Goal: Task Accomplishment & Management: Use online tool/utility

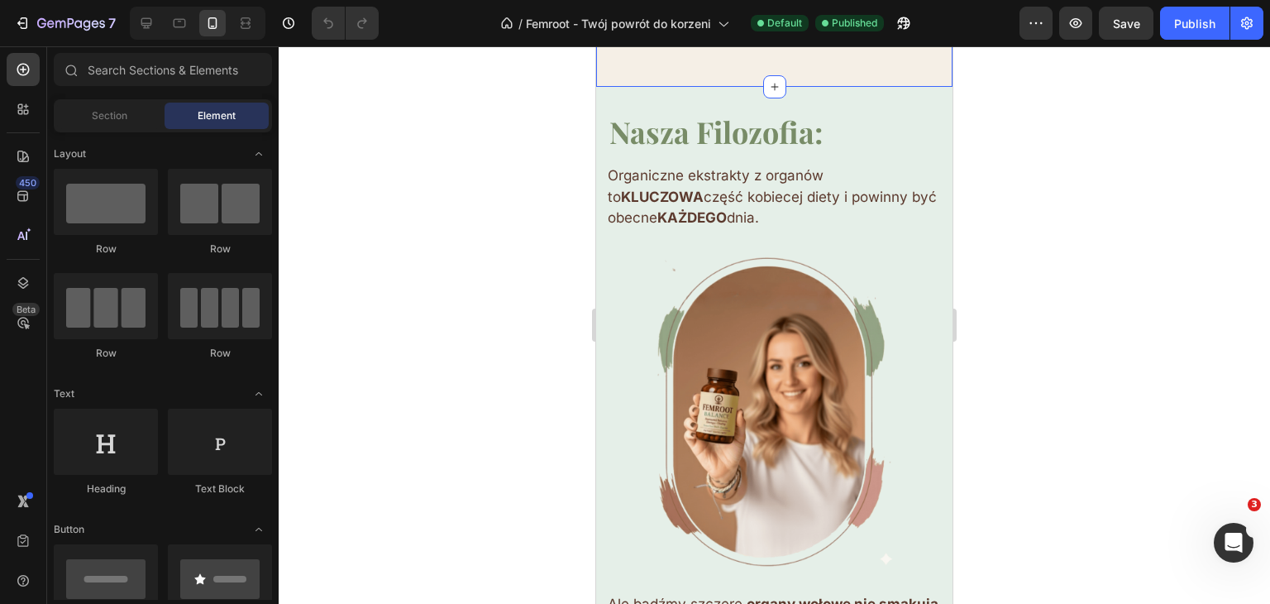
scroll to position [3639, 0]
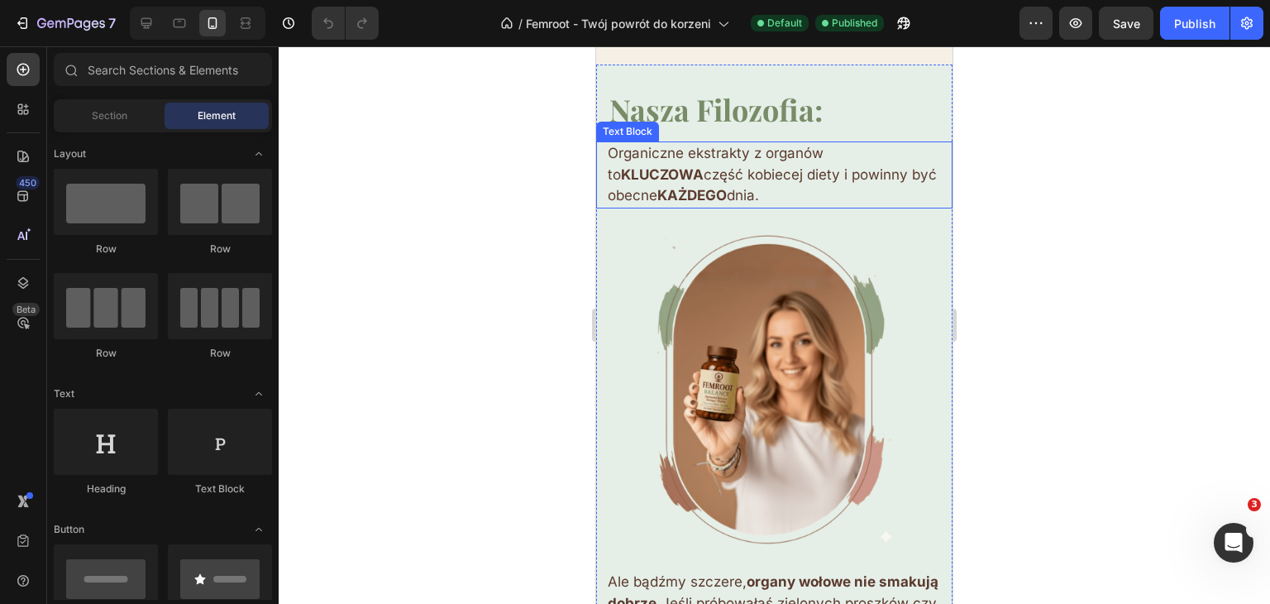
click at [621, 164] on p "Organiczne ekstrakty z organów to KLUCZOWA część kobiecej diety i powinny być o…" at bounding box center [774, 175] width 333 height 64
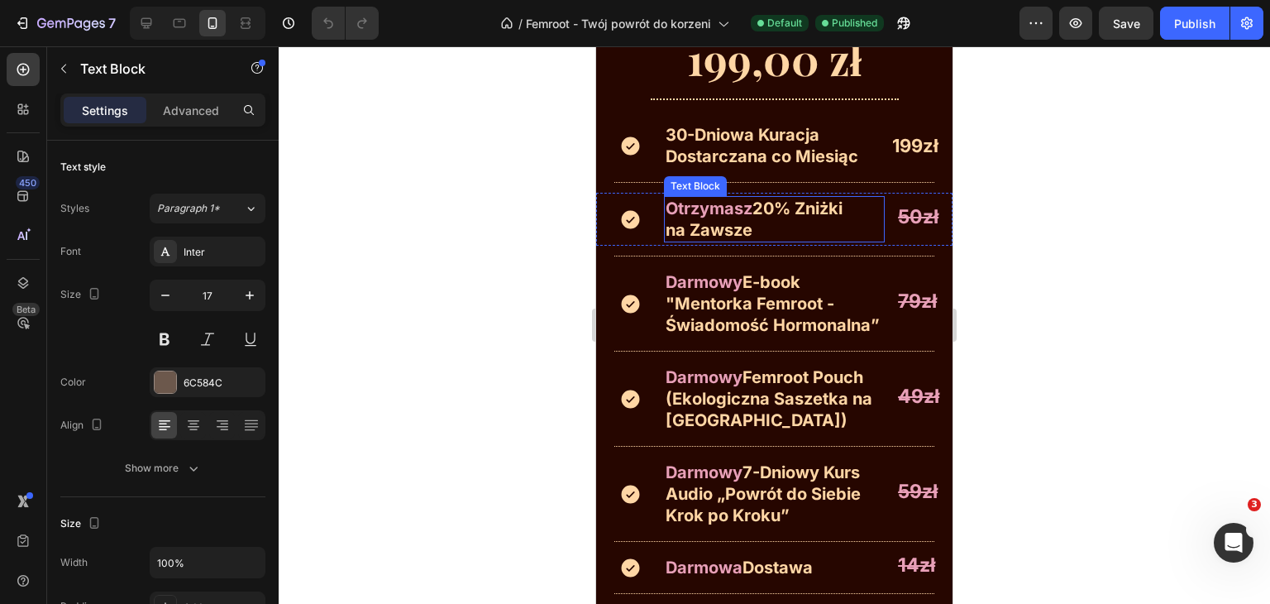
scroll to position [9758, 0]
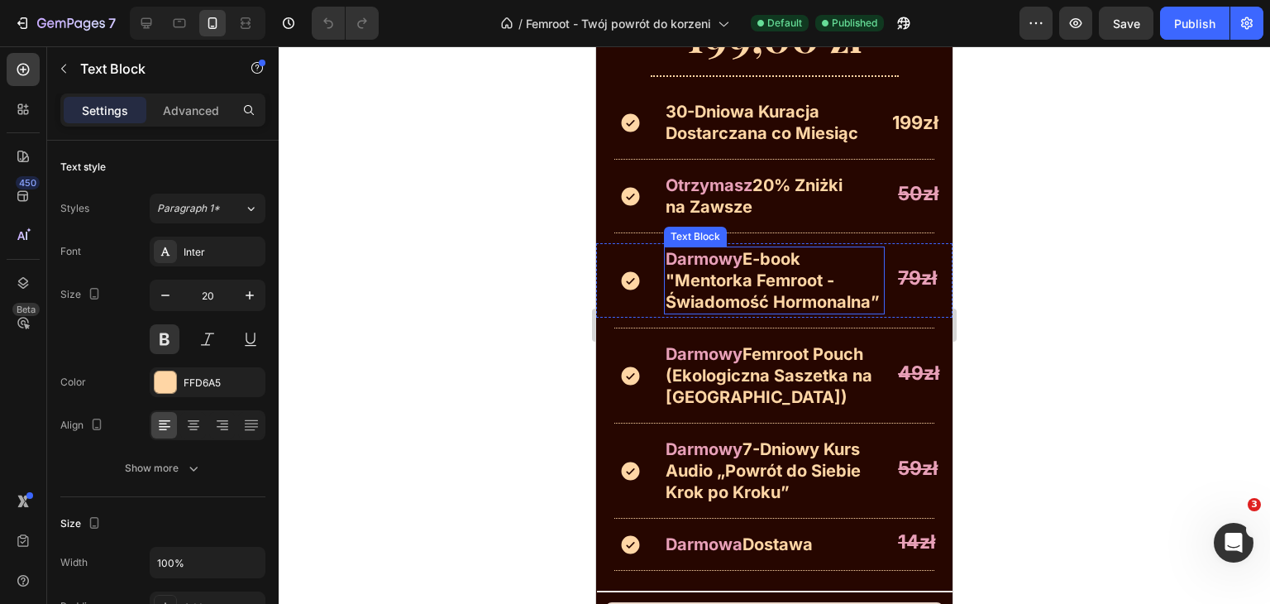
click at [734, 265] on span "E-book "Mentorka Femroot - Świadomość Hormonalna”" at bounding box center [773, 280] width 214 height 63
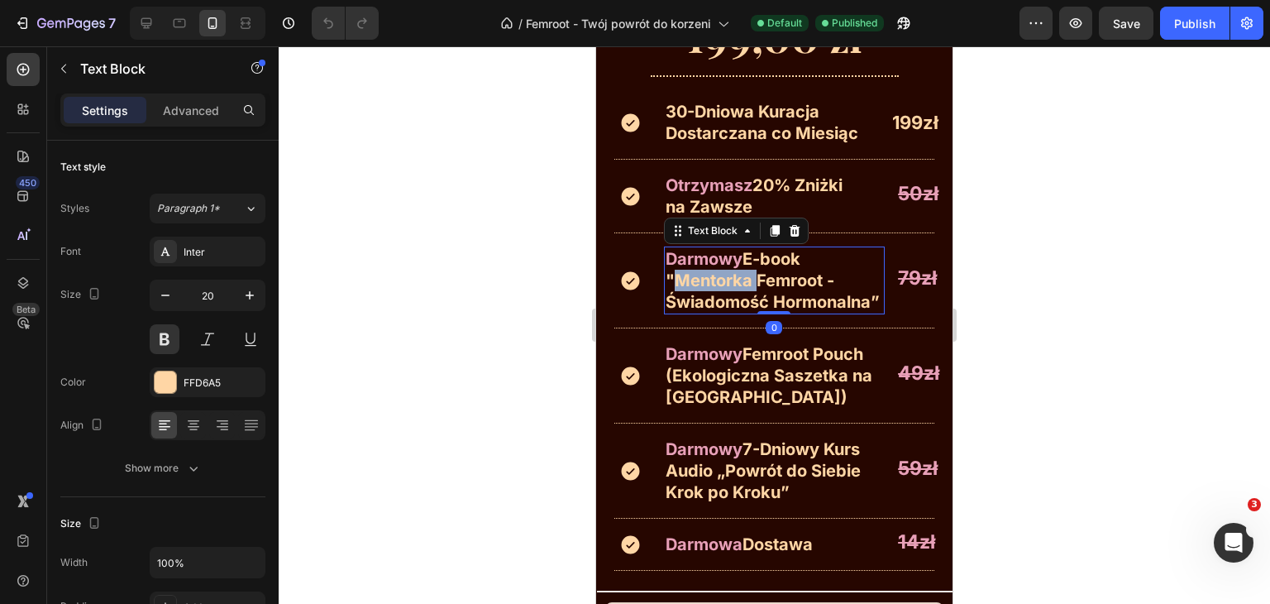
click at [734, 265] on span "E-book "Mentorka Femroot - Świadomość Hormonalna”" at bounding box center [773, 280] width 214 height 63
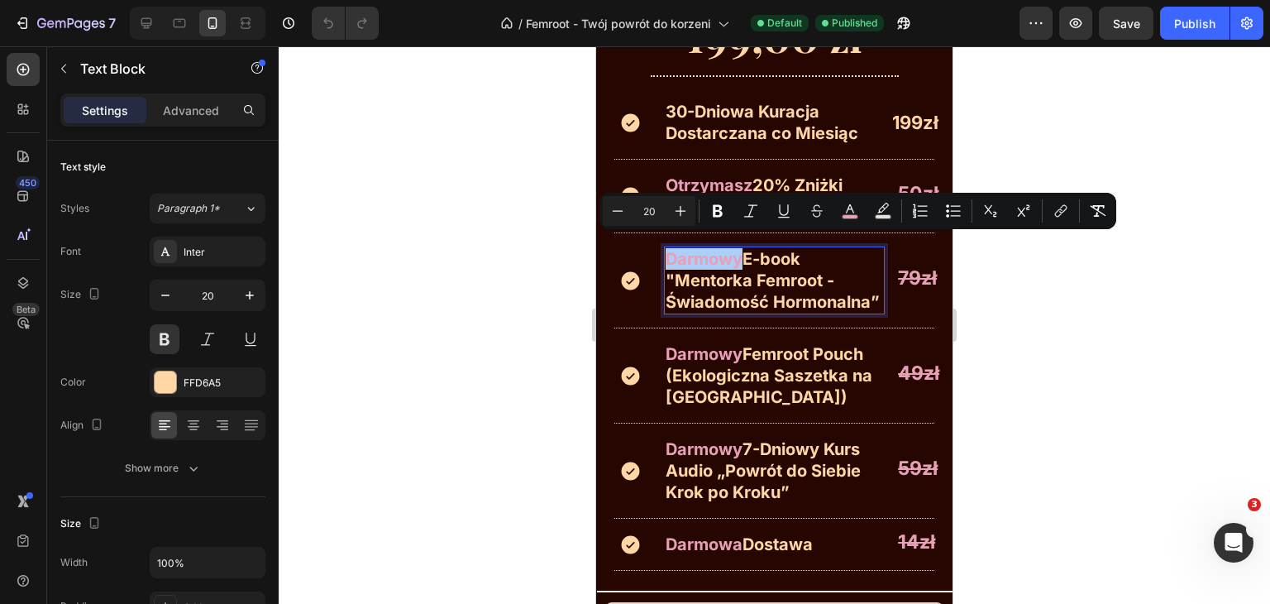
click at [1031, 299] on div at bounding box center [775, 324] width 992 height 557
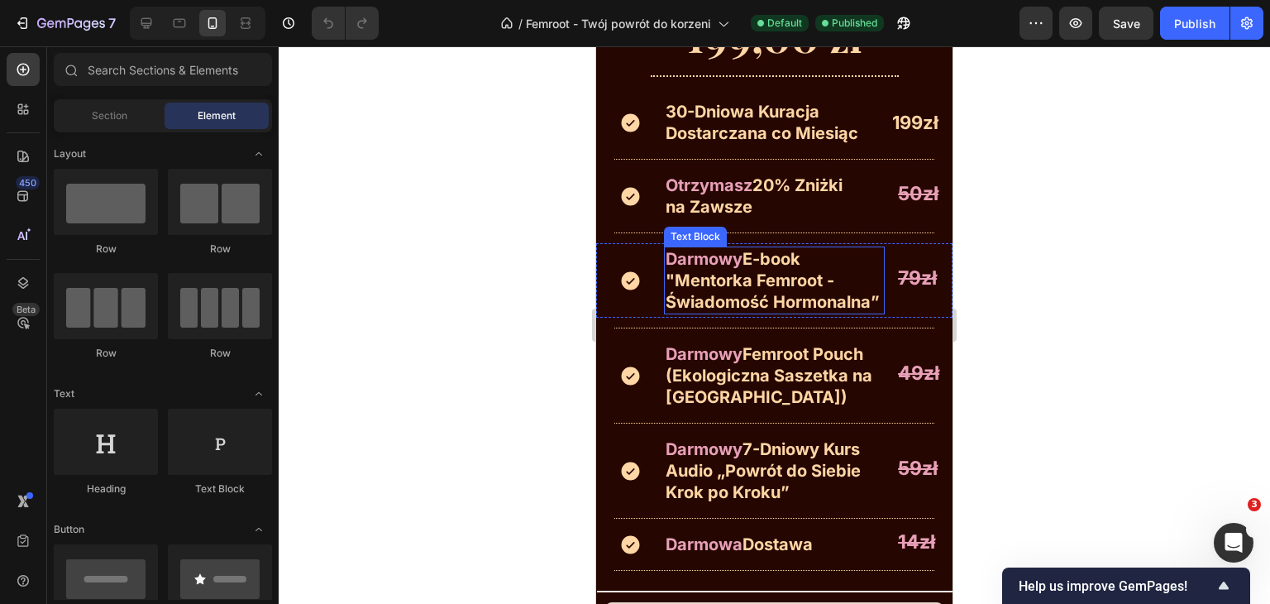
click at [750, 272] on span "E-book "Mentorka Femroot - Świadomość Hormonalna”" at bounding box center [773, 280] width 214 height 63
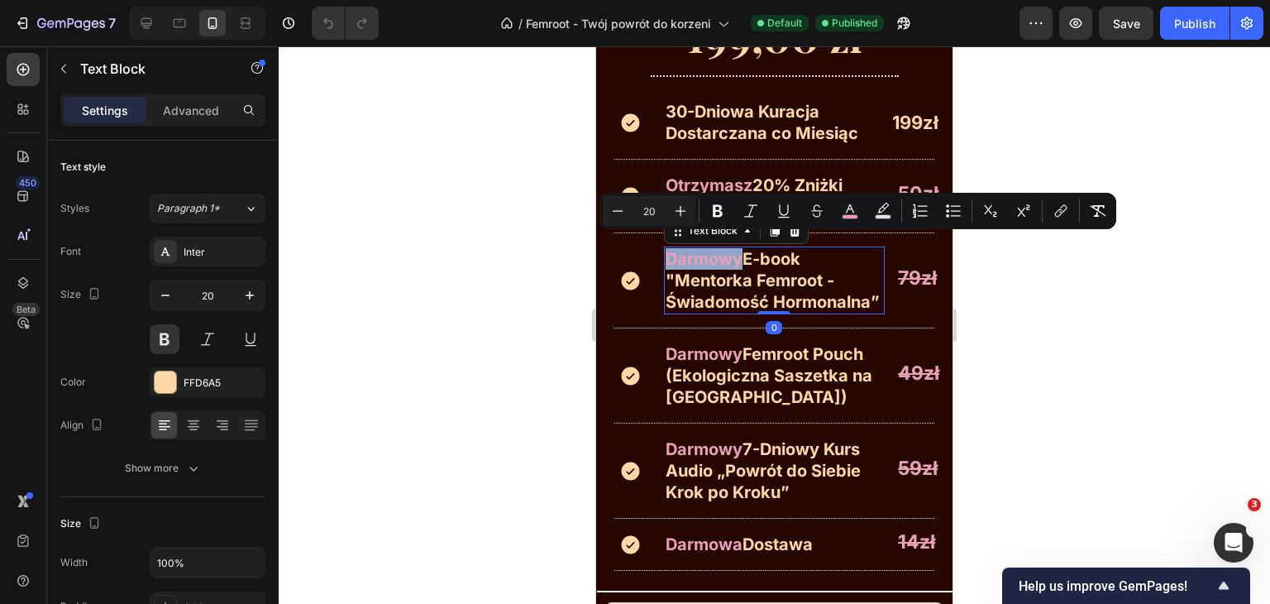
copy span "Darmowy"
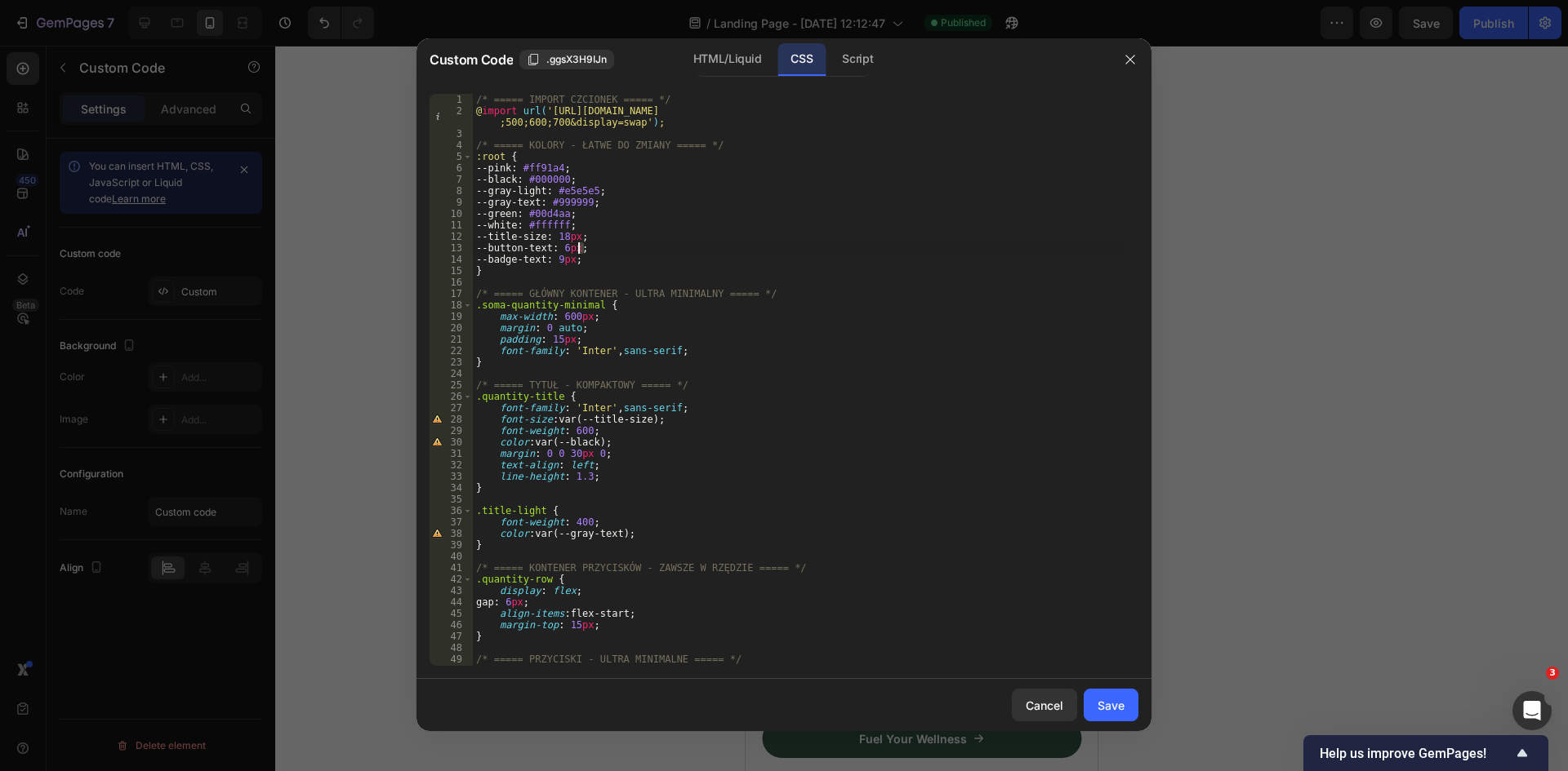
click at [578, 248] on div "/* ===== IMPORT CZCIONEK ===== */ @ import url( '[URL][DOMAIN_NAME] ;500;600;70…" at bounding box center [800, 391] width 654 height 595
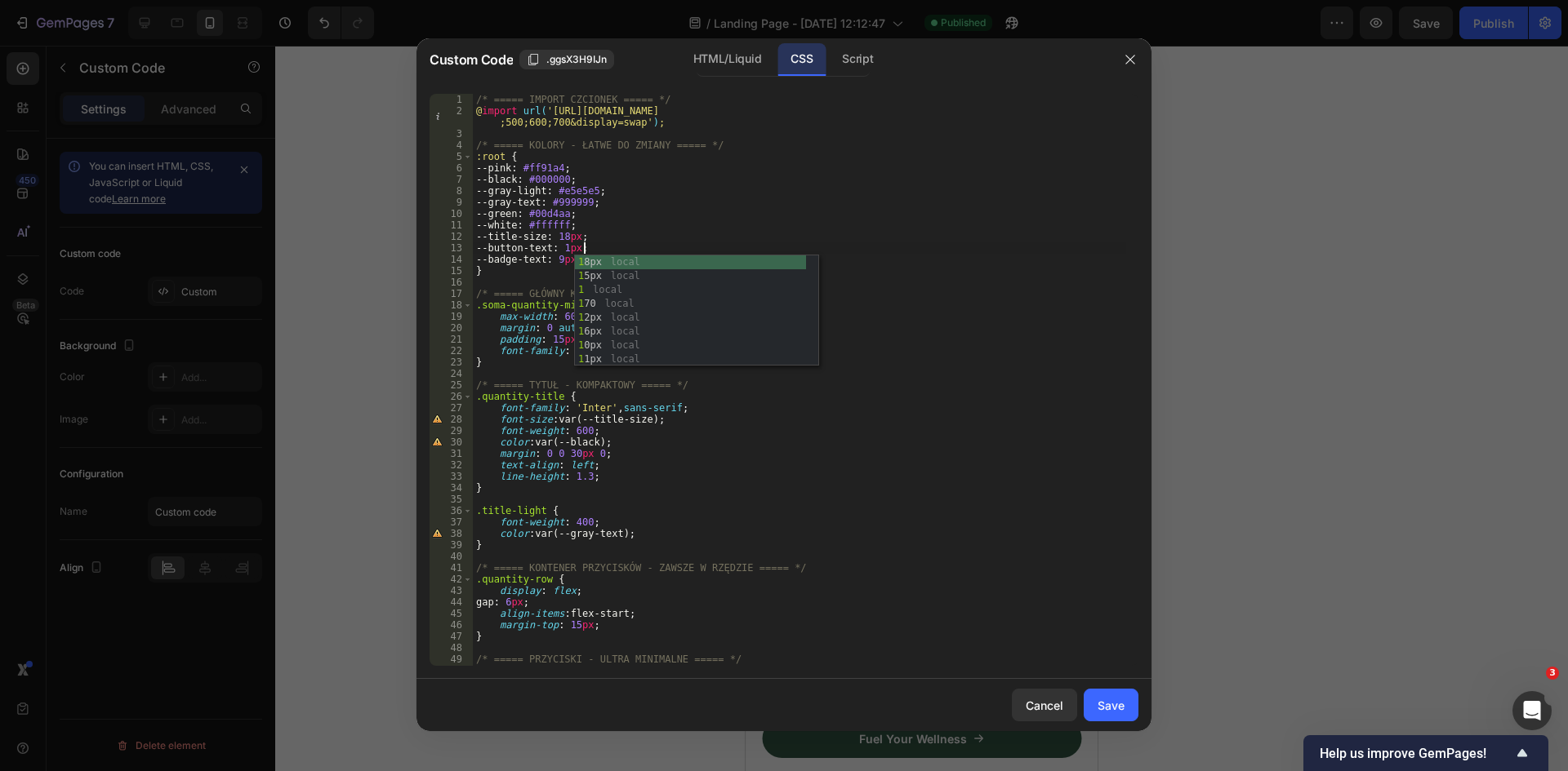
scroll to position [0, 9]
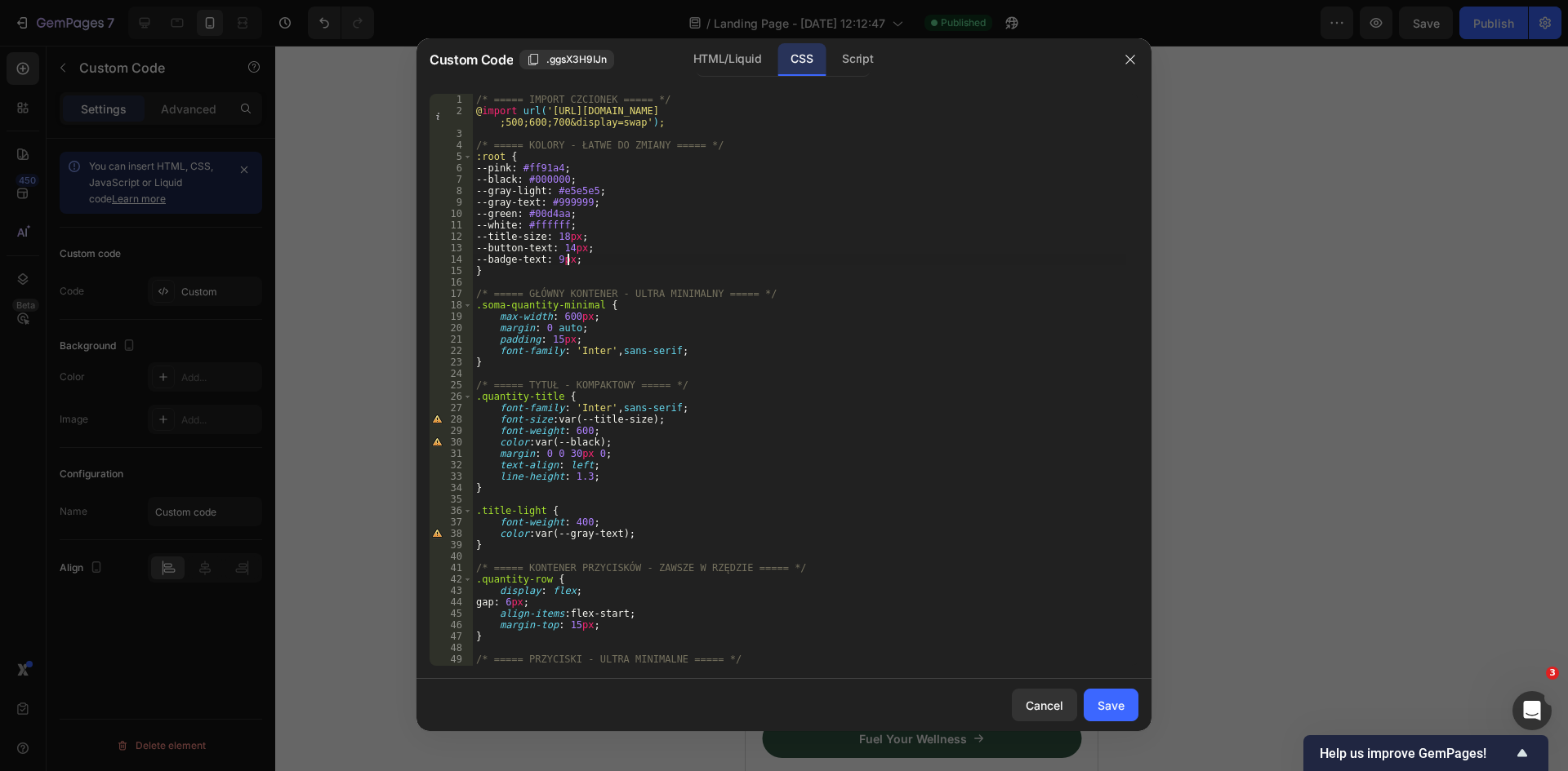
click at [566, 262] on div "/* ===== IMPORT CZCIONEK ===== */ @ import url( '[URL][DOMAIN_NAME] ;500;600;70…" at bounding box center [800, 391] width 654 height 595
click at [574, 261] on div "/* ===== IMPORT CZCIONEK ===== */ @ import url( 'https://fonts.googleapis.com/c…" at bounding box center [800, 391] width 654 height 595
type textarea "--badge-text: 11px;"
click at [1120, 708] on div "Save" at bounding box center [1110, 705] width 27 height 17
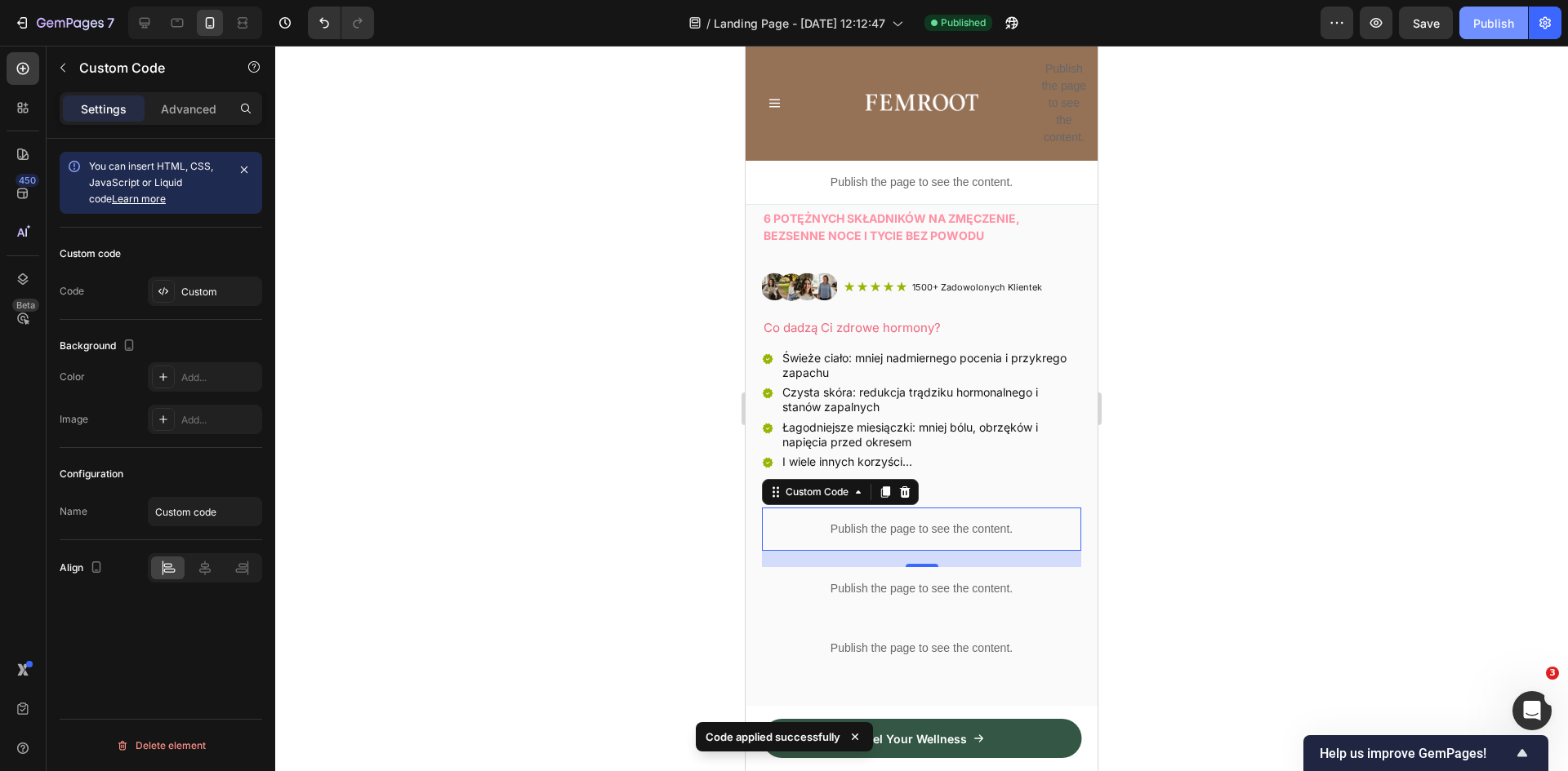
click at [1503, 24] on div "Publish" at bounding box center [1493, 23] width 40 height 17
click at [924, 521] on p "Publish the page to see the content." at bounding box center [921, 529] width 319 height 17
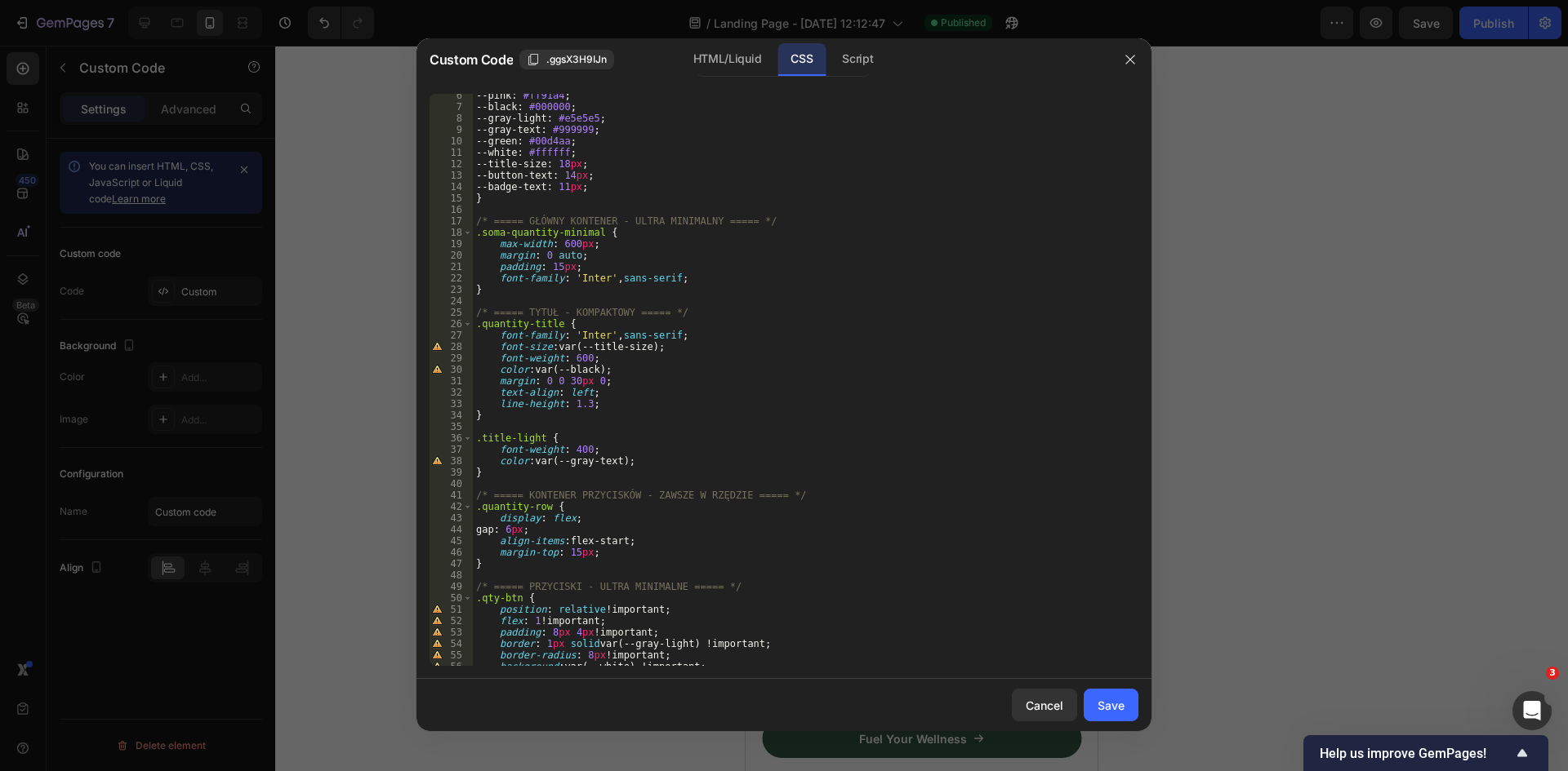
scroll to position [0, 0]
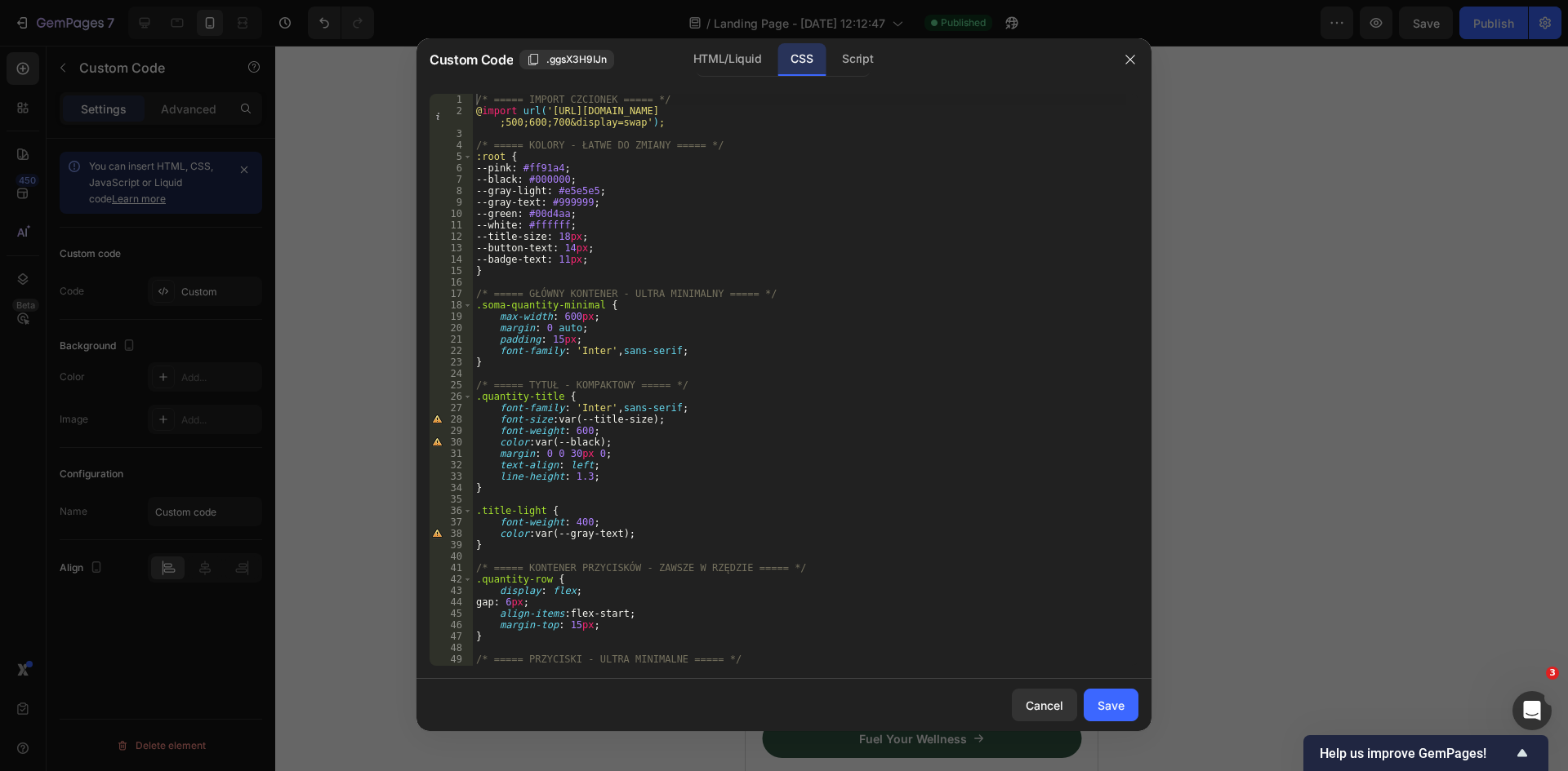
click at [827, 229] on div "/* ===== IMPORT CZCIONEK ===== */ @ import url( 'https://fonts.googleapis.com/c…" at bounding box center [800, 391] width 654 height 595
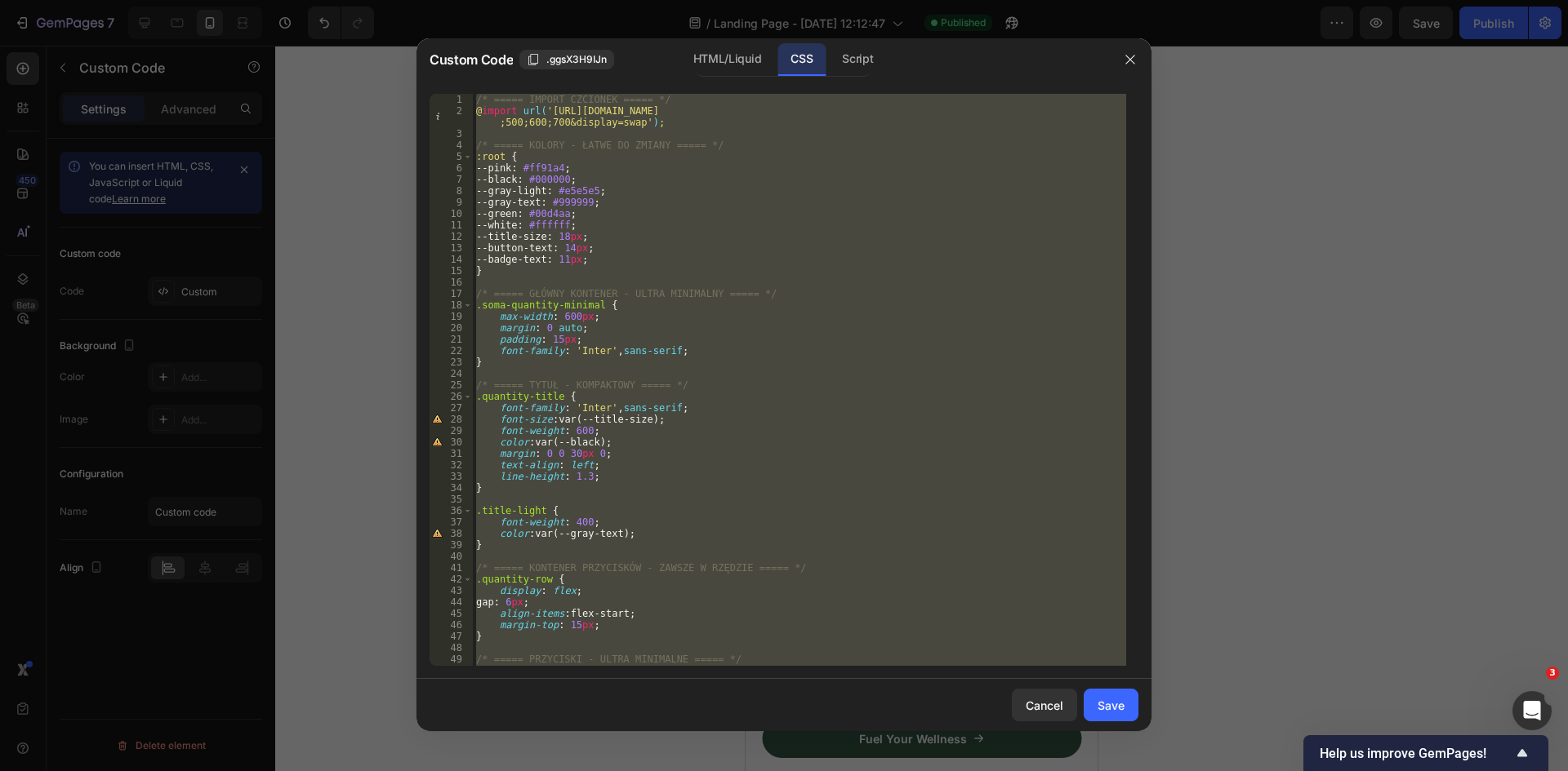
paste textarea
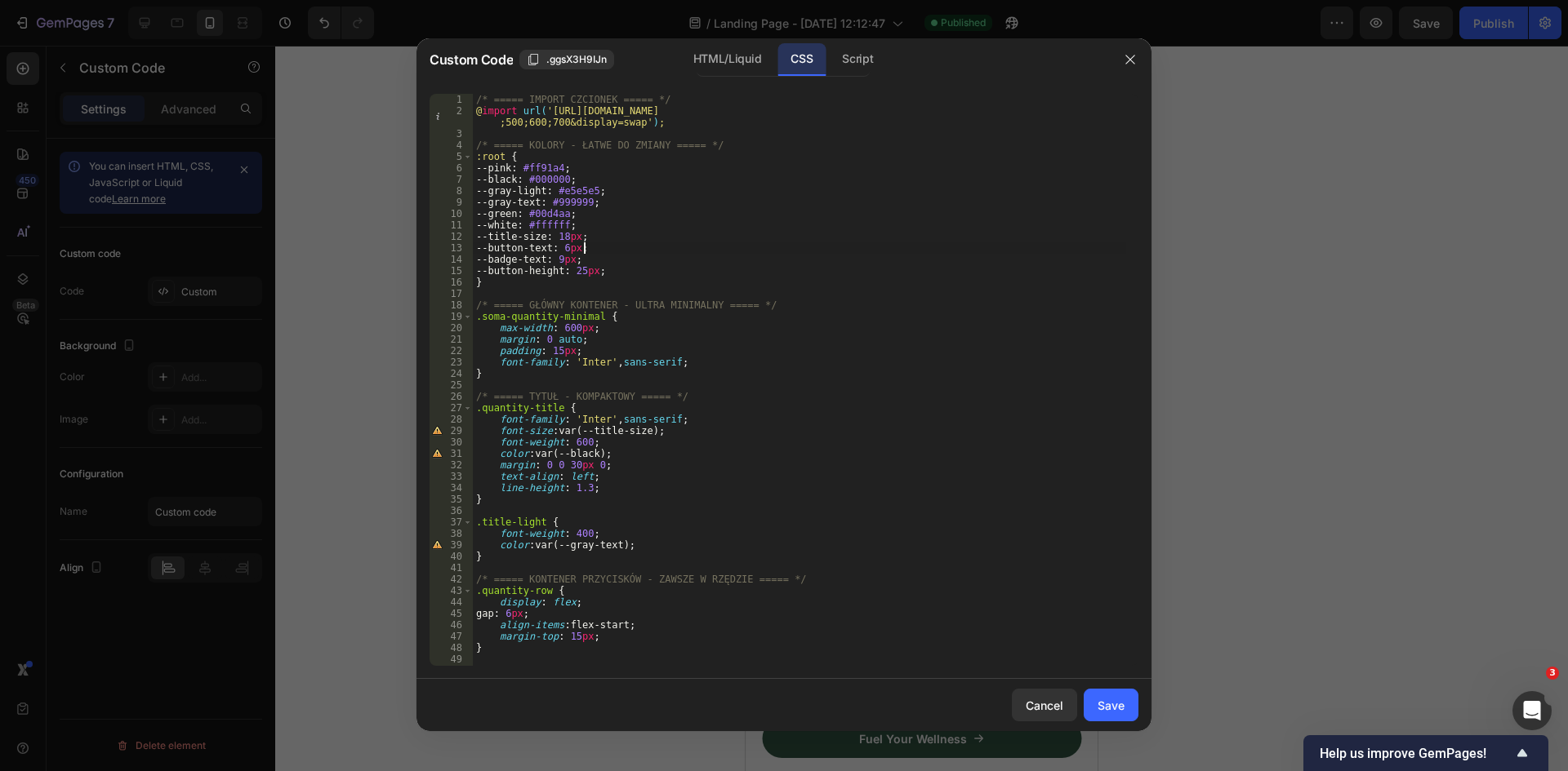
click at [580, 248] on div "/* ===== IMPORT CZCIONEK ===== */ @ import url( 'https://fonts.googleapis.com/c…" at bounding box center [800, 391] width 654 height 595
click at [559, 260] on div "/* ===== IMPORT CZCIONEK ===== */ @ import url( 'https://fonts.googleapis.com/c…" at bounding box center [800, 391] width 654 height 595
click at [574, 260] on div "/* ===== IMPORT CZCIONEK ===== */ @ import url( 'https://fonts.googleapis.com/c…" at bounding box center [800, 391] width 654 height 595
click at [617, 216] on div "/* ===== IMPORT CZCIONEK ===== */ @ import url( 'https://fonts.googleapis.com/c…" at bounding box center [800, 391] width 654 height 595
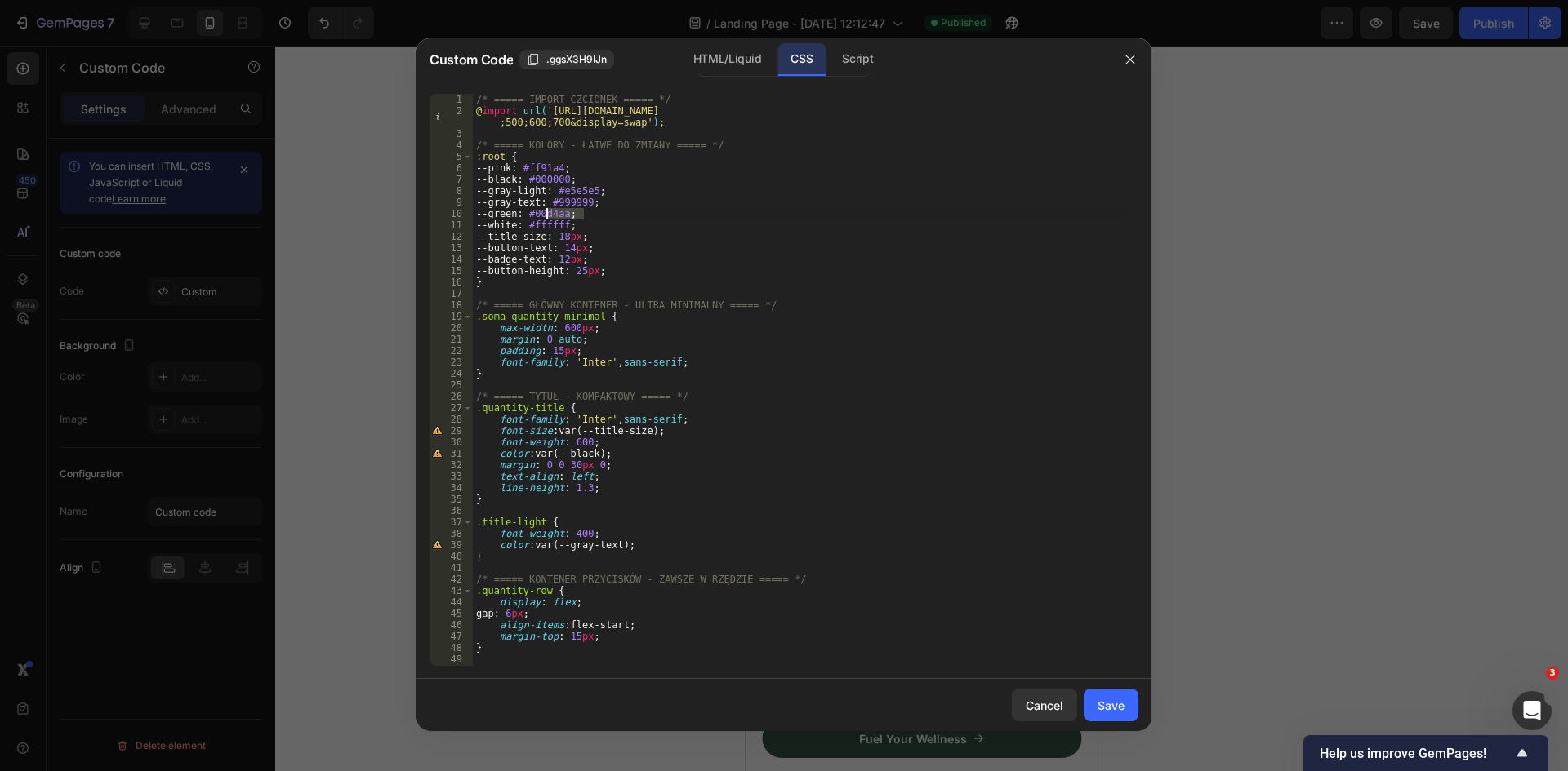
drag, startPoint x: 586, startPoint y: 215, endPoint x: 546, endPoint y: 216, distance: 40.0
click at [546, 216] on div "/* ===== IMPORT CZCIONEK ===== */ @ import url( 'https://fonts.googleapis.com/c…" at bounding box center [800, 391] width 654 height 595
paste textarea "95b605"
click at [594, 270] on div "/* ===== IMPORT CZCIONEK ===== */ @ import url( 'https://fonts.googleapis.com/c…" at bounding box center [800, 391] width 654 height 595
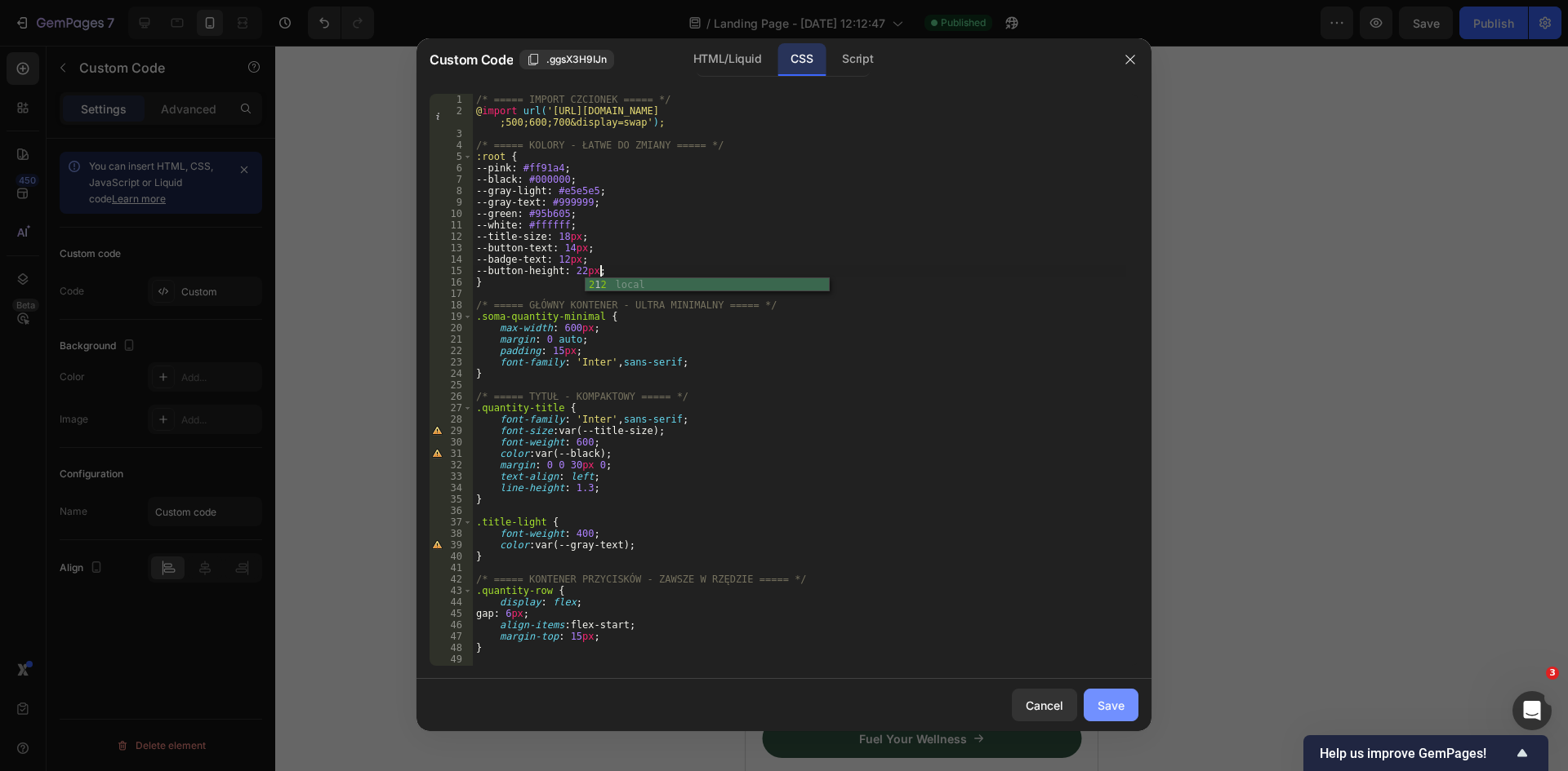
type textarea "--button-height: 22px;"
click at [1116, 702] on div "Save" at bounding box center [1110, 705] width 27 height 17
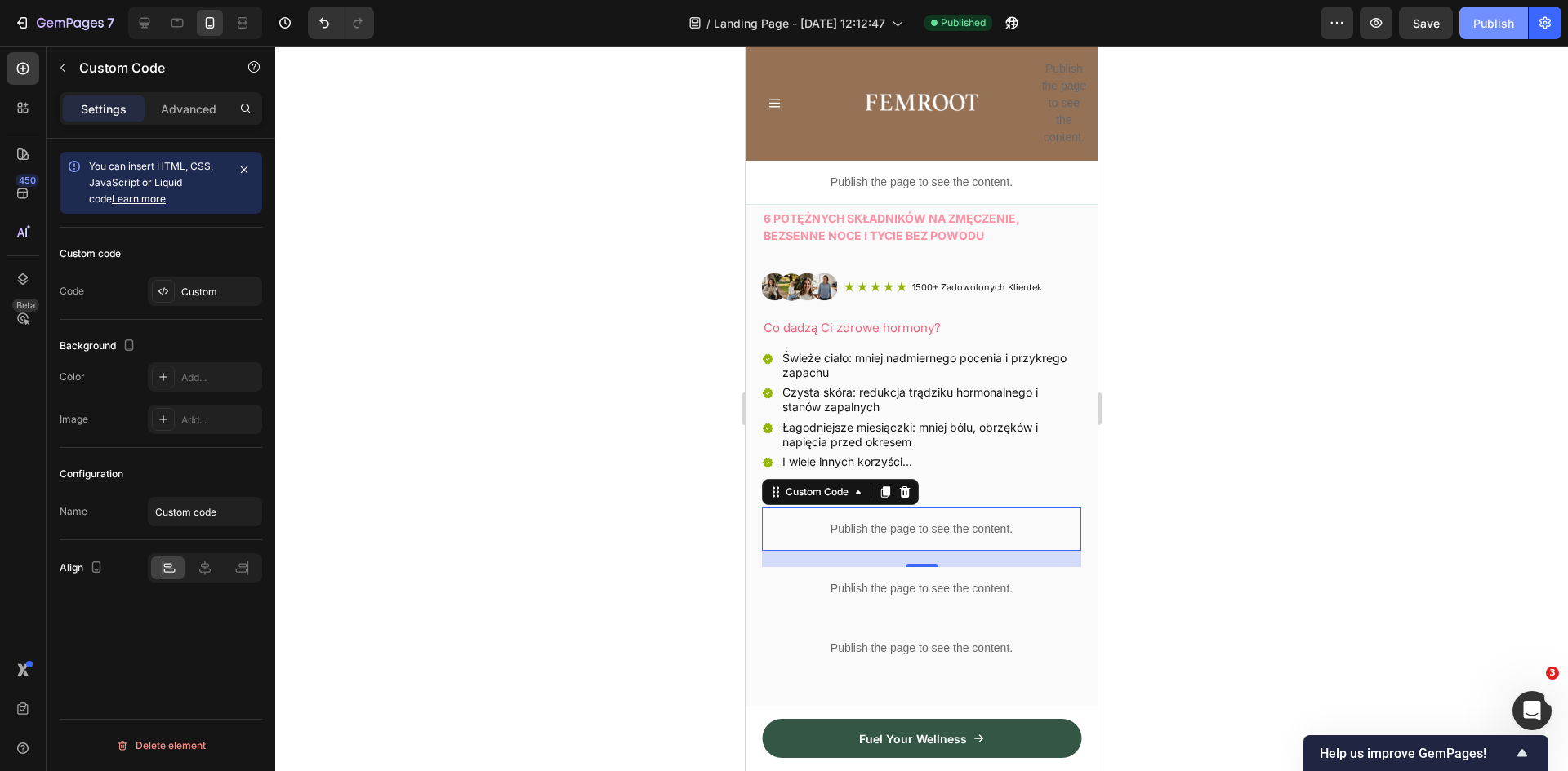
click at [1486, 31] on div "Publish" at bounding box center [1493, 23] width 40 height 17
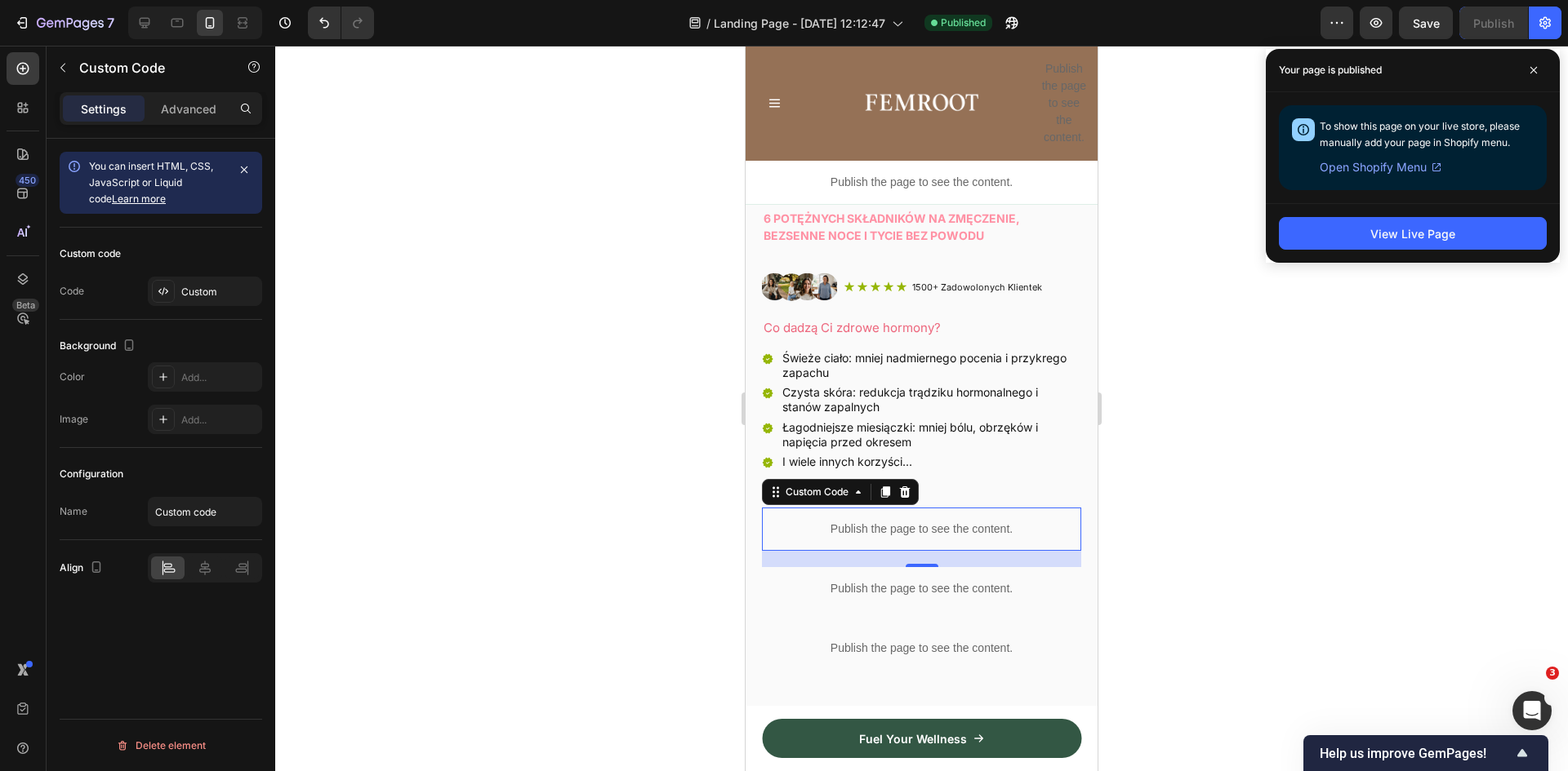
click at [895, 521] on p "Publish the page to see the content." at bounding box center [921, 529] width 319 height 17
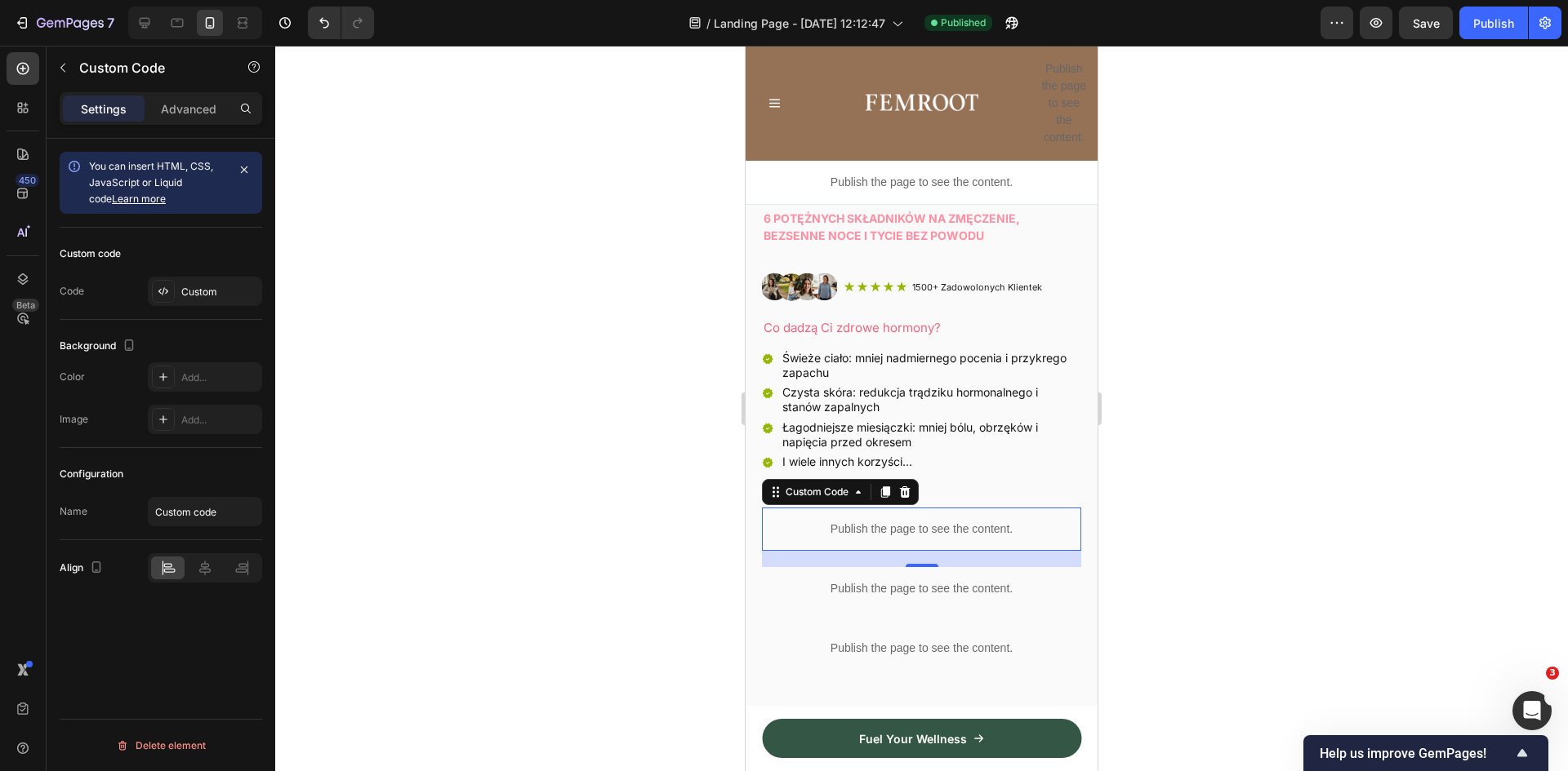
click at [895, 521] on p "Publish the page to see the content." at bounding box center [921, 529] width 319 height 17
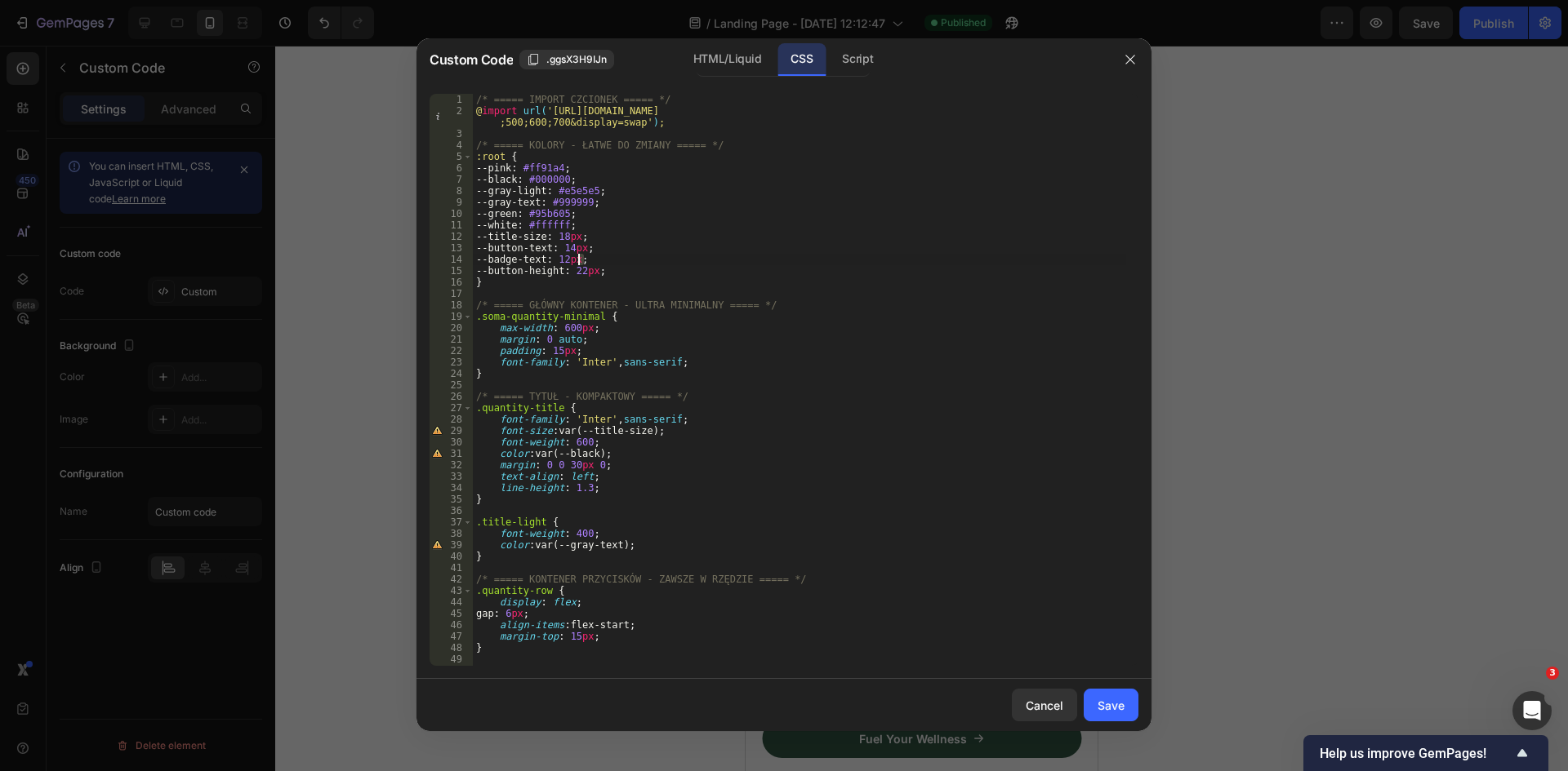
click at [581, 259] on div "/* ===== IMPORT CZCIONEK ===== */ @ import url( 'https://fonts.googleapis.com/c…" at bounding box center [800, 391] width 654 height 595
type textarea "--badge-text: 24px;"
click at [1126, 710] on button "Save" at bounding box center [1110, 705] width 54 height 33
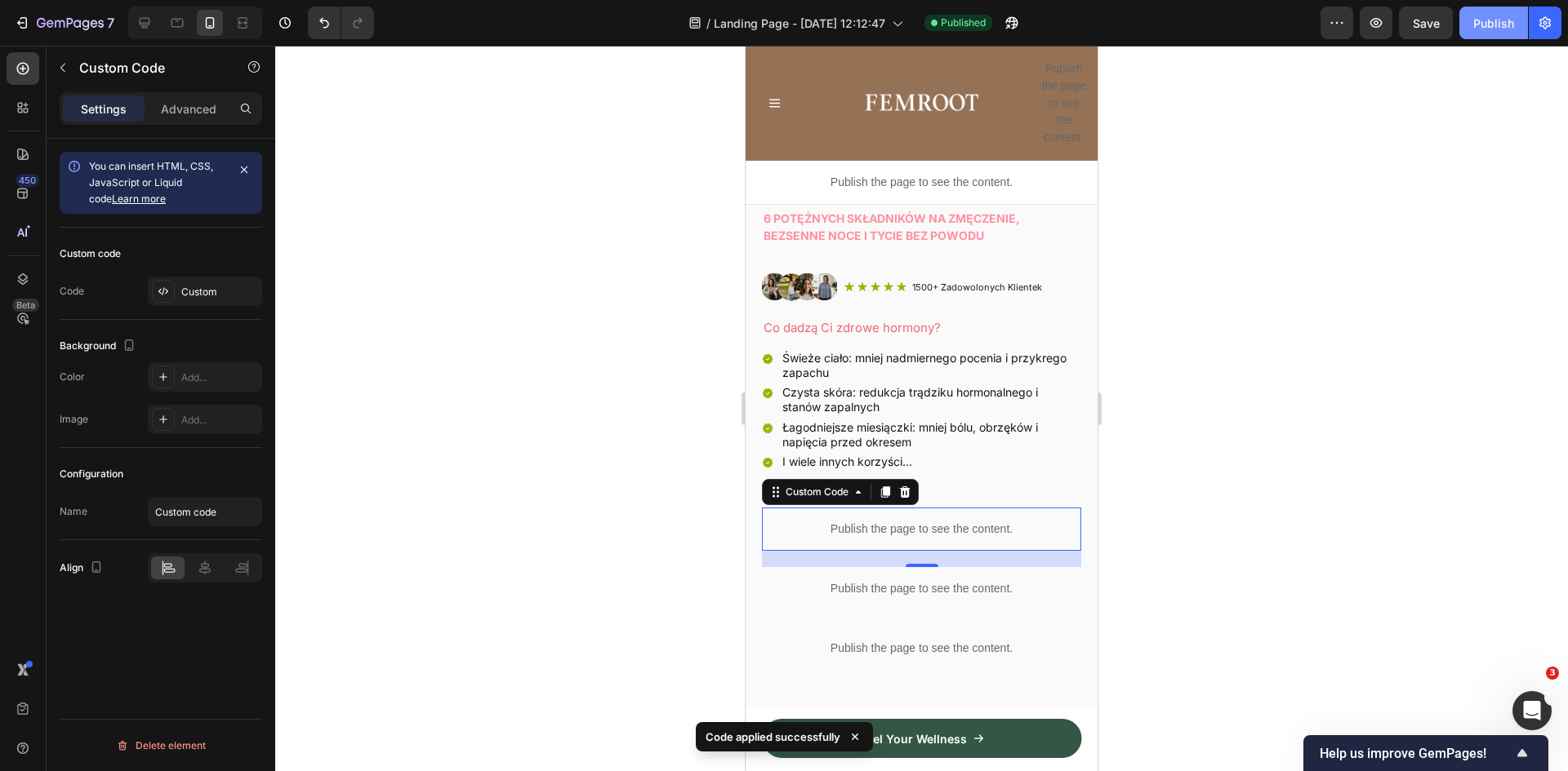
click at [1484, 34] on button "Publish" at bounding box center [1493, 23] width 68 height 33
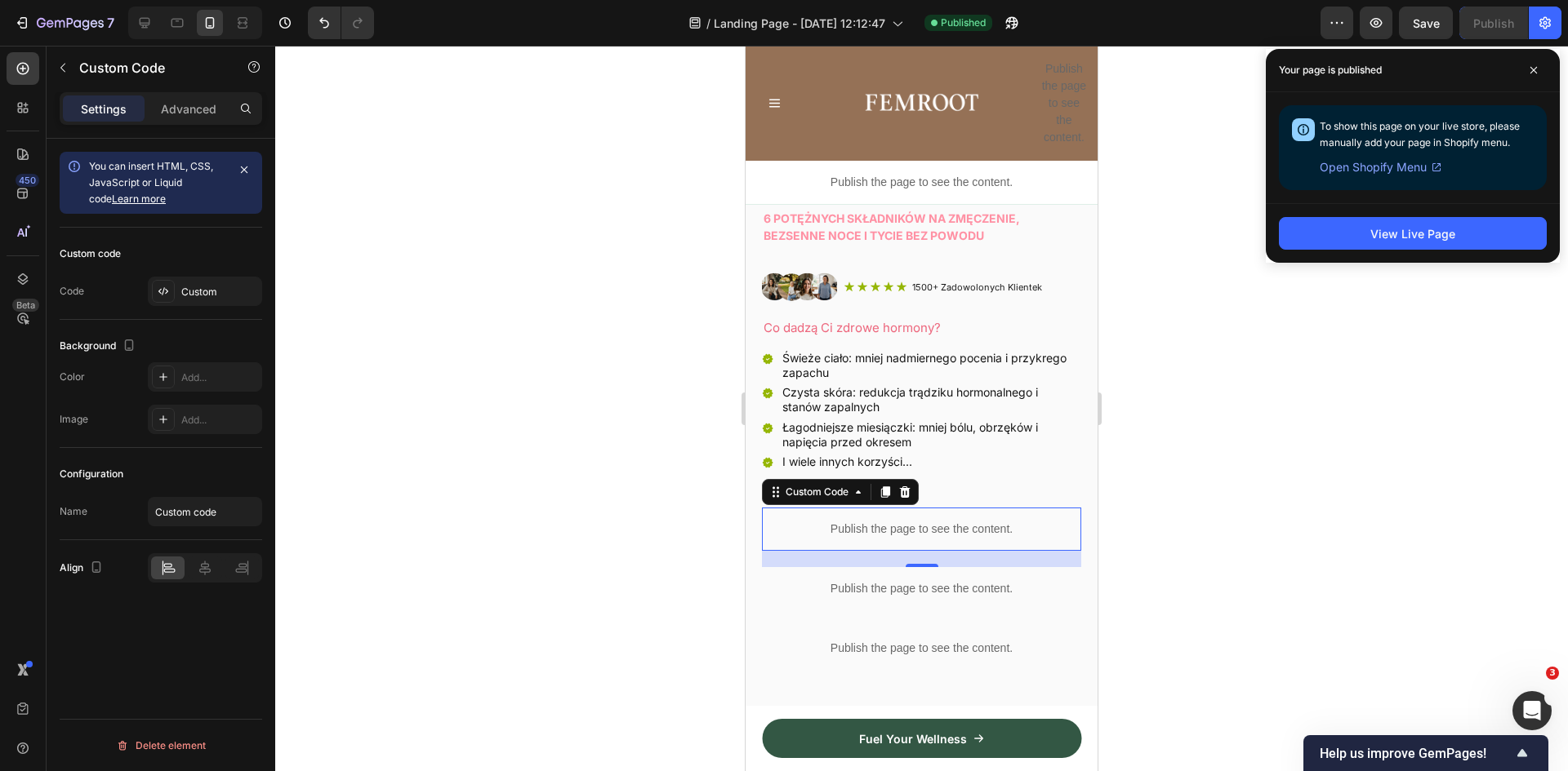
click at [915, 521] on p "Publish the page to see the content." at bounding box center [921, 529] width 319 height 17
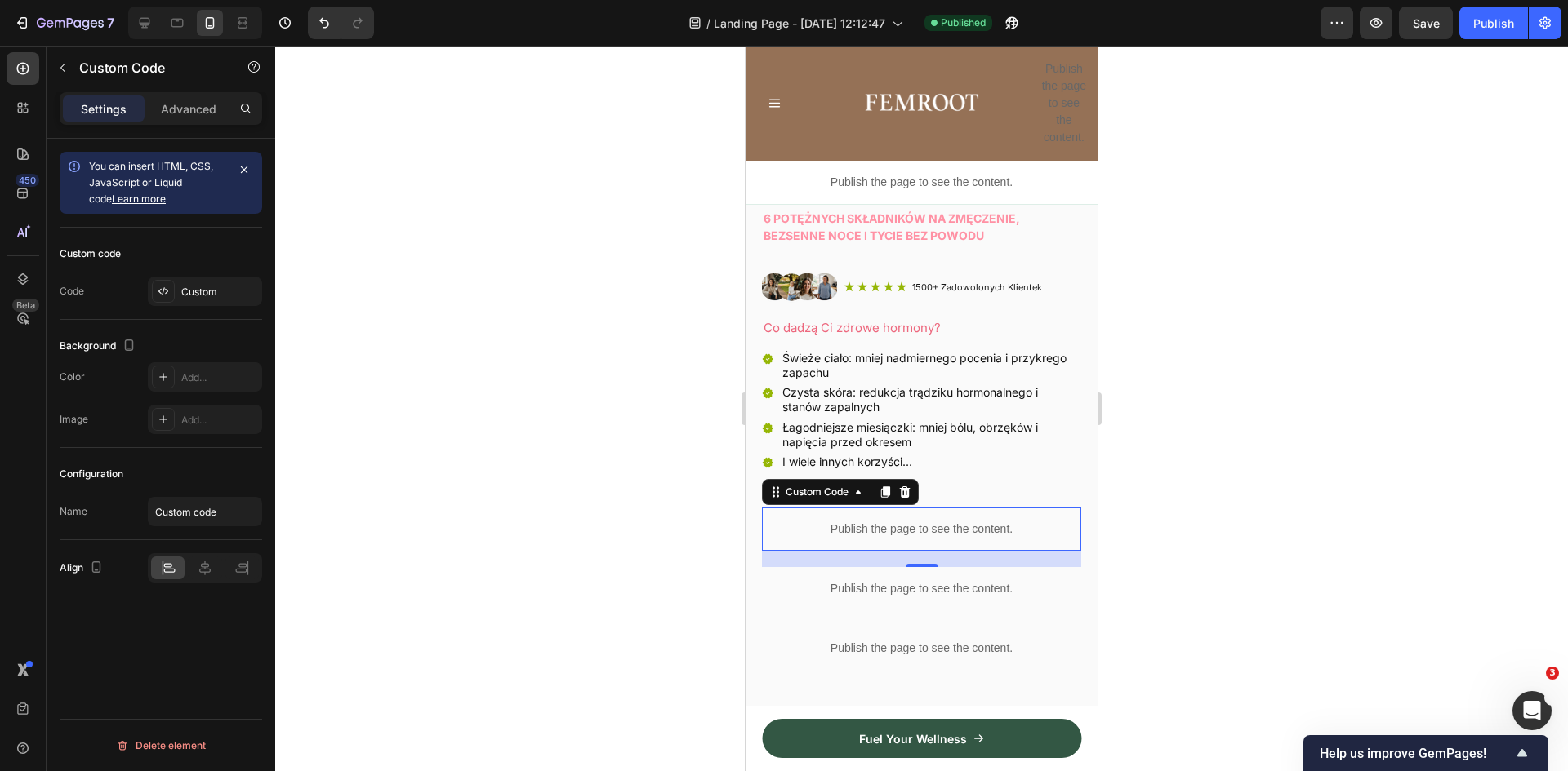
click at [915, 521] on p "Publish the page to see the content." at bounding box center [921, 529] width 319 height 17
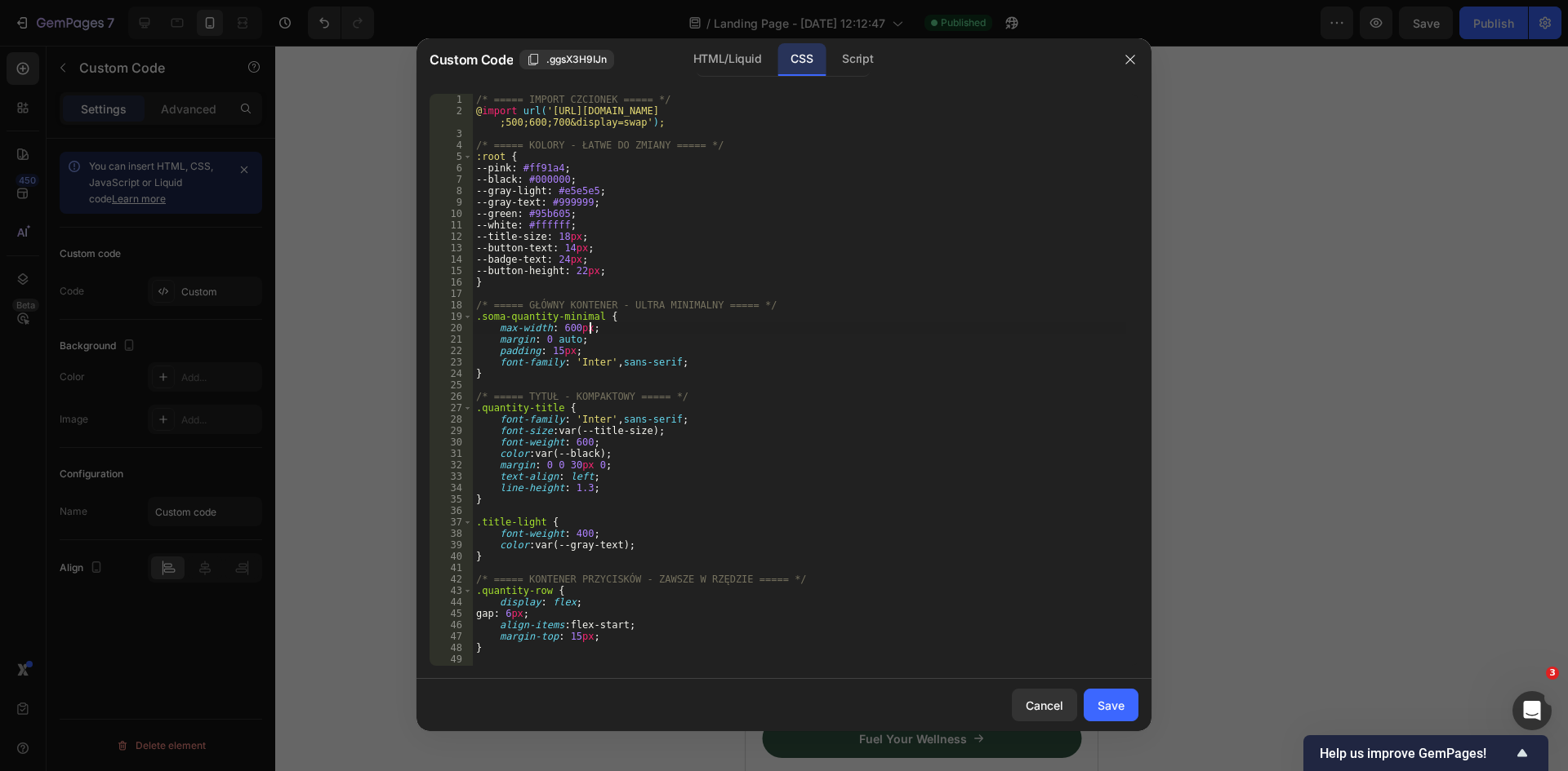
click at [761, 330] on div "/* ===== IMPORT CZCIONEK ===== */ @ import url( 'https://fonts.googleapis.com/c…" at bounding box center [800, 391] width 654 height 595
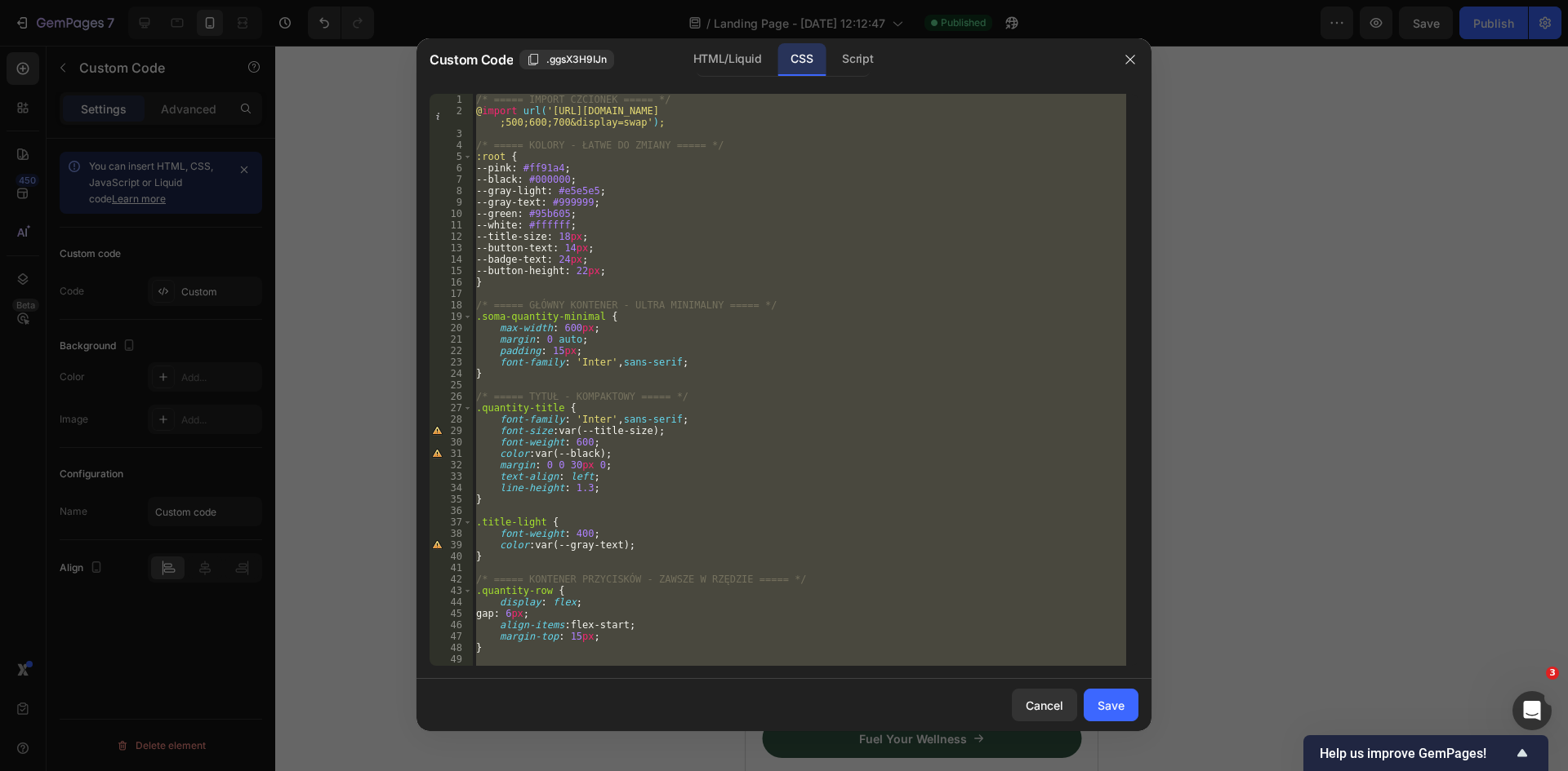
paste textarea
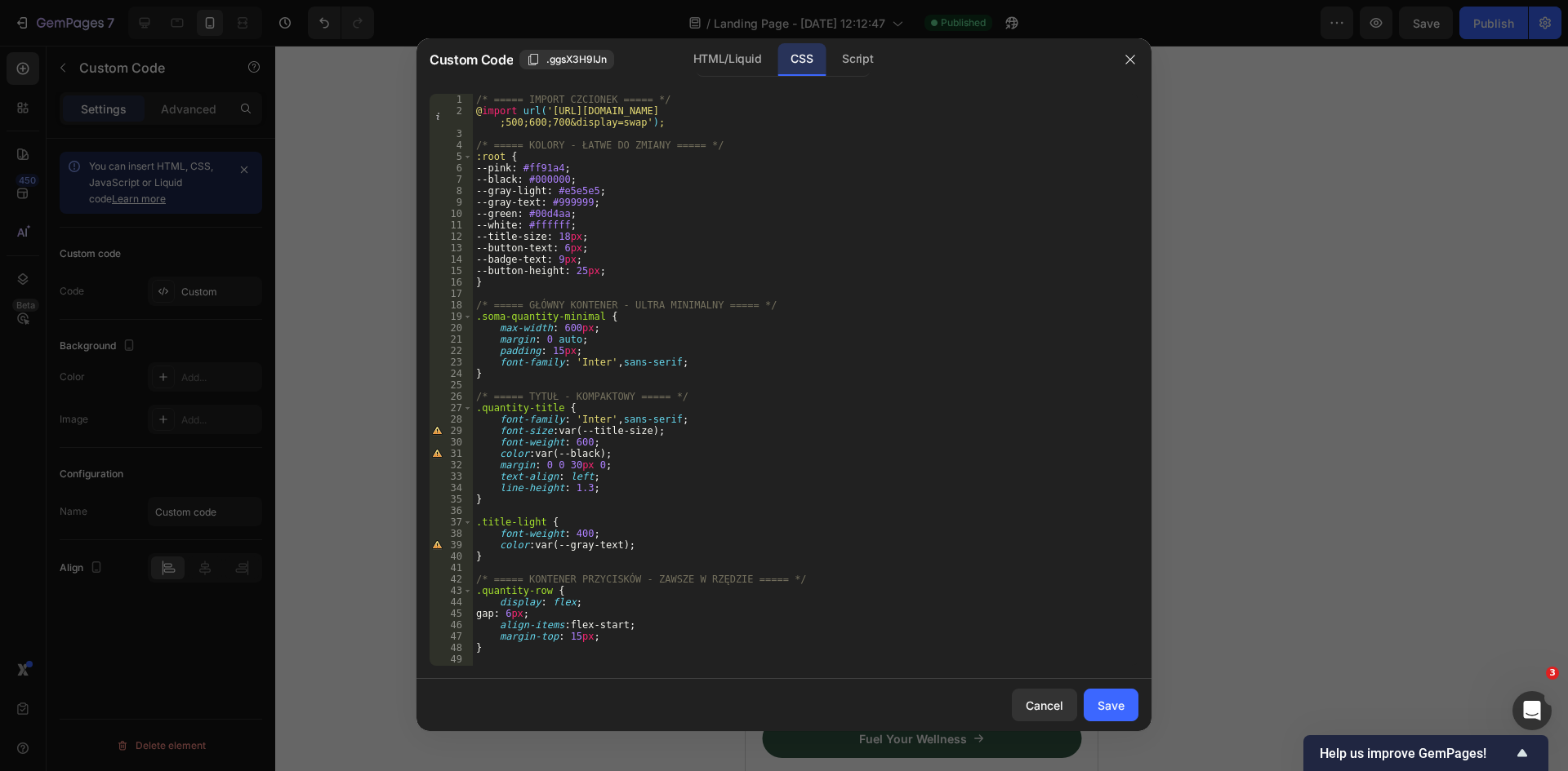
scroll to position [0, 0]
click at [575, 257] on div "/* ===== IMPORT CZCIONEK ===== */ @ import url( 'https://fonts.googleapis.com/c…" at bounding box center [800, 391] width 654 height 595
click at [579, 260] on div "/* ===== IMPORT CZCIONEK ===== */ @ import url( 'https://fonts.googleapis.com/c…" at bounding box center [800, 380] width 654 height 573
click at [576, 258] on div "/* ===== IMPORT CZCIONEK ===== */ @ import url( 'https://fonts.googleapis.com/c…" at bounding box center [800, 391] width 654 height 595
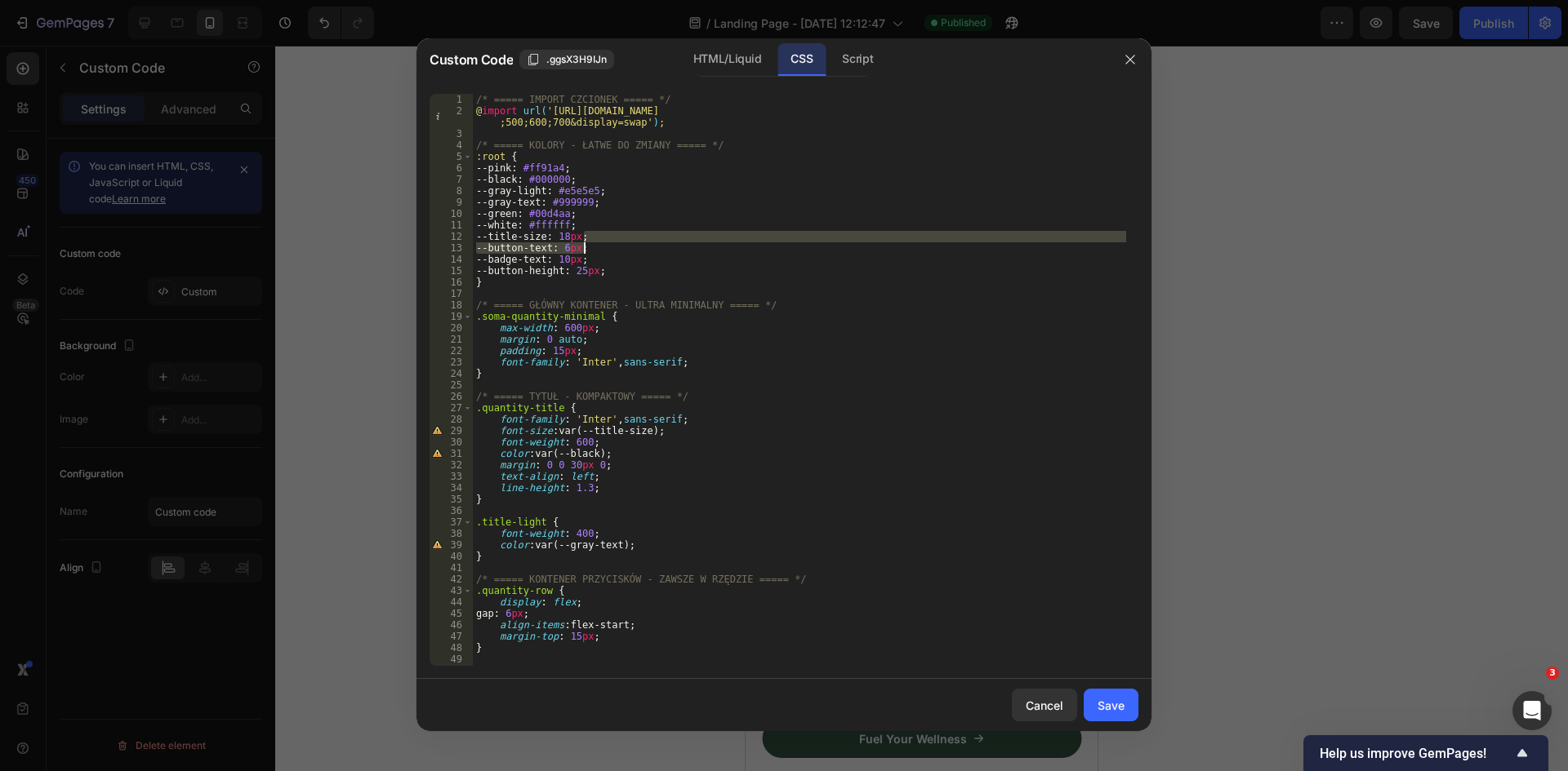
click at [583, 243] on div "/* ===== IMPORT CZCIONEK ===== */ @ import url( 'https://fonts.googleapis.com/c…" at bounding box center [800, 391] width 654 height 595
click at [585, 247] on div "/* ===== IMPORT CZCIONEK ===== */ @ import url( 'https://fonts.googleapis.com/c…" at bounding box center [800, 380] width 654 height 573
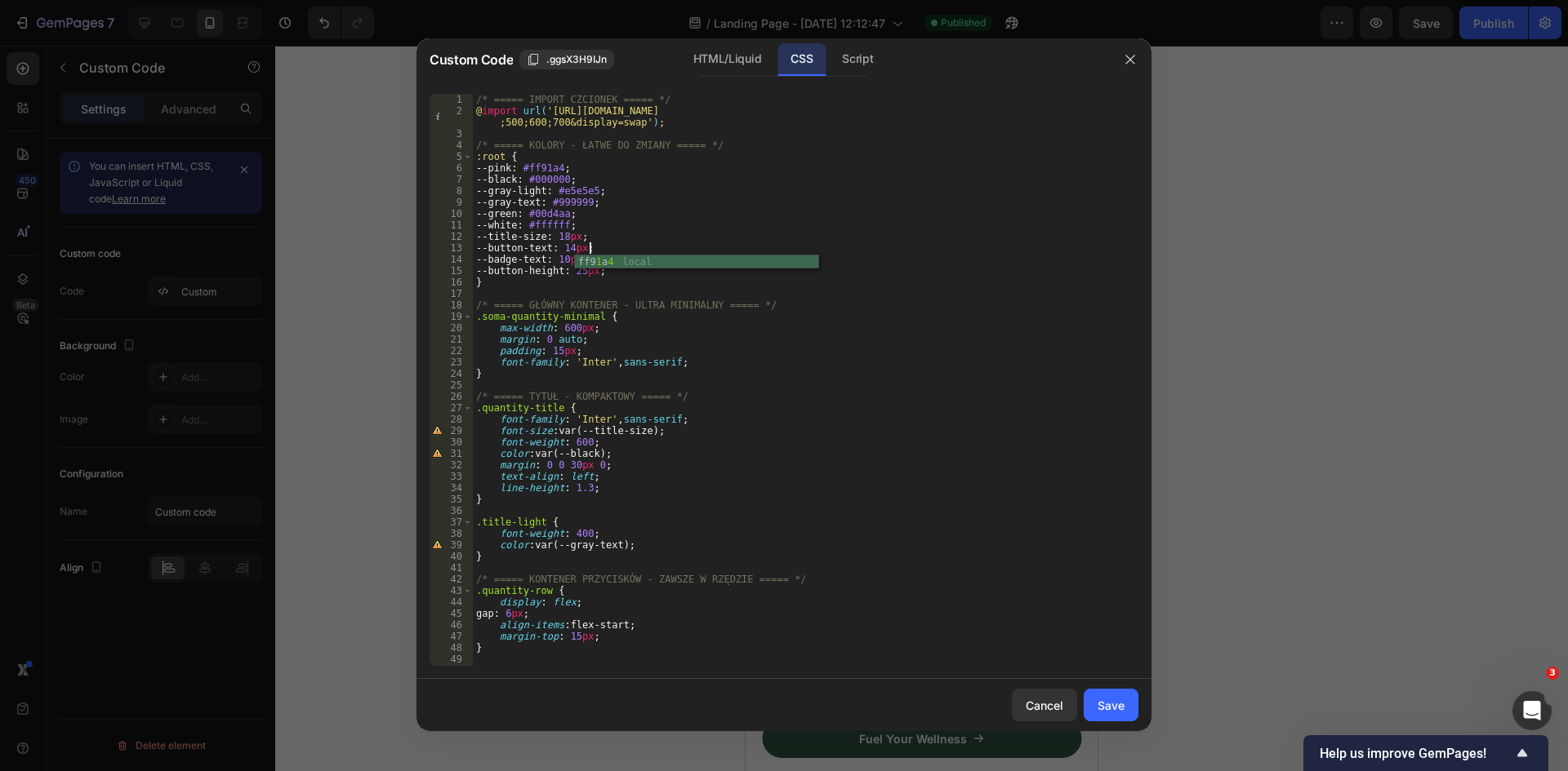
click at [624, 229] on div "/* ===== IMPORT CZCIONEK ===== */ @ import url( 'https://fonts.googleapis.com/c…" at bounding box center [800, 391] width 654 height 595
click at [582, 259] on div "/* ===== IMPORT CZCIONEK ===== */ @ import url( 'https://fonts.googleapis.com/c…" at bounding box center [800, 391] width 654 height 595
type textarea "--badge-text: 10px;"
click at [1116, 694] on button "Save" at bounding box center [1110, 705] width 54 height 33
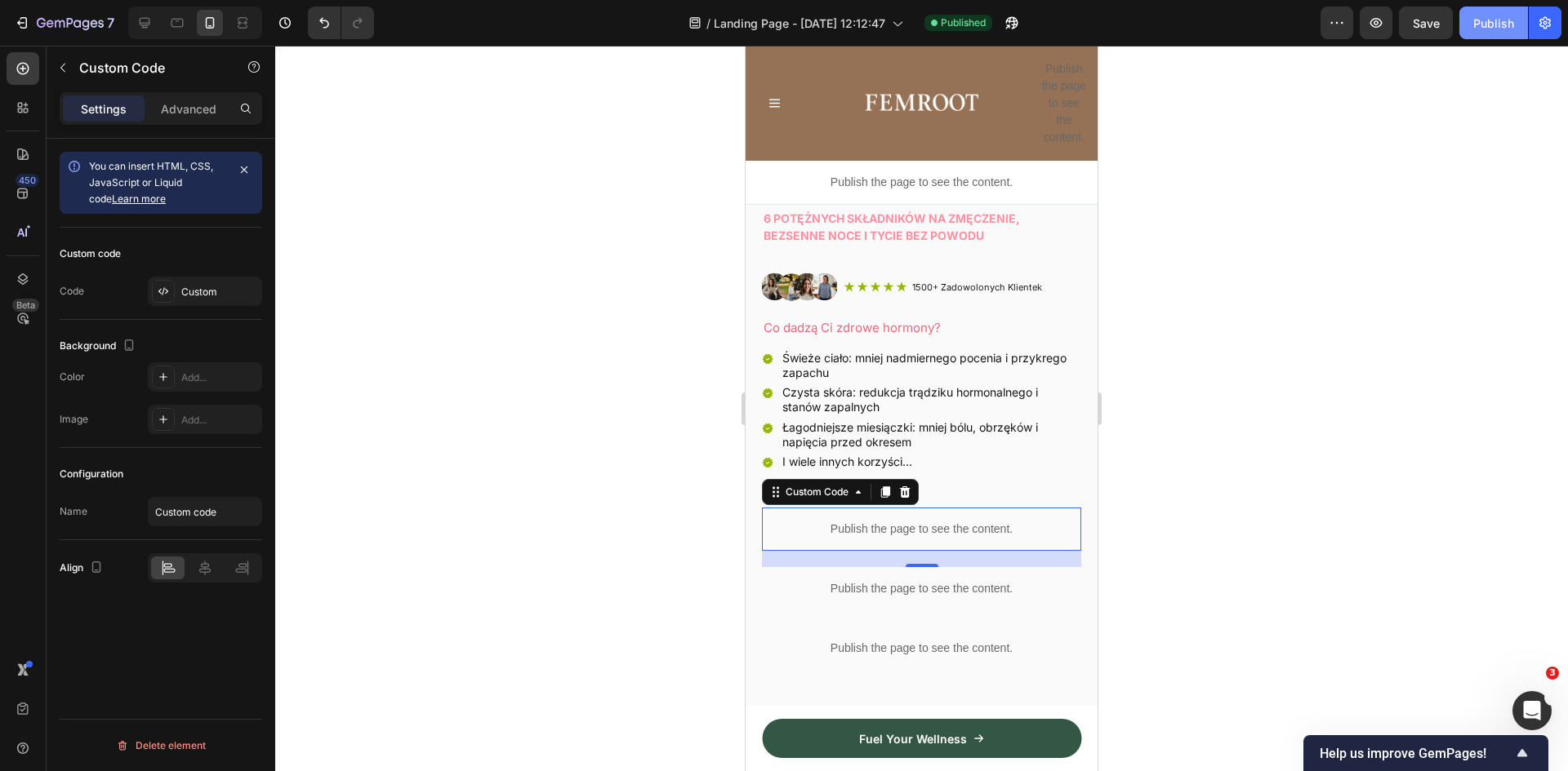
click at [1481, 31] on button "Publish" at bounding box center [1493, 23] width 68 height 33
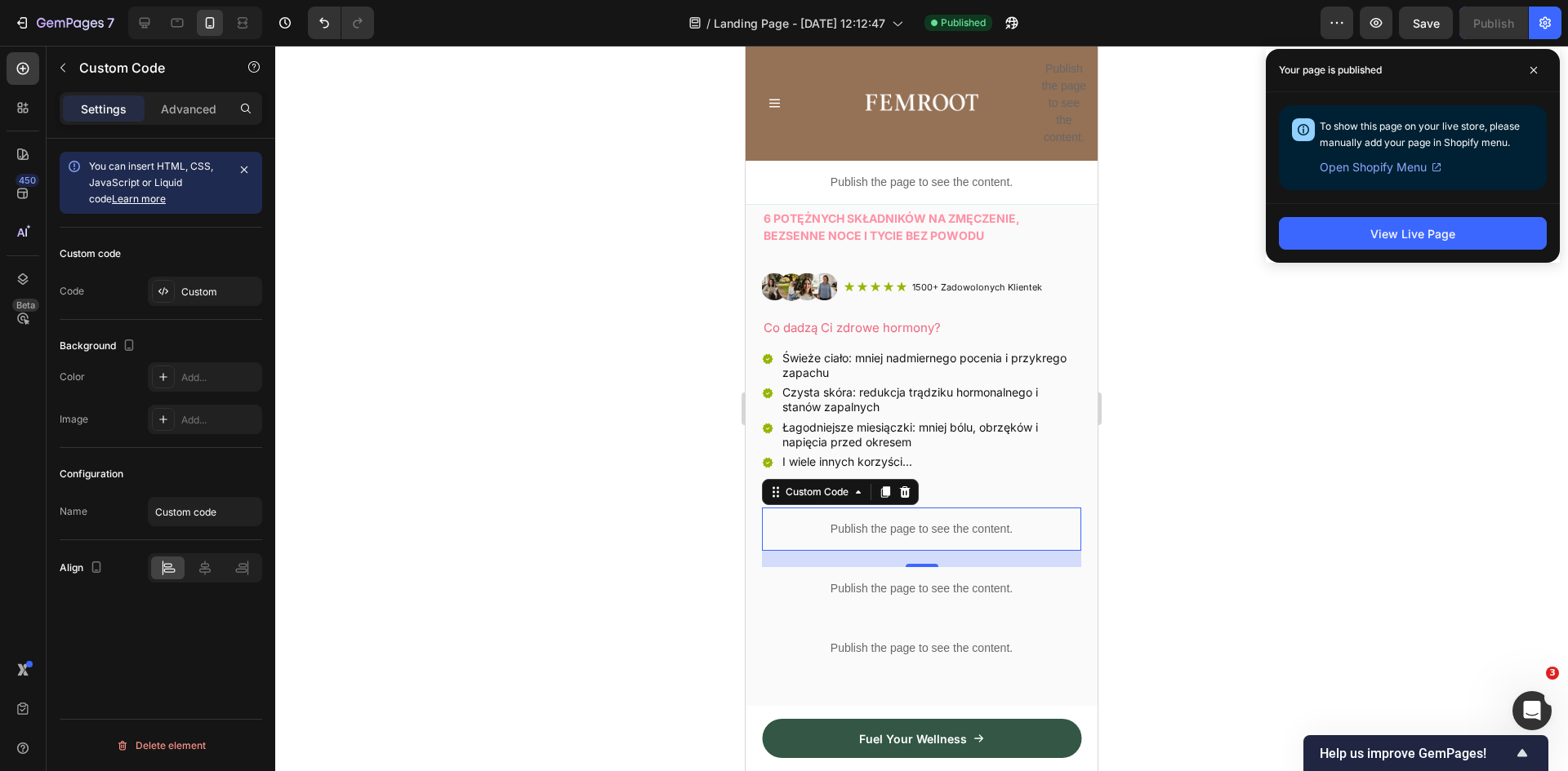
click at [909, 521] on p "Publish the page to see the content." at bounding box center [921, 529] width 319 height 17
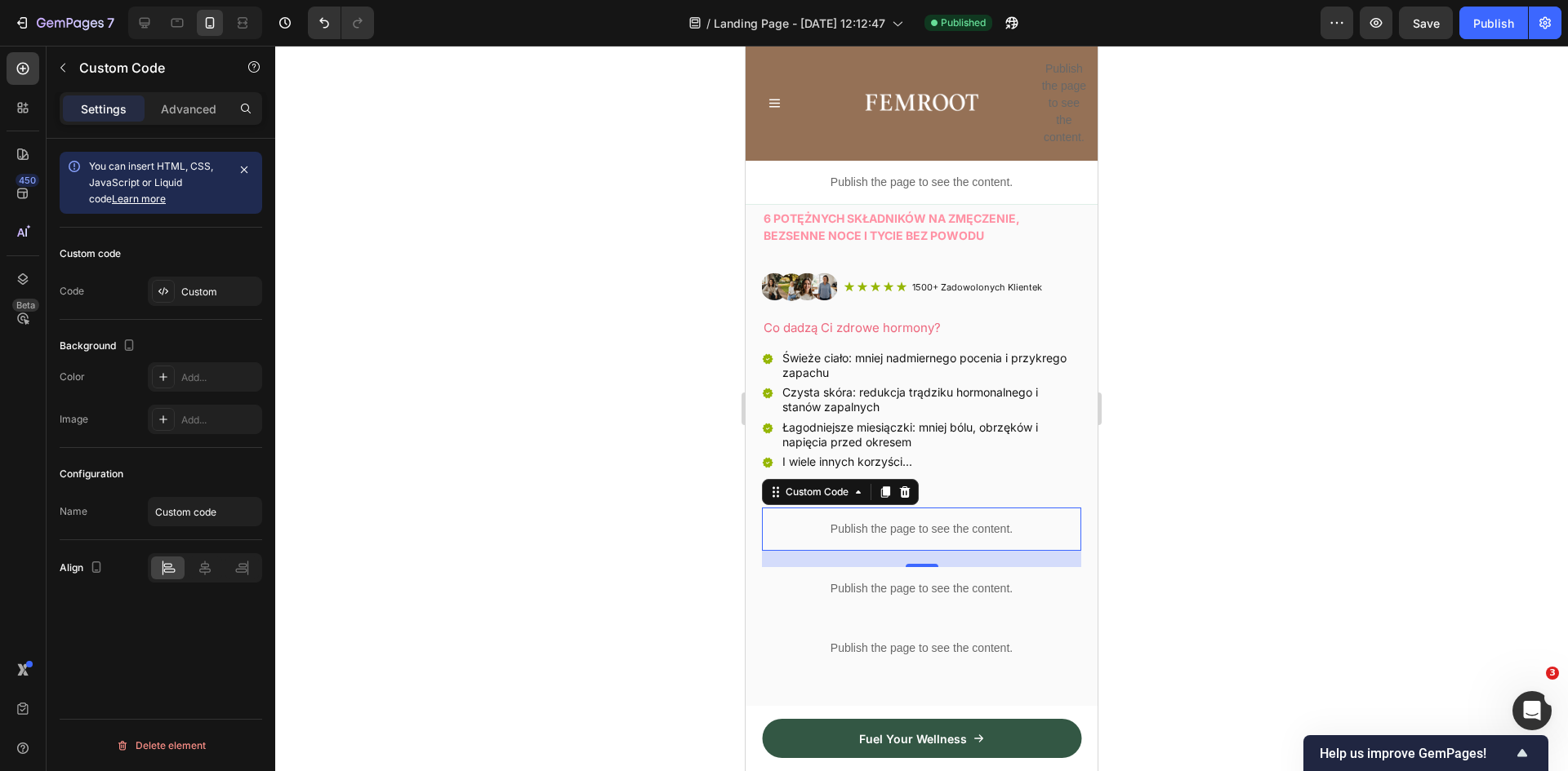
click at [909, 521] on p "Publish the page to see the content." at bounding box center [921, 529] width 319 height 17
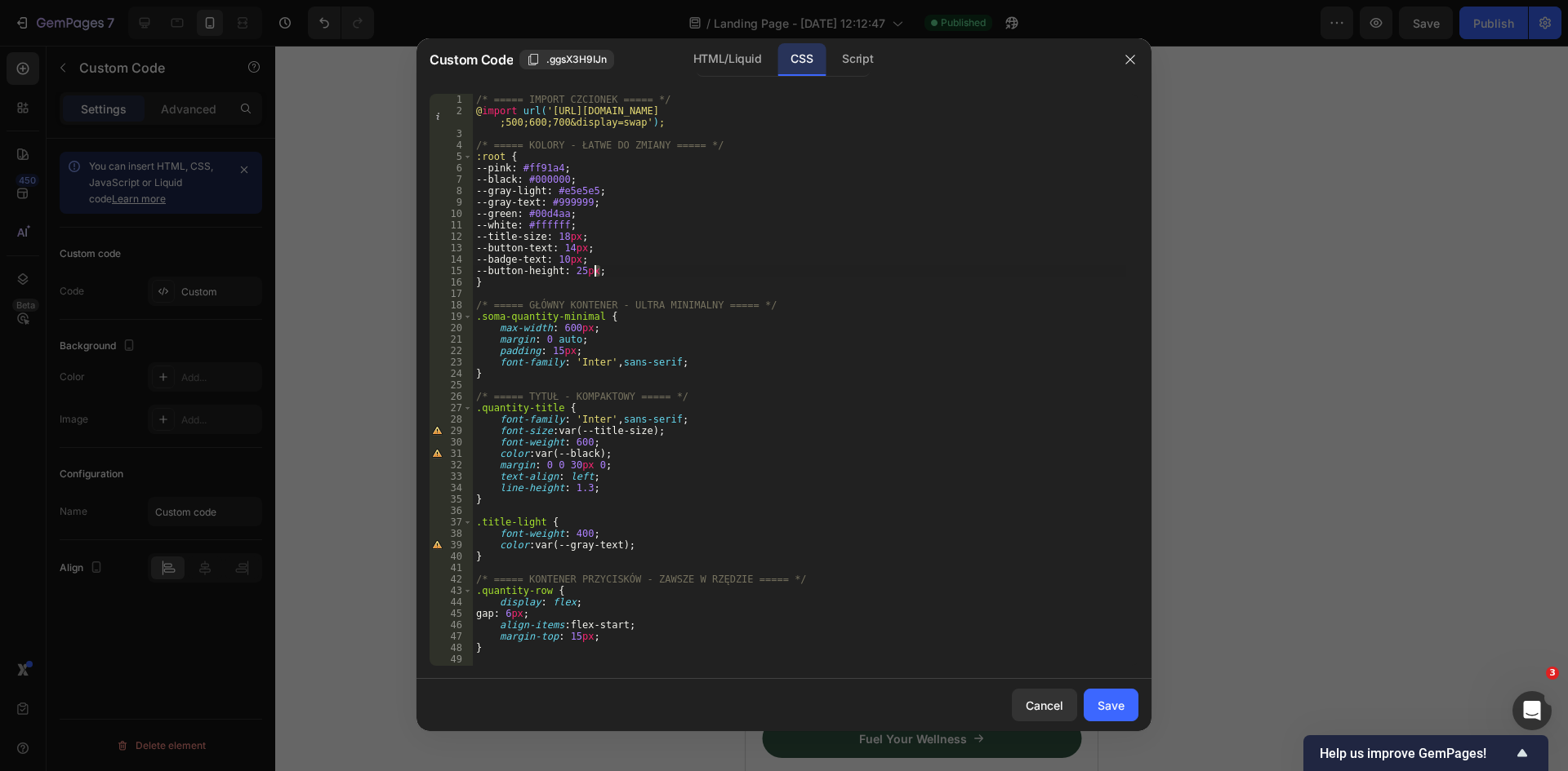
click at [595, 271] on div "/* ===== IMPORT CZCIONEK ===== */ @ import url( 'https://fonts.googleapis.com/c…" at bounding box center [800, 391] width 654 height 595
click at [574, 240] on div "/* ===== IMPORT CZCIONEK ===== */ @ import url( 'https://fonts.googleapis.com/c…" at bounding box center [800, 391] width 654 height 595
click at [588, 245] on div "/* ===== IMPORT CZCIONEK ===== */ @ import url( 'https://fonts.googleapis.com/c…" at bounding box center [800, 391] width 654 height 595
drag, startPoint x: 584, startPoint y: 260, endPoint x: 575, endPoint y: 259, distance: 9.1
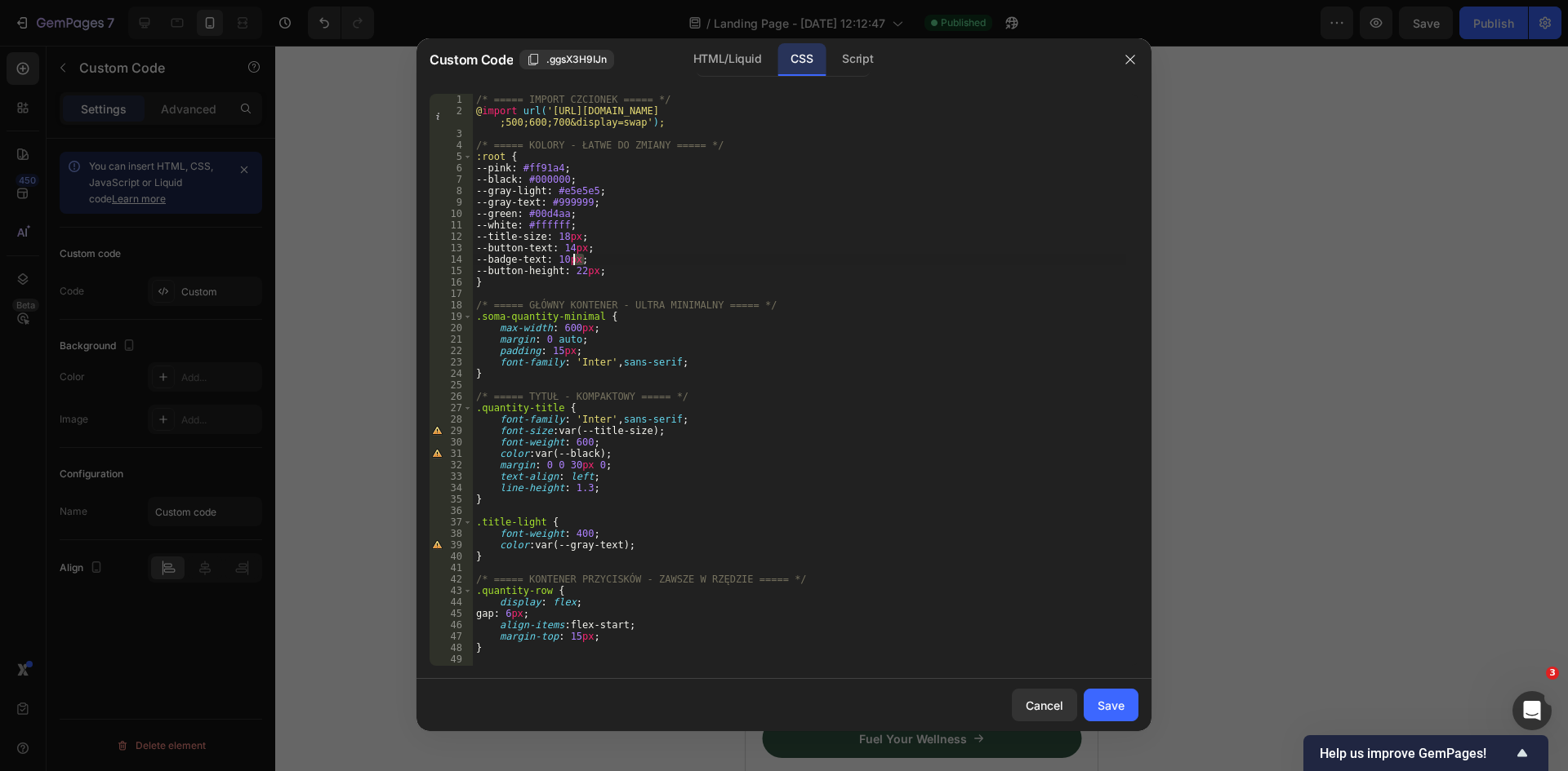
click at [575, 259] on div "/* ===== IMPORT CZCIONEK ===== */ @ import url( 'https://fonts.googleapis.com/c…" at bounding box center [800, 391] width 654 height 595
click at [677, 255] on div "/* ===== IMPORT CZCIONEK ===== */ @ import url( 'https://fonts.googleapis.com/c…" at bounding box center [800, 391] width 654 height 595
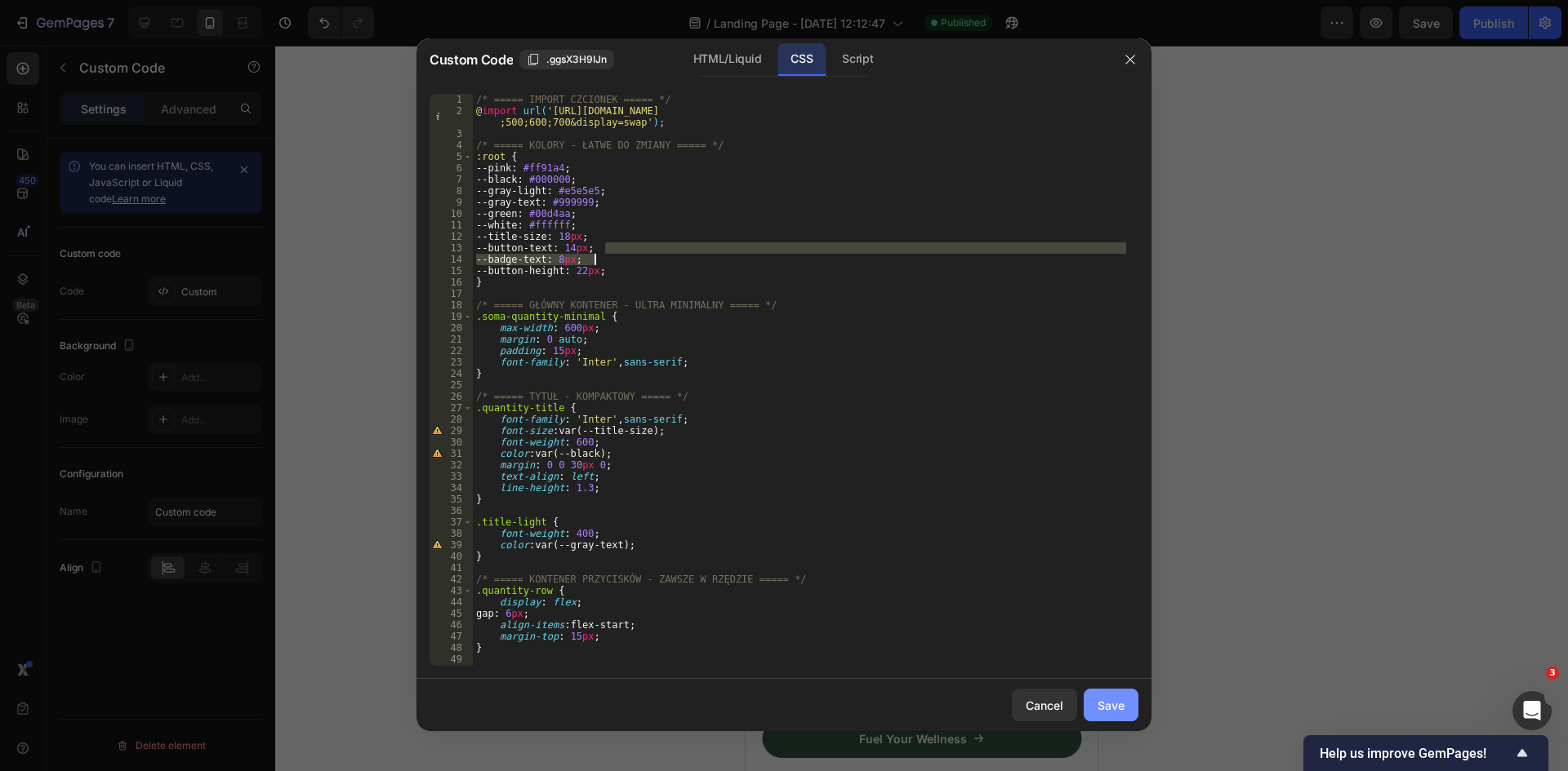
type textarea "--button-text: 14px; --badge-text: 8px;"
click at [1111, 709] on div "Save" at bounding box center [1110, 705] width 27 height 17
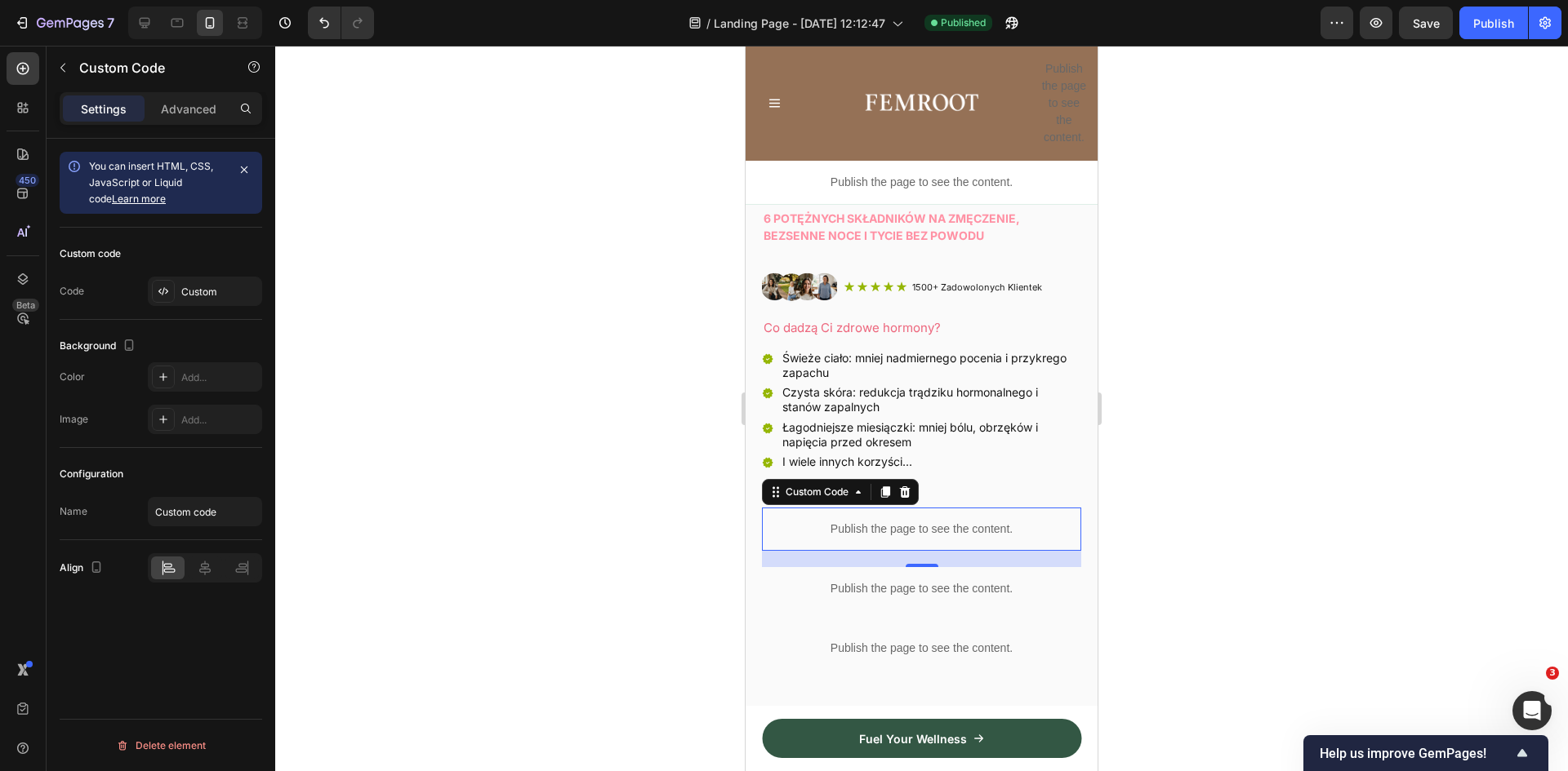
drag, startPoint x: 1503, startPoint y: 30, endPoint x: 1372, endPoint y: 92, distance: 144.9
click at [1500, 30] on div "Publish" at bounding box center [1493, 23] width 40 height 17
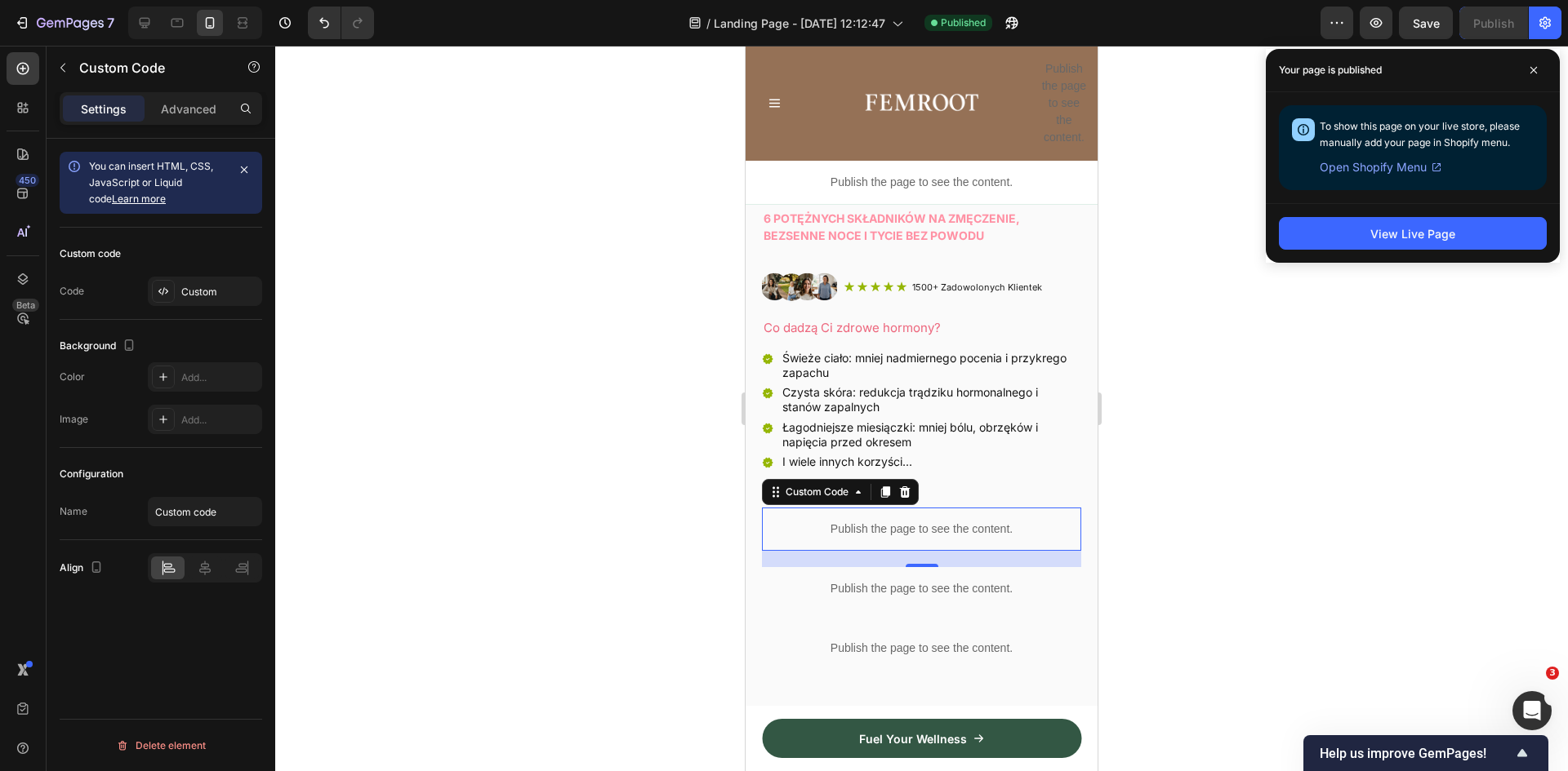
click at [969, 521] on p "Publish the page to see the content." at bounding box center [921, 529] width 319 height 17
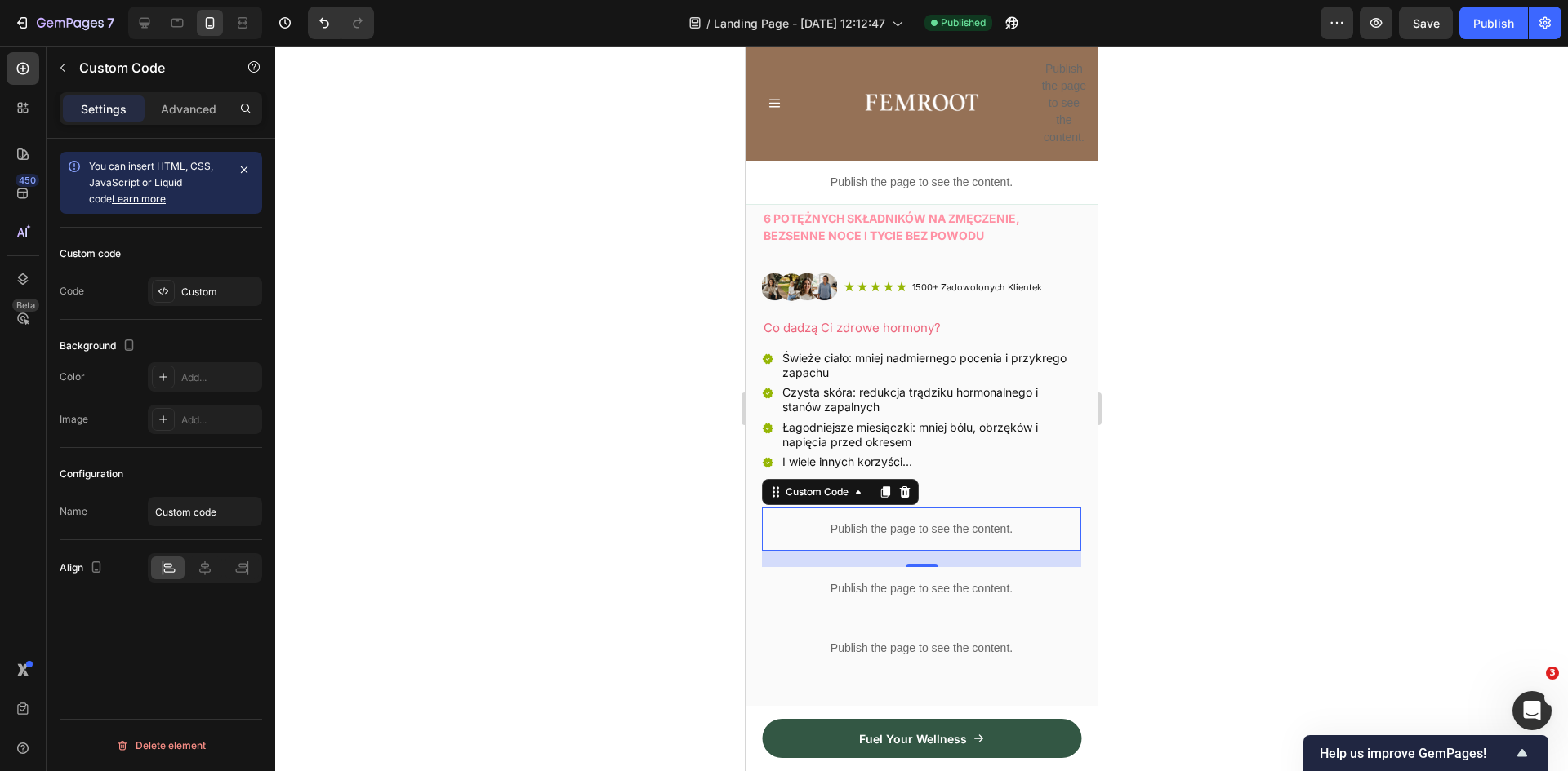
click at [969, 521] on p "Publish the page to see the content." at bounding box center [921, 529] width 319 height 17
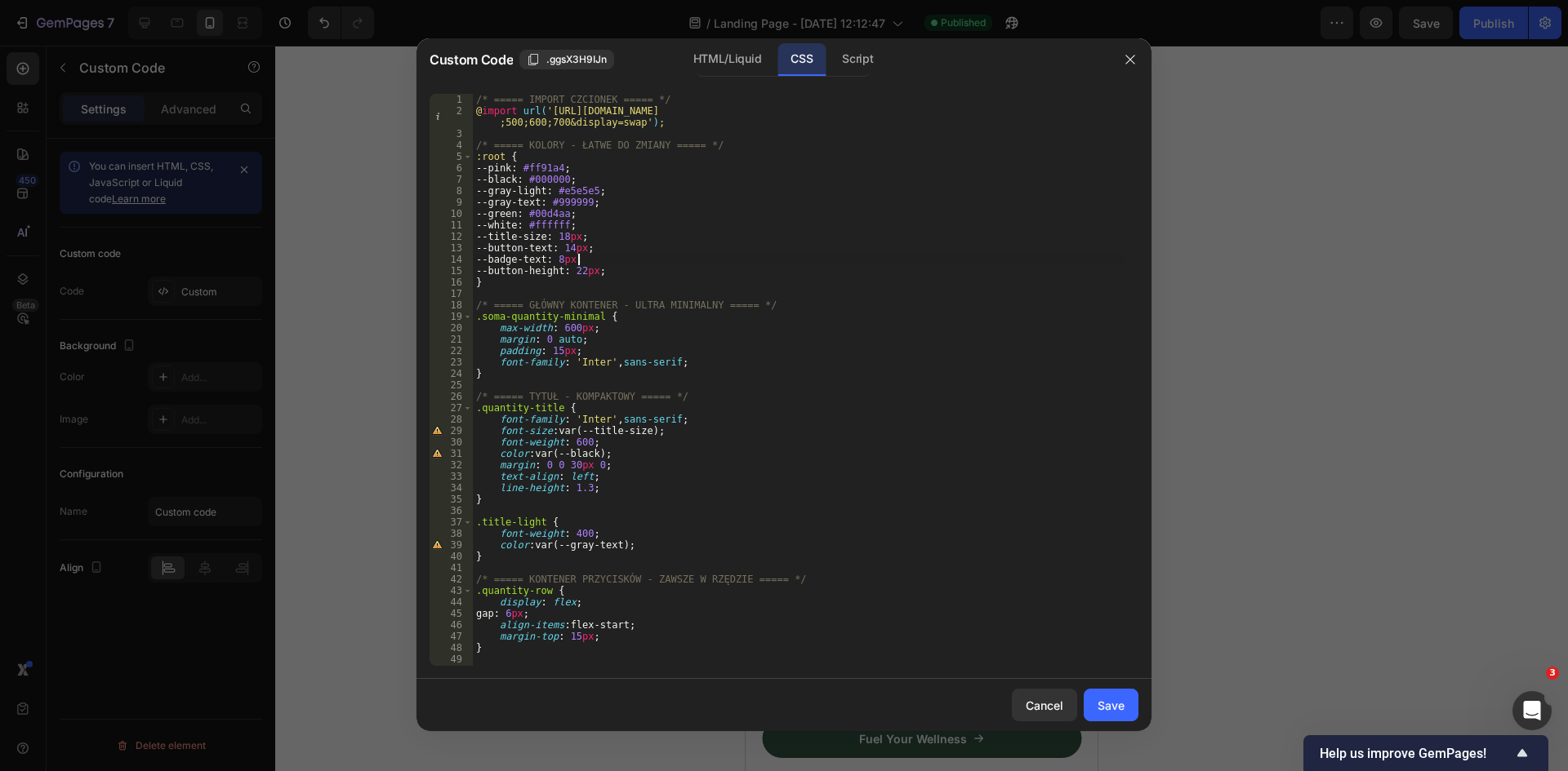
click at [578, 262] on div "/* ===== IMPORT CZCIONEK ===== */ @ import url( 'https://fonts.googleapis.com/c…" at bounding box center [800, 391] width 654 height 595
click at [858, 275] on div "/* ===== IMPORT CZCIONEK ===== */ @ import url( 'https://fonts.googleapis.com/c…" at bounding box center [800, 391] width 654 height 595
type textarea "--button-height: 22px;"
click at [1118, 707] on div "Save" at bounding box center [1110, 705] width 27 height 17
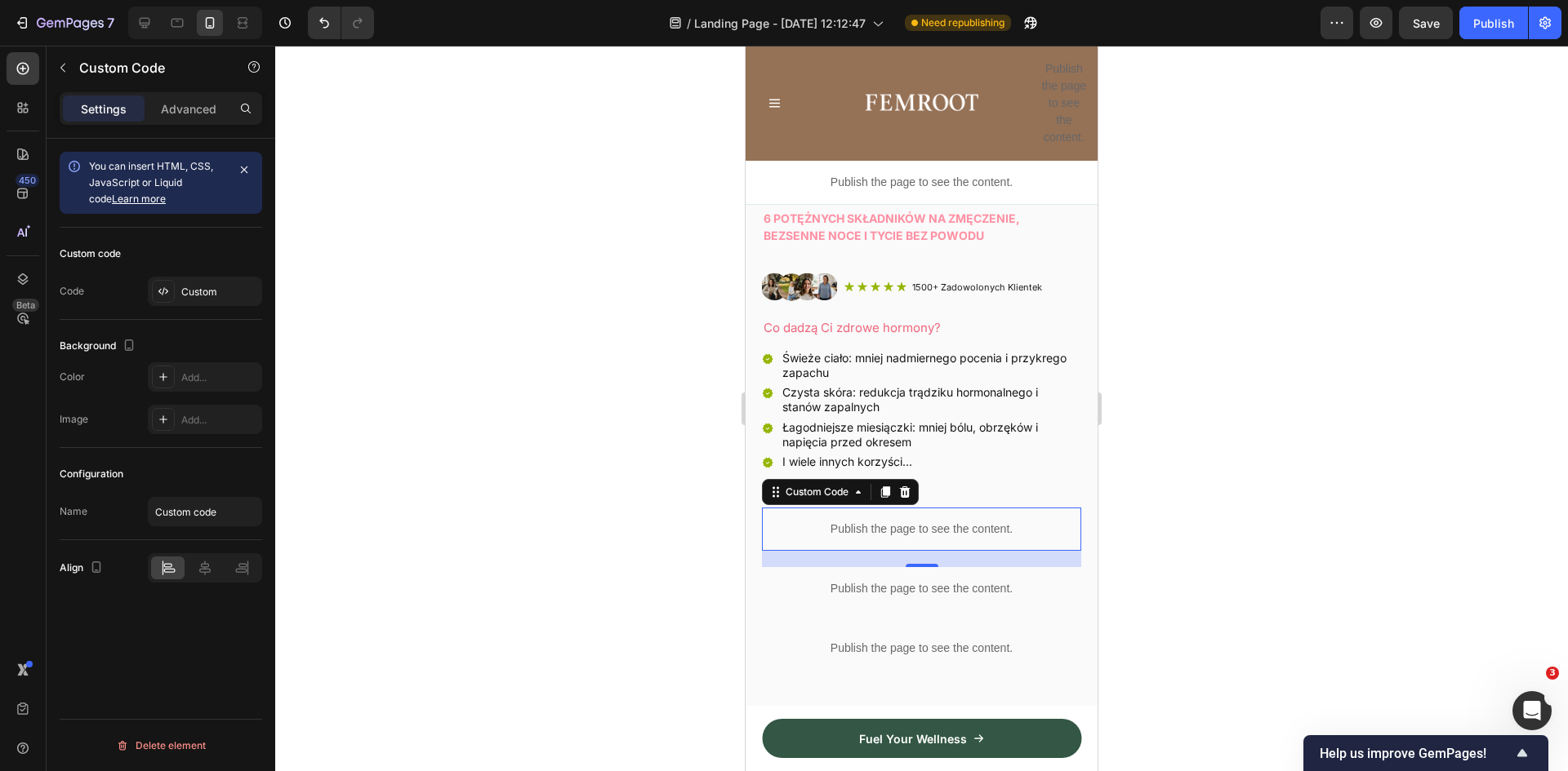
click at [955, 521] on p "Publish the page to see the content." at bounding box center [921, 529] width 319 height 17
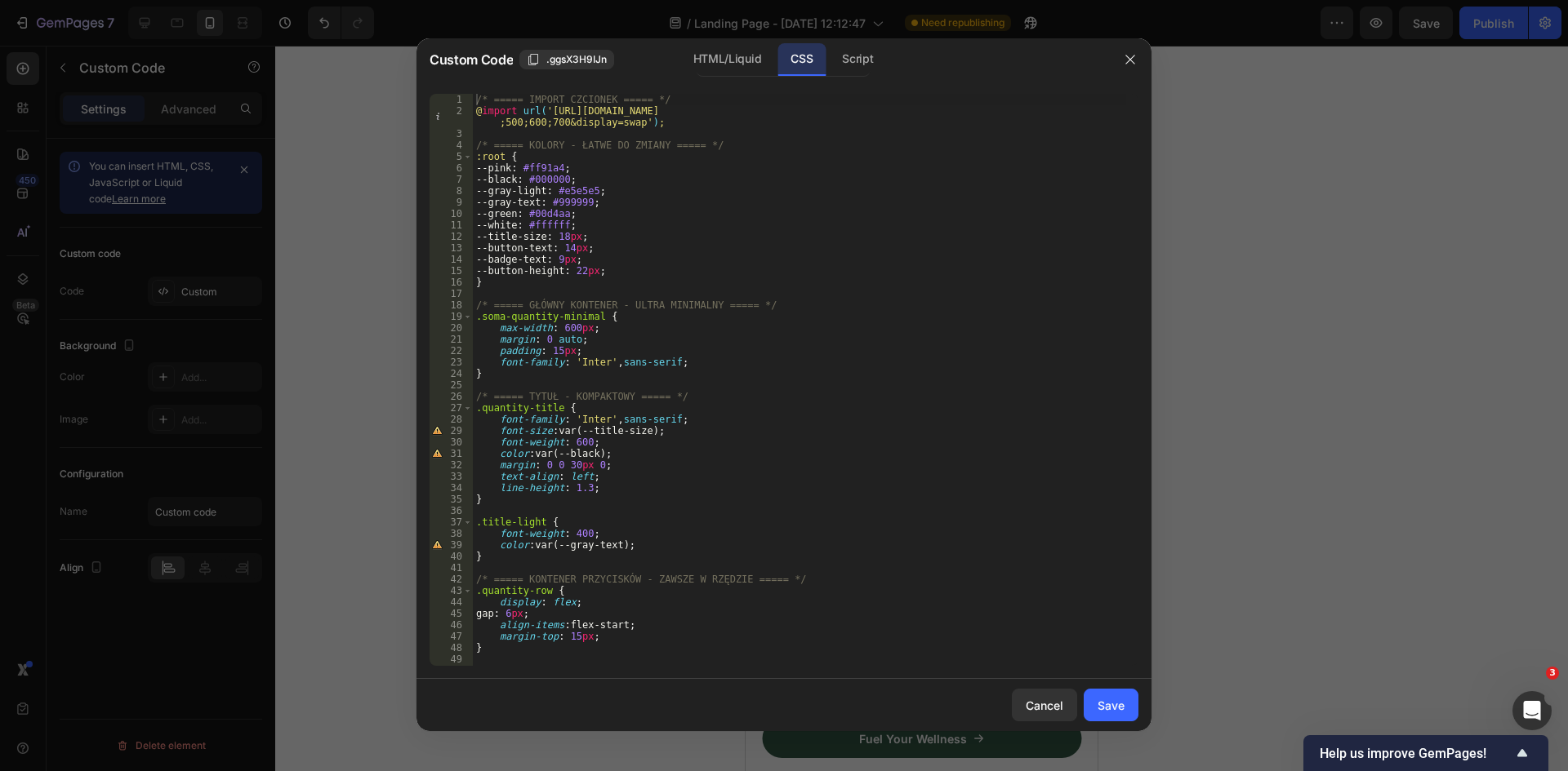
click at [734, 285] on div "/* ===== IMPORT CZCIONEK ===== */ @ import url( 'https://fonts.googleapis.com/c…" at bounding box center [800, 391] width 654 height 595
paste textarea
click at [579, 248] on div "/* ===== IMPORT CZCIONEK ===== */ @ import url( 'https://fonts.googleapis.com/c…" at bounding box center [800, 391] width 654 height 595
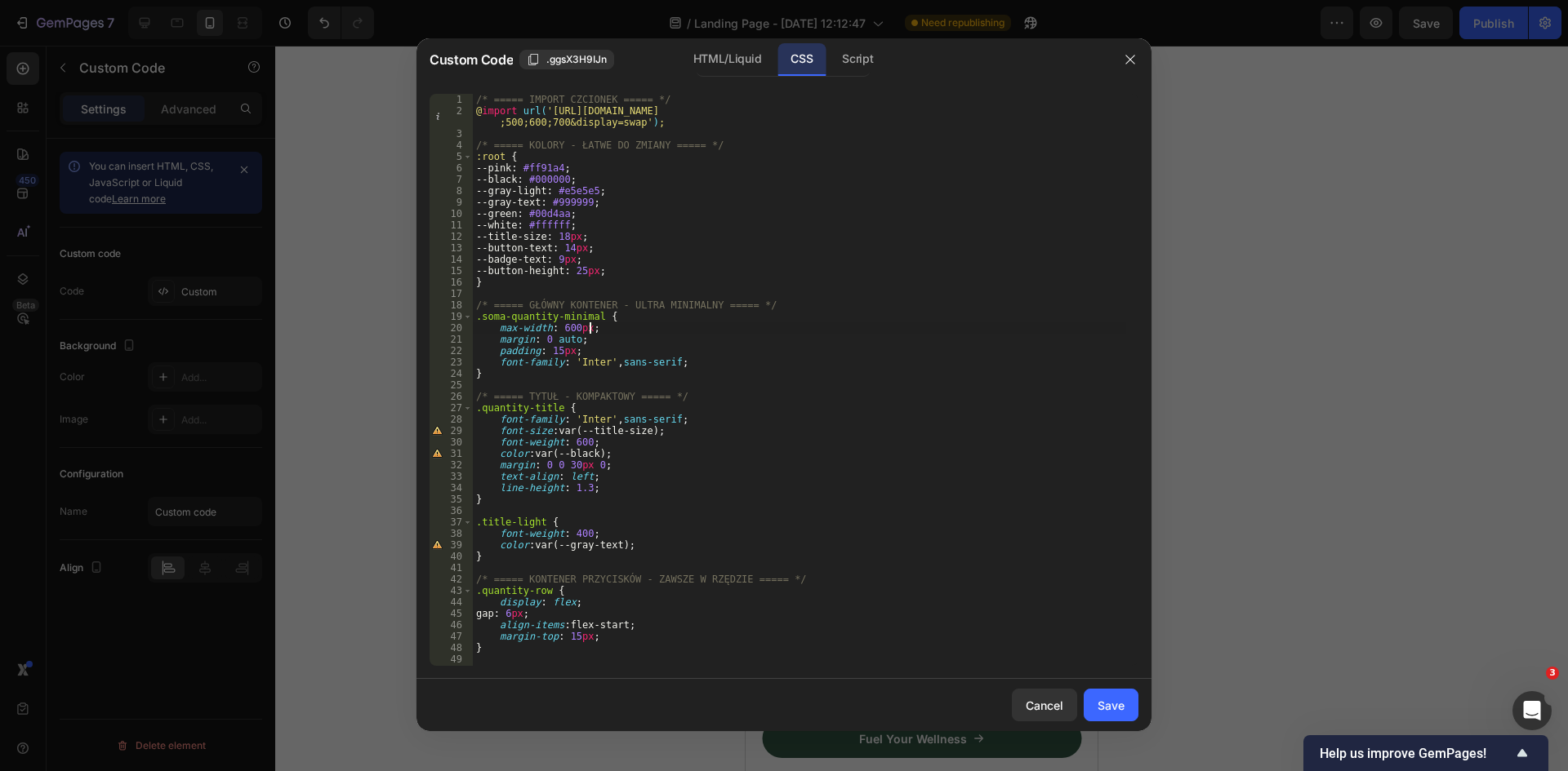
click at [760, 333] on div "/* ===== IMPORT CZCIONEK ===== */ @ import url( 'https://fonts.googleapis.com/c…" at bounding box center [800, 391] width 654 height 595
drag, startPoint x: 586, startPoint y: 213, endPoint x: 547, endPoint y: 214, distance: 39.0
click at [547, 214] on div "/* ===== IMPORT CZCIONEK ===== */ @ import url( 'https://fonts.googleapis.com/c…" at bounding box center [800, 391] width 654 height 595
paste textarea "95b605"
type textarea "--green: #95b605;"
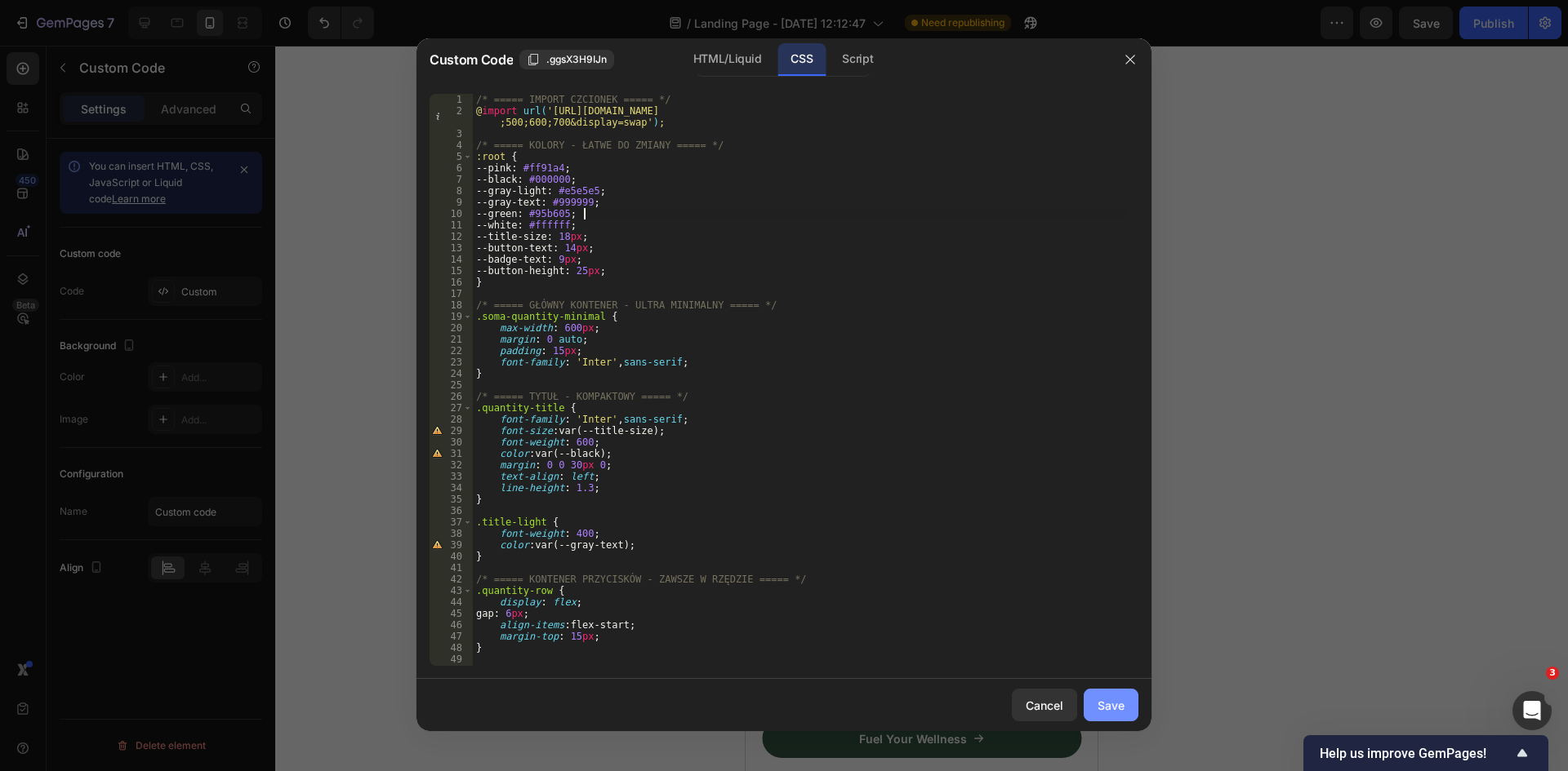
click at [1126, 709] on button "Save" at bounding box center [1110, 705] width 54 height 33
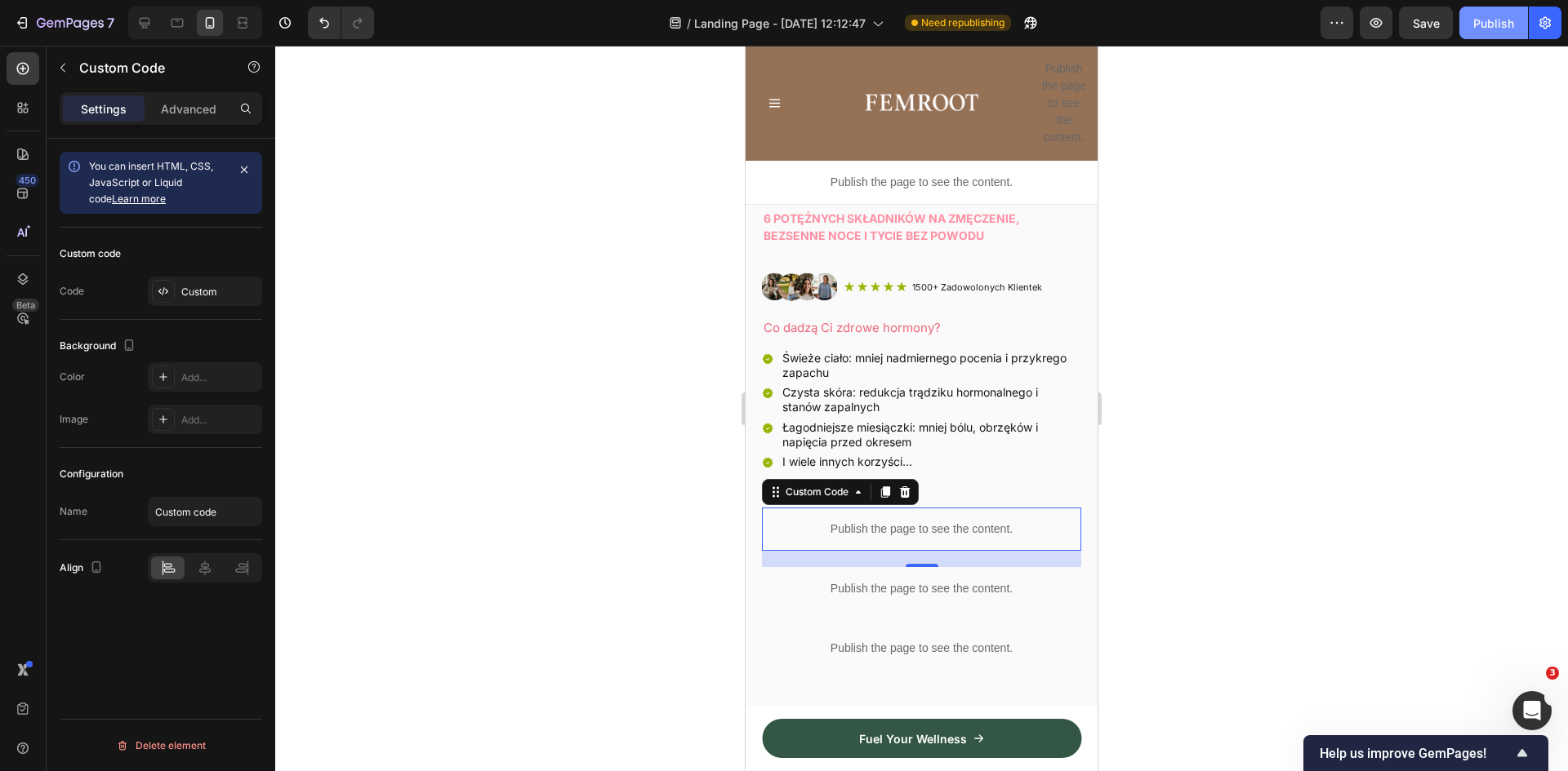
click at [1494, 28] on div "Publish" at bounding box center [1493, 23] width 40 height 17
click at [943, 521] on p "Publish the page to see the content." at bounding box center [921, 529] width 319 height 17
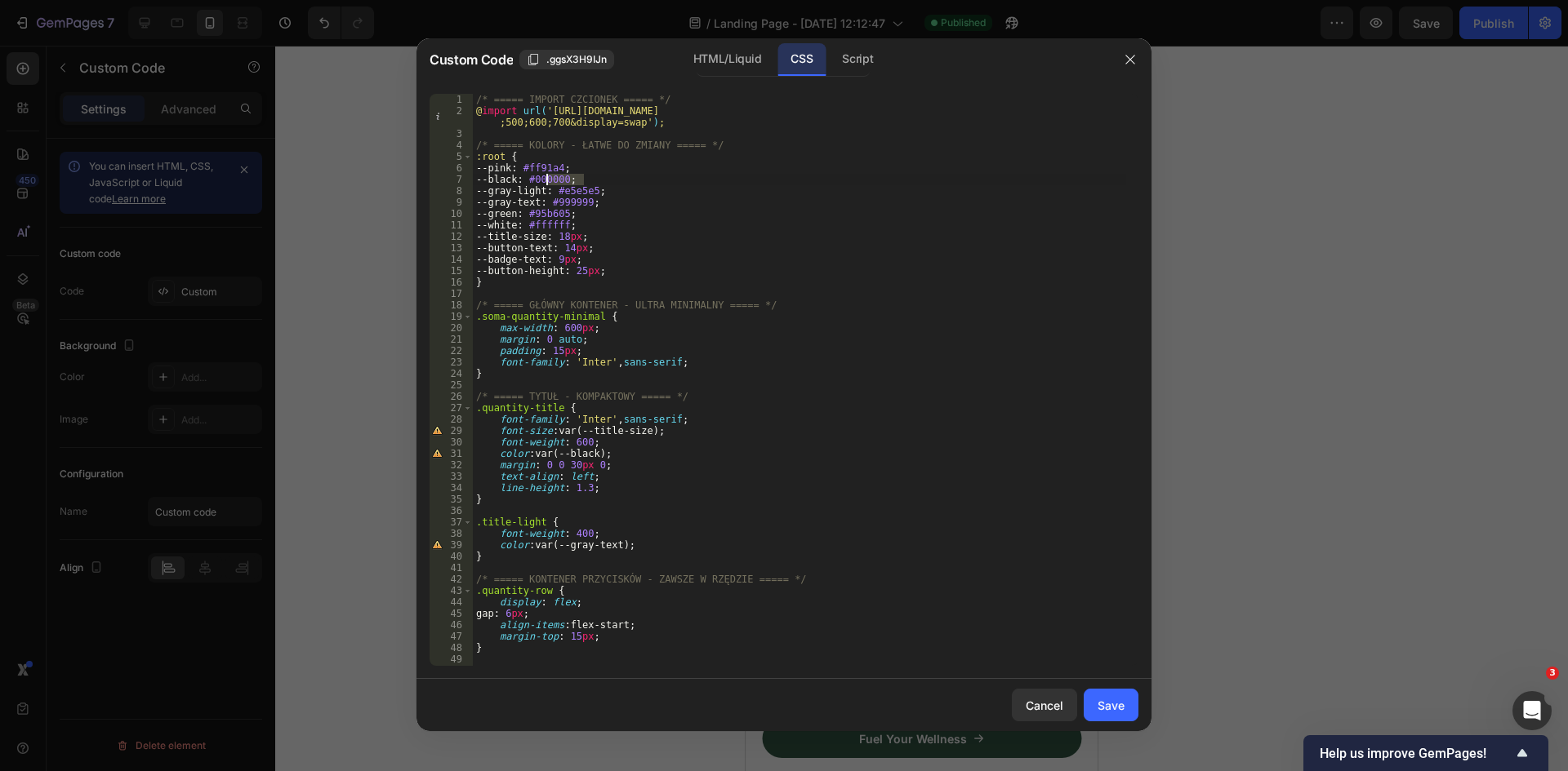
drag, startPoint x: 584, startPoint y: 178, endPoint x: 547, endPoint y: 179, distance: 37.0
click at [547, 179] on div "/* ===== IMPORT CZCIONEK ===== */ @ import url( 'https://fonts.googleapis.com/c…" at bounding box center [800, 391] width 654 height 595
click at [613, 193] on div "/* ===== IMPORT CZCIONEK ===== */ @ import url( 'https://fonts.googleapis.com/c…" at bounding box center [800, 391] width 654 height 595
drag, startPoint x: 583, startPoint y: 181, endPoint x: 541, endPoint y: 180, distance: 42.0
click at [541, 180] on div "/* ===== IMPORT CZCIONEK ===== */ @ import url( 'https://fonts.googleapis.com/c…" at bounding box center [800, 391] width 654 height 595
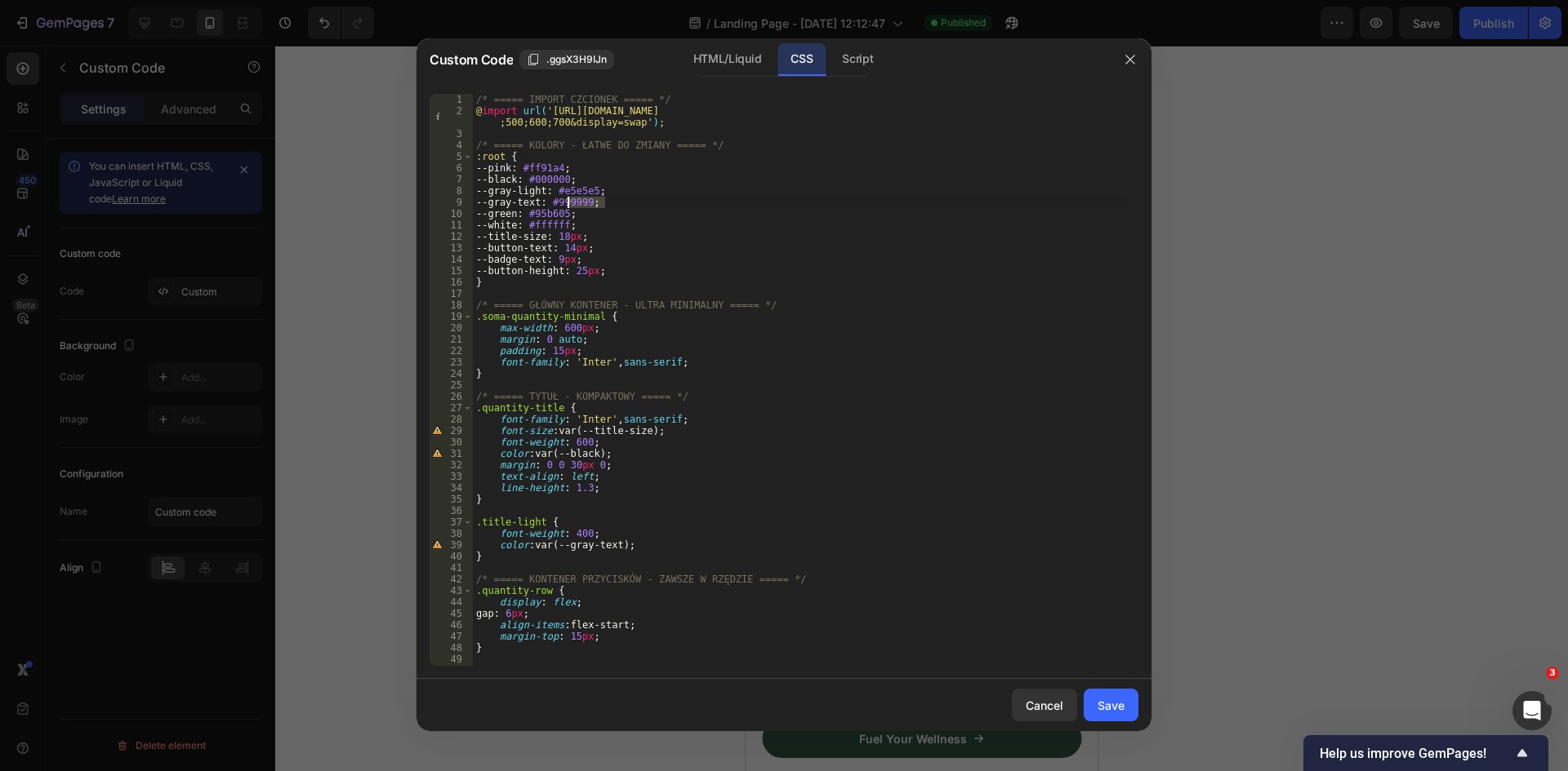
drag, startPoint x: 606, startPoint y: 202, endPoint x: 569, endPoint y: 205, distance: 37.1
click at [569, 205] on div "/* ===== IMPORT CZCIONEK ===== */ @ import url( 'https://fonts.googleapis.com/c…" at bounding box center [800, 391] width 654 height 595
paste textarea "#000000"
drag, startPoint x: 615, startPoint y: 190, endPoint x: 598, endPoint y: 191, distance: 17.0
click at [598, 191] on div "/* ===== IMPORT CZCIONEK ===== */ @ import url( 'https://fonts.googleapis.com/c…" at bounding box center [800, 391] width 654 height 595
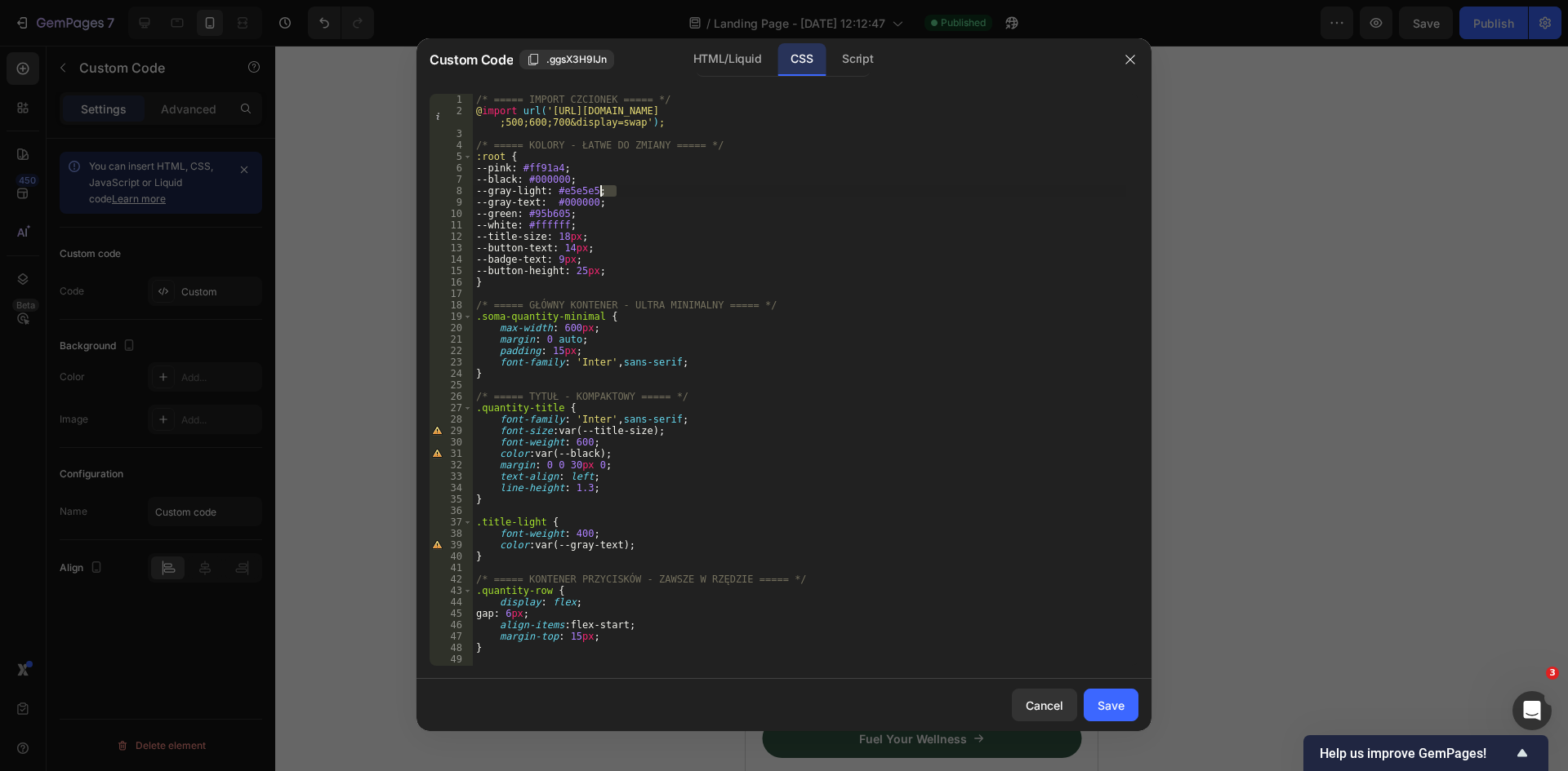
click at [598, 191] on div "/* ===== IMPORT CZCIONEK ===== */ @ import url( 'https://fonts.googleapis.com/c…" at bounding box center [800, 380] width 654 height 573
drag, startPoint x: 610, startPoint y: 188, endPoint x: 573, endPoint y: 192, distance: 37.2
click at [573, 192] on div "/* ===== IMPORT CZCIONEK ===== */ @ import url( 'https://fonts.googleapis.com/c…" at bounding box center [800, 391] width 654 height 595
paste textarea "#000000"
click at [580, 193] on div "/* ===== IMPORT CZCIONEK ===== */ @ import url( 'https://fonts.googleapis.com/c…" at bounding box center [800, 391] width 654 height 595
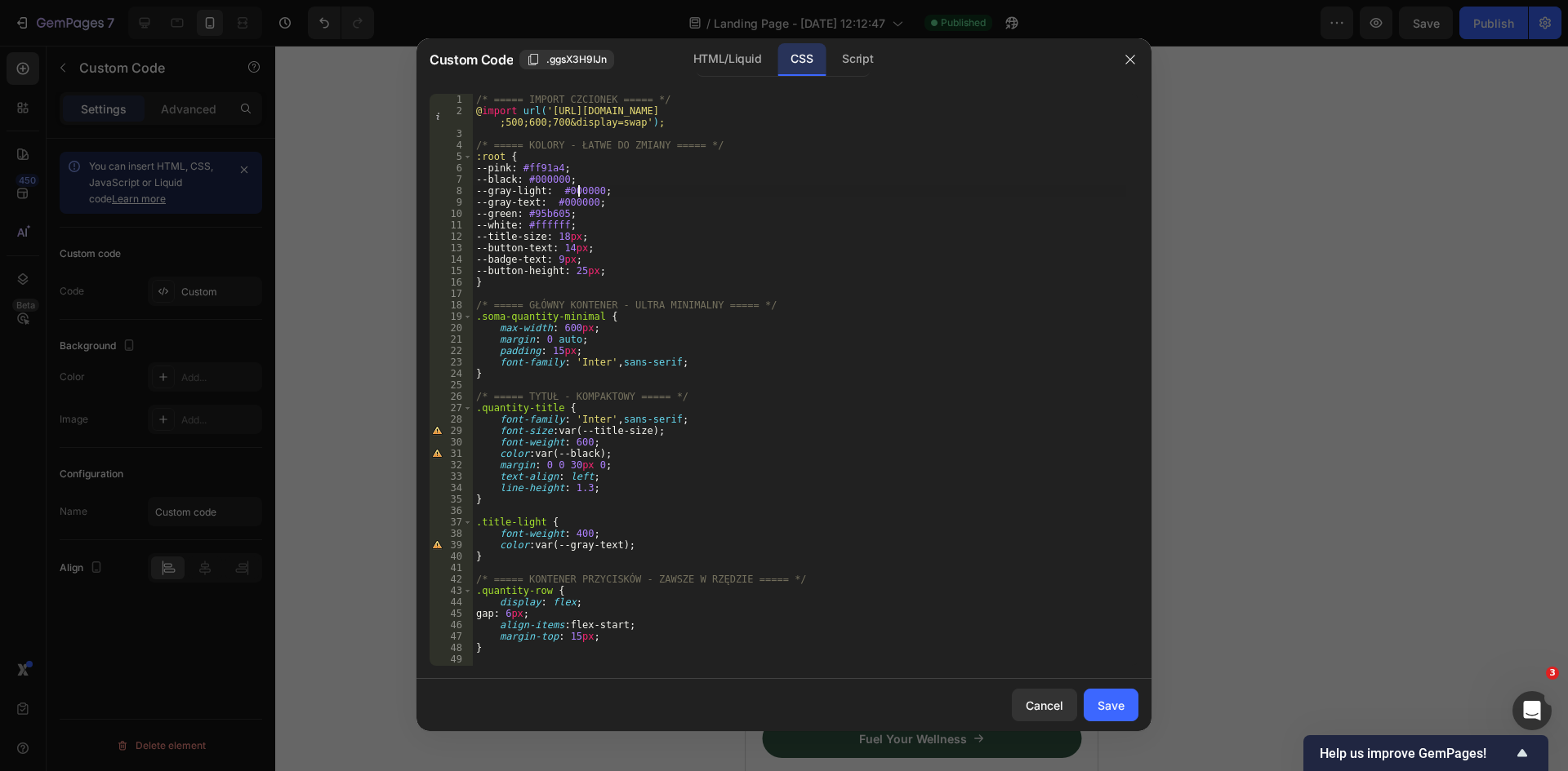
type textarea "--gray-light: #000000;"
click at [1116, 700] on div "Save" at bounding box center [1110, 705] width 27 height 17
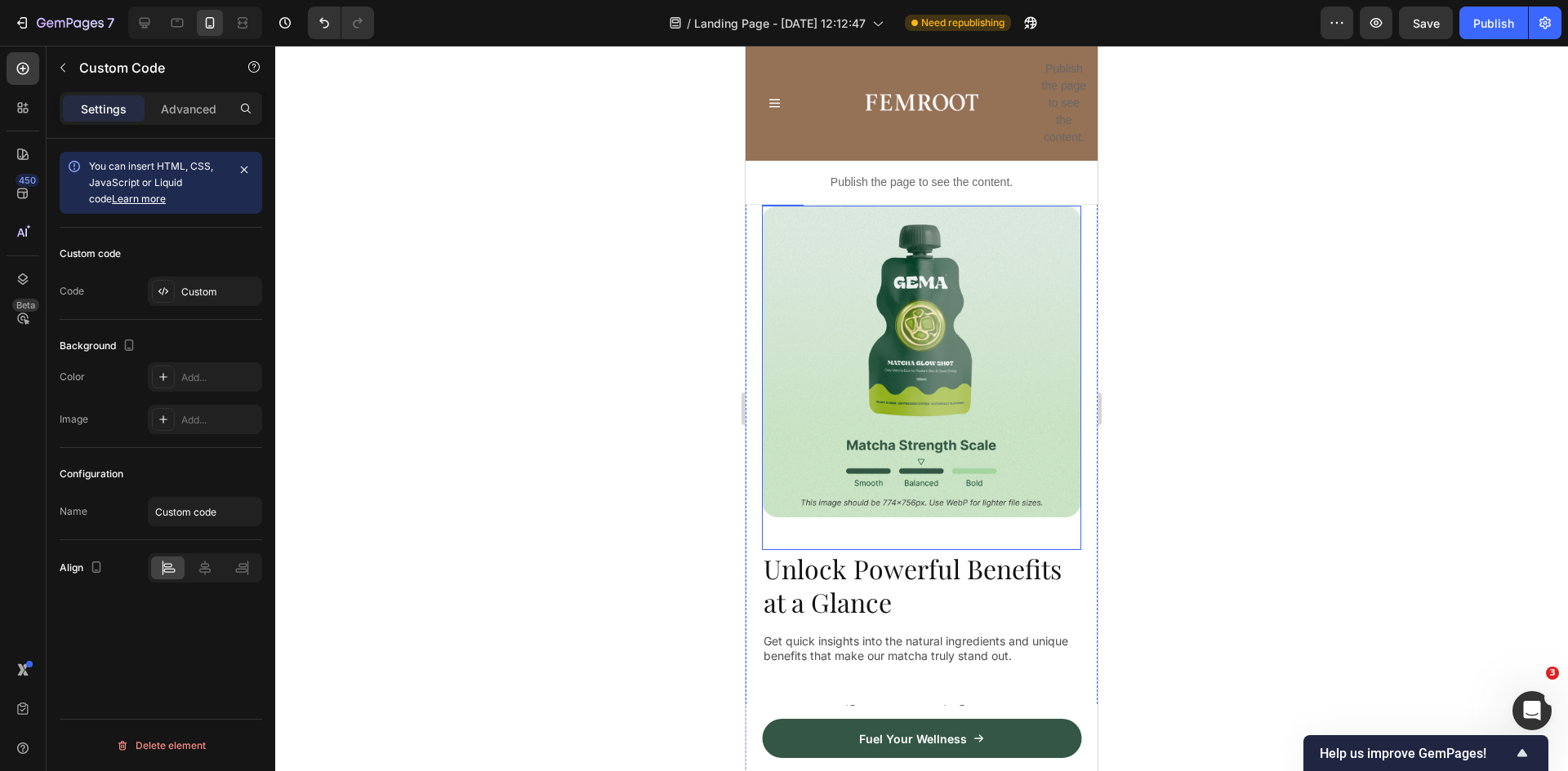
scroll to position [1388, 0]
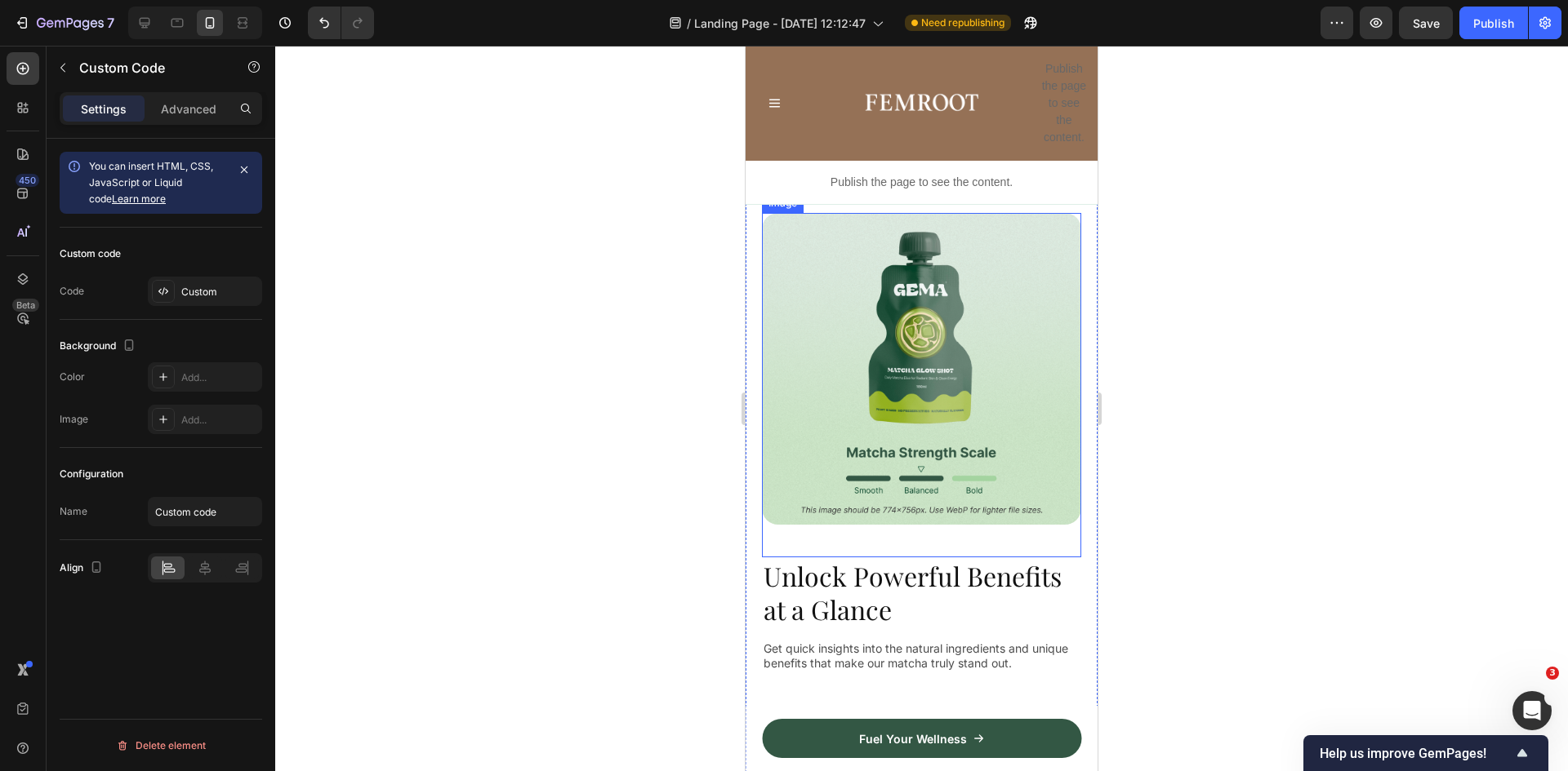
click at [876, 306] on img at bounding box center [921, 369] width 319 height 312
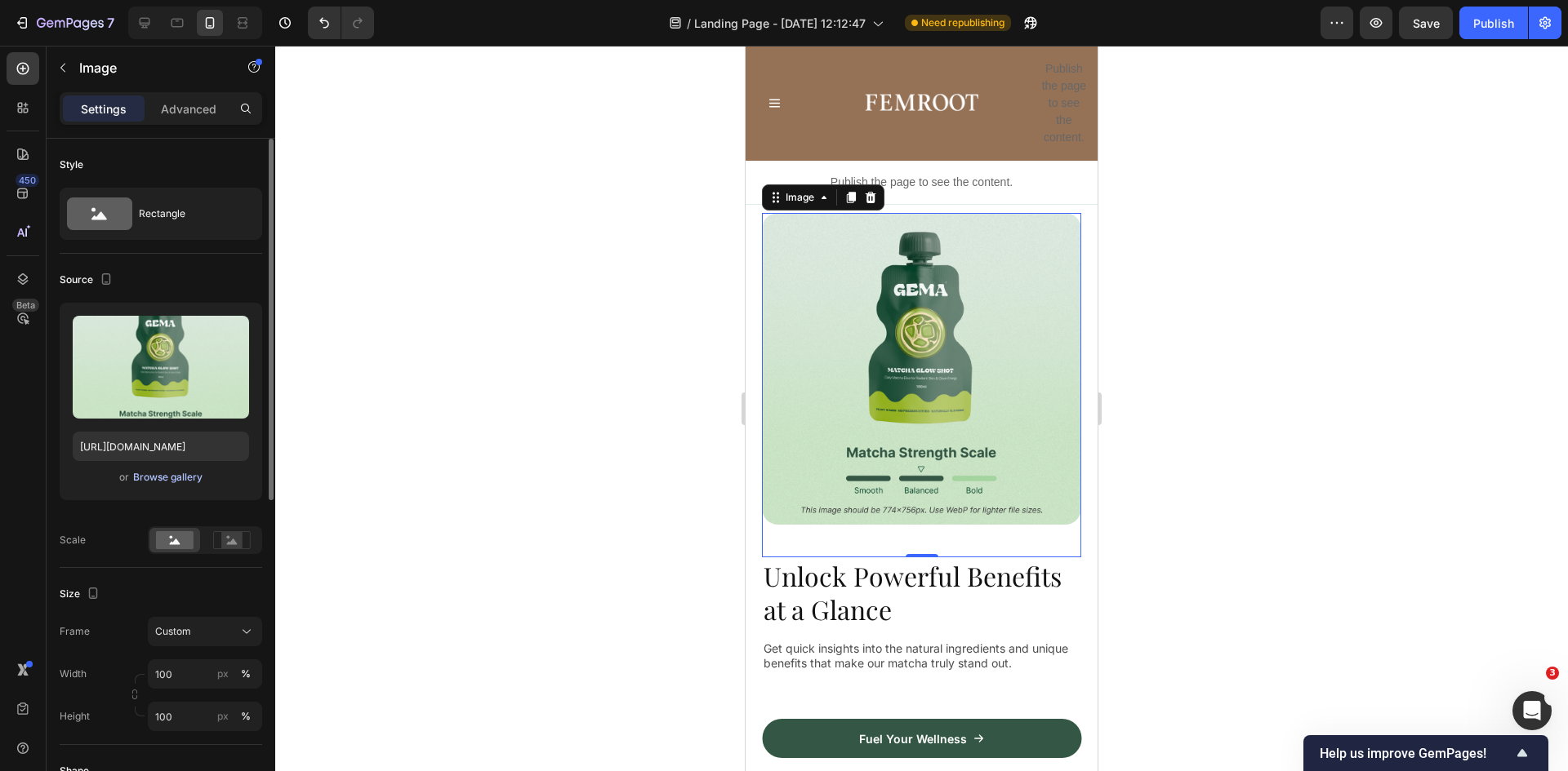
click at [149, 474] on div "Browse gallery" at bounding box center [168, 477] width 69 height 15
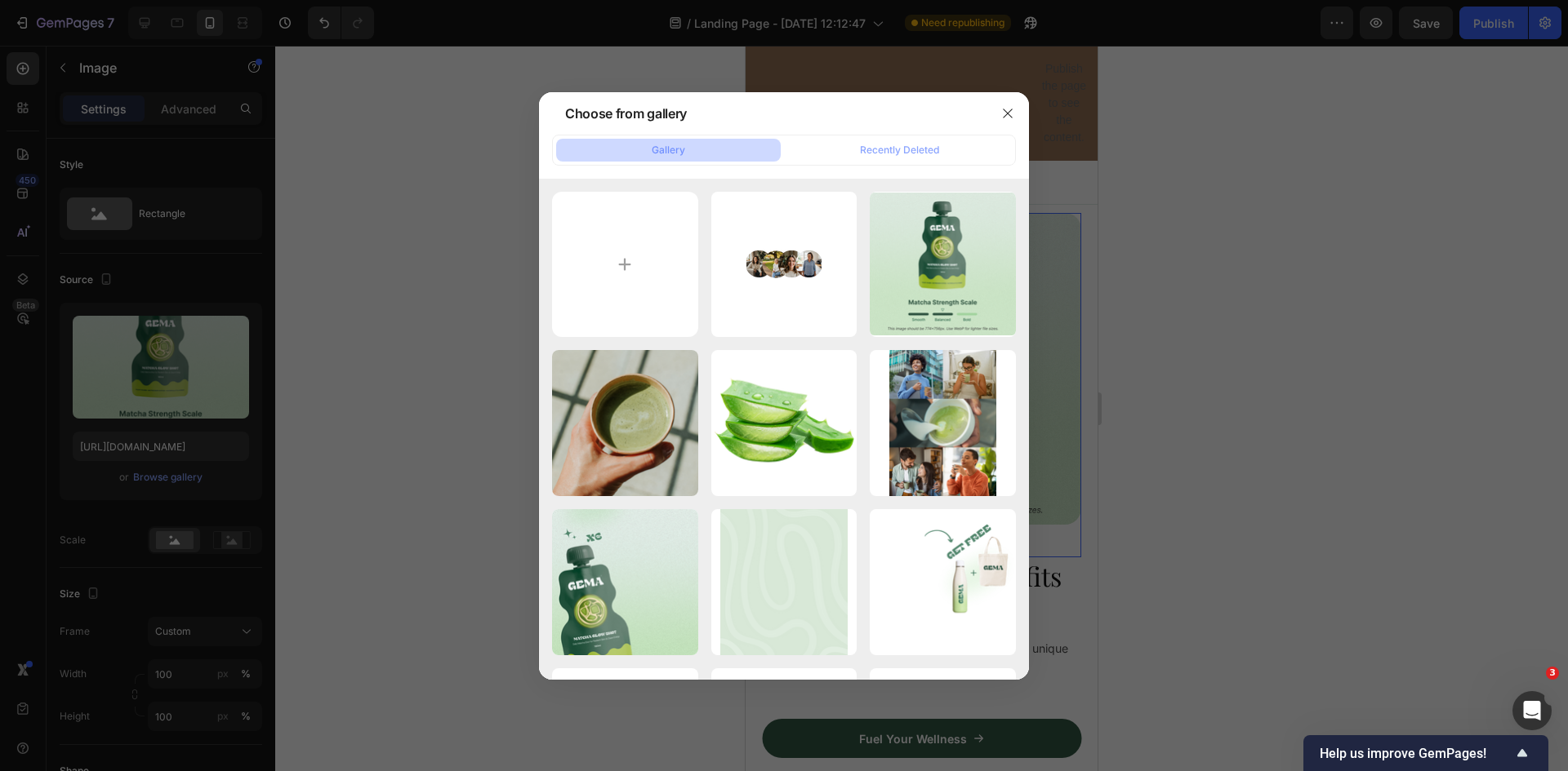
type input "C:\fakepath\Okładka Ebook Femroot Mentorka .jpg"
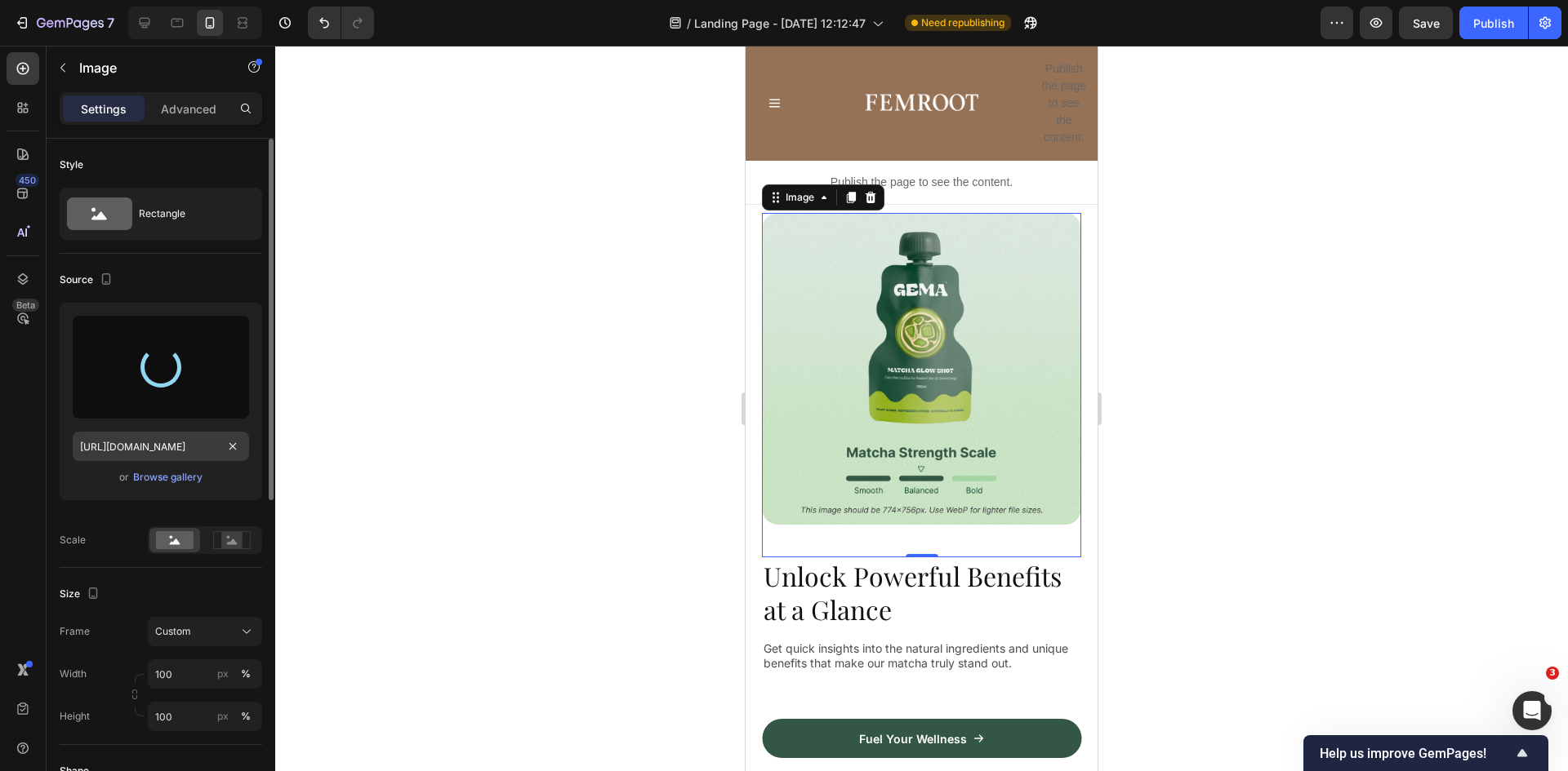
type input "https://cdn.shopify.com/s/files/1/0924/8247/0268/files/gempages_578017502710202…"
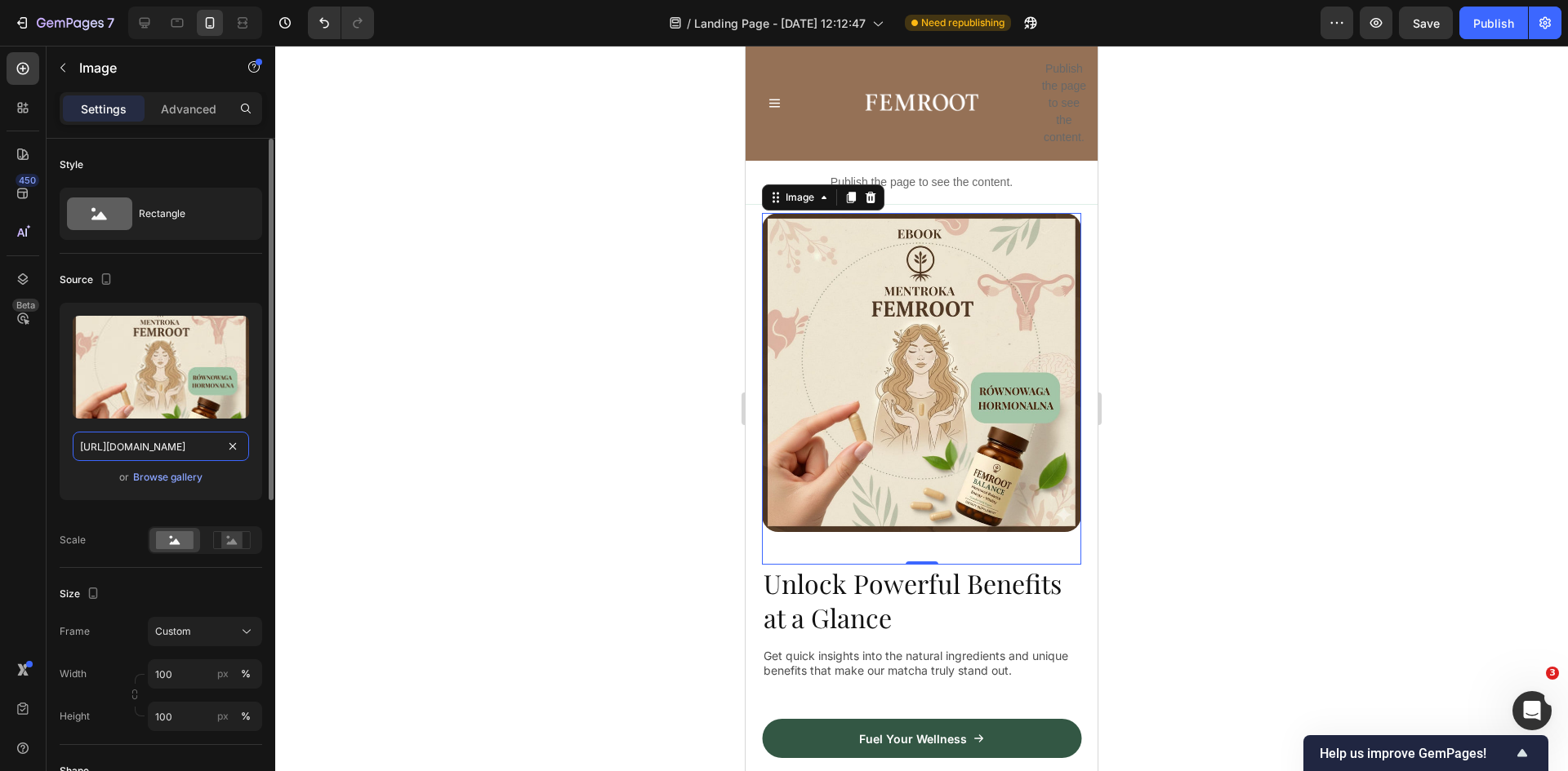
click at [173, 442] on input "https://cdn.shopify.com/s/files/1/0924/8247/0268/files/gempages_578017502710202…" at bounding box center [161, 446] width 177 height 30
click at [177, 479] on div "Browse gallery" at bounding box center [168, 477] width 69 height 15
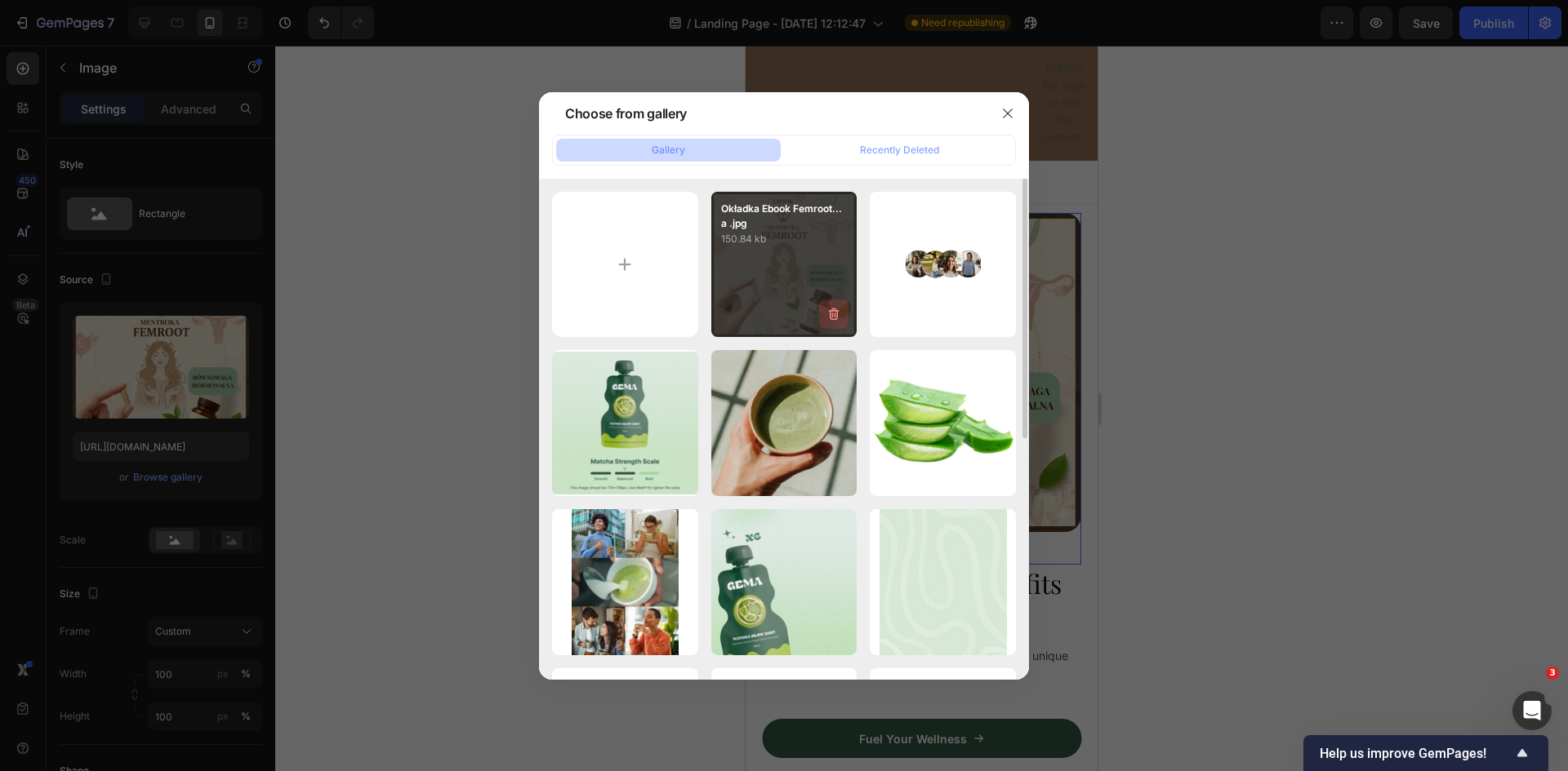
click at [833, 309] on icon "button" at bounding box center [833, 315] width 11 height 12
click at [821, 317] on div "Delete" at bounding box center [824, 317] width 31 height 15
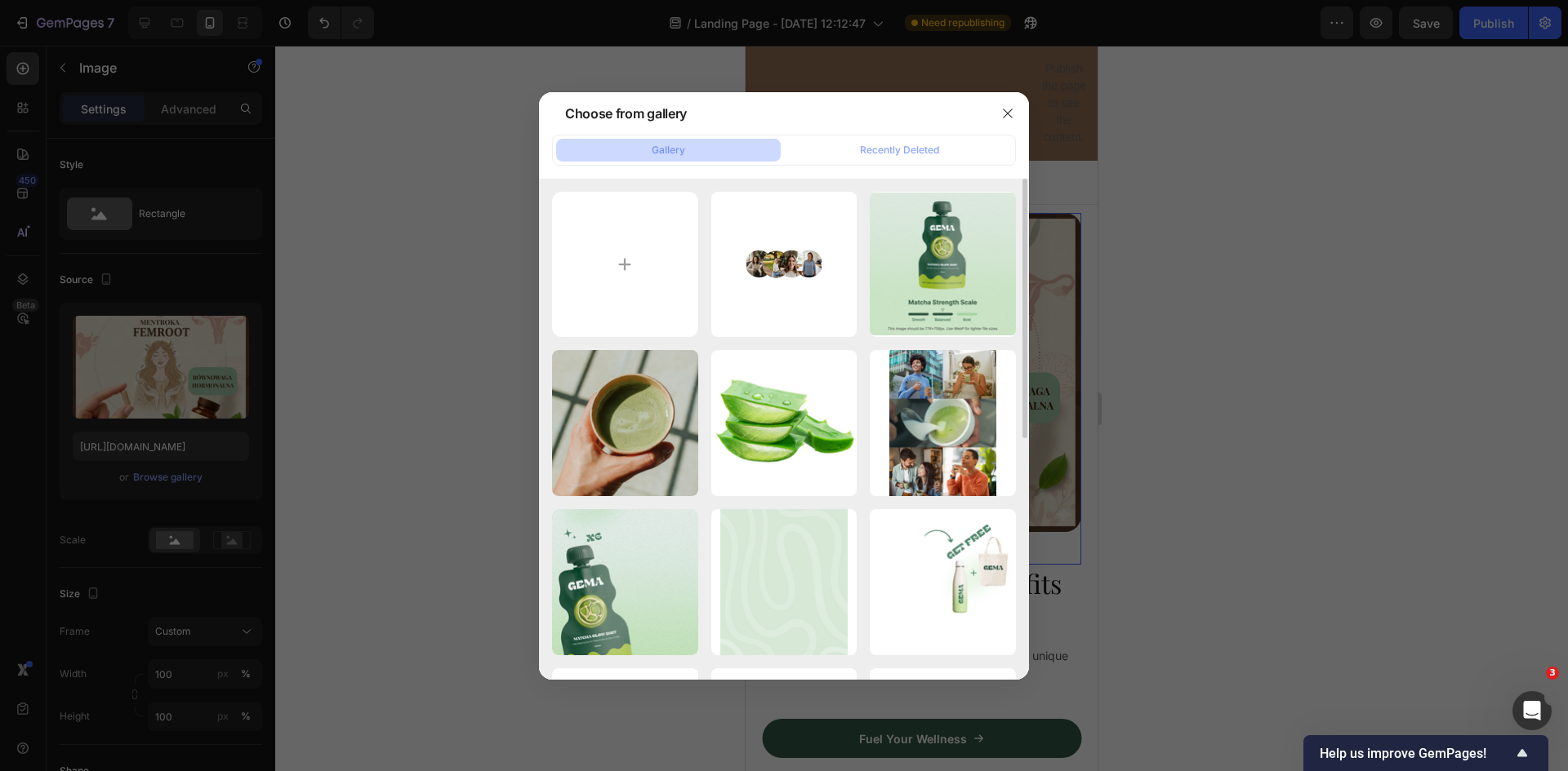
type input "C:\fakepath\Okładka Ebook Femroot Mentorka (1).jpg"
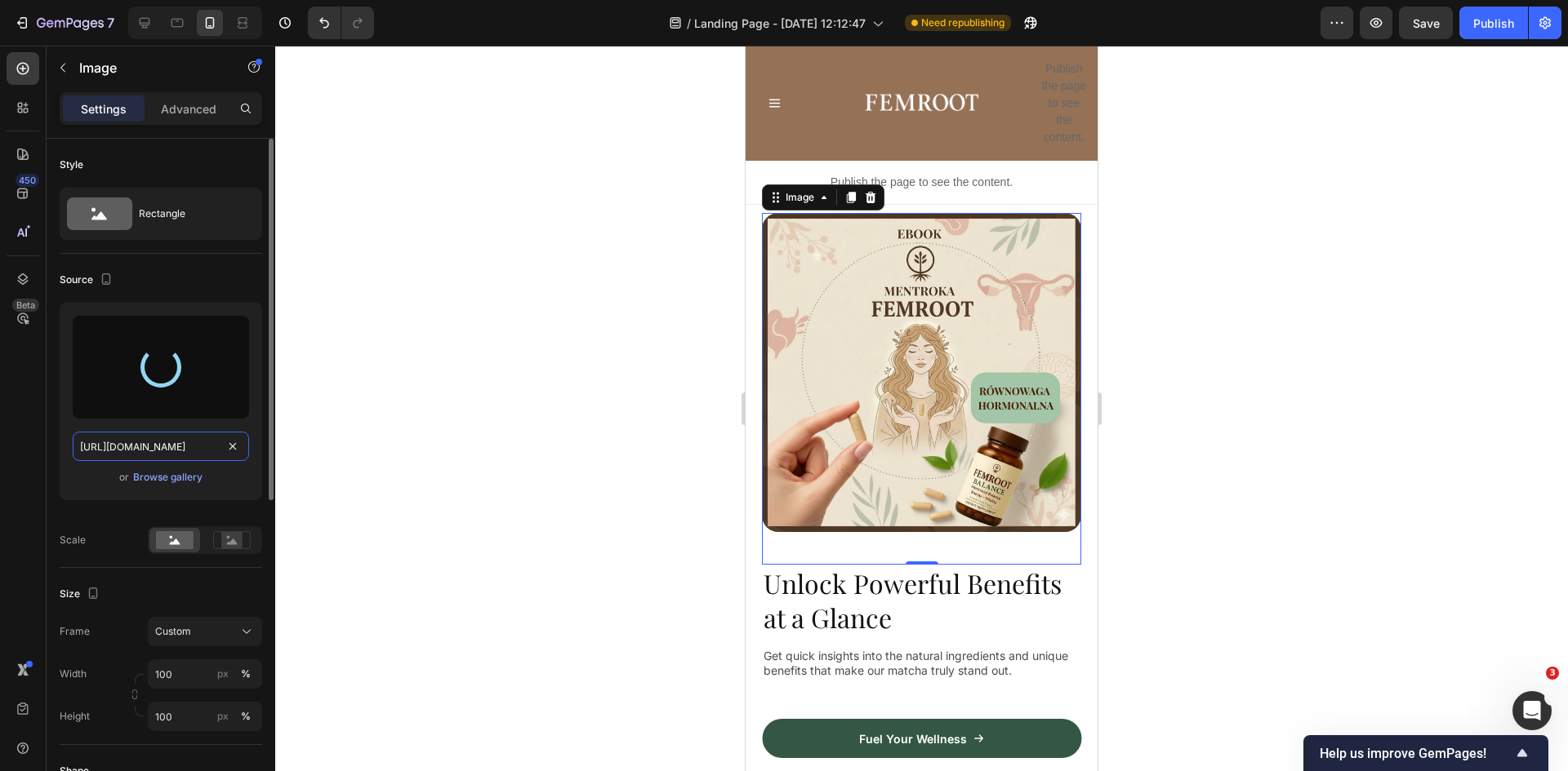
click at [146, 441] on input "https://cdn.shopify.com/s/files/1/0924/8247/0268/files/gempages_578017502710202…" at bounding box center [161, 446] width 177 height 30
type input "https://cdn.shopify.com/s/files/1/0924/8247/0268/files/gempages_578017502710202…"
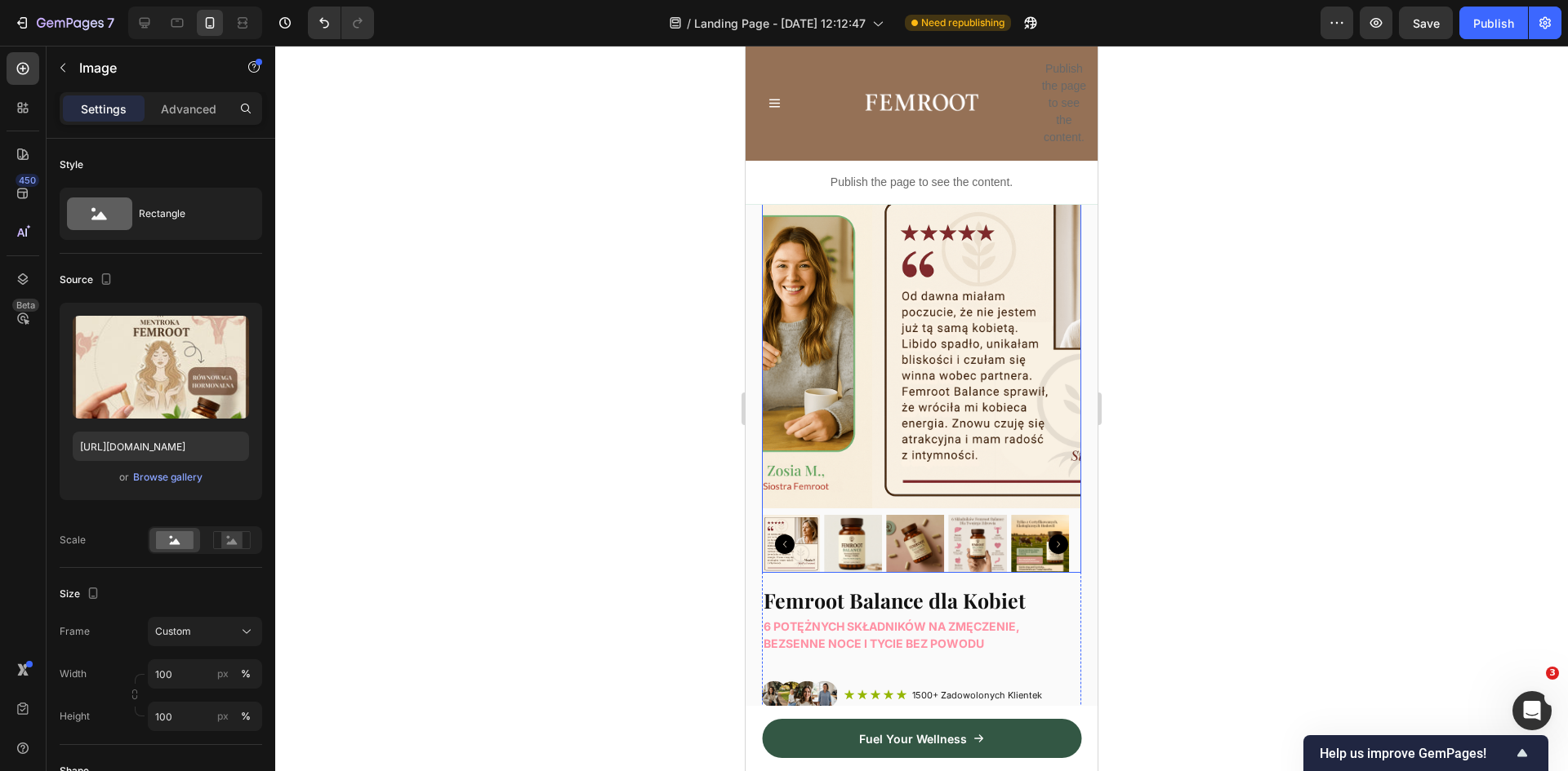
scroll to position [0, 0]
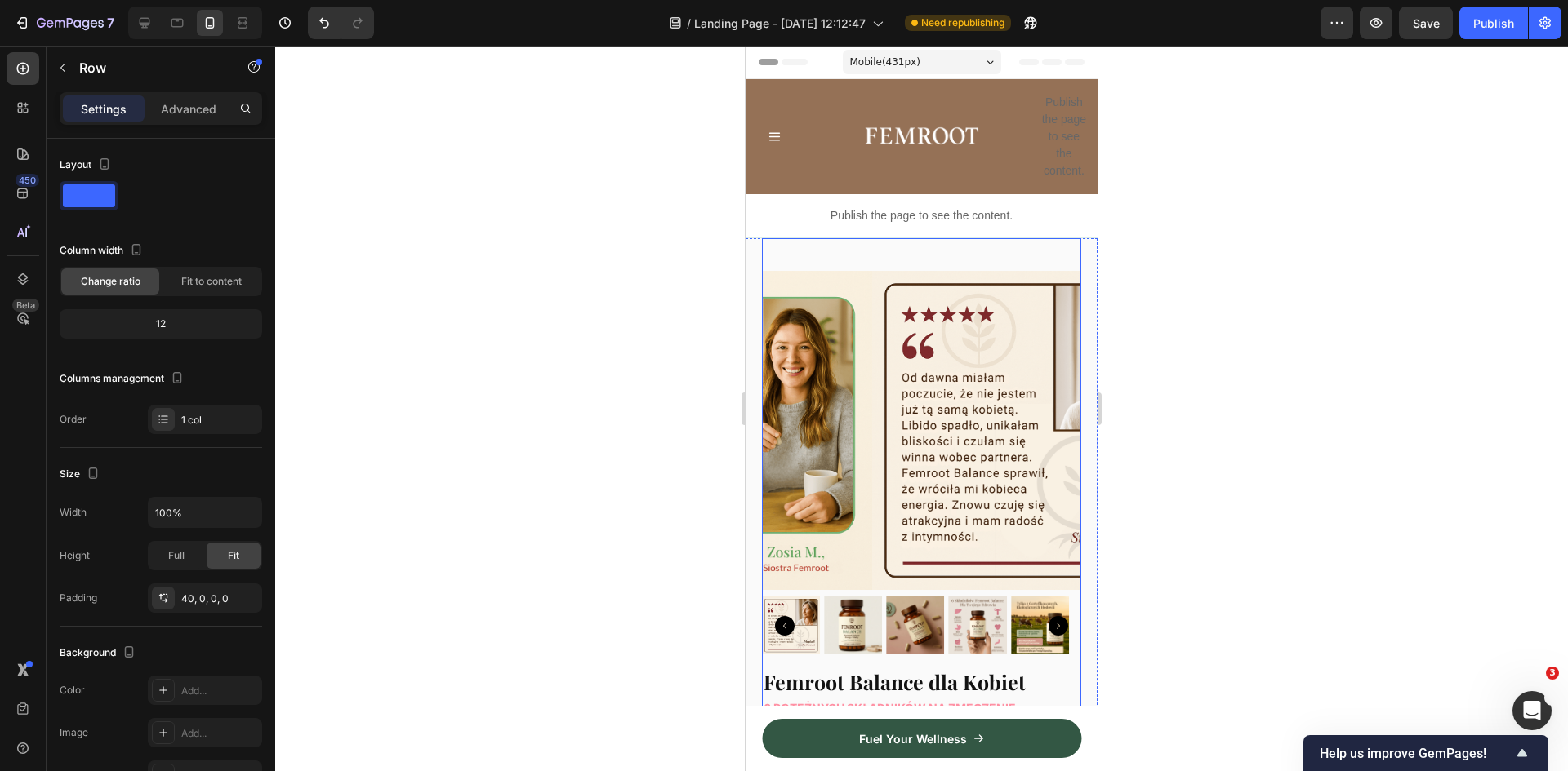
click at [779, 246] on div "Product Images Femroot Balance dla Kobiet Heading 6 potężnych składników na zmę…" at bounding box center [921, 705] width 319 height 934
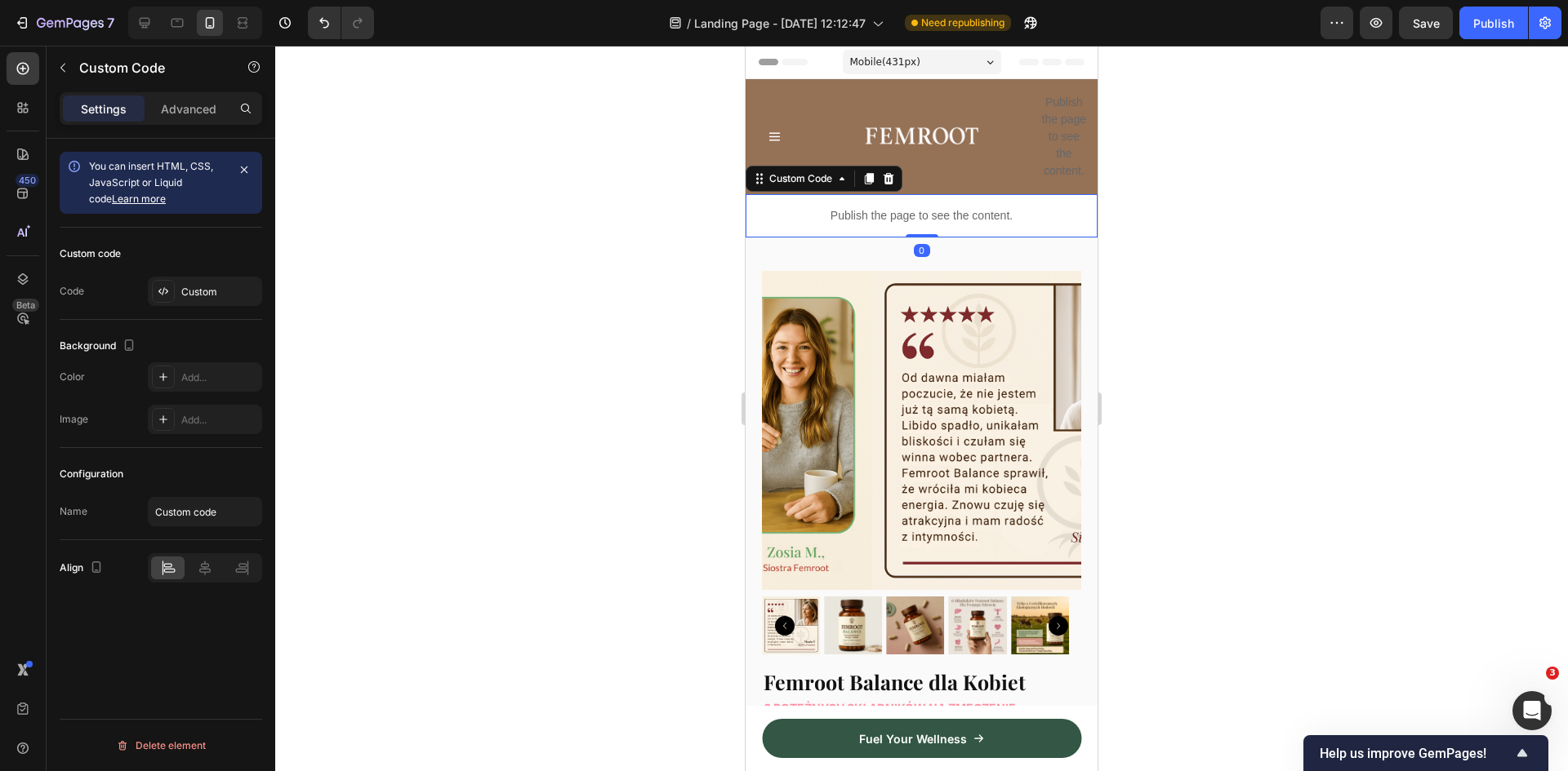
click at [754, 220] on p "Publish the page to see the content." at bounding box center [921, 215] width 352 height 17
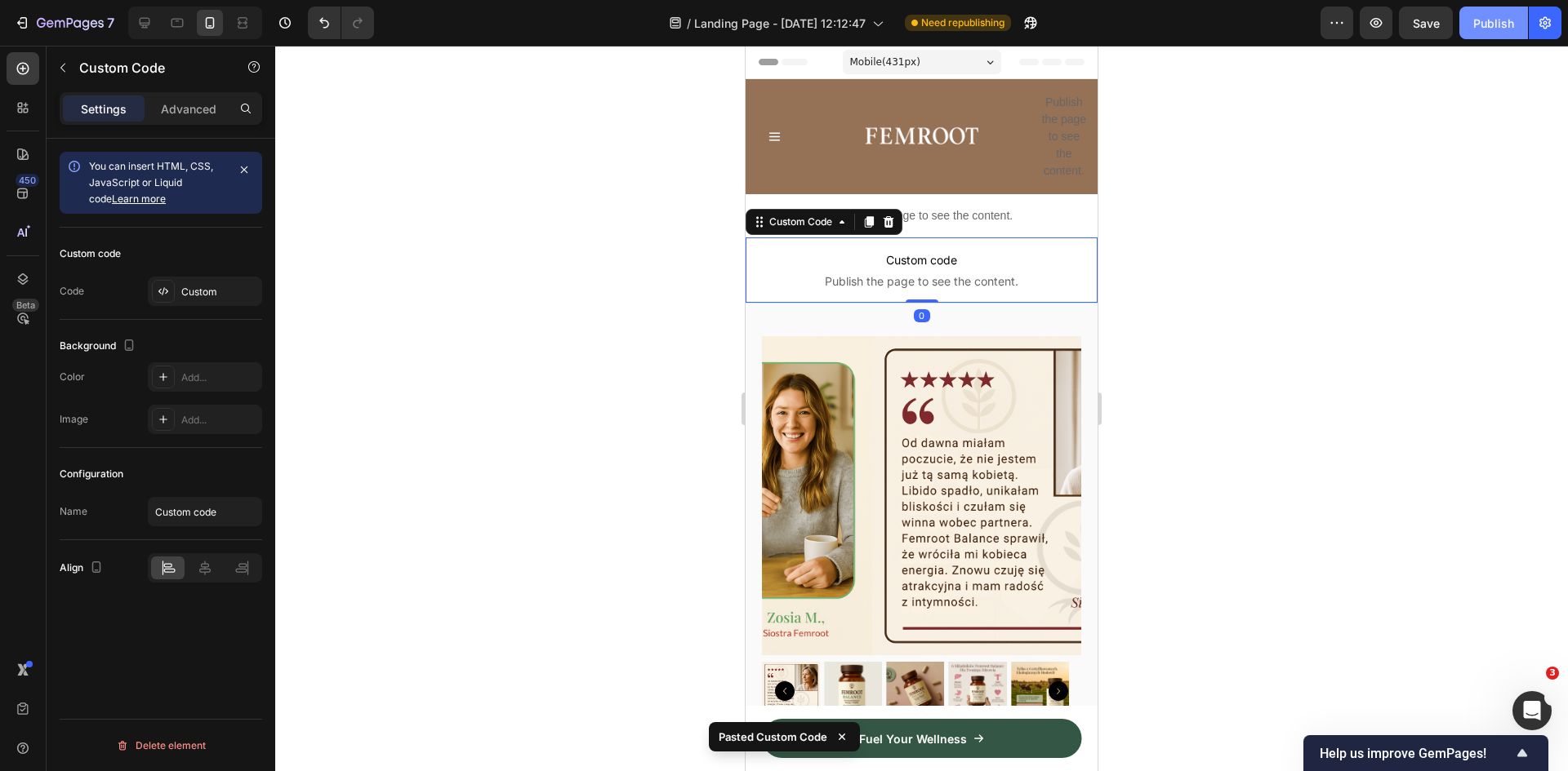
click at [1486, 26] on div "Publish" at bounding box center [1493, 23] width 40 height 17
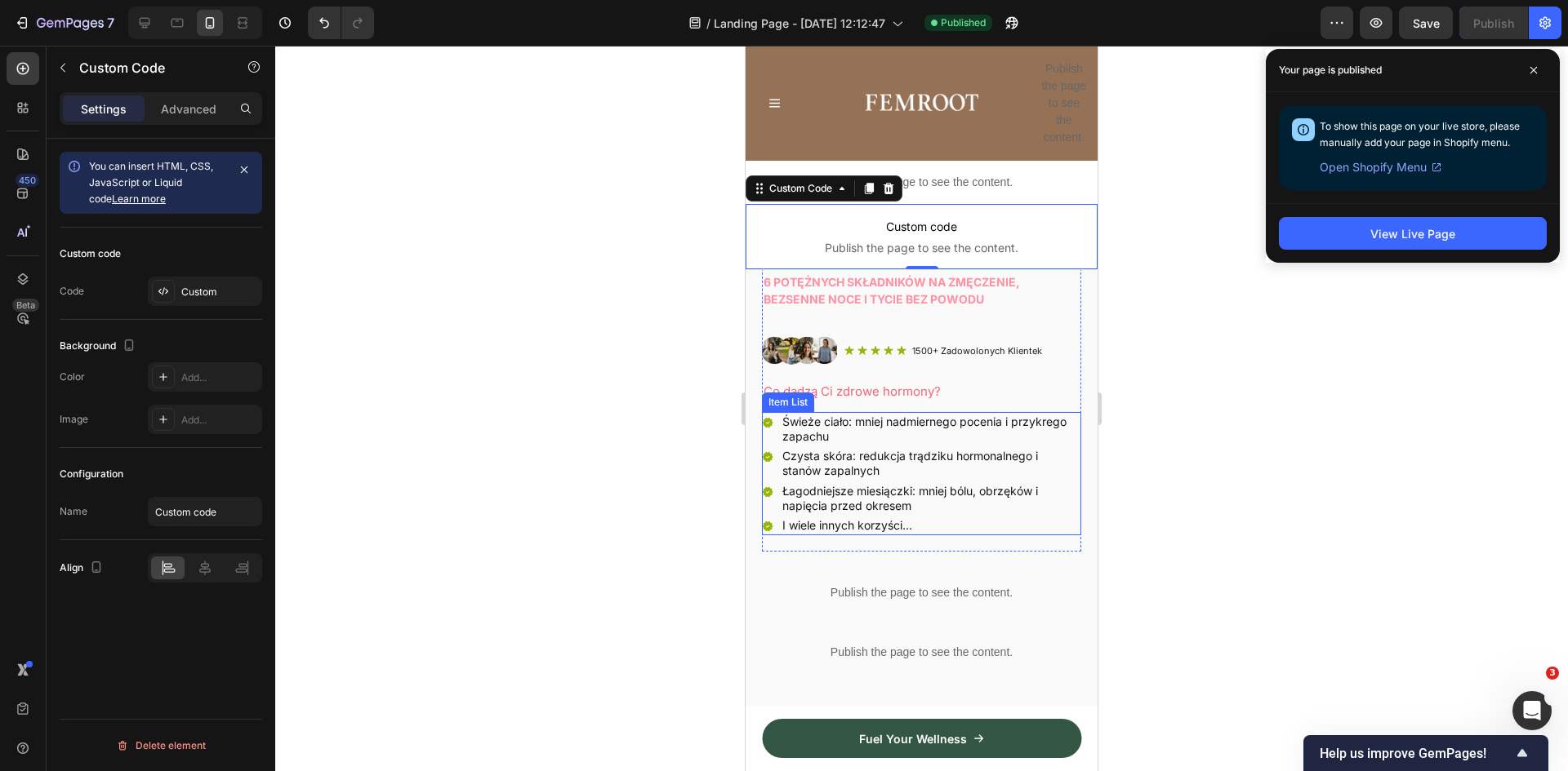
scroll to position [572, 0]
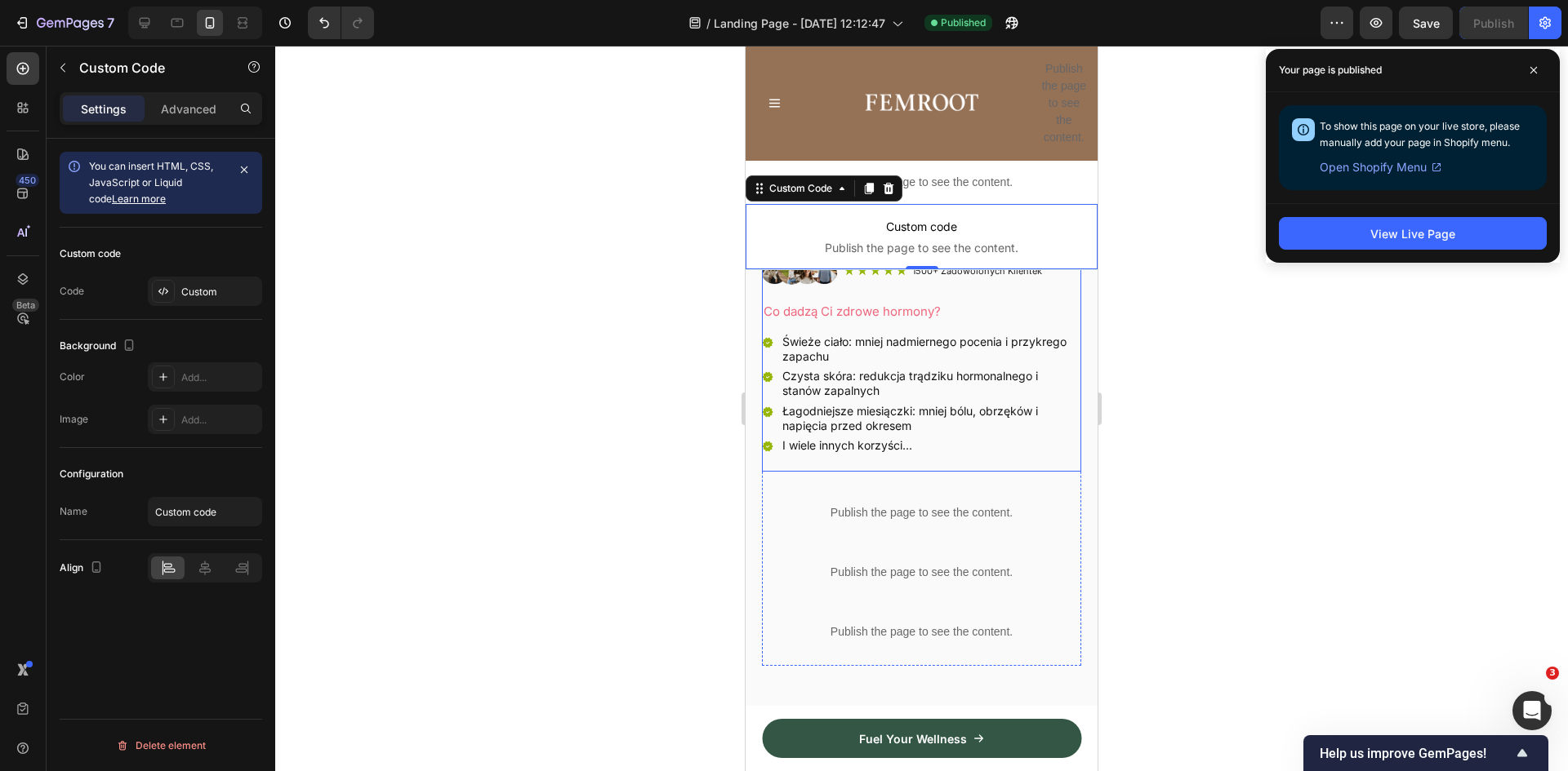
click at [844, 454] on div "Image Icon Icon Icon Icon Icon Icon List 1500+ Zadowolonych Klientek Text Block…" at bounding box center [921, 363] width 319 height 217
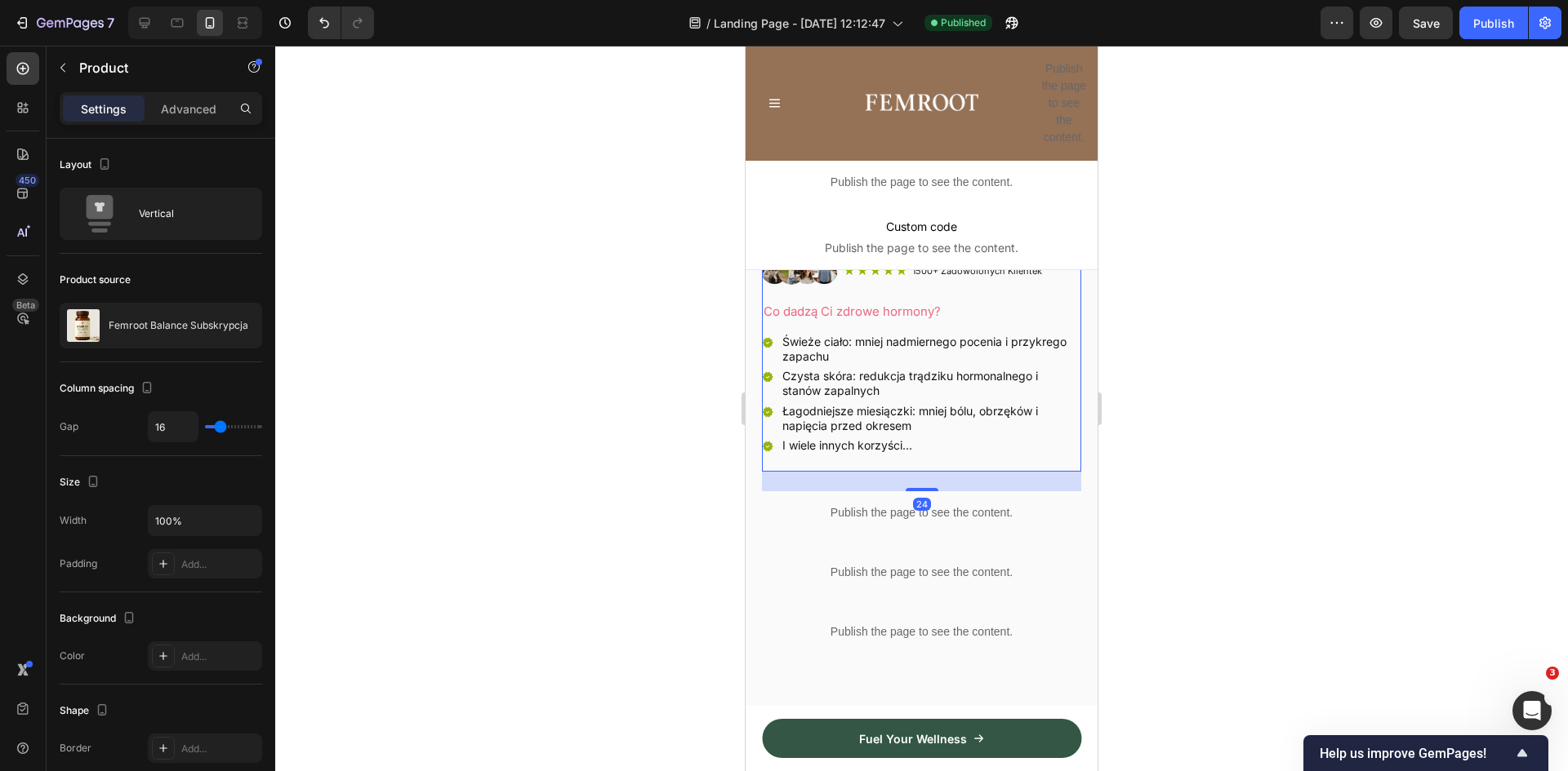
drag, startPoint x: 907, startPoint y: 479, endPoint x: 906, endPoint y: 467, distance: 12.0
click at [906, 472] on div "24" at bounding box center [921, 482] width 319 height 20
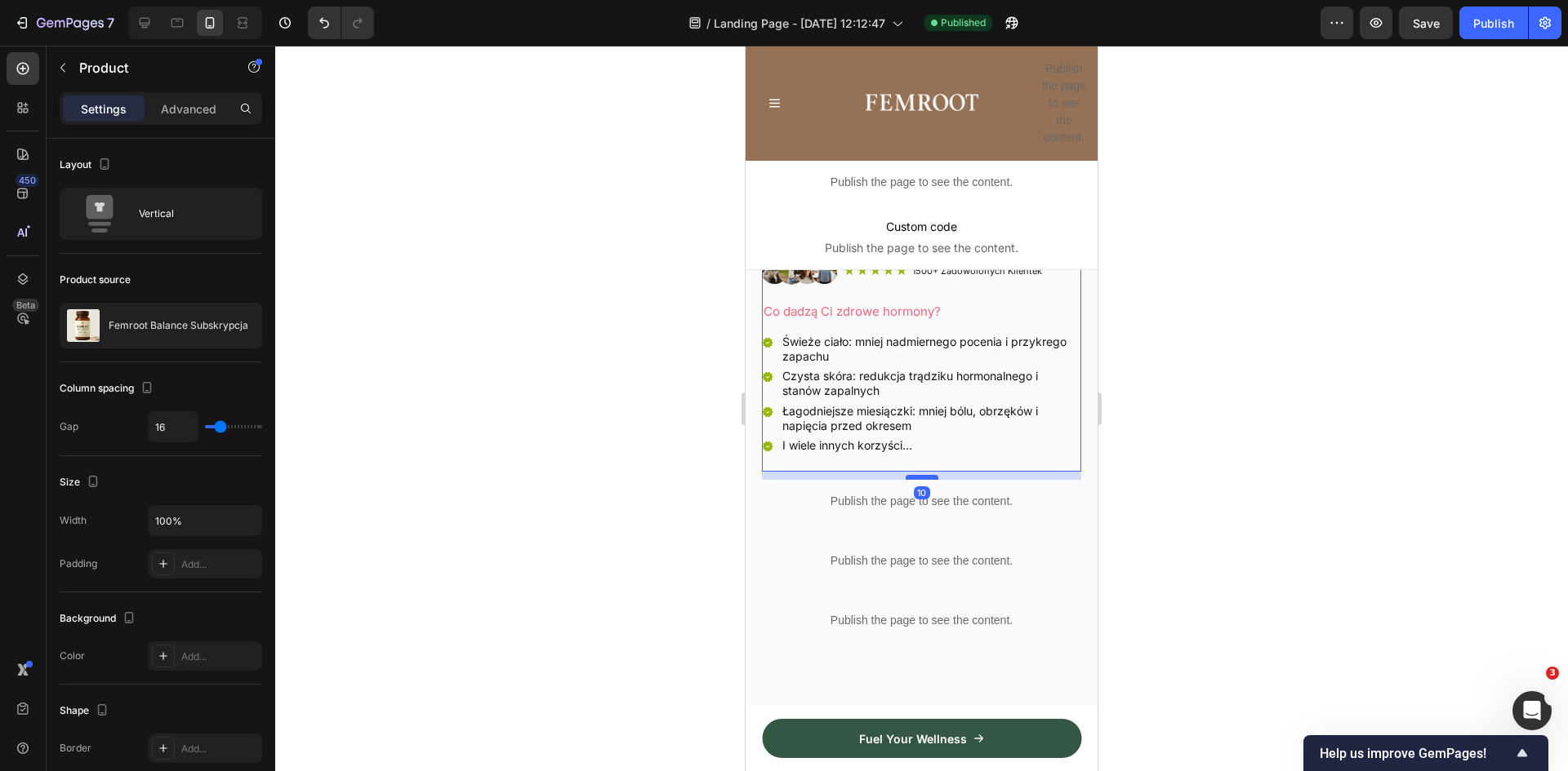
drag, startPoint x: 910, startPoint y: 477, endPoint x: 908, endPoint y: 465, distance: 12.2
click at [908, 475] on div at bounding box center [921, 477] width 33 height 5
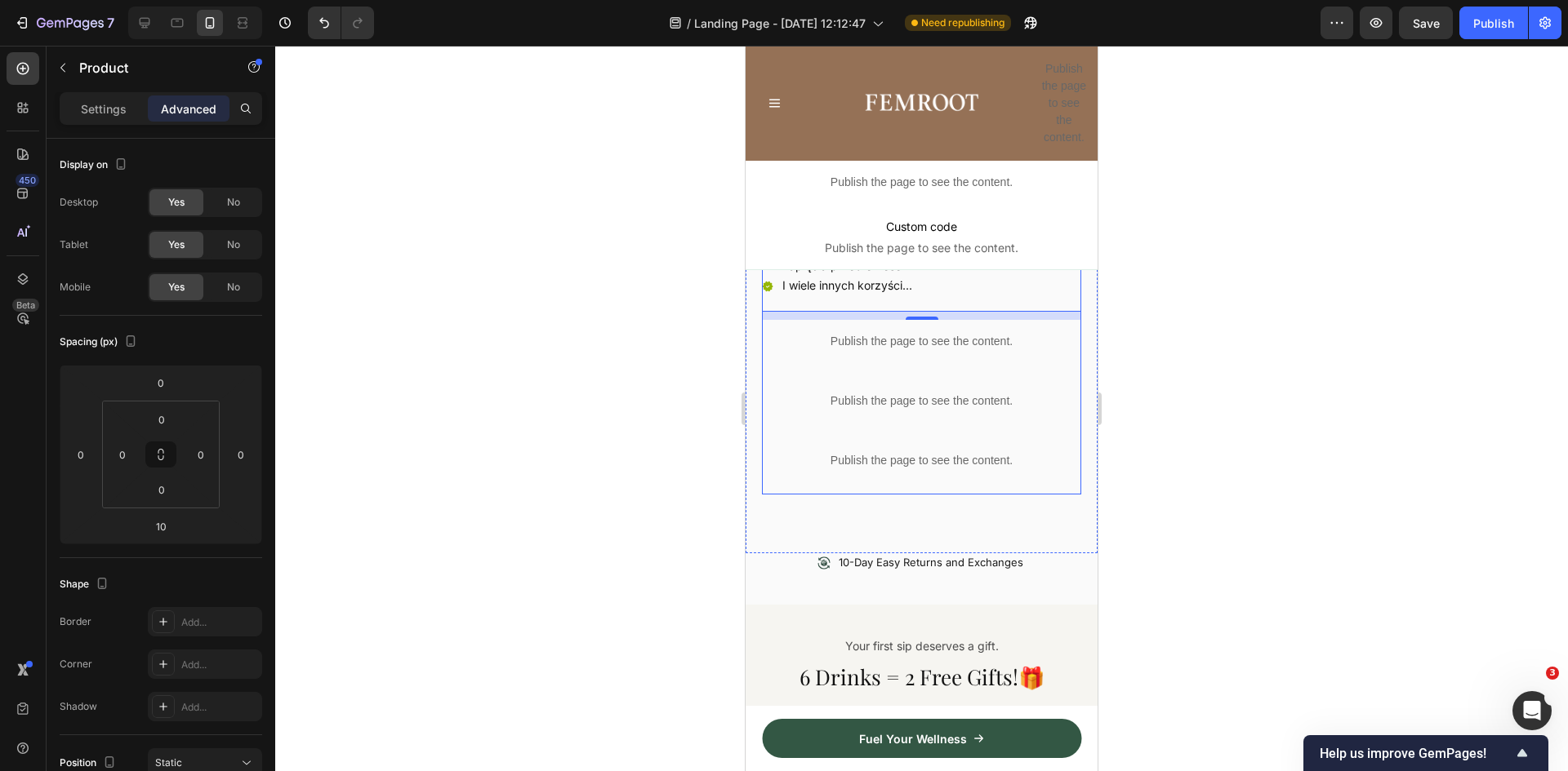
scroll to position [734, 0]
click at [927, 449] on p "Publish the page to see the content." at bounding box center [921, 457] width 319 height 17
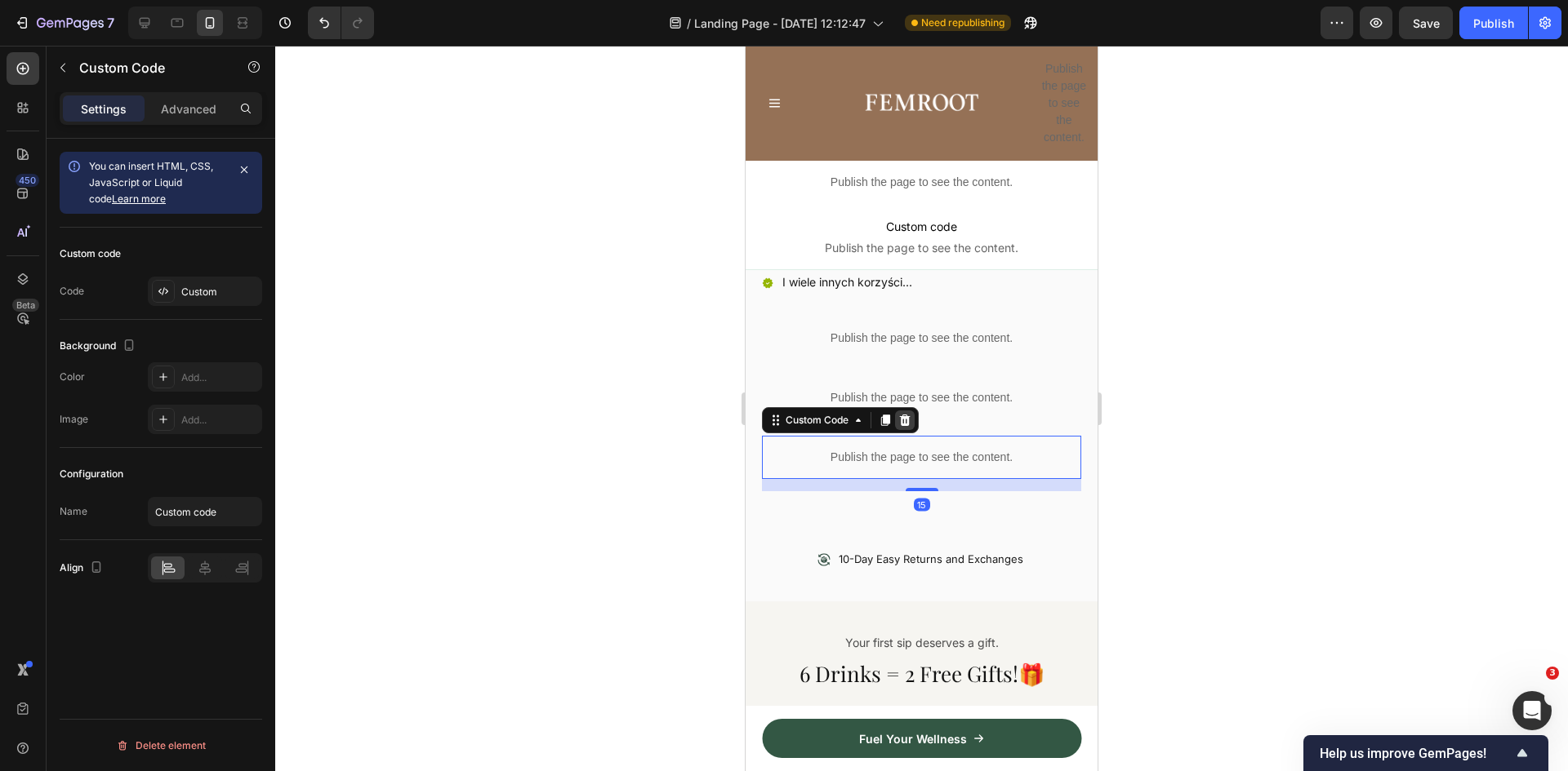
click at [900, 414] on icon at bounding box center [904, 420] width 13 height 13
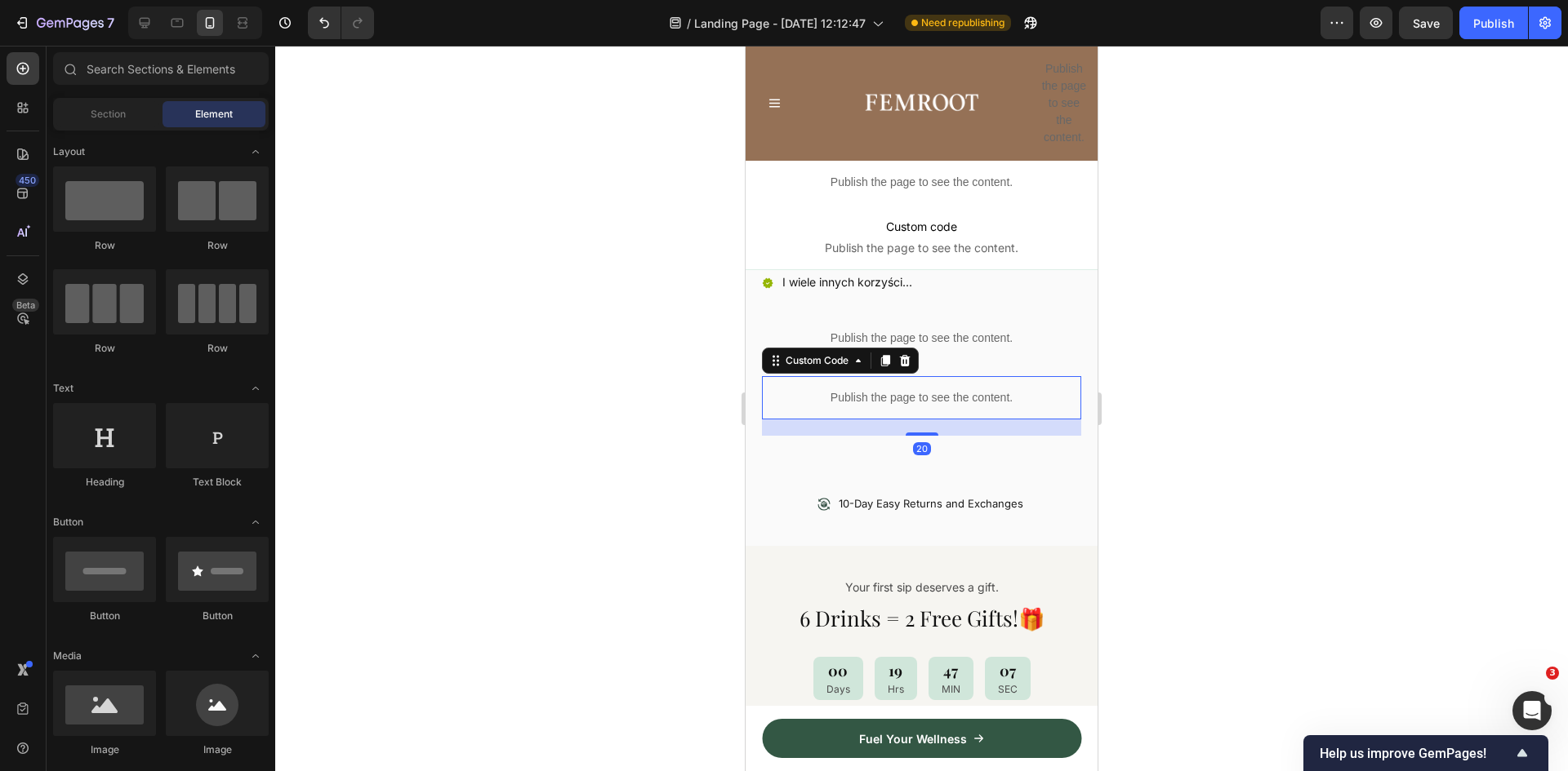
click at [834, 389] on p "Publish the page to see the content." at bounding box center [921, 397] width 319 height 17
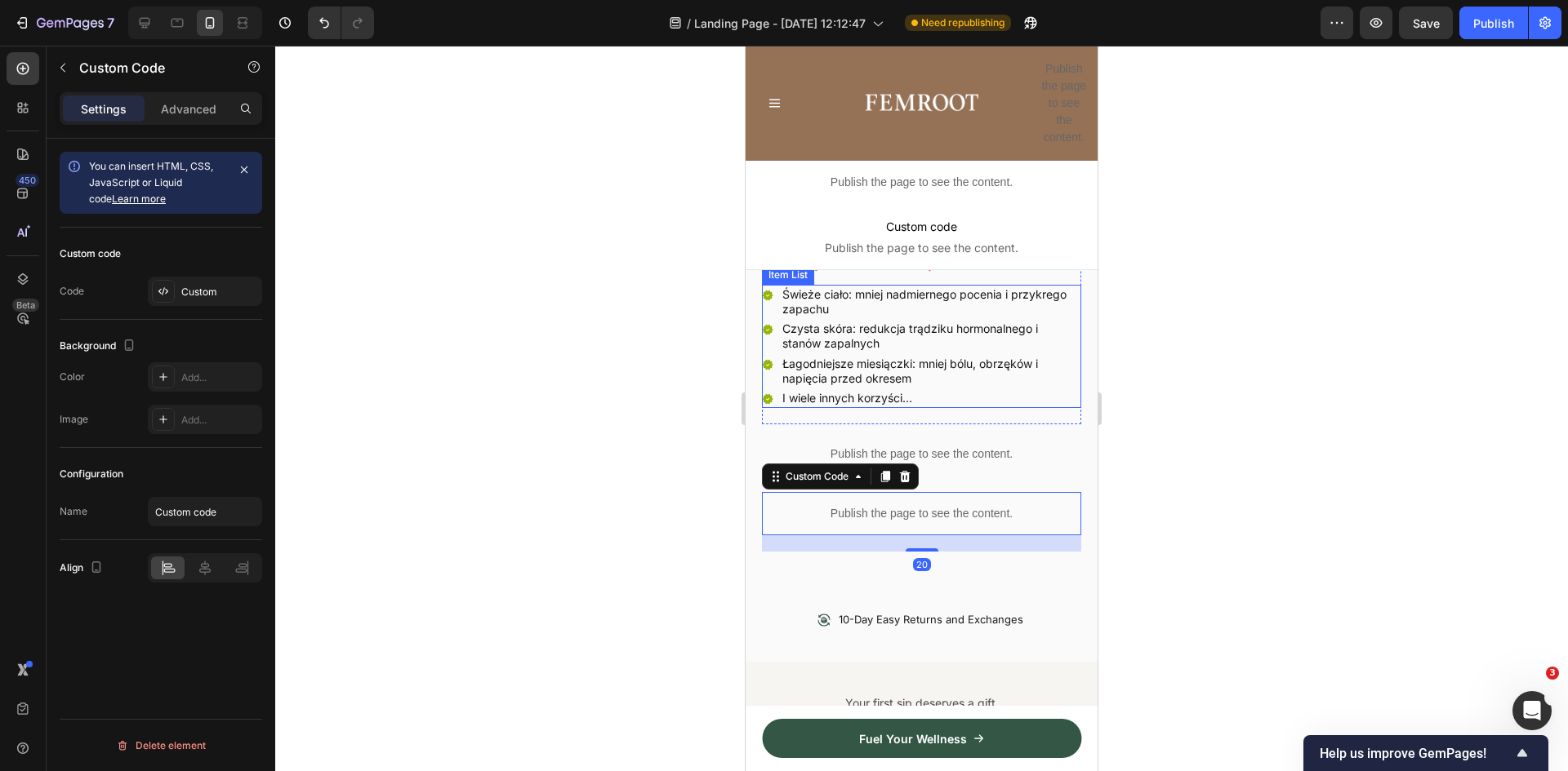
scroll to position [654, 0]
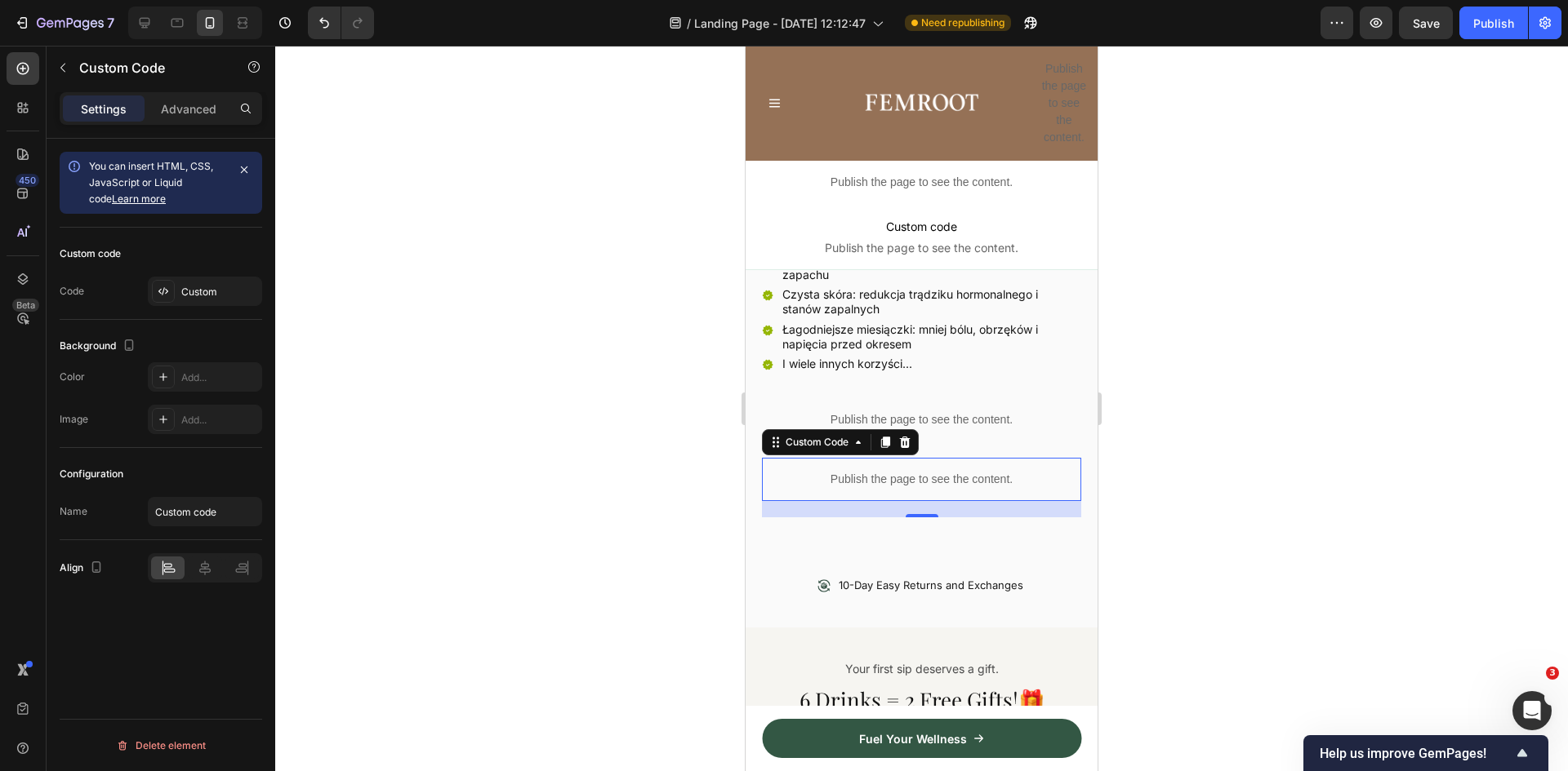
click at [908, 471] on p "Publish the page to see the content." at bounding box center [921, 479] width 319 height 17
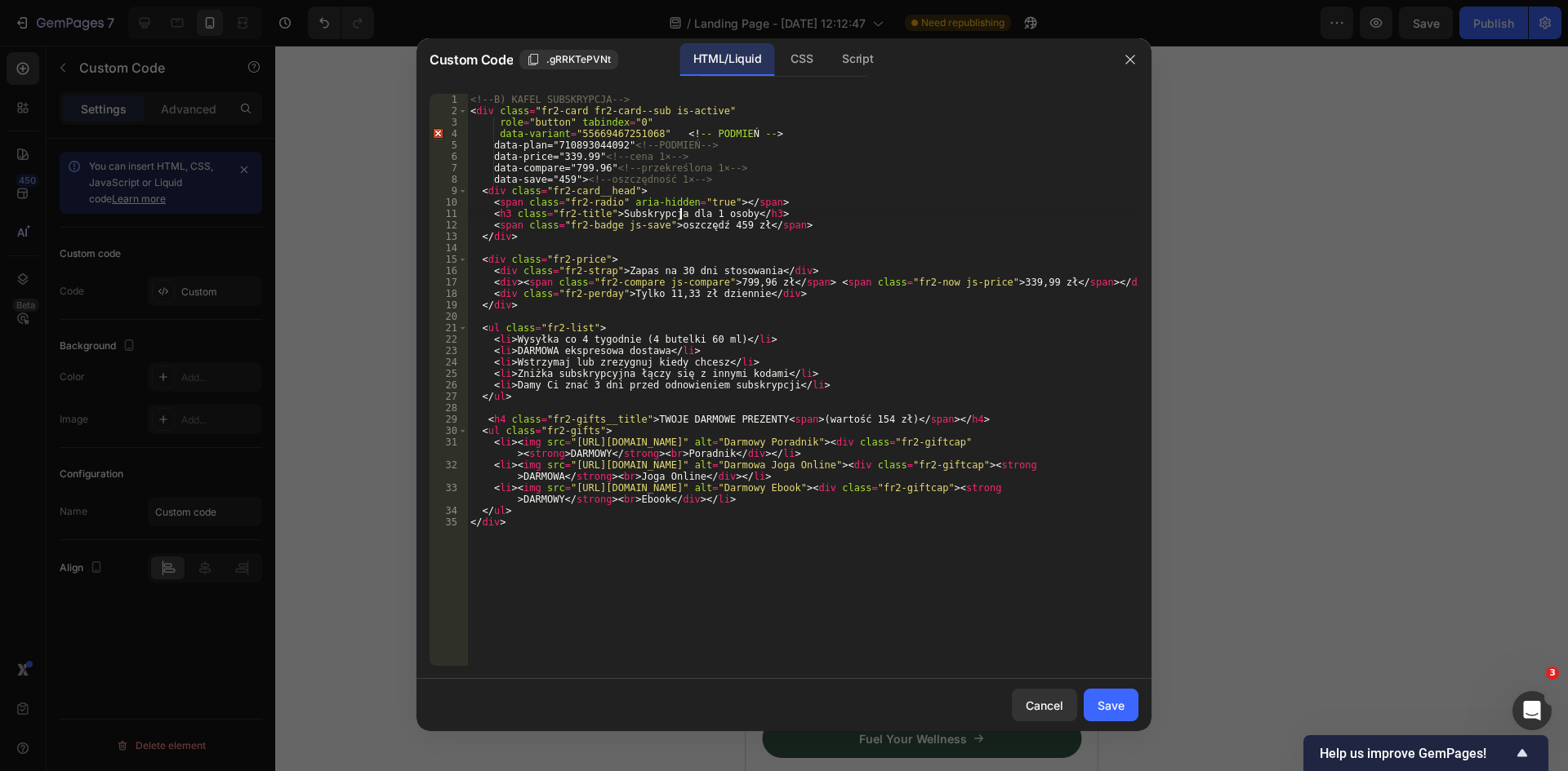
click at [681, 211] on div "<!-- B) KAFEL SUBSKRYPCJA --> < div class = "fr2-card fr2-card--sub is-active" …" at bounding box center [803, 391] width 671 height 595
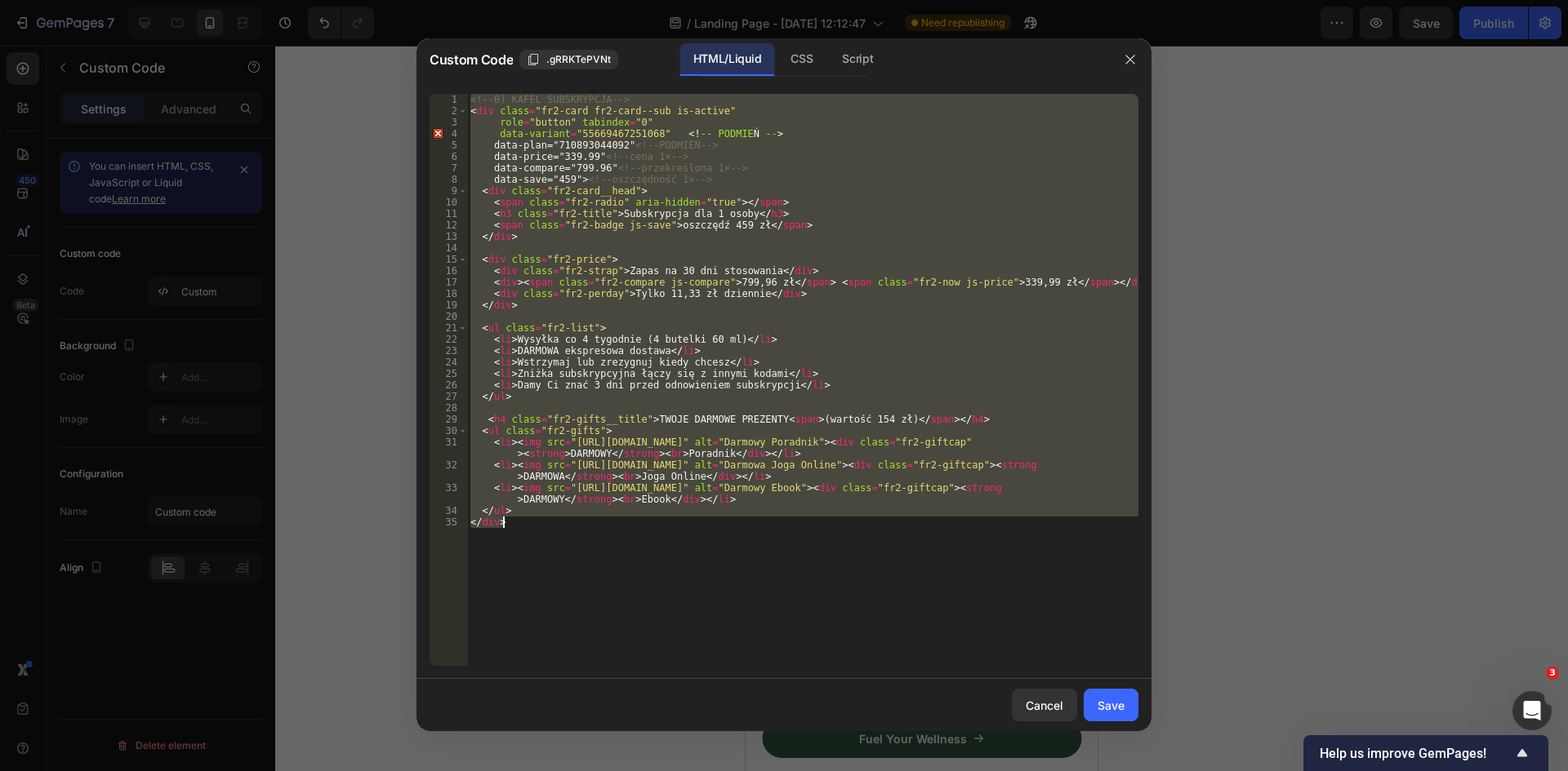
paste textarea
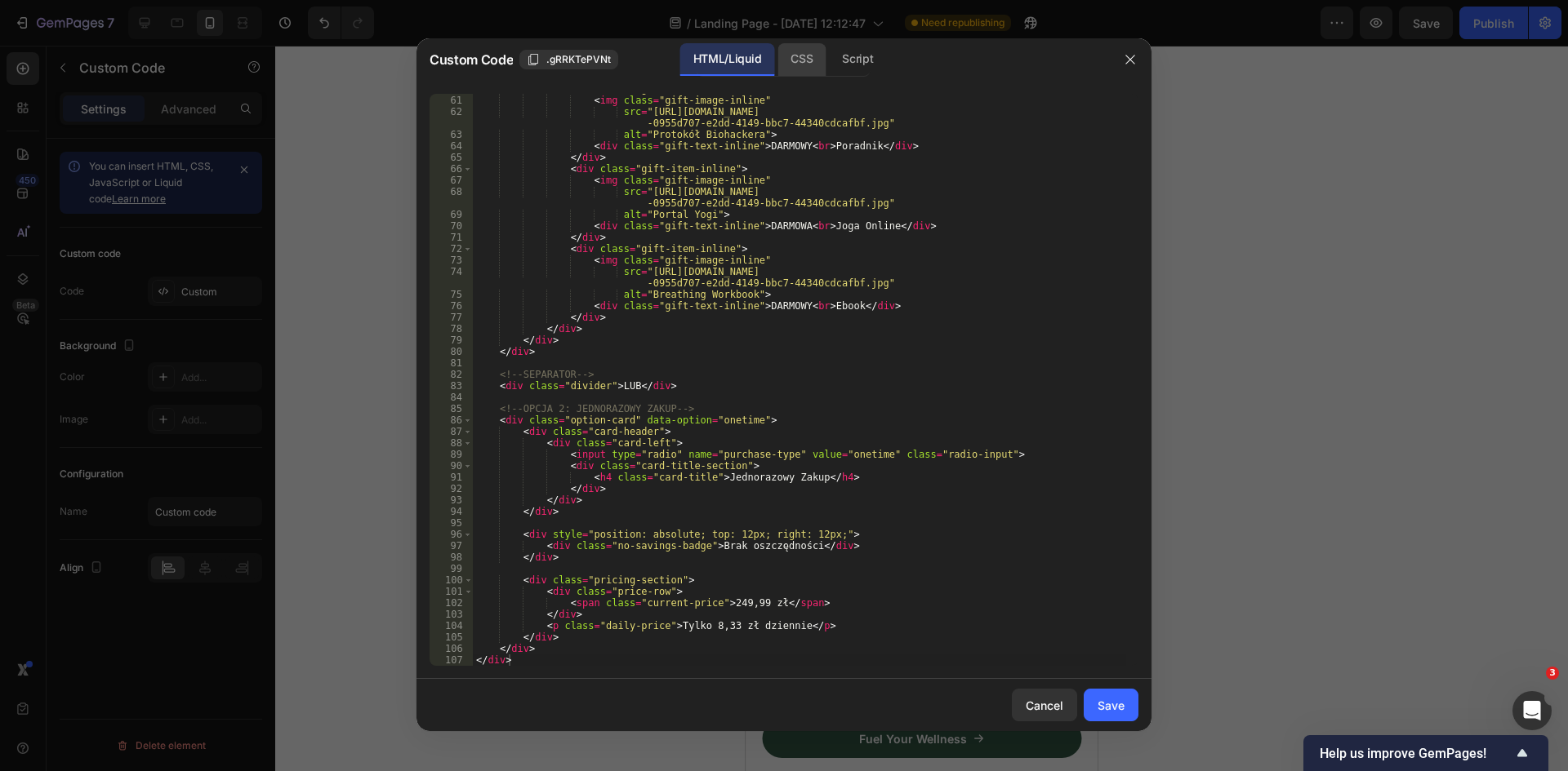
click at [814, 64] on div "CSS" at bounding box center [801, 59] width 48 height 33
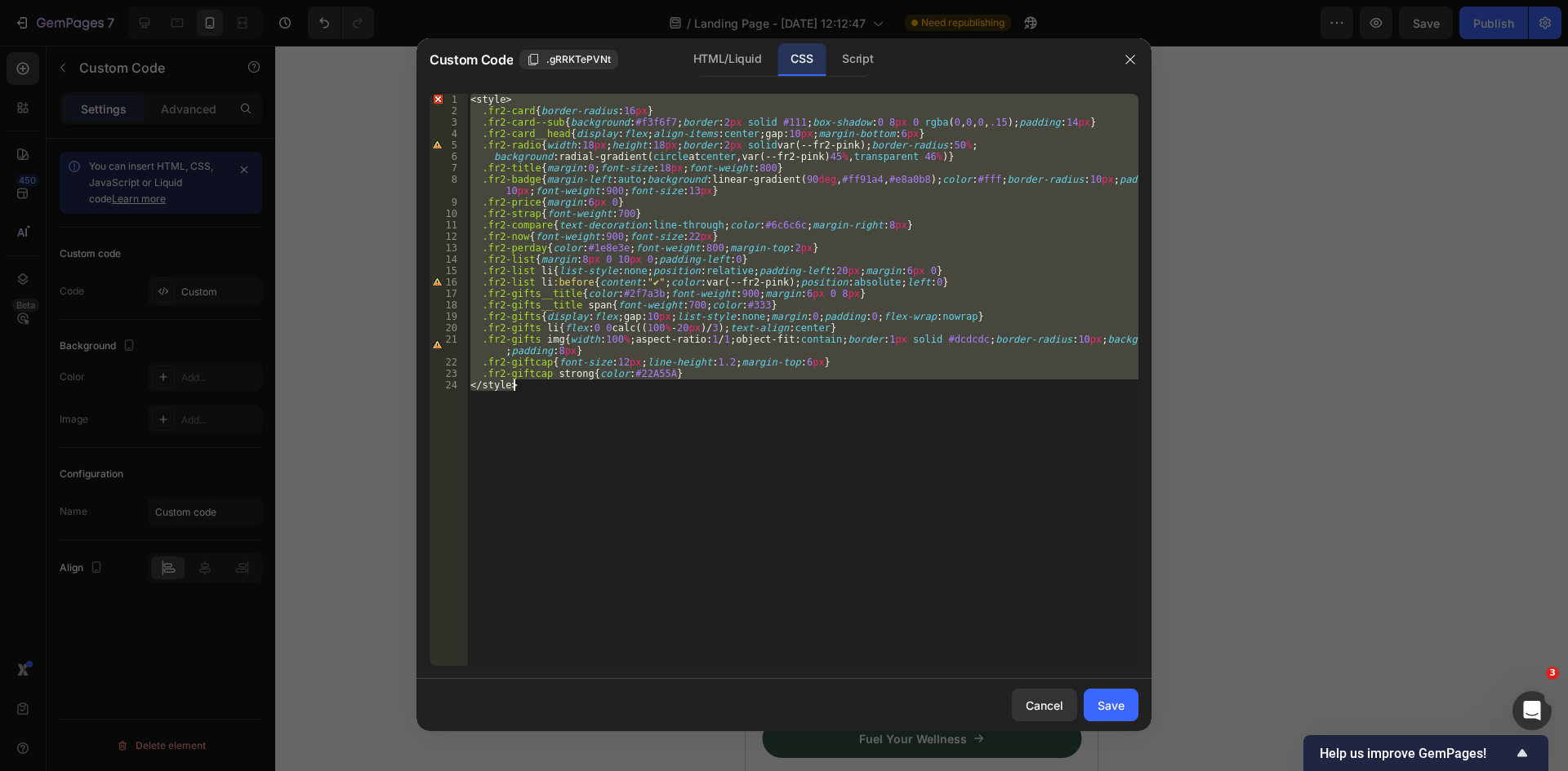
click at [783, 198] on div "< style > .fr2-card { border-radius : 16 px } .fr2-card--sub { background : #f3…" at bounding box center [803, 380] width 671 height 573
paste textarea "}"
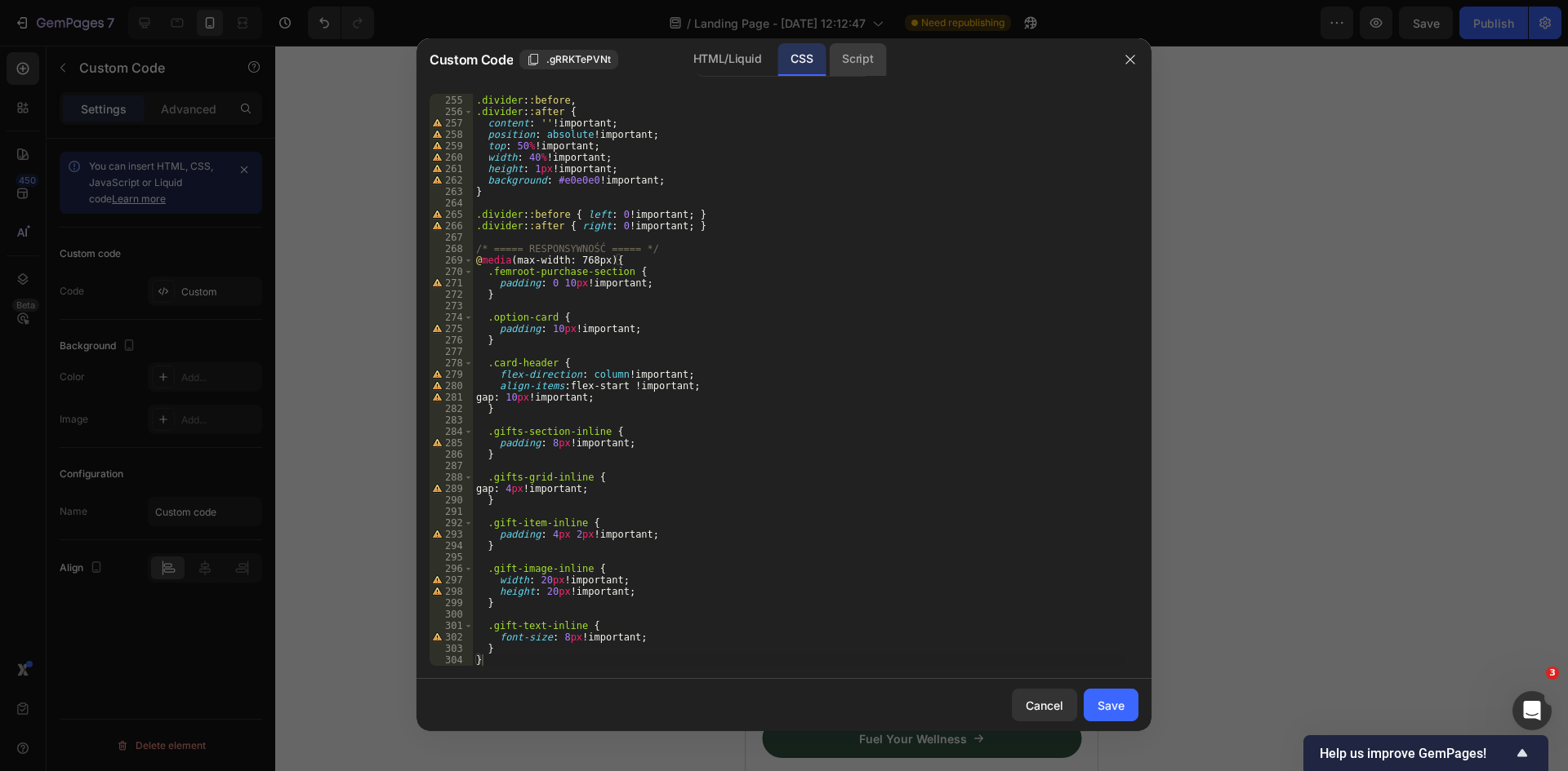
click at [858, 59] on div "Script" at bounding box center [857, 59] width 57 height 33
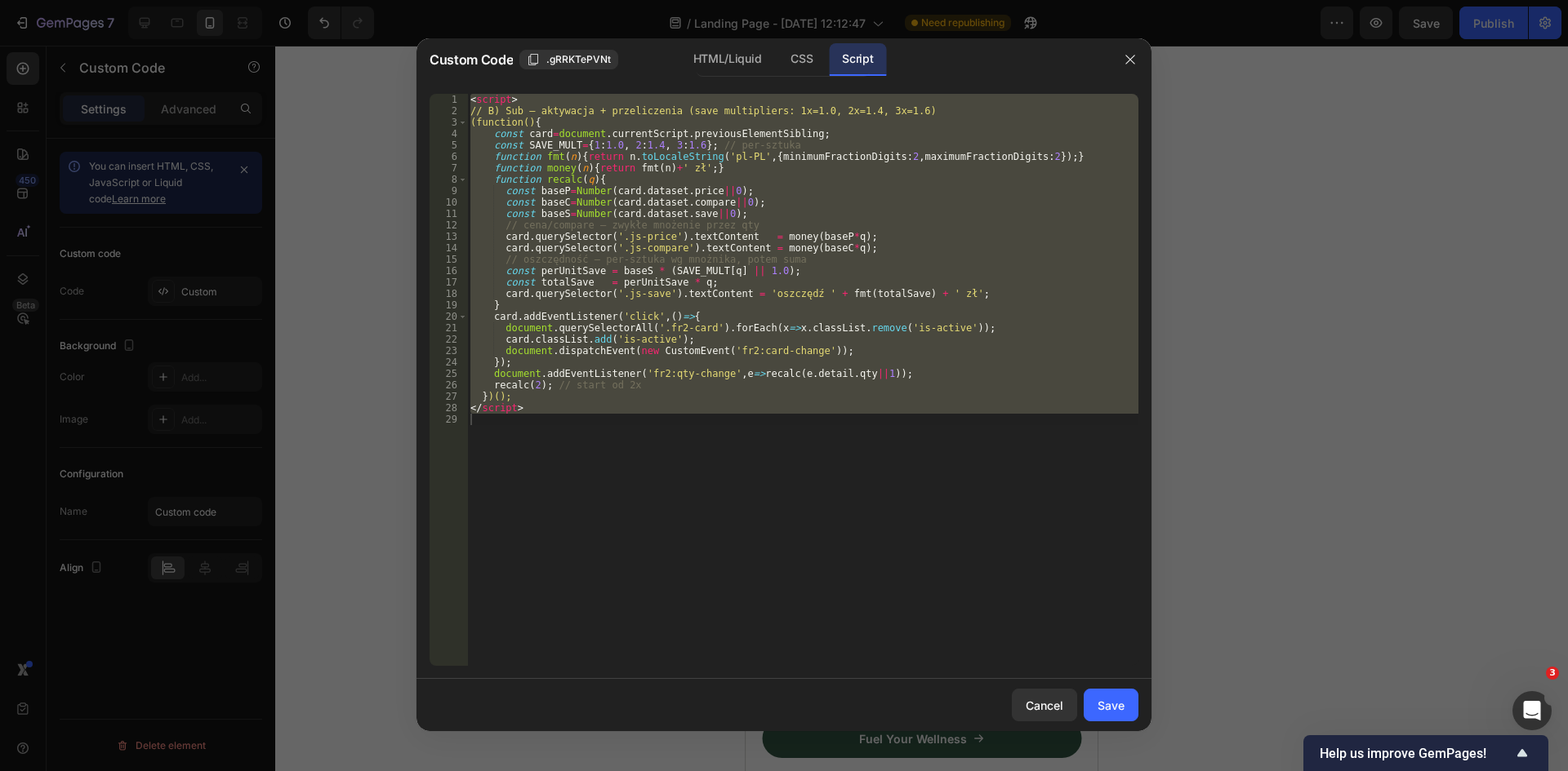
click at [779, 209] on div "< script > // B) Sub – aktywacja + przeliczenia (save multipliers: 1x=1.0, 2x=1…" at bounding box center [803, 380] width 671 height 573
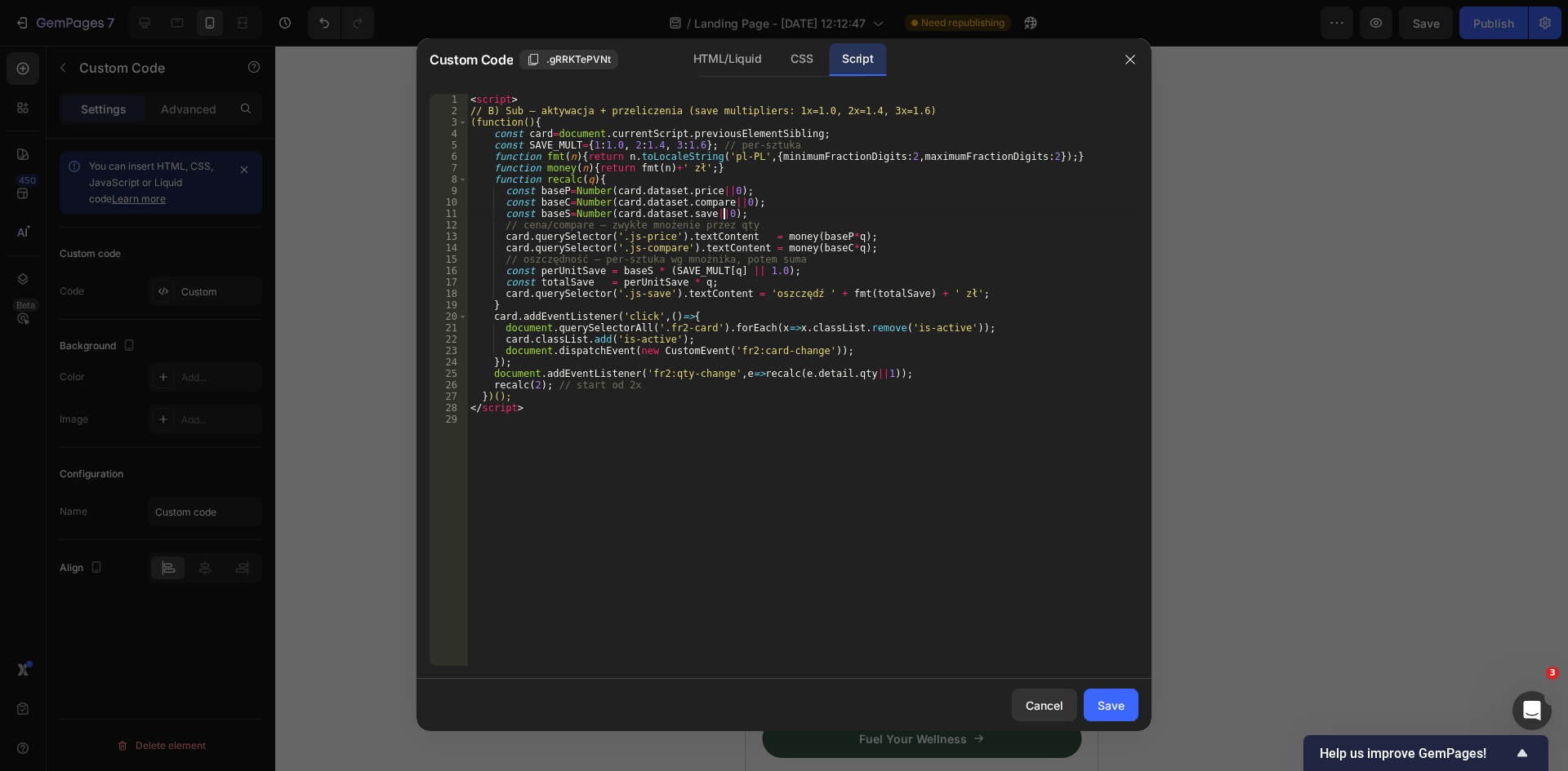
paste textarea "};"
type textarea "};"
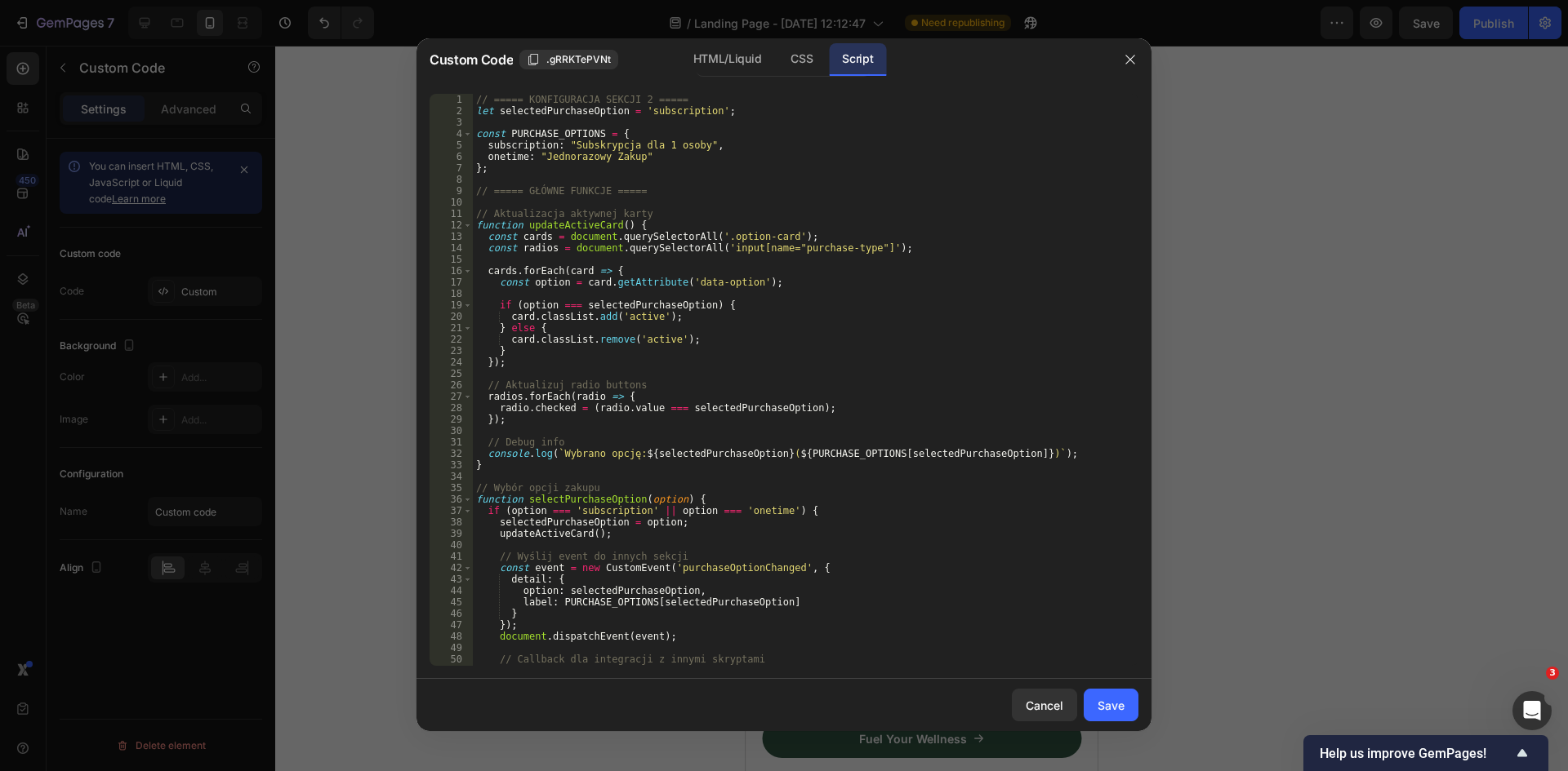
scroll to position [0, 0]
click at [1106, 705] on div "Save" at bounding box center [1110, 705] width 27 height 17
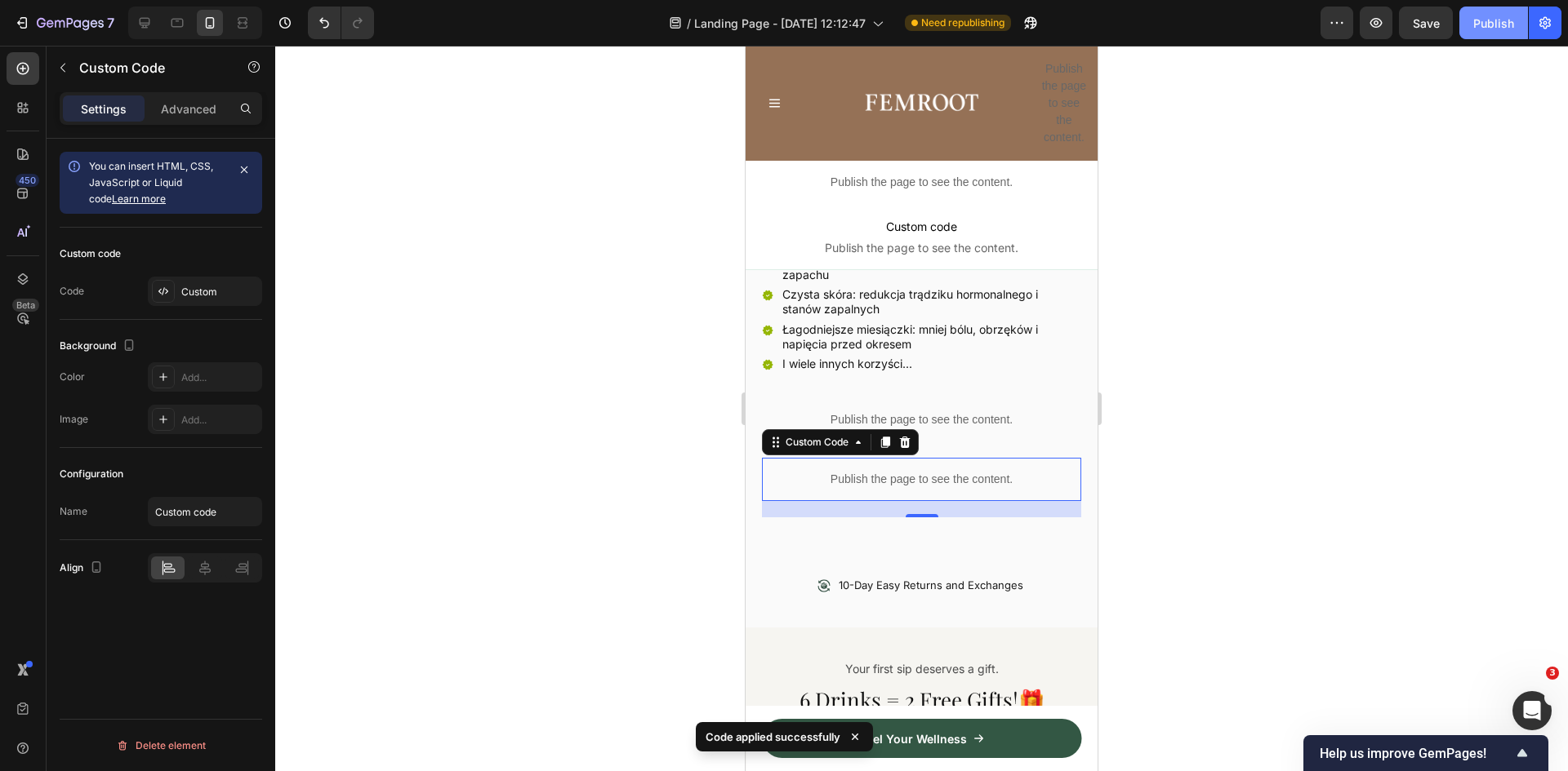
click at [1480, 31] on div "Publish" at bounding box center [1493, 23] width 40 height 17
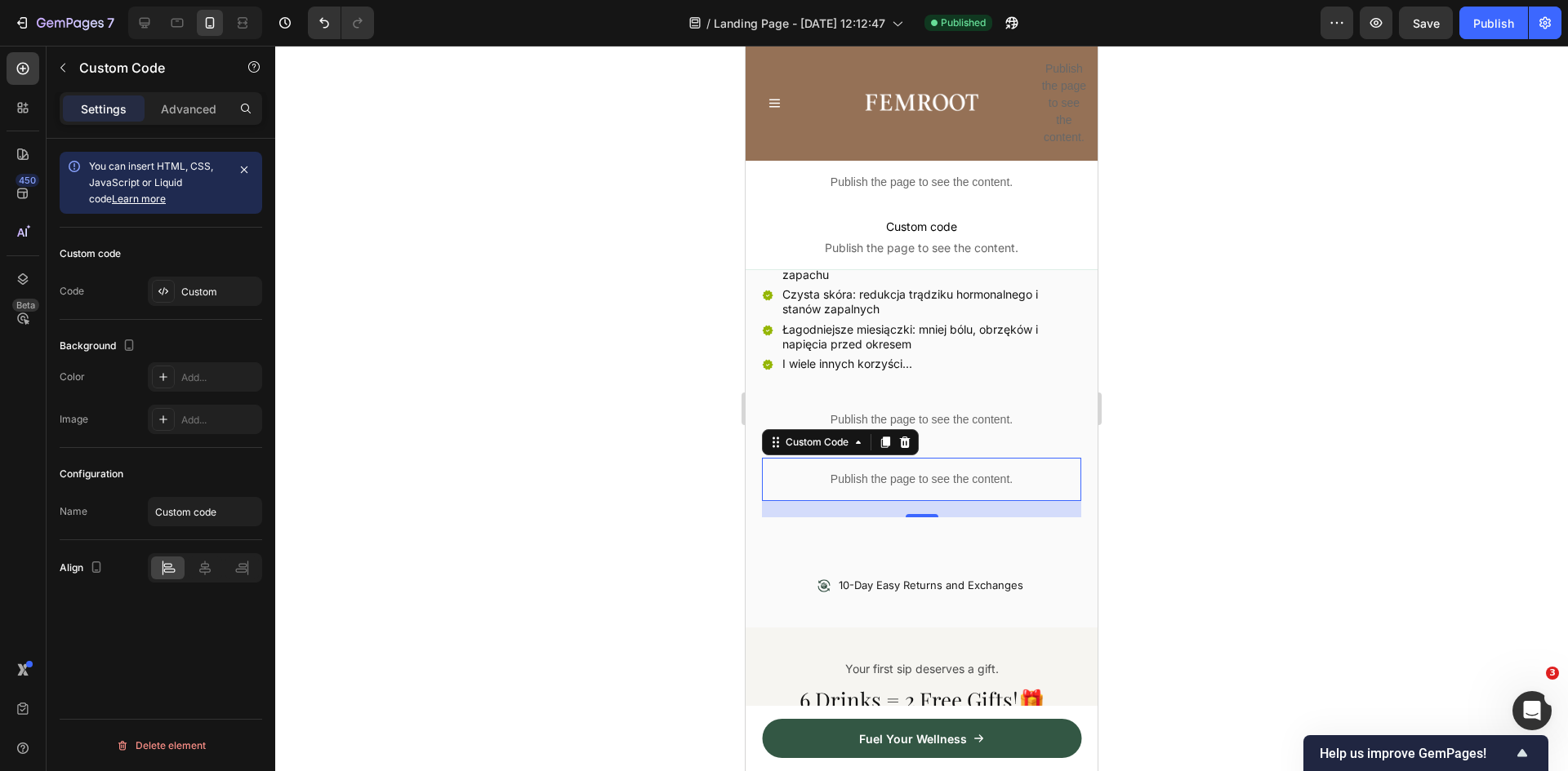
click at [895, 471] on p "Publish the page to see the content." at bounding box center [921, 479] width 319 height 17
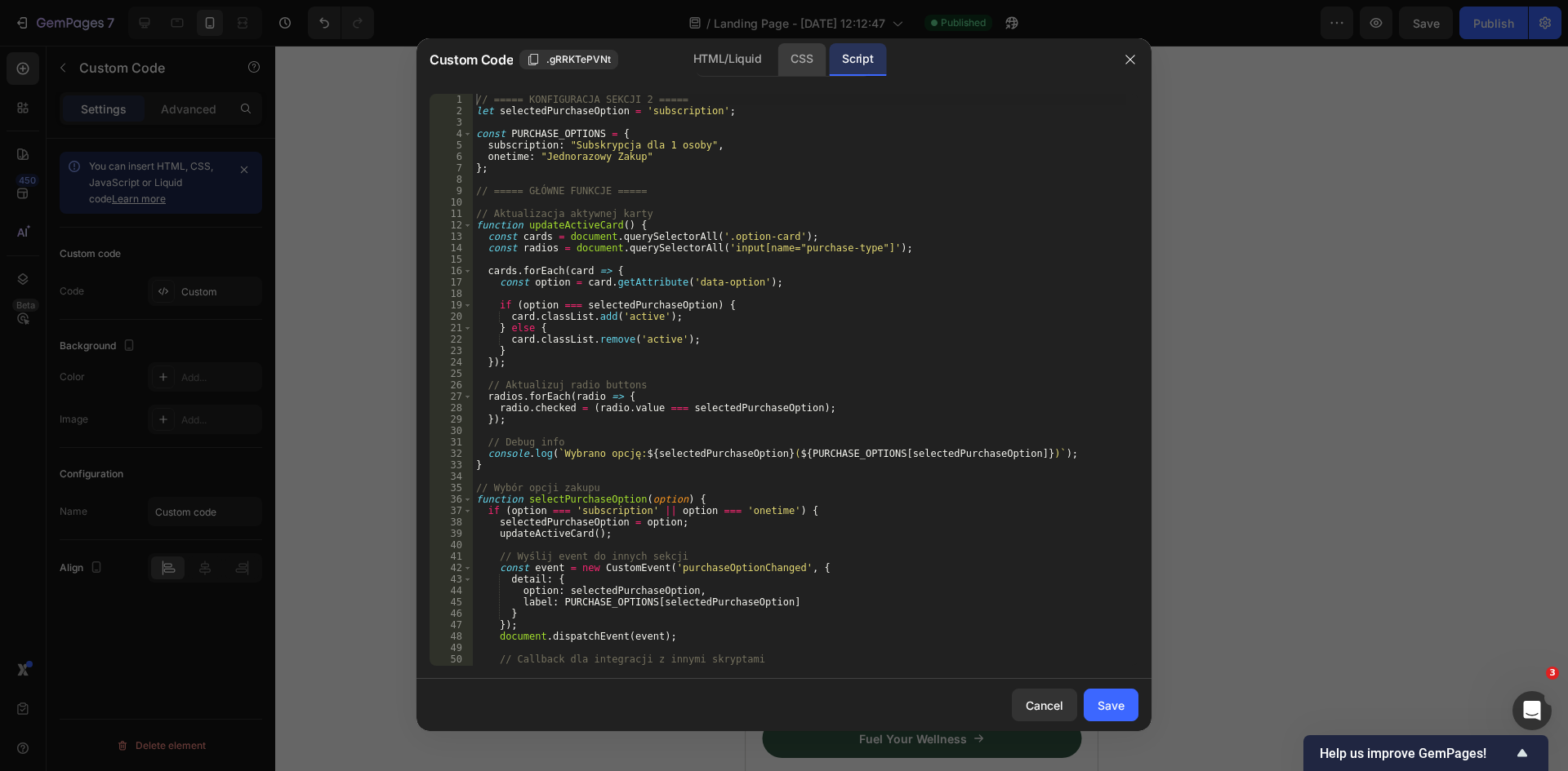
click at [802, 64] on div "CSS" at bounding box center [801, 59] width 48 height 33
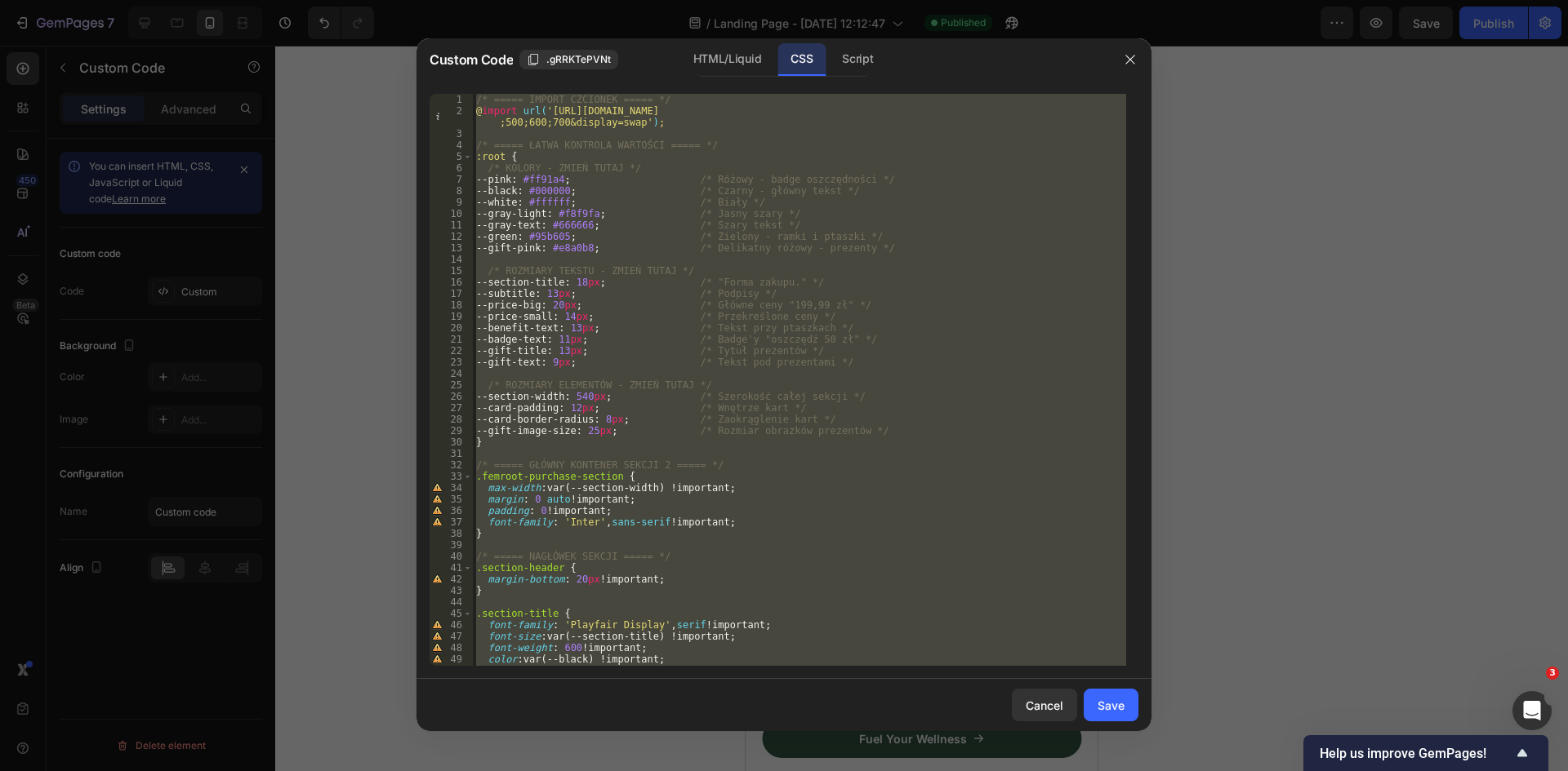
click at [638, 231] on div "/* ===== IMPORT CZCIONEK ===== */ @ import url( 'https://fonts.googleapis.com/c…" at bounding box center [800, 380] width 654 height 573
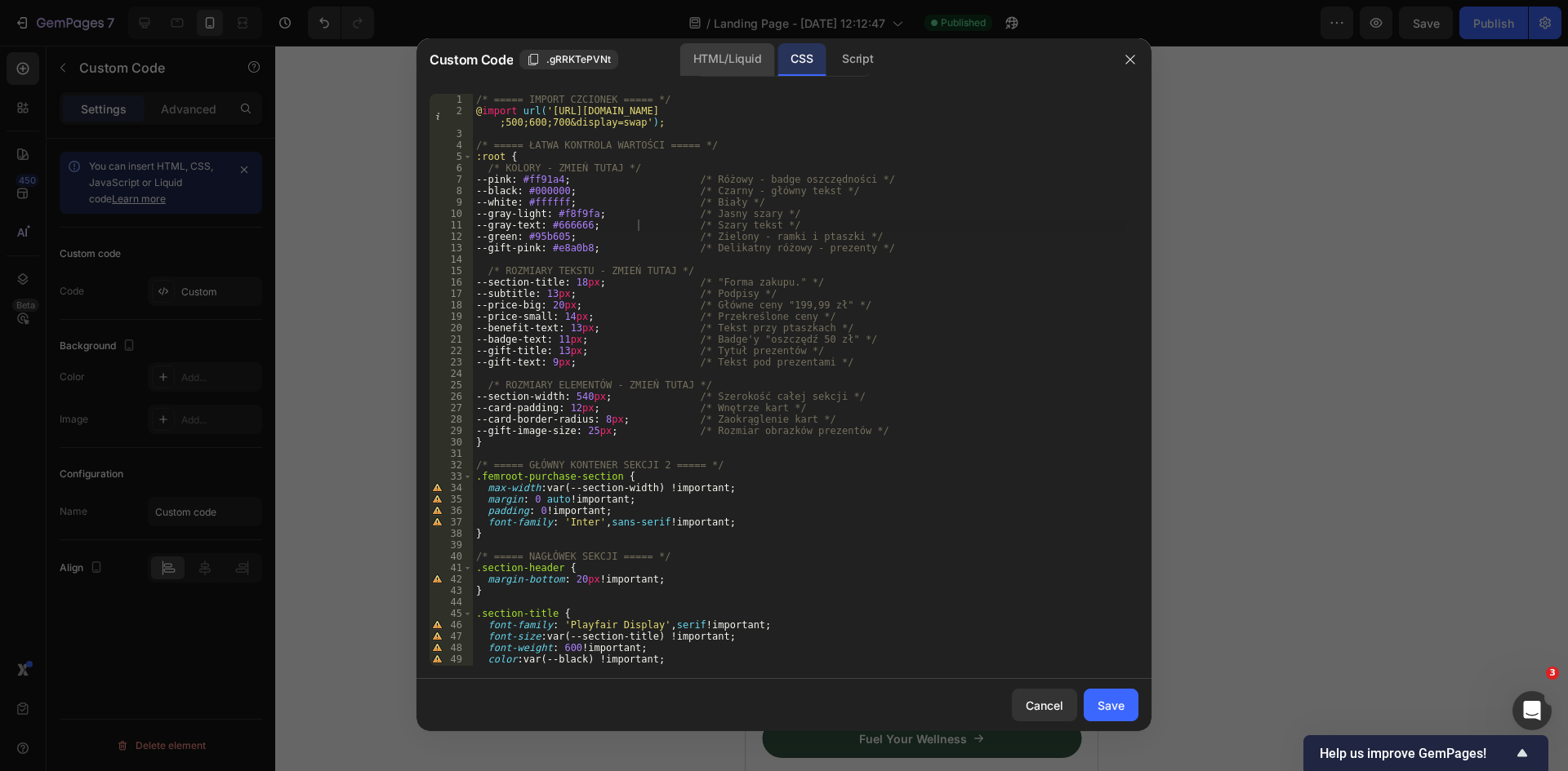
click at [694, 64] on div "HTML/Liquid" at bounding box center [727, 59] width 94 height 33
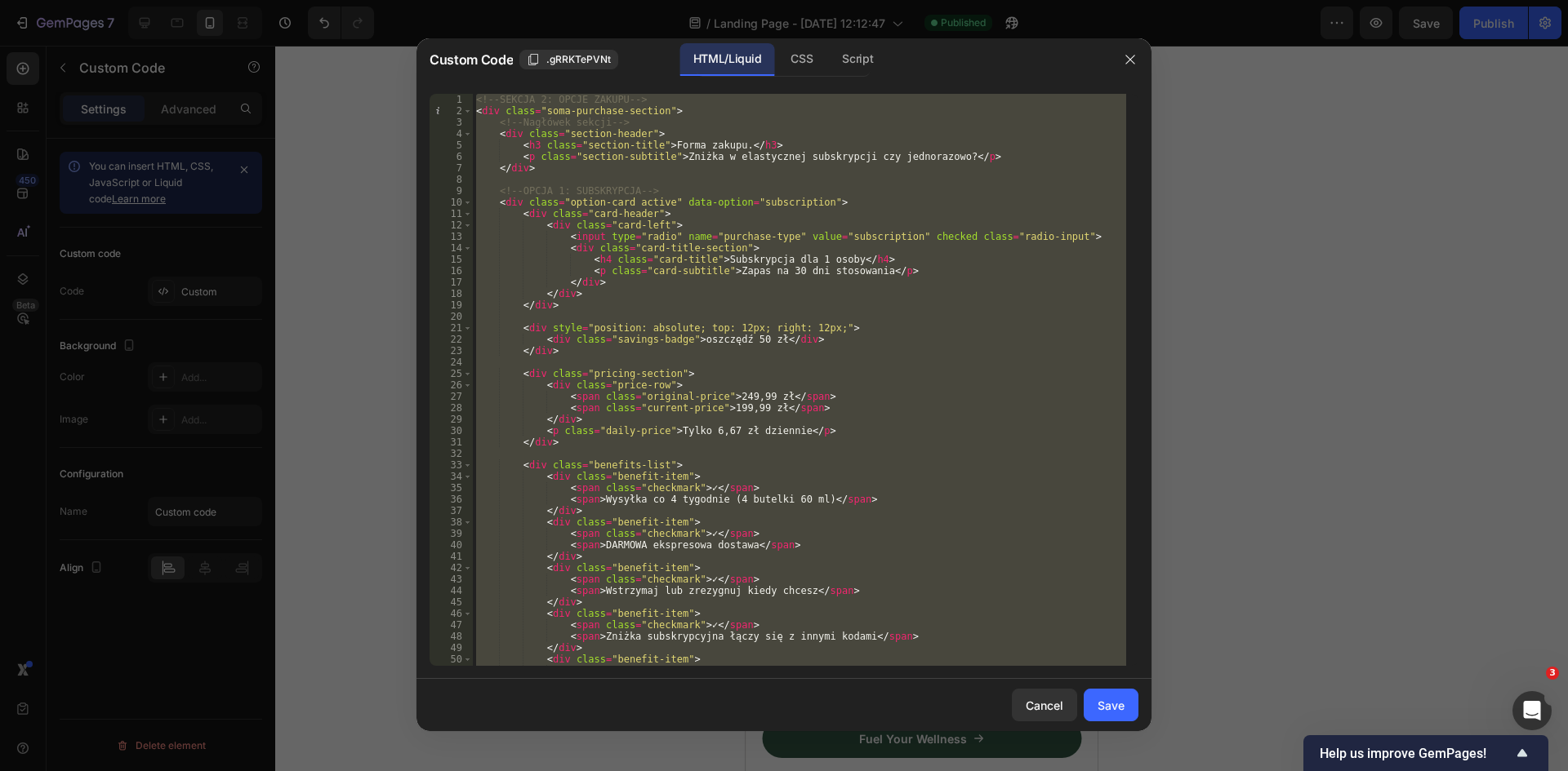
click at [694, 339] on div "<!-- SEKCJA 2: OPCJE ZAKUPU --> < div class = "soma-purchase-section" > <!-- Na…" at bounding box center [800, 380] width 654 height 573
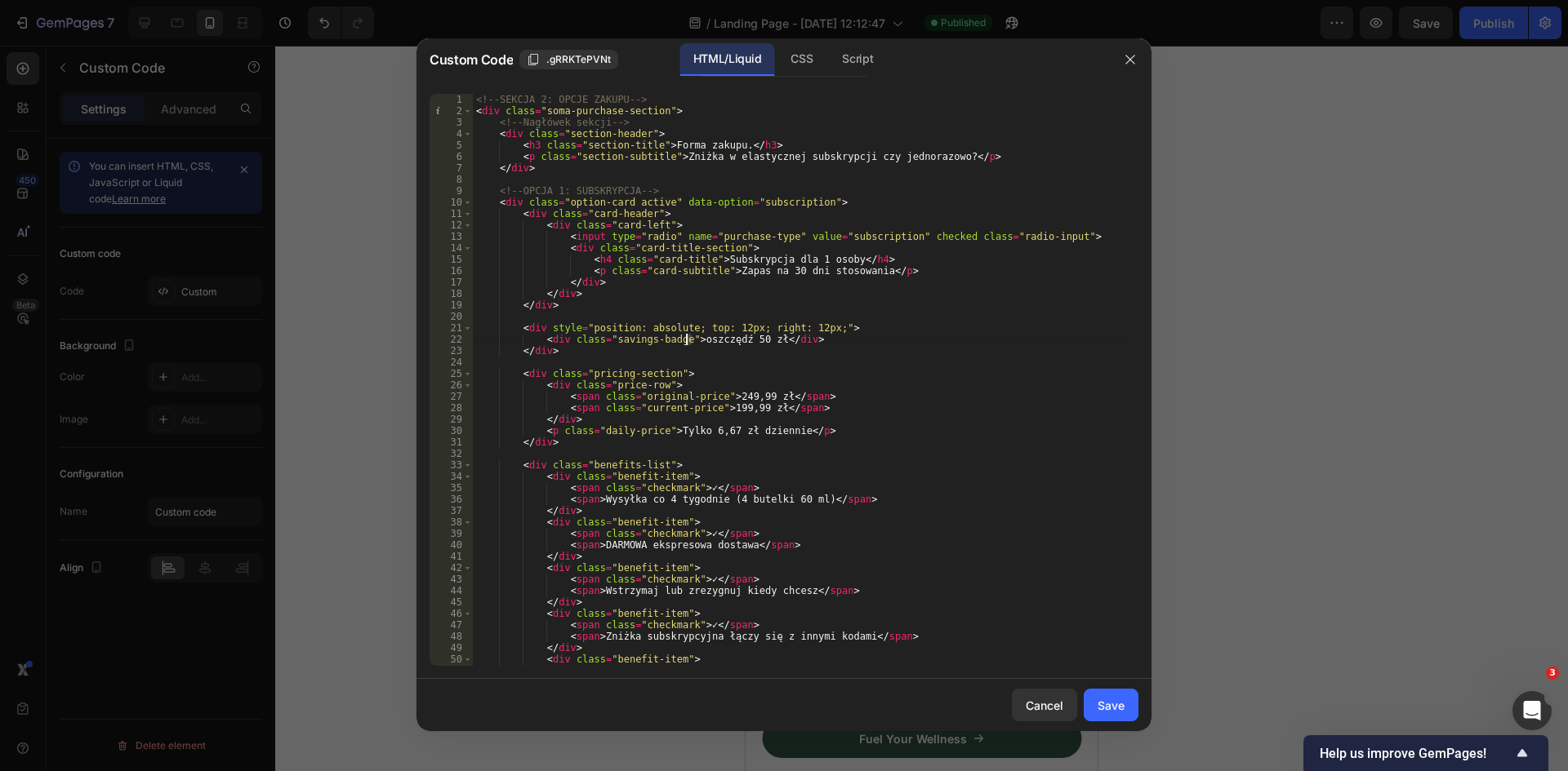
click at [687, 339] on div "<!-- SEKCJA 2: OPCJE ZAKUPU --> < div class = "soma-purchase-section" > <!-- Na…" at bounding box center [800, 391] width 654 height 595
click at [640, 340] on div "<!-- SEKCJA 2: OPCJE ZAKUPU --> < div class = "soma-purchase-section" > <!-- Na…" at bounding box center [800, 391] width 654 height 595
drag, startPoint x: 643, startPoint y: 339, endPoint x: 606, endPoint y: 340, distance: 37.0
click at [606, 340] on div "<!-- SEKCJA 2: OPCJE ZAKUPU --> < div class = "soma-purchase-section" > <!-- Na…" at bounding box center [800, 391] width 654 height 595
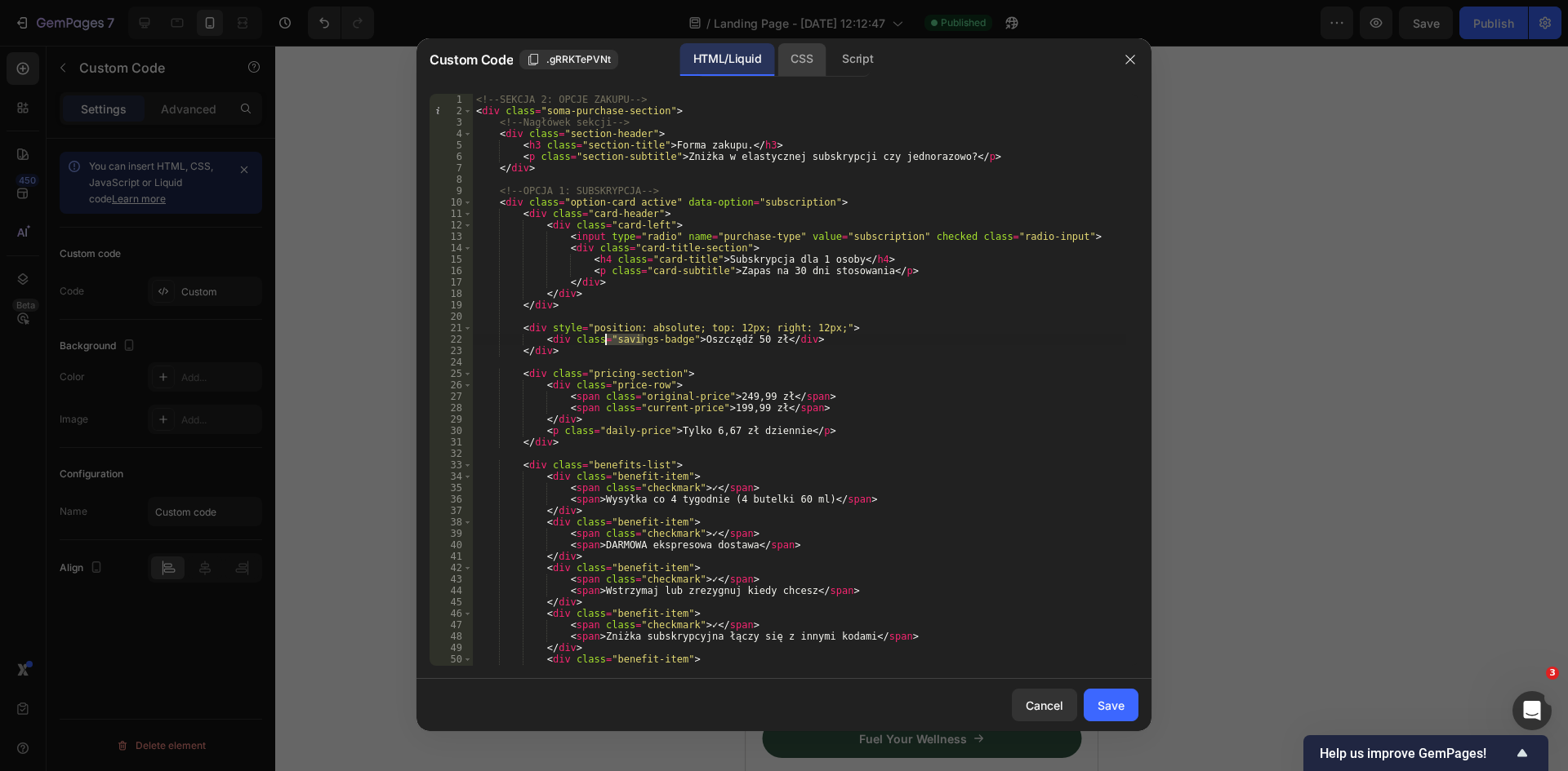
click at [809, 56] on div "CSS" at bounding box center [801, 59] width 48 height 33
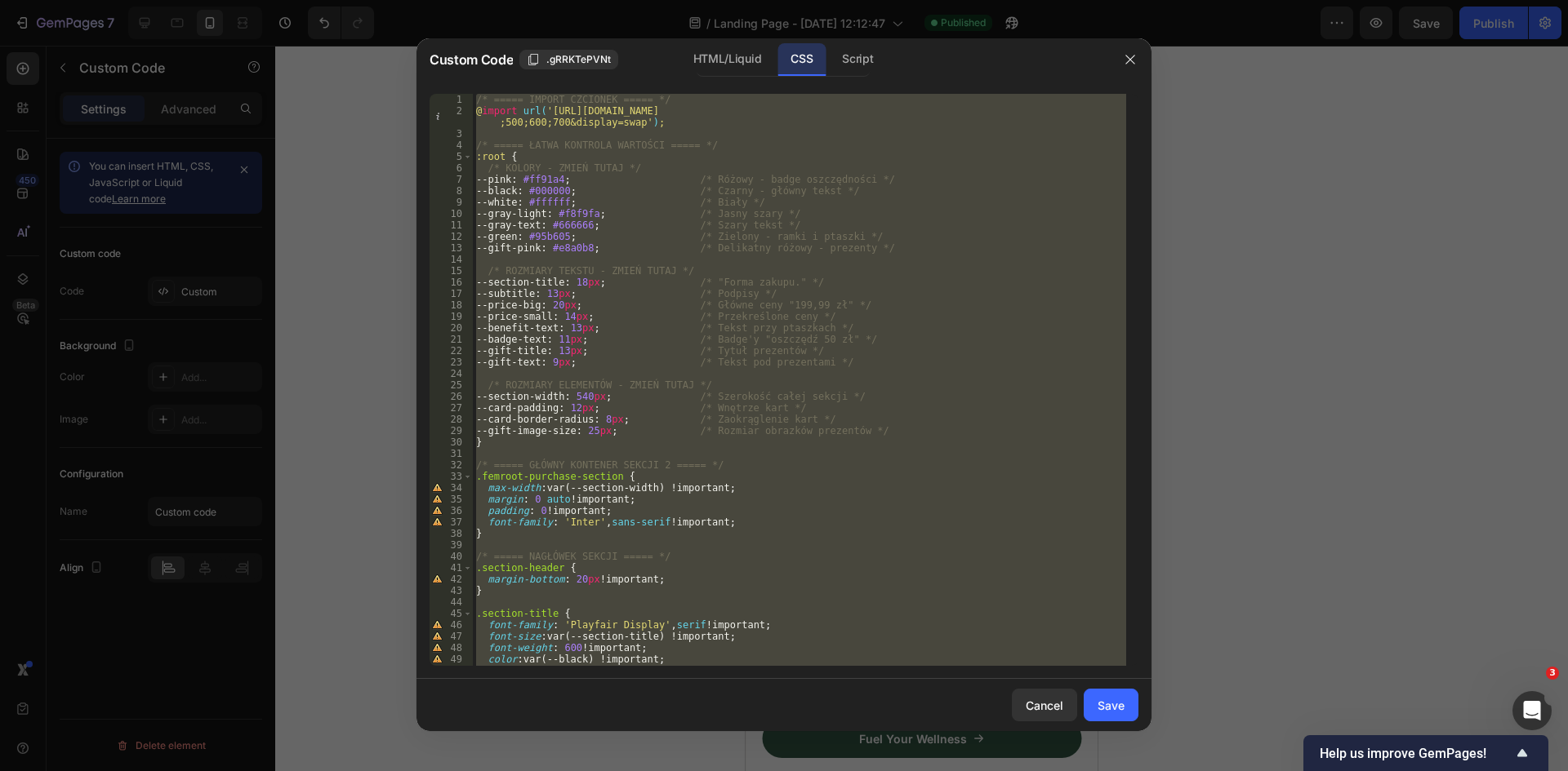
scroll to position [0, 1]
click at [569, 338] on div "/* ===== IMPORT CZCIONEK ===== */ @ import url( 'https://fonts.googleapis.com/c…" at bounding box center [800, 380] width 654 height 573
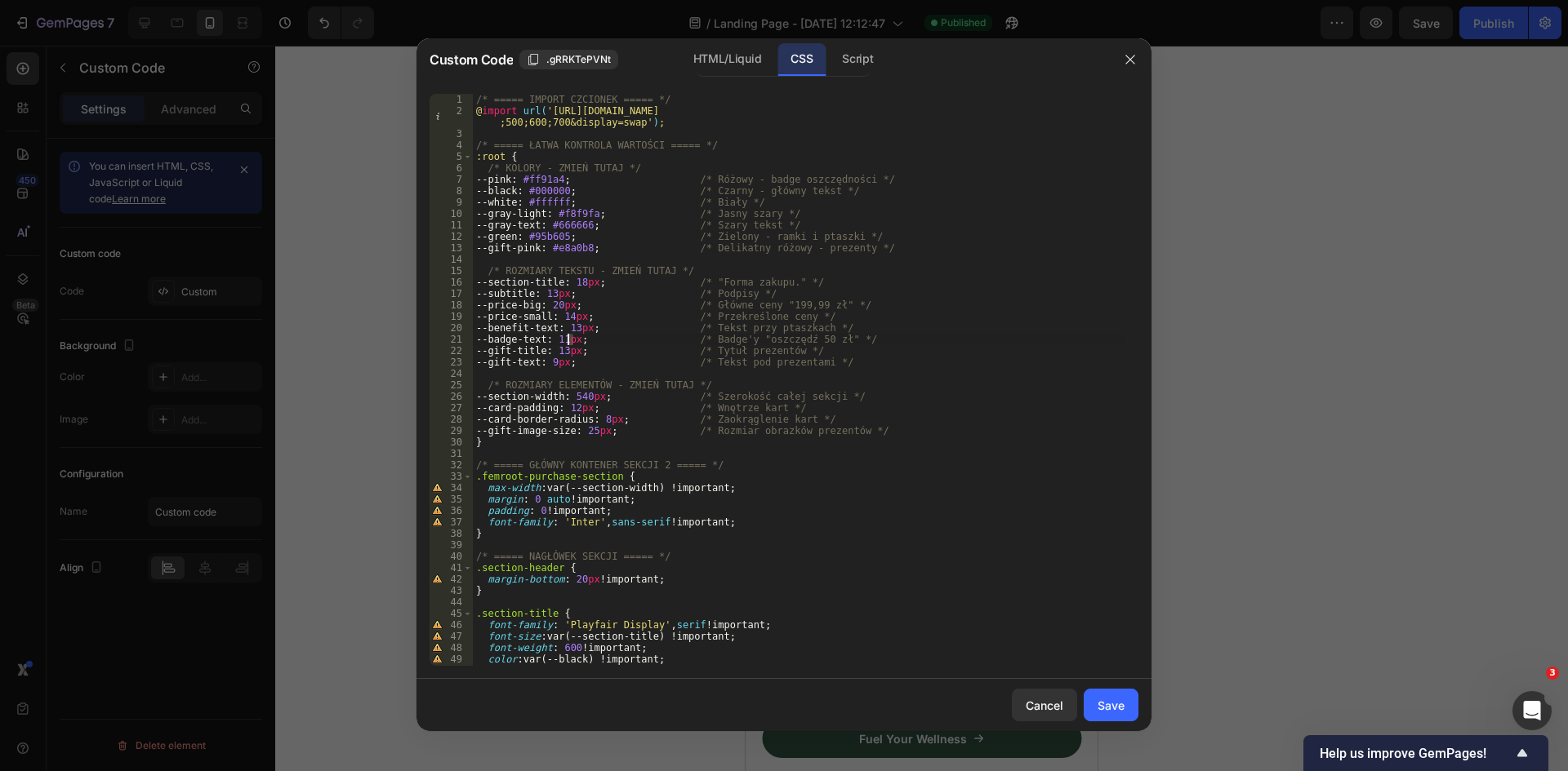
click at [569, 340] on div "/* ===== IMPORT CZCIONEK ===== */ @ import url( 'https://fonts.googleapis.com/c…" at bounding box center [800, 391] width 654 height 595
click at [666, 321] on div "/* ===== IMPORT CZCIONEK ===== */ @ import url( 'https://fonts.googleapis.com/c…" at bounding box center [800, 391] width 654 height 595
click at [644, 342] on div "/* ===== IMPORT CZCIONEK ===== */ @ import url( 'https://fonts.googleapis.com/c…" at bounding box center [800, 391] width 654 height 595
click at [568, 339] on div "/* ===== IMPORT CZCIONEK ===== */ @ import url( 'https://fonts.googleapis.com/c…" at bounding box center [800, 391] width 654 height 595
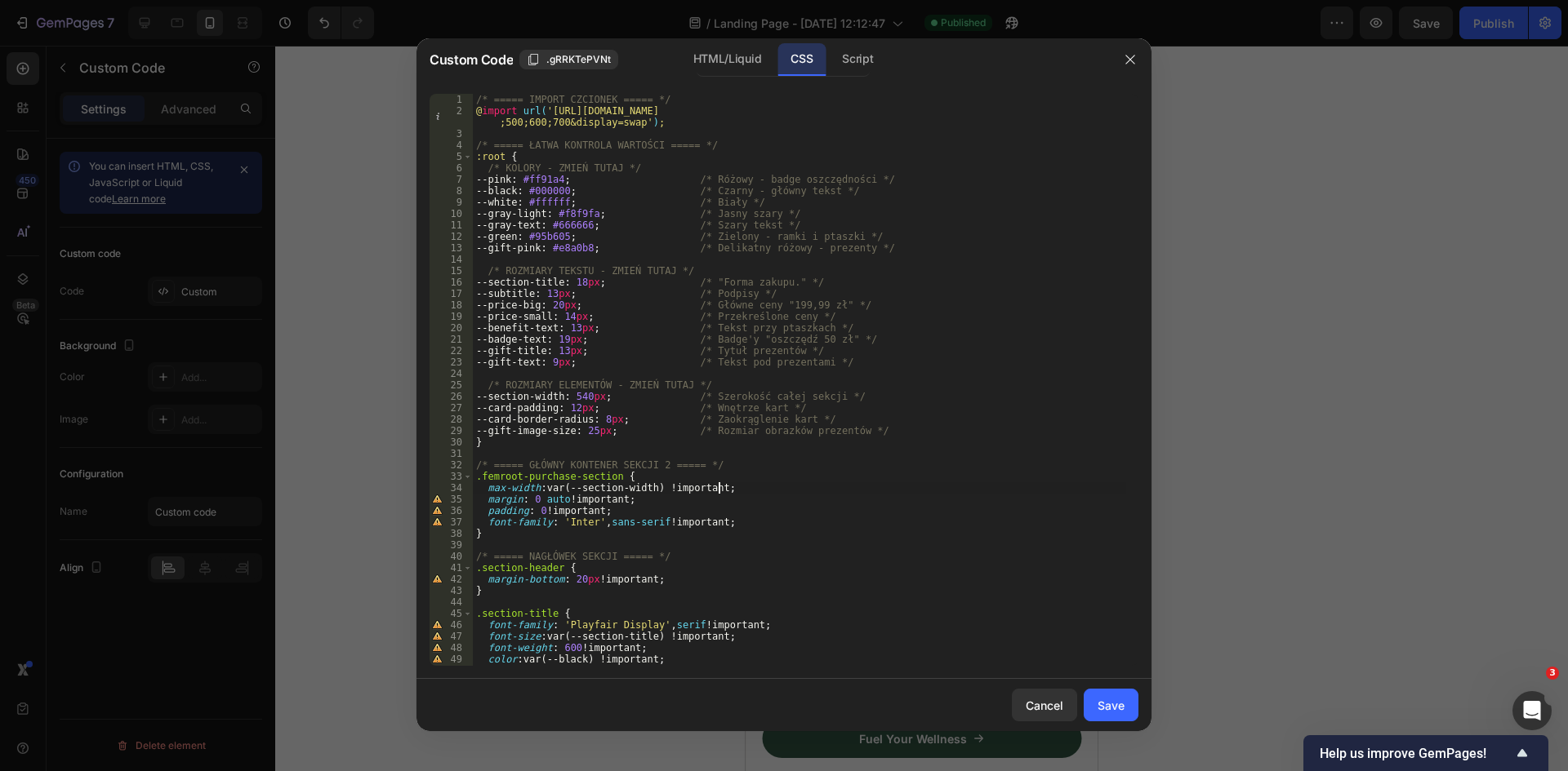
click at [815, 486] on div "/* ===== IMPORT CZCIONEK ===== */ @ import url( 'https://fonts.googleapis.com/c…" at bounding box center [800, 391] width 654 height 595
type textarea "max-width: var(--section-width) !important;"
click at [1107, 708] on div "Save" at bounding box center [1110, 705] width 27 height 17
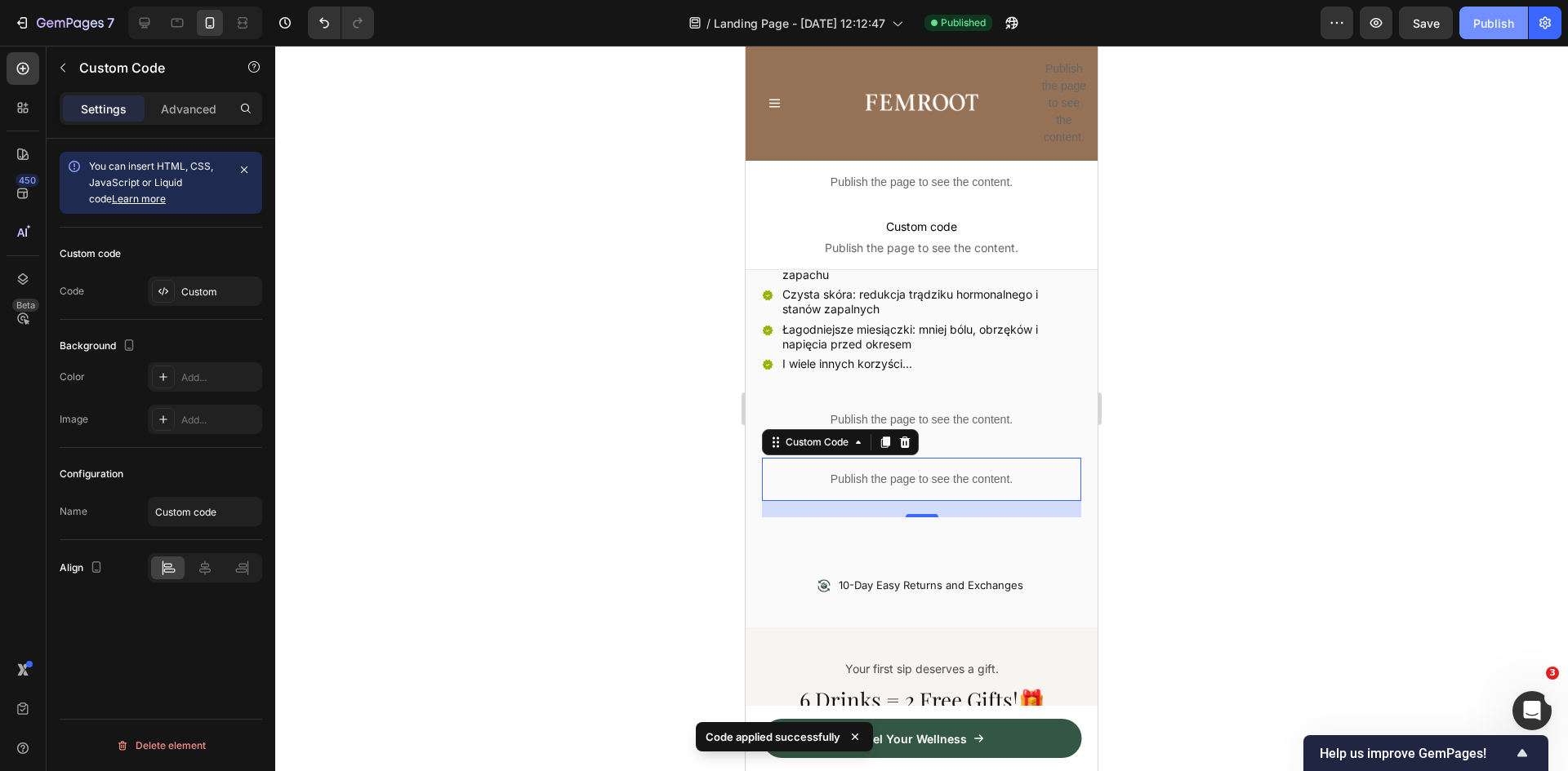
drag, startPoint x: 1504, startPoint y: 23, endPoint x: 1480, endPoint y: 29, distance: 24.7
click at [1504, 19] on div "Publish" at bounding box center [1493, 23] width 40 height 17
click at [914, 471] on p "Publish the page to see the content." at bounding box center [921, 479] width 319 height 17
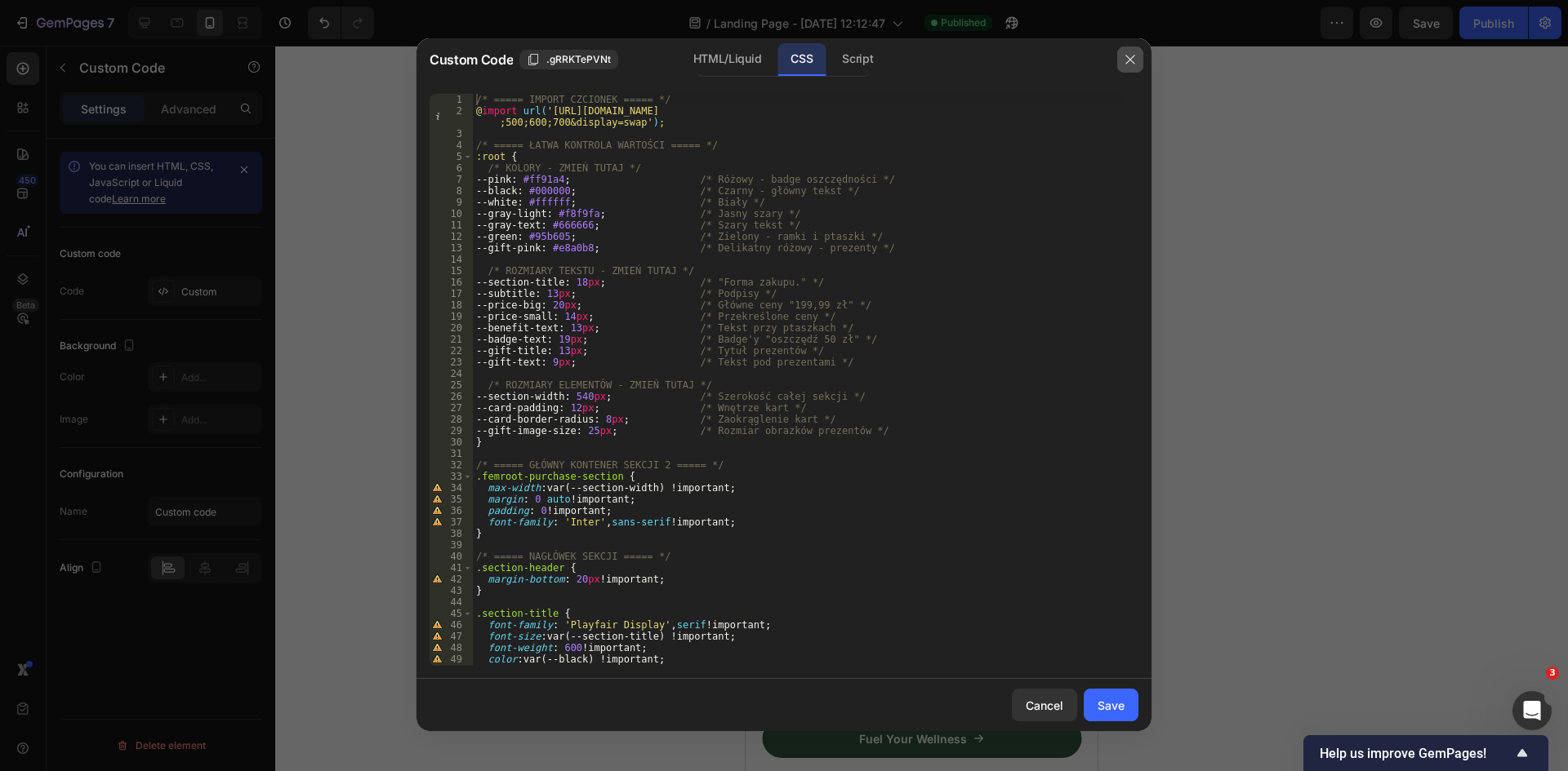
click at [1130, 60] on icon "button" at bounding box center [1130, 59] width 9 height 9
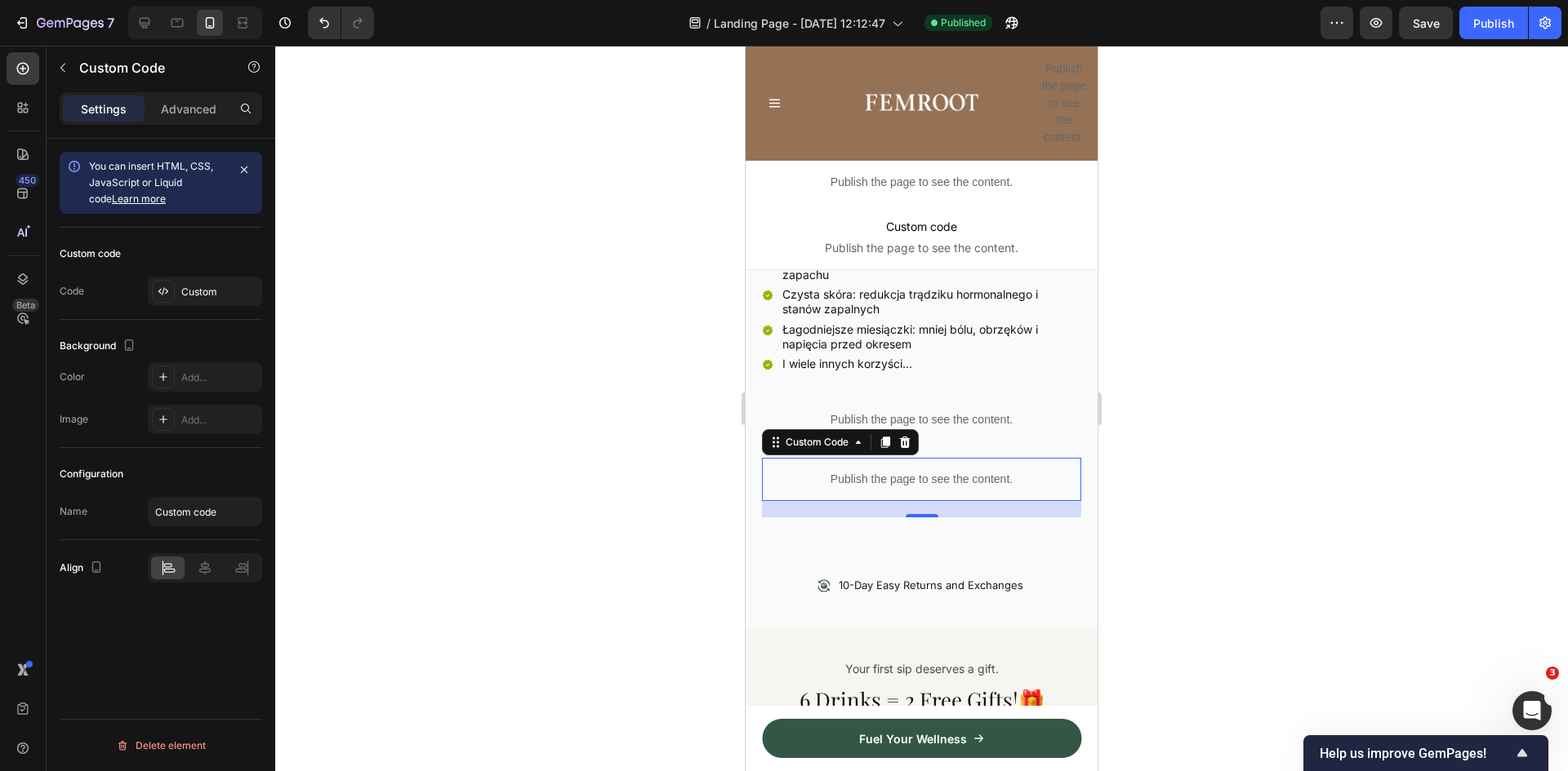
click at [898, 471] on p "Publish the page to see the content." at bounding box center [921, 479] width 319 height 17
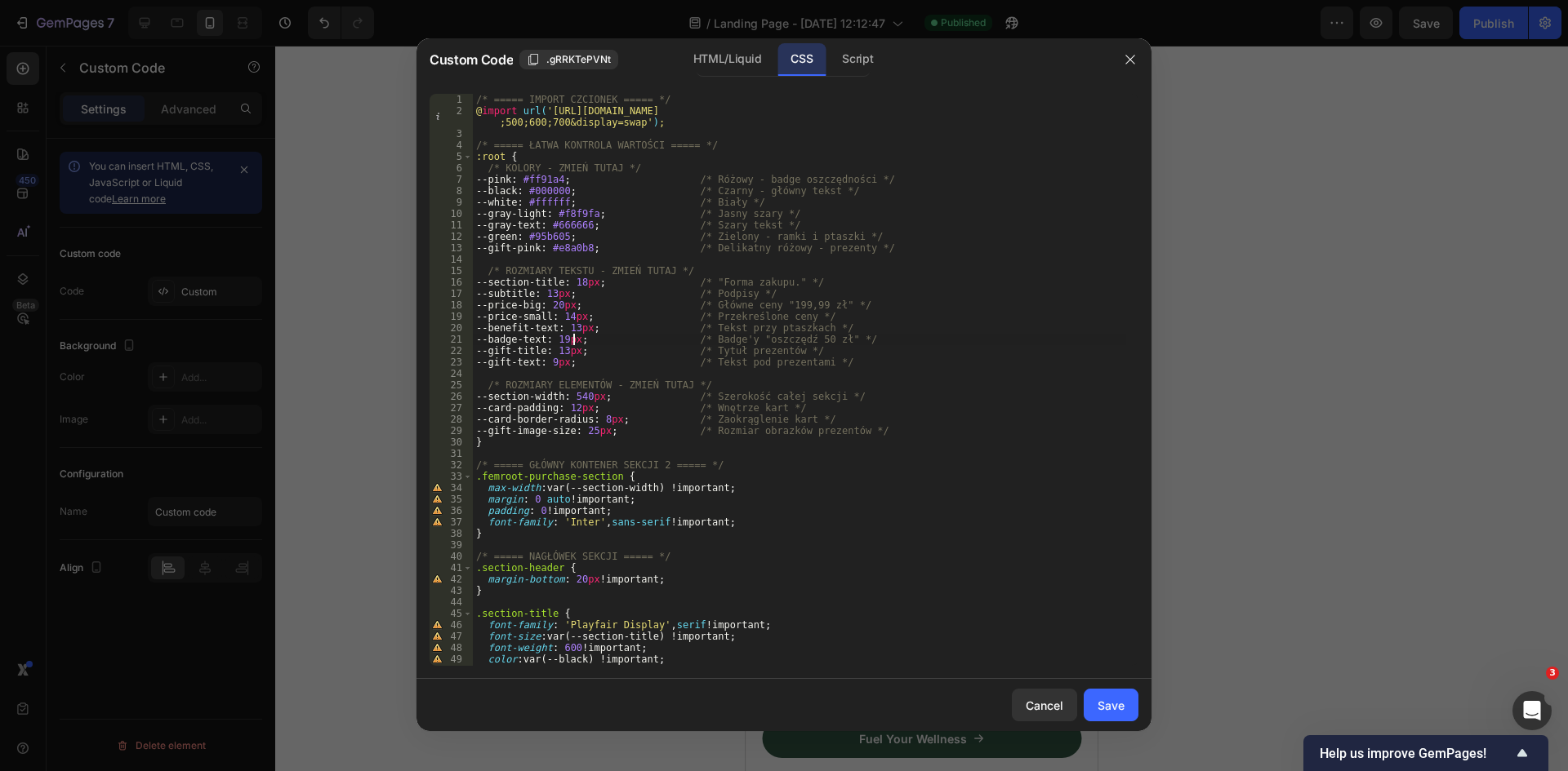
click at [574, 338] on div "/* ===== IMPORT CZCIONEK ===== */ @ import url( 'https://fonts.googleapis.com/c…" at bounding box center [800, 391] width 654 height 595
type textarea "--badge-text: 10px; /* Badge'y "oszczędź 50 zł" */"
click at [1116, 705] on div "Save" at bounding box center [1110, 705] width 27 height 17
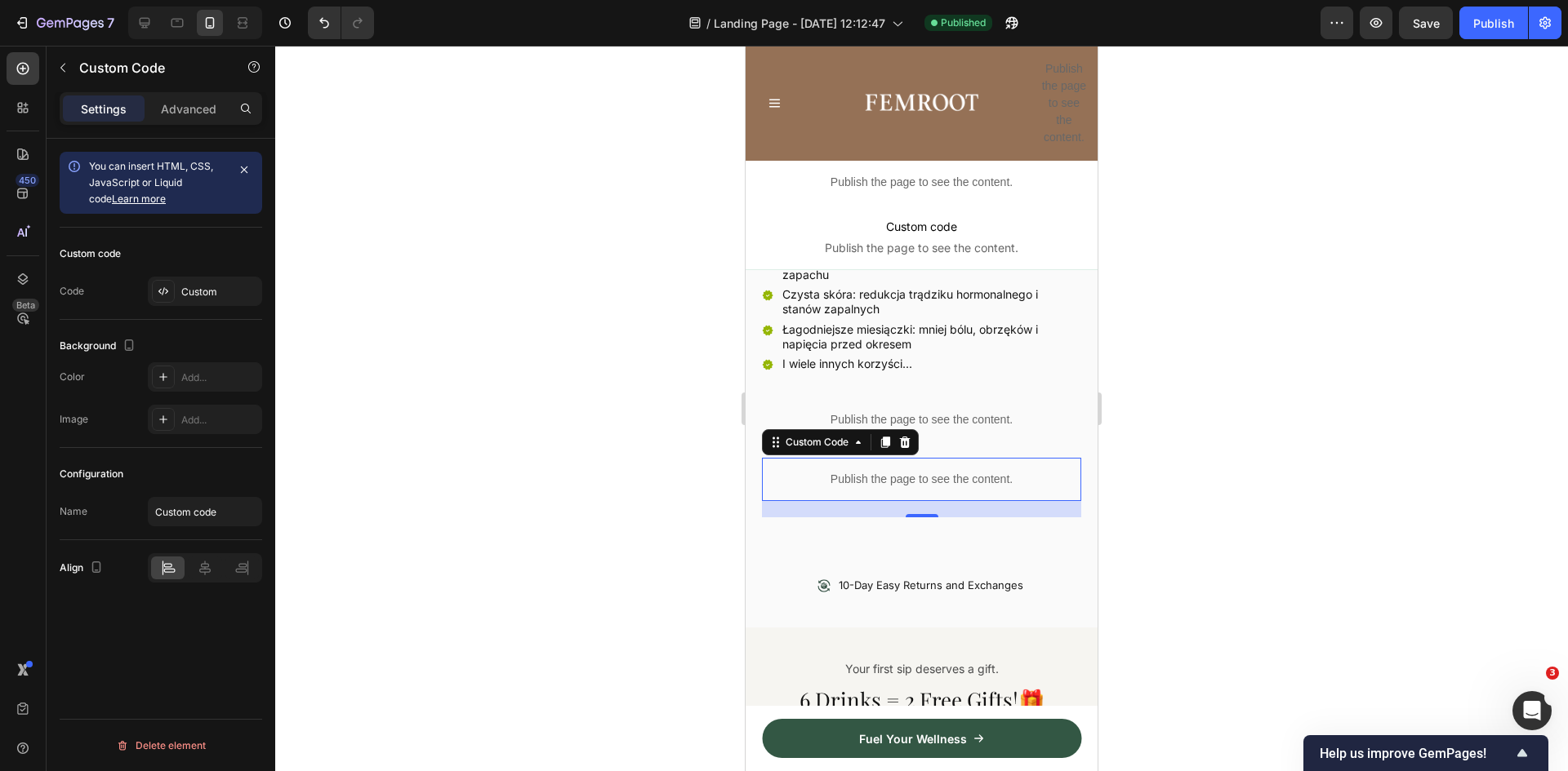
click at [904, 471] on p "Publish the page to see the content." at bounding box center [921, 479] width 319 height 17
click at [905, 471] on p "Publish the page to see the content." at bounding box center [921, 479] width 319 height 17
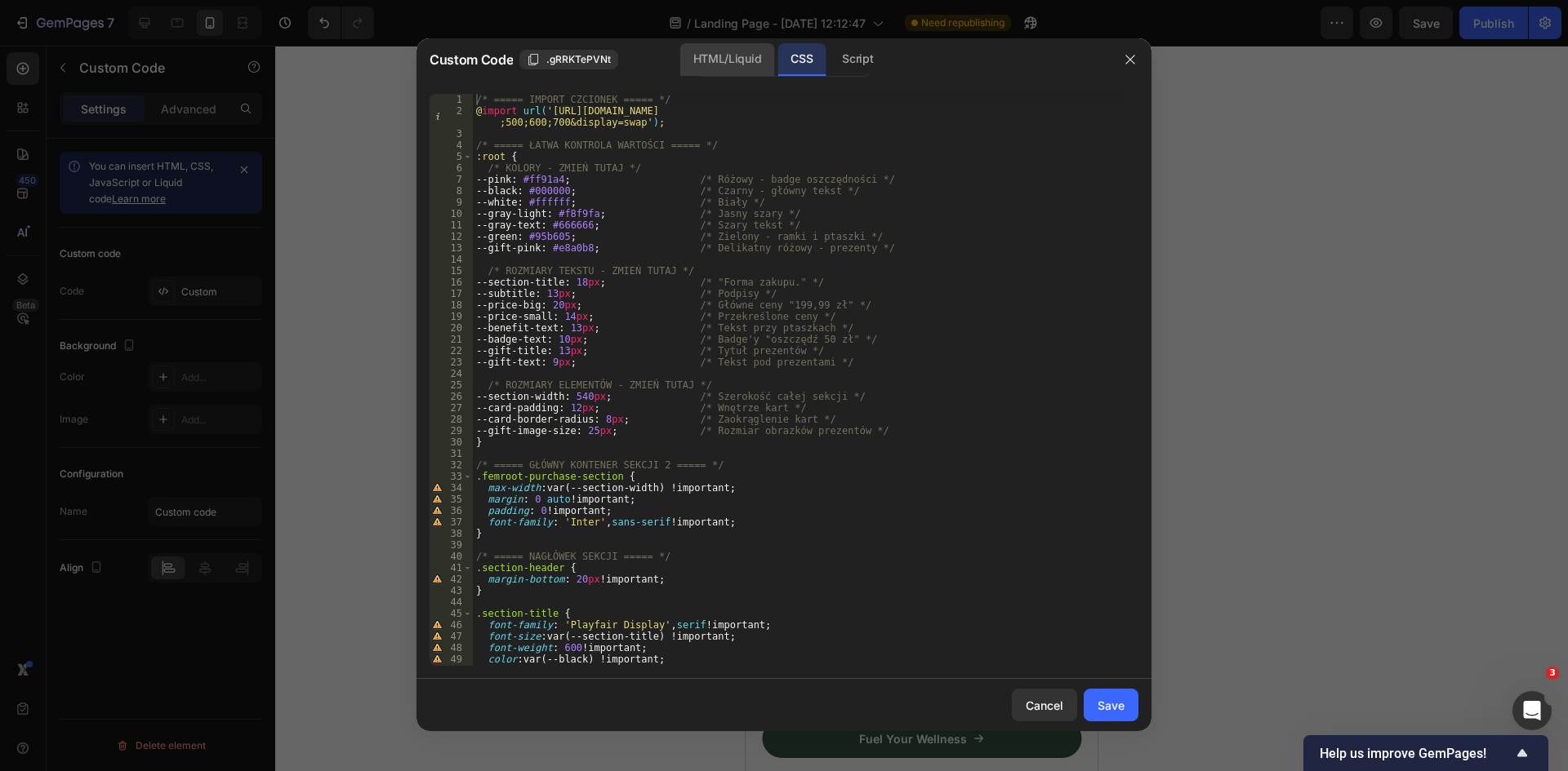
click at [712, 54] on div "HTML/Liquid" at bounding box center [727, 59] width 94 height 33
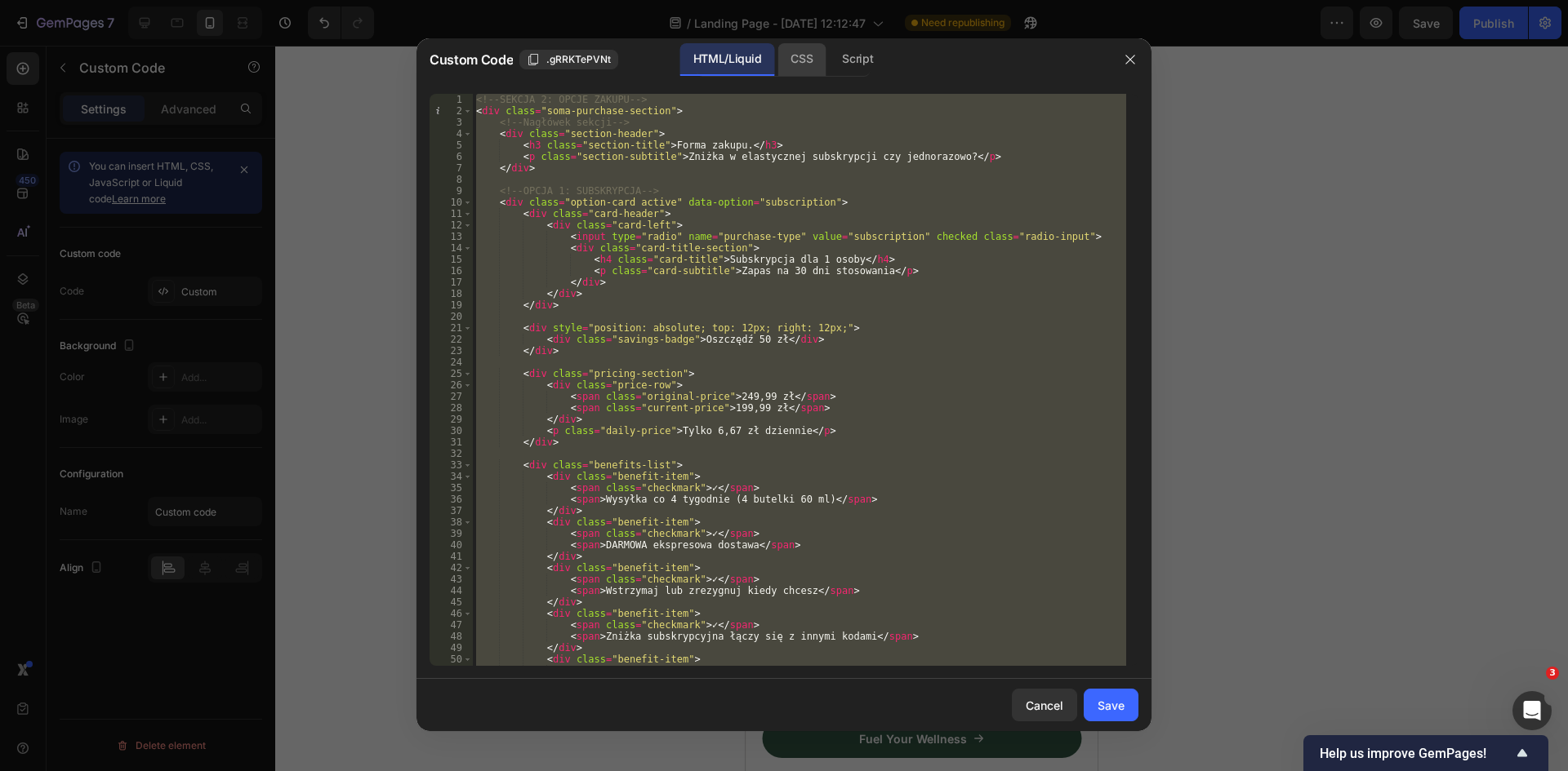
click at [800, 61] on div "CSS" at bounding box center [801, 59] width 48 height 33
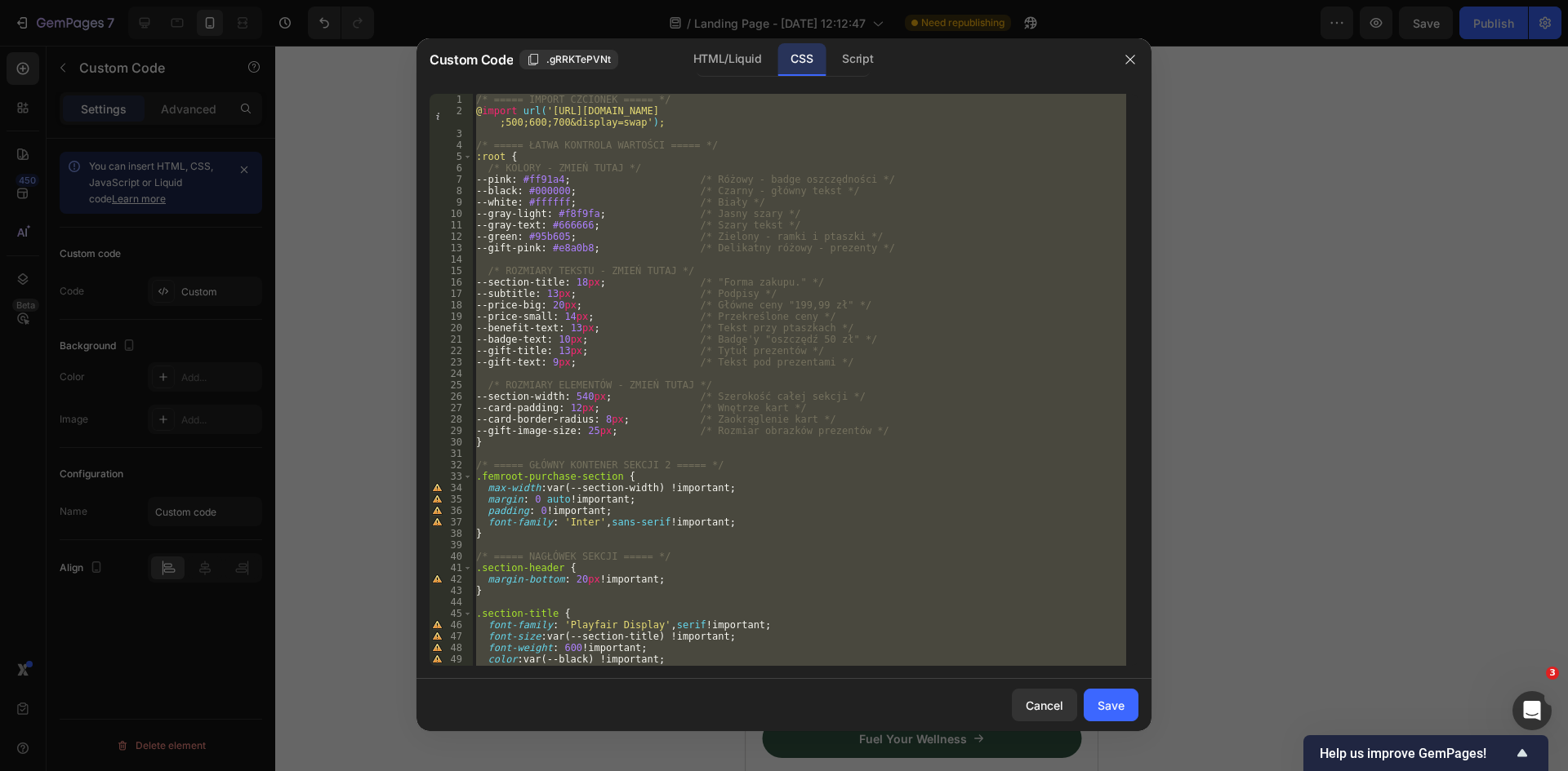
click at [850, 309] on div "/* ===== IMPORT CZCIONEK ===== */ @ import url( 'https://fonts.googleapis.com/c…" at bounding box center [800, 380] width 654 height 573
paste textarea
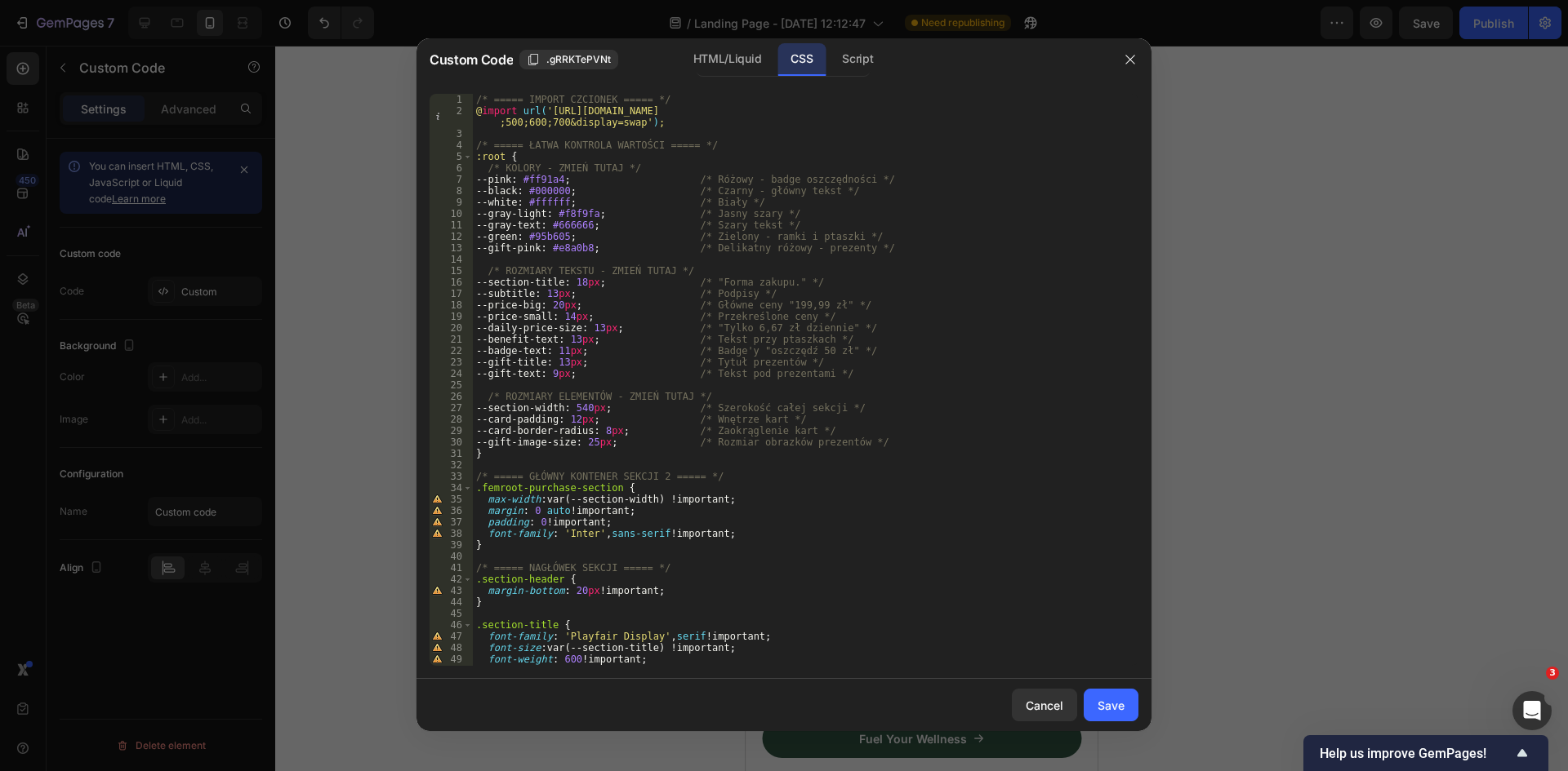
scroll to position [0, 0]
click at [604, 327] on div "/* ===== IMPORT CZCIONEK ===== */ @ import url( 'https://fonts.googleapis.com/c…" at bounding box center [800, 391] width 654 height 595
click at [601, 328] on div "/* ===== IMPORT CZCIONEK ===== */ @ import url( 'https://fonts.googleapis.com/c…" at bounding box center [800, 391] width 654 height 595
click at [818, 433] on div "/* ===== IMPORT CZCIONEK ===== */ @ import url( 'https://fonts.googleapis.com/c…" at bounding box center [800, 391] width 654 height 595
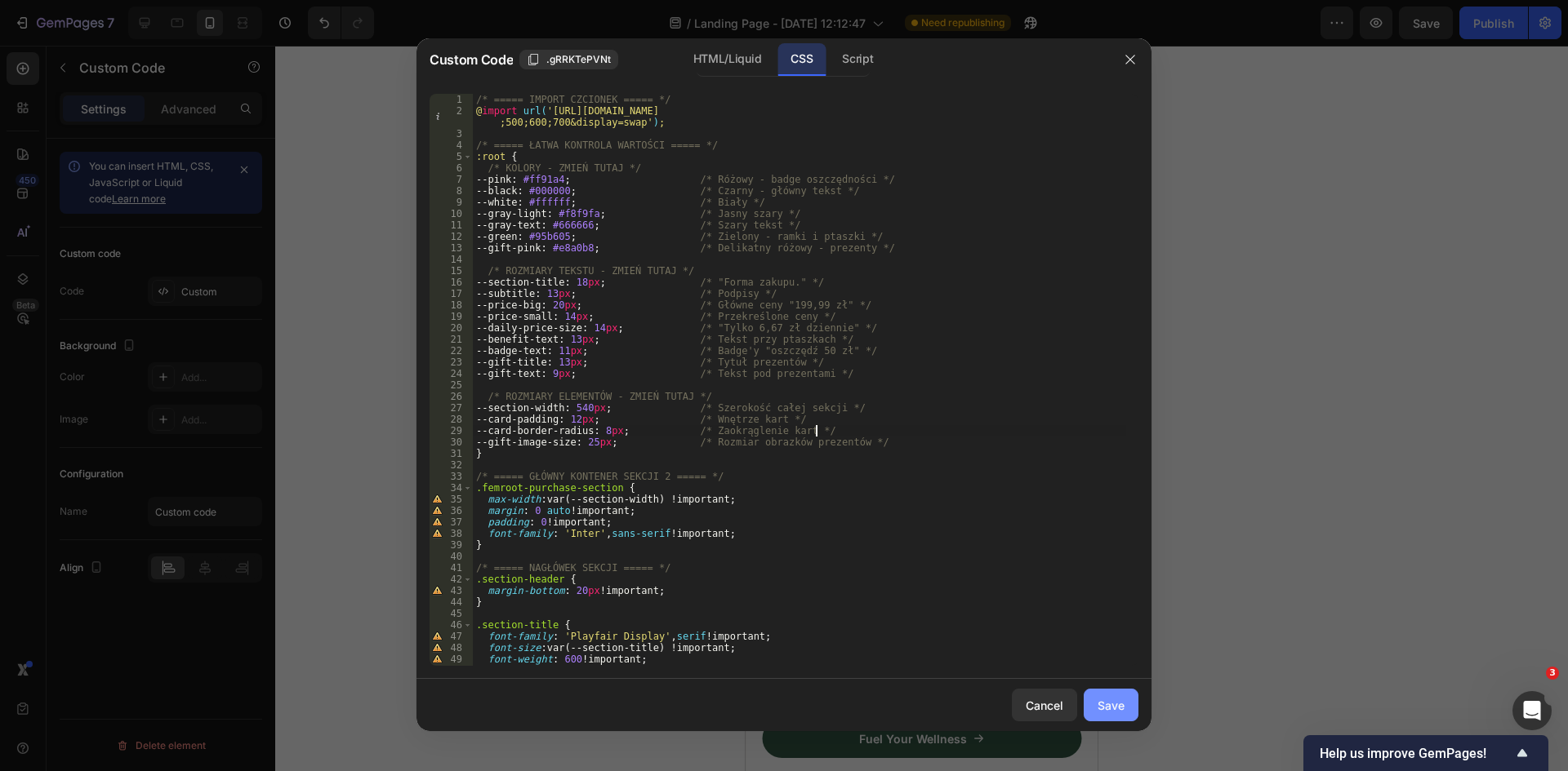
type textarea "--card-border-radius: 8px; /* Zaokrąglenie kart */"
click at [1121, 702] on div "Save" at bounding box center [1110, 705] width 27 height 17
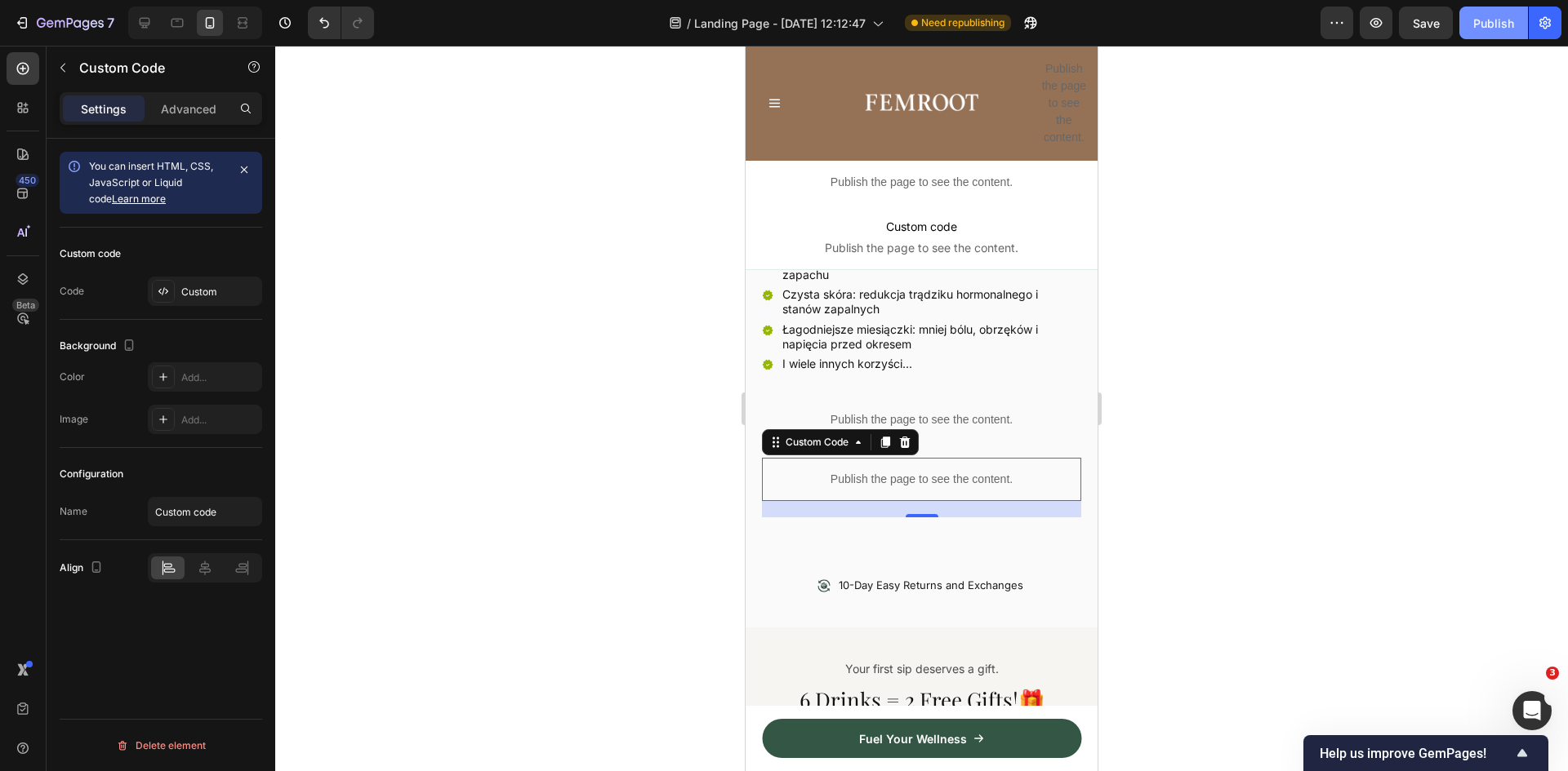
drag, startPoint x: 1494, startPoint y: 28, endPoint x: 1485, endPoint y: 34, distance: 10.8
click at [1494, 27] on div "Publish" at bounding box center [1493, 23] width 40 height 17
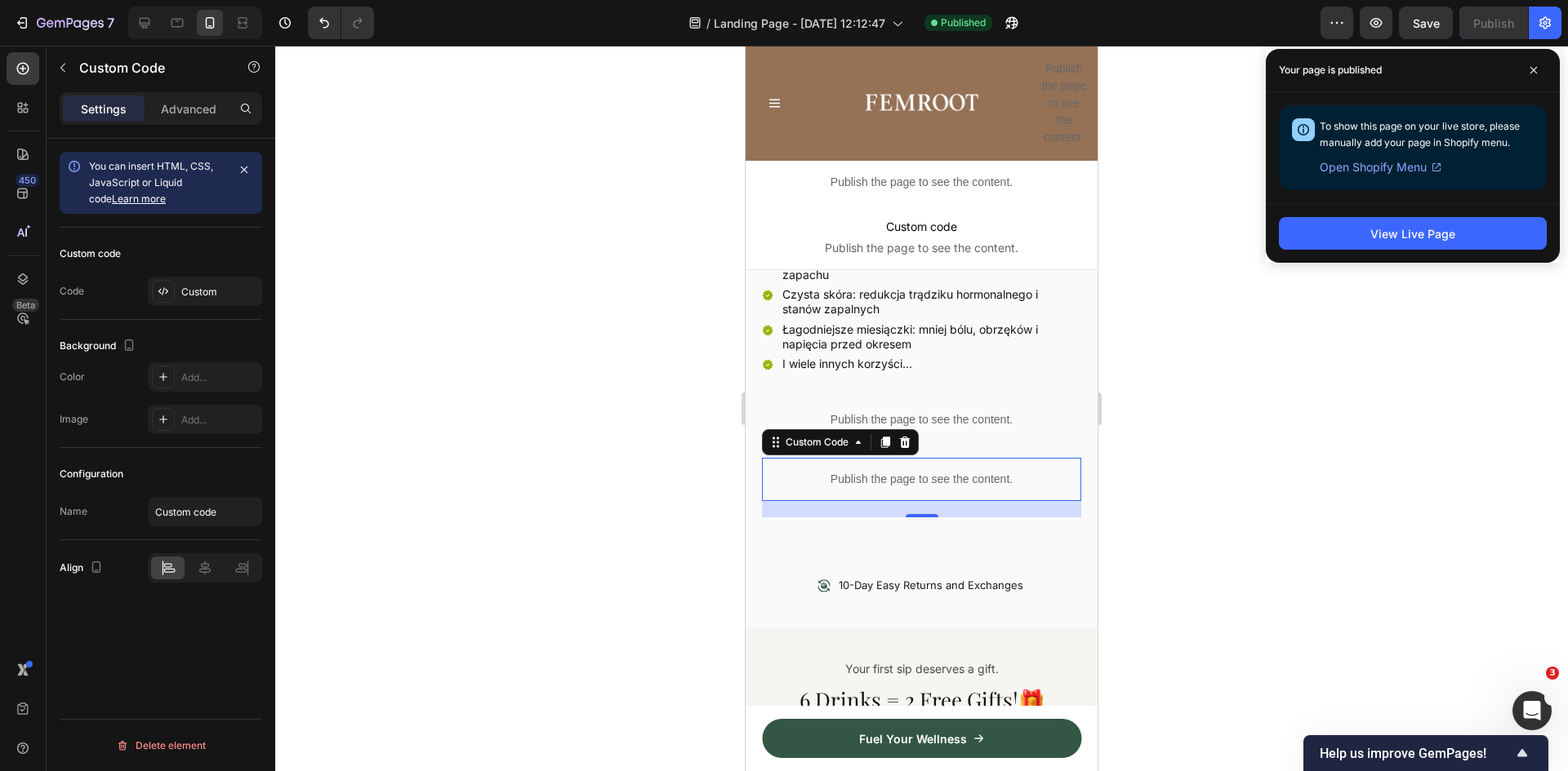
click at [859, 471] on p "Publish the page to see the content." at bounding box center [921, 479] width 319 height 17
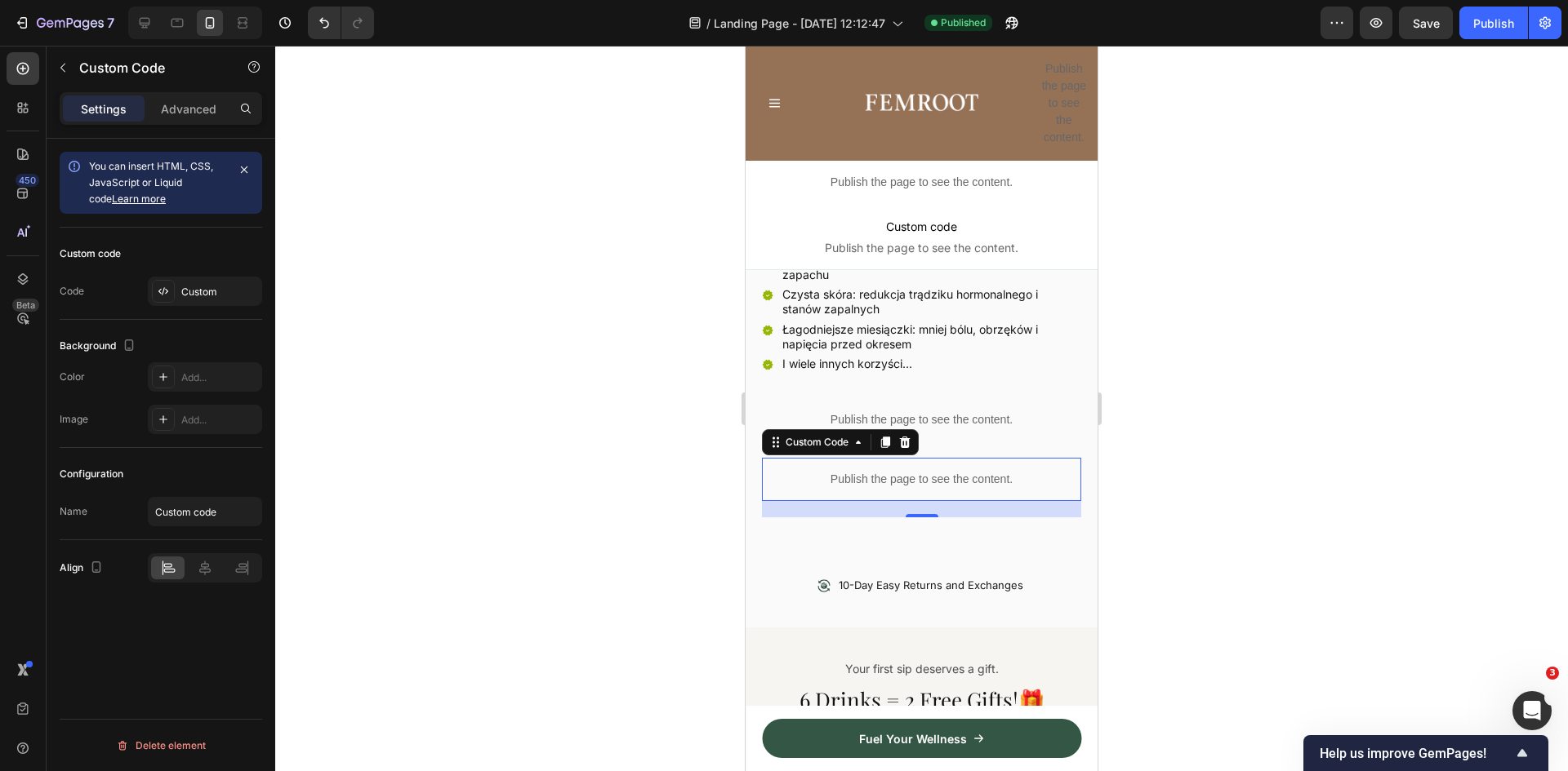
click at [859, 471] on p "Publish the page to see the content." at bounding box center [921, 479] width 319 height 17
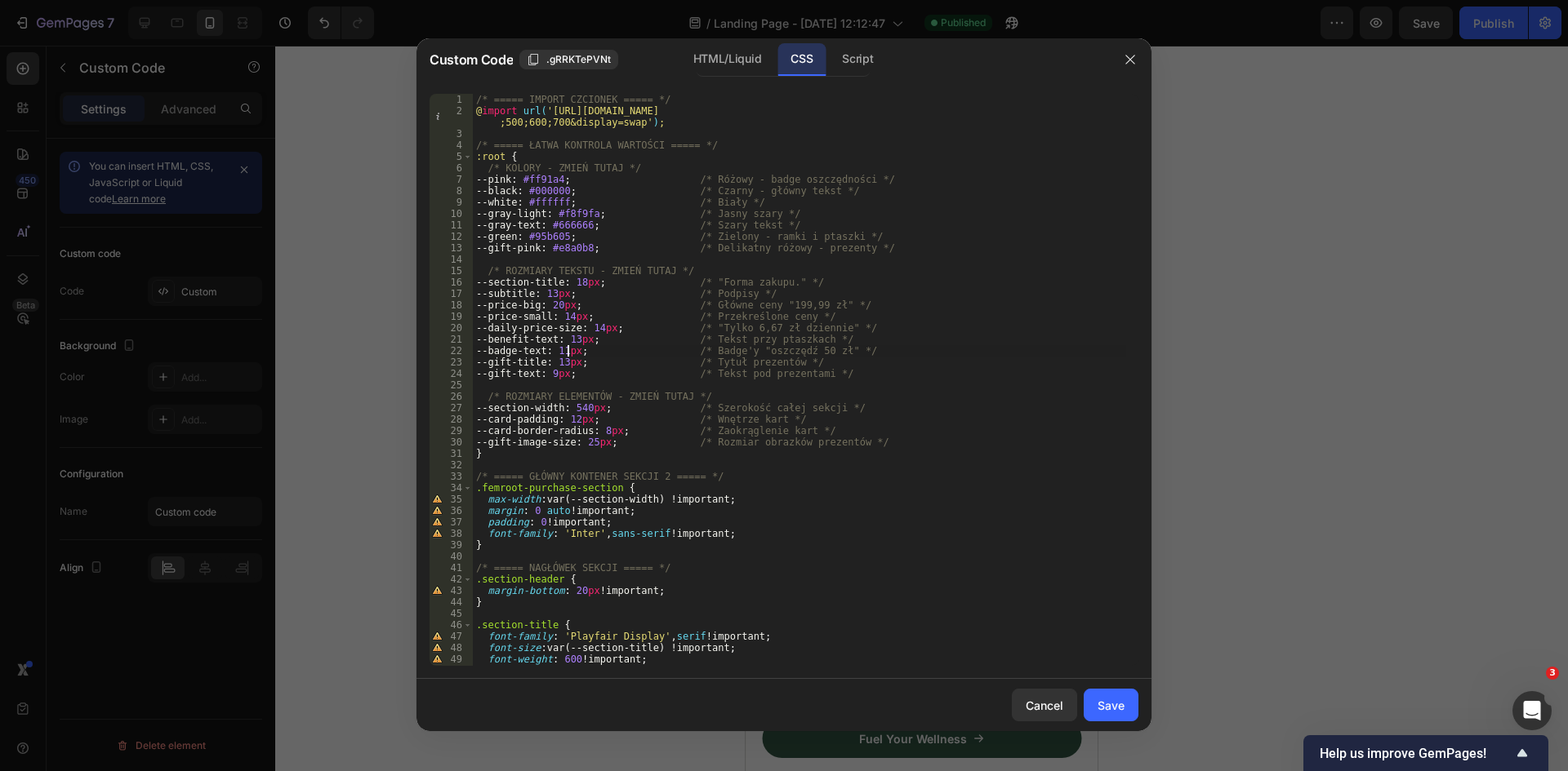
click at [570, 351] on div "/* ===== IMPORT CZCIONEK ===== */ @ import url( 'https://fonts.googleapis.com/c…" at bounding box center [800, 391] width 654 height 595
type textarea "--badge-text: 13px; /* Badge'y "oszczędź 50 zł" */"
click at [1107, 700] on div "Save" at bounding box center [1110, 705] width 27 height 17
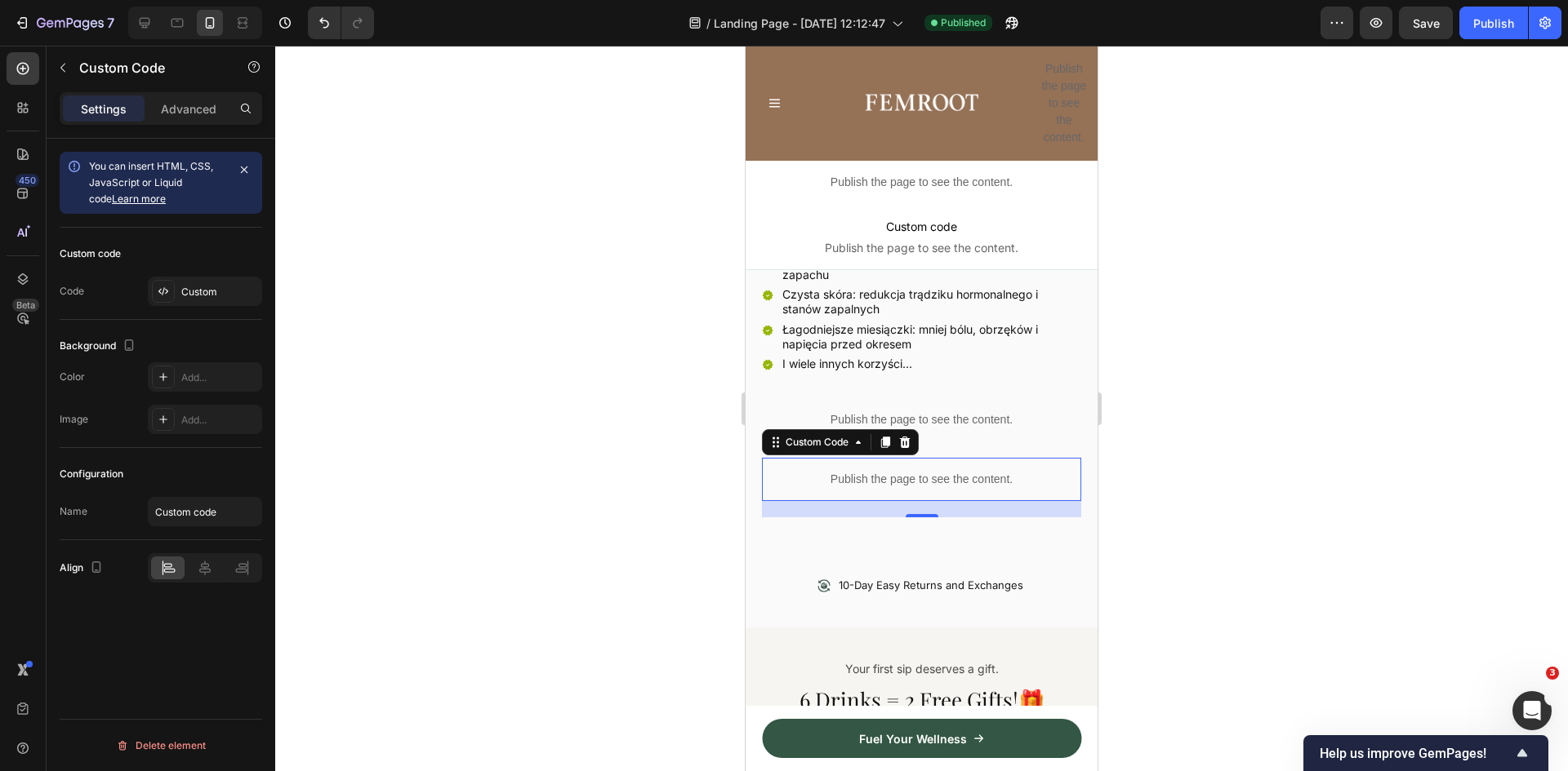
click at [890, 458] on div "Publish the page to see the content." at bounding box center [921, 480] width 319 height 43
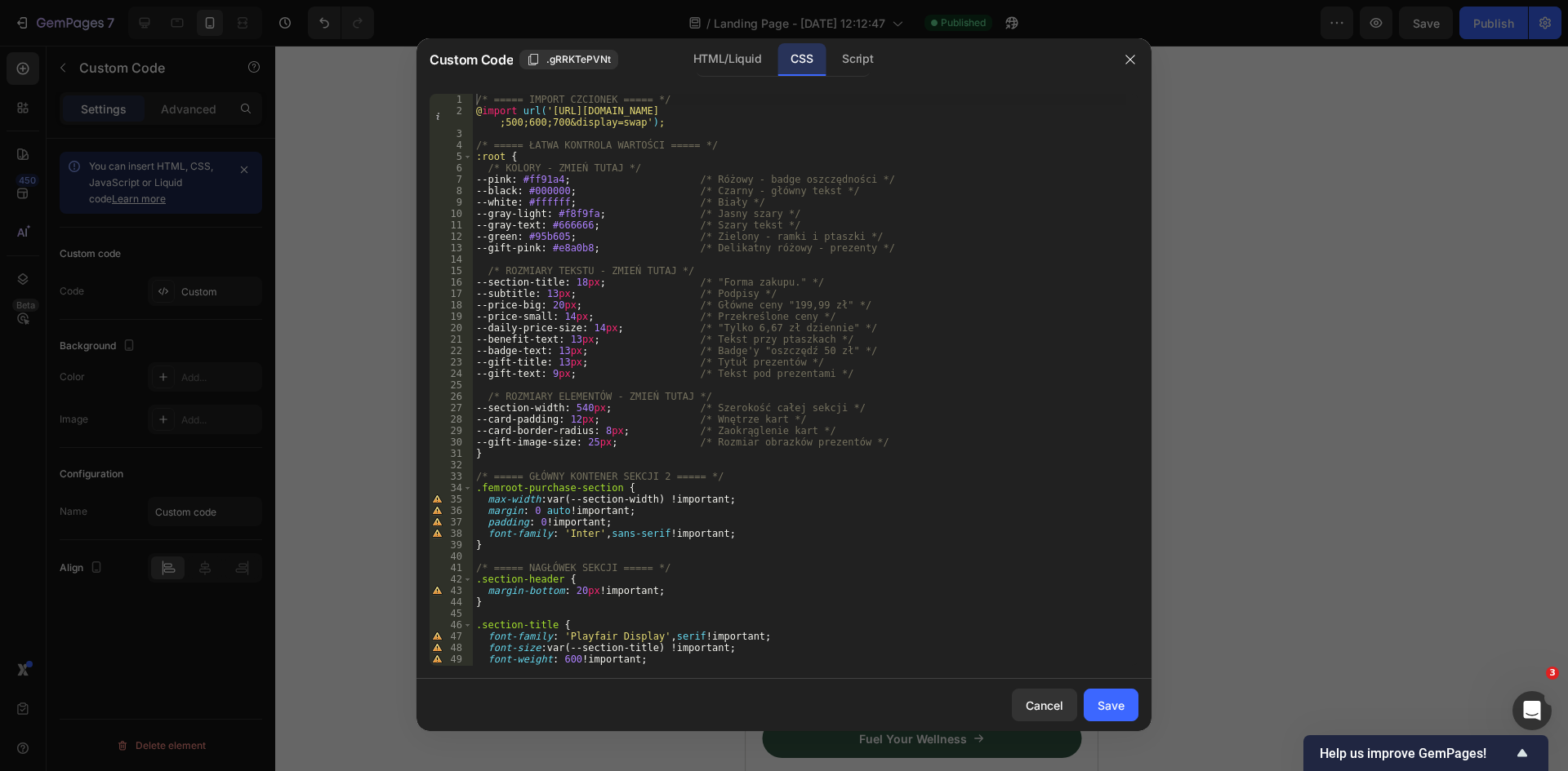
click at [572, 350] on div "/* ===== IMPORT CZCIONEK ===== */ @ import url( 'https://fonts.googleapis.com/c…" at bounding box center [800, 391] width 654 height 595
type textarea "--badge-text: 12px; /* Badge'y "oszczędź 50 zł" */"
click at [809, 468] on div "/* ===== IMPORT CZCIONEK ===== */ @ import url( 'https://fonts.googleapis.com/c…" at bounding box center [800, 391] width 654 height 595
click at [1112, 703] on div "Save" at bounding box center [1110, 705] width 27 height 17
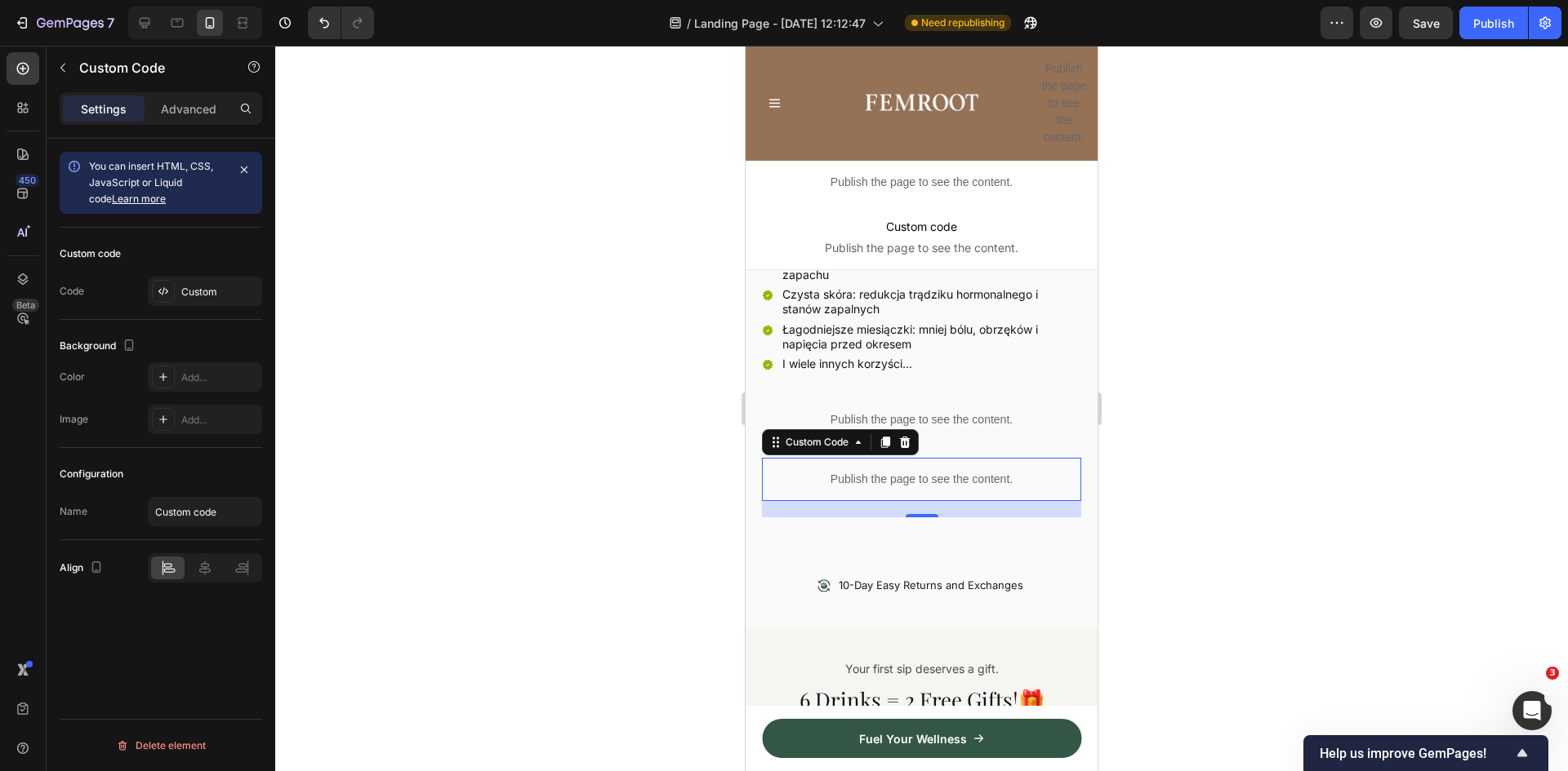
click at [907, 475] on p "Publish the page to see the content." at bounding box center [921, 479] width 319 height 17
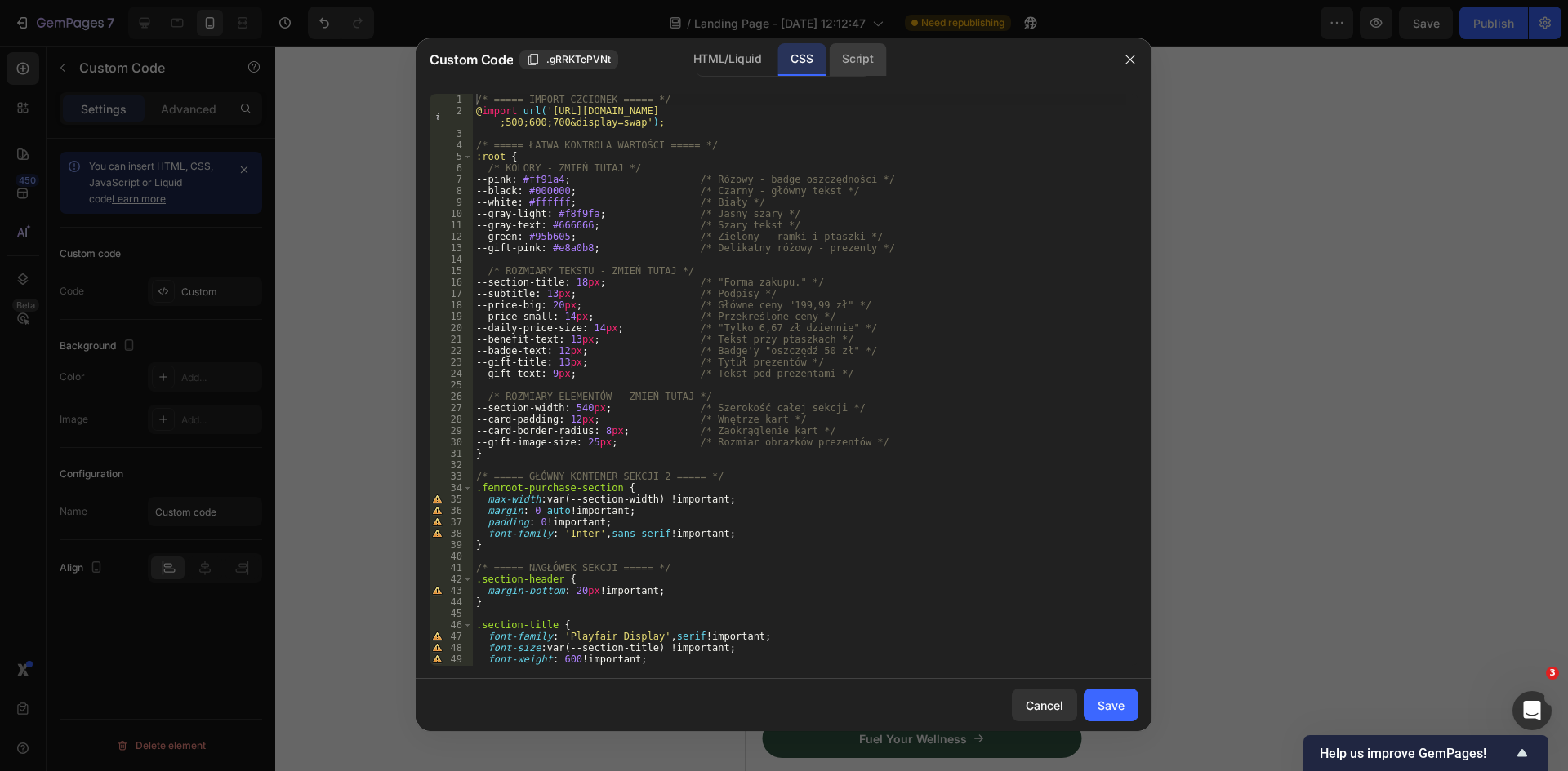
click at [875, 61] on div "Script" at bounding box center [857, 59] width 57 height 33
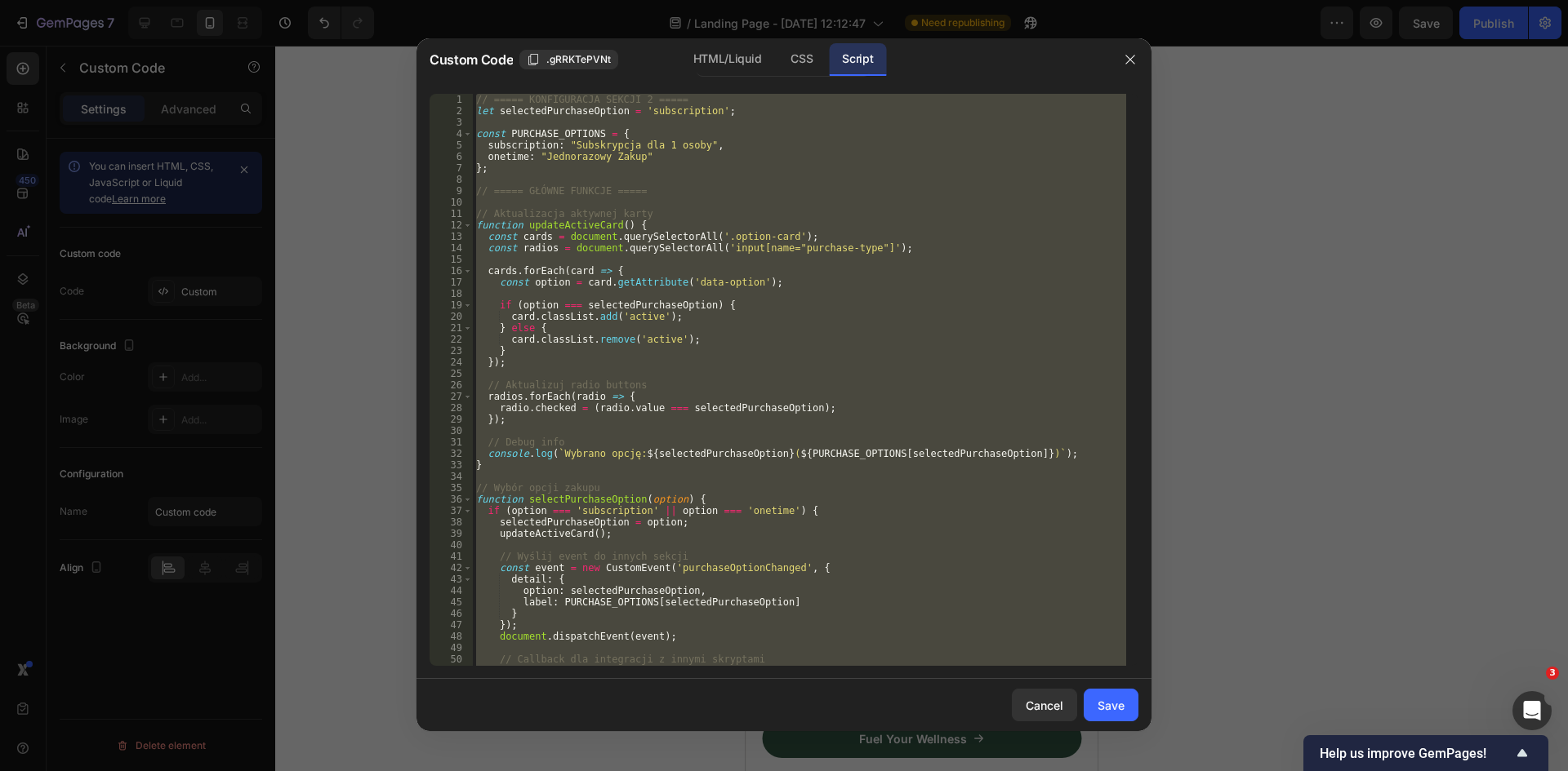
click at [755, 245] on div "// ===== KONFIGURACJA SEKCJI 2 ===== let selectedPurchaseOption = 'subscription…" at bounding box center [800, 380] width 654 height 573
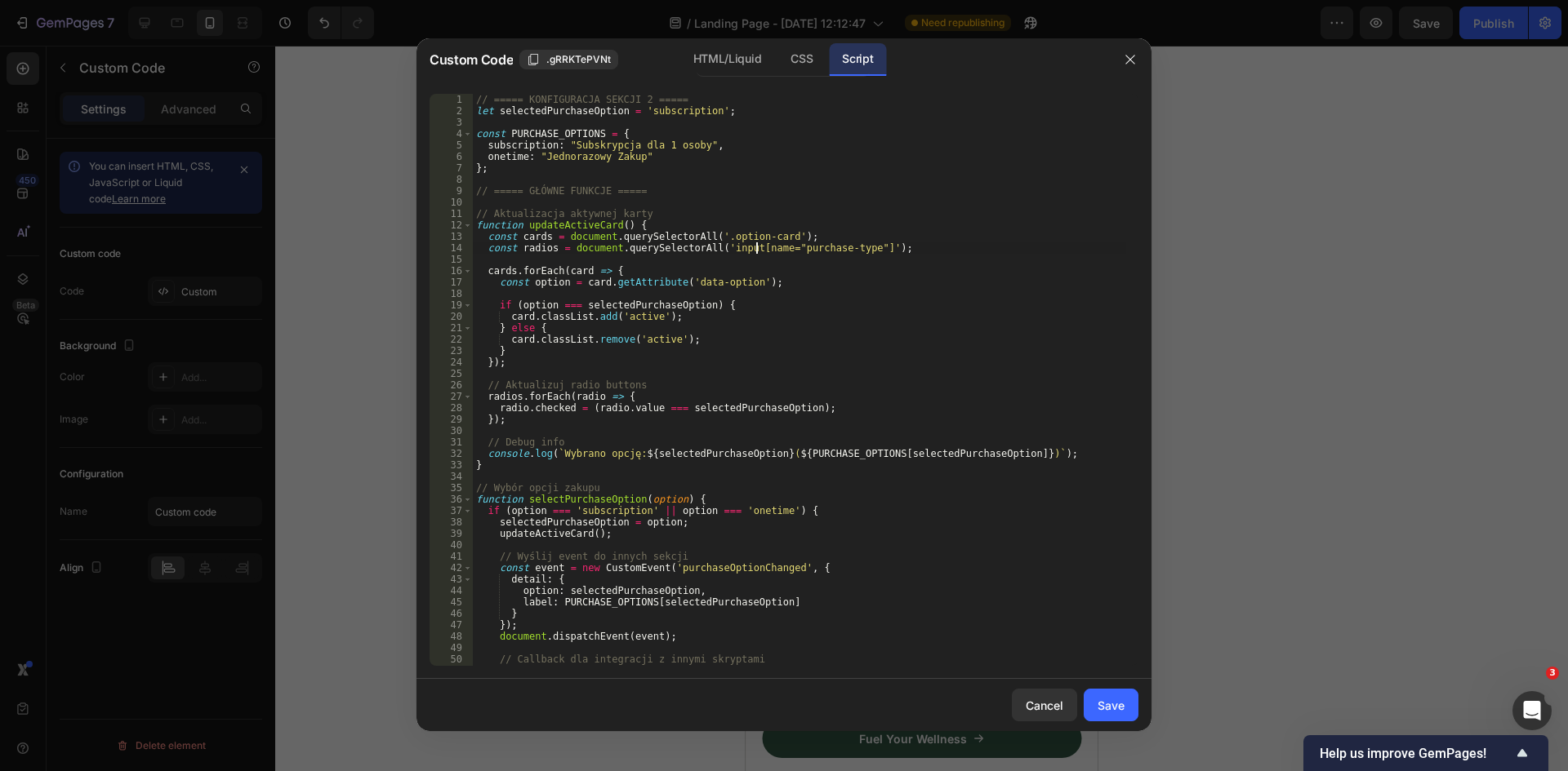
paste textarea
type textarea "};"
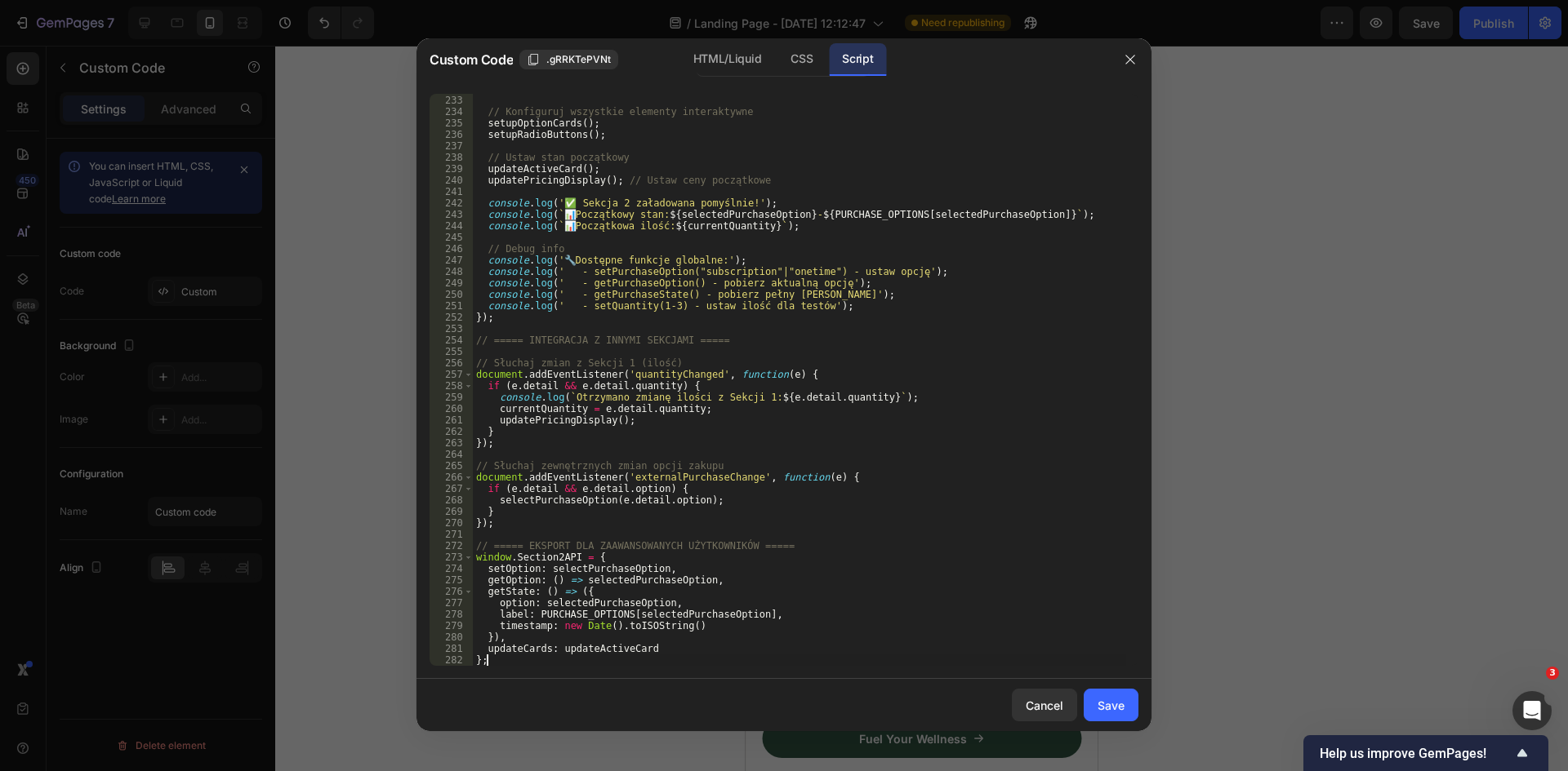
scroll to position [2662, 0]
click at [1111, 702] on div "Save" at bounding box center [1110, 705] width 27 height 17
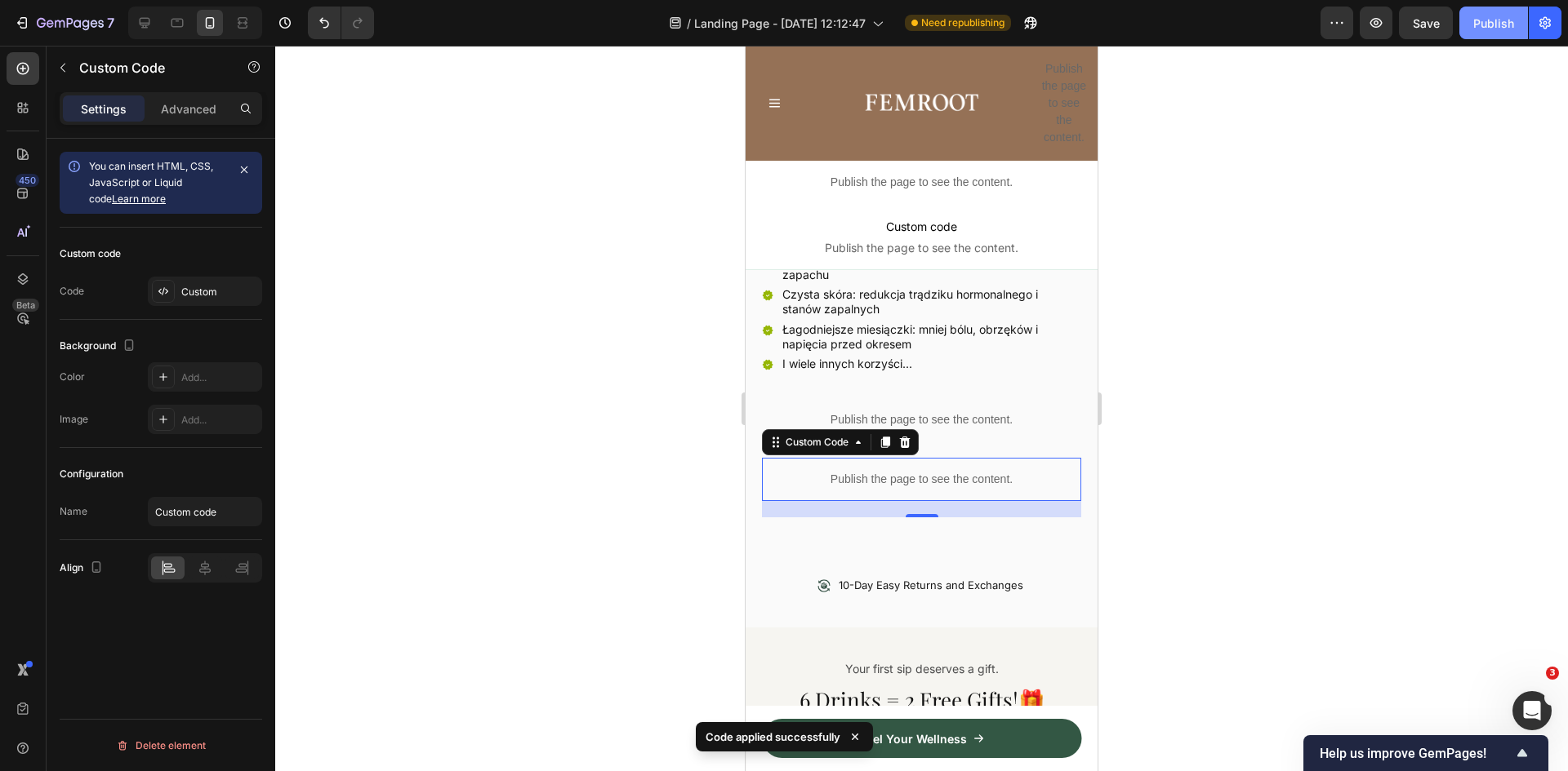
click at [1487, 29] on div "Publish" at bounding box center [1493, 23] width 40 height 17
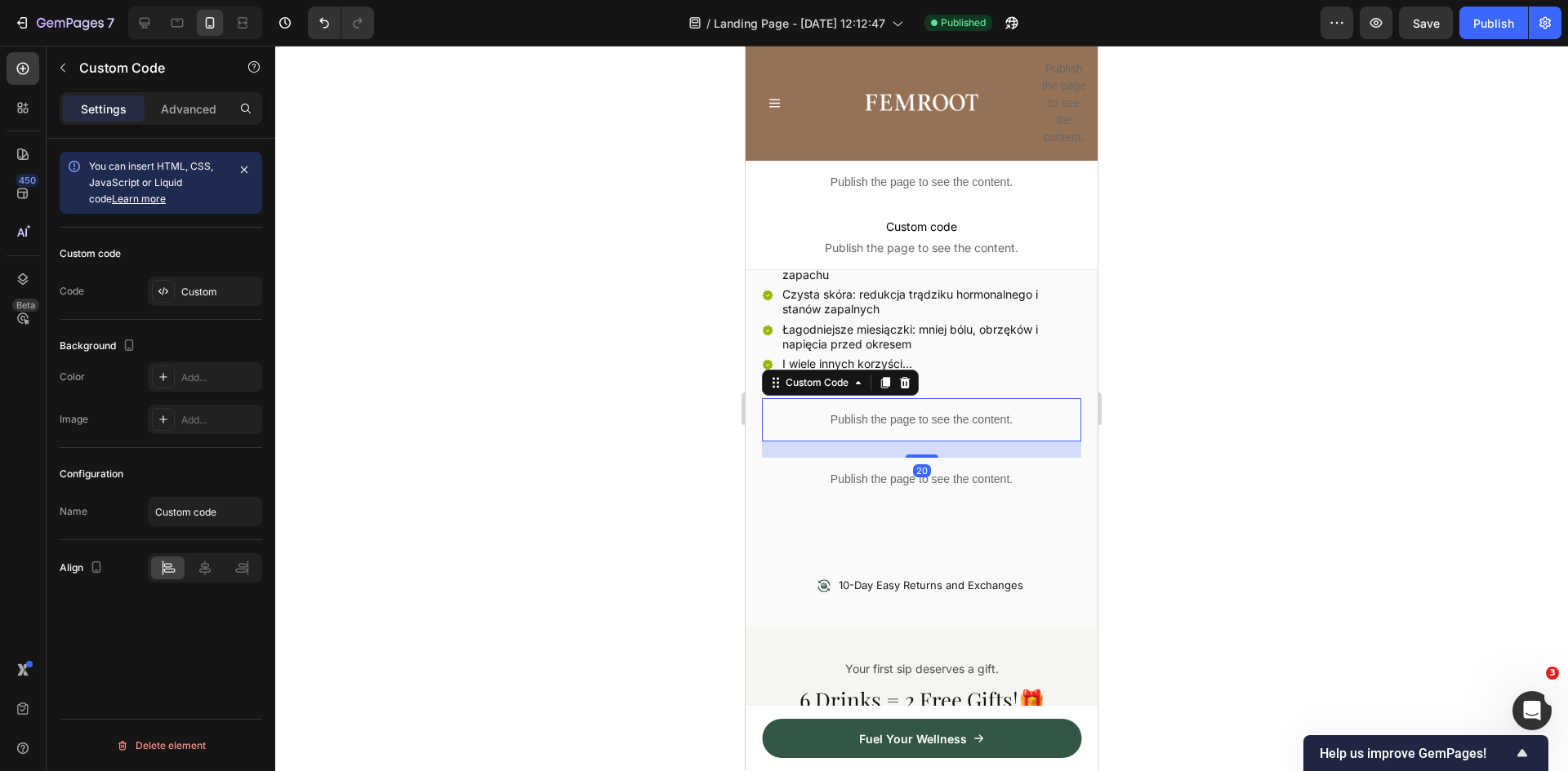
click at [953, 412] on p "Publish the page to see the content." at bounding box center [921, 420] width 319 height 17
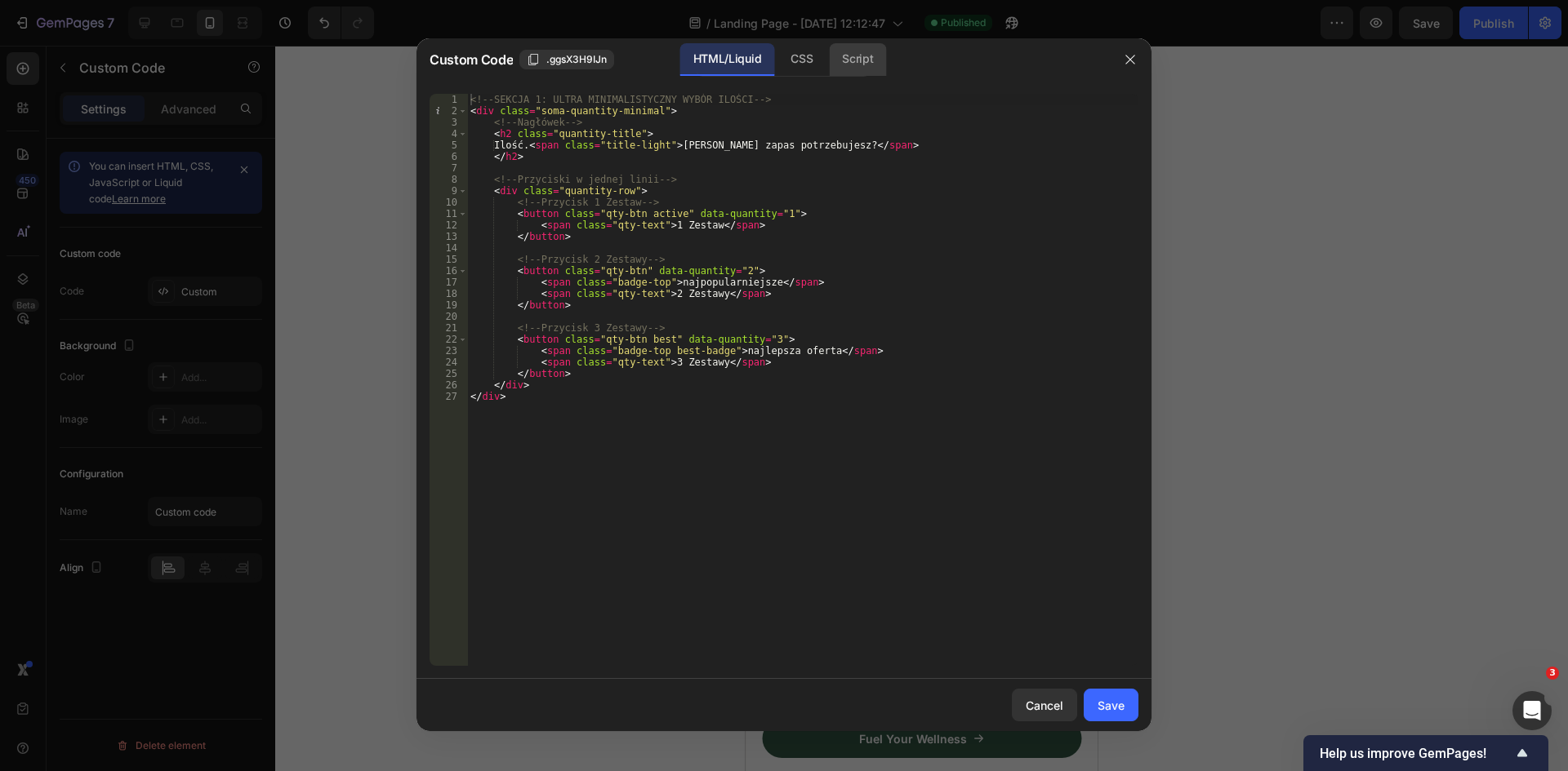
click at [856, 57] on div "Script" at bounding box center [857, 59] width 57 height 33
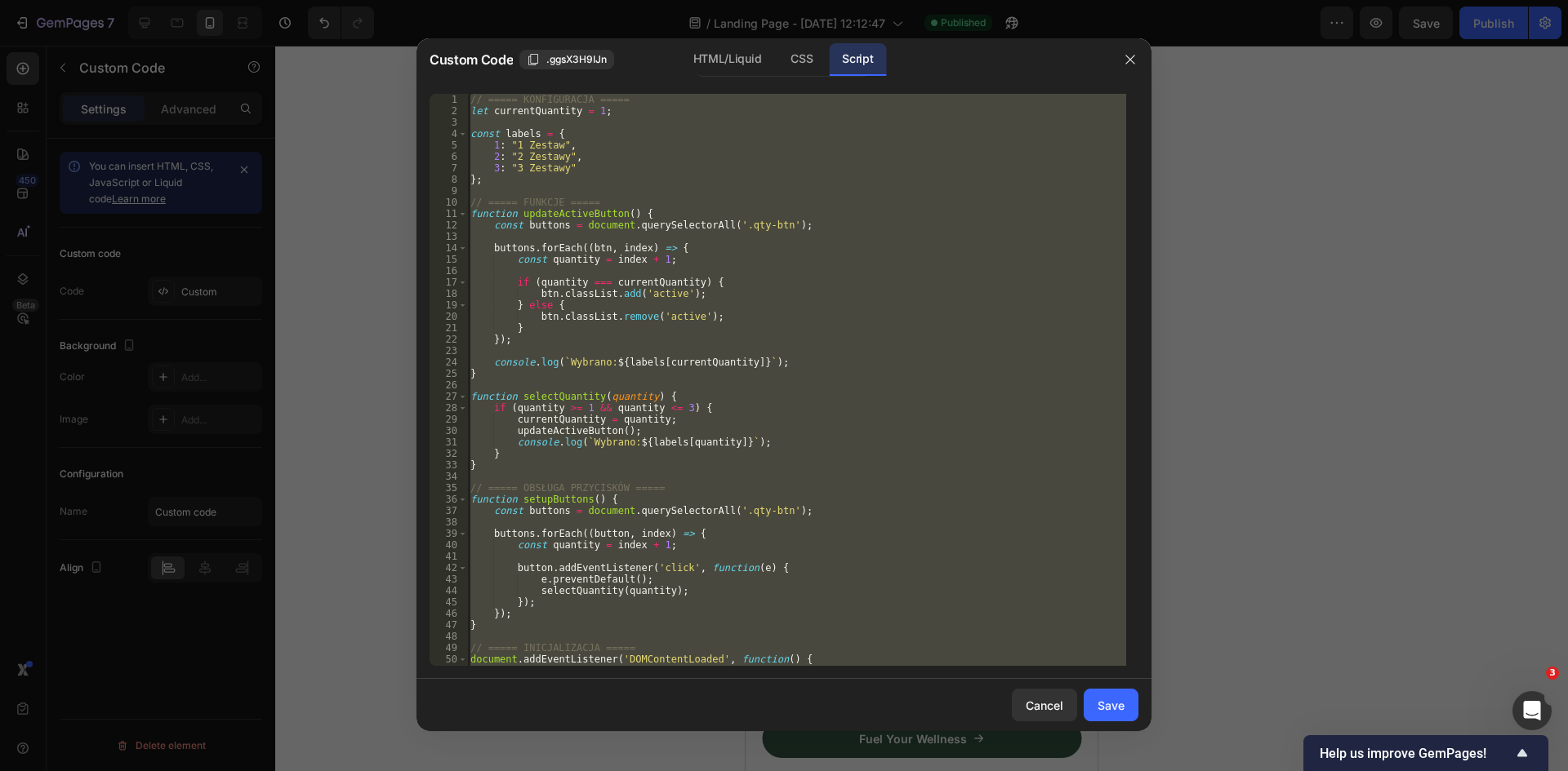
click at [820, 284] on div "// ===== KONFIGURACJA ===== let currentQuantity = 1 ; const labels = { 1 : "1 Z…" at bounding box center [796, 380] width 659 height 573
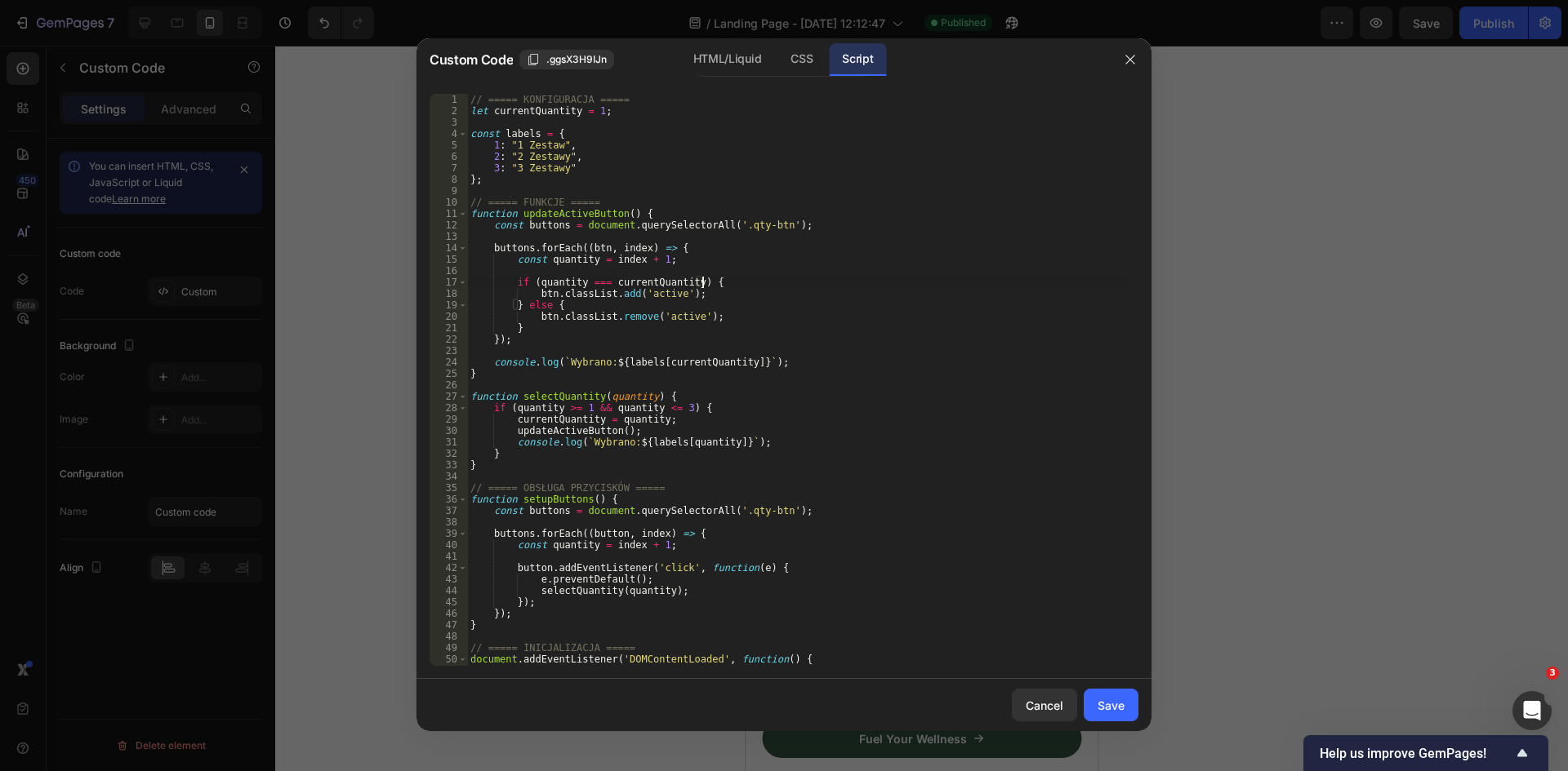
paste textarea "})"
type textarea "});"
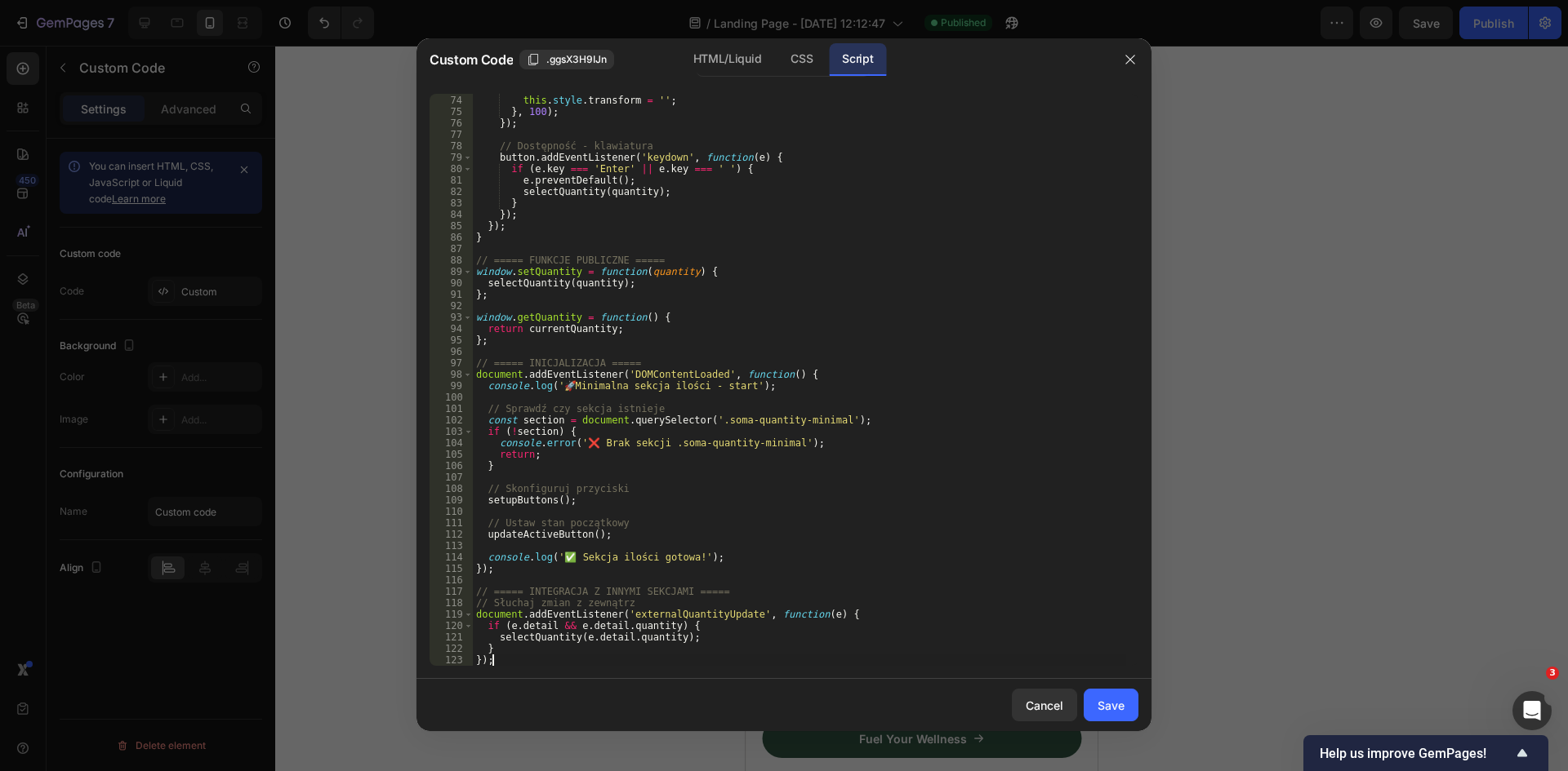
scroll to position [833, 0]
click at [1107, 703] on div "Save" at bounding box center [1110, 705] width 27 height 17
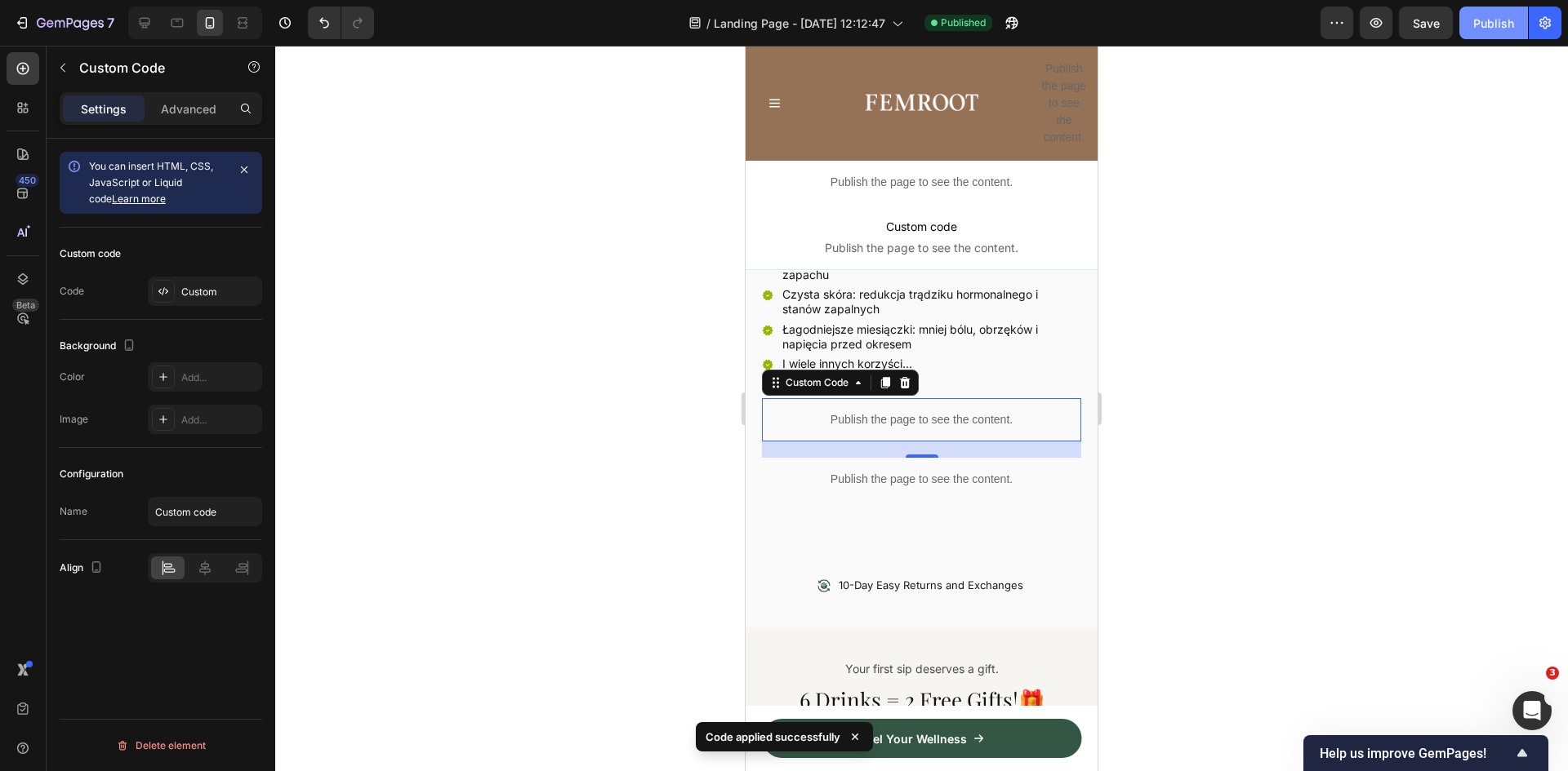
click at [1508, 23] on div "Publish" at bounding box center [1493, 23] width 40 height 17
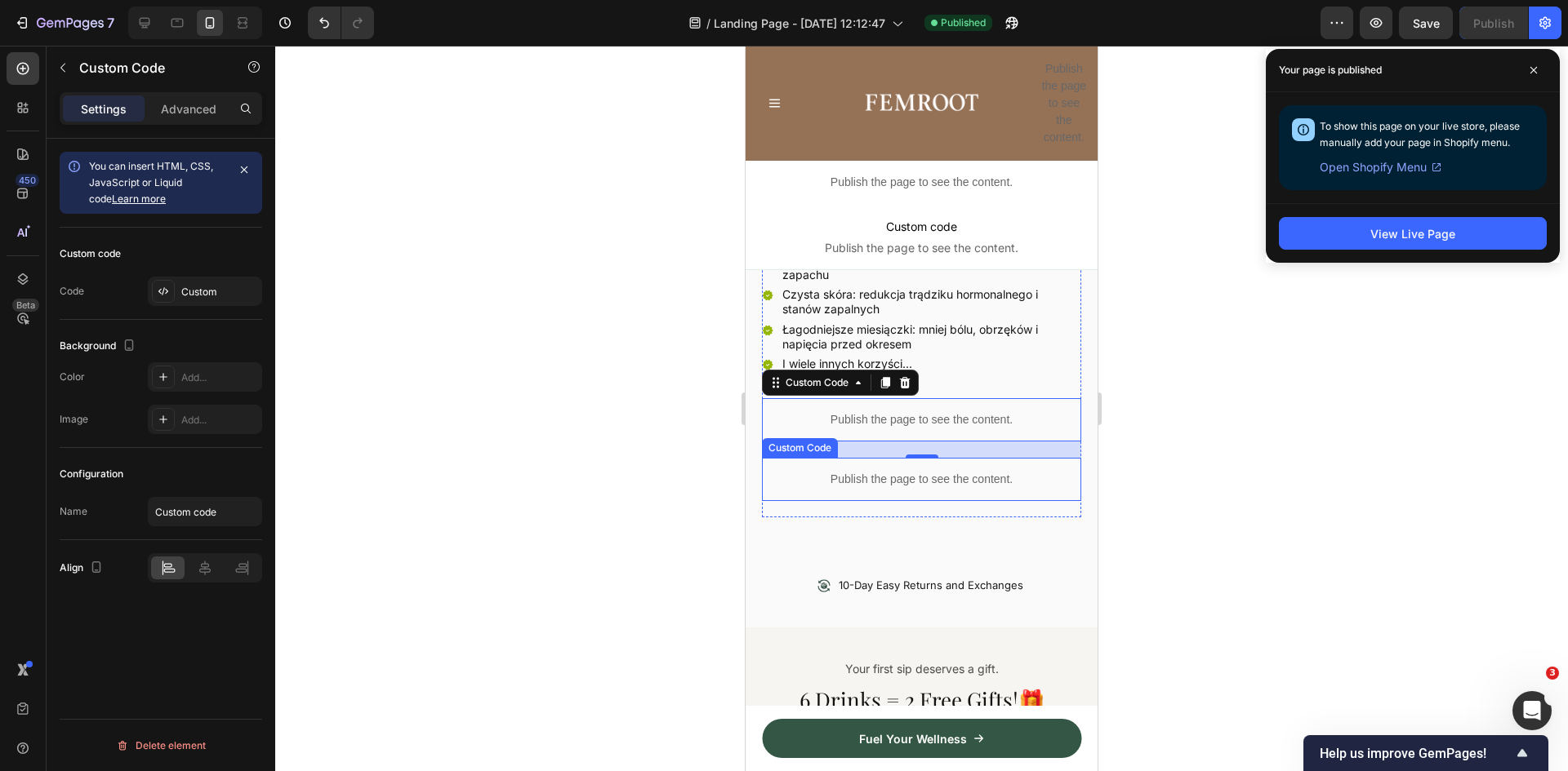
click at [916, 471] on p "Publish the page to see the content." at bounding box center [921, 479] width 319 height 17
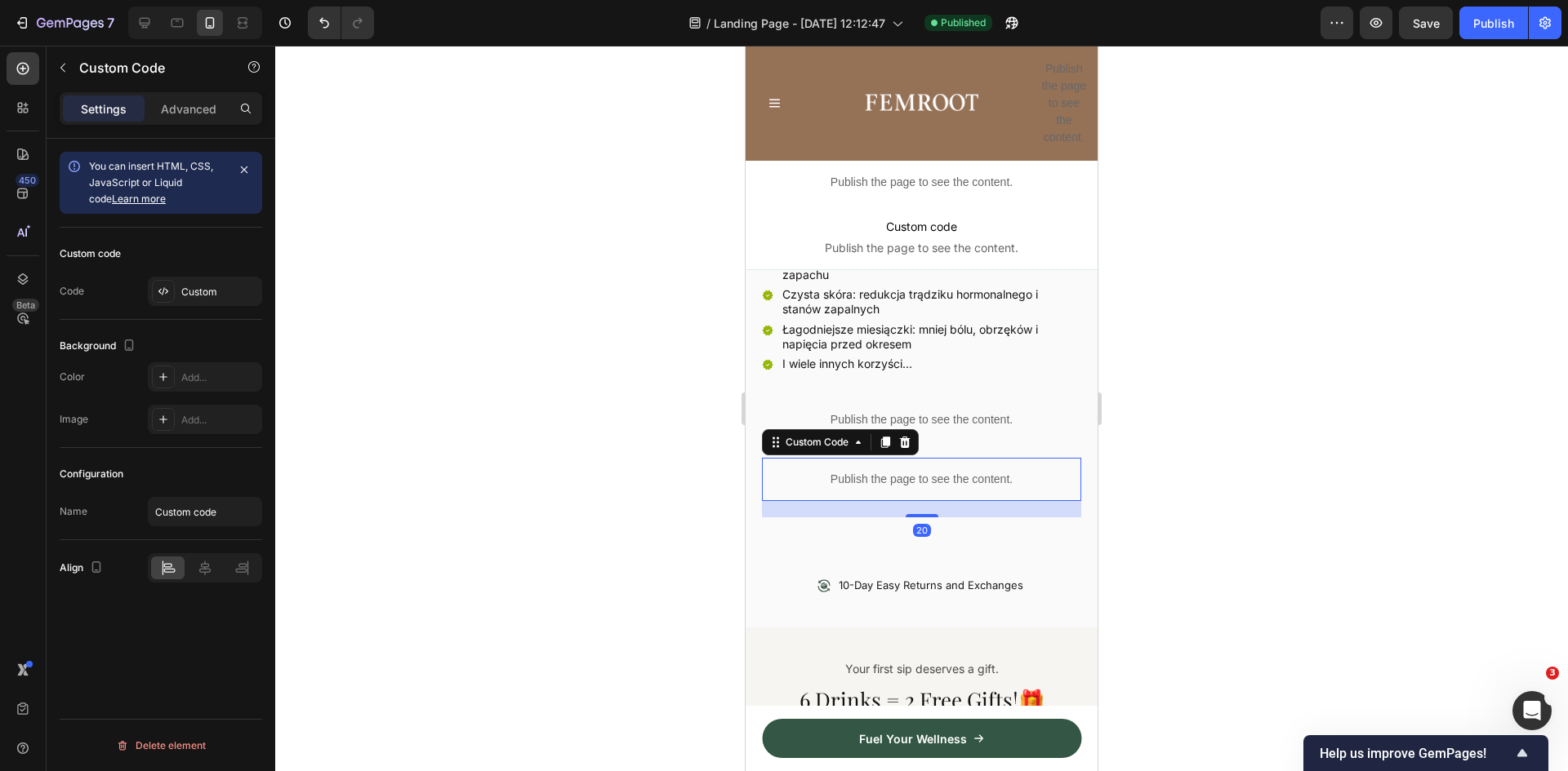
click at [916, 471] on p "Publish the page to see the content." at bounding box center [921, 479] width 319 height 17
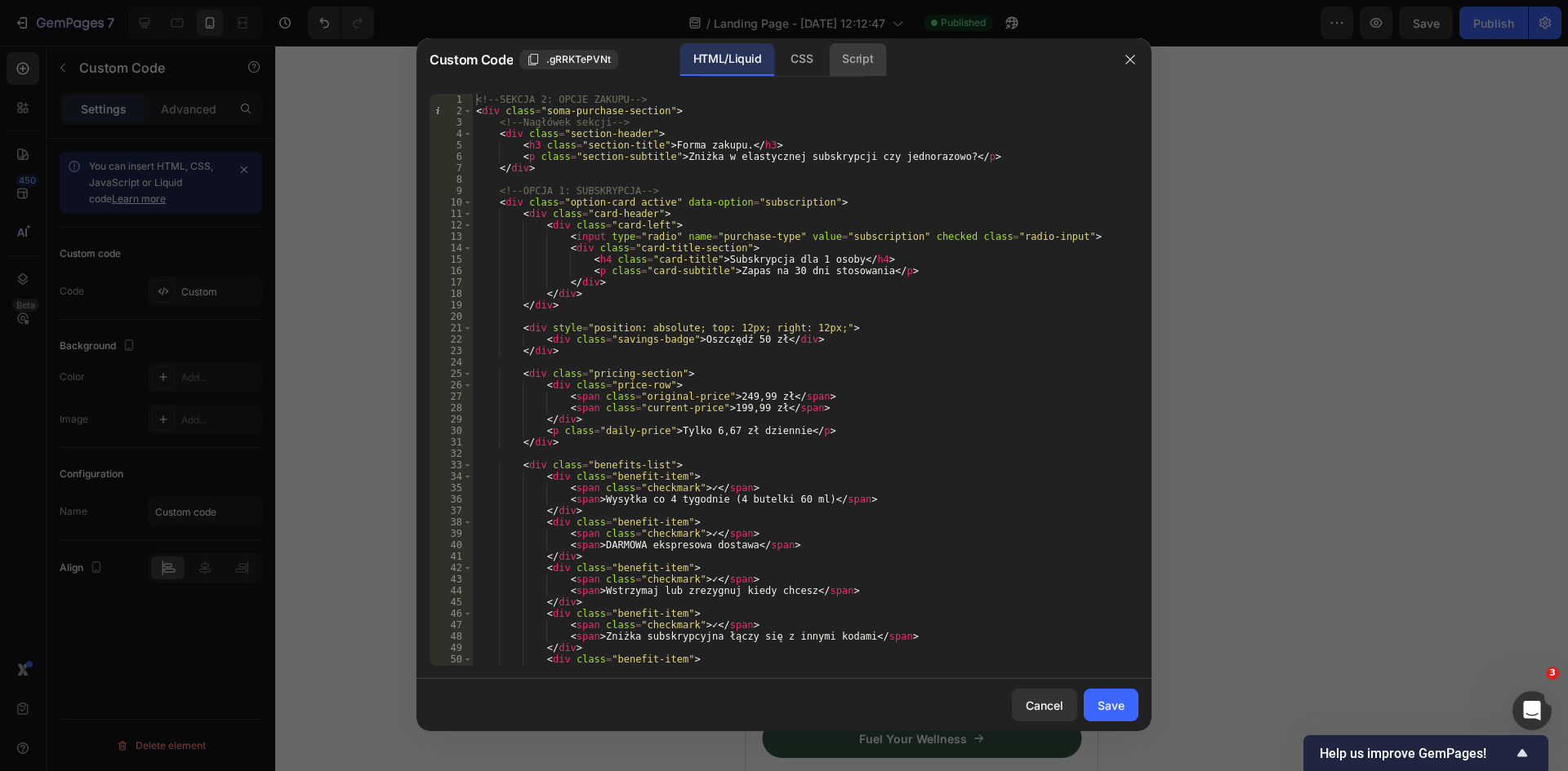
click at [858, 58] on div "Script" at bounding box center [857, 59] width 57 height 33
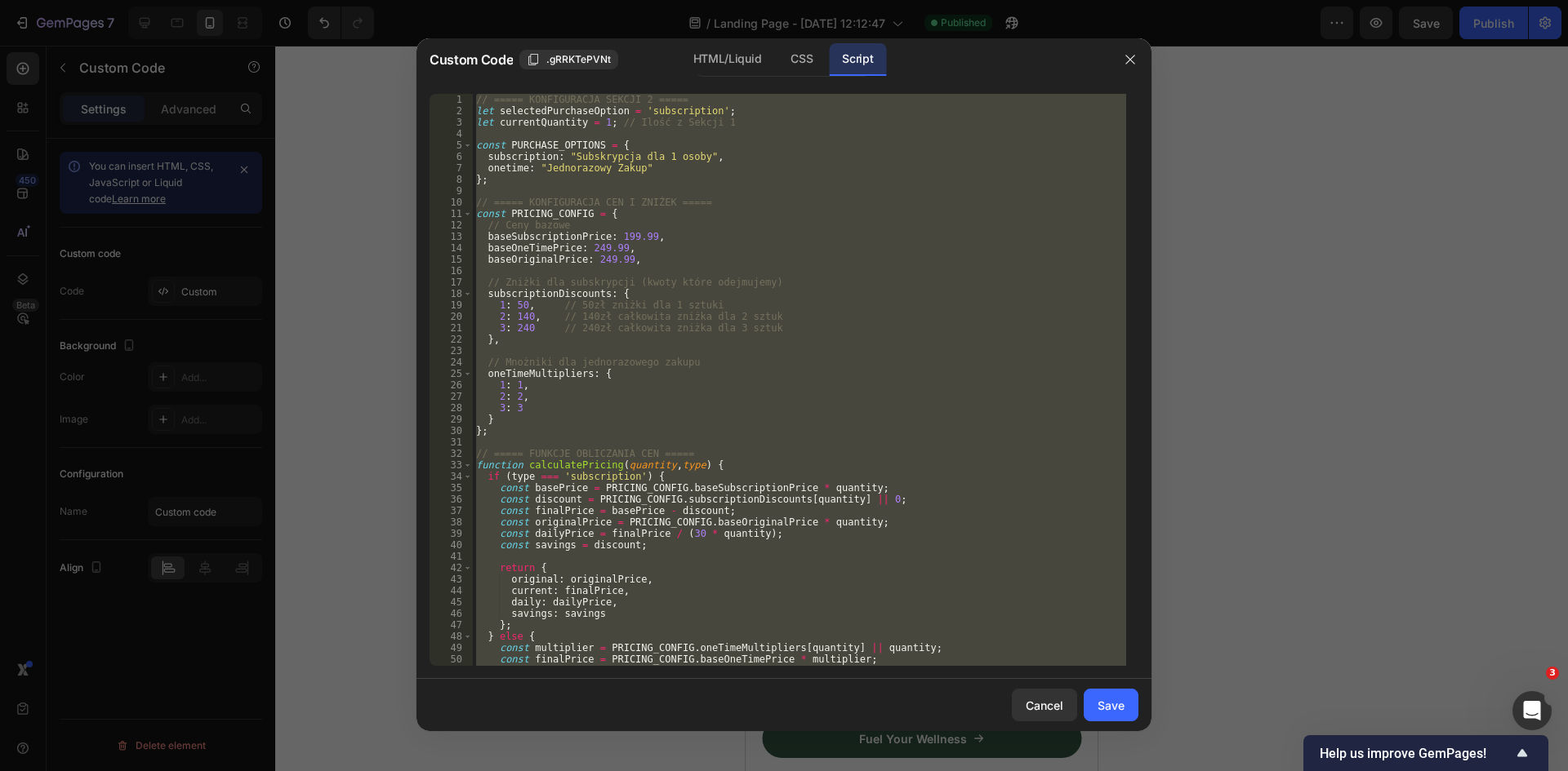
click at [806, 219] on div "// ===== KONFIGURACJA SEKCJI 2 ===== let selectedPurchaseOption = 'subscription…" at bounding box center [800, 380] width 654 height 573
paste textarea
type textarea "};"
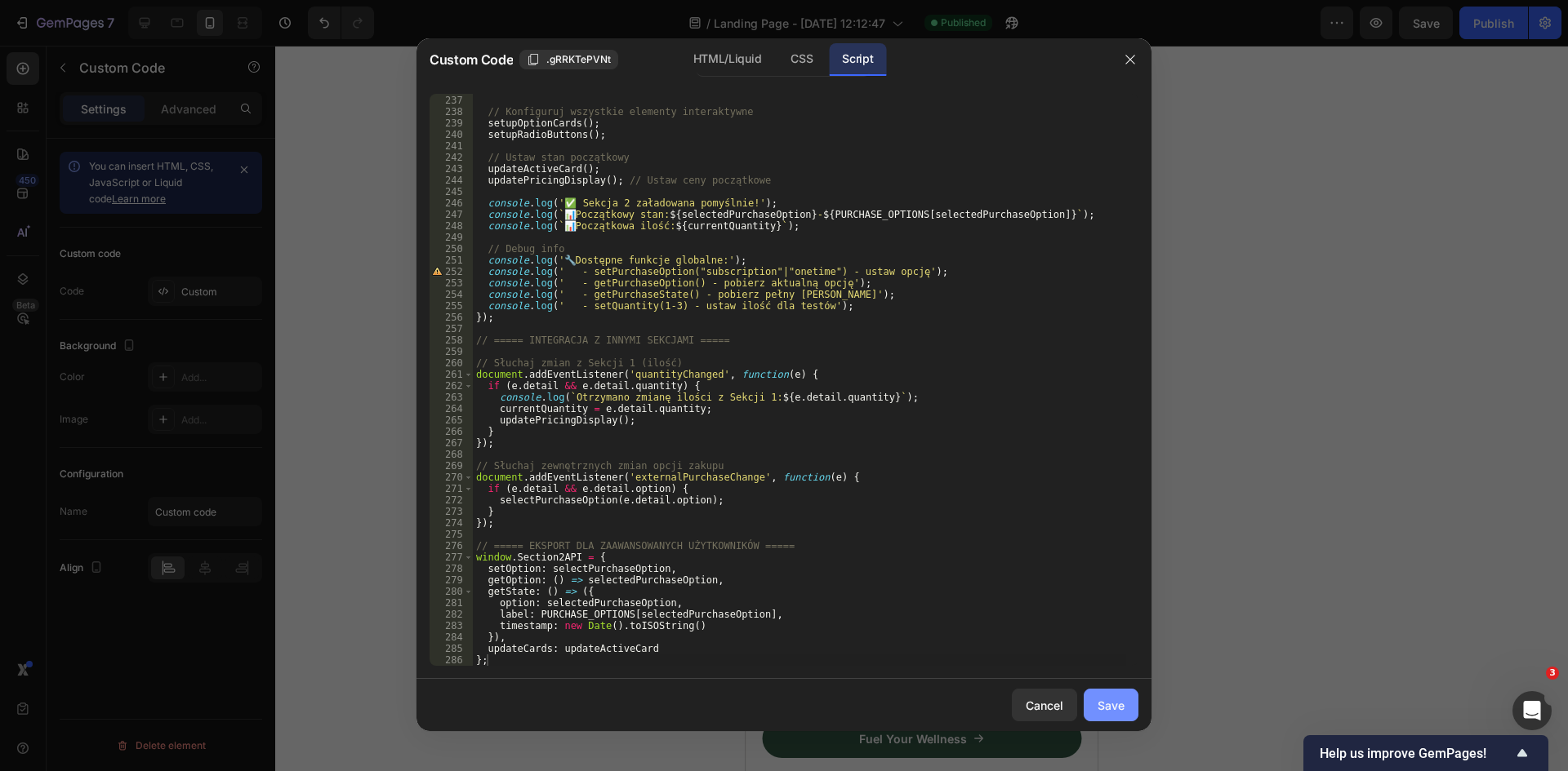
click at [1111, 707] on div "Save" at bounding box center [1110, 705] width 27 height 17
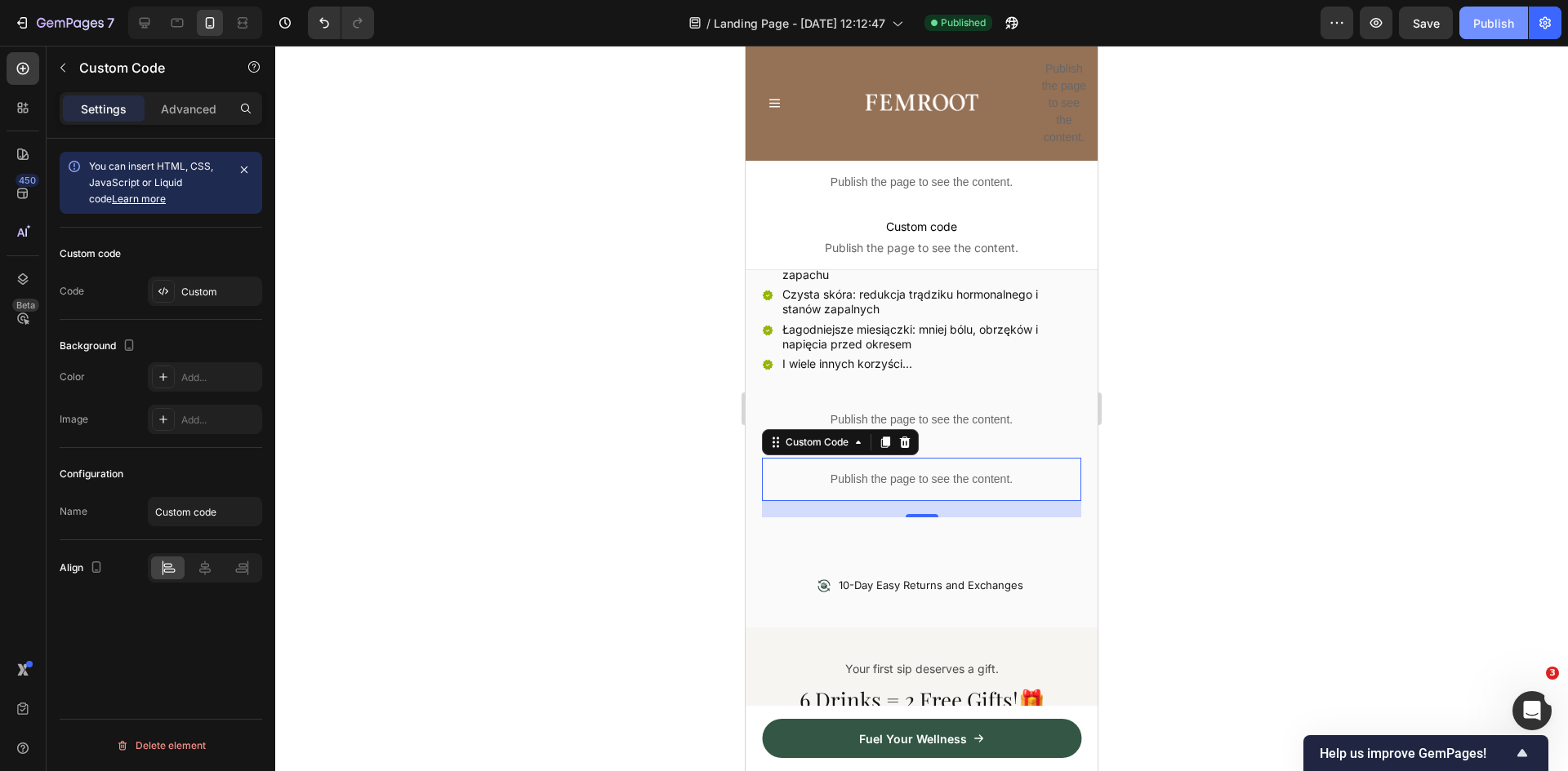
click at [1489, 15] on div "Publish" at bounding box center [1493, 23] width 40 height 17
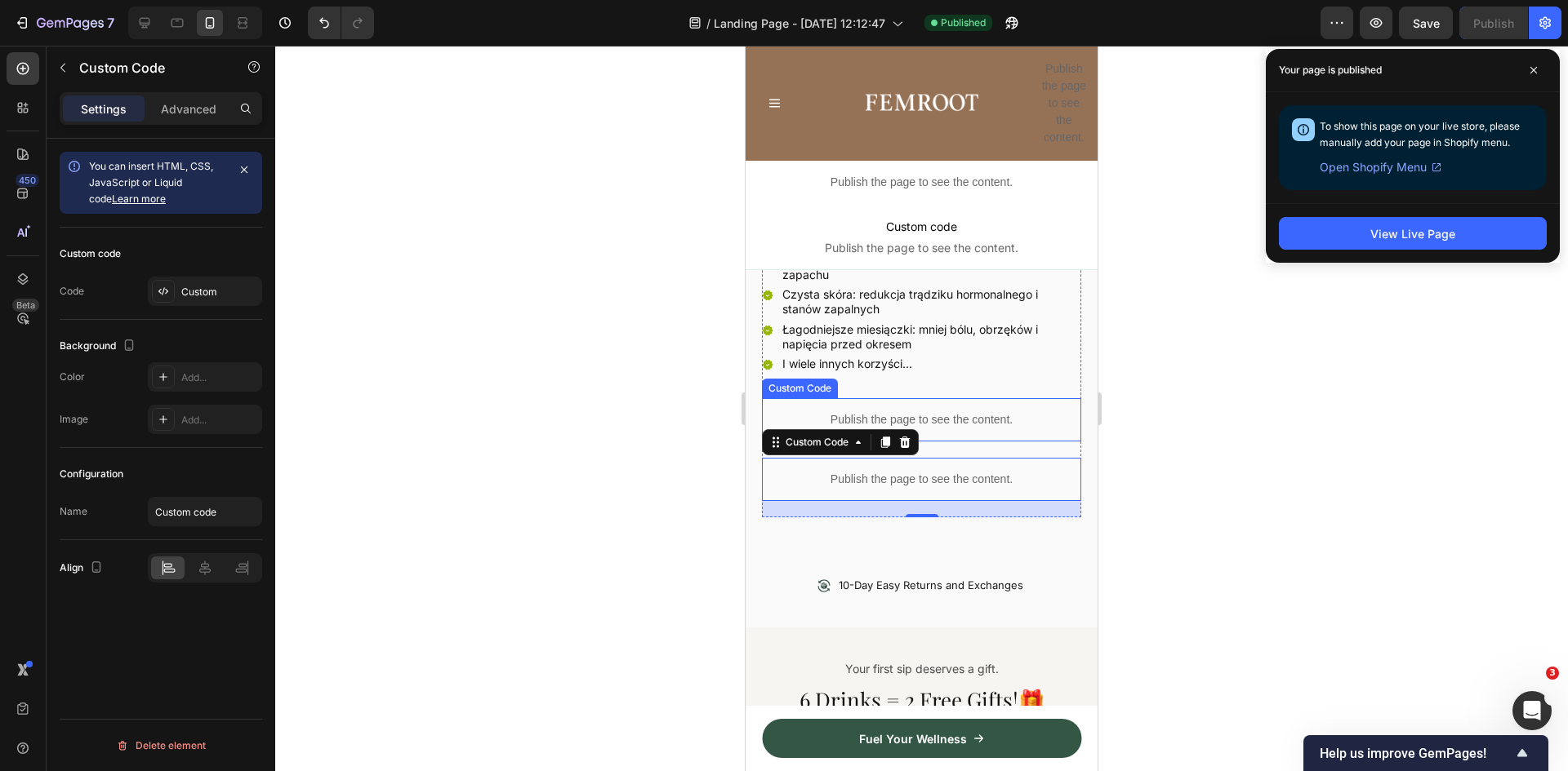
click at [973, 414] on p "Publish the page to see the content." at bounding box center [921, 420] width 319 height 17
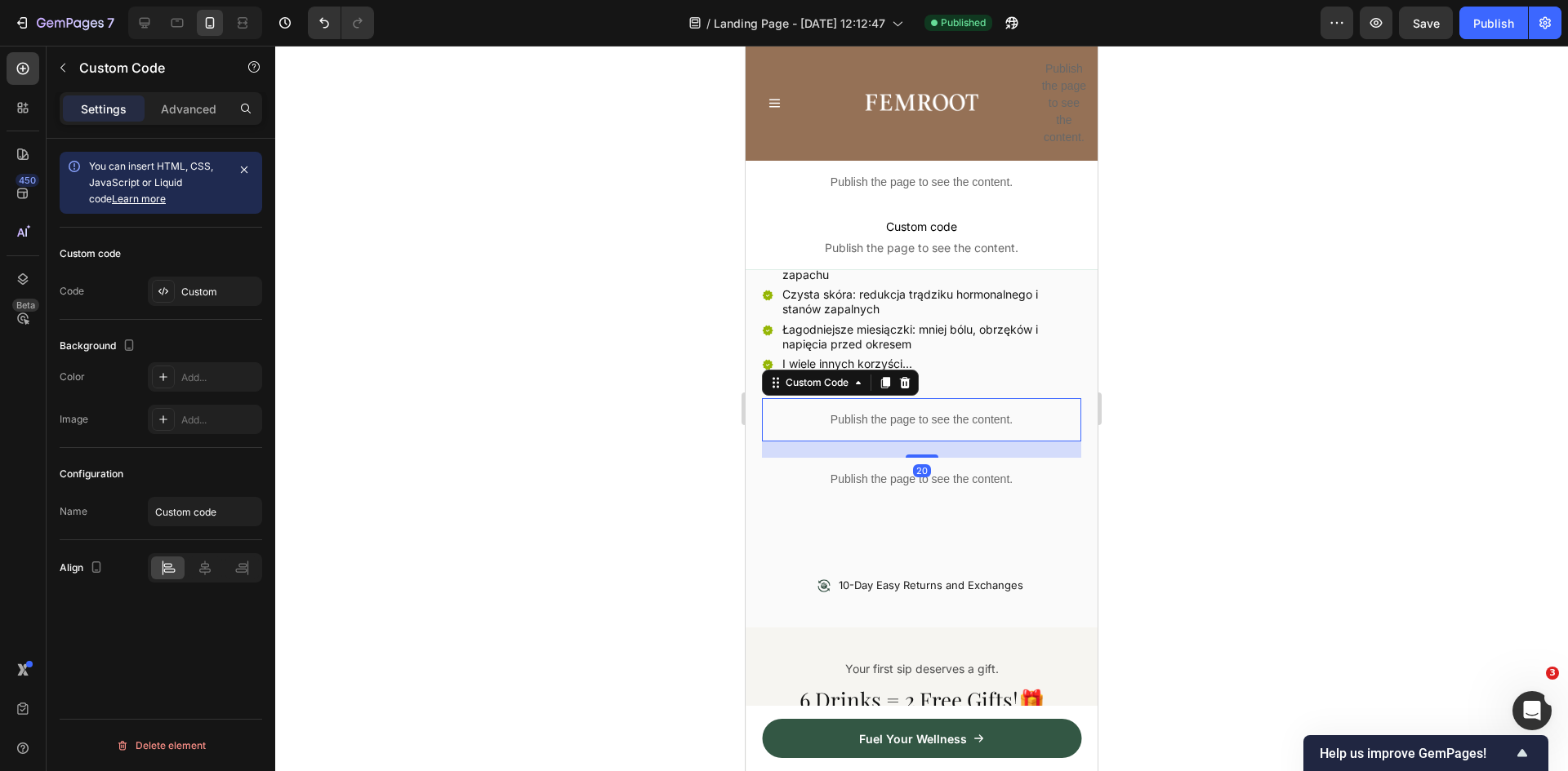
click at [973, 414] on p "Publish the page to see the content." at bounding box center [921, 420] width 319 height 17
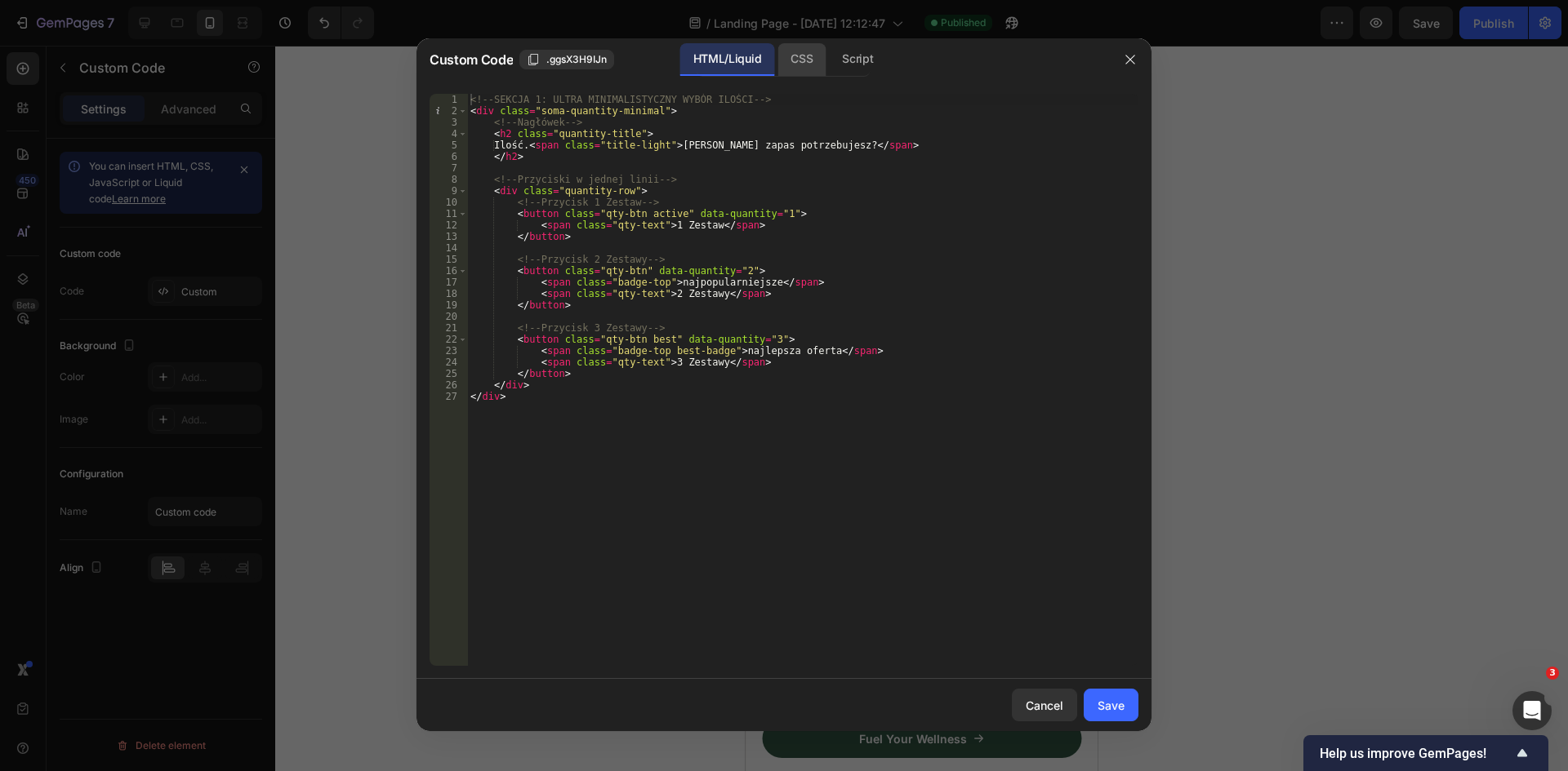
click at [798, 56] on div "CSS" at bounding box center [801, 59] width 48 height 33
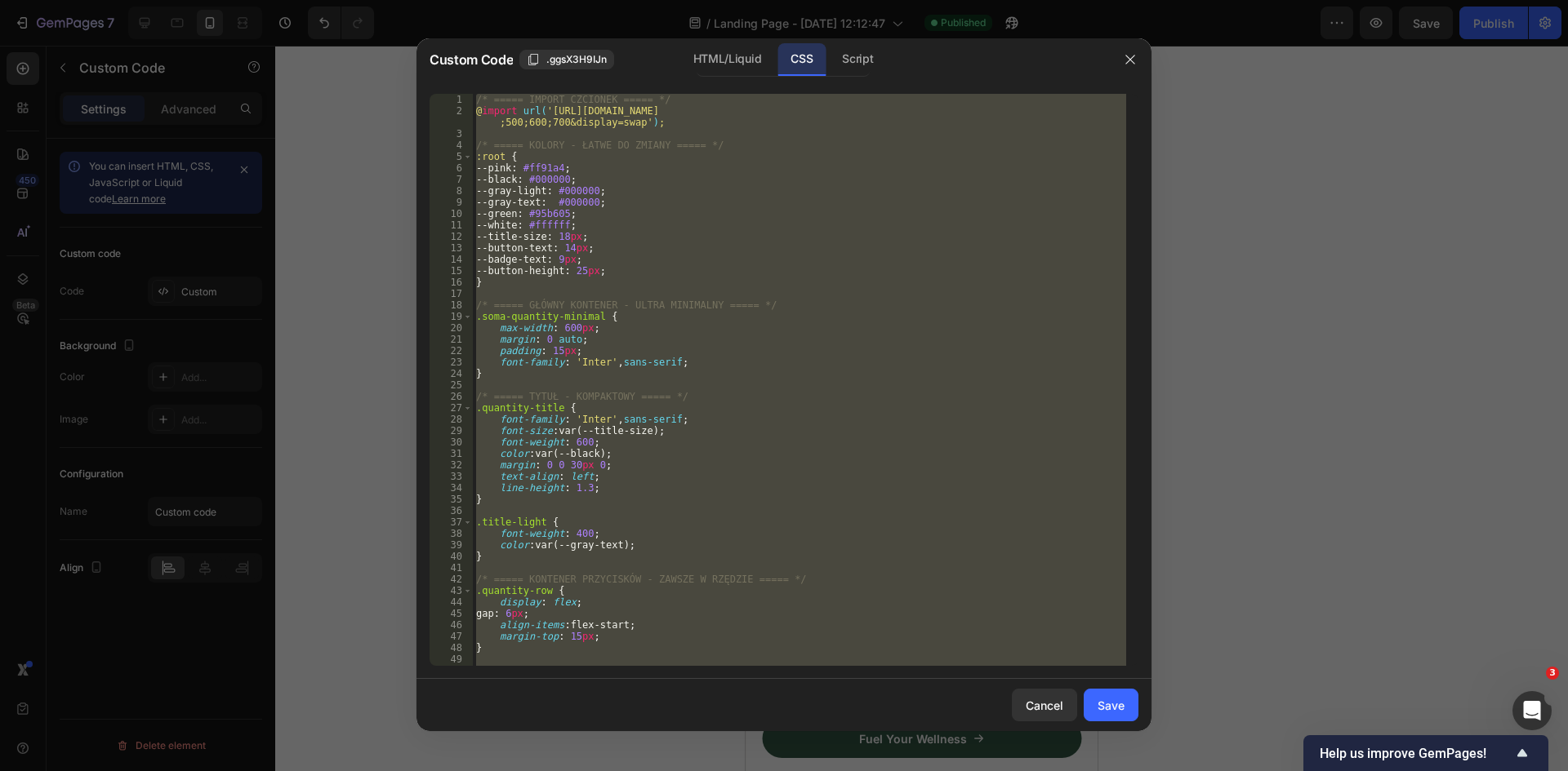
click at [771, 252] on div "/* ===== IMPORT CZCIONEK ===== */ @ import url( 'https://fonts.googleapis.com/c…" at bounding box center [800, 380] width 654 height 573
paste textarea
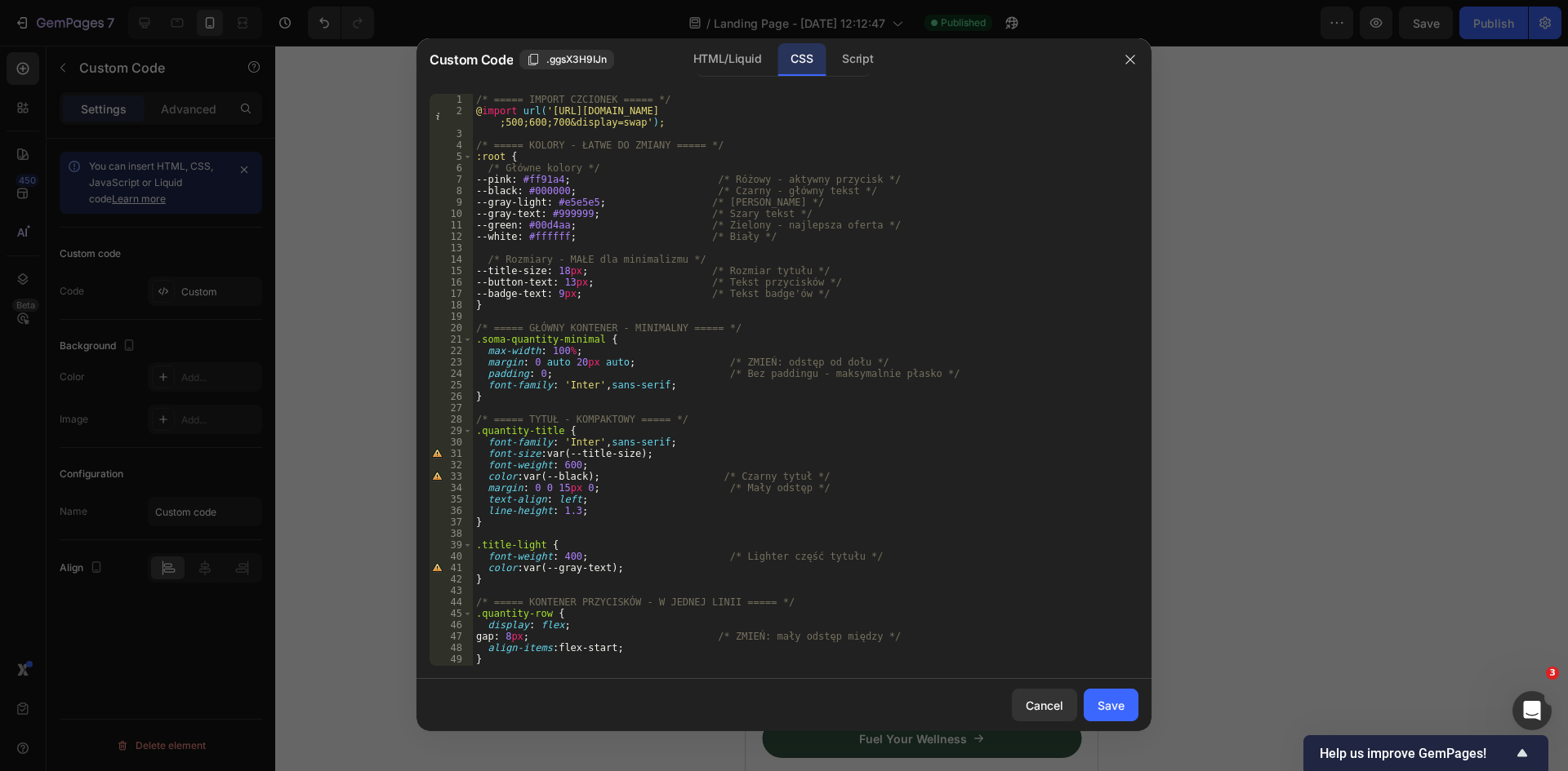
scroll to position [0, 0]
click at [564, 294] on div "/* ===== IMPORT CZCIONEK ===== */ @ import url( 'https://fonts.googleapis.com/c…" at bounding box center [800, 391] width 654 height 595
click at [578, 282] on div "/* ===== IMPORT CZCIONEK ===== */ @ import url( 'https://fonts.googleapis.com/c…" at bounding box center [800, 391] width 654 height 595
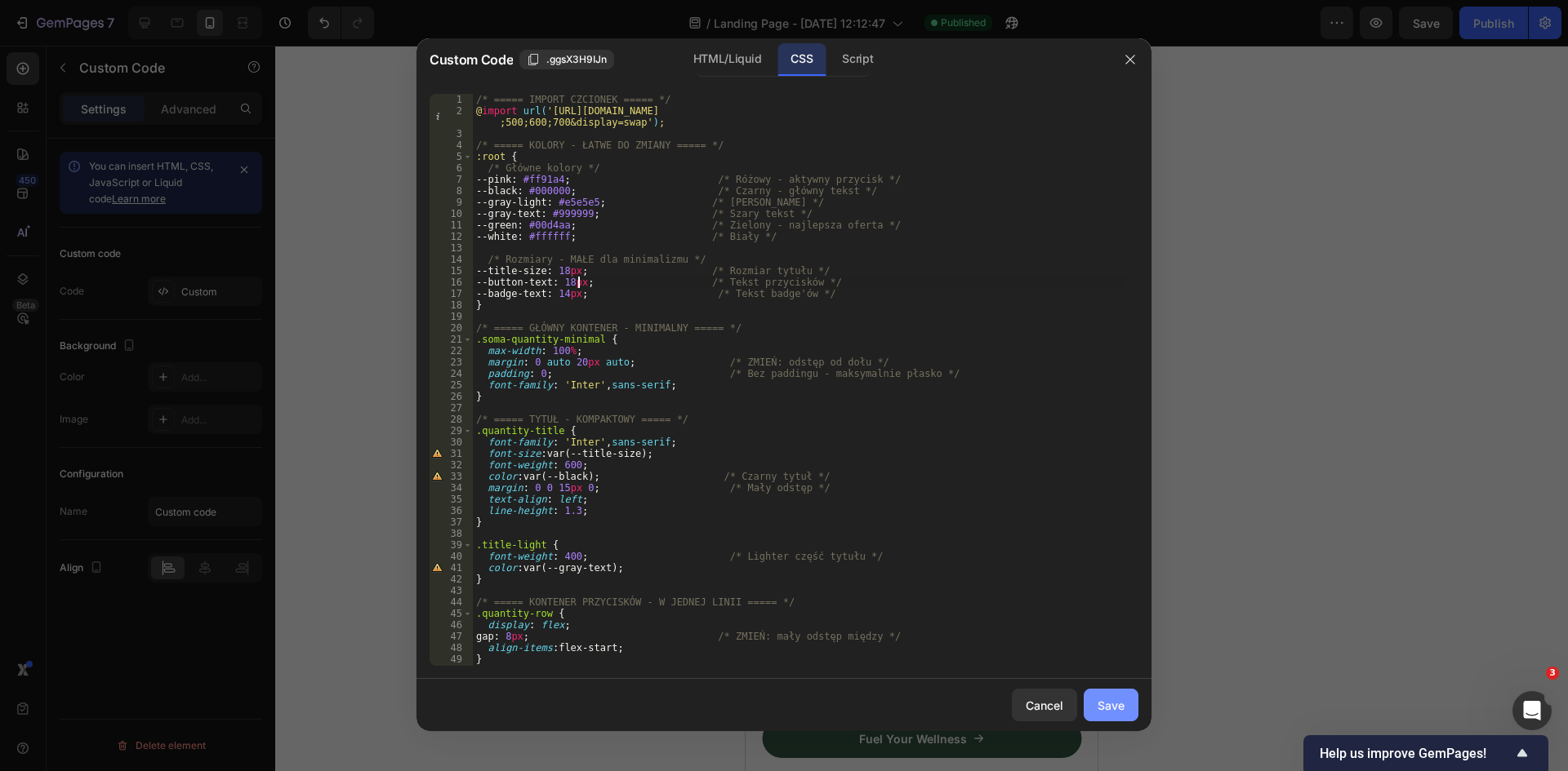
type textarea "--button-text: 18px; /* Tekst przycisków */"
click at [1111, 702] on div "Save" at bounding box center [1110, 705] width 27 height 17
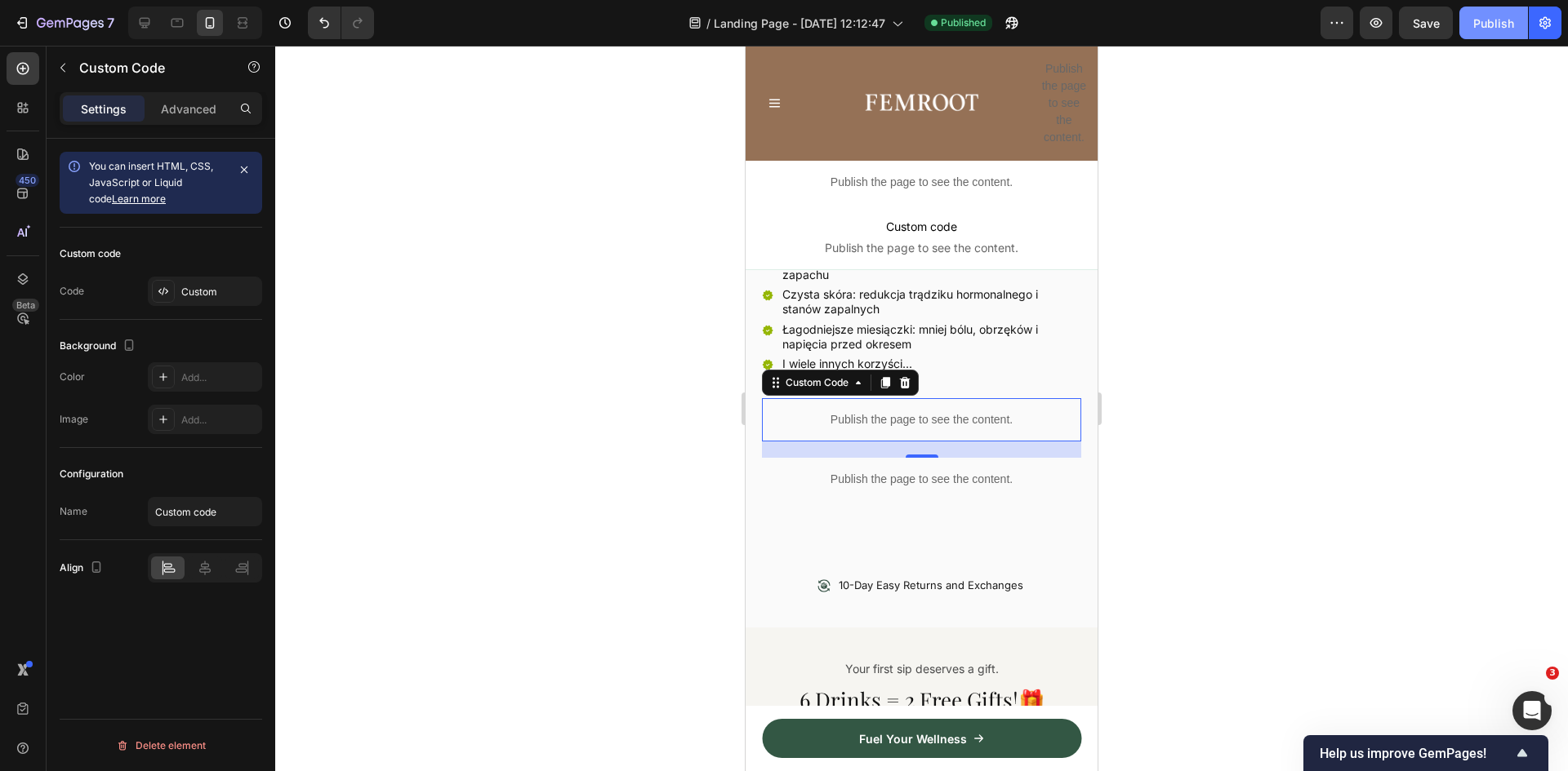
click at [1483, 30] on div "Publish" at bounding box center [1493, 23] width 40 height 17
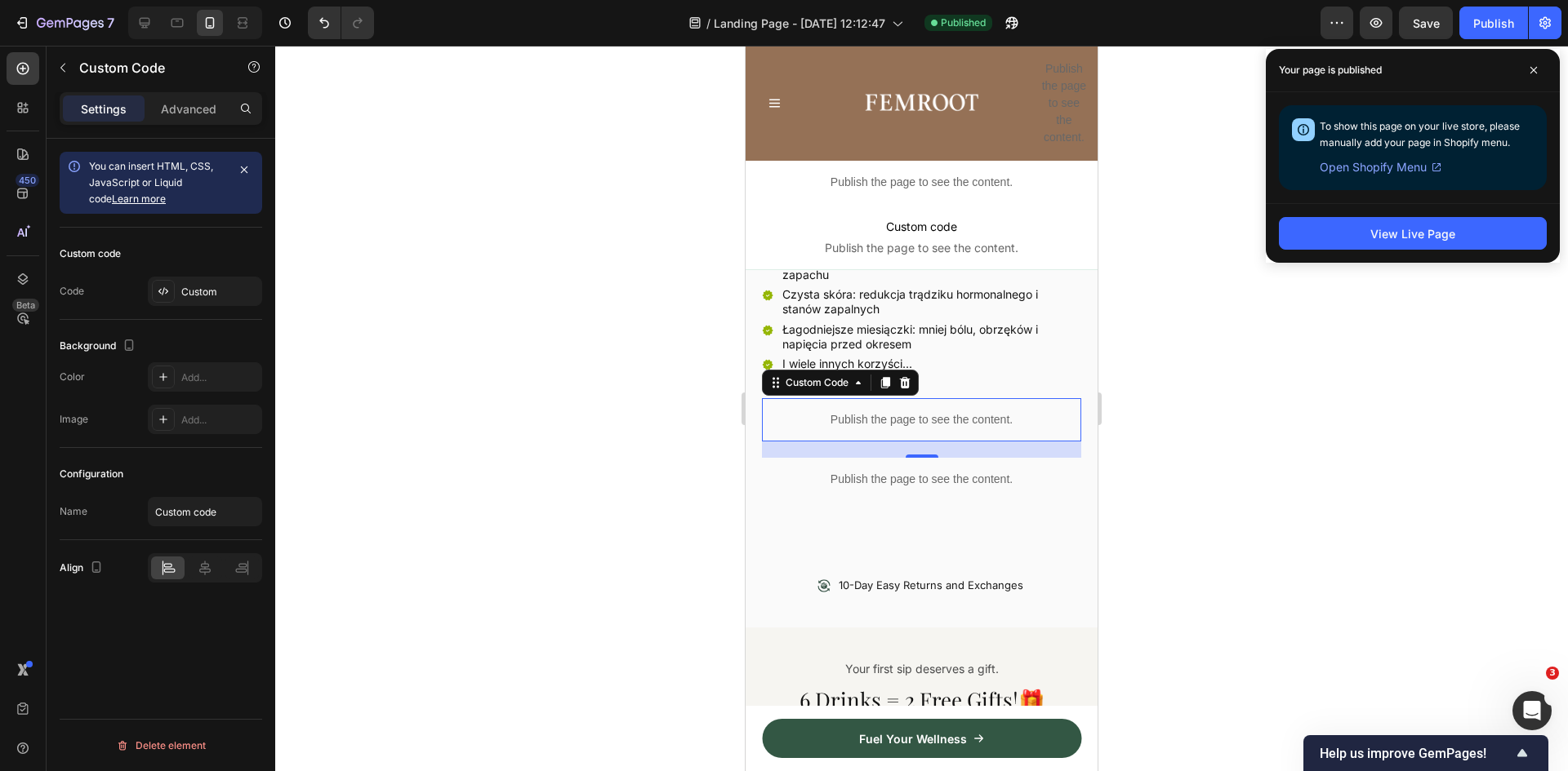
click at [946, 412] on p "Publish the page to see the content." at bounding box center [921, 420] width 319 height 17
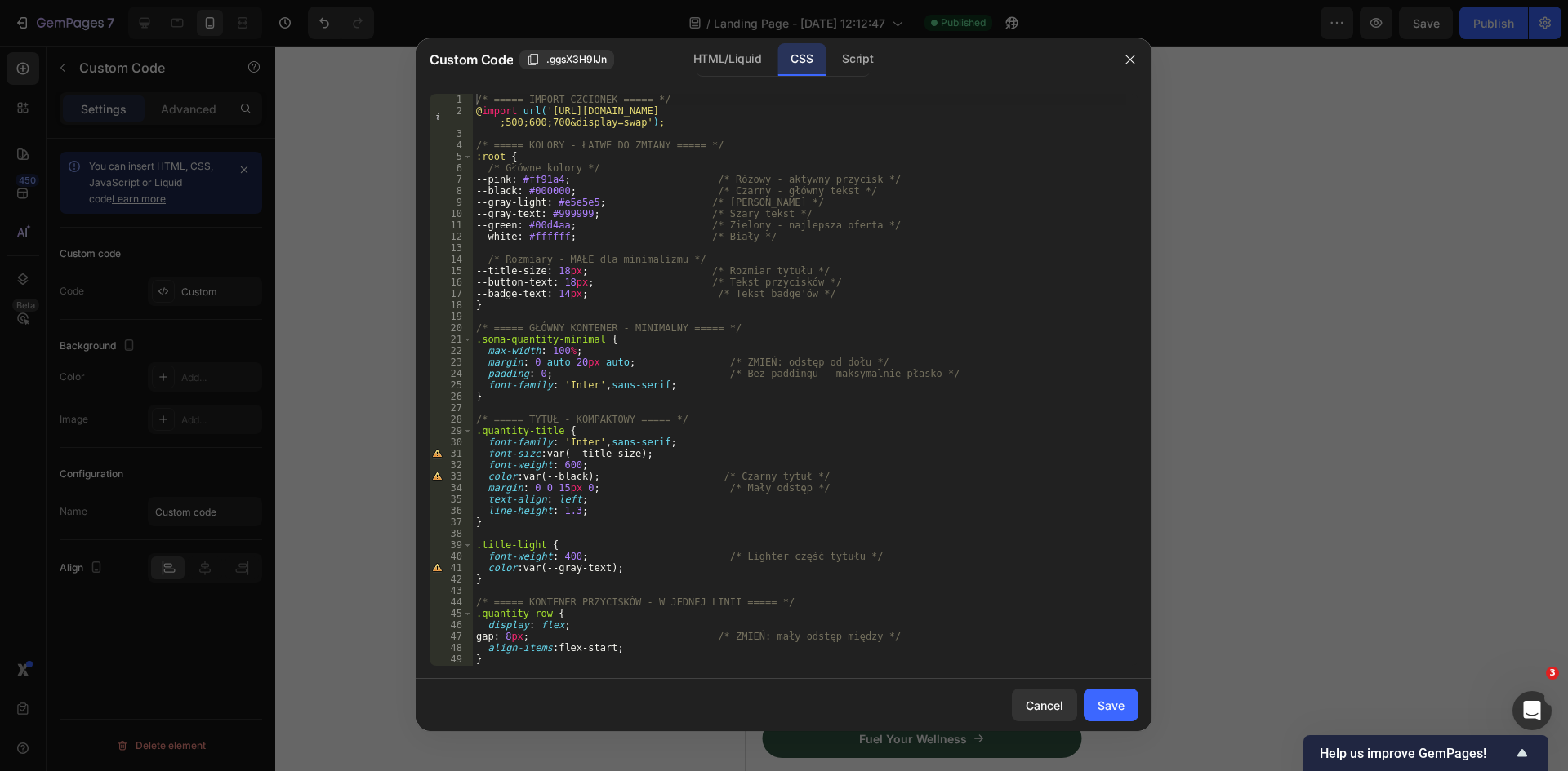
click at [791, 225] on div "/* ===== IMPORT CZCIONEK ===== */ @ import url( 'https://fonts.googleapis.com/c…" at bounding box center [800, 391] width 654 height 595
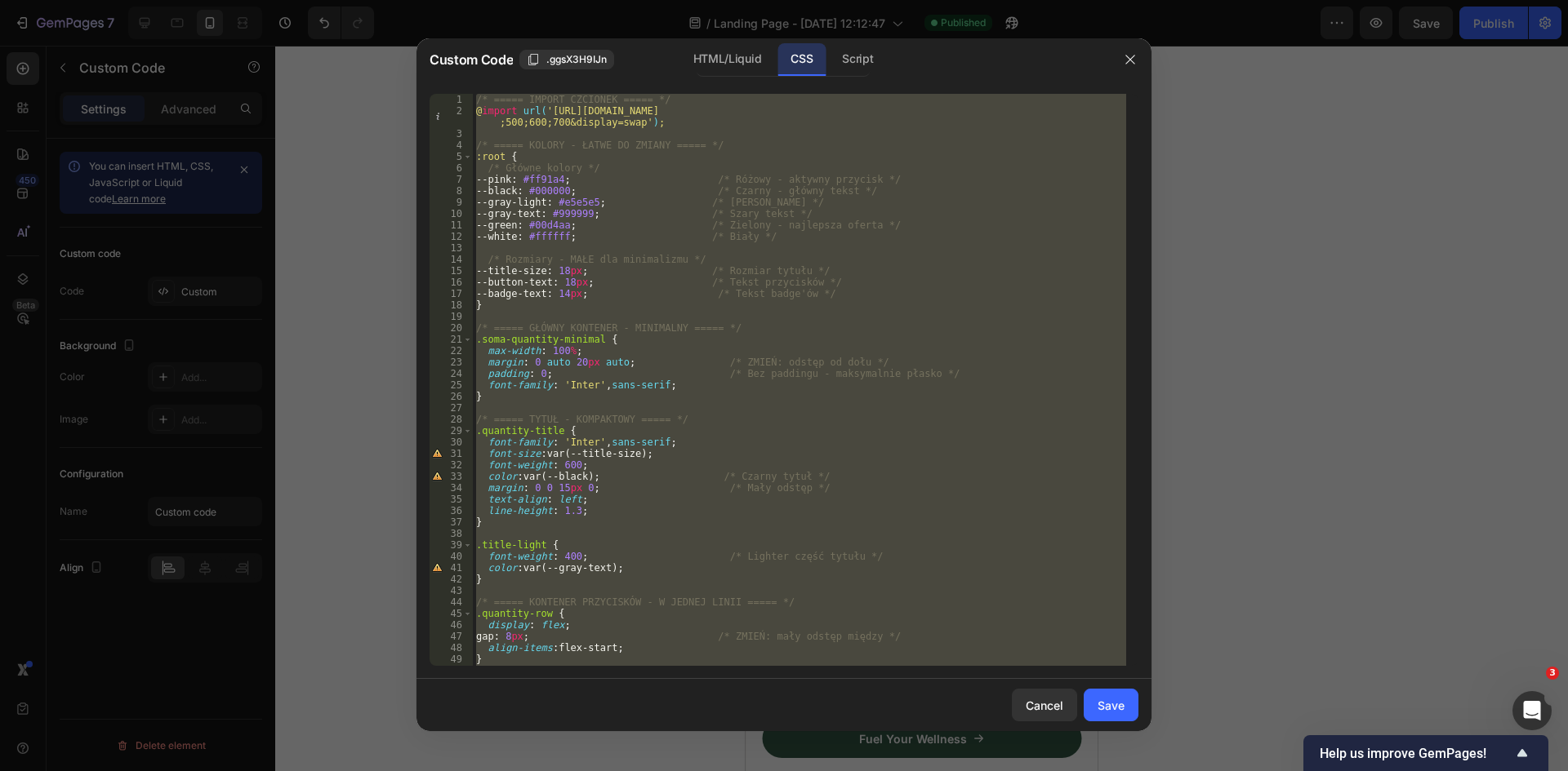
paste textarea
type textarea "}"
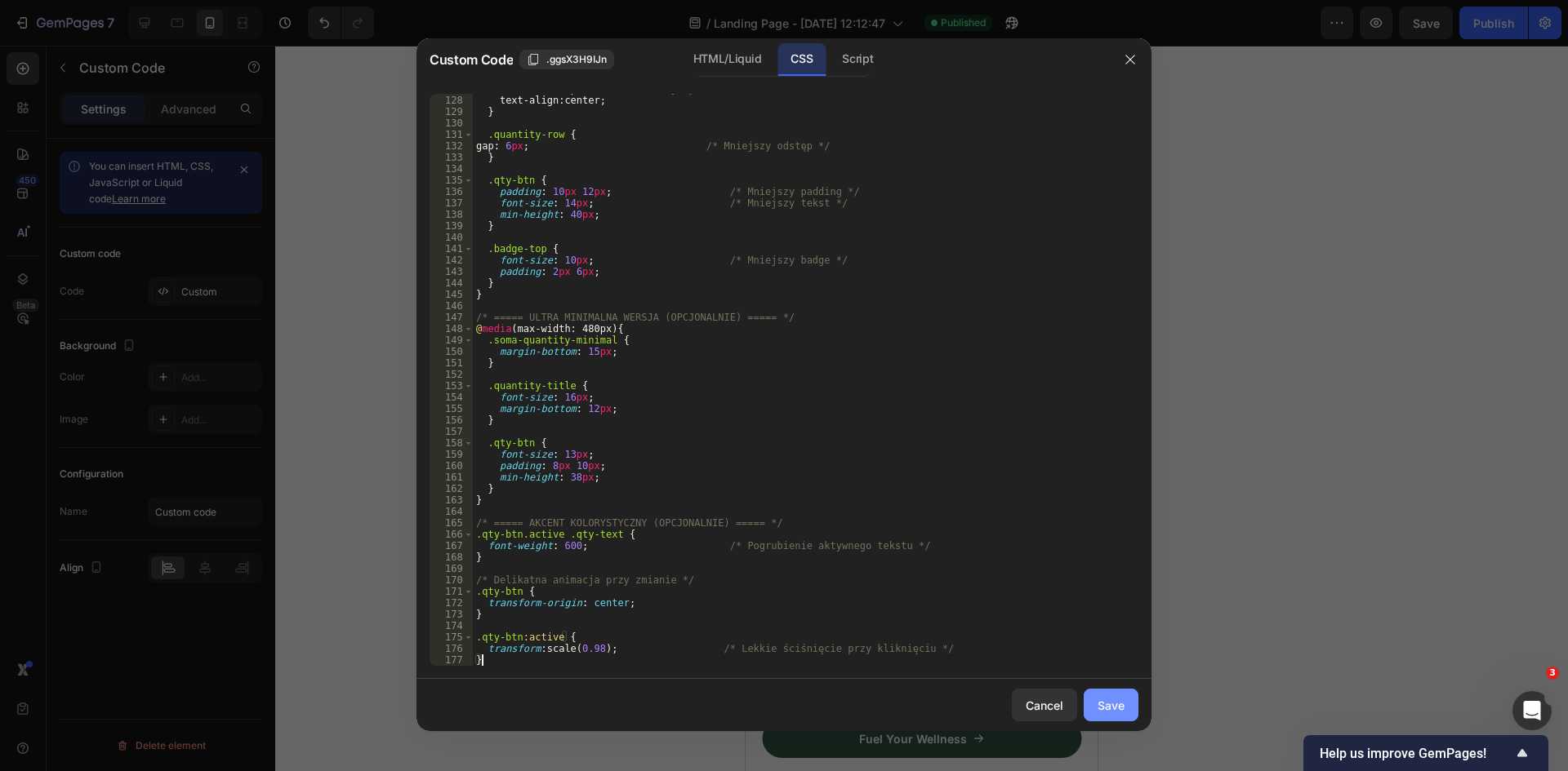
click at [1119, 711] on div "Save" at bounding box center [1110, 705] width 27 height 17
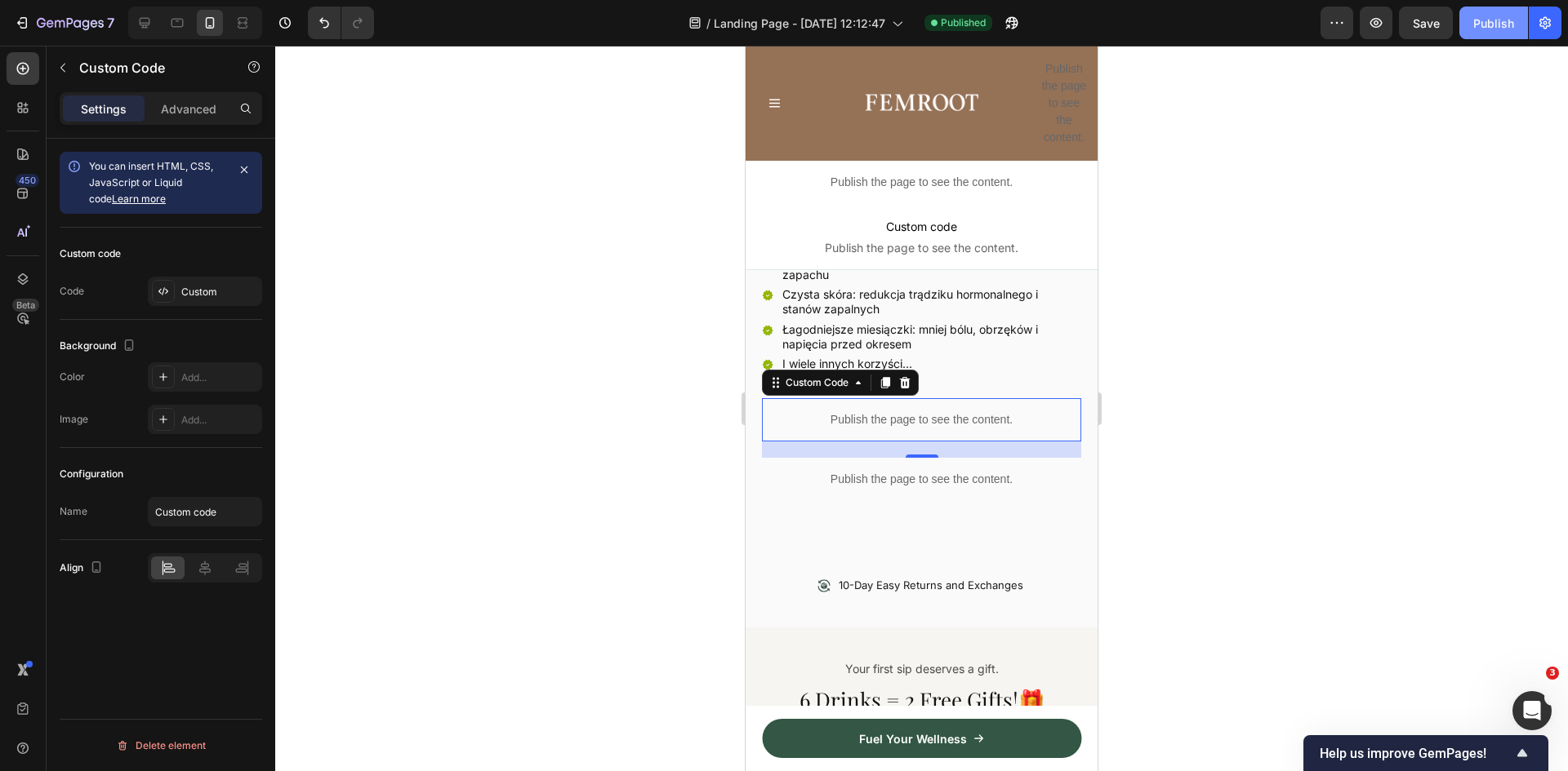
click at [1488, 23] on div "Publish" at bounding box center [1493, 23] width 40 height 17
click at [927, 417] on p "Publish the page to see the content." at bounding box center [921, 420] width 319 height 17
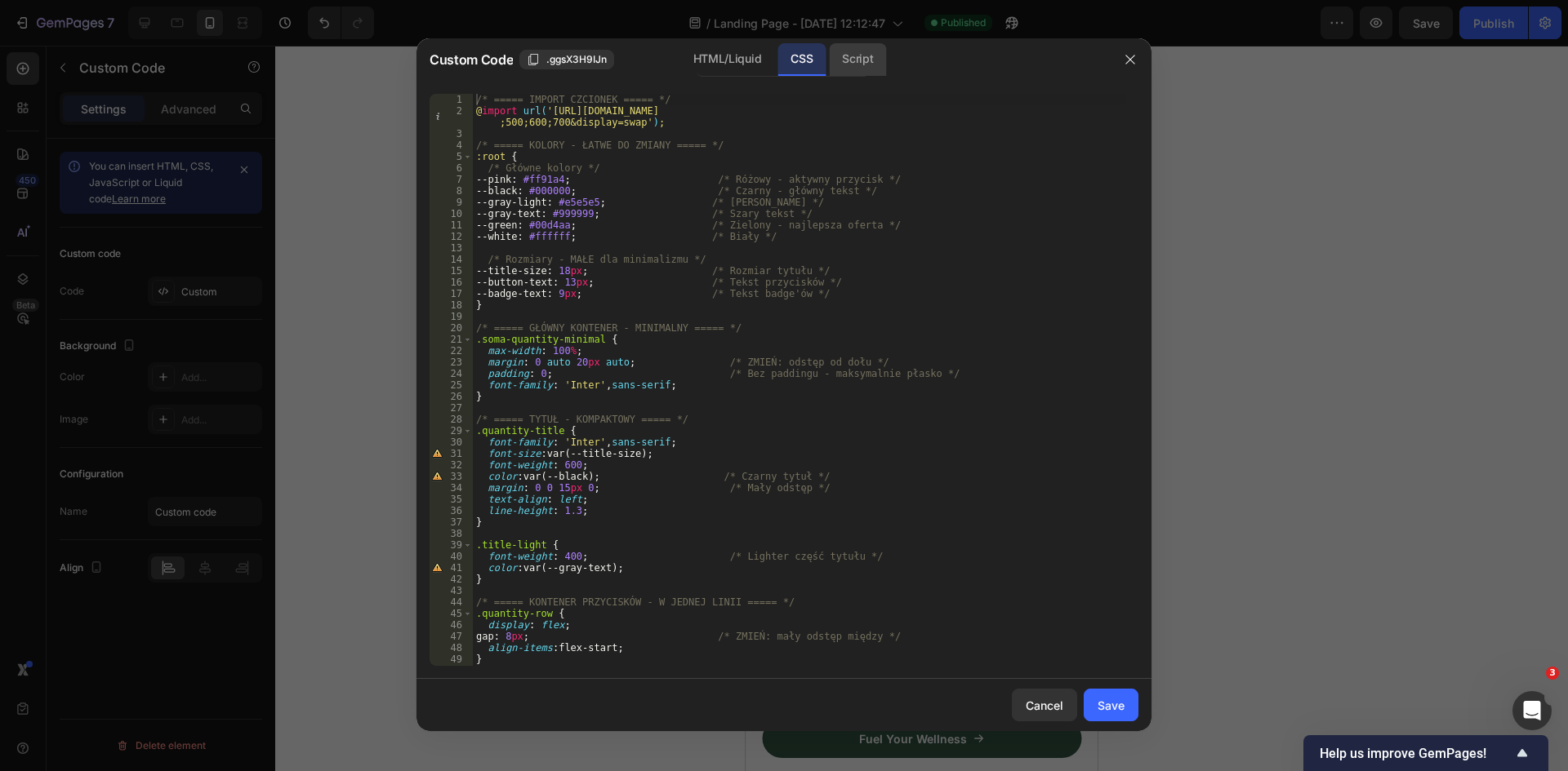
click at [850, 70] on div "Script" at bounding box center [857, 59] width 57 height 33
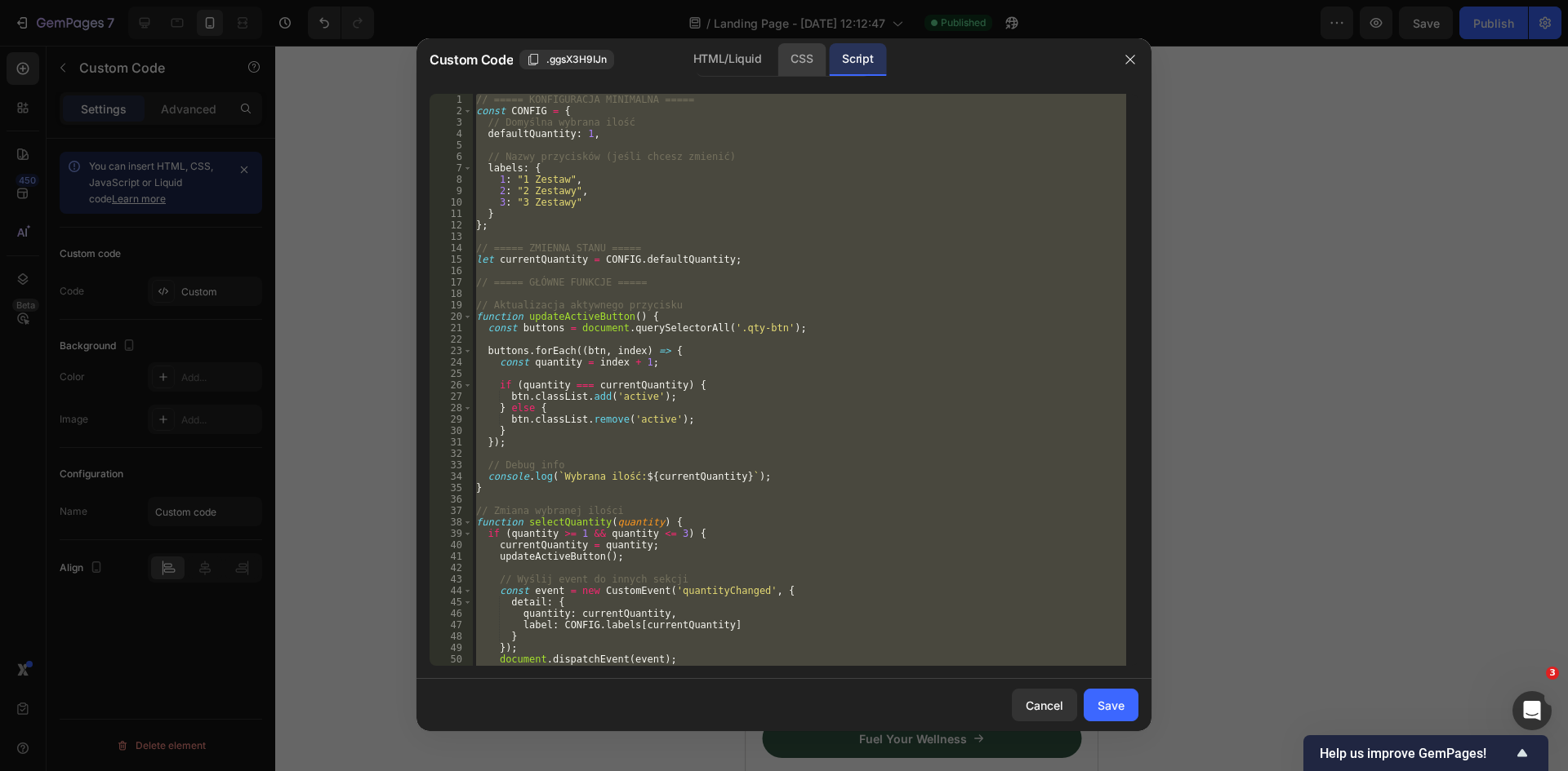
click at [786, 55] on div "CSS" at bounding box center [801, 59] width 48 height 33
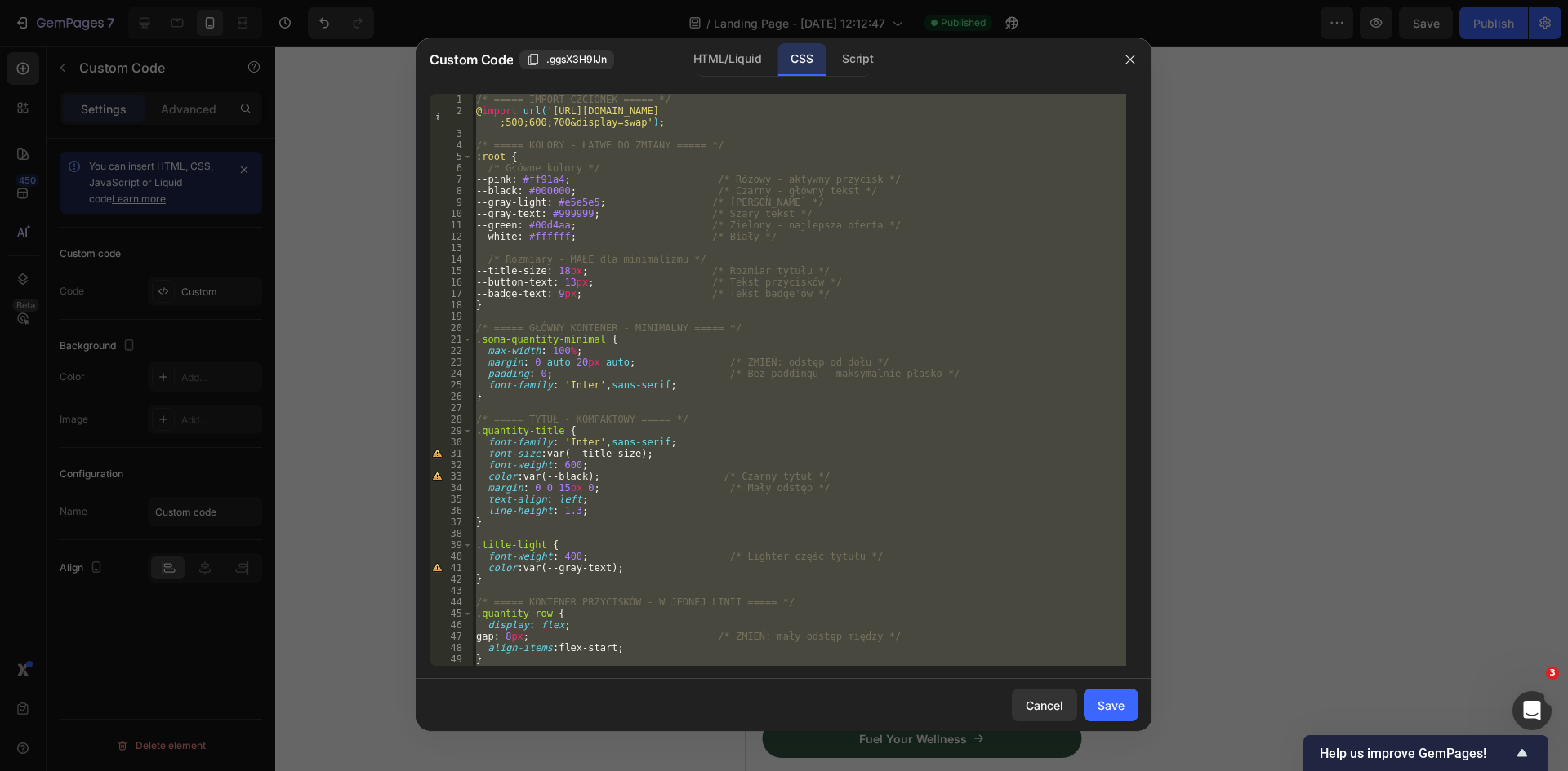
paste textarea
type textarea "}"
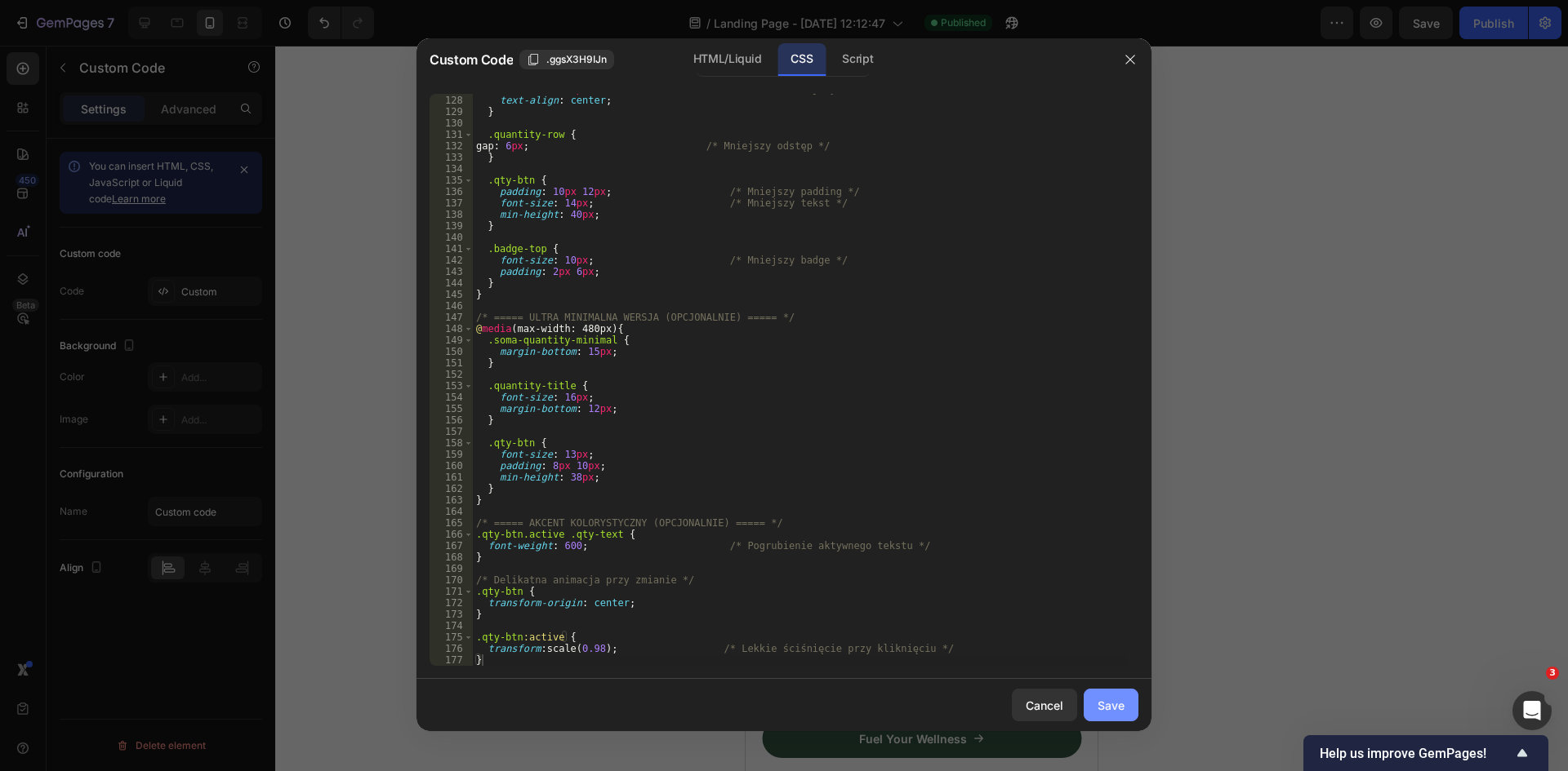
click at [1116, 707] on div "Save" at bounding box center [1110, 705] width 27 height 17
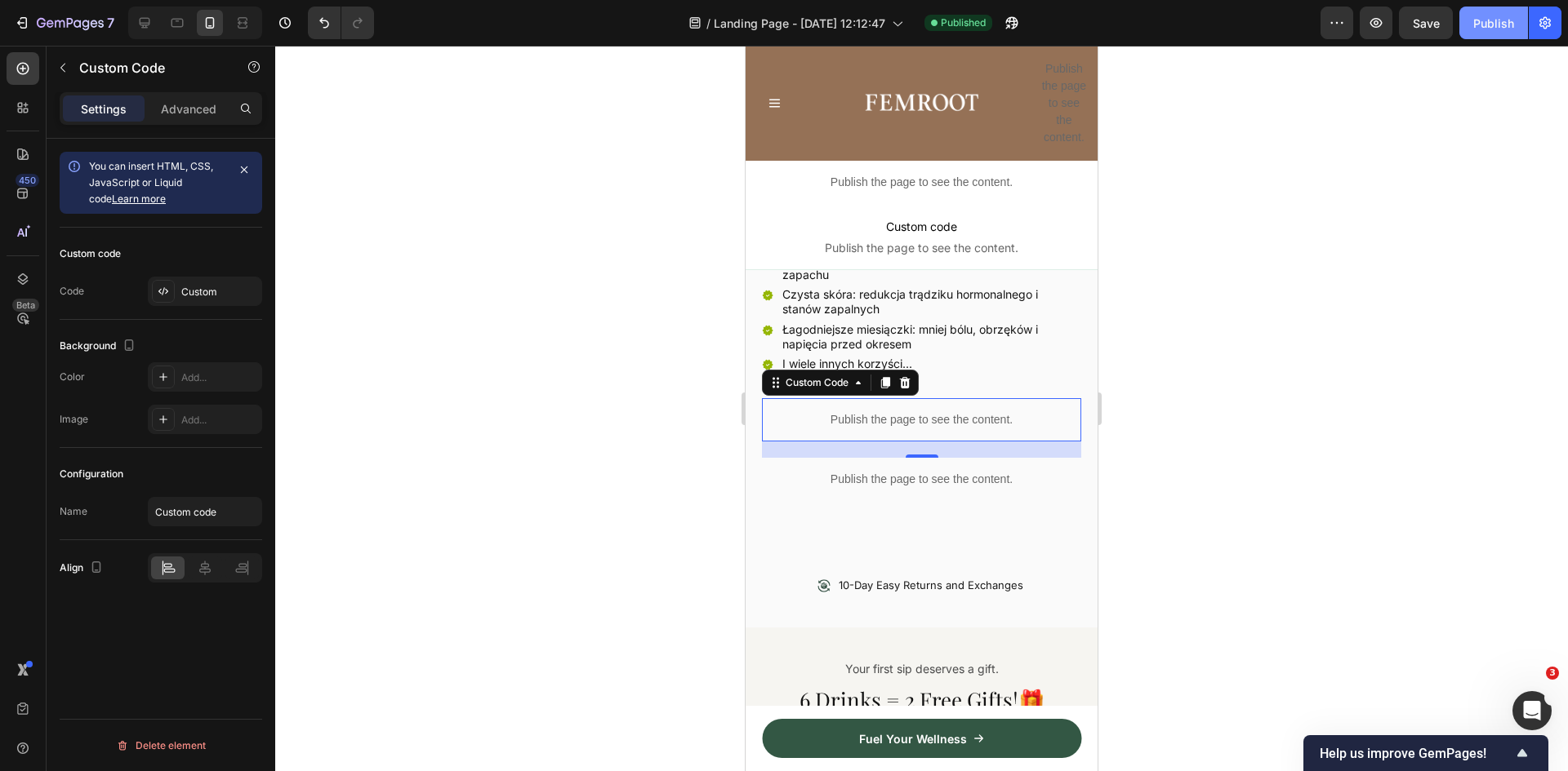
click at [1509, 26] on div "Publish" at bounding box center [1493, 23] width 40 height 17
click at [323, 25] on icon "Undo/Redo" at bounding box center [324, 23] width 17 height 17
click at [1497, 25] on div "Publish" at bounding box center [1493, 23] width 40 height 17
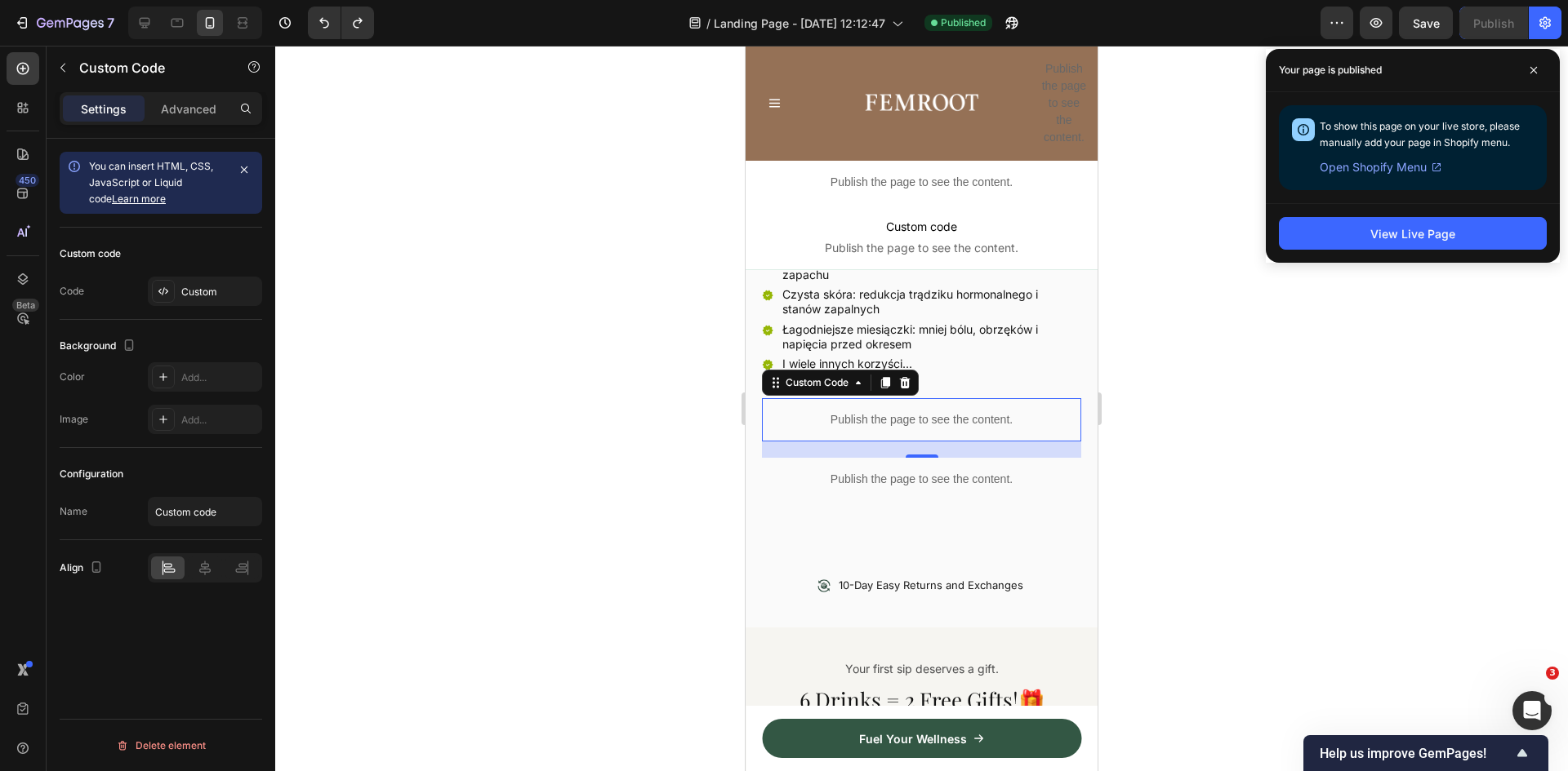
click at [934, 414] on p "Publish the page to see the content." at bounding box center [921, 420] width 319 height 17
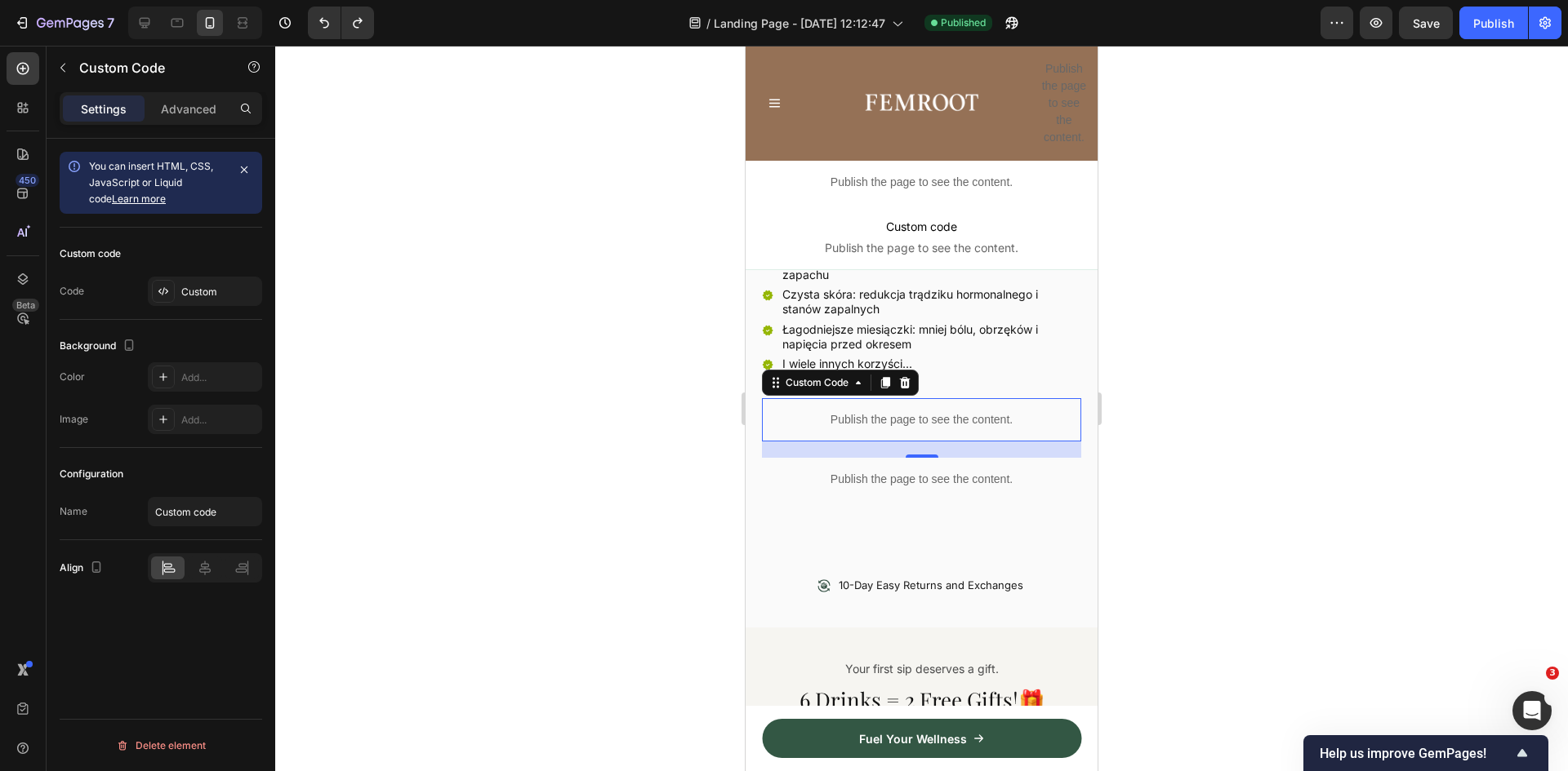
click at [934, 414] on p "Publish the page to see the content." at bounding box center [921, 420] width 319 height 17
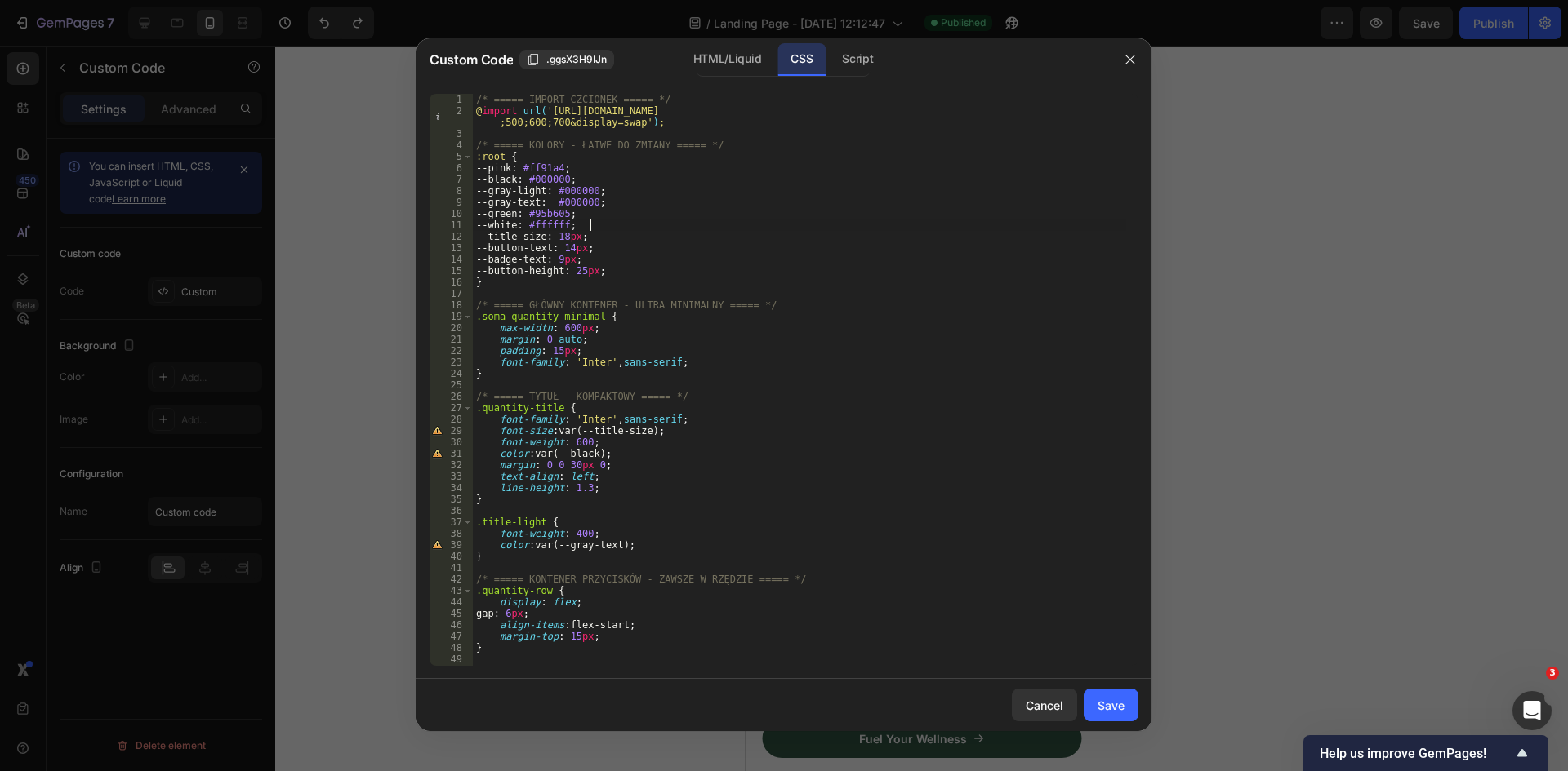
click at [781, 222] on div "/* ===== IMPORT CZCIONEK ===== */ @ import url( 'https://fonts.googleapis.com/c…" at bounding box center [800, 391] width 654 height 595
drag, startPoint x: 578, startPoint y: 165, endPoint x: 546, endPoint y: 165, distance: 32.0
click at [546, 165] on div "/* ===== IMPORT CZCIONEK ===== */ @ import url( 'https://fonts.googleapis.com/c…" at bounding box center [800, 391] width 654 height 595
paste textarea "ef7f9"
click at [585, 247] on div "/* ===== IMPORT CZCIONEK ===== */ @ import url( 'https://fonts.googleapis.com/c…" at bounding box center [800, 391] width 654 height 595
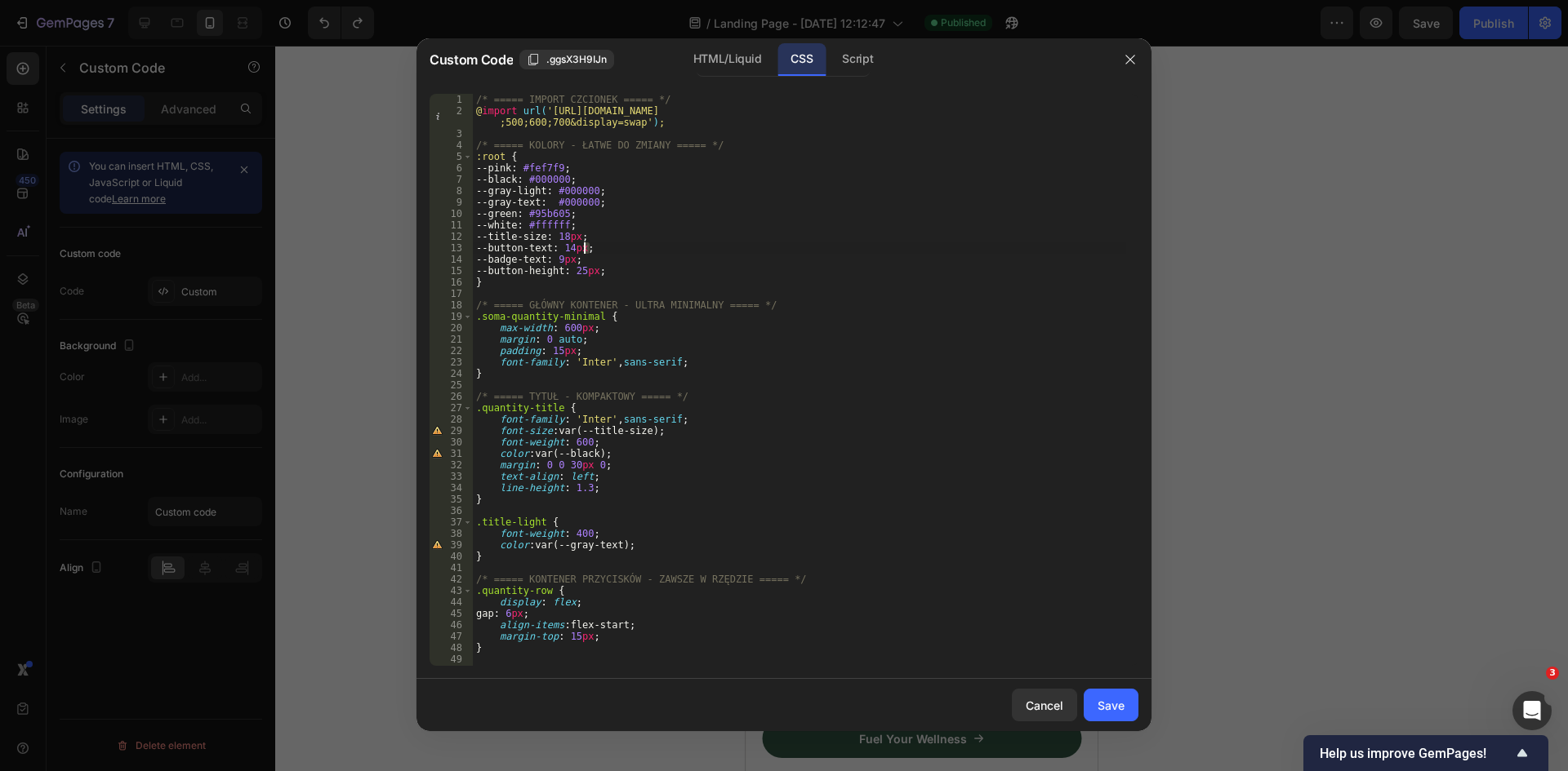
scroll to position [0, 9]
click at [706, 205] on div "/* ===== IMPORT CZCIONEK ===== */ @ import url( 'https://fonts.googleapis.com/c…" at bounding box center [800, 391] width 654 height 595
click at [595, 271] on div "/* ===== IMPORT CZCIONEK ===== */ @ import url( 'https://fonts.googleapis.com/c…" at bounding box center [800, 391] width 654 height 595
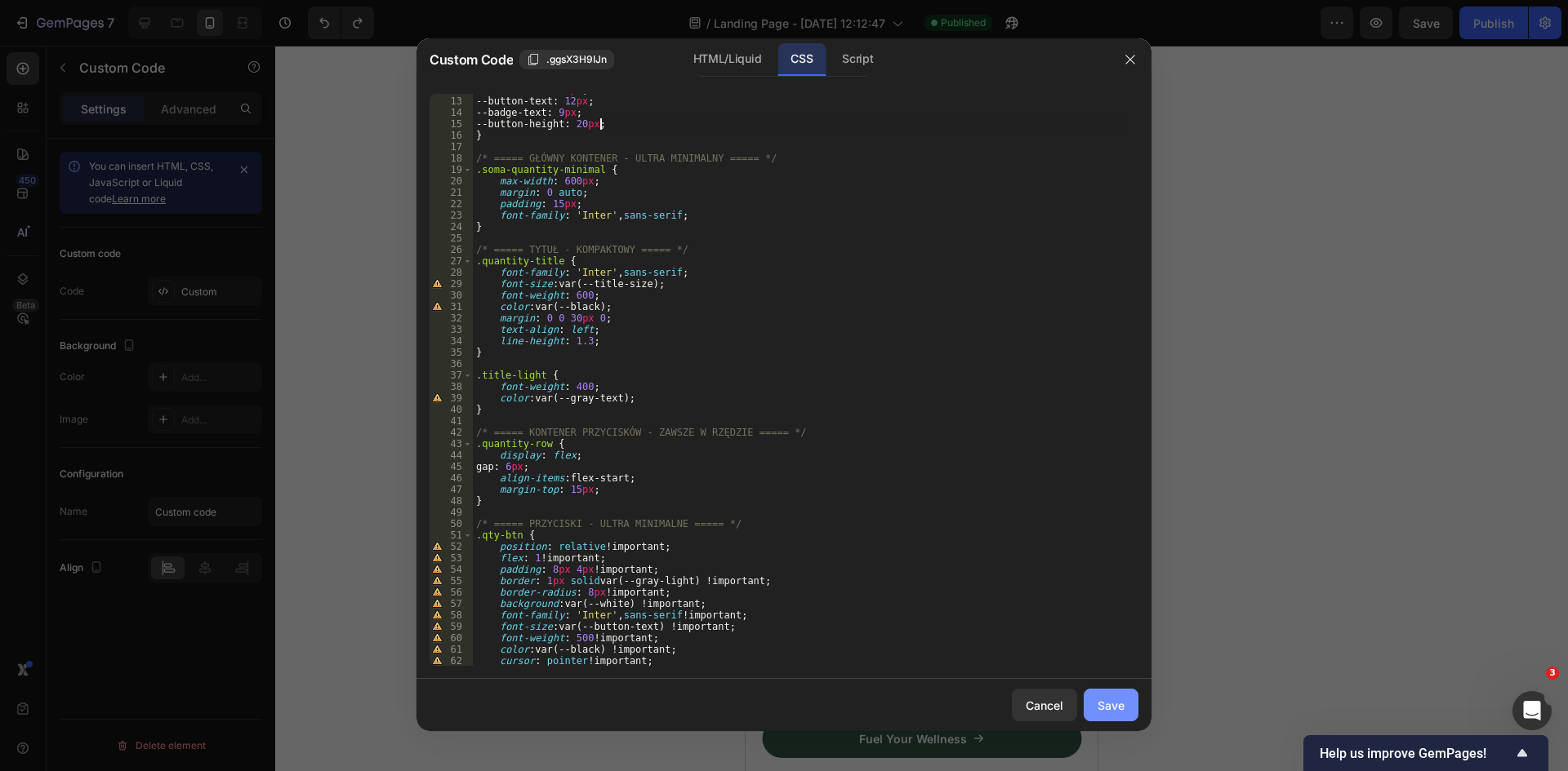
type textarea "--button-height: 20px;"
click at [1125, 701] on button "Save" at bounding box center [1110, 705] width 54 height 33
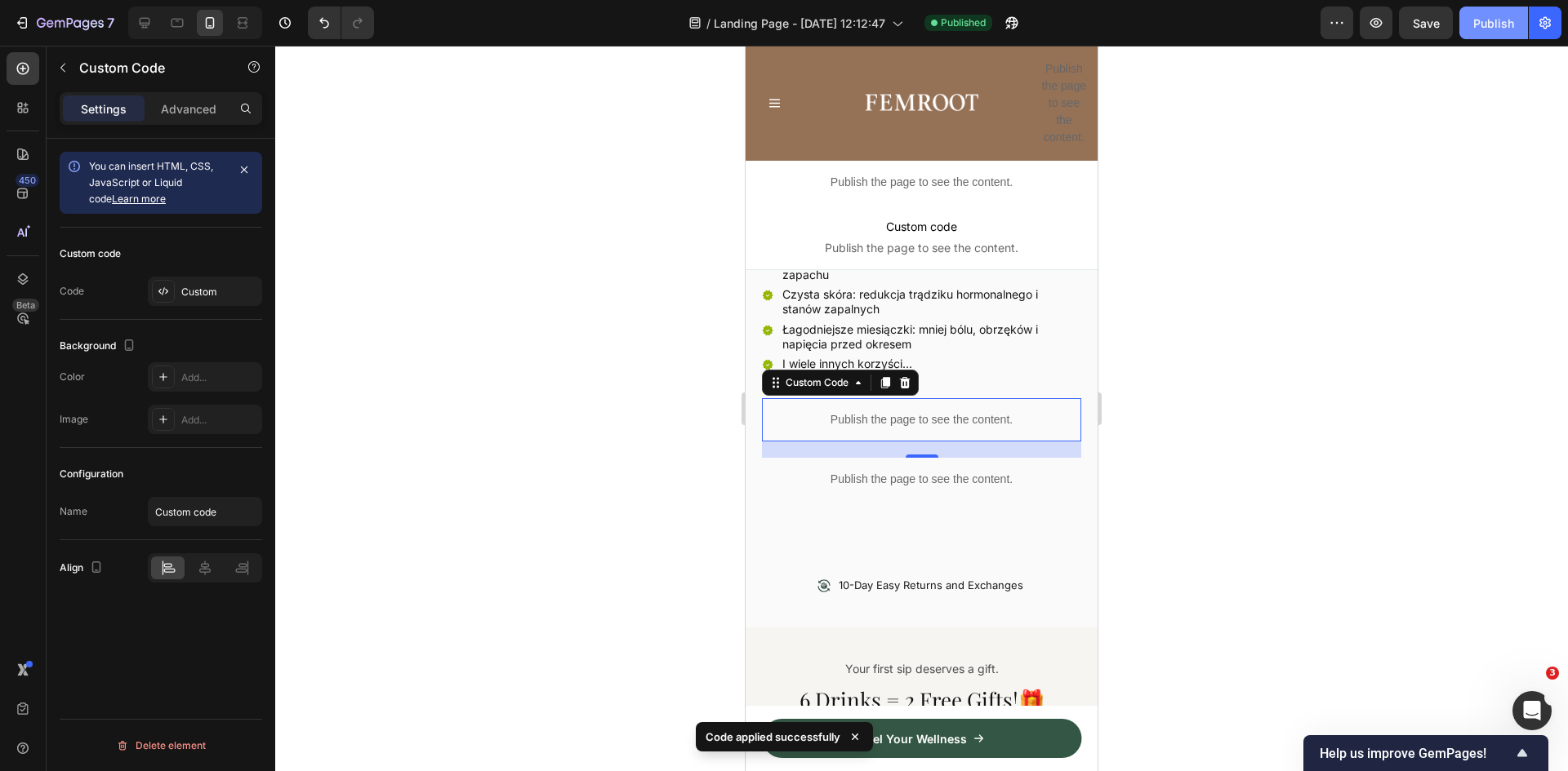
click at [1479, 25] on div "Publish" at bounding box center [1493, 23] width 40 height 17
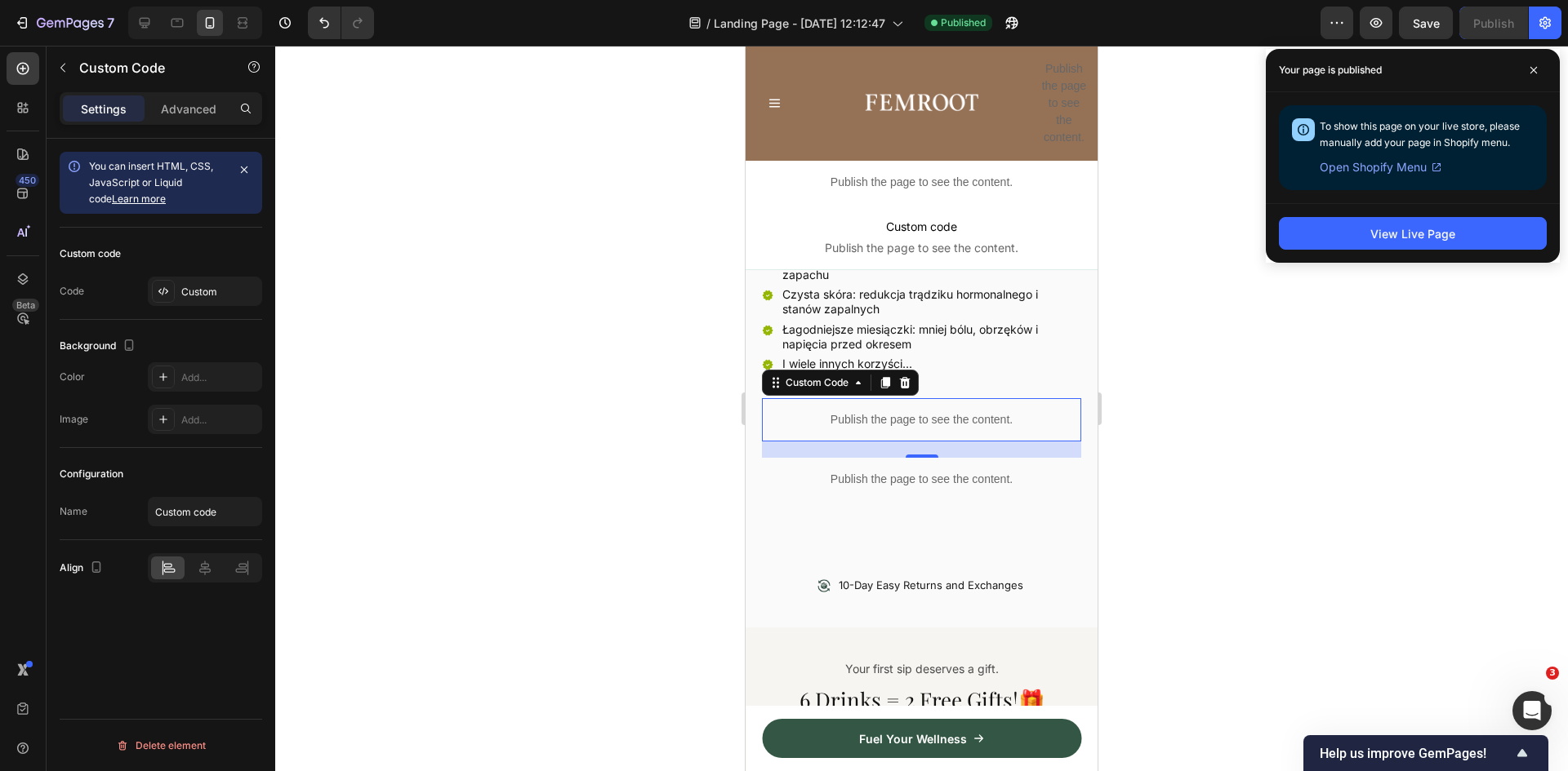
click at [933, 416] on p "Publish the page to see the content." at bounding box center [921, 420] width 319 height 17
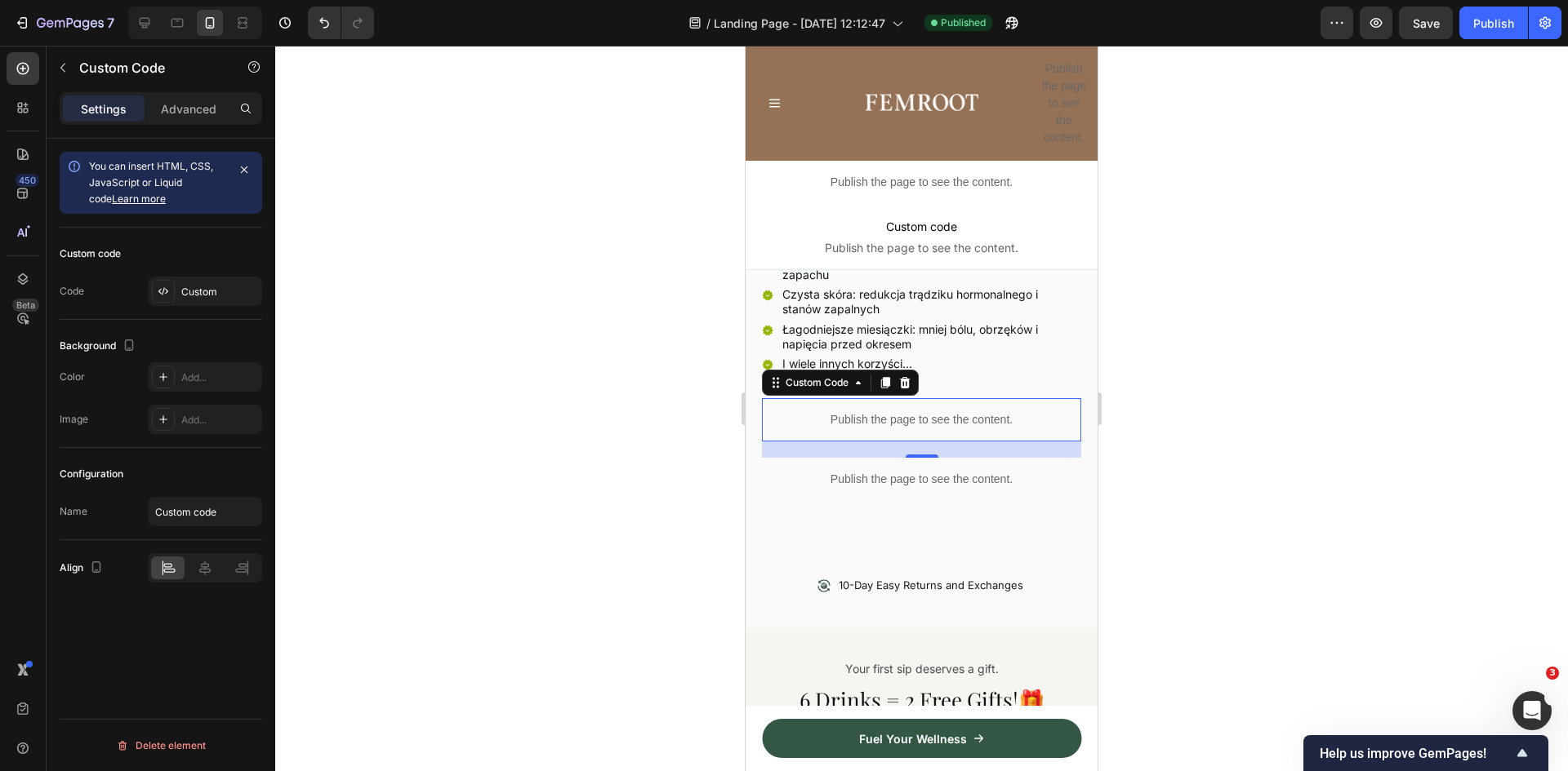
click at [933, 416] on p "Publish the page to see the content." at bounding box center [921, 420] width 319 height 17
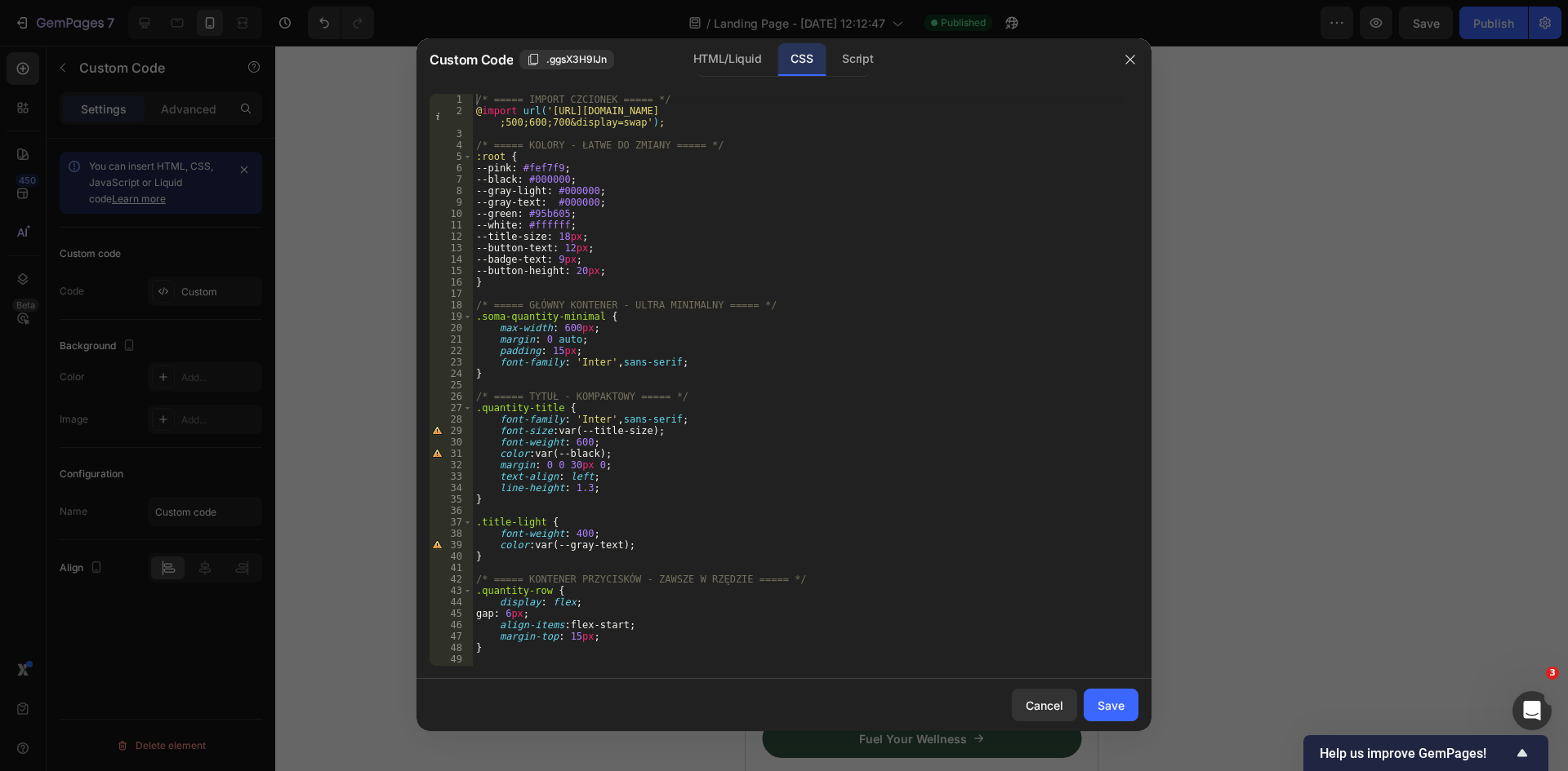
click at [752, 221] on div "/* ===== IMPORT CZCIONEK ===== */ @ import url( 'https://fonts.googleapis.com/c…" at bounding box center [800, 391] width 654 height 595
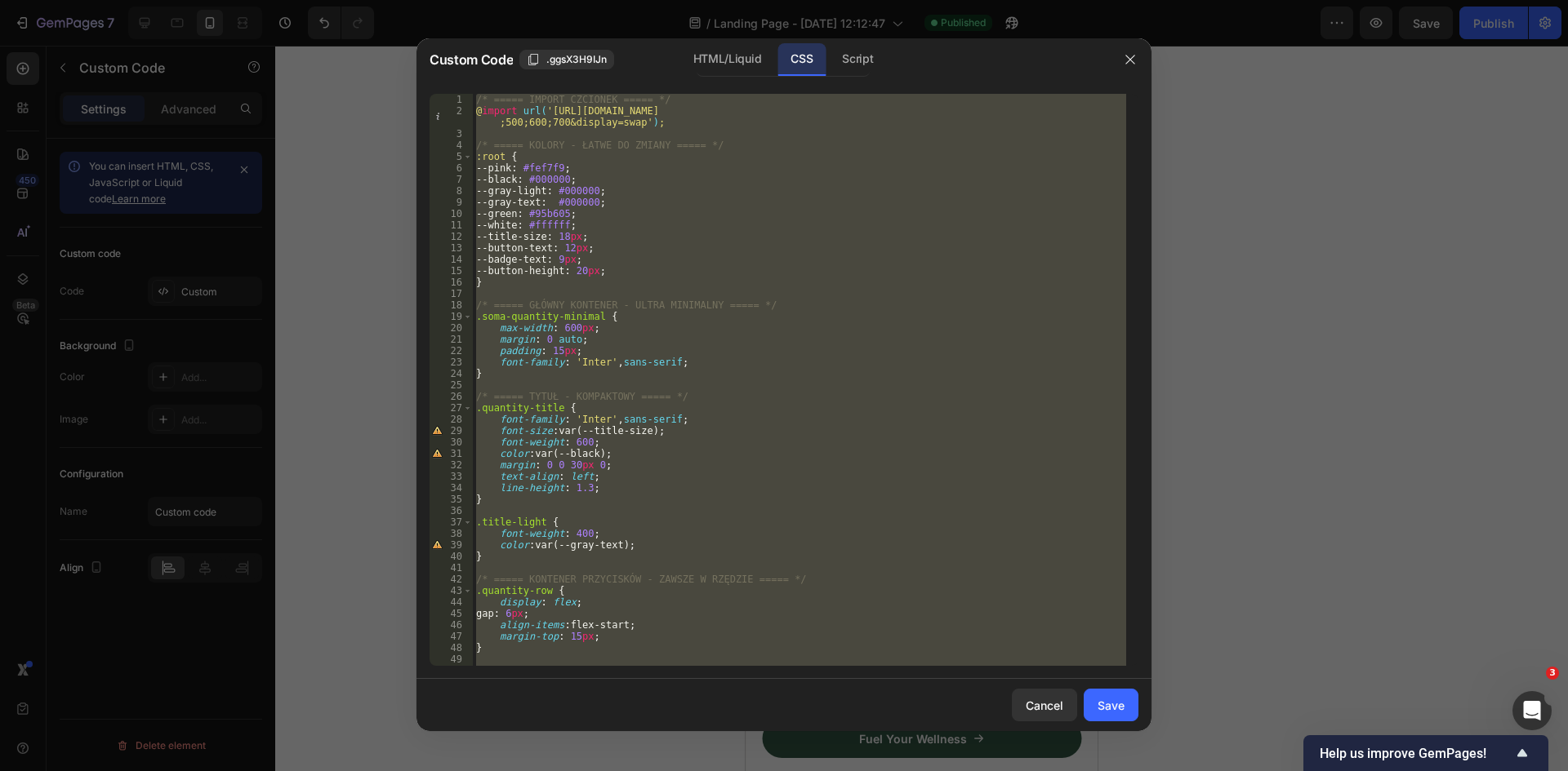
click at [755, 259] on div "/* ===== IMPORT CZCIONEK ===== */ @ import url( 'https://fonts.googleapis.com/c…" at bounding box center [800, 380] width 654 height 573
paste textarea
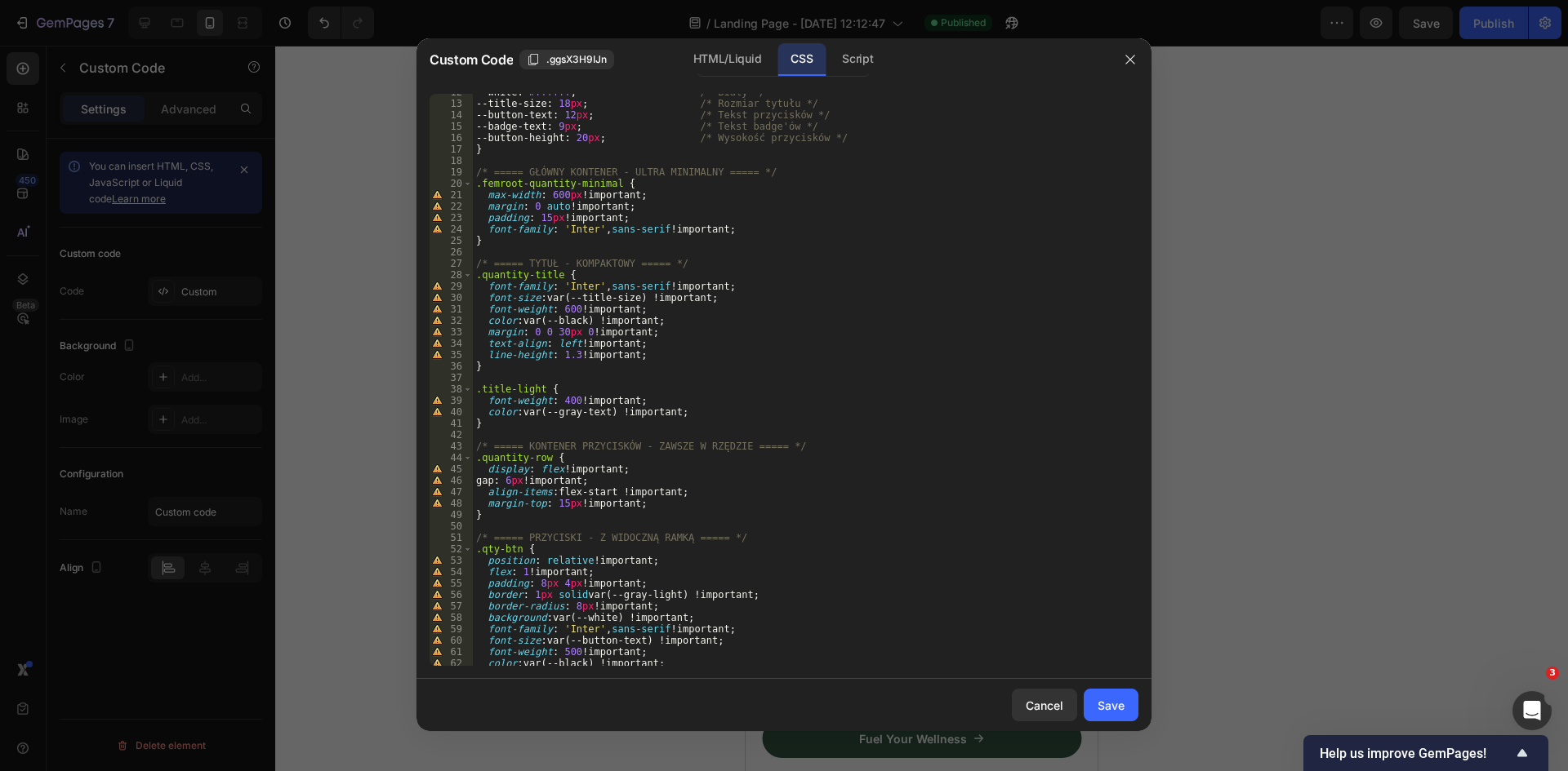
scroll to position [0, 0]
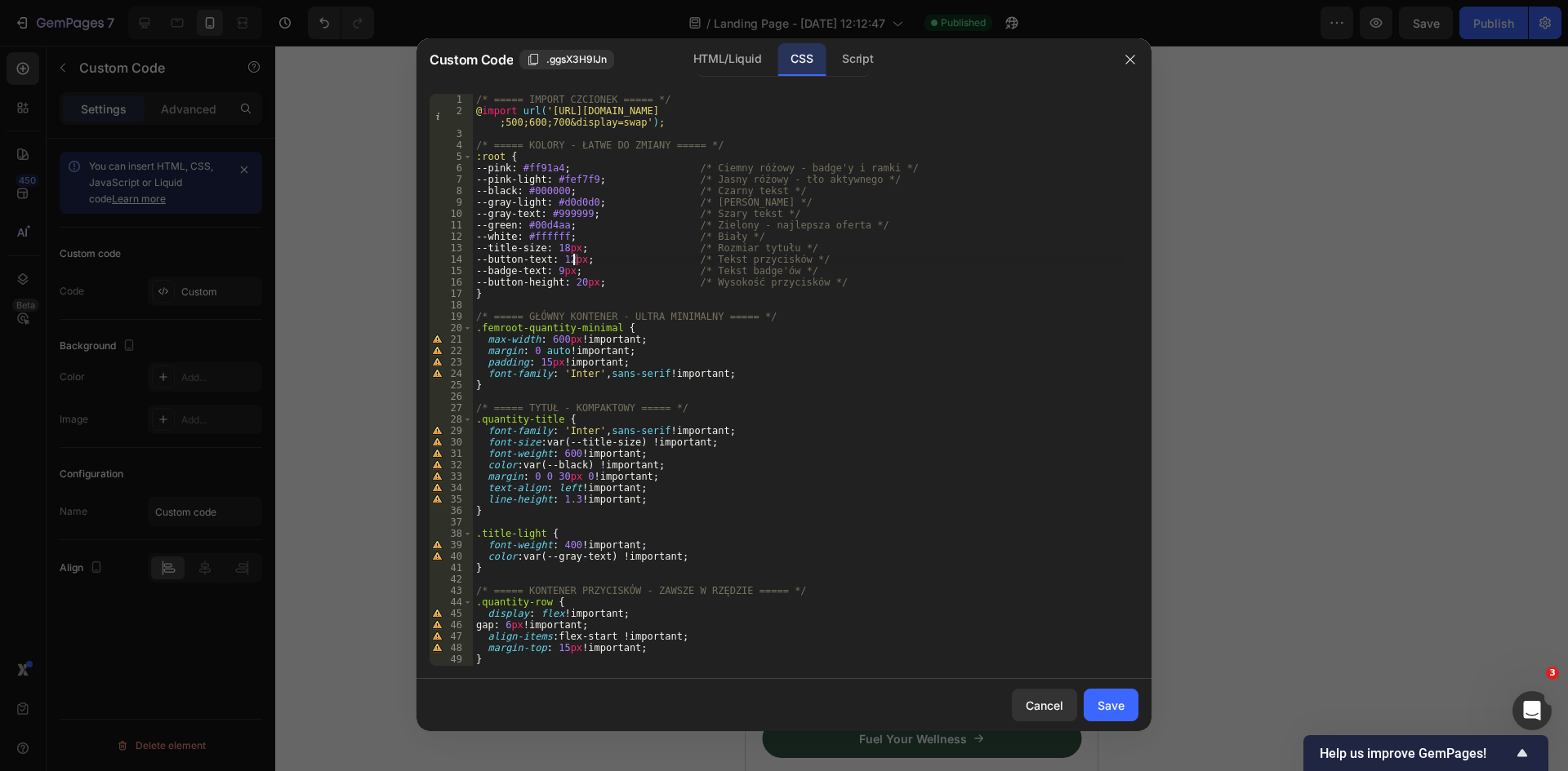
click at [574, 262] on div "/* ===== IMPORT CZCIONEK ===== */ @ import url( 'https://fonts.googleapis.com/c…" at bounding box center [800, 391] width 654 height 595
click at [846, 343] on div "/* ===== IMPORT CZCIONEK ===== */ @ import url( 'https://fonts.googleapis.com/c…" at bounding box center [800, 391] width 654 height 595
click at [560, 190] on div "/* ===== IMPORT CZCIONEK ===== */ @ import url( 'https://fonts.googleapis.com/c…" at bounding box center [800, 391] width 654 height 595
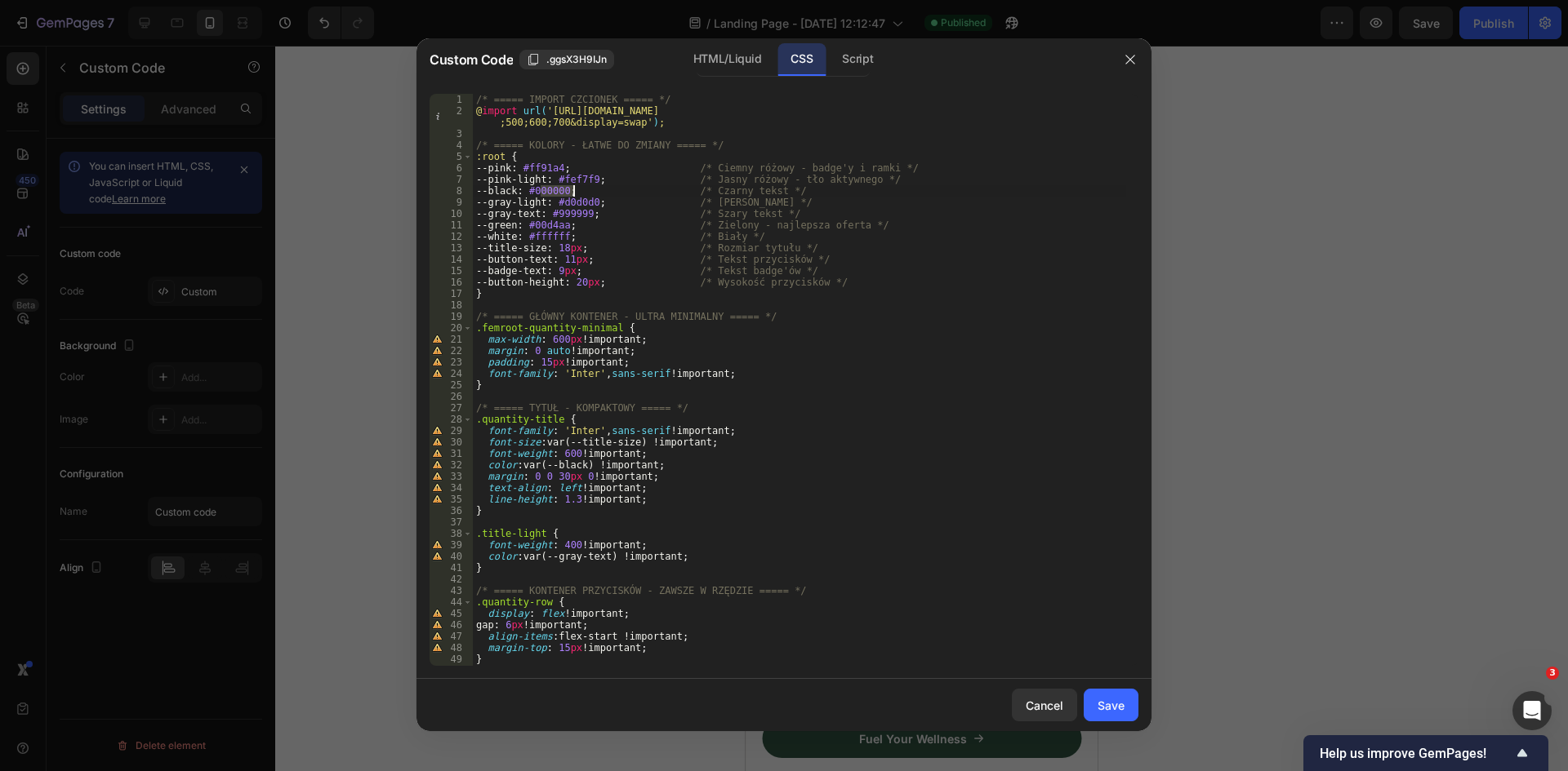
click at [583, 215] on div "/* ===== IMPORT CZCIONEK ===== */ @ import url( 'https://fonts.googleapis.com/c…" at bounding box center [800, 391] width 654 height 595
paste textarea "000000"
type textarea "--gray-text: #000000; /* Szary tekst */"
click at [1112, 700] on div "Save" at bounding box center [1110, 705] width 27 height 17
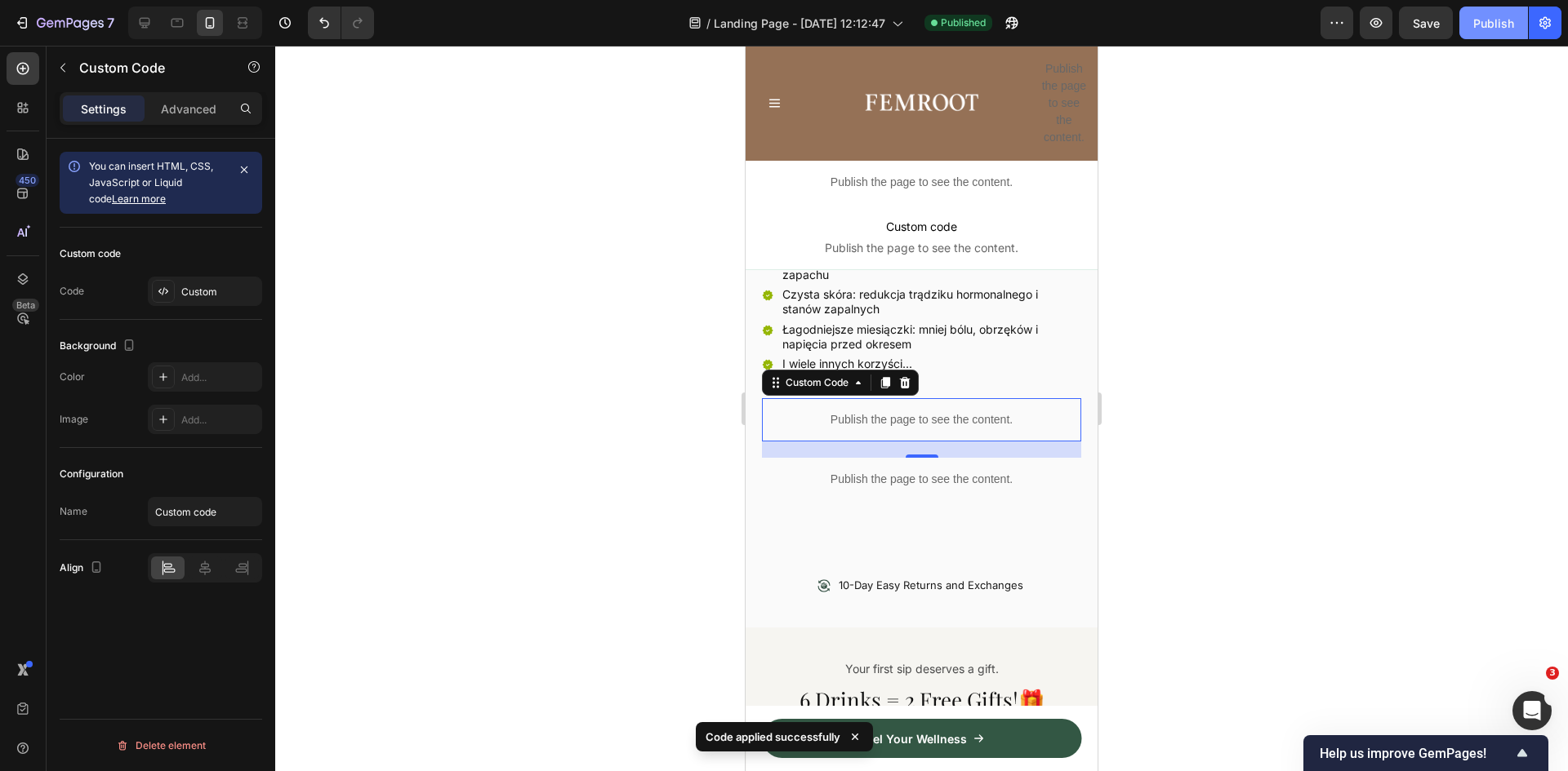
click at [1484, 33] on button "Publish" at bounding box center [1493, 23] width 68 height 33
click at [891, 412] on p "Publish the page to see the content." at bounding box center [921, 420] width 319 height 17
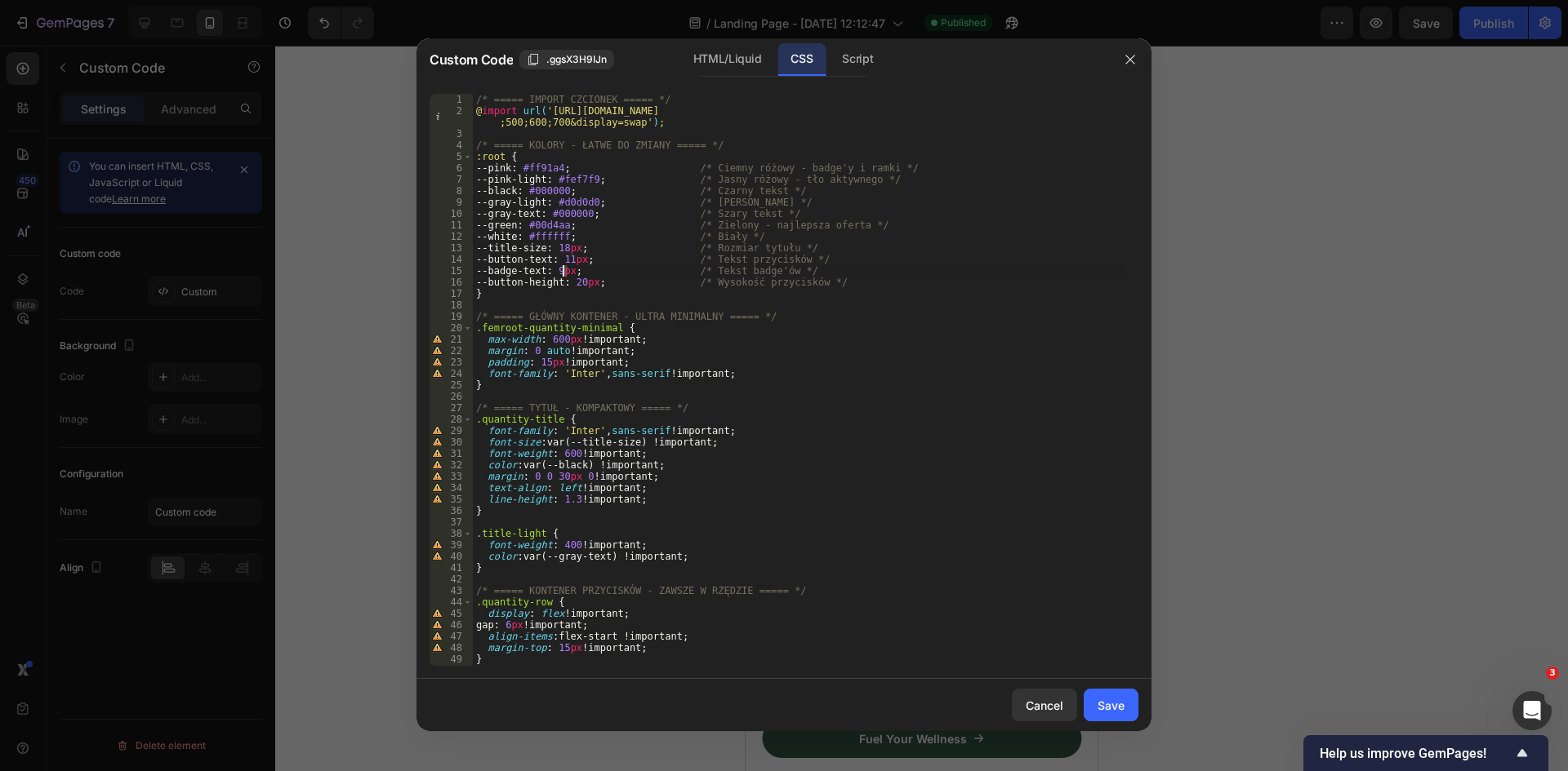
click at [562, 271] on div "/* ===== IMPORT CZCIONEK ===== */ @ import url( 'https://fonts.googleapis.com/c…" at bounding box center [800, 391] width 654 height 595
click at [575, 261] on div "/* ===== IMPORT CZCIONEK ===== */ @ import url( 'https://fonts.googleapis.com/c…" at bounding box center [800, 391] width 654 height 595
click at [581, 258] on div "/* ===== IMPORT CZCIONEK ===== */ @ import url( 'https://fonts.googleapis.com/c…" at bounding box center [800, 380] width 654 height 573
click at [640, 251] on div "/* ===== IMPORT CZCIONEK ===== */ @ import url( 'https://fonts.googleapis.com/c…" at bounding box center [800, 391] width 654 height 595
click at [564, 269] on div "/* ===== IMPORT CZCIONEK ===== */ @ import url( 'https://fonts.googleapis.com/c…" at bounding box center [800, 391] width 654 height 595
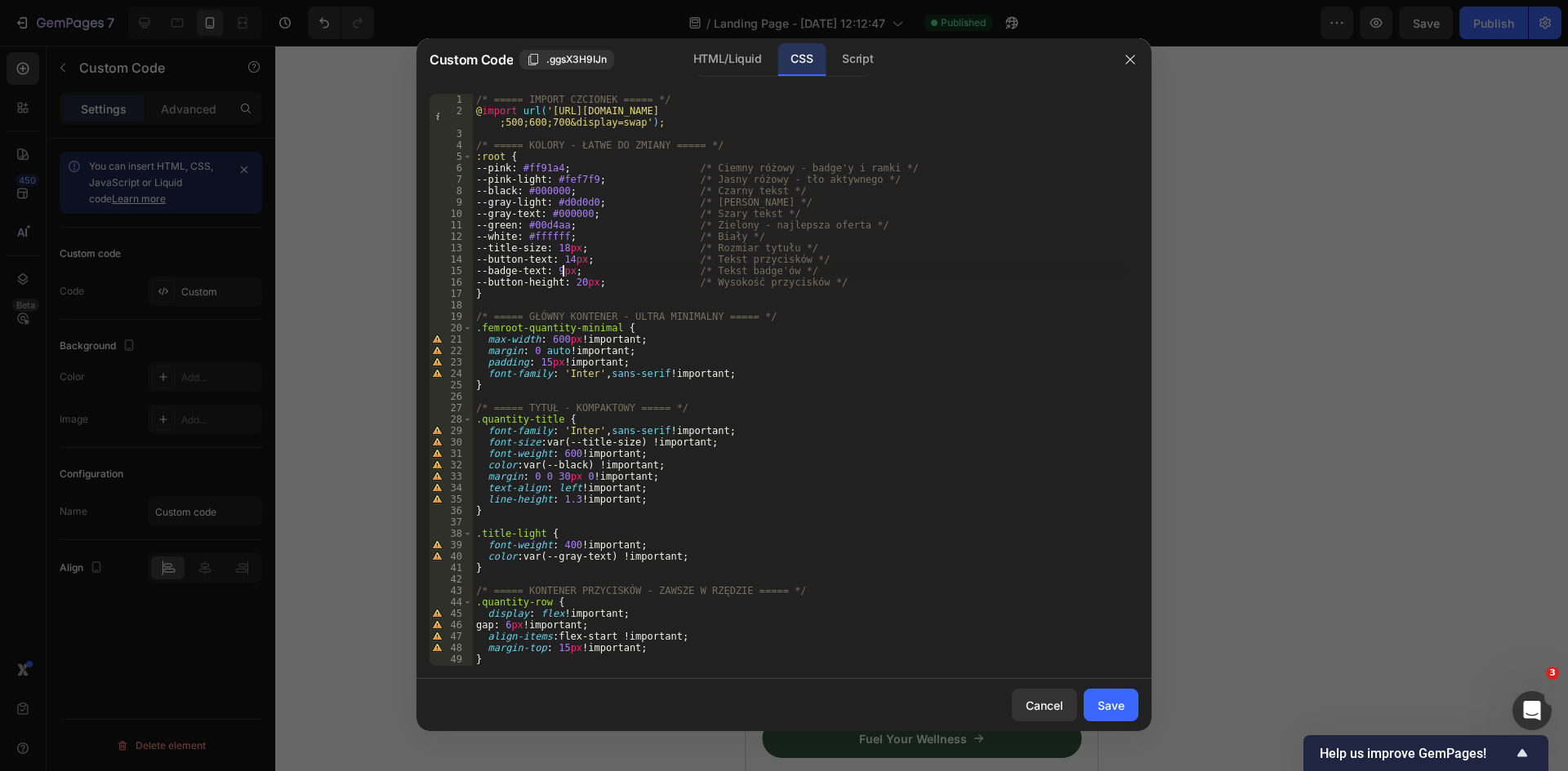
click at [568, 269] on div "/* ===== IMPORT CZCIONEK ===== */ @ import url( 'https://fonts.googleapis.com/c…" at bounding box center [800, 391] width 654 height 595
click at [704, 262] on div "/* ===== IMPORT CZCIONEK ===== */ @ import url( 'https://fonts.googleapis.com/c…" at bounding box center [800, 391] width 654 height 595
type textarea "--button-text: 14px; /* Tekst przycisków */"
click at [1125, 706] on button "Save" at bounding box center [1110, 705] width 54 height 33
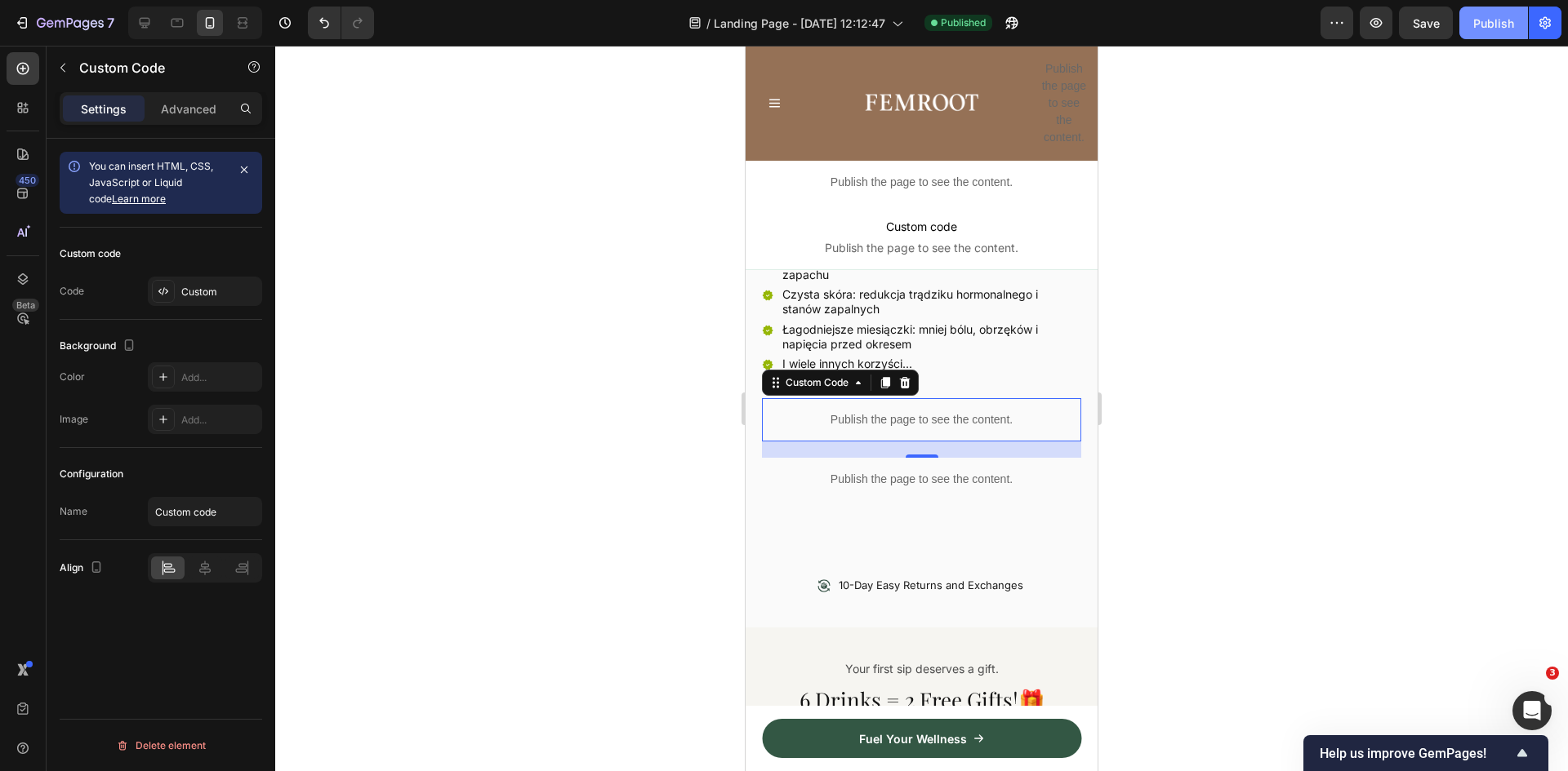
click at [1487, 31] on div "Publish" at bounding box center [1493, 23] width 40 height 17
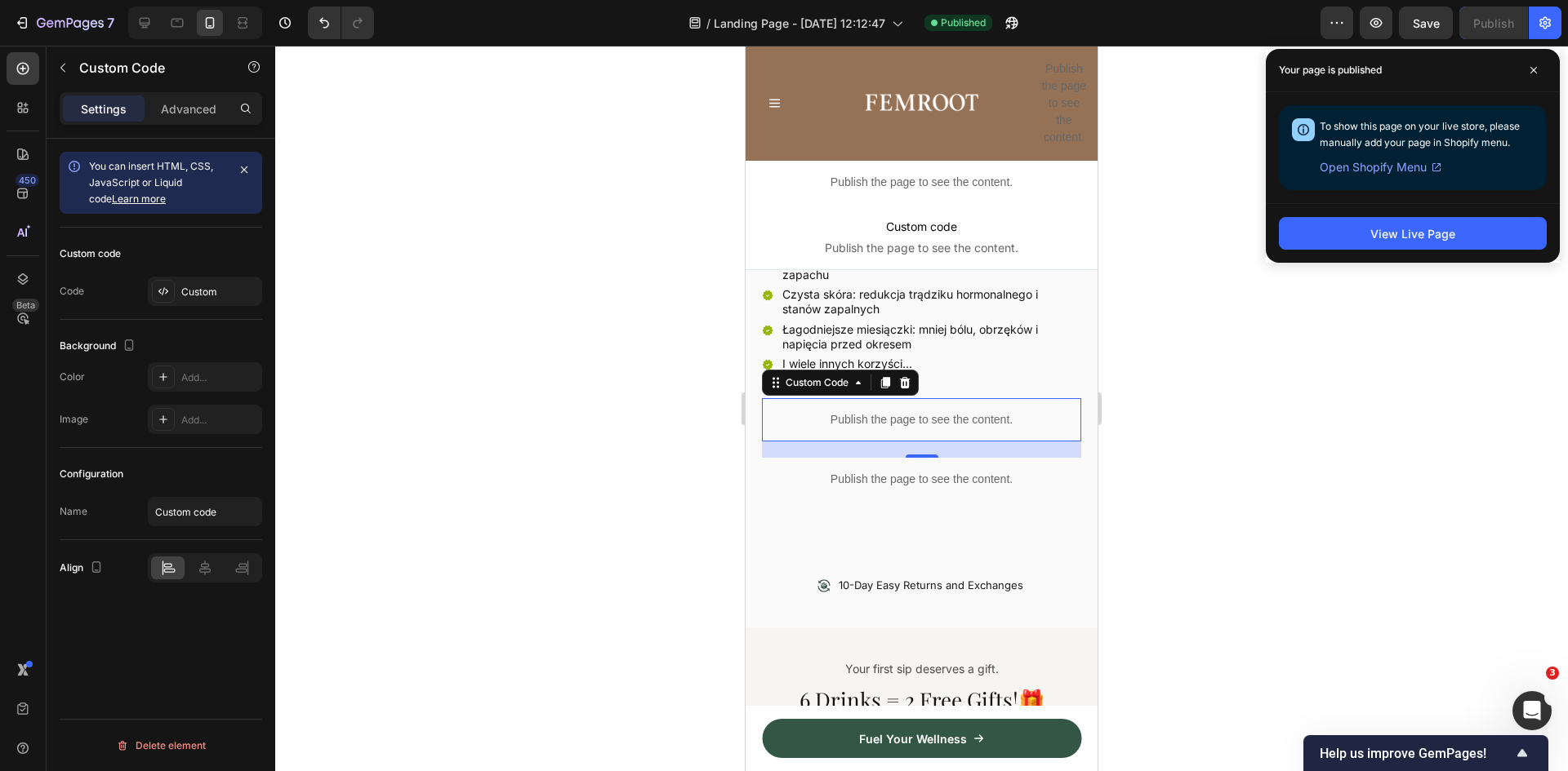
click at [946, 399] on div "Publish the page to see the content." at bounding box center [921, 421] width 319 height 43
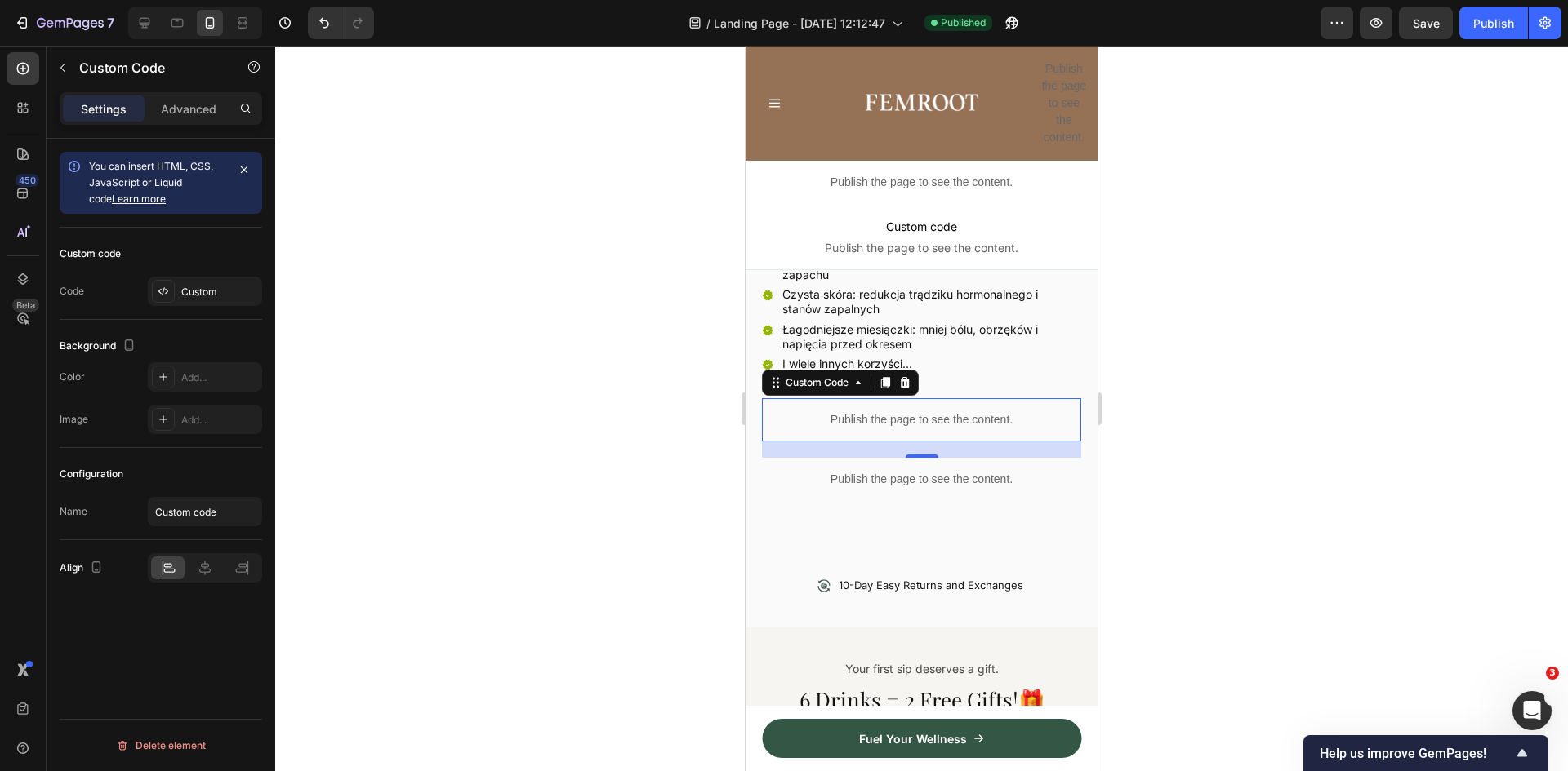
click at [946, 399] on div "Publish the page to see the content." at bounding box center [921, 421] width 319 height 43
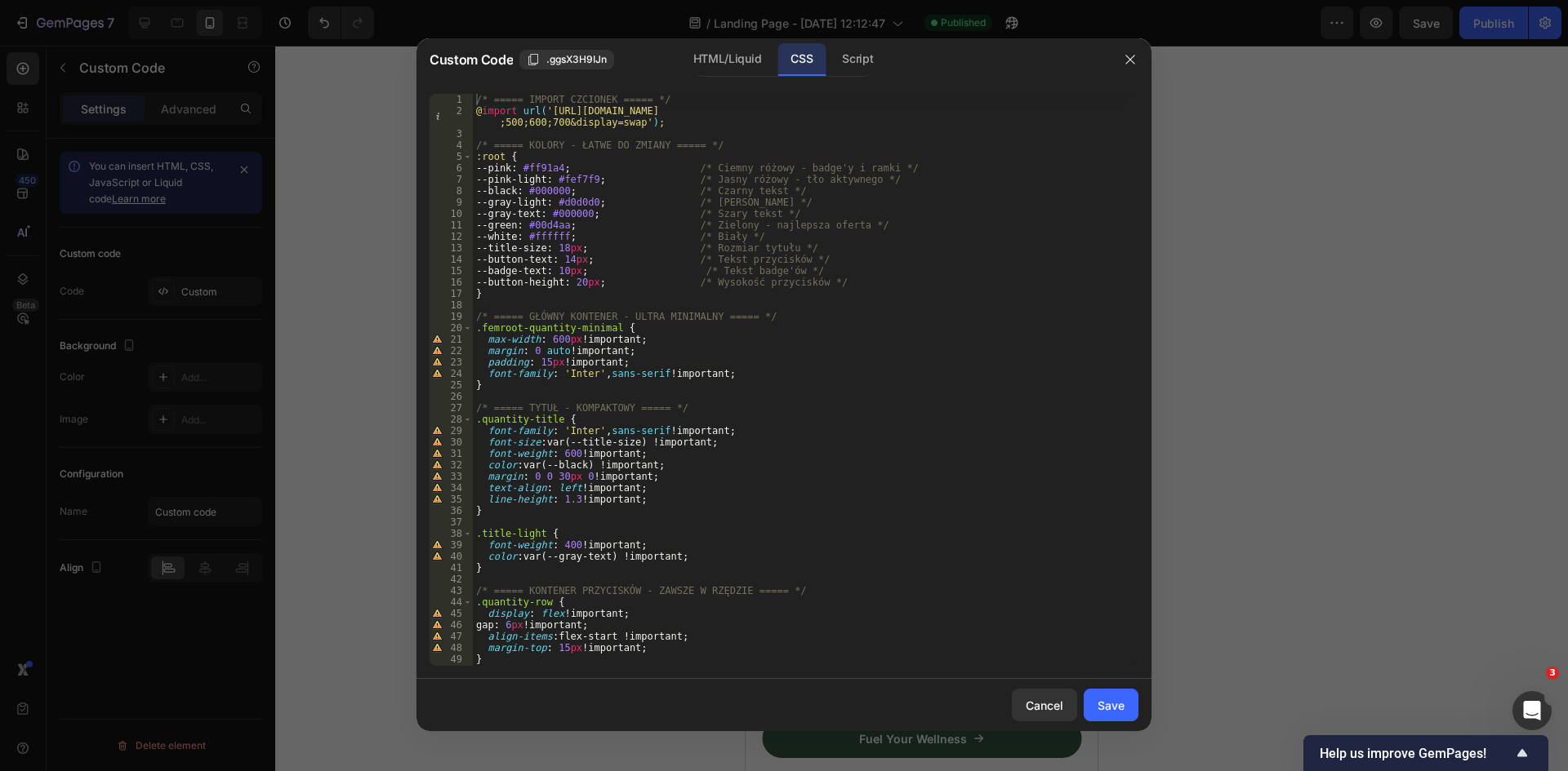
click at [581, 203] on div "/* ===== IMPORT CZCIONEK ===== */ @ import url( 'https://fonts.googleapis.com/c…" at bounding box center [800, 391] width 654 height 595
paste textarea "c0c0c"
type textarea "--gray-light: #c0c0c0; /* Jasny szary - ramki */"
click at [1107, 704] on div "Save" at bounding box center [1110, 705] width 27 height 17
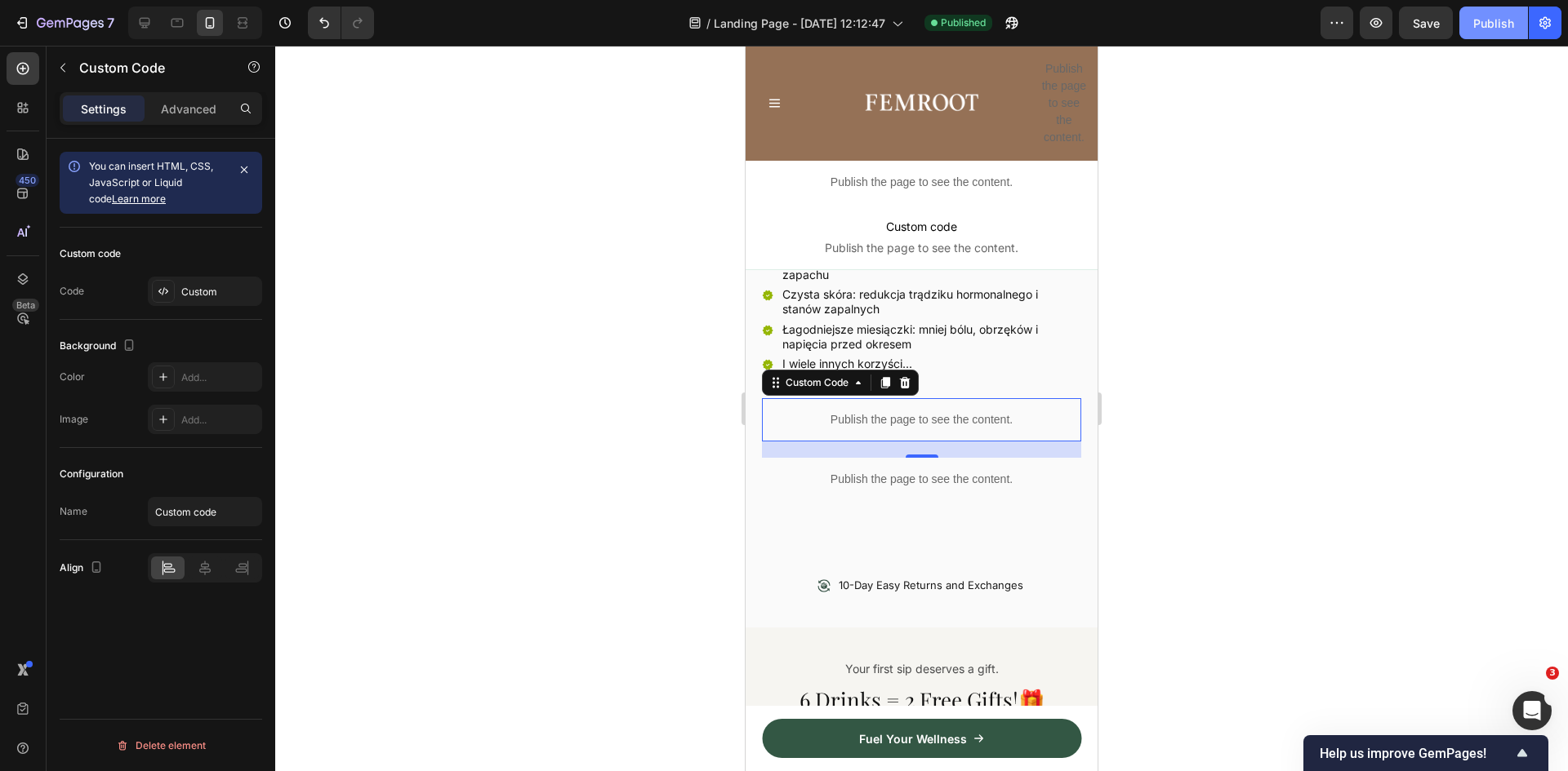
click at [1488, 31] on div "Publish" at bounding box center [1493, 23] width 40 height 17
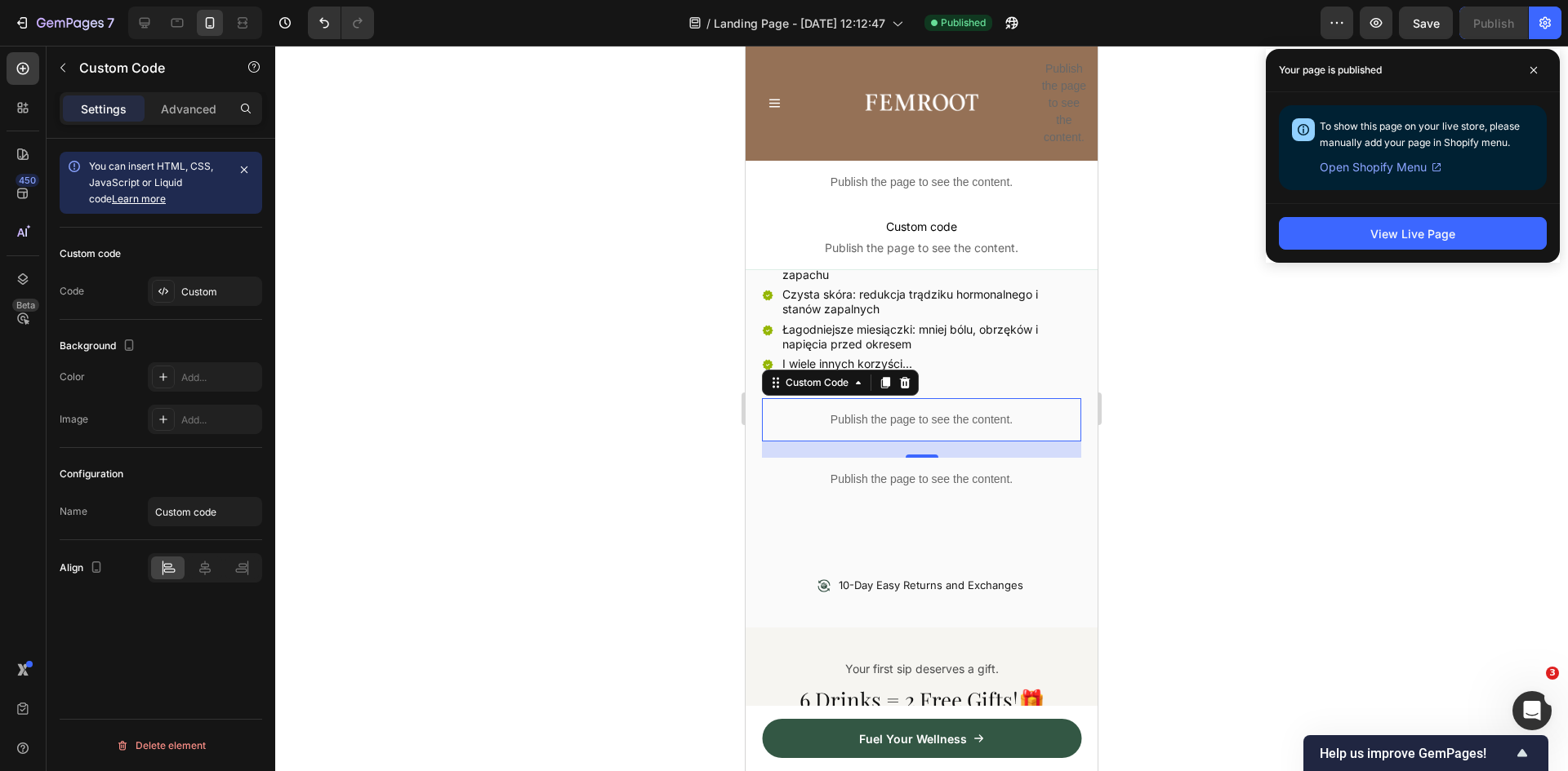
click at [913, 412] on p "Publish the page to see the content." at bounding box center [921, 420] width 319 height 17
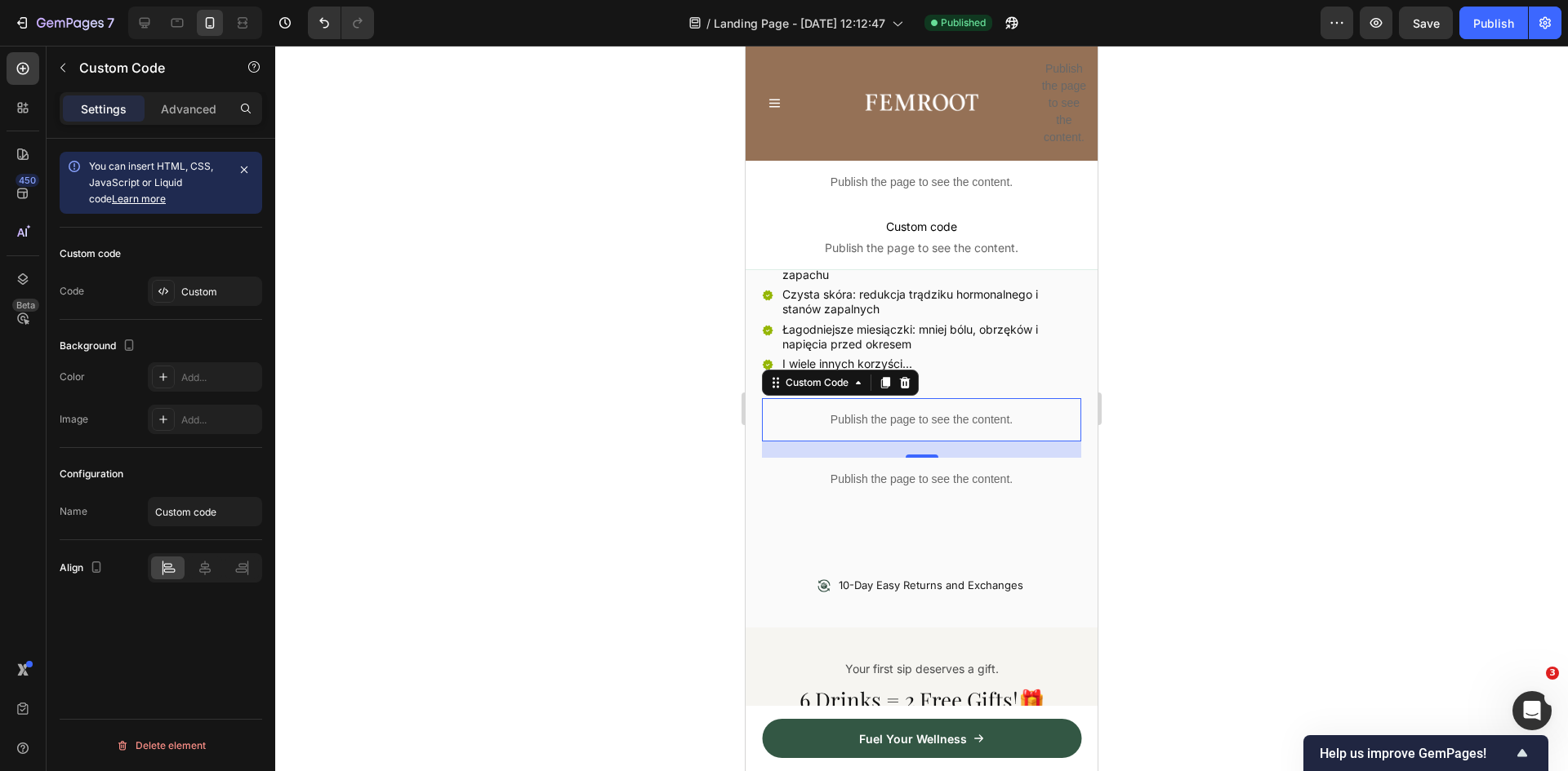
click at [913, 412] on p "Publish the page to see the content." at bounding box center [921, 420] width 319 height 17
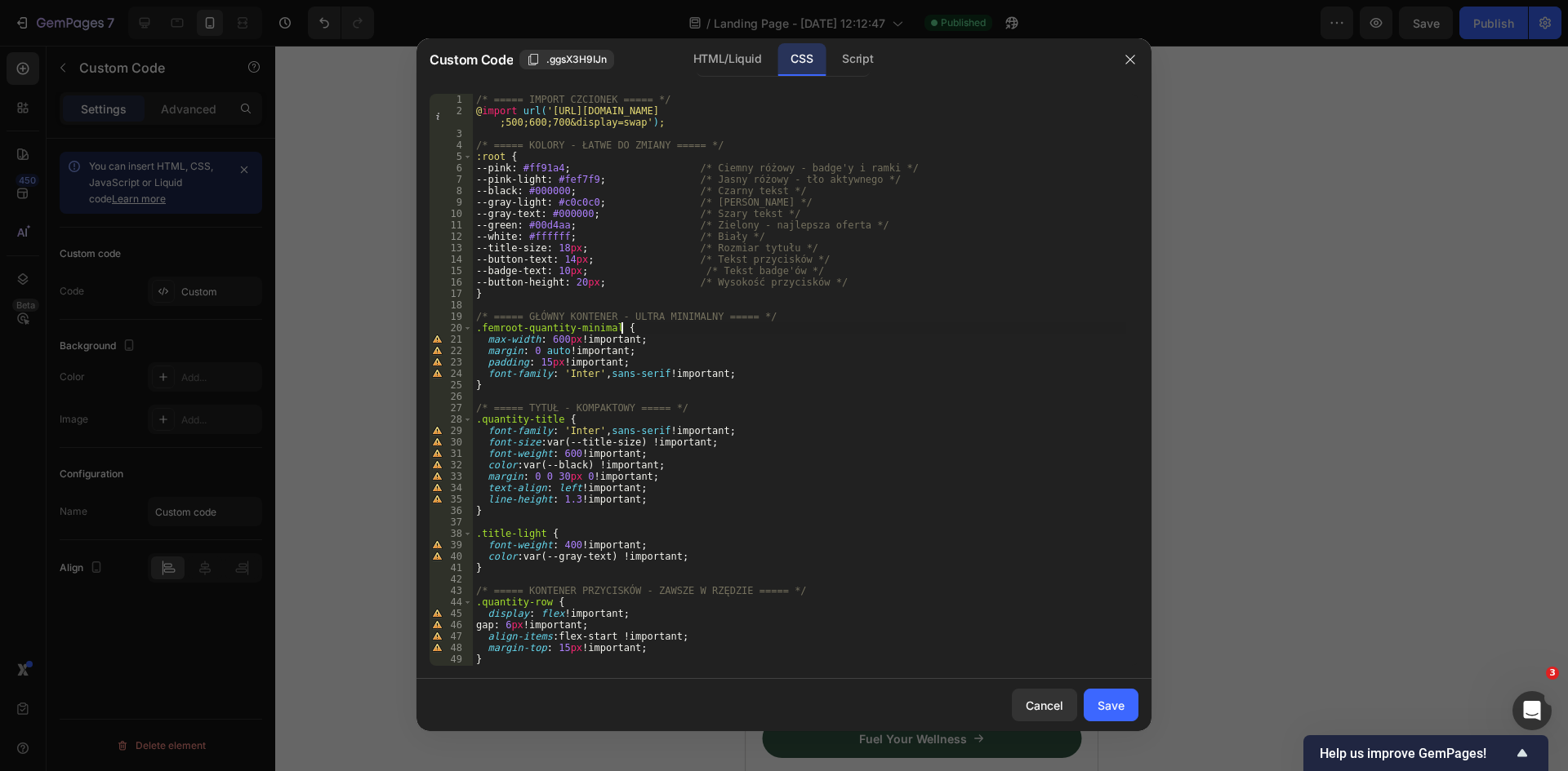
click at [861, 330] on div "/* ===== IMPORT CZCIONEK ===== */ @ import url( 'https://fonts.googleapis.com/c…" at bounding box center [800, 391] width 654 height 595
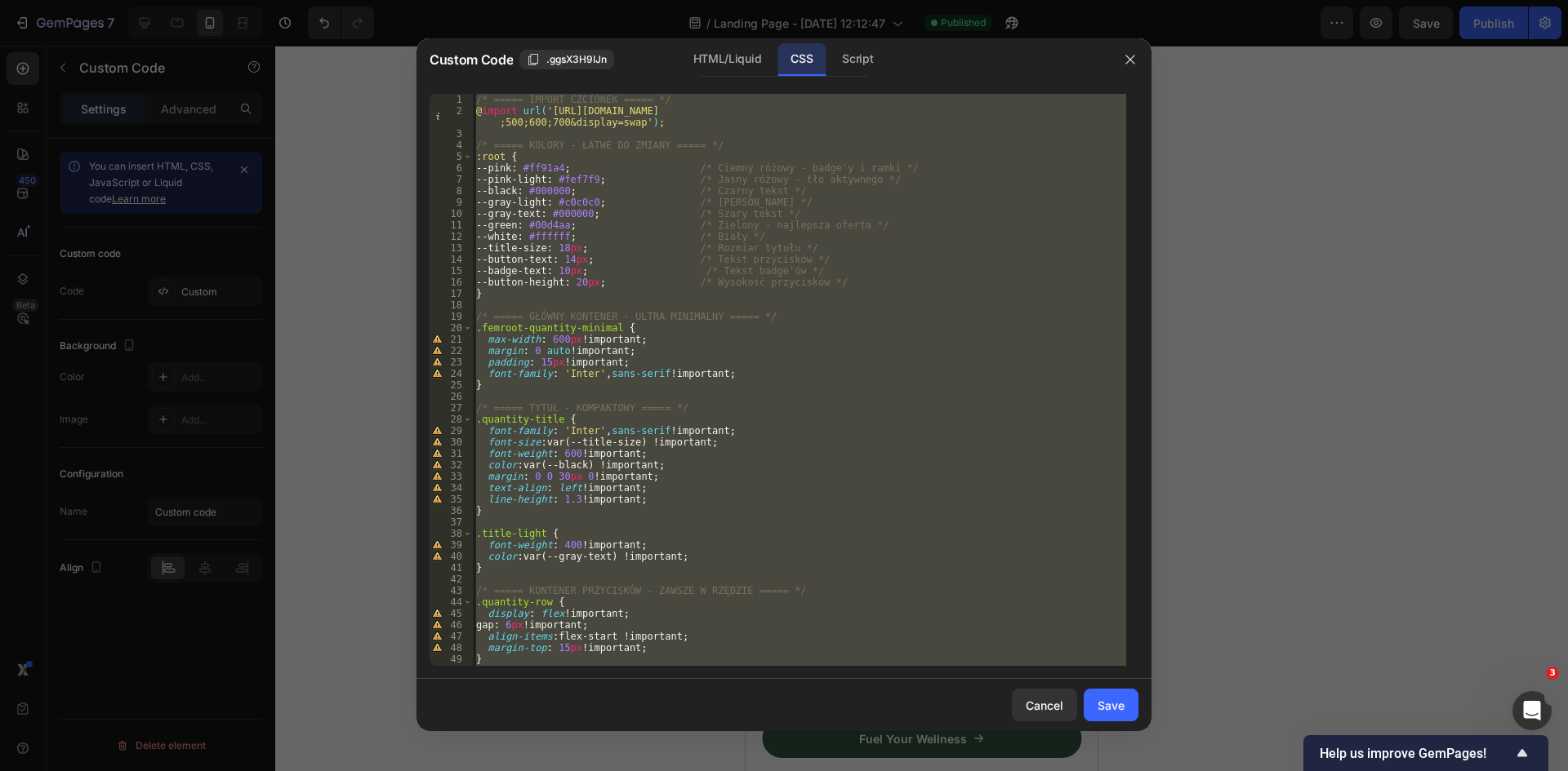
paste textarea
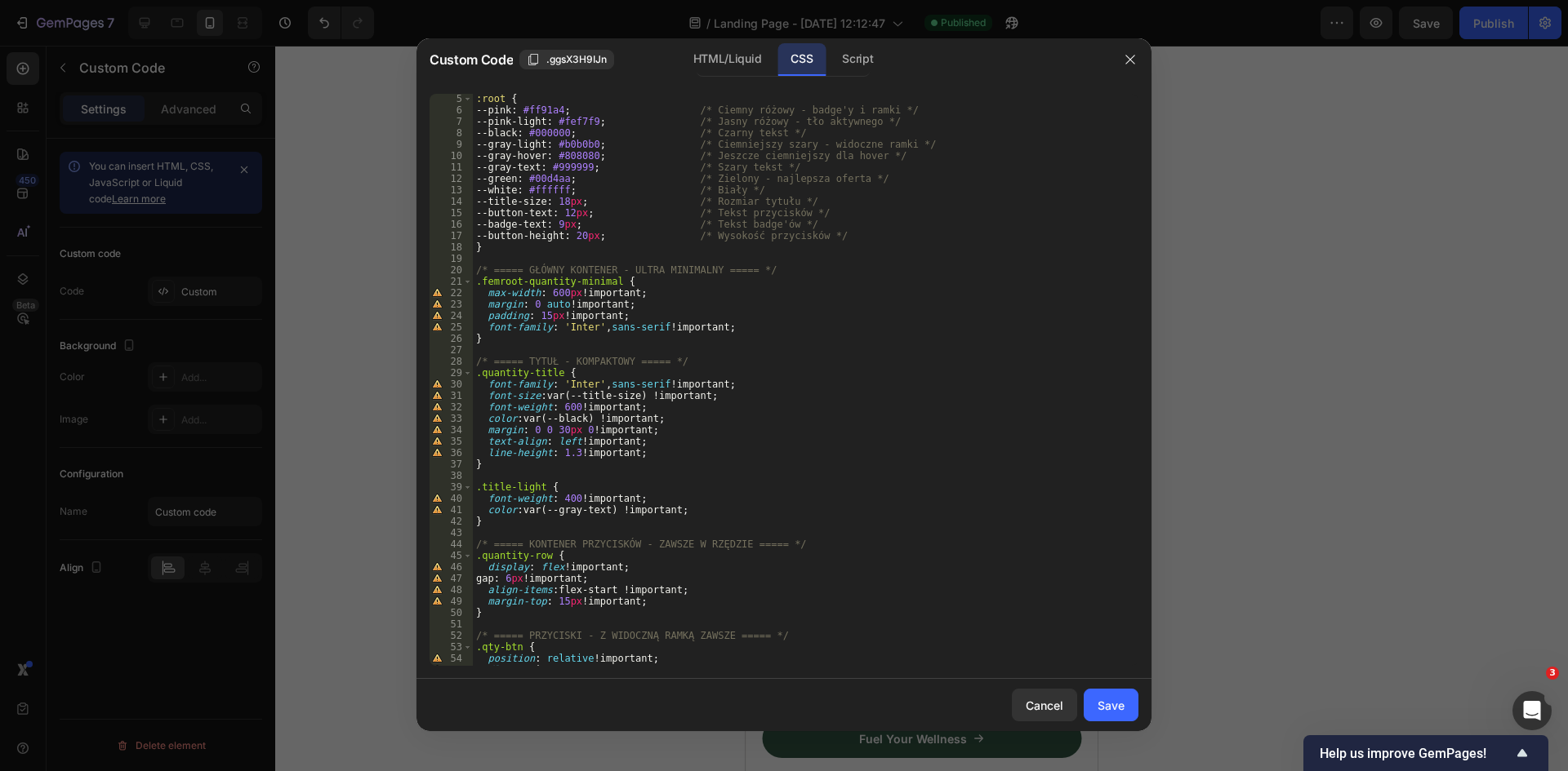
scroll to position [0, 0]
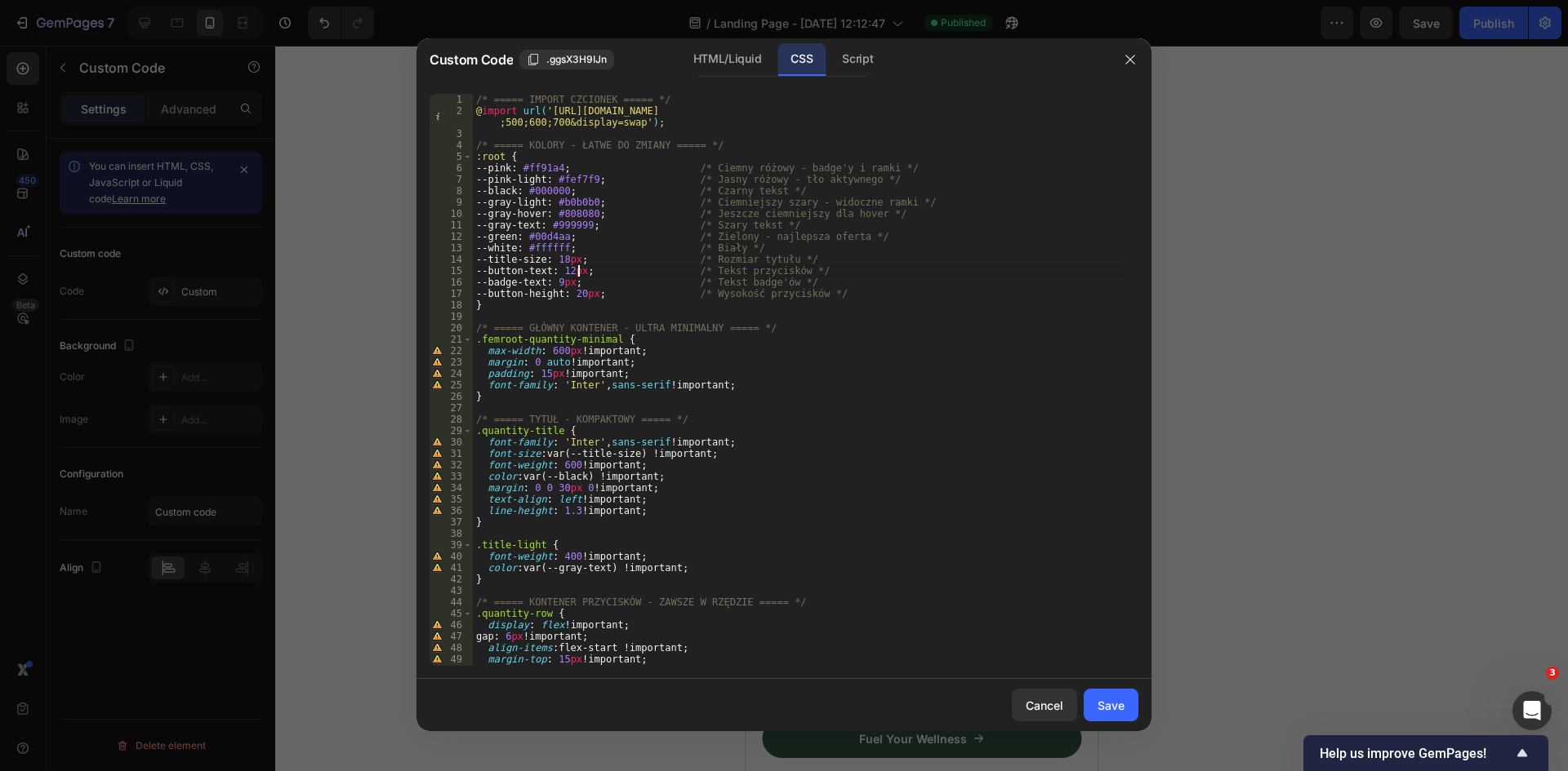
click at [577, 267] on div "/* ===== IMPORT CZCIONEK ===== */ @ import url( 'https://fonts.googleapis.com/c…" at bounding box center [800, 391] width 654 height 595
click at [609, 252] on div "/* ===== IMPORT CZCIONEK ===== */ @ import url( 'https://fonts.googleapis.com/c…" at bounding box center [800, 391] width 654 height 595
click at [569, 281] on div "/* ===== IMPORT CZCIONEK ===== */ @ import url( 'https://fonts.googleapis.com/c…" at bounding box center [800, 391] width 654 height 595
click at [834, 267] on div "/* ===== IMPORT CZCIONEK ===== */ @ import url( 'https://fonts.googleapis.com/c…" at bounding box center [800, 391] width 654 height 595
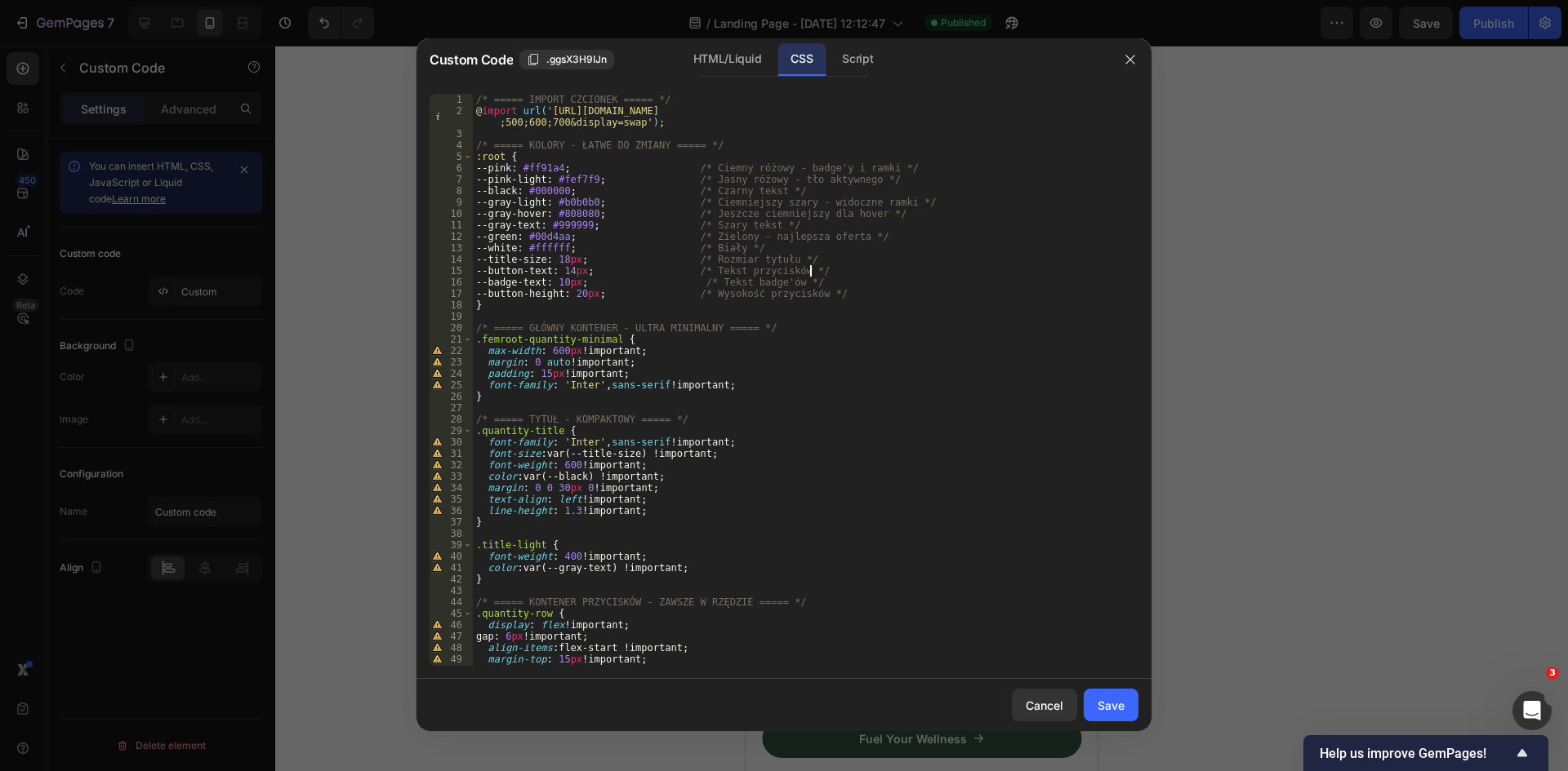
type textarea "--button-text: 14px; /* Tekst przycisków */"
click at [1112, 705] on div "Save" at bounding box center [1110, 705] width 27 height 17
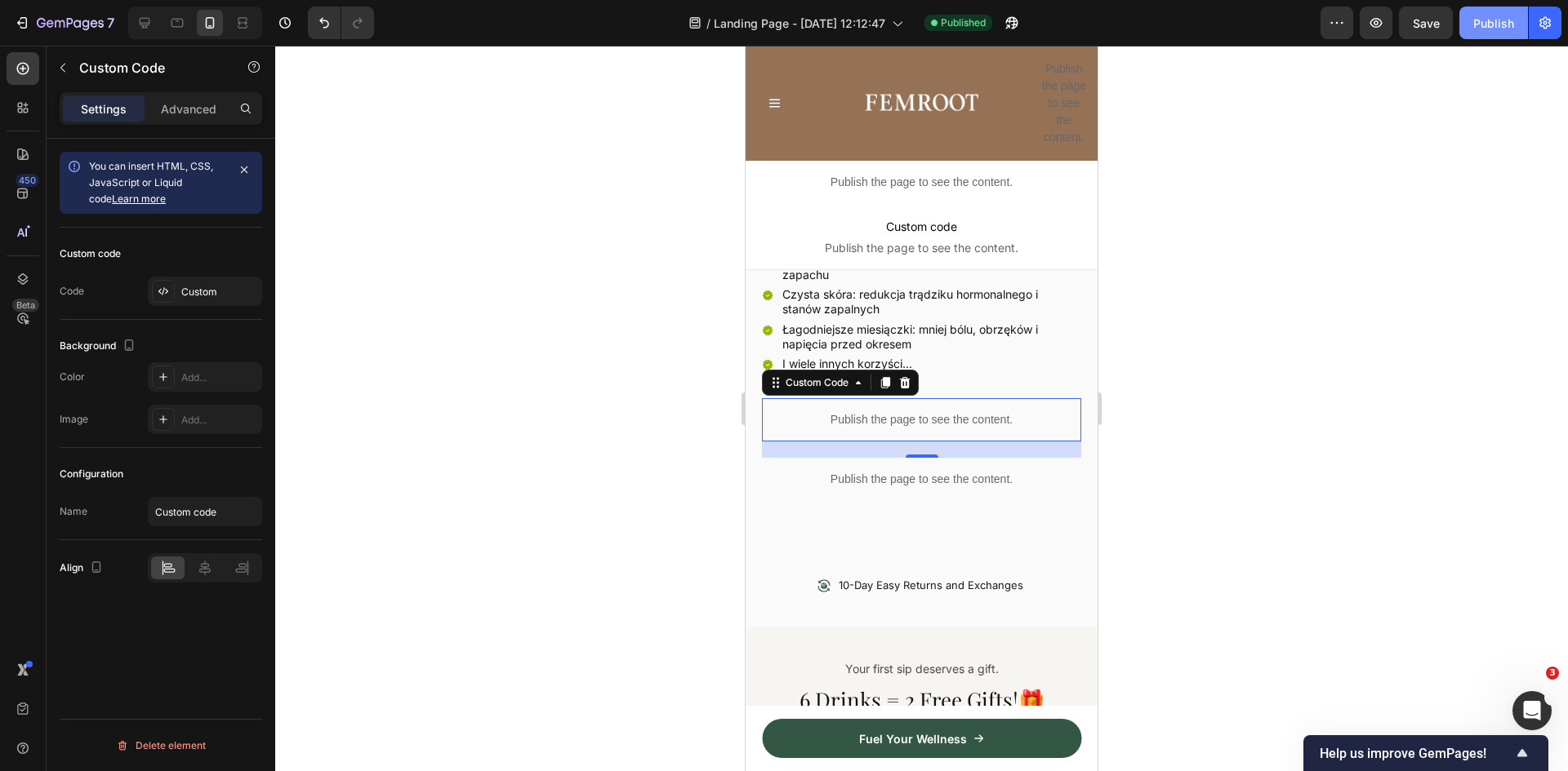
click at [1497, 18] on div "Publish" at bounding box center [1493, 23] width 40 height 17
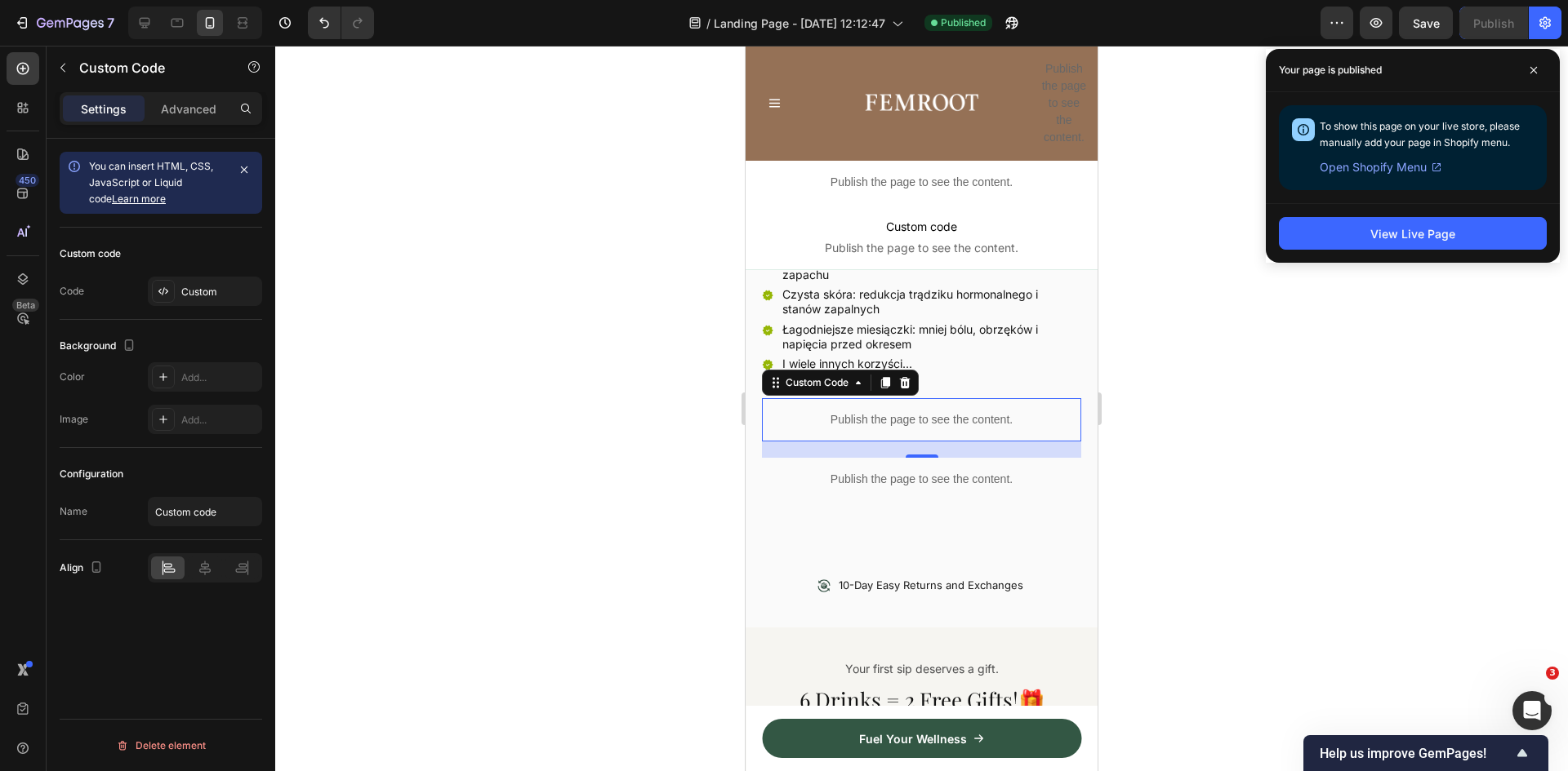
click at [903, 413] on p "Publish the page to see the content." at bounding box center [921, 420] width 319 height 17
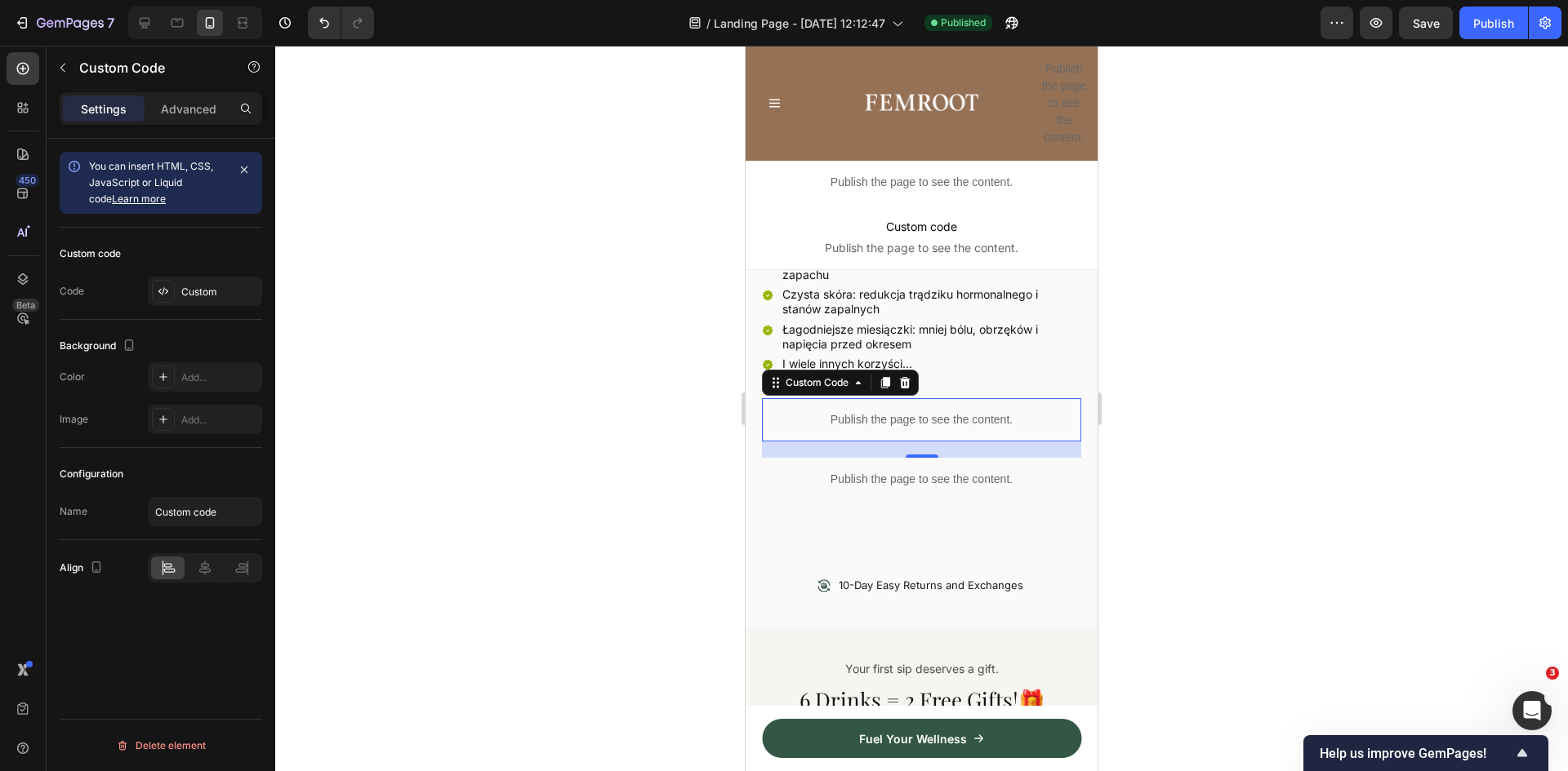
click at [903, 413] on p "Publish the page to see the content." at bounding box center [921, 420] width 319 height 17
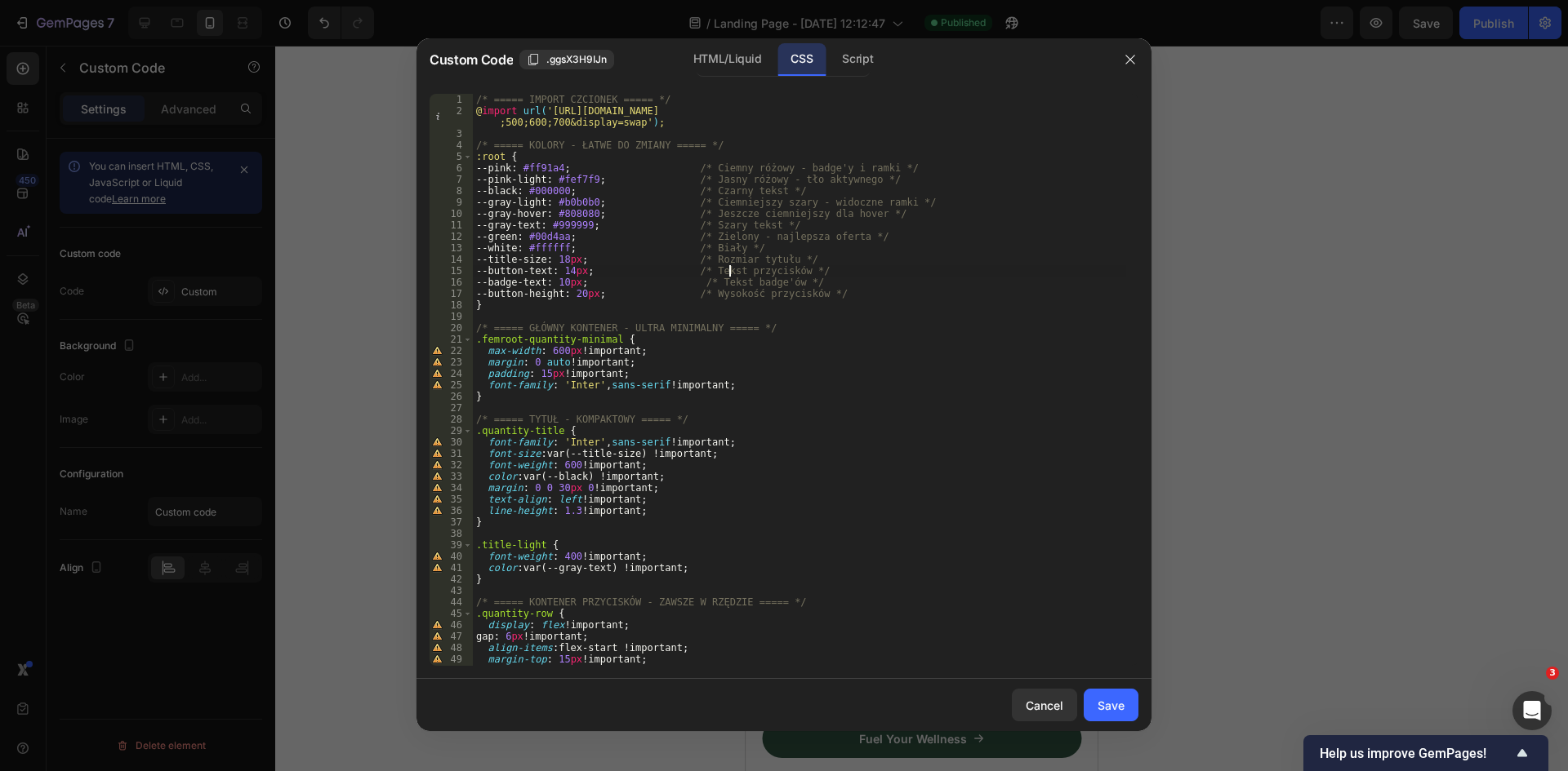
click at [732, 271] on div "/* ===== IMPORT CZCIONEK ===== */ @ import url( 'https://fonts.googleapis.com/c…" at bounding box center [800, 391] width 654 height 595
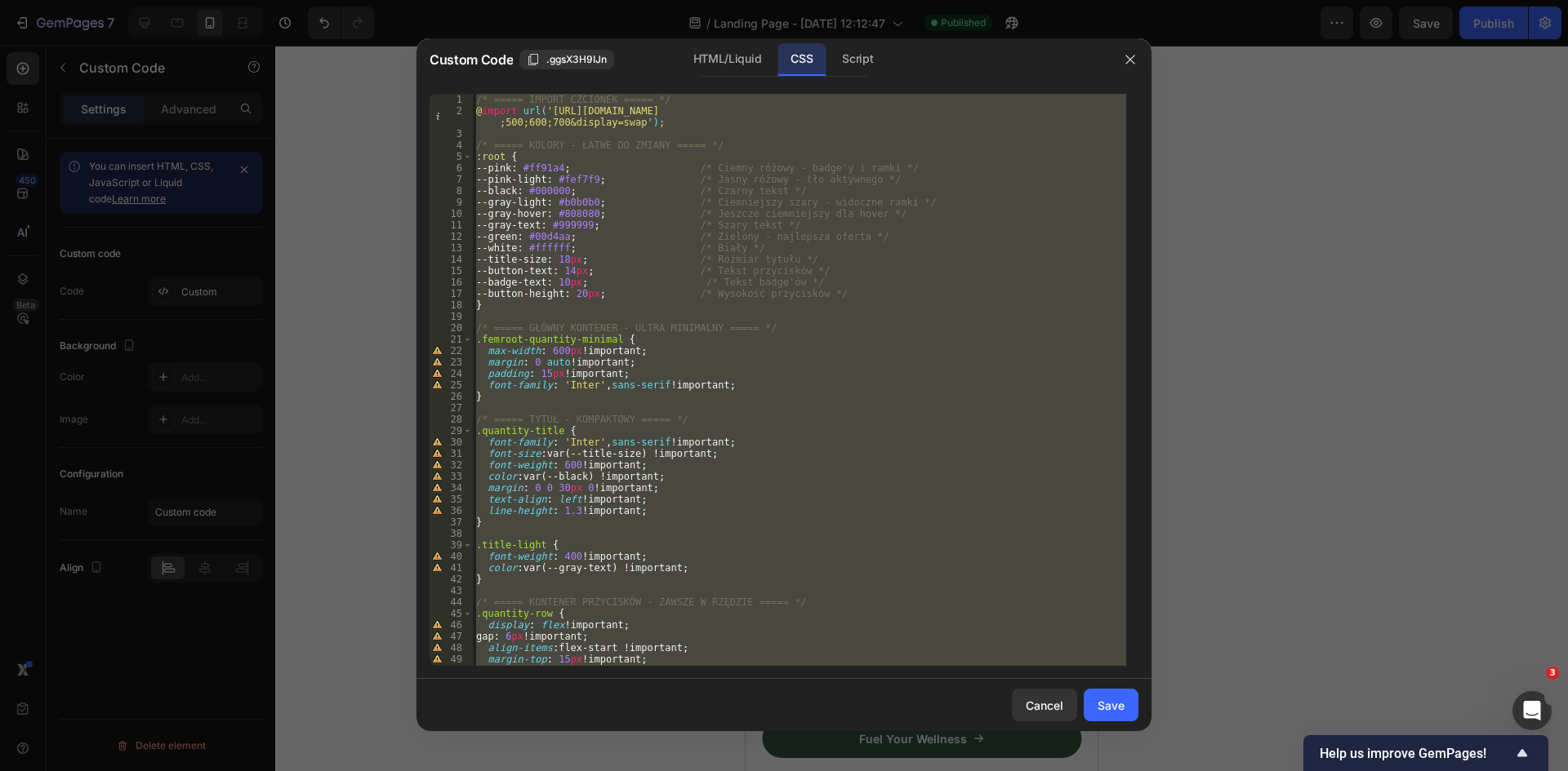
paste textarea
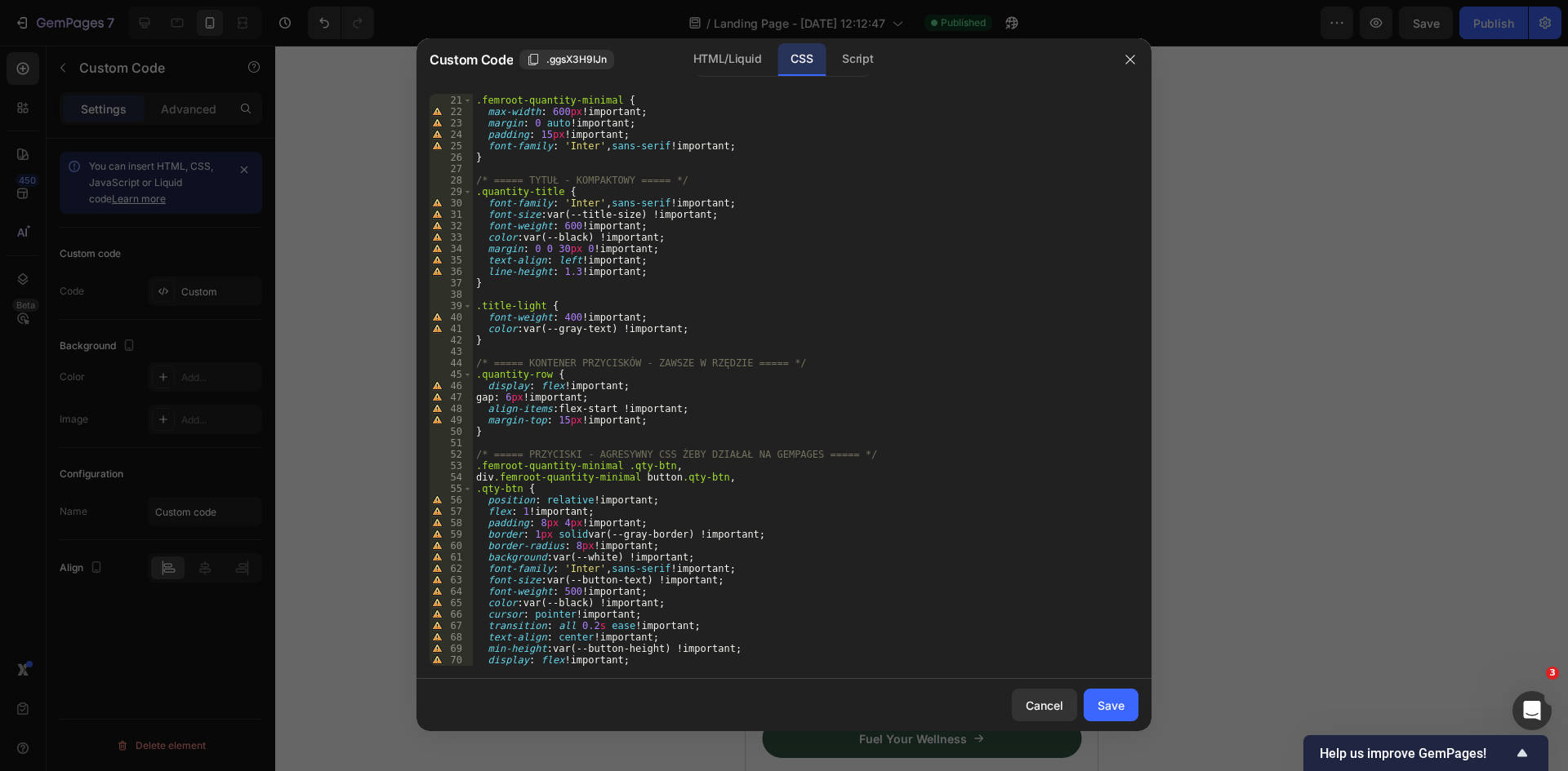
scroll to position [0, 0]
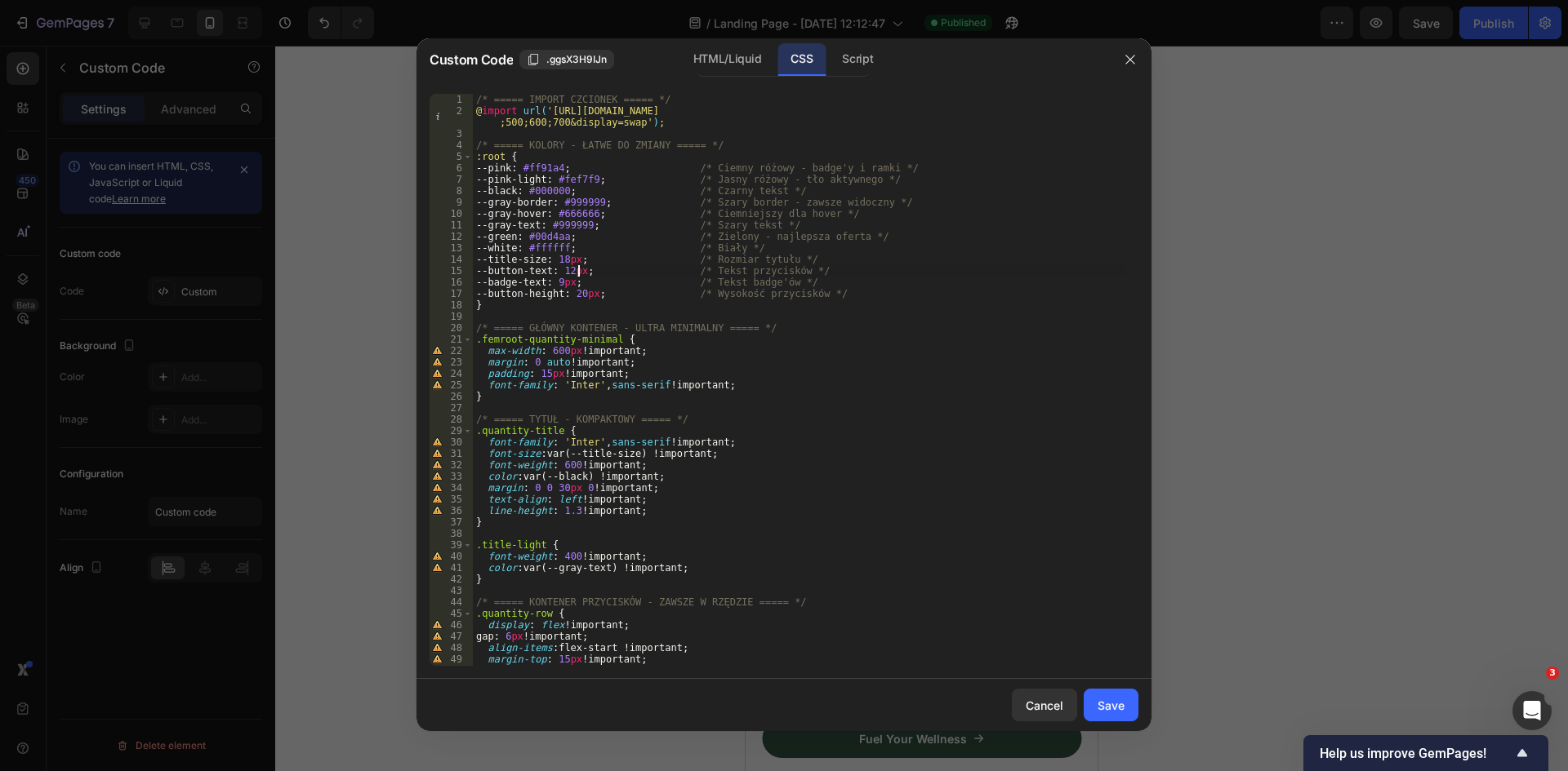
click at [577, 271] on div "/* ===== IMPORT CZCIONEK ===== */ @ import url( 'https://fonts.googleapis.com/c…" at bounding box center [800, 391] width 654 height 595
click at [523, 240] on div "/* ===== IMPORT CZCIONEK ===== */ @ import url( 'https://fonts.googleapis.com/c…" at bounding box center [800, 391] width 654 height 595
click at [564, 283] on div "/* ===== IMPORT CZCIONEK ===== */ @ import url( 'https://fonts.googleapis.com/c…" at bounding box center [800, 391] width 654 height 595
click at [568, 281] on div "/* ===== IMPORT CZCIONEK ===== */ @ import url( 'https://fonts.googleapis.com/c…" at bounding box center [800, 391] width 654 height 595
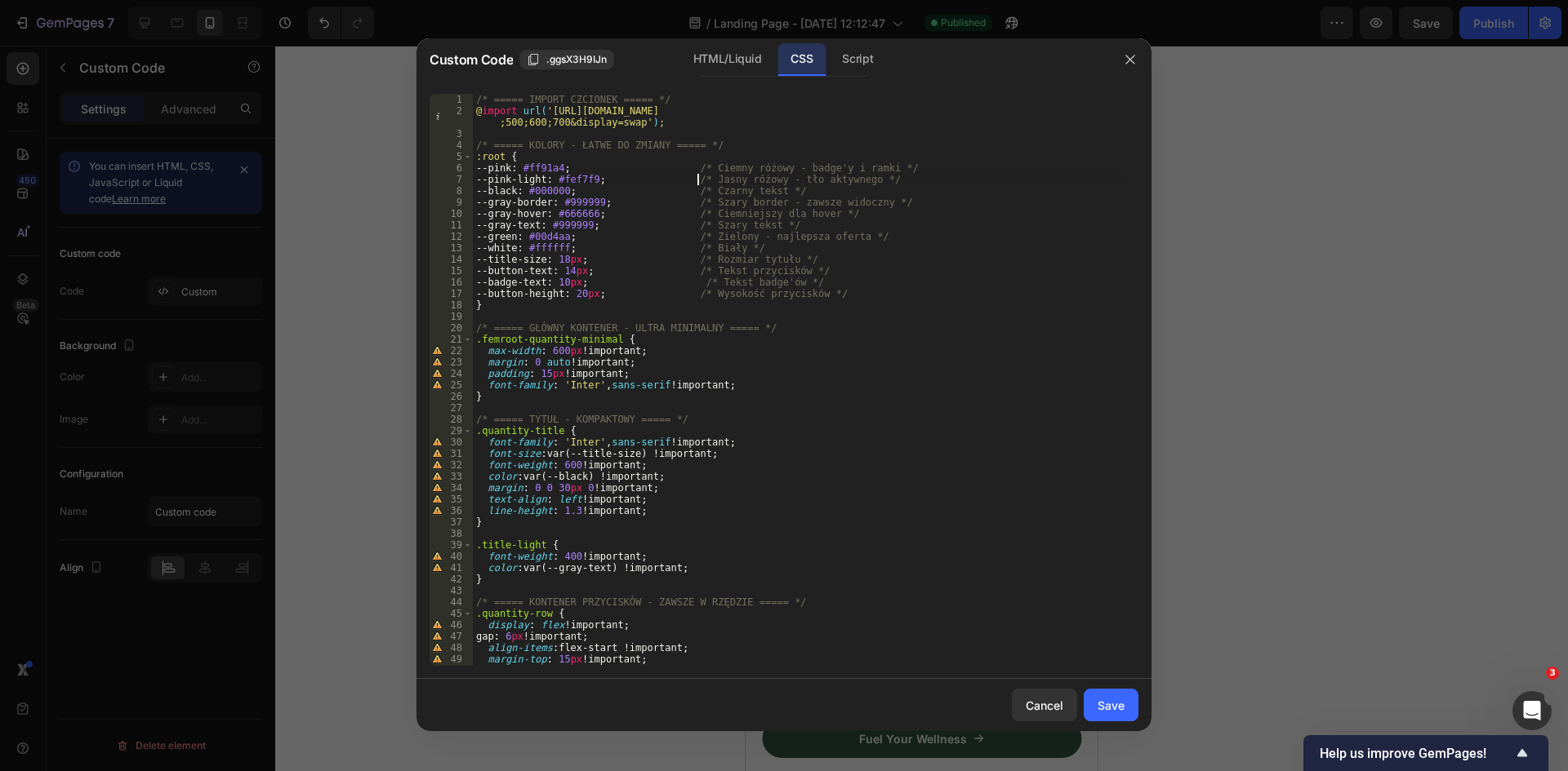
click at [699, 185] on div "/* ===== IMPORT CZCIONEK ===== */ @ import url( 'https://fonts.googleapis.com/c…" at bounding box center [800, 391] width 654 height 595
click at [525, 216] on div "/* ===== IMPORT CZCIONEK ===== */ @ import url( 'https://fonts.googleapis.com/c…" at bounding box center [800, 391] width 654 height 595
click at [581, 181] on div "/* ===== IMPORT CZCIONEK ===== */ @ import url( 'https://fonts.googleapis.com/c…" at bounding box center [800, 391] width 654 height 595
paste textarea "fd8df"
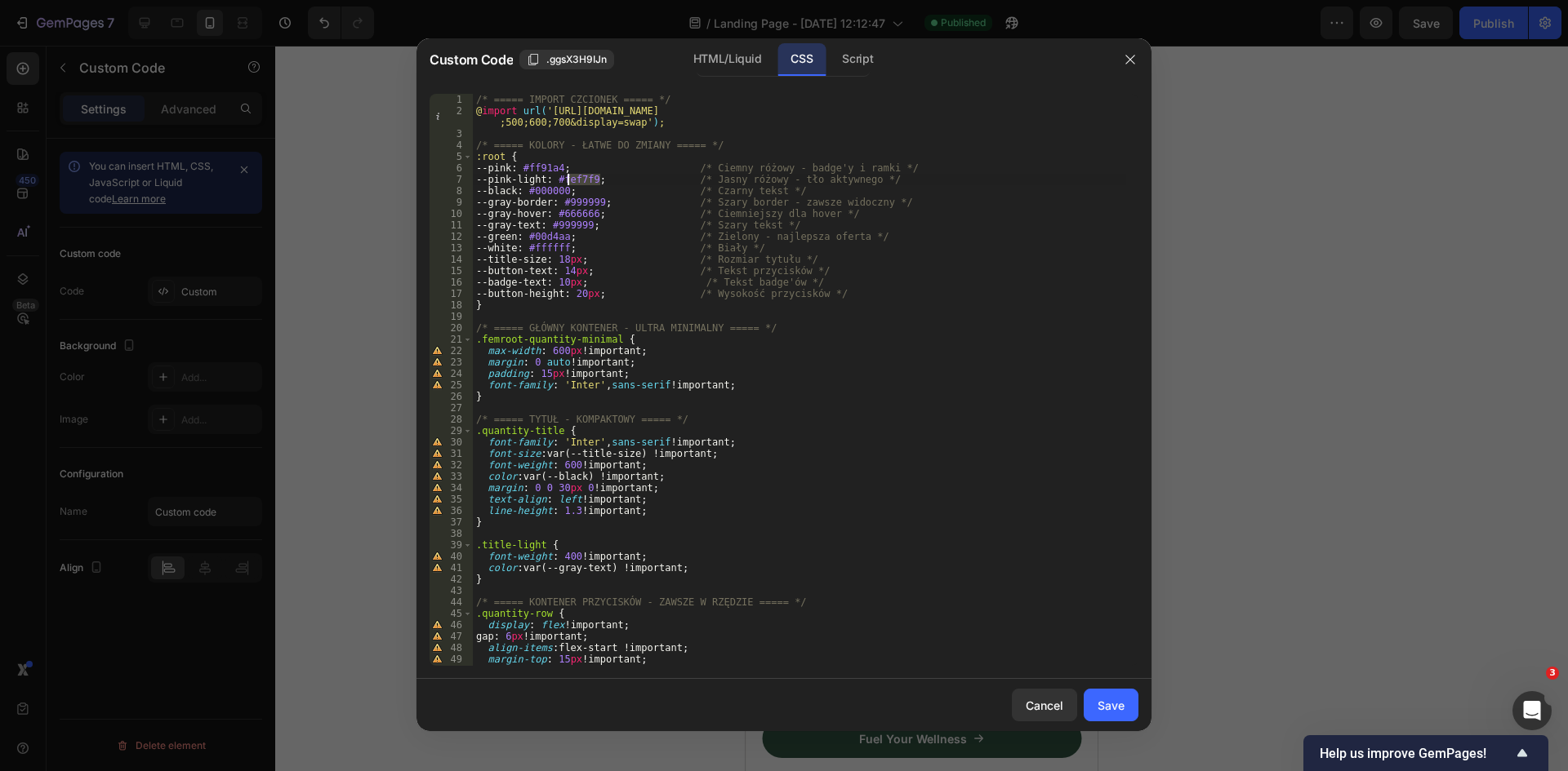
type textarea "--pink-light: #ffd8df; /* Jasny różowy - tło aktywnego */"
click at [1128, 708] on button "Save" at bounding box center [1110, 705] width 54 height 33
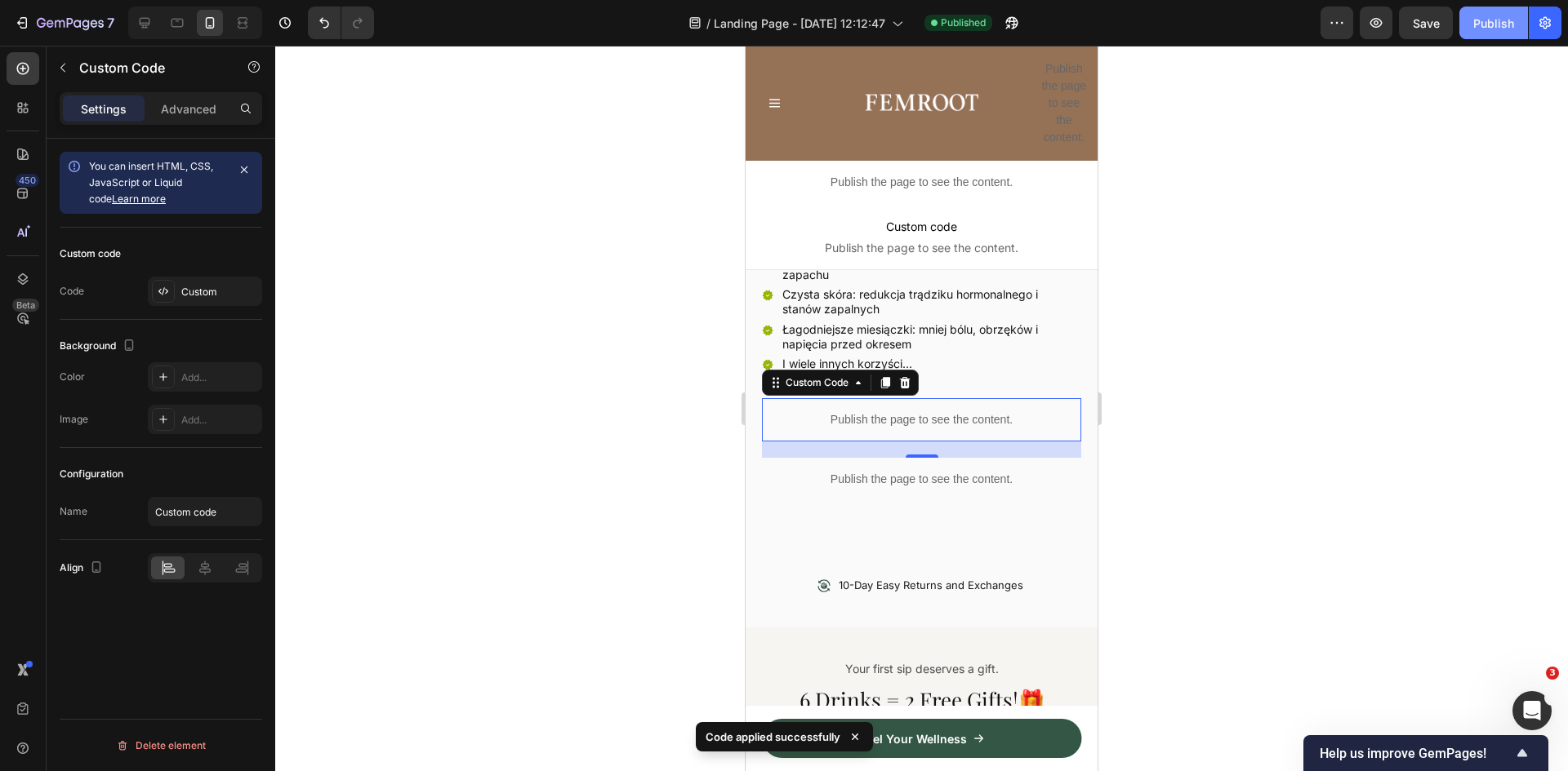
click at [1501, 20] on div "Publish" at bounding box center [1493, 23] width 40 height 17
click at [934, 412] on p "Publish the page to see the content." at bounding box center [921, 420] width 319 height 17
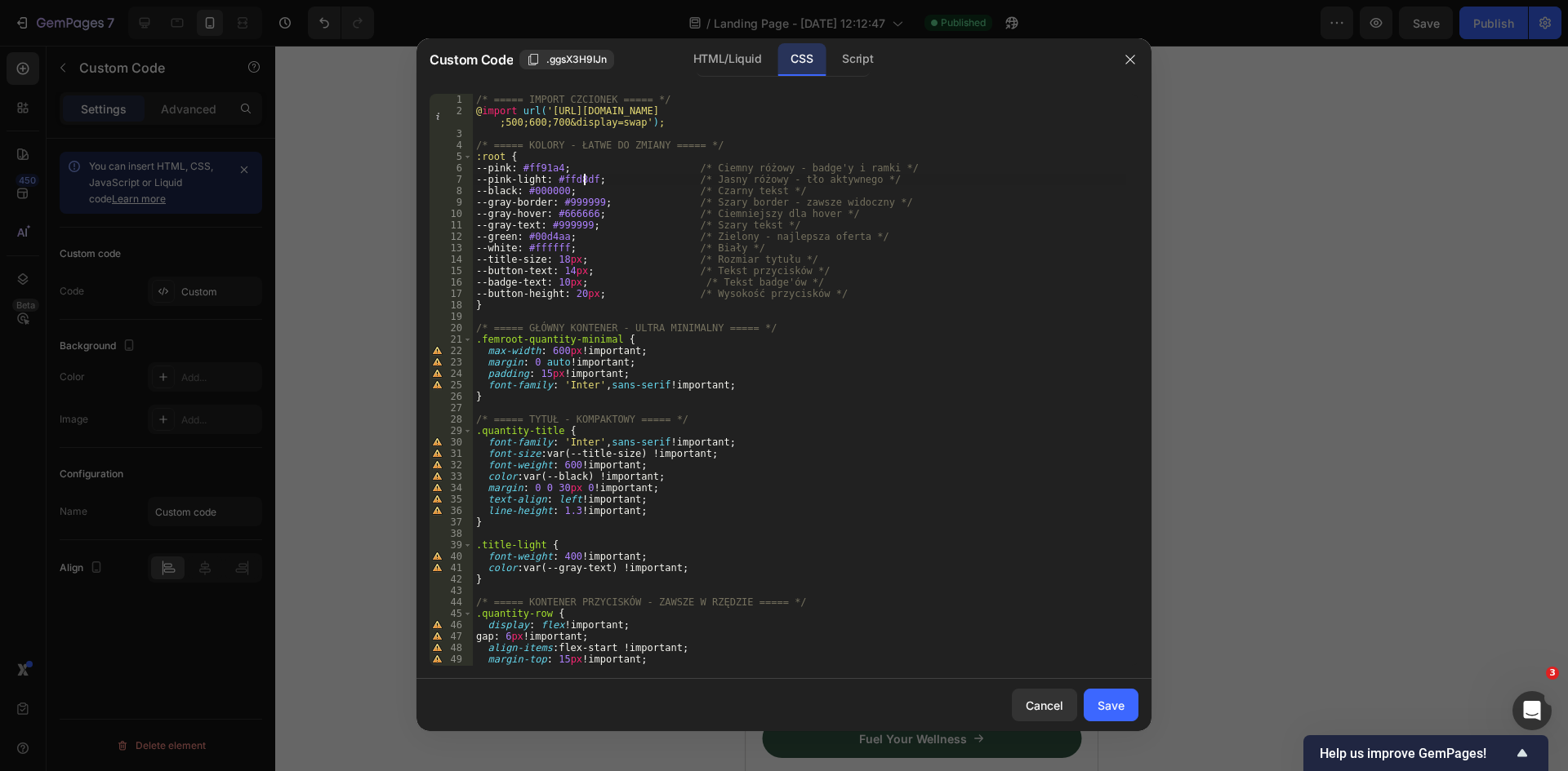
click at [583, 179] on div "/* ===== IMPORT CZCIONEK ===== */ @ import url( 'https://fonts.googleapis.com/c…" at bounding box center [800, 391] width 654 height 595
paste textarea "#ffeaed"
click at [570, 178] on div "/* ===== IMPORT CZCIONEK ===== */ @ import url( 'https://fonts.googleapis.com/c…" at bounding box center [800, 391] width 654 height 595
type textarea "--pink-light: #ffeaed; /* Jasny różowy - tło aktywnego */"
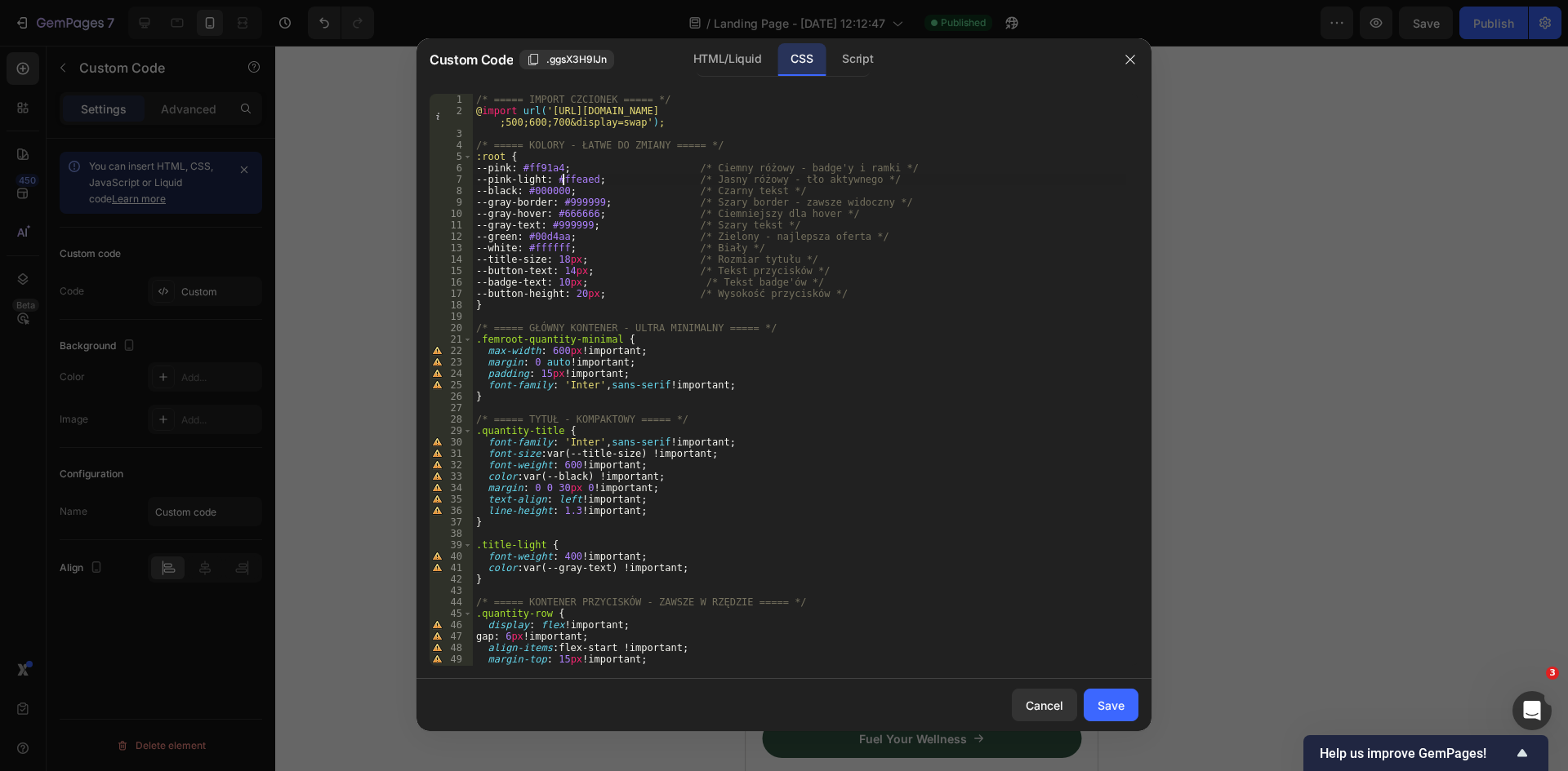
click at [1109, 700] on div "Save" at bounding box center [1110, 705] width 27 height 17
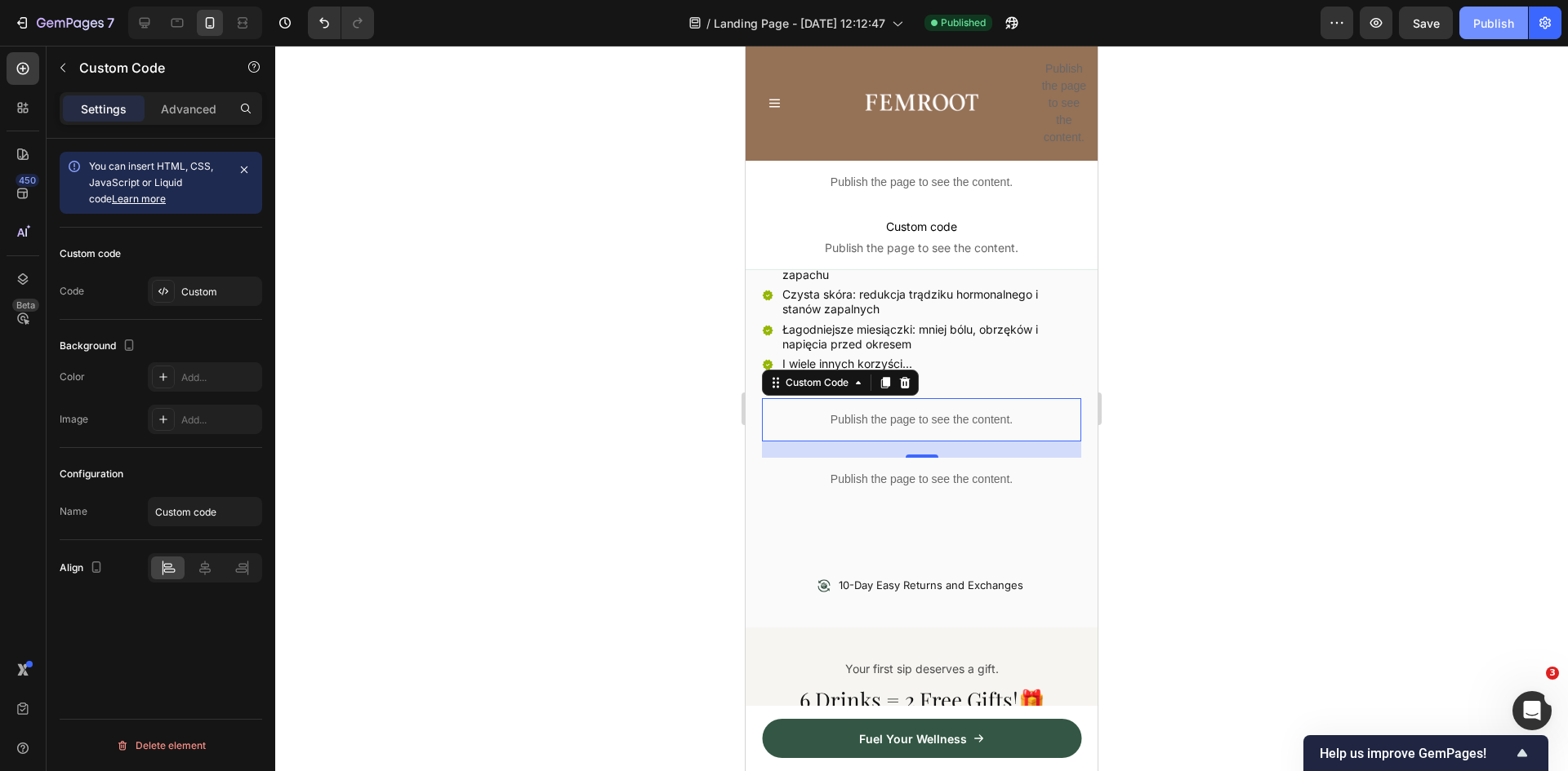
click at [1484, 28] on div "Publish" at bounding box center [1493, 23] width 40 height 17
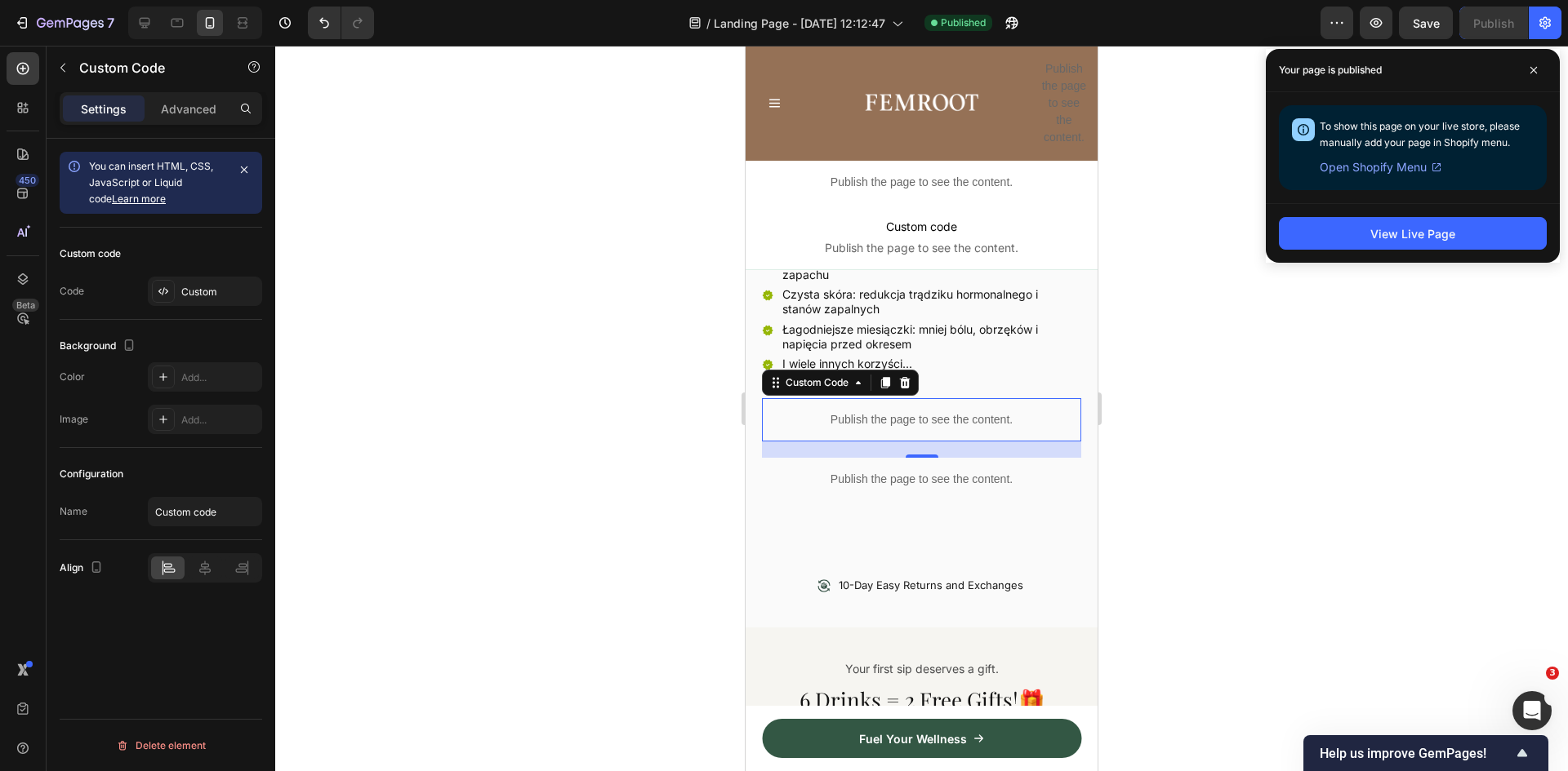
click at [928, 412] on p "Publish the page to see the content." at bounding box center [921, 420] width 319 height 17
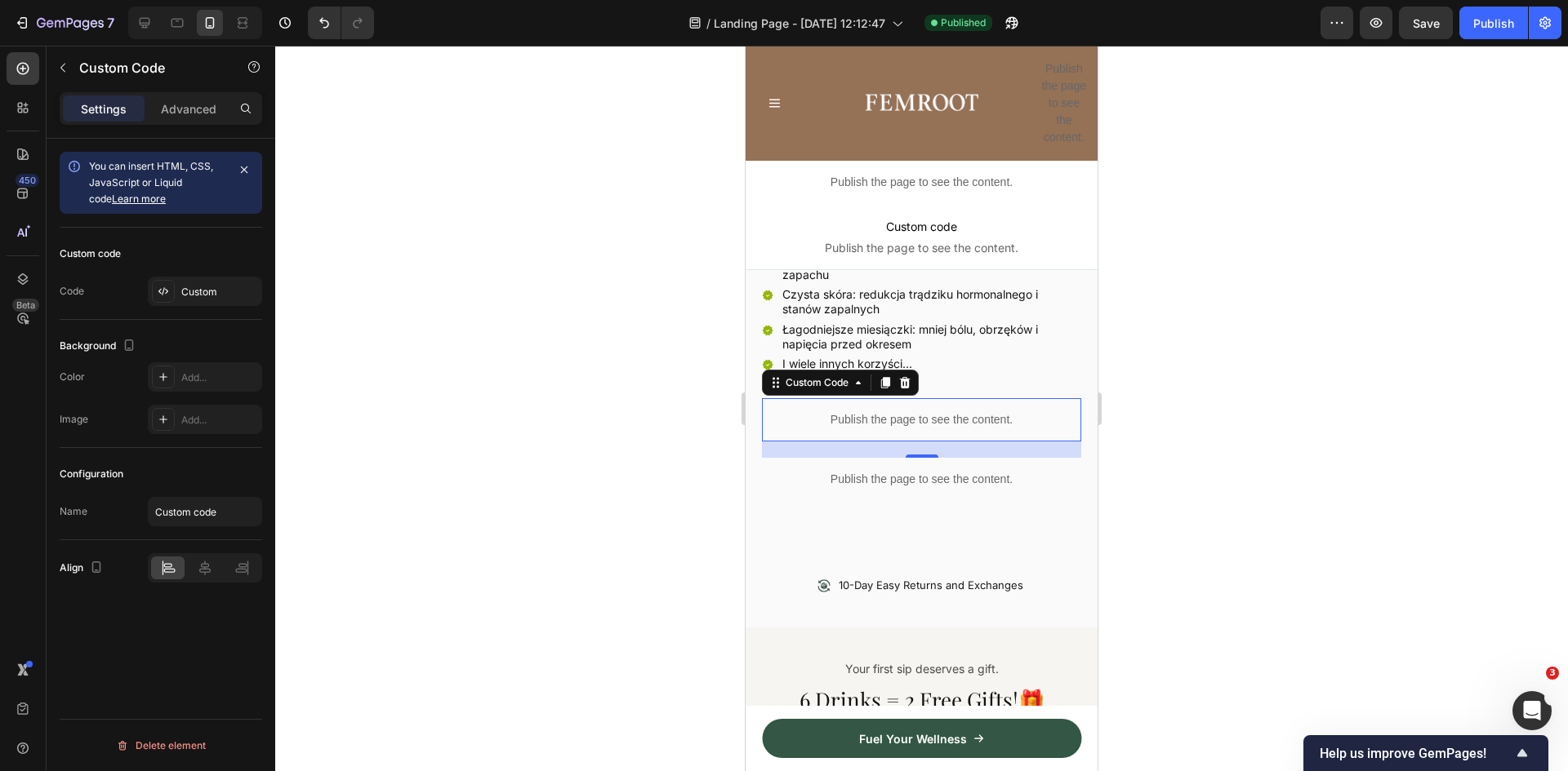
click at [928, 412] on p "Publish the page to see the content." at bounding box center [921, 420] width 319 height 17
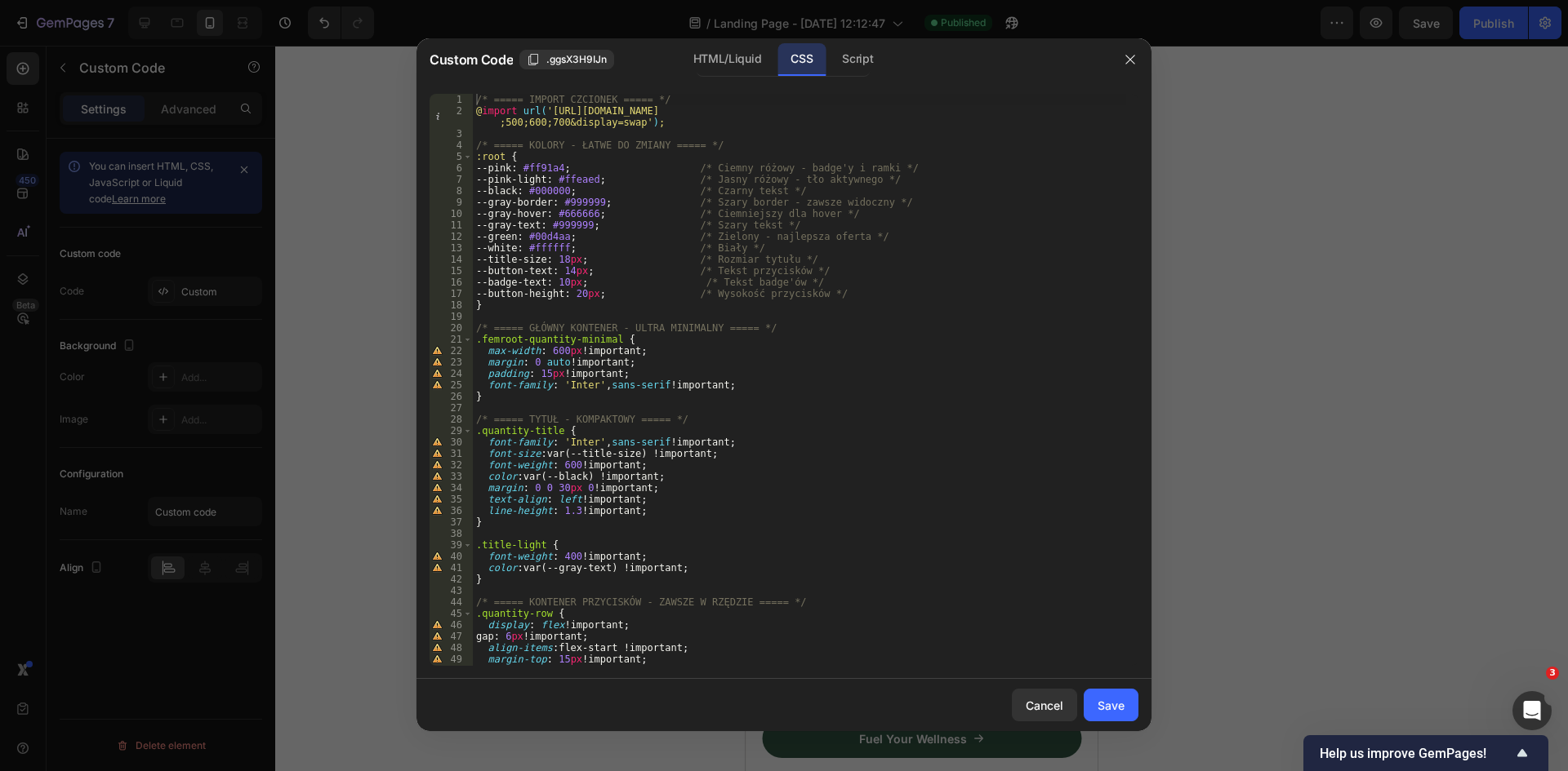
click at [1124, 45] on div at bounding box center [1130, 59] width 42 height 42
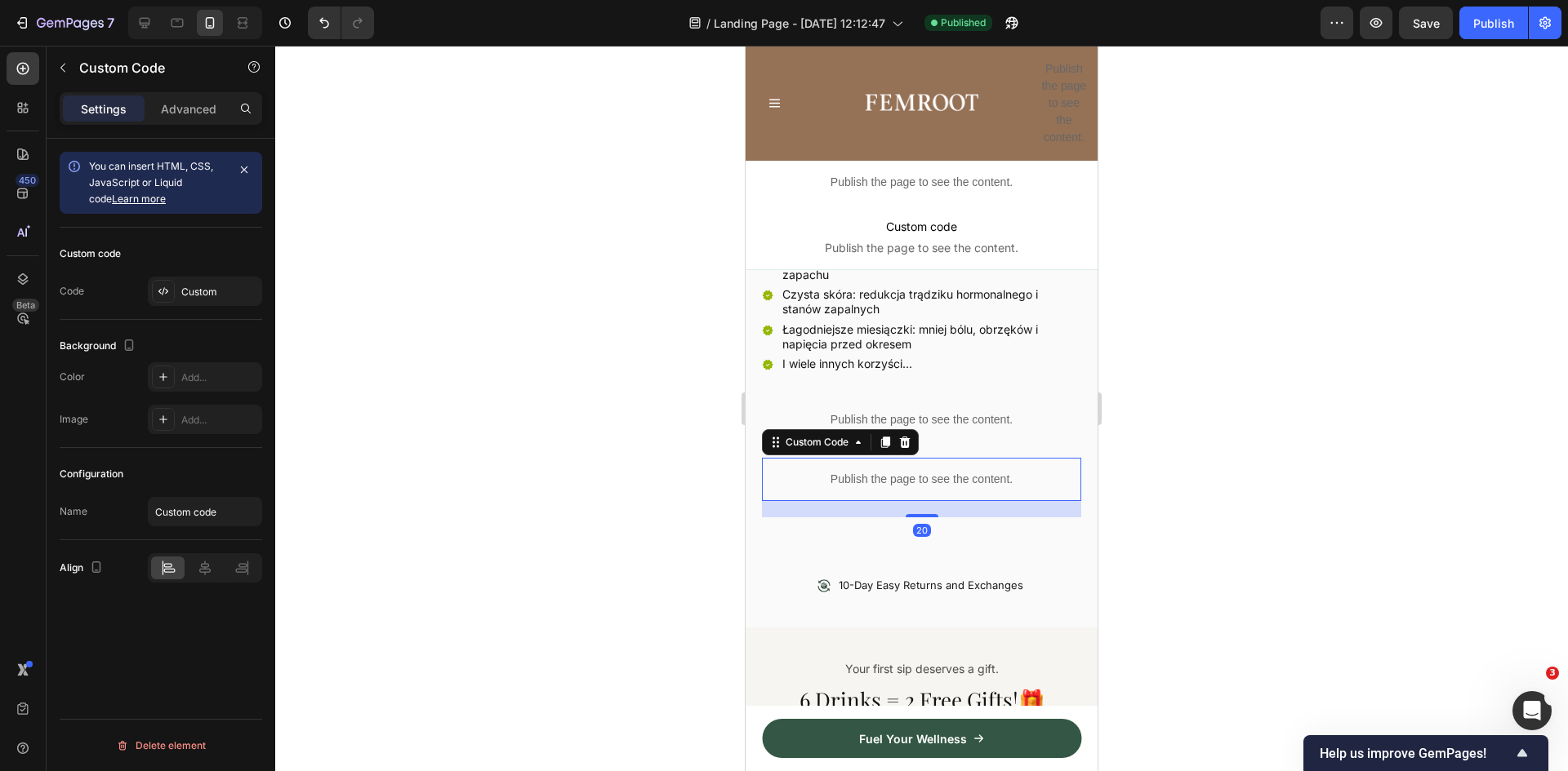
click at [961, 458] on div "Publish the page to see the content." at bounding box center [921, 480] width 319 height 43
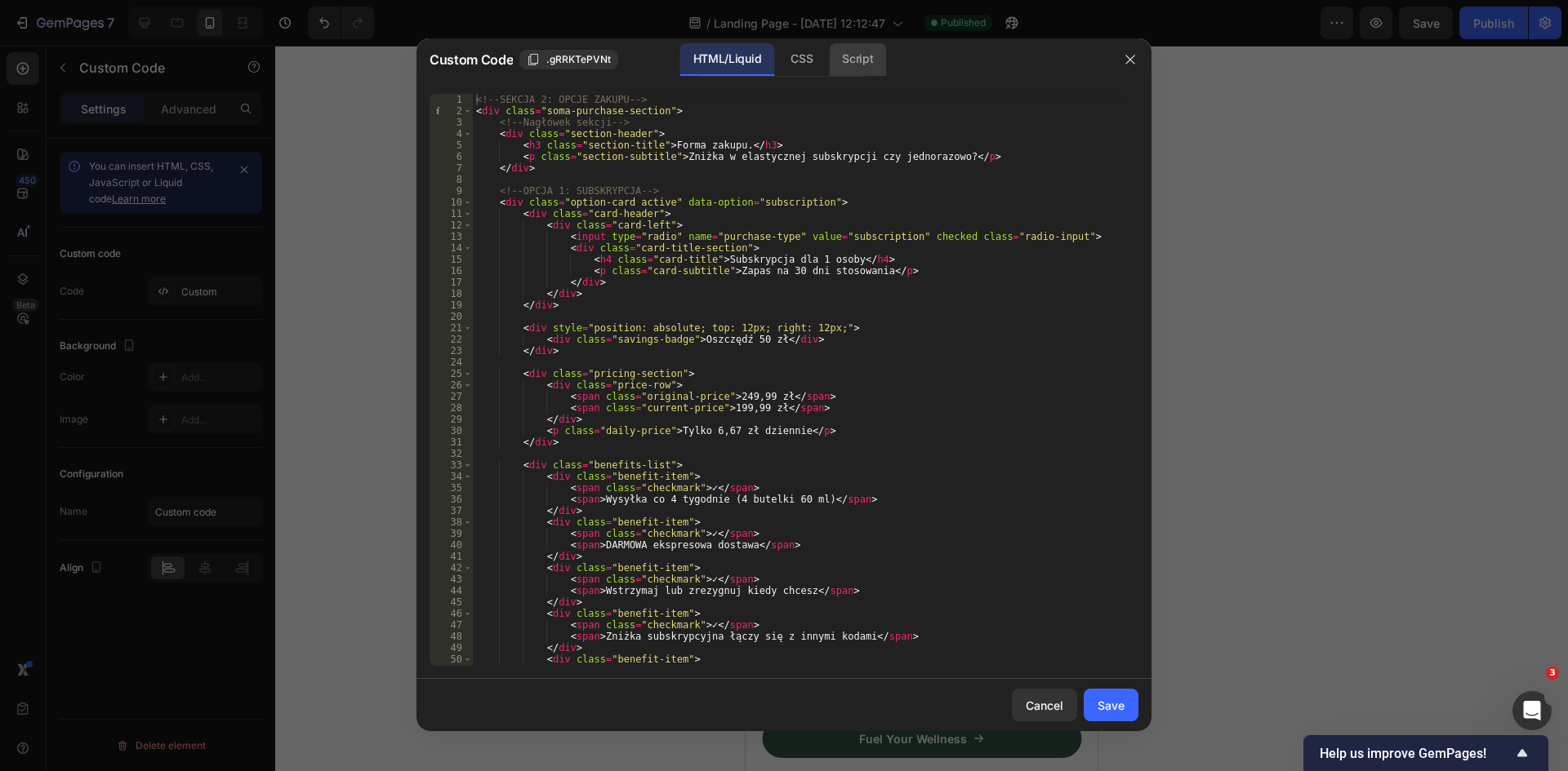
click at [869, 54] on div "Script" at bounding box center [857, 59] width 57 height 33
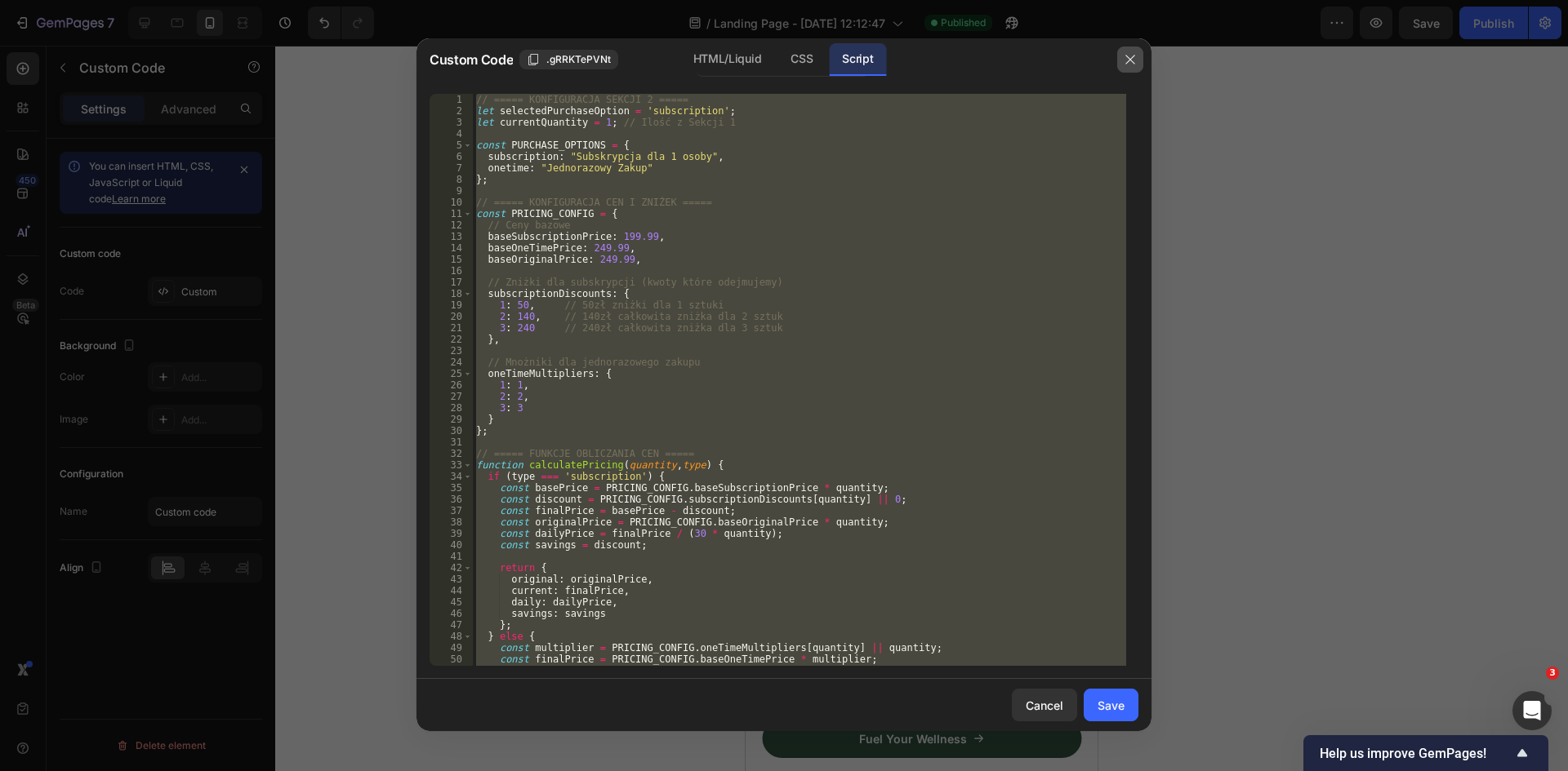
click at [1130, 59] on icon "button" at bounding box center [1130, 59] width 9 height 9
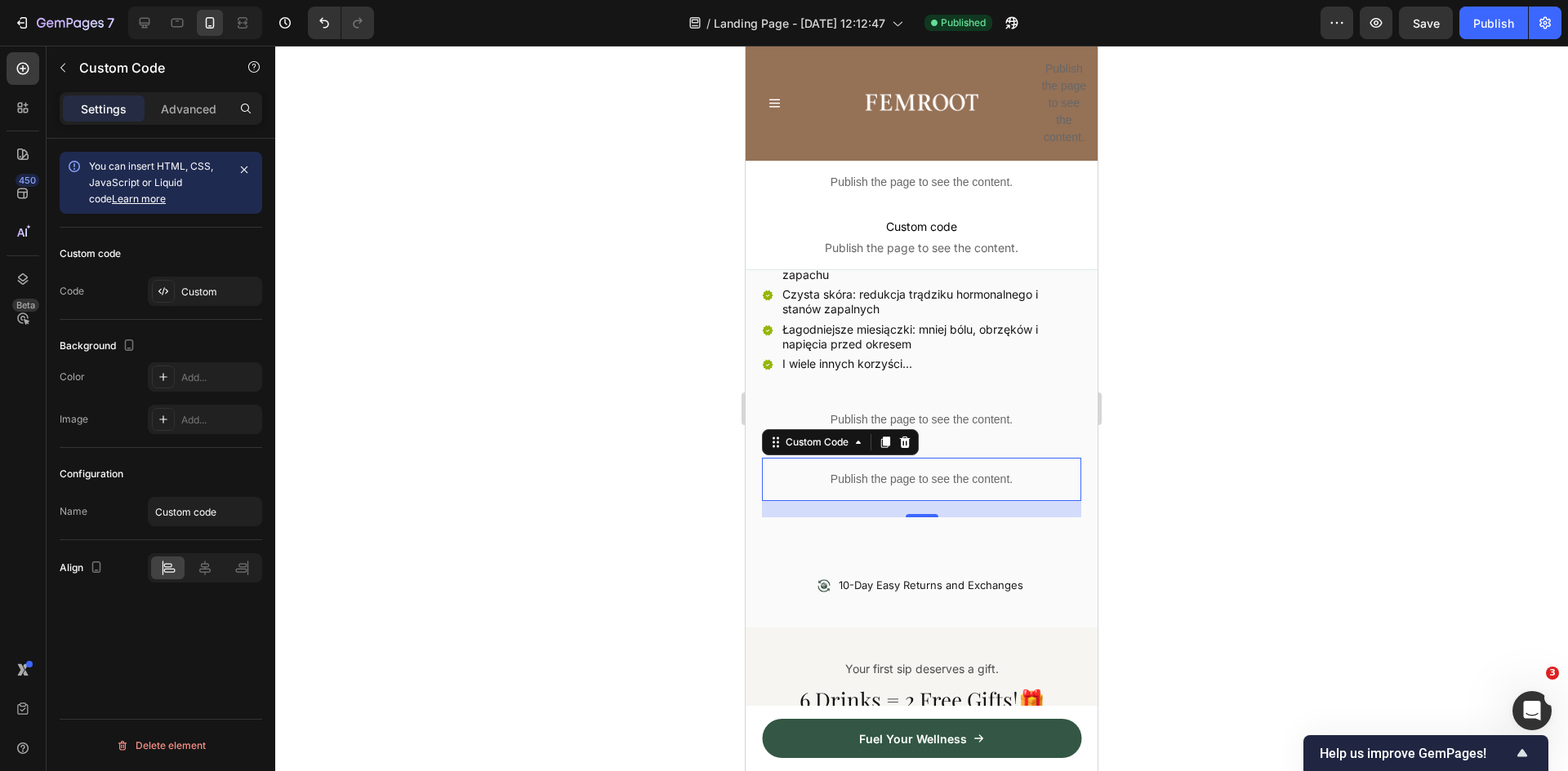
click at [955, 471] on p "Publish the page to see the content." at bounding box center [921, 479] width 319 height 17
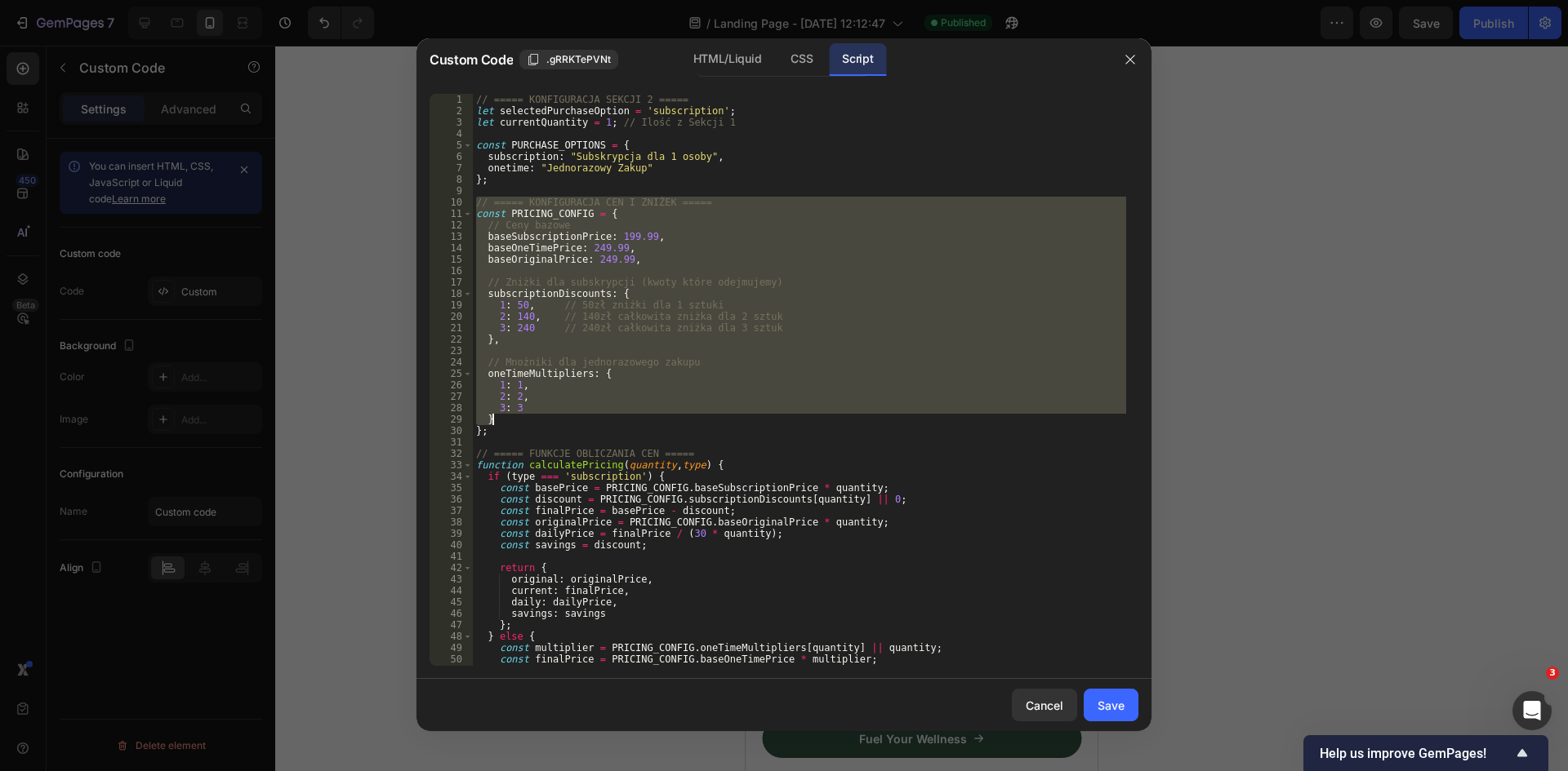
drag, startPoint x: 477, startPoint y: 202, endPoint x: 776, endPoint y: 424, distance: 372.4
click at [776, 424] on div "// ===== KONFIGURACJA SEKCJI 2 ===== let selectedPurchaseOption = 'subscription…" at bounding box center [800, 391] width 654 height 595
type textarea "3: 3 }"
click at [1130, 61] on icon "button" at bounding box center [1130, 59] width 13 height 13
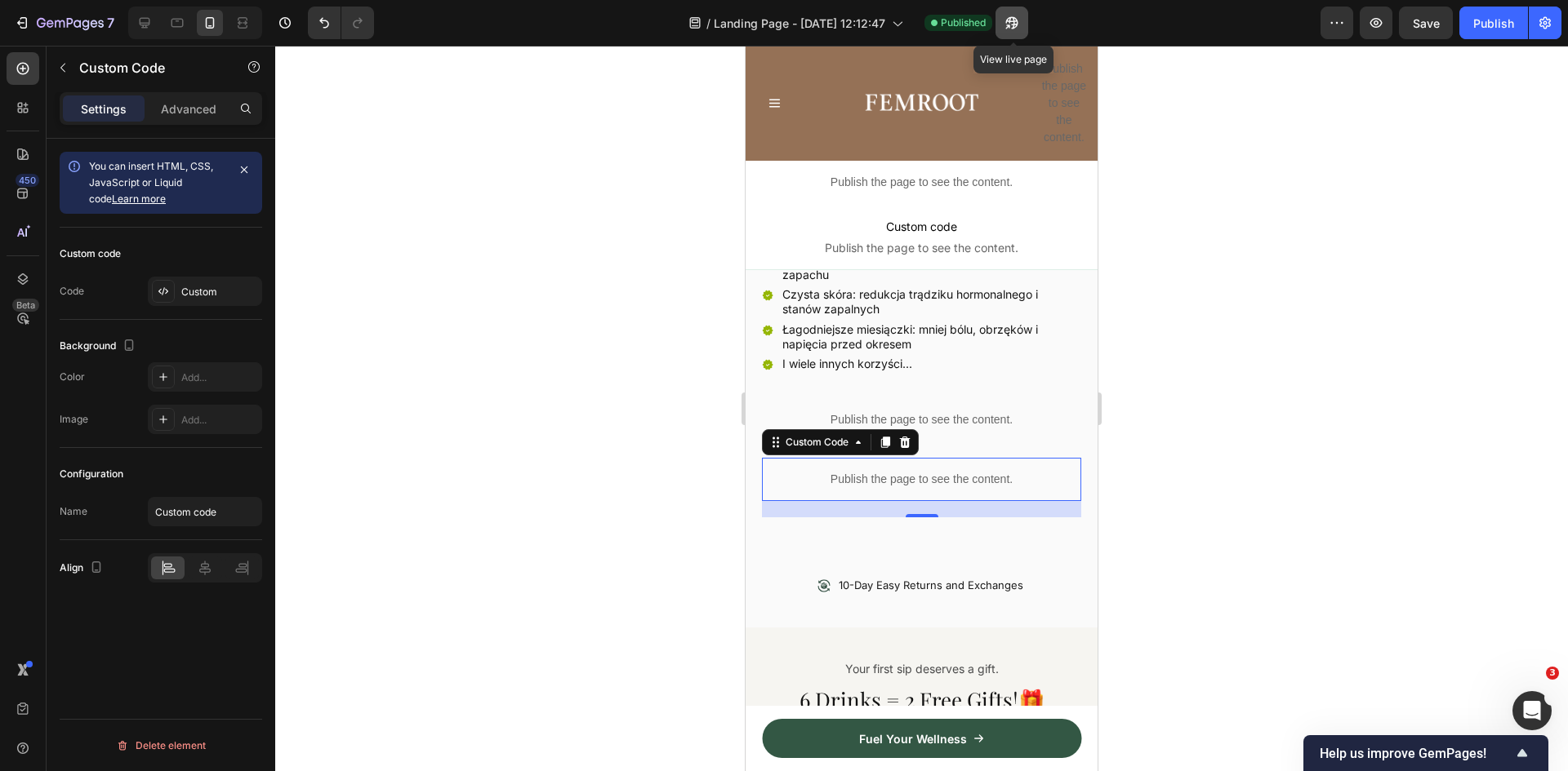
click at [1022, 23] on button "button" at bounding box center [1011, 23] width 33 height 33
click at [937, 471] on p "Publish the page to see the content." at bounding box center [921, 479] width 319 height 17
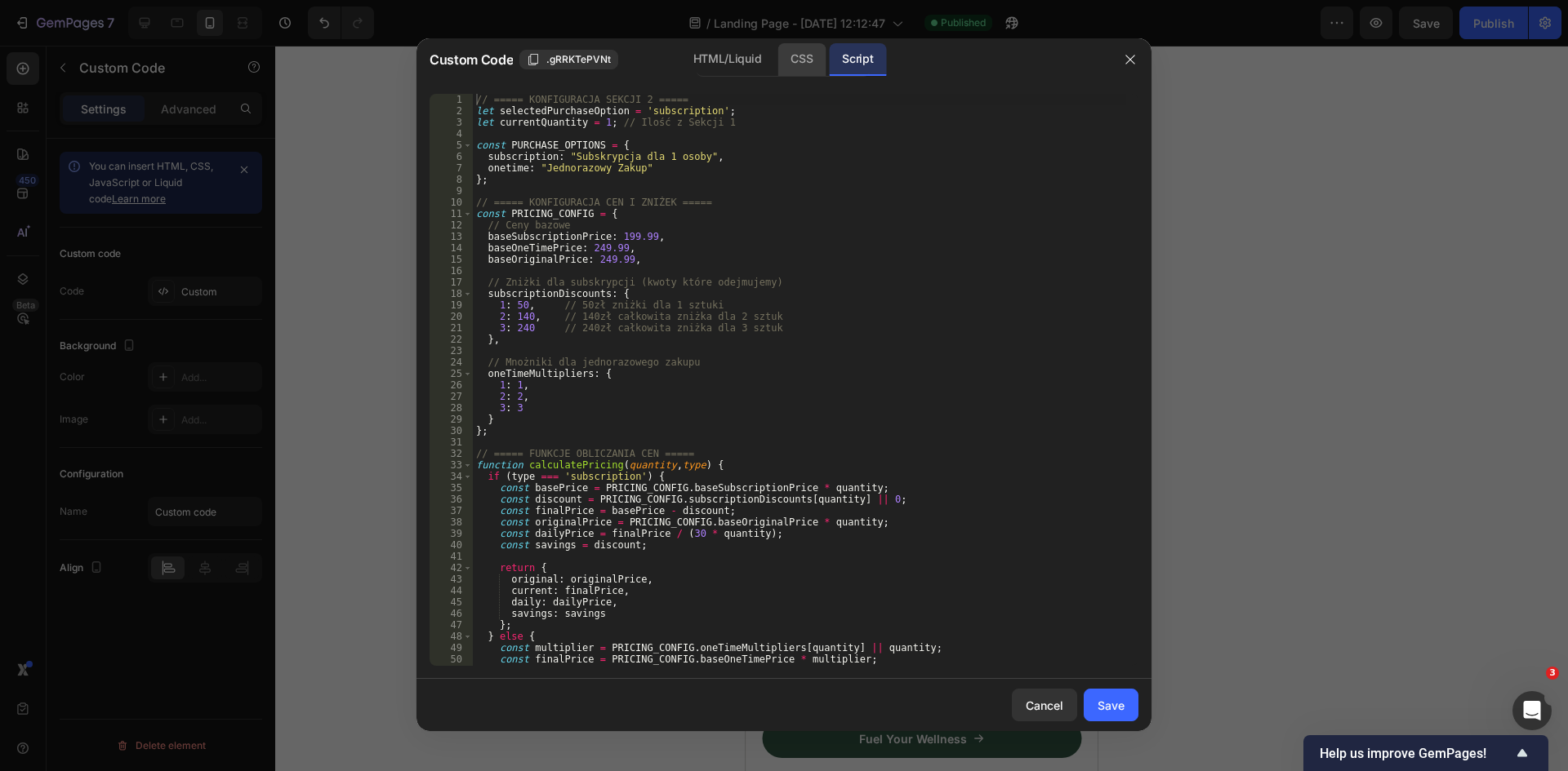
click at [800, 64] on div "CSS" at bounding box center [801, 59] width 48 height 33
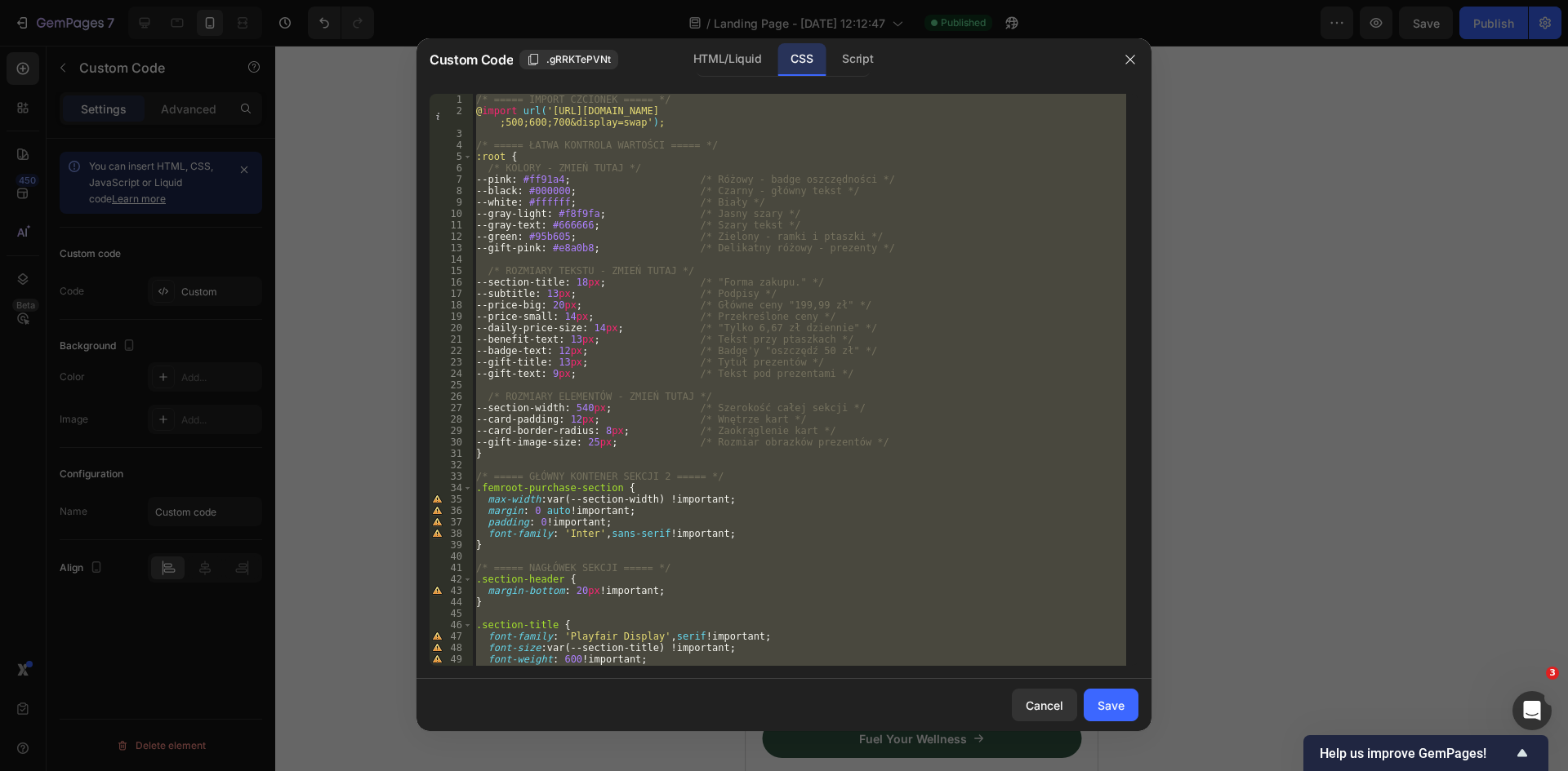
click at [636, 285] on div "/* ===== IMPORT CZCIONEK ===== */ @ import url( 'https://fonts.googleapis.com/c…" at bounding box center [800, 380] width 654 height 573
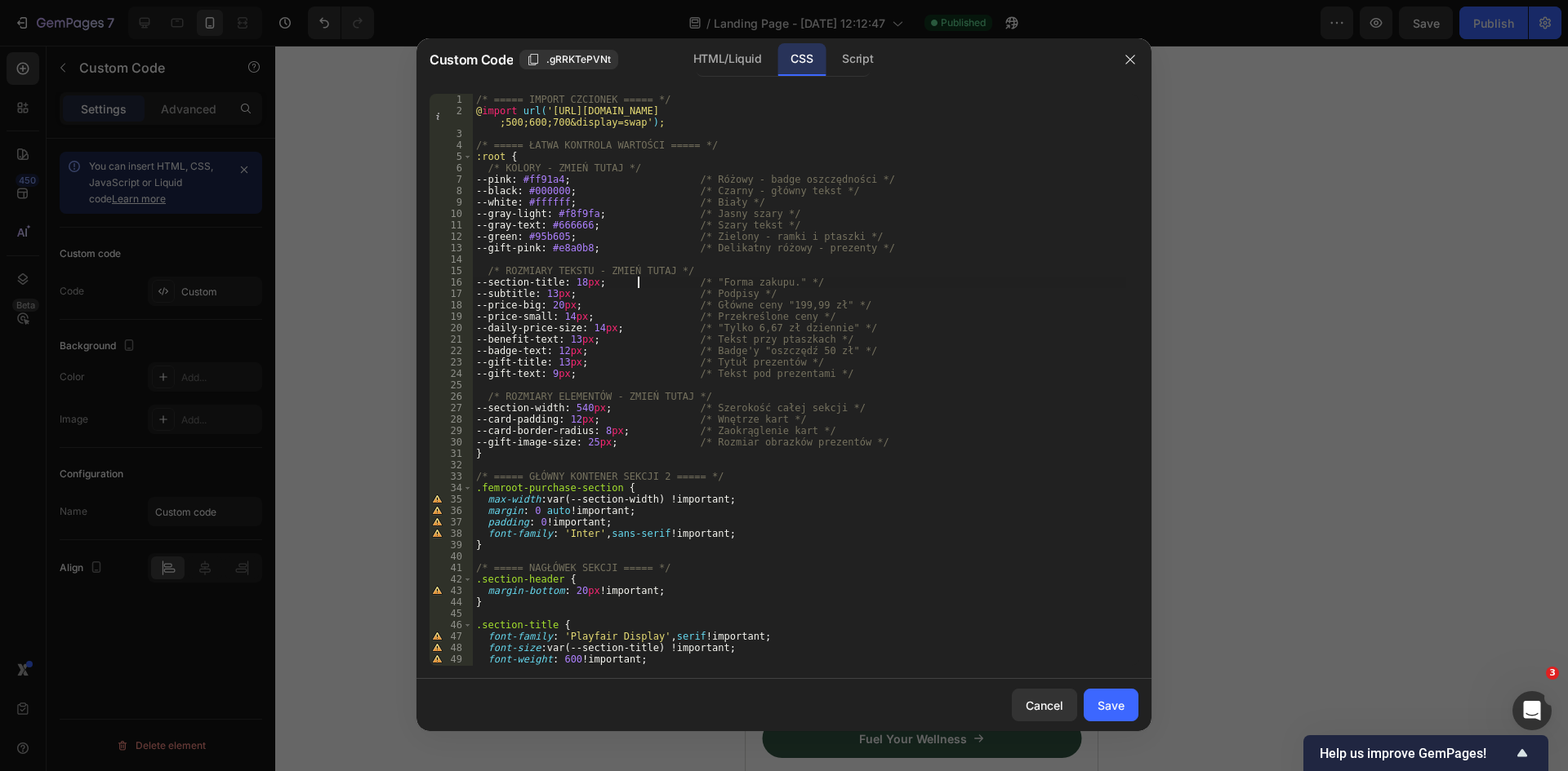
click at [635, 278] on div "/* ===== IMPORT CZCIONEK ===== */ @ import url( 'https://fonts.googleapis.com/c…" at bounding box center [800, 391] width 654 height 595
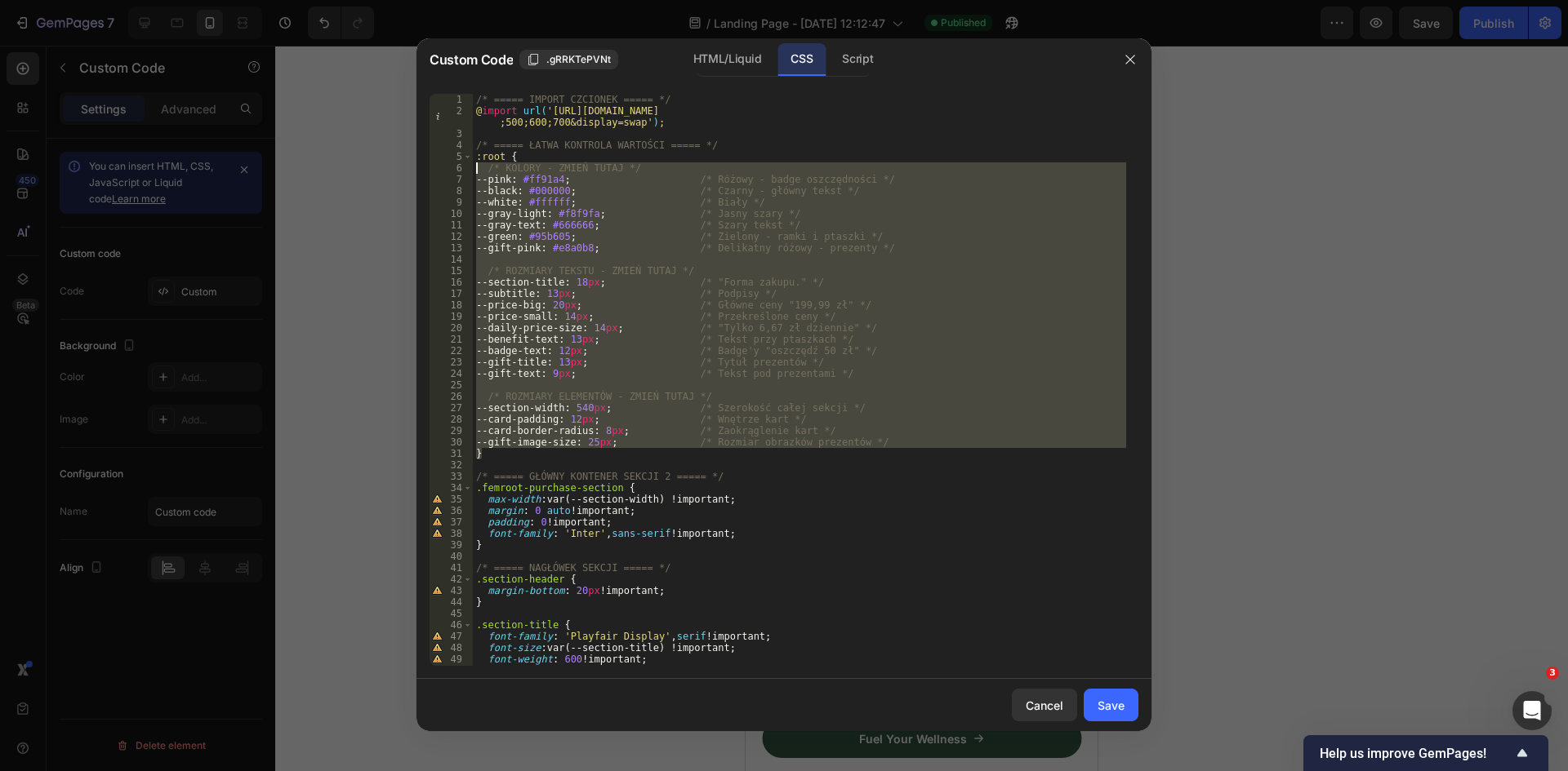
drag, startPoint x: 728, startPoint y: 457, endPoint x: 463, endPoint y: 166, distance: 393.6
click at [463, 166] on div "--gift-image-size: 25px; /* Rozmiar obrazków prezentów */ 1 2 3 4 5 6 7 8 9 10 …" at bounding box center [784, 380] width 709 height 573
click at [903, 271] on div "/* ===== IMPORT CZCIONEK ===== */ @ import url( 'https://fonts.googleapis.com/c…" at bounding box center [800, 380] width 654 height 573
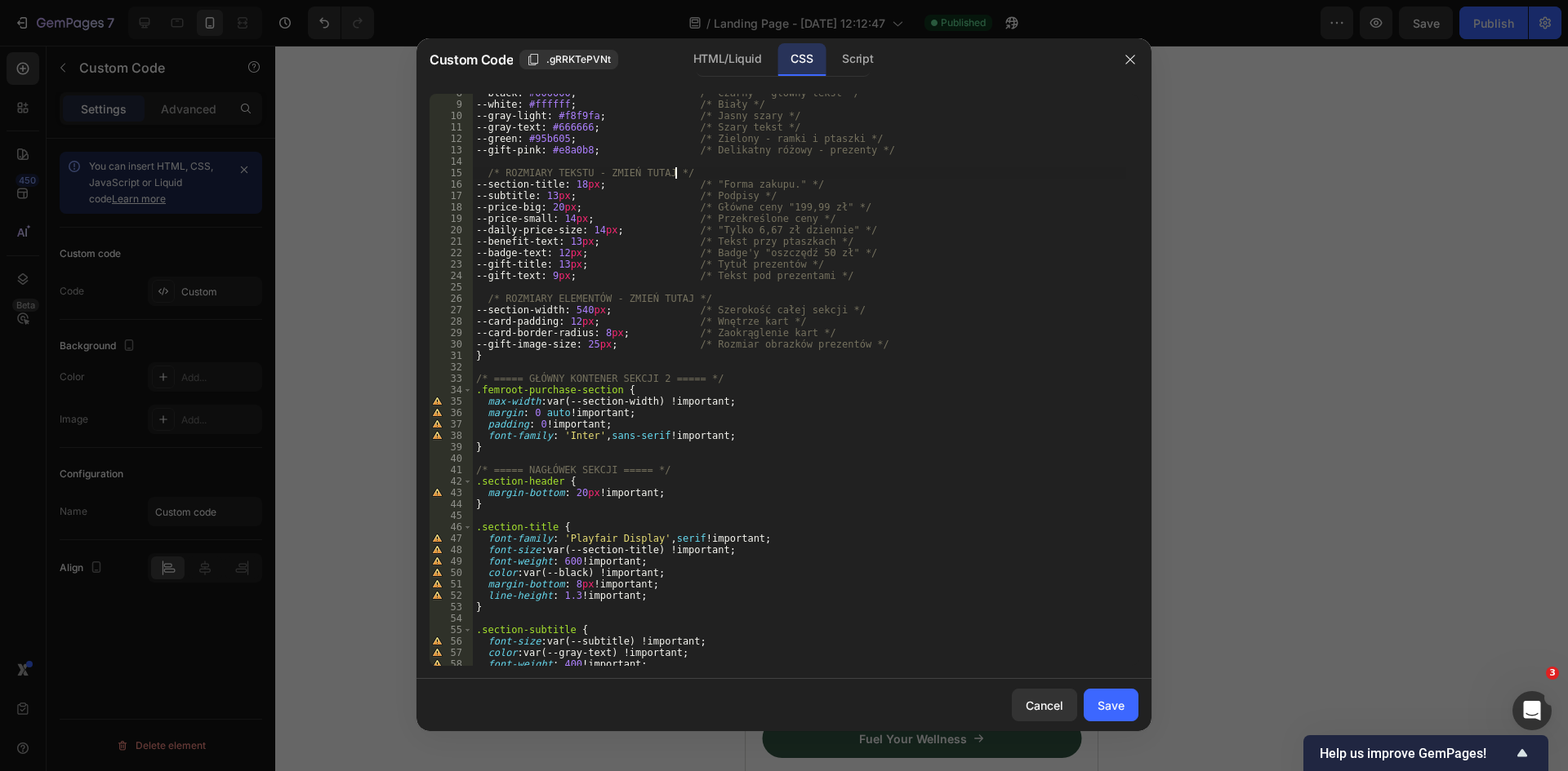
scroll to position [0, 0]
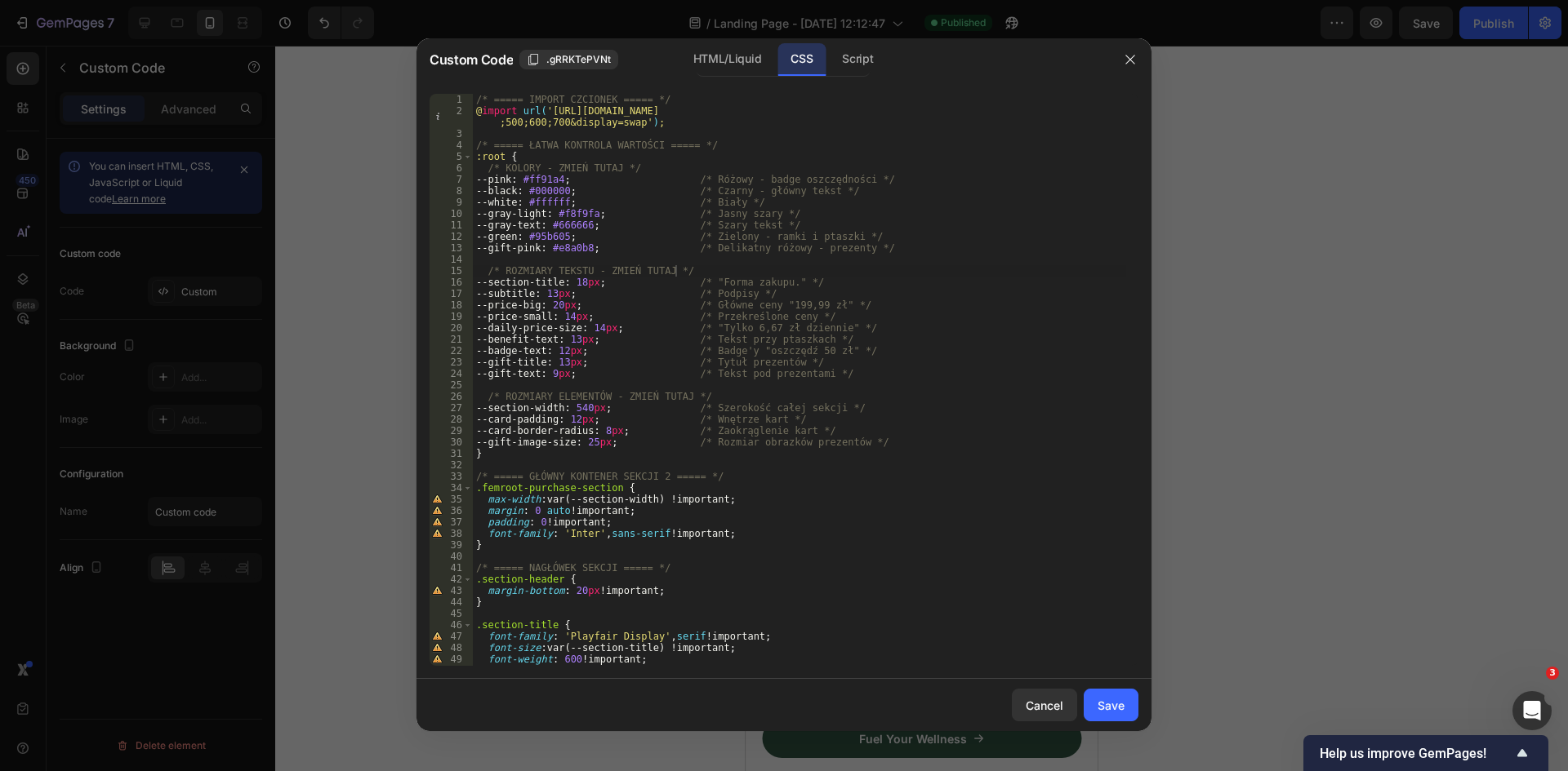
click at [752, 337] on div "/* ===== IMPORT CZCIONEK ===== */ @ import url( 'https://fonts.googleapis.com/c…" at bounding box center [800, 391] width 654 height 595
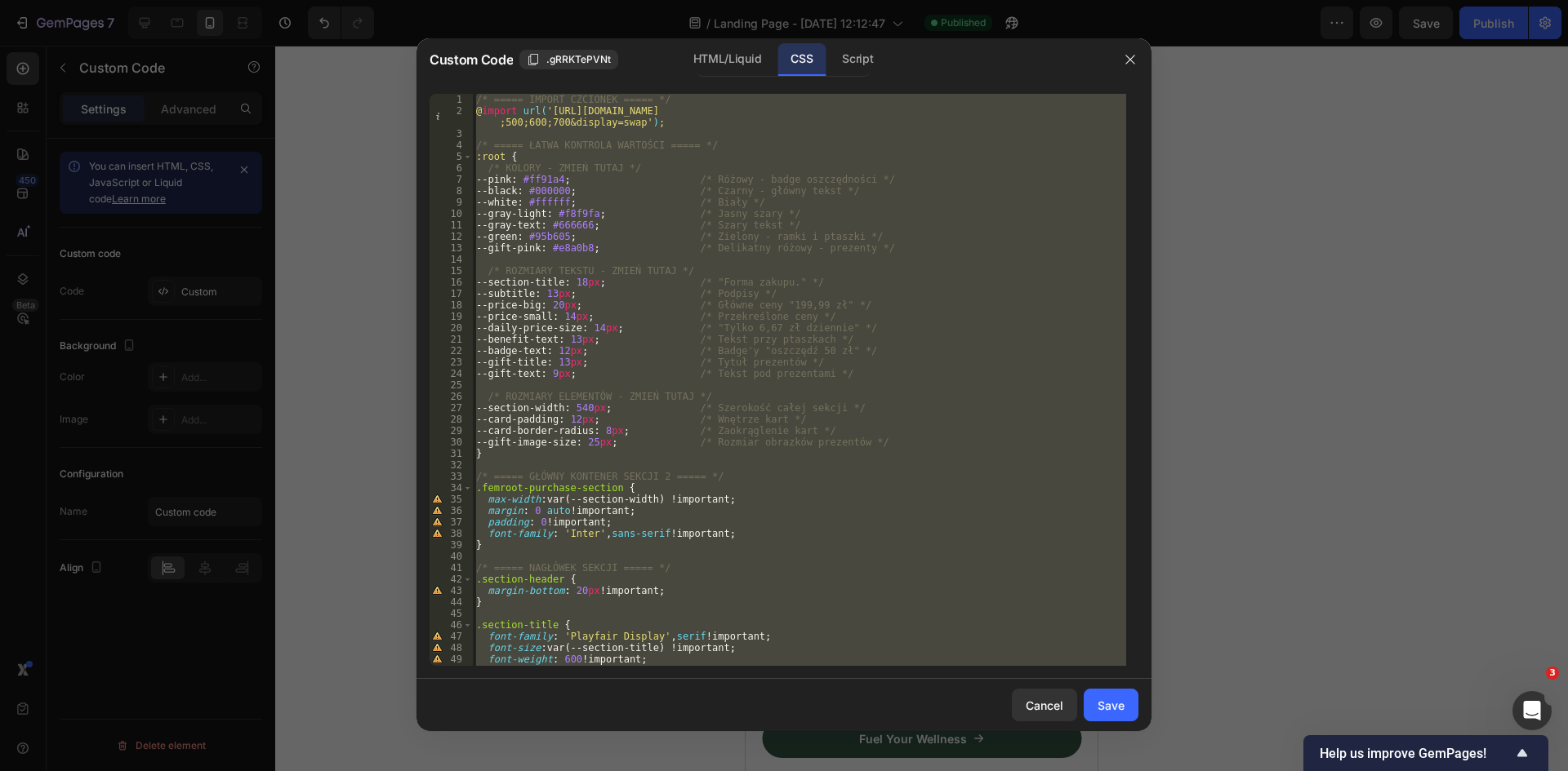
paste textarea
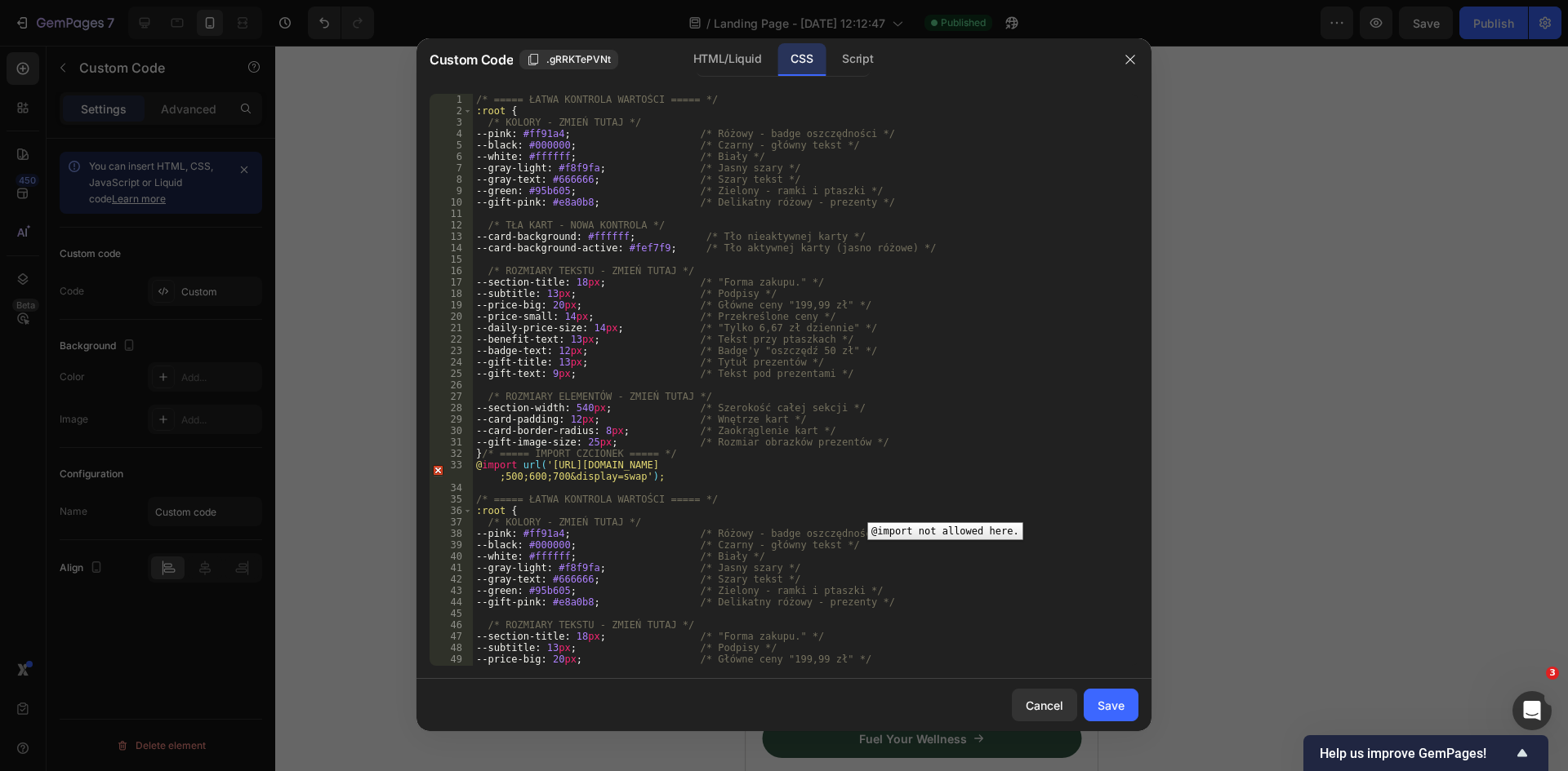
click at [438, 472] on div "33" at bounding box center [451, 471] width 43 height 23
type textarea "@import url('https://fonts.googleapis.com/css2?family=Playfair+Display:wght@400…"
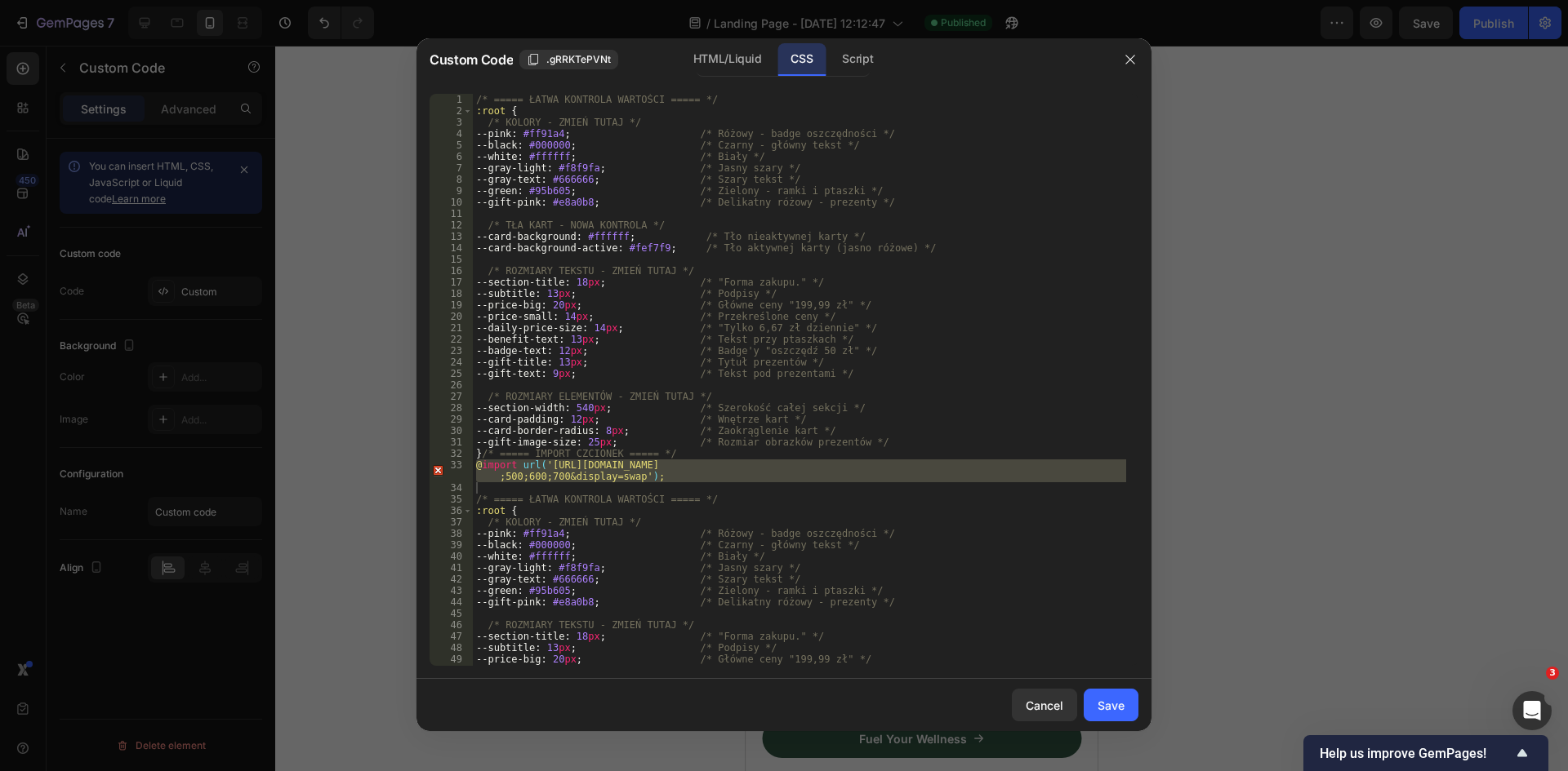
drag, startPoint x: 1113, startPoint y: 708, endPoint x: 1204, endPoint y: 361, distance: 358.7
click at [1115, 708] on div "Save" at bounding box center [1110, 705] width 27 height 17
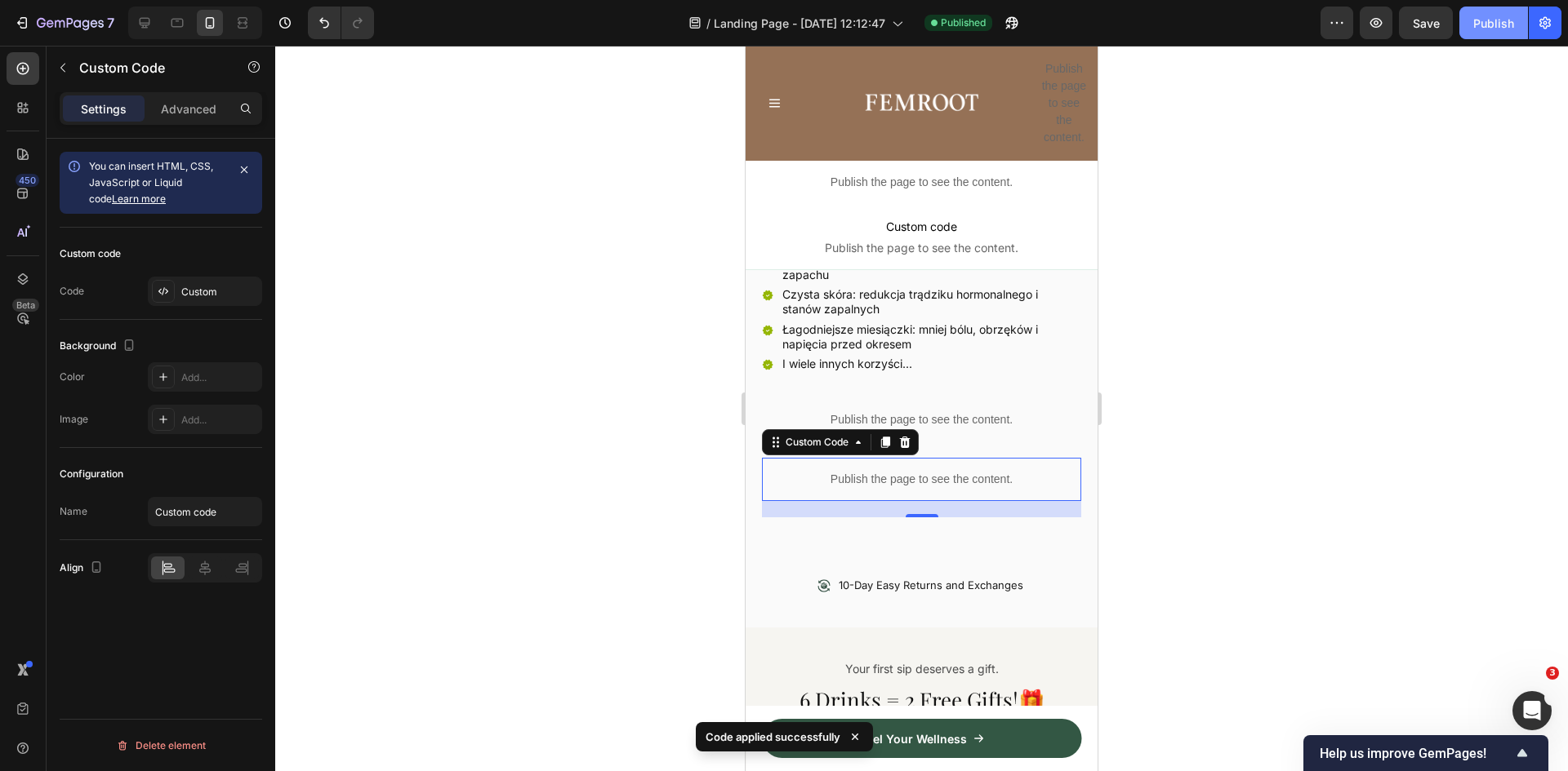
click at [1490, 30] on div "Publish" at bounding box center [1493, 23] width 40 height 17
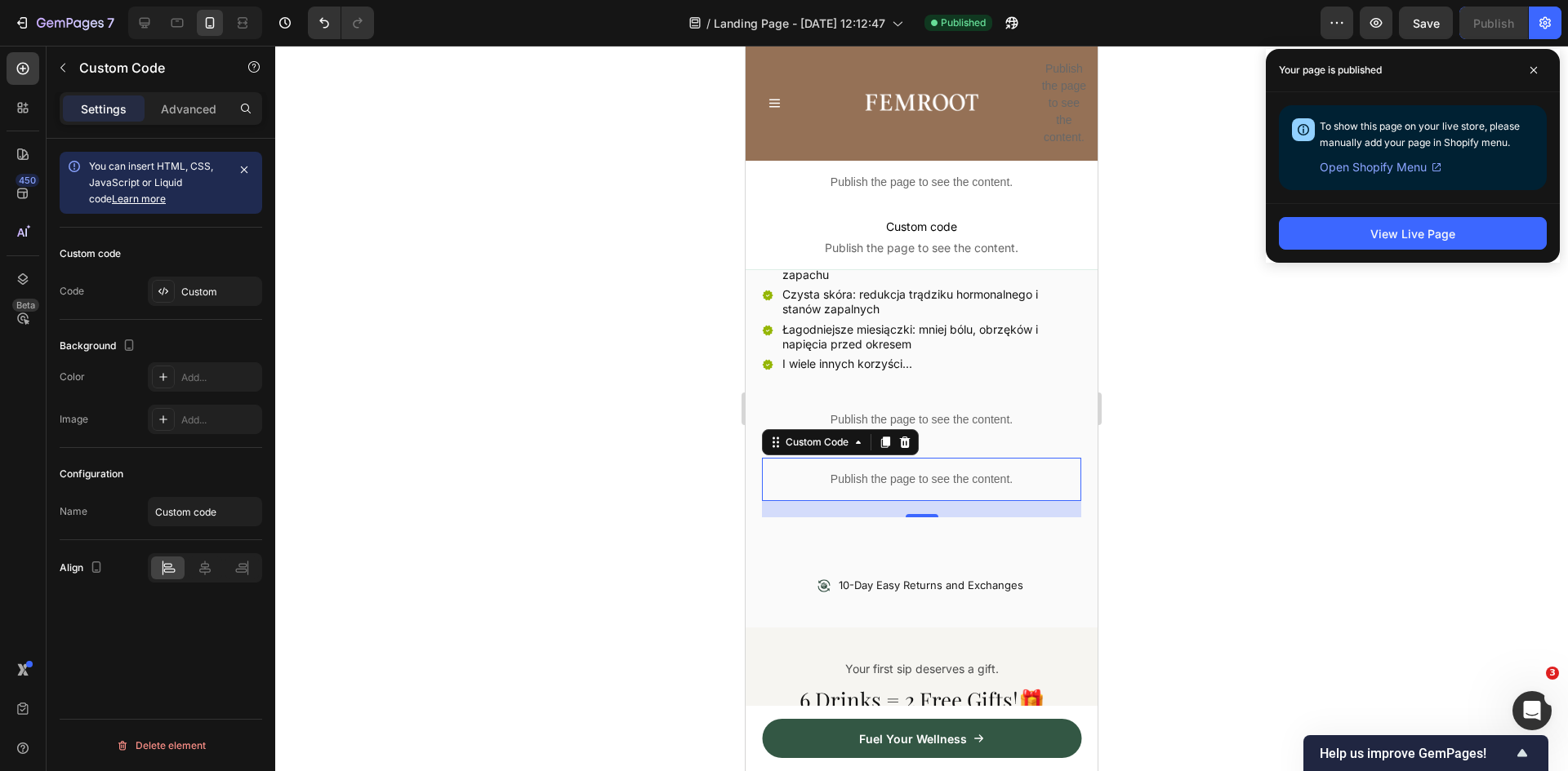
click at [888, 471] on p "Publish the page to see the content." at bounding box center [921, 479] width 319 height 17
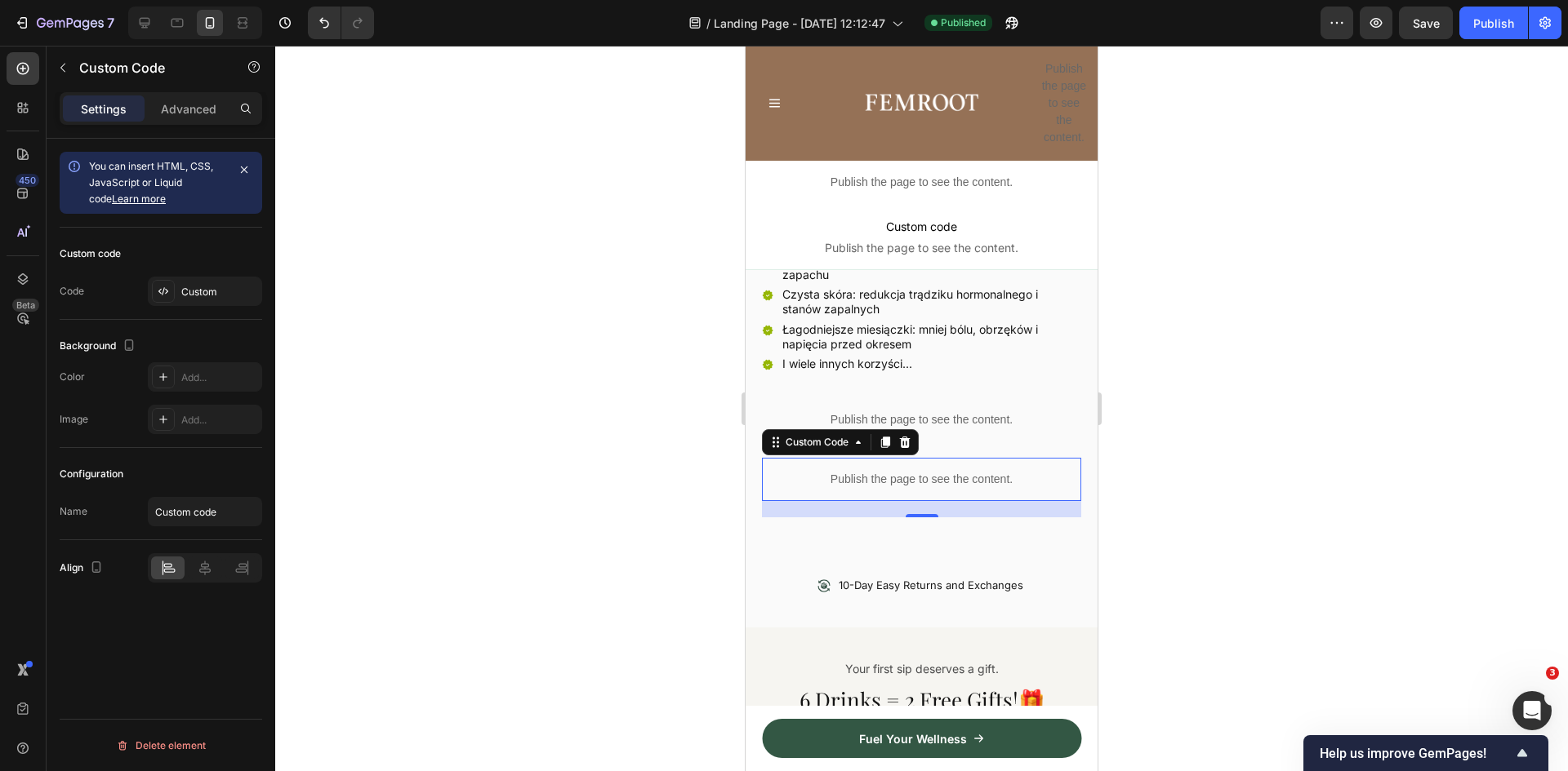
click at [888, 471] on p "Publish the page to see the content." at bounding box center [921, 479] width 319 height 17
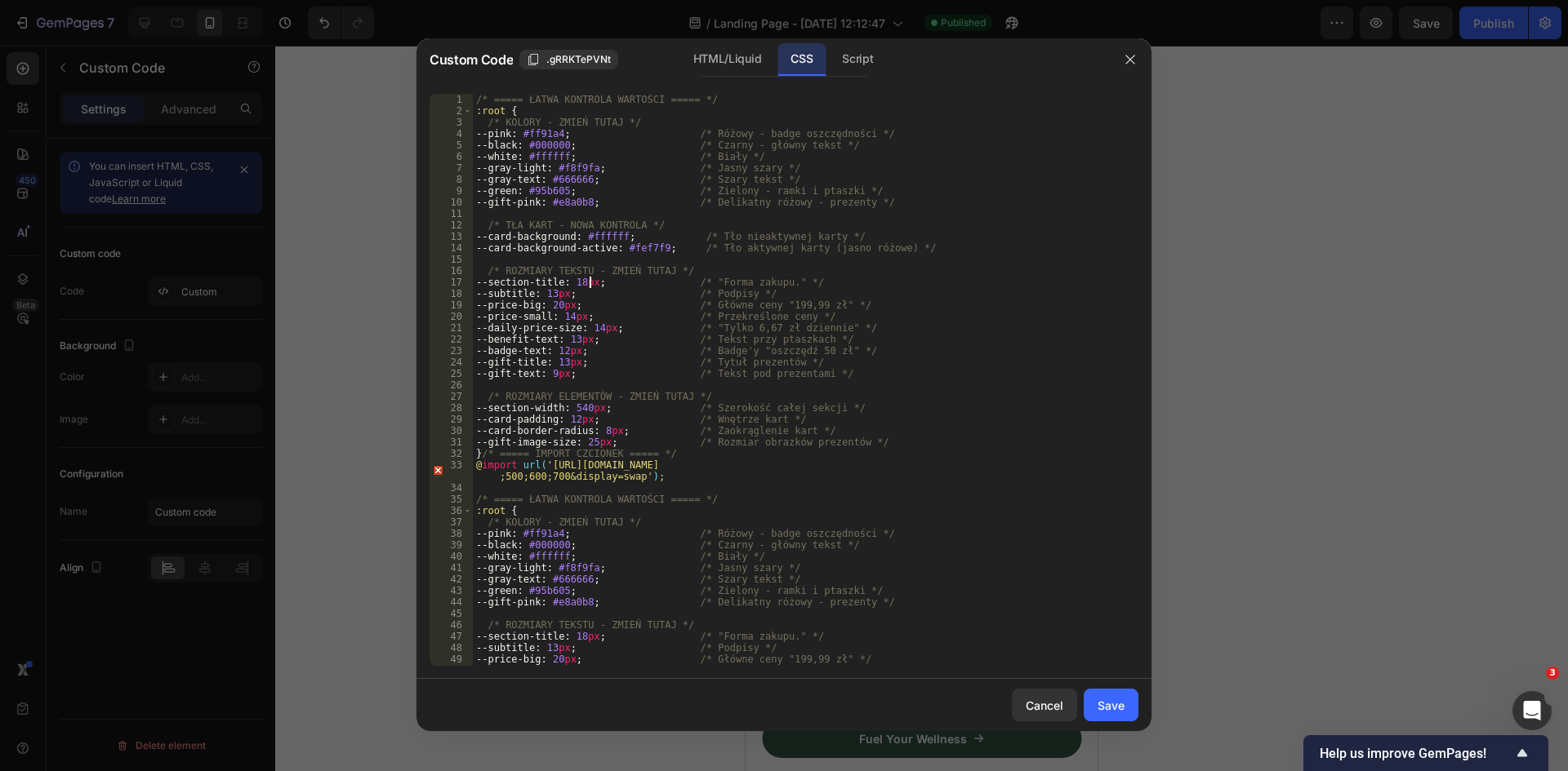
click at [588, 282] on div "/* ===== ŁATWA KONTROLA WARTOŚCI ===== */ :root { /* KOLORY - ZMIEŃ TUTAJ */ --…" at bounding box center [800, 391] width 654 height 595
click at [561, 294] on div "/* ===== ŁATWA KONTROLA WARTOŚCI ===== */ :root { /* KOLORY - ZMIEŃ TUTAJ */ --…" at bounding box center [800, 391] width 654 height 595
click at [588, 279] on div "/* ===== ŁATWA KONTROLA WARTOŚCI ===== */ :root { /* KOLORY - ZMIEŃ TUTAJ */ --…" at bounding box center [800, 391] width 654 height 595
click at [682, 225] on div "/* ===== ŁATWA KONTROLA WARTOŚCI ===== */ :root { /* KOLORY - ZMIEŃ TUTAJ */ --…" at bounding box center [800, 391] width 654 height 595
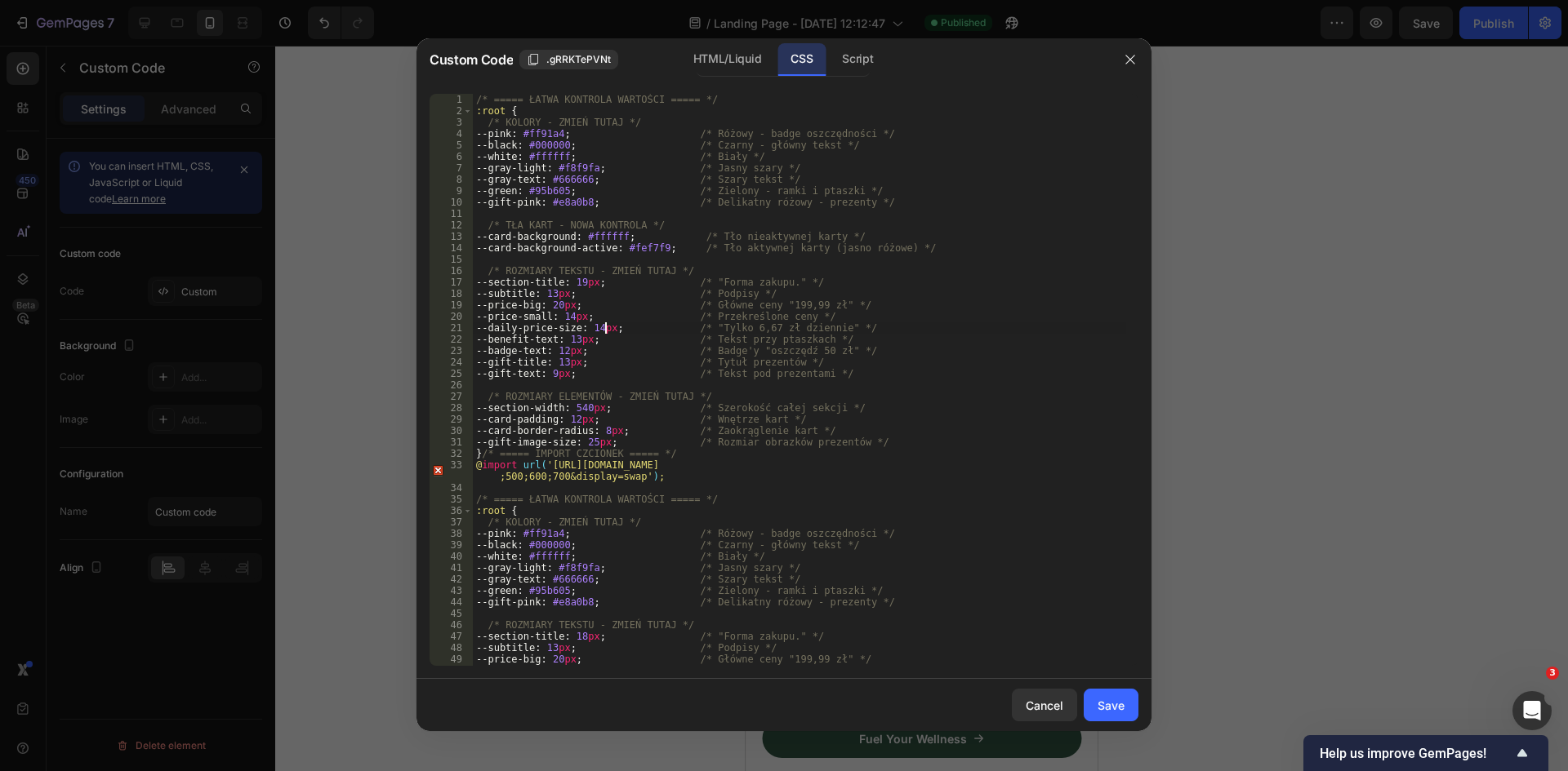
click at [606, 328] on div "/* ===== ŁATWA KONTROLA WARTOŚCI ===== */ :root { /* KOLORY - ZMIEŃ TUTAJ */ --…" at bounding box center [800, 391] width 654 height 595
click at [655, 304] on div "/* ===== ŁATWA KONTROLA WARTOŚCI ===== */ :root { /* KOLORY - ZMIEŃ TUTAJ */ --…" at bounding box center [800, 391] width 654 height 595
click at [657, 248] on div "/* ===== ŁATWA KONTROLA WARTOŚCI ===== */ :root { /* KOLORY - ZMIEŃ TUTAJ */ --…" at bounding box center [800, 391] width 654 height 595
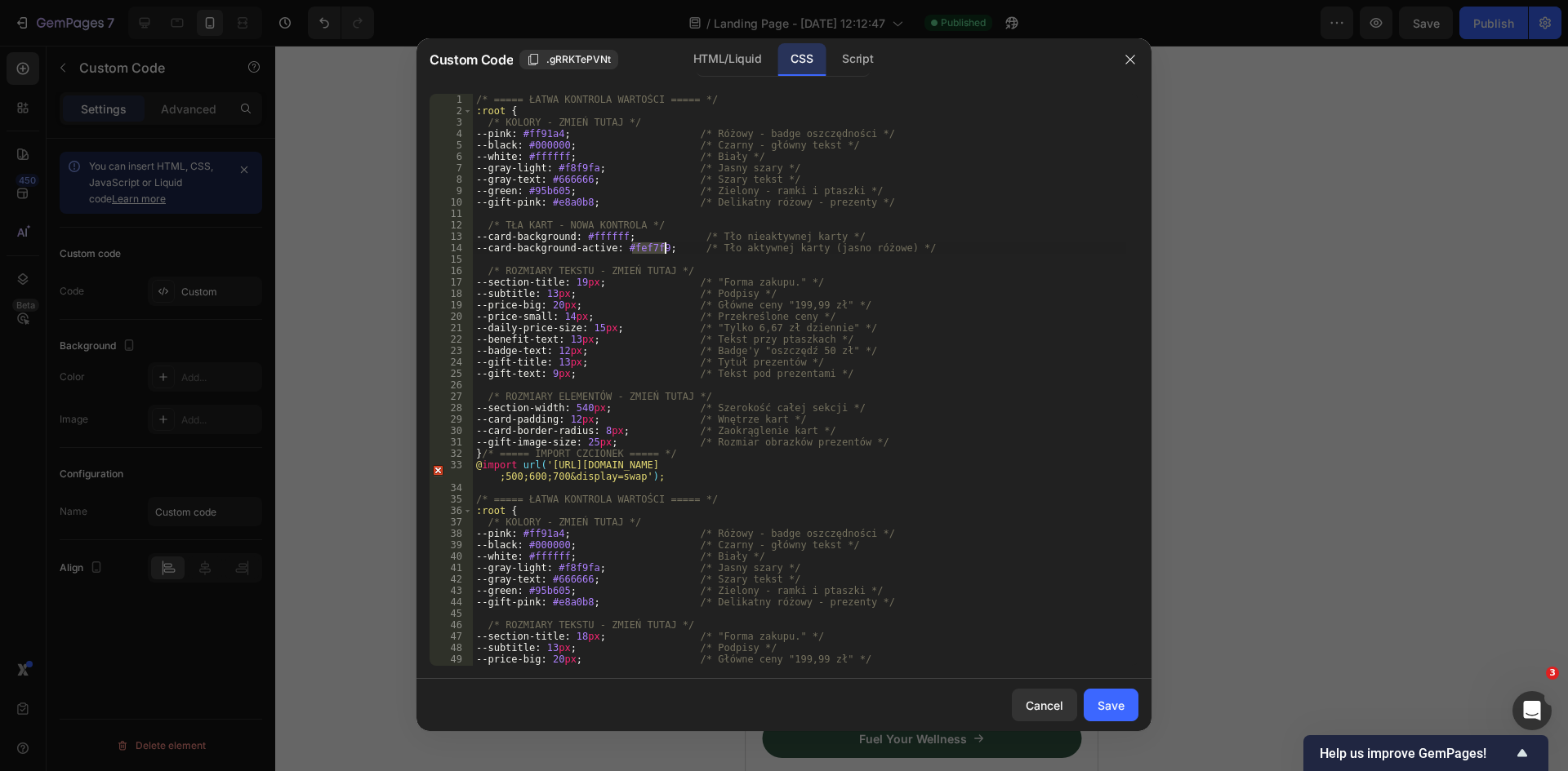
paste textarea "#ffeaed"
click at [630, 250] on div "/* ===== ŁATWA KONTROLA WARTOŚCI ===== */ :root { /* KOLORY - ZMIEŃ TUTAJ */ --…" at bounding box center [800, 391] width 654 height 595
type textarea "--card-background-active: #ffeaed; /* Tło aktywnej karty (jasno różowe) */"
click at [1113, 714] on div "Save" at bounding box center [1110, 705] width 27 height 17
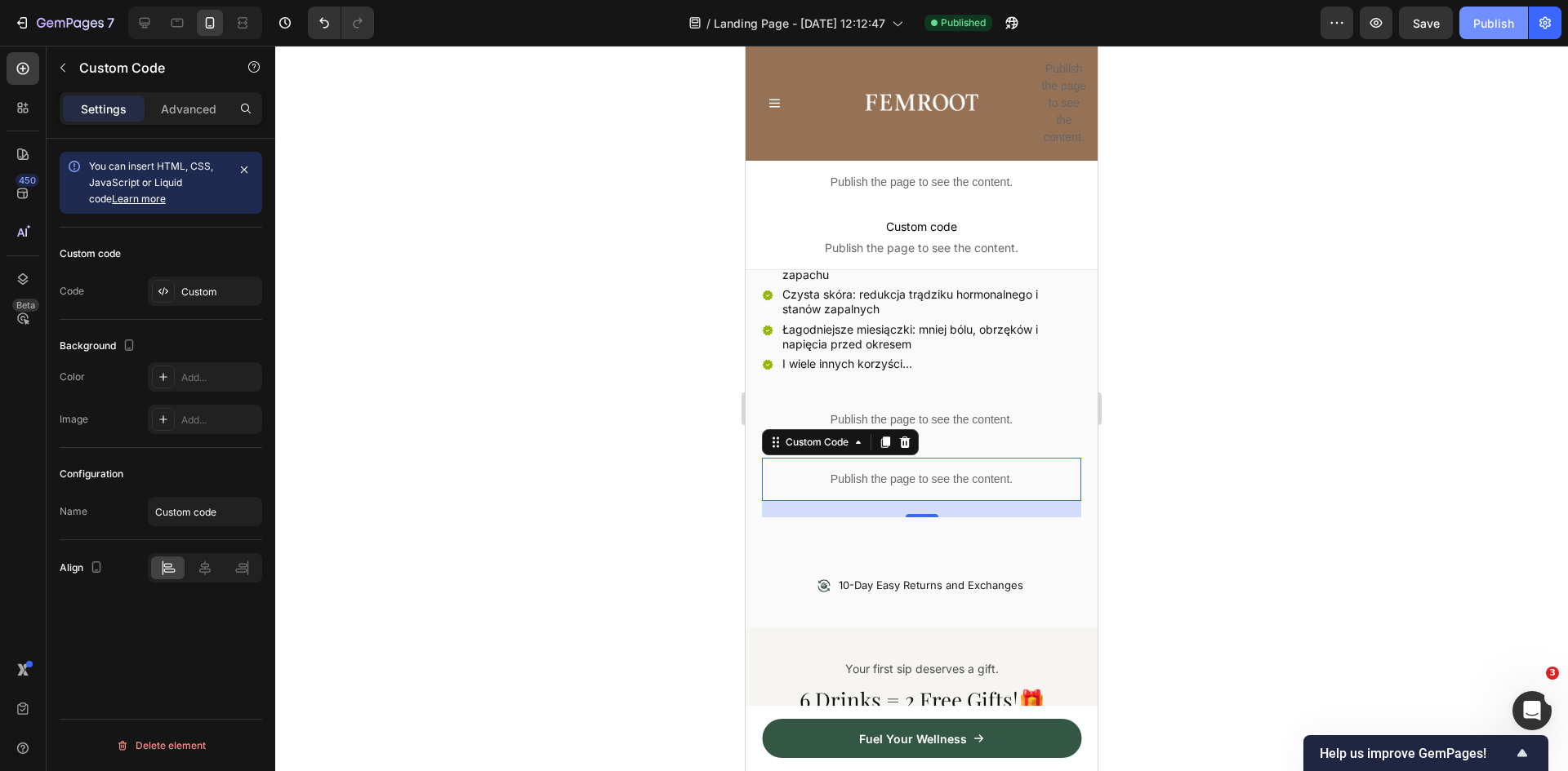
click at [1490, 24] on div "Publish" at bounding box center [1493, 23] width 40 height 17
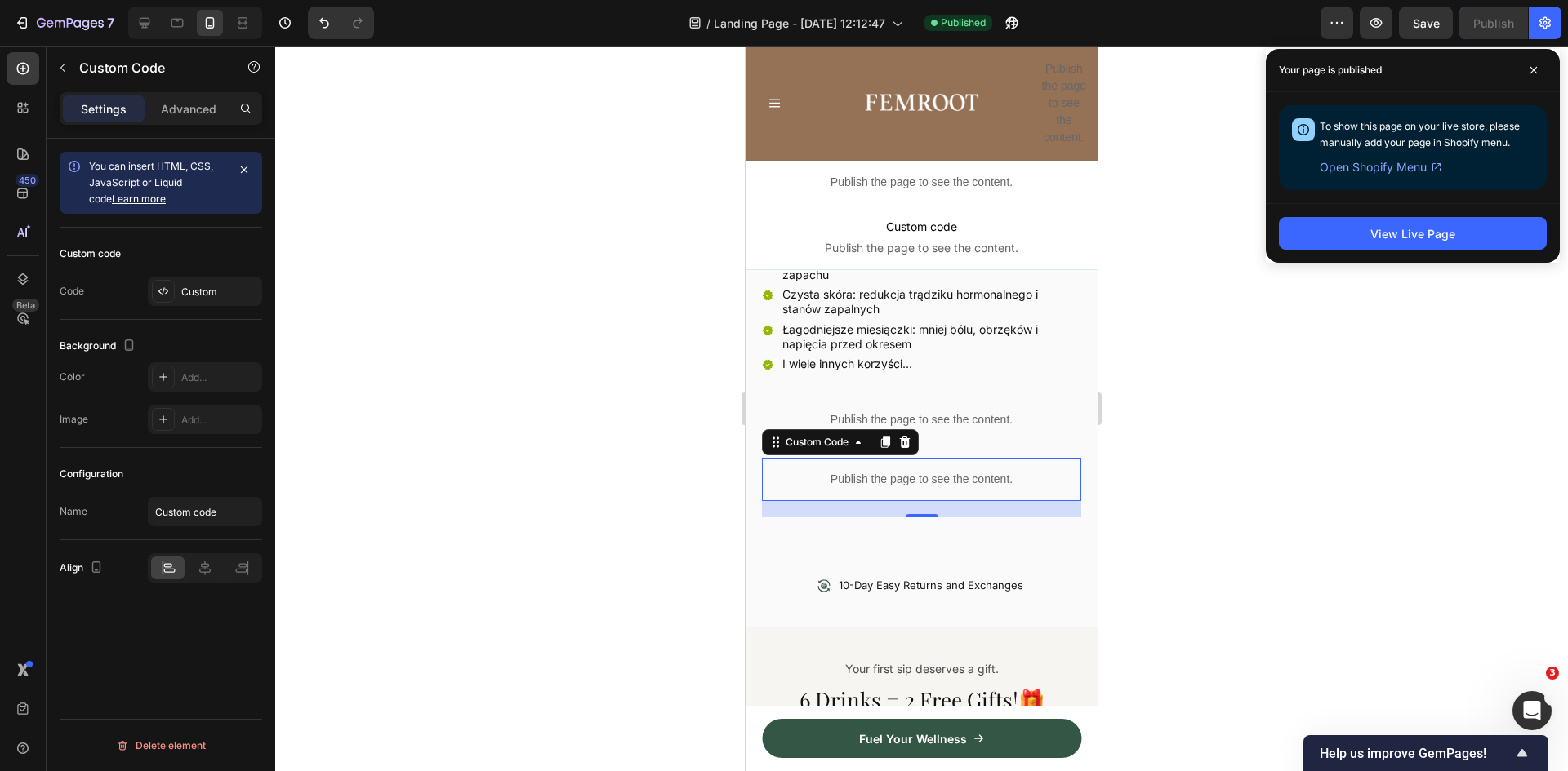
click at [895, 471] on p "Publish the page to see the content." at bounding box center [921, 479] width 319 height 17
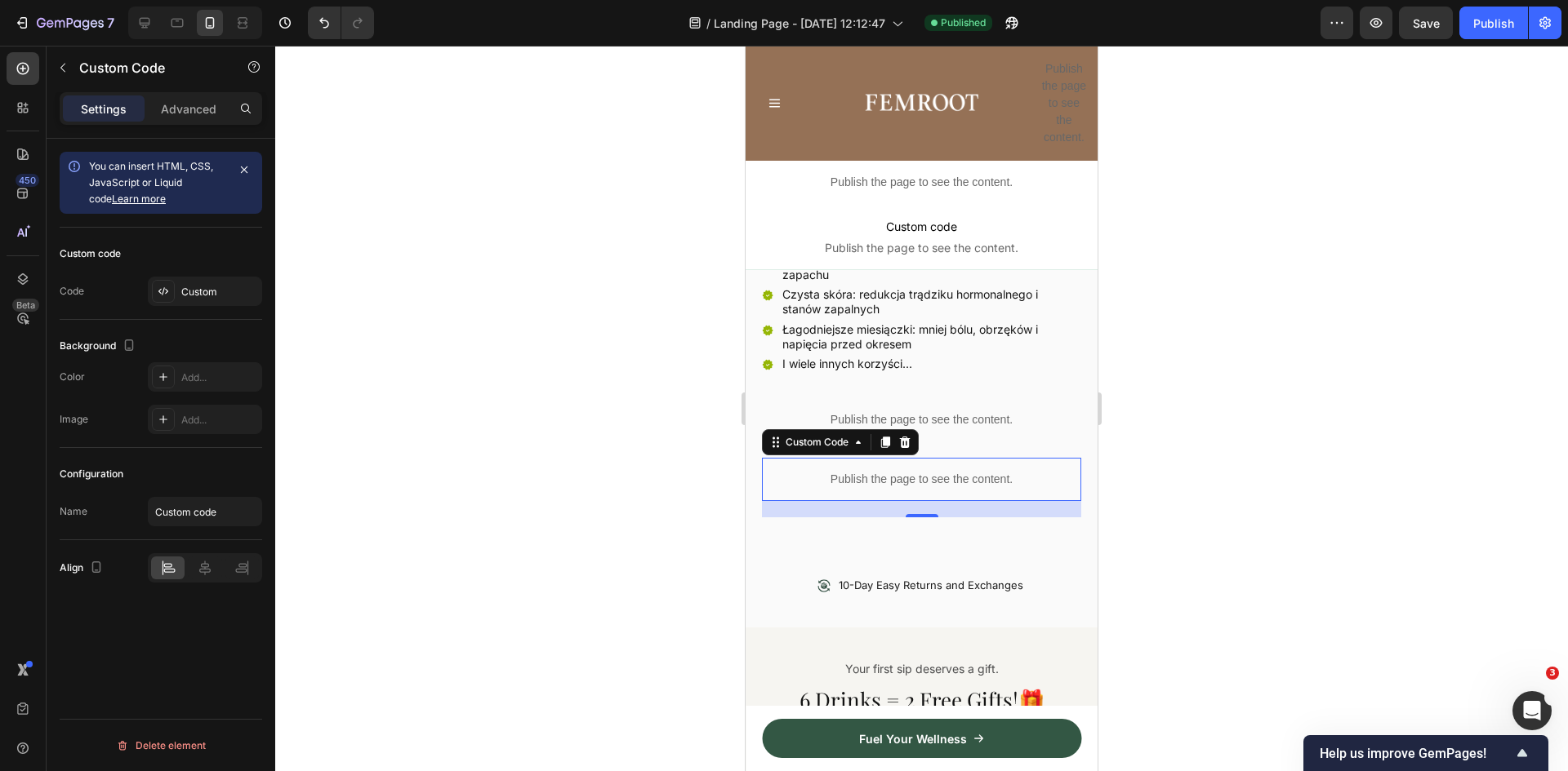
click at [895, 471] on p "Publish the page to see the content." at bounding box center [921, 479] width 319 height 17
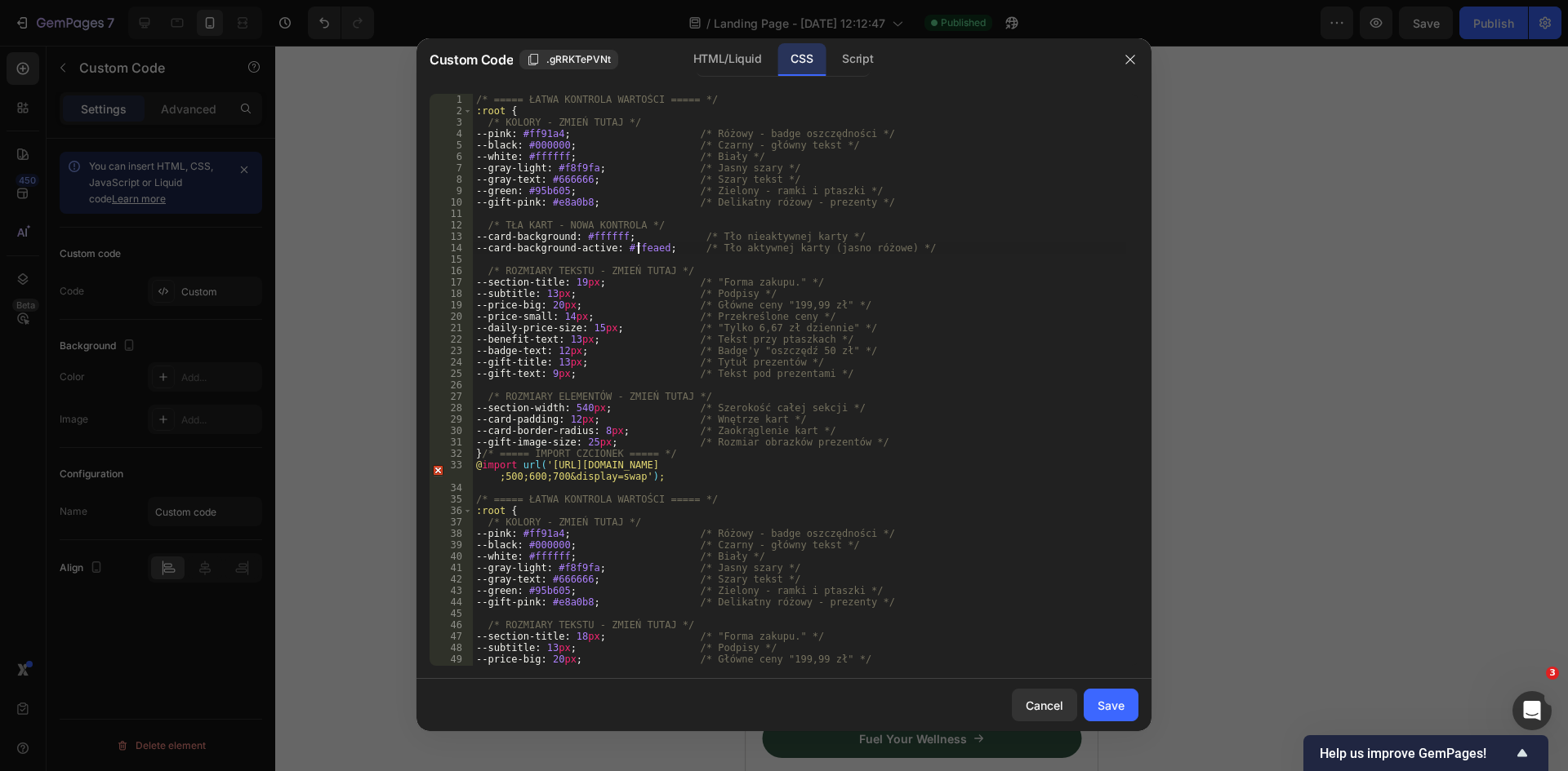
click at [638, 251] on div "/* ===== ŁATWA KONTROLA WARTOŚCI ===== */ :root { /* KOLORY - ZMIEŃ TUTAJ */ --…" at bounding box center [800, 391] width 654 height 595
paste textarea "#fff5f7"
type textarea "--card-background-active: ##fff5f7; /* Tło aktywnej karty (jasno różowe) */"
drag, startPoint x: 1107, startPoint y: 699, endPoint x: 1112, endPoint y: 684, distance: 15.8
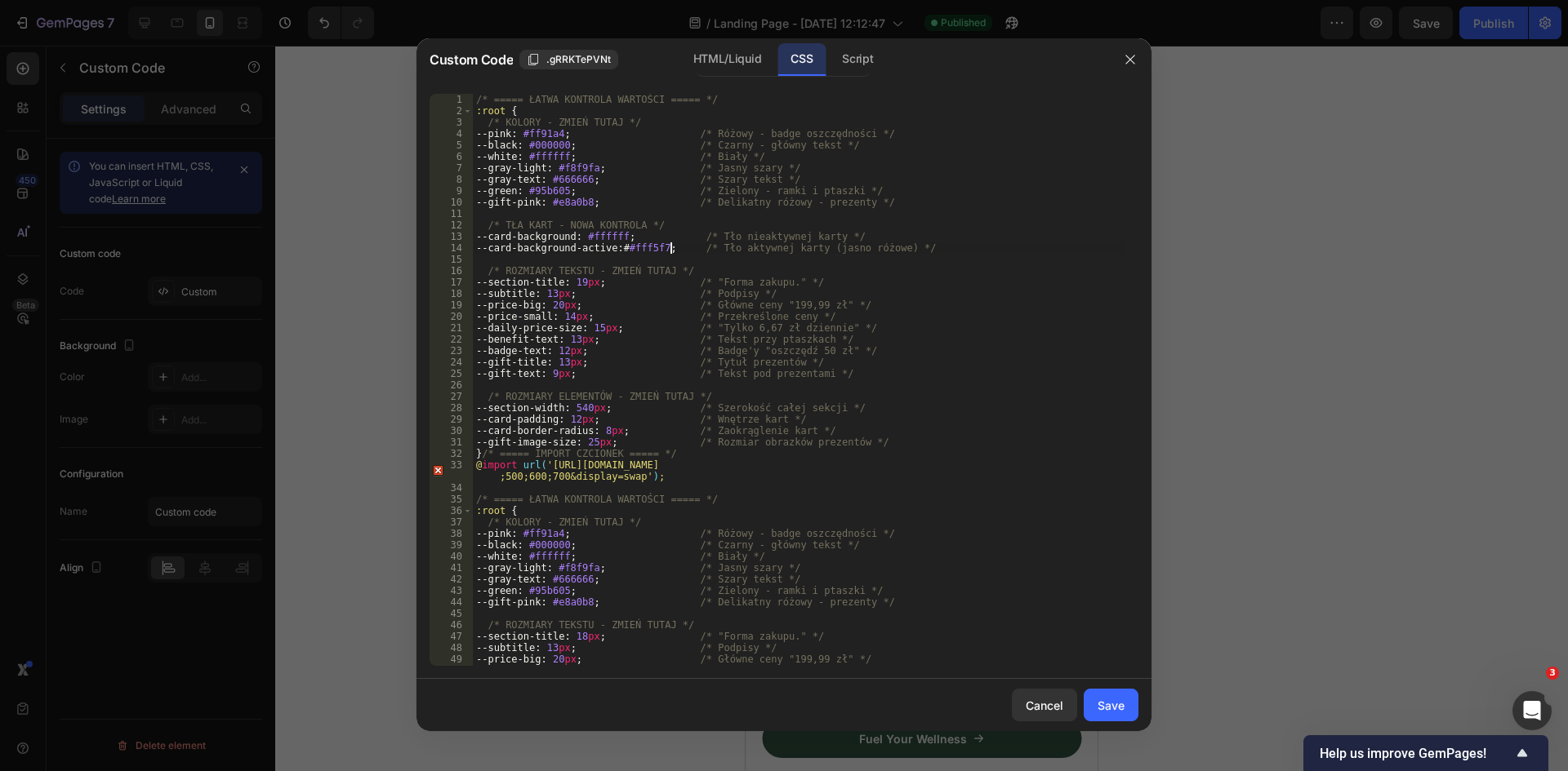
click at [1106, 701] on div "Save" at bounding box center [1110, 705] width 27 height 17
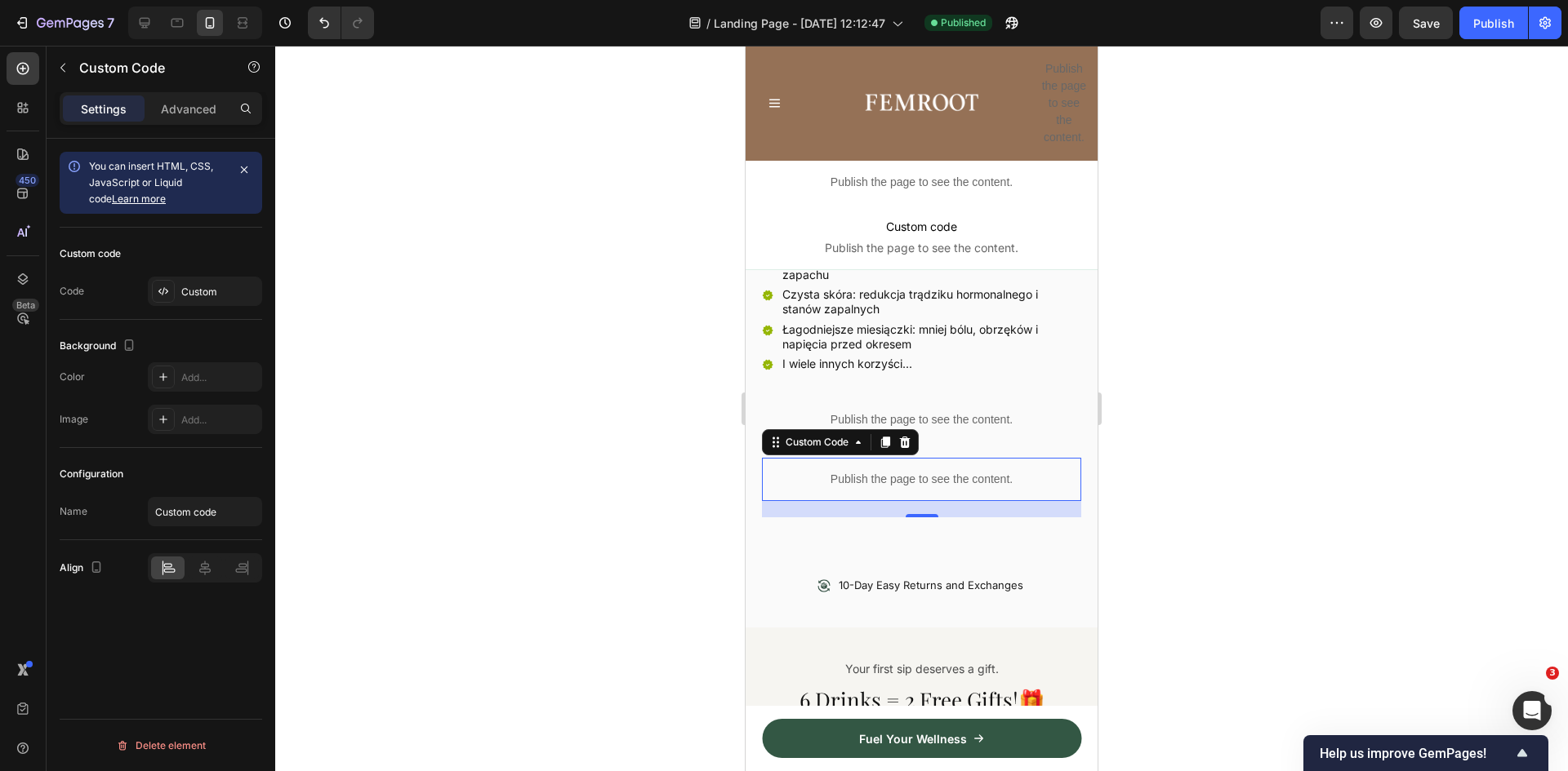
click at [1502, 39] on div "7 Version history / Landing Page - Sep 27, 12:12:47 Published Preview Save Publ…" at bounding box center [784, 23] width 1568 height 46
click at [1489, 15] on div "Publish" at bounding box center [1493, 23] width 40 height 17
click at [896, 471] on p "Publish the page to see the content." at bounding box center [921, 479] width 319 height 17
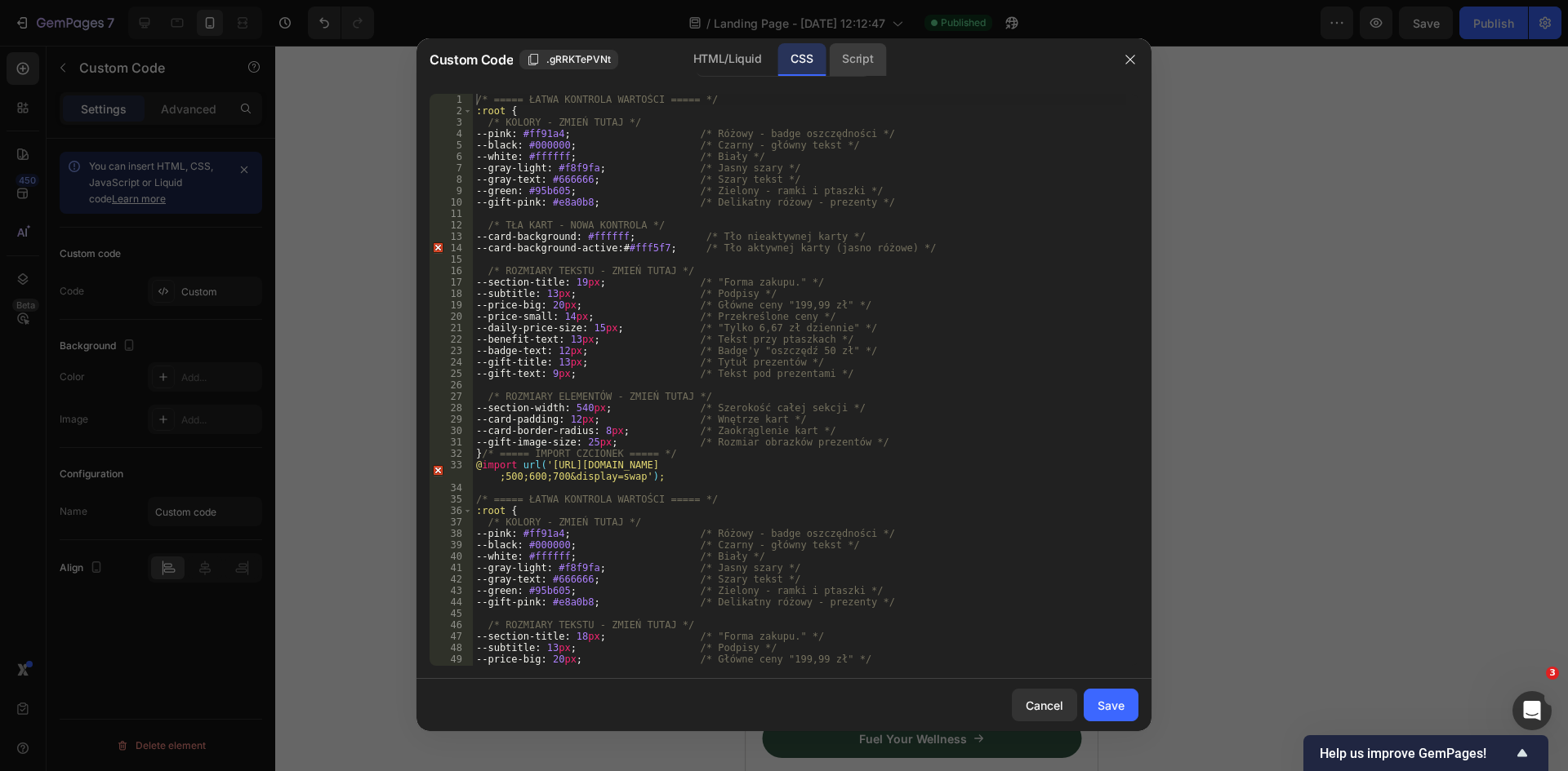
click at [867, 71] on div "Script" at bounding box center [857, 59] width 57 height 33
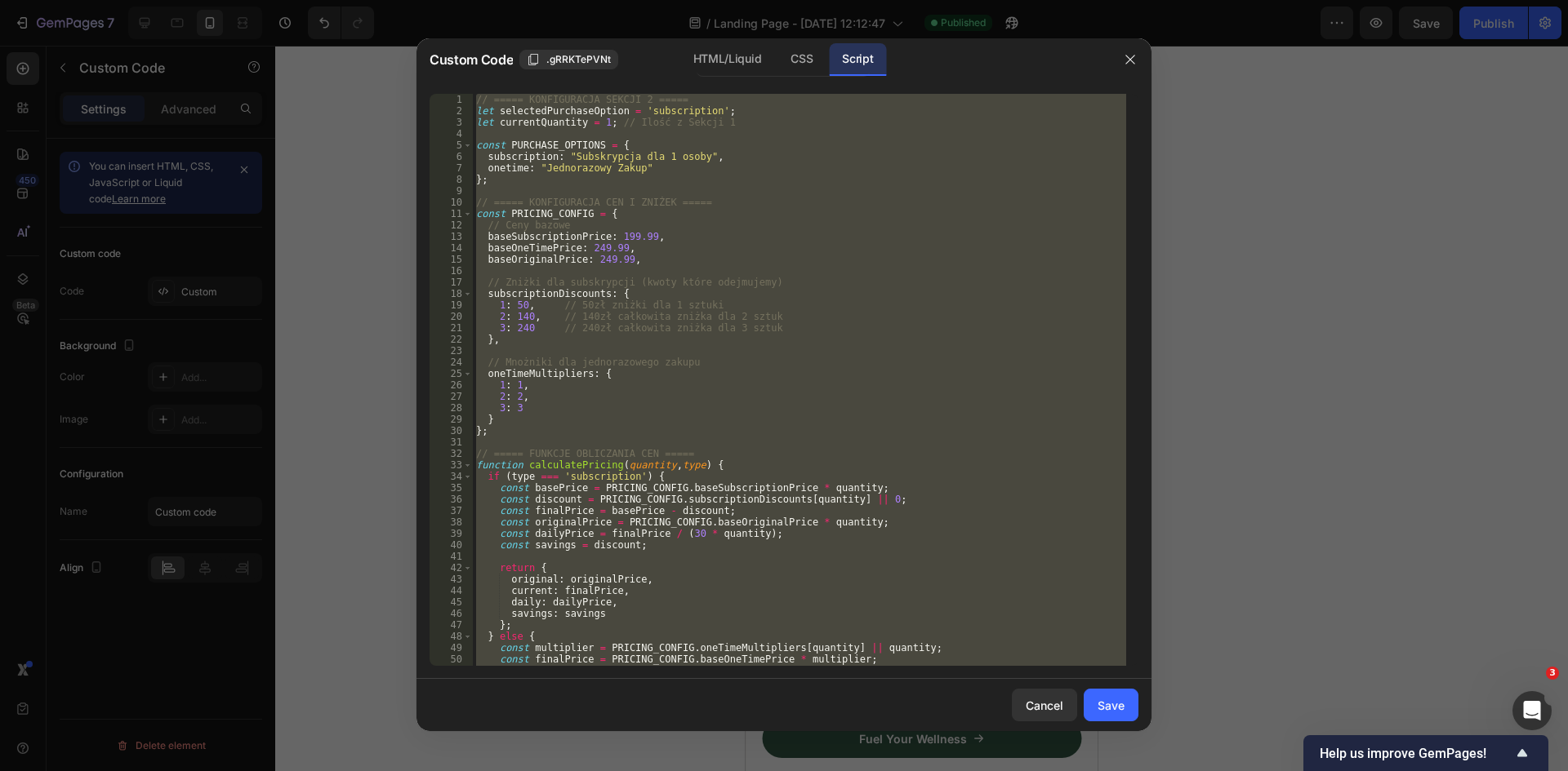
click at [881, 311] on div "// ===== KONFIGURACJA SEKCJI 2 ===== let selectedPurchaseOption = 'subscription…" at bounding box center [800, 380] width 654 height 573
paste textarea
type textarea "};"
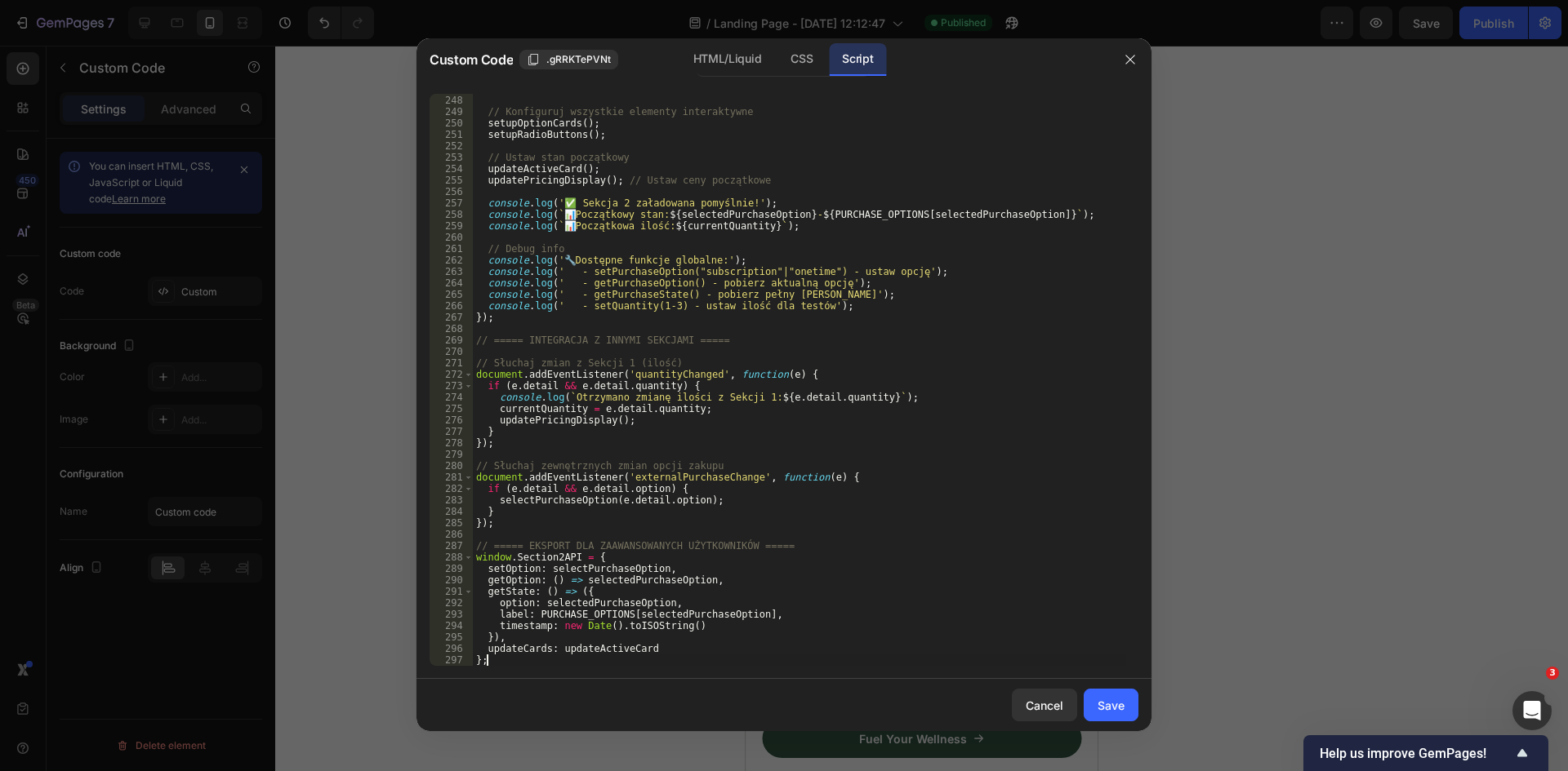
scroll to position [2833, 0]
click at [1107, 708] on div "Save" at bounding box center [1110, 705] width 27 height 17
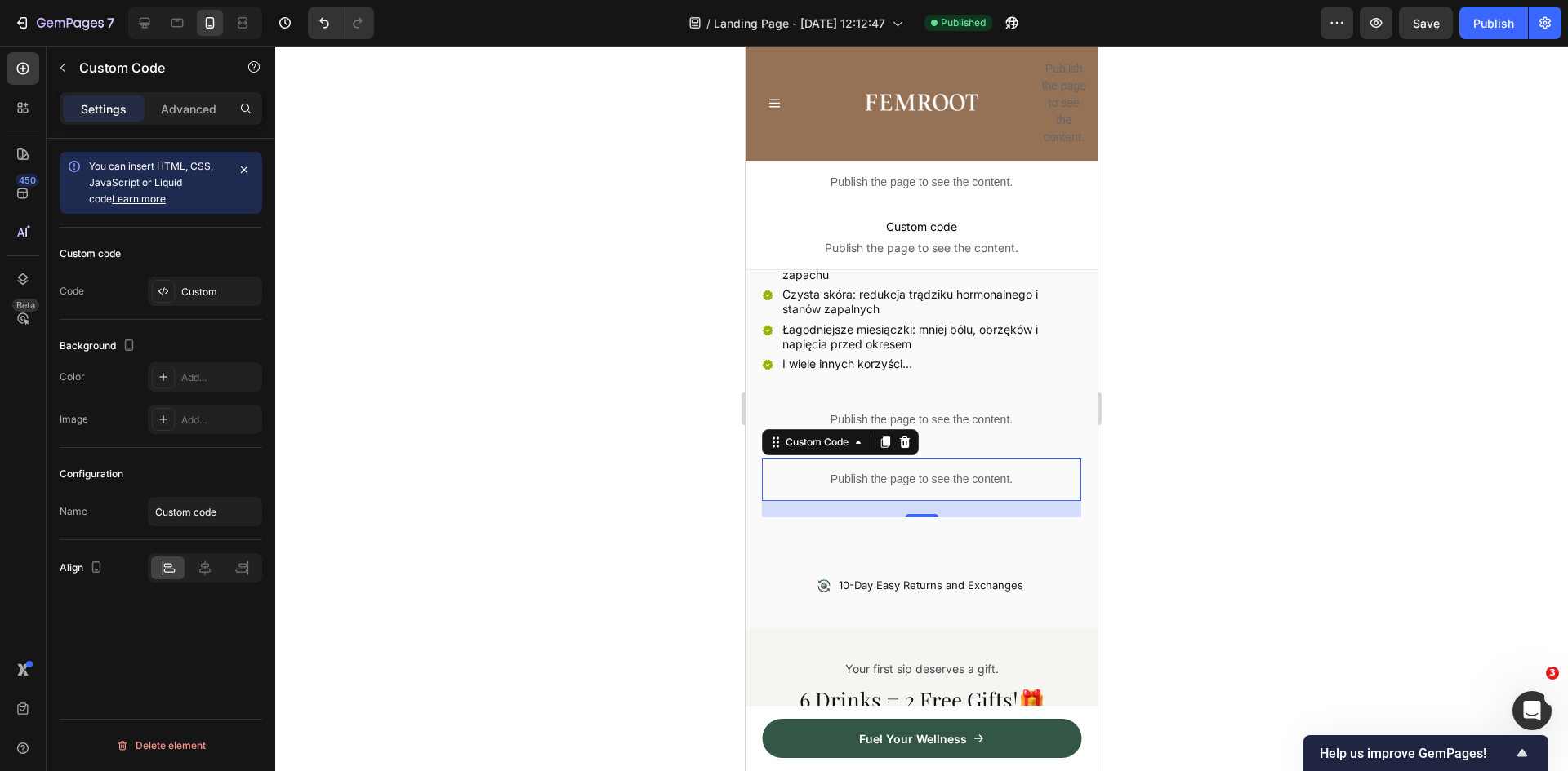
click at [1512, 6] on div "7 Version history / Landing Page - Sep 27, 12:12:47 Published Preview Save Publ…" at bounding box center [784, 23] width 1568 height 46
click at [1504, 16] on div "Publish" at bounding box center [1493, 23] width 40 height 17
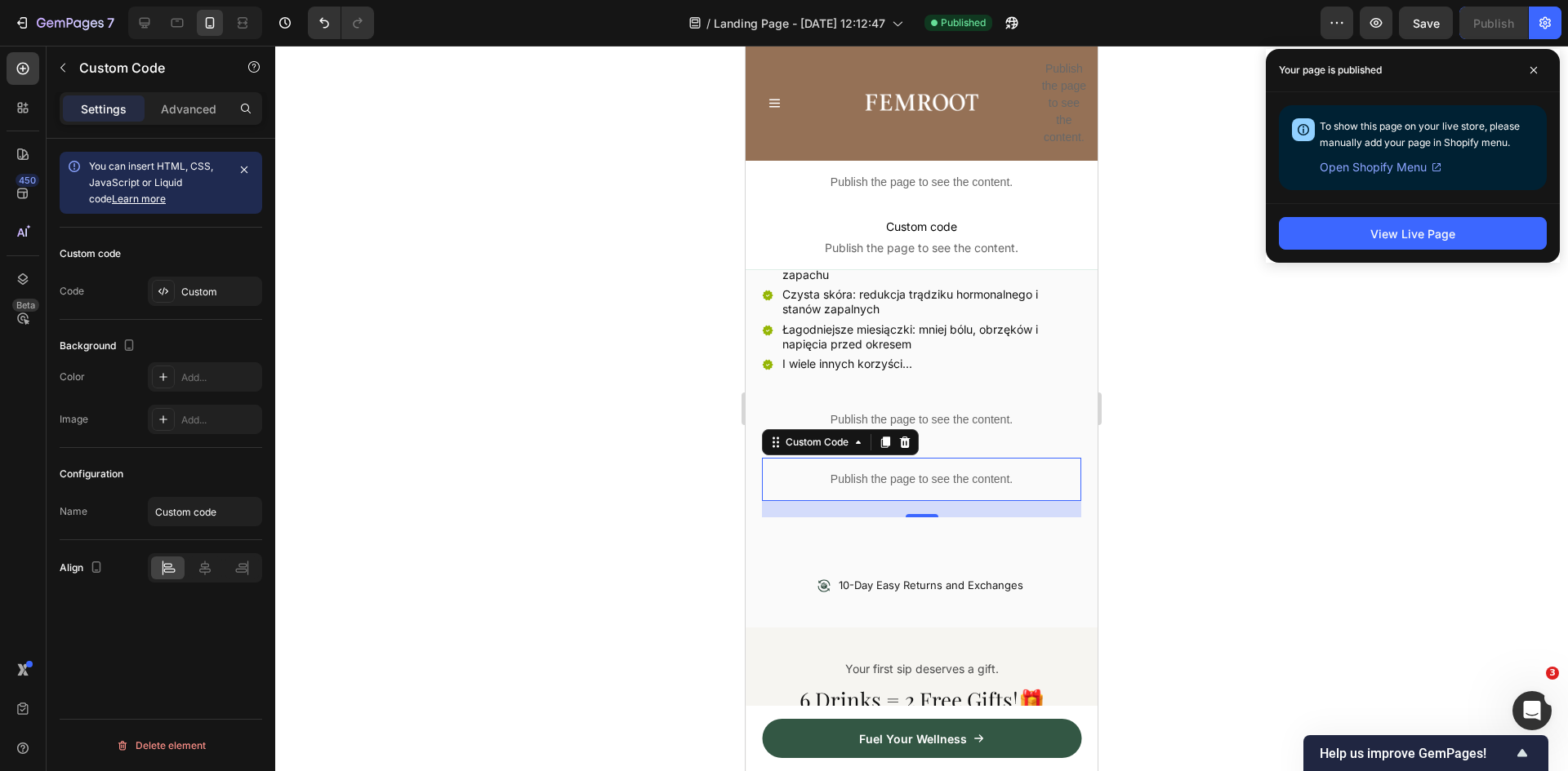
click at [913, 458] on div "Publish the page to see the content." at bounding box center [921, 480] width 319 height 43
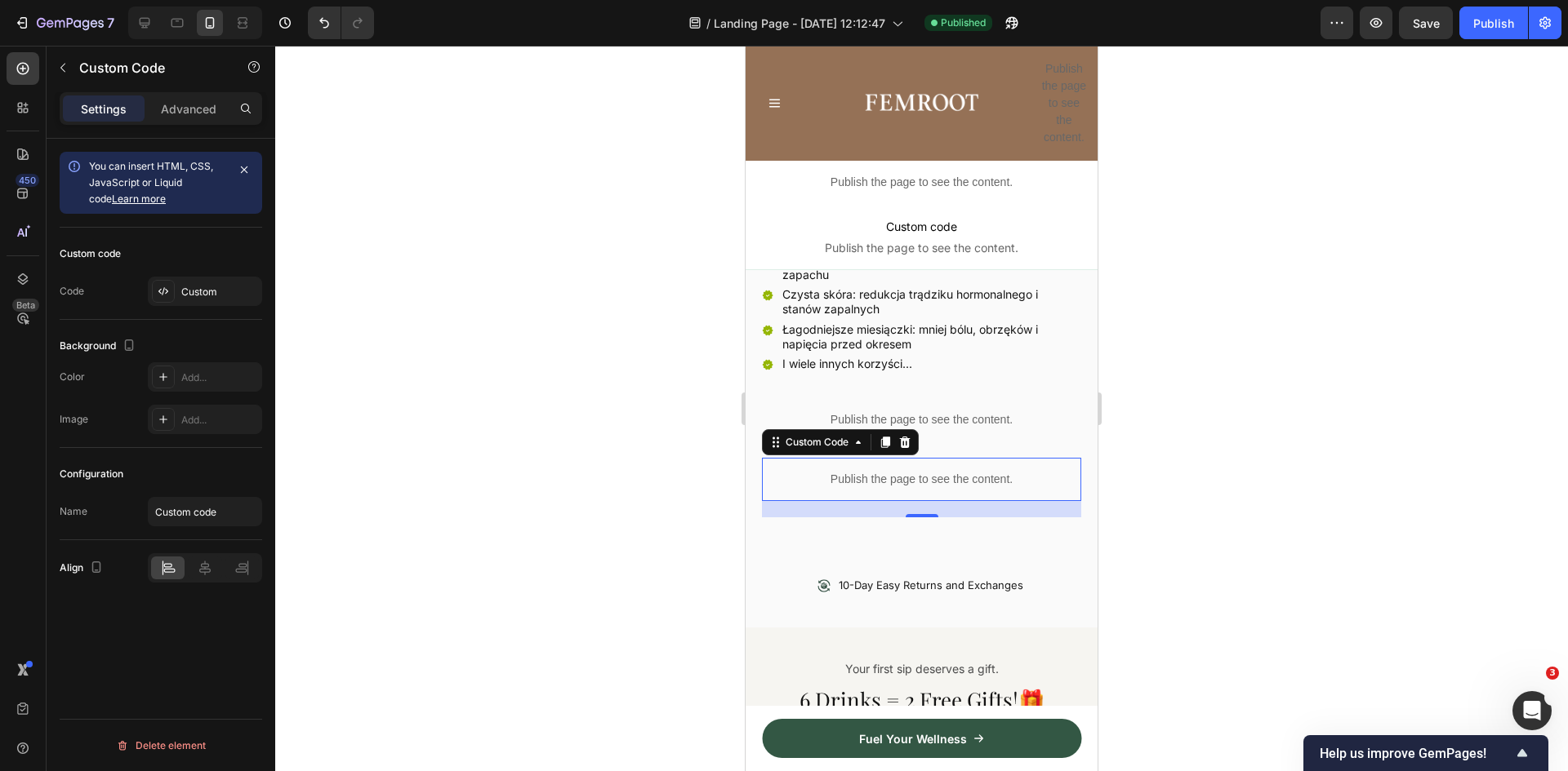
click at [913, 458] on div "Publish the page to see the content." at bounding box center [921, 480] width 319 height 43
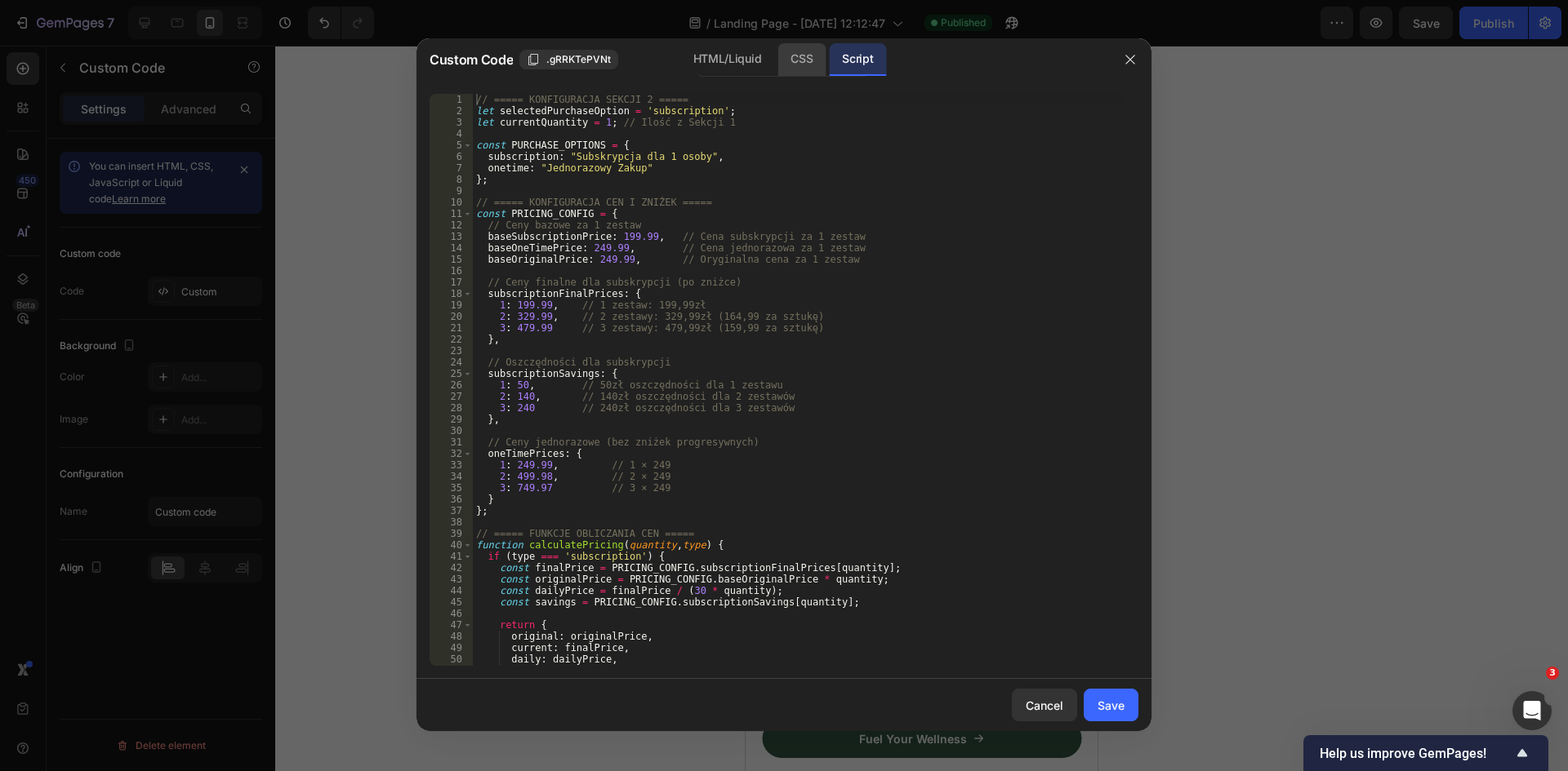
click at [800, 69] on div "CSS" at bounding box center [801, 59] width 48 height 33
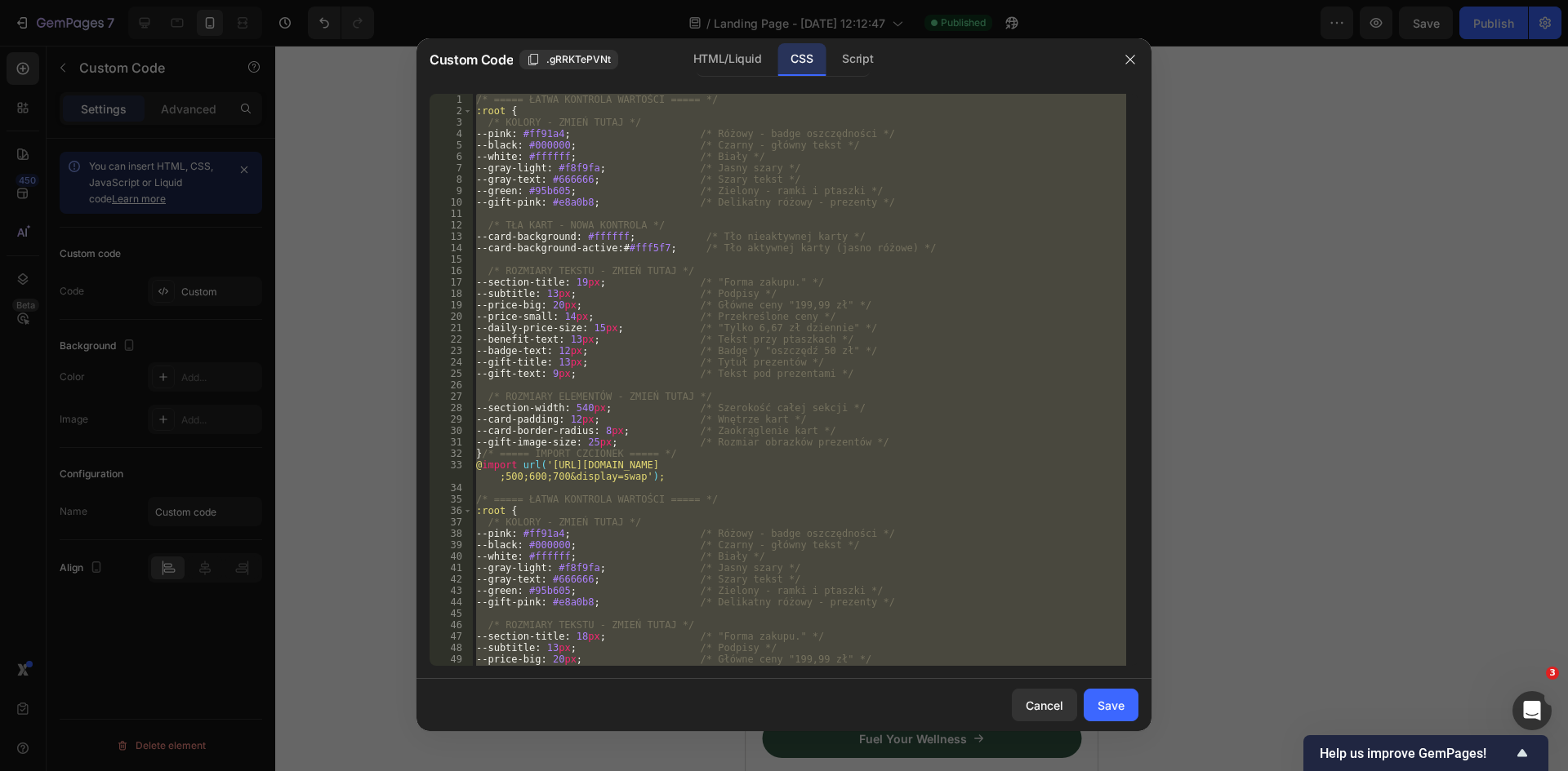
type textarea "} }"
click at [720, 218] on div "/* ===== ŁATWA KONTROLA WARTOŚCI ===== */ :root { /* KOLORY - ZMIEŃ TUTAJ */ --…" at bounding box center [800, 380] width 654 height 573
click at [700, 243] on div "/* ===== ŁATWA KONTROLA WARTOŚCI ===== */ :root { /* KOLORY - ZMIEŃ TUTAJ */ --…" at bounding box center [800, 380] width 654 height 573
paste textarea
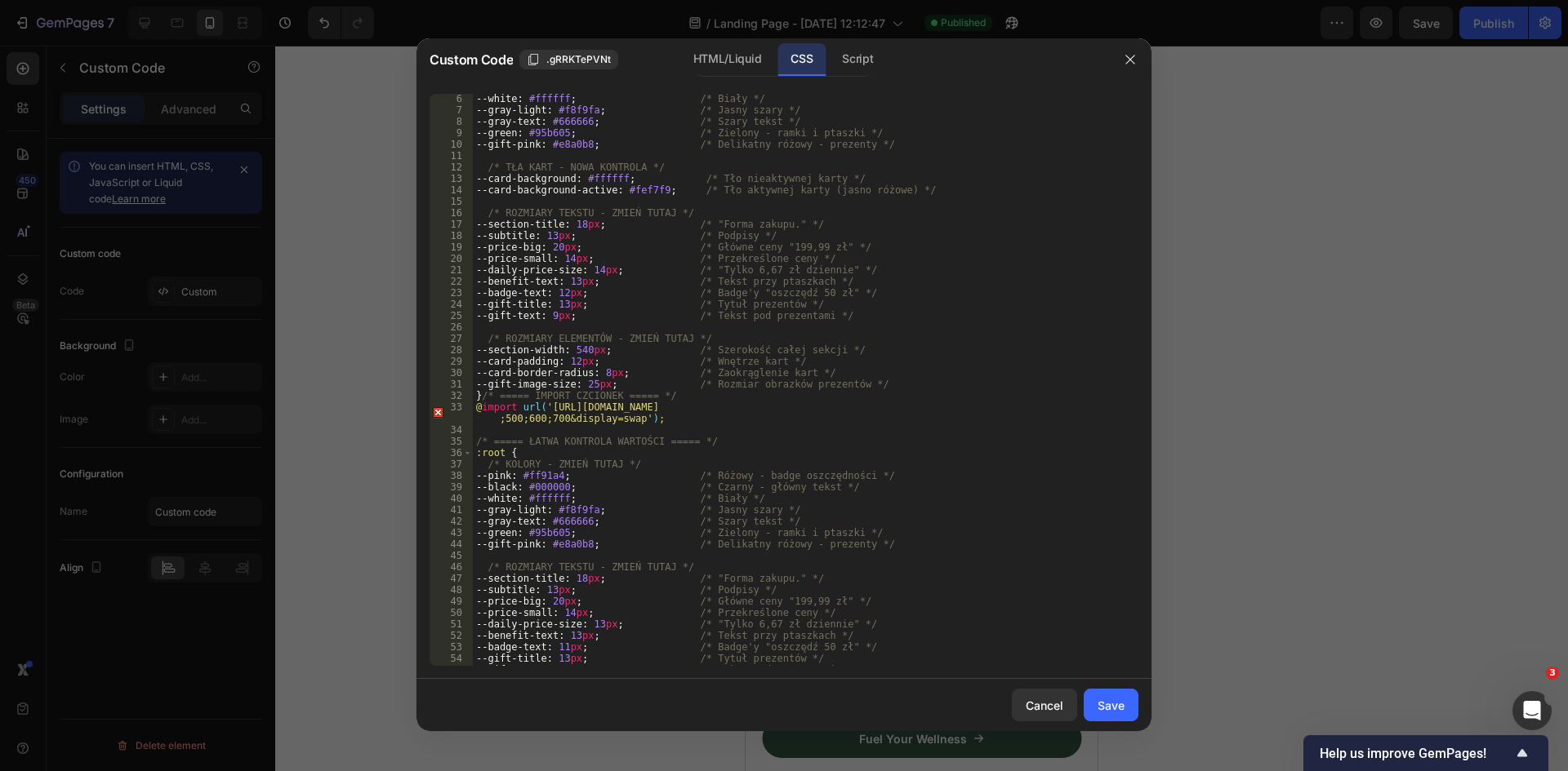
scroll to position [0, 0]
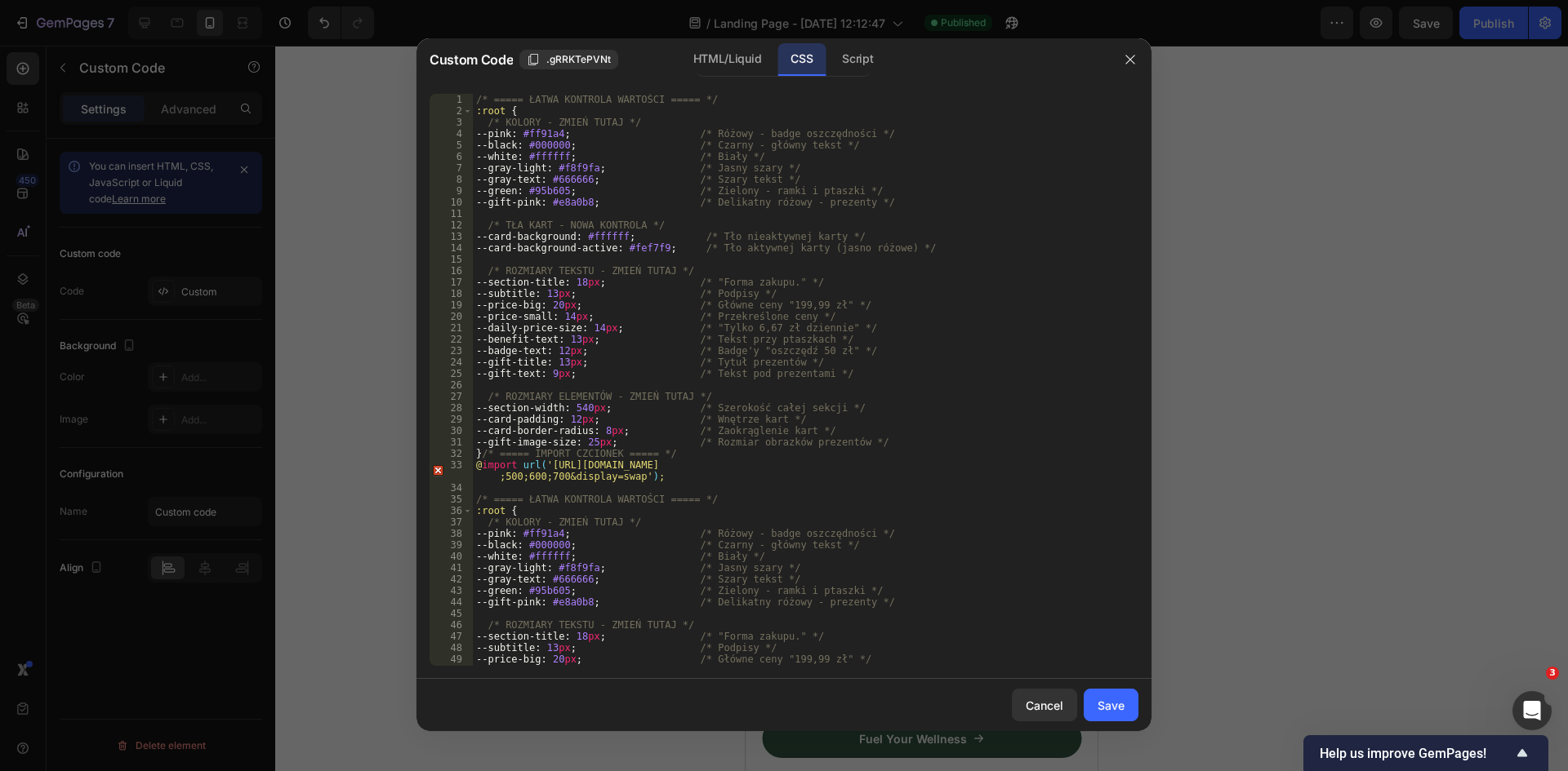
click at [644, 246] on div "/* ===== ŁATWA KONTROLA WARTOŚCI ===== */ :root { /* KOLORY - ZMIEŃ TUTAJ */ --…" at bounding box center [800, 391] width 654 height 595
paste textarea "#fff5f7"
click at [631, 247] on div "/* ===== ŁATWA KONTROLA WARTOŚCI ===== */ :root { /* KOLORY - ZMIEŃ TUTAJ */ --…" at bounding box center [800, 391] width 654 height 595
click at [857, 68] on div "Script" at bounding box center [857, 59] width 57 height 33
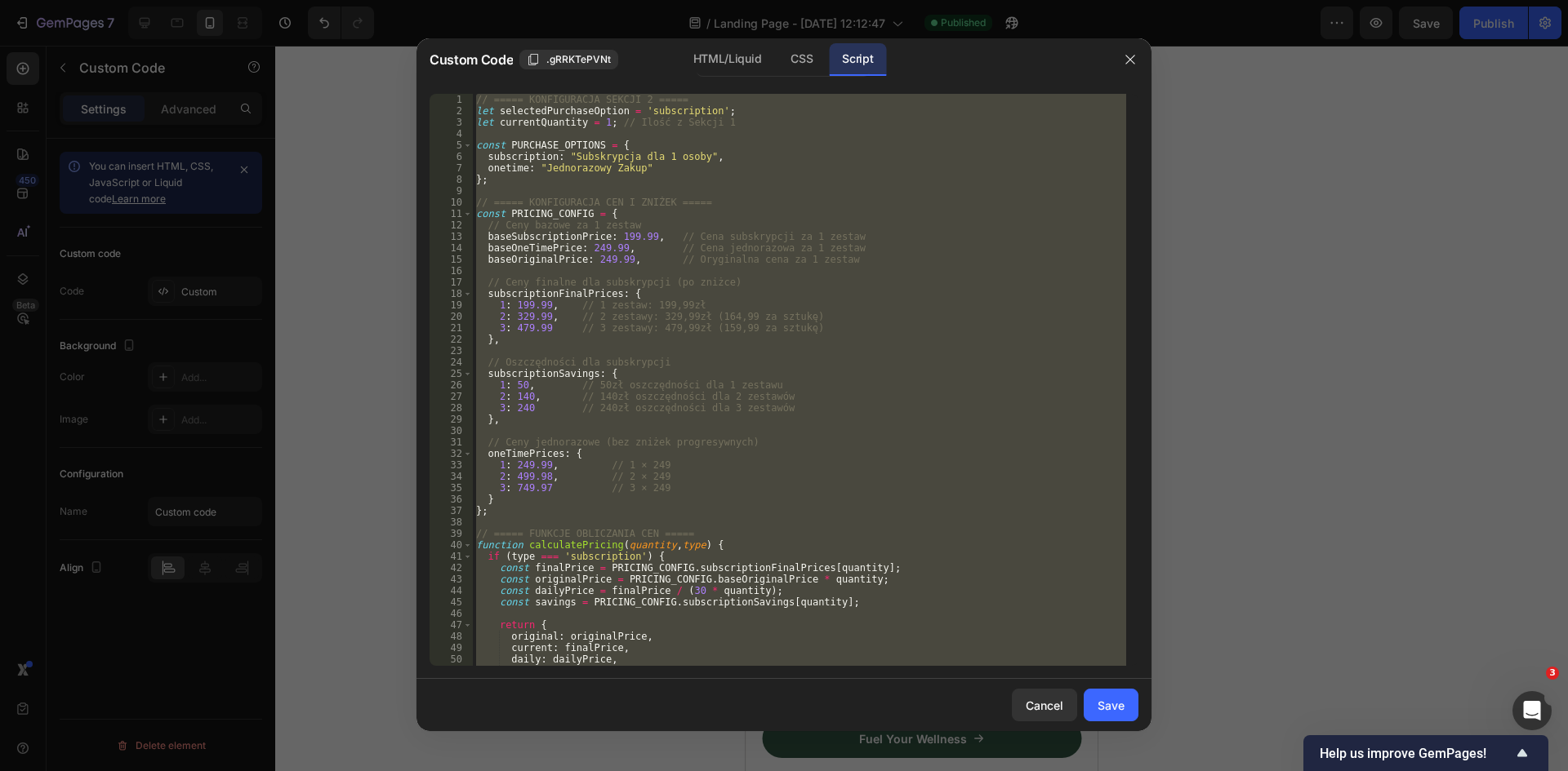
click at [823, 314] on div "// ===== KONFIGURACJA SEKCJI 2 ===== let selectedPurchaseOption = 'subscription…" at bounding box center [800, 380] width 654 height 573
paste textarea
type textarea "};"
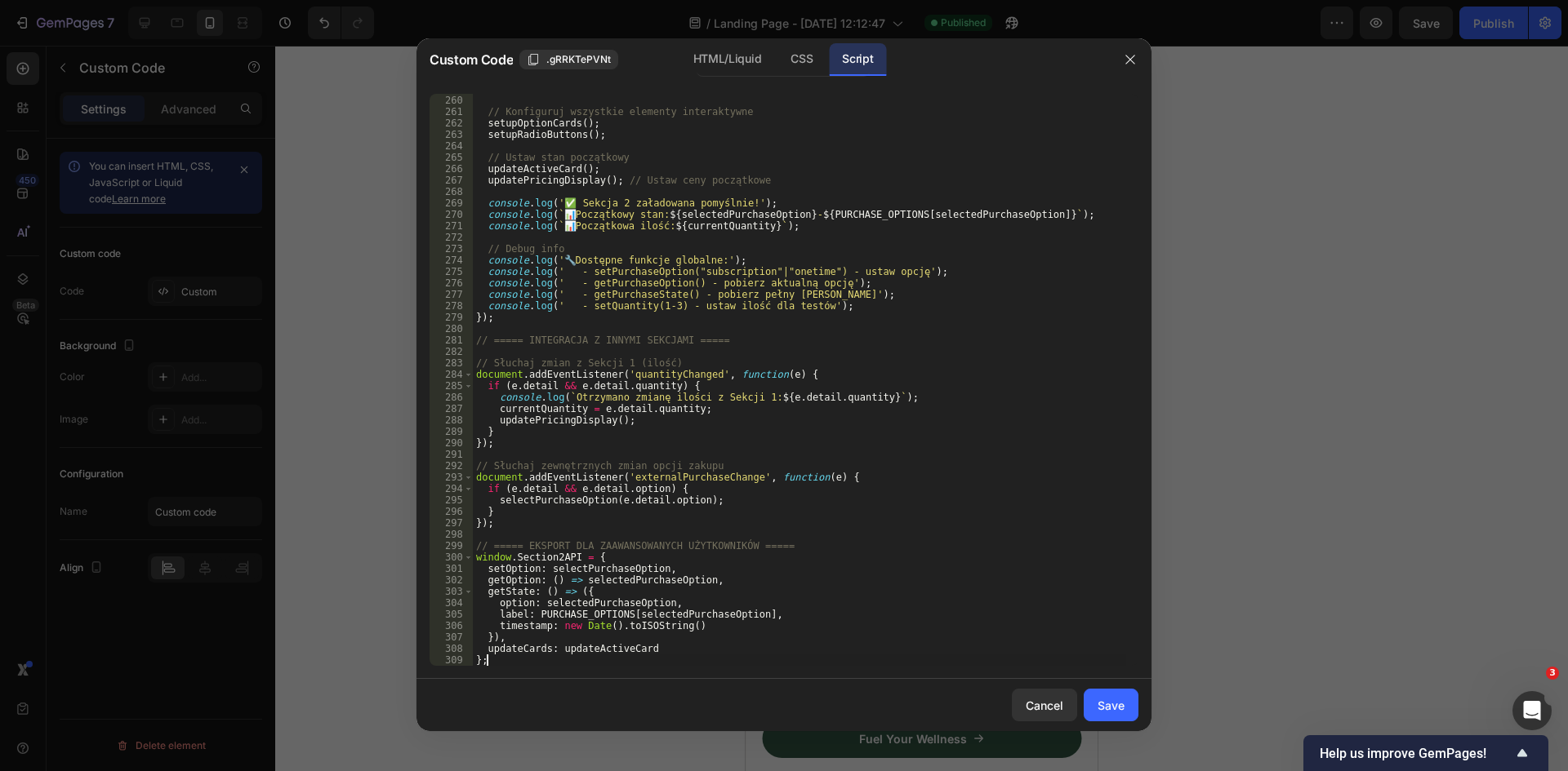
scroll to position [2970, 0]
click at [1097, 698] on div "Save" at bounding box center [1110, 705] width 27 height 17
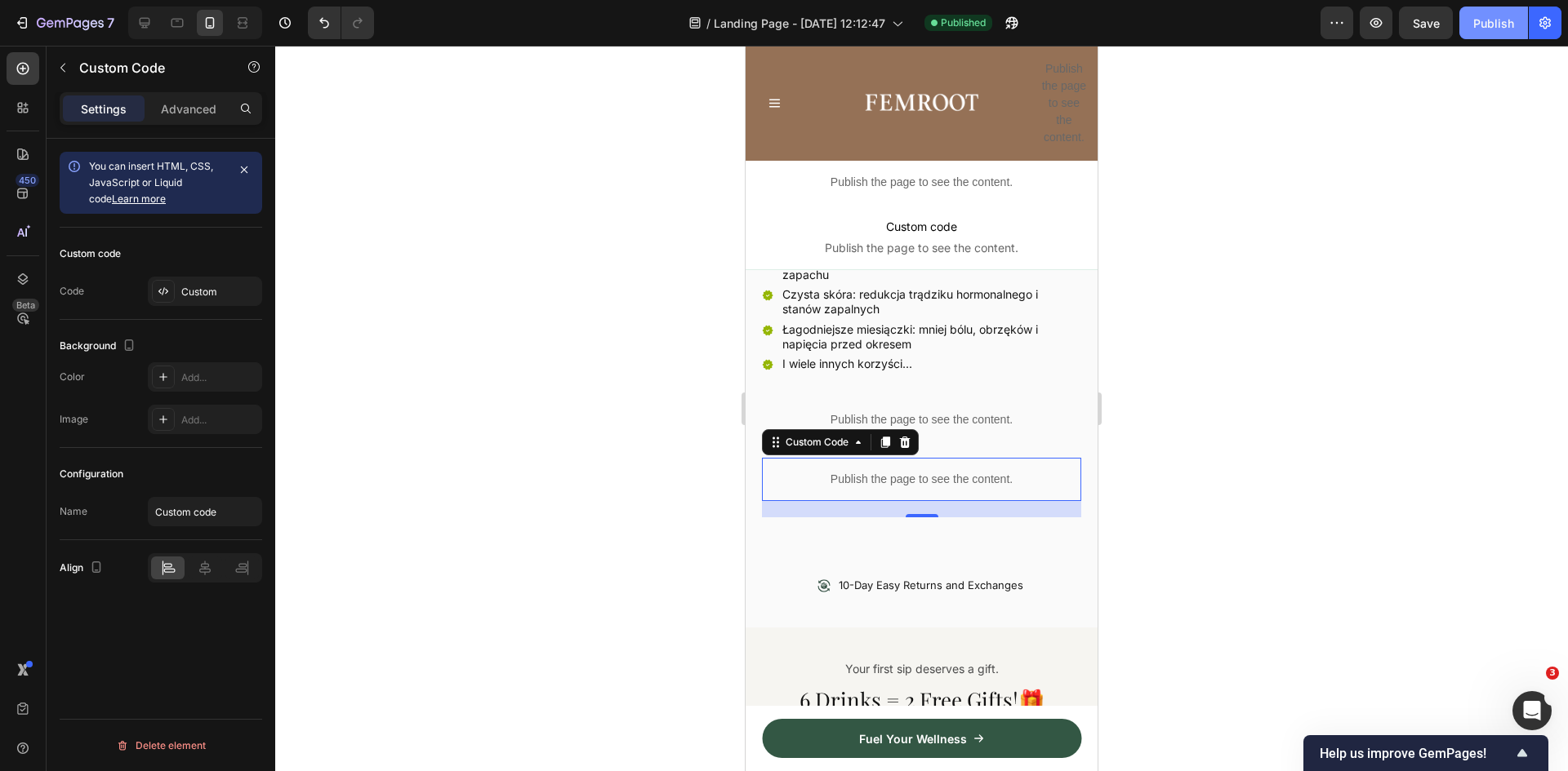
click at [1512, 8] on button "Publish" at bounding box center [1493, 23] width 68 height 33
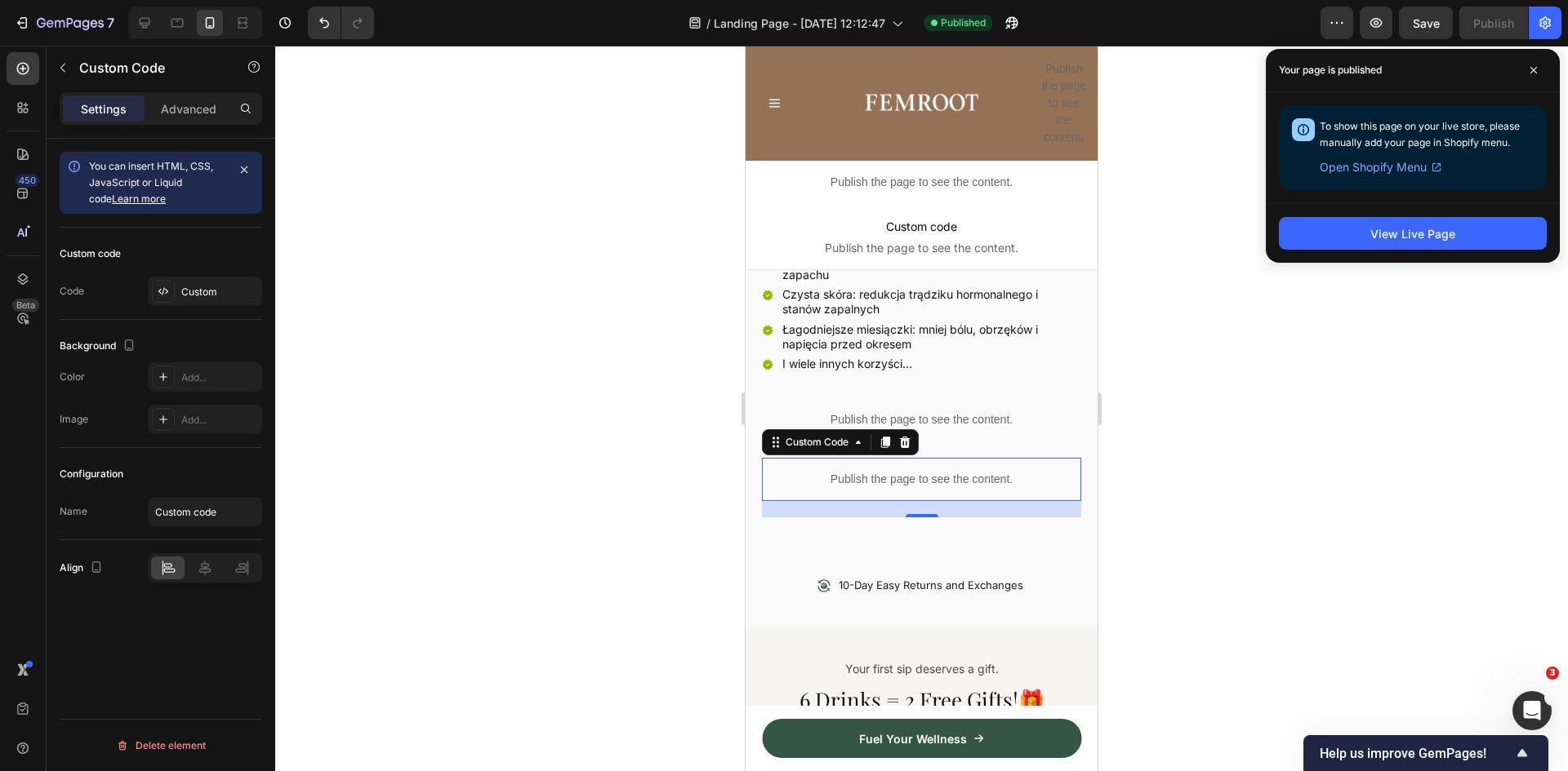
click at [950, 471] on p "Publish the page to see the content." at bounding box center [921, 479] width 319 height 17
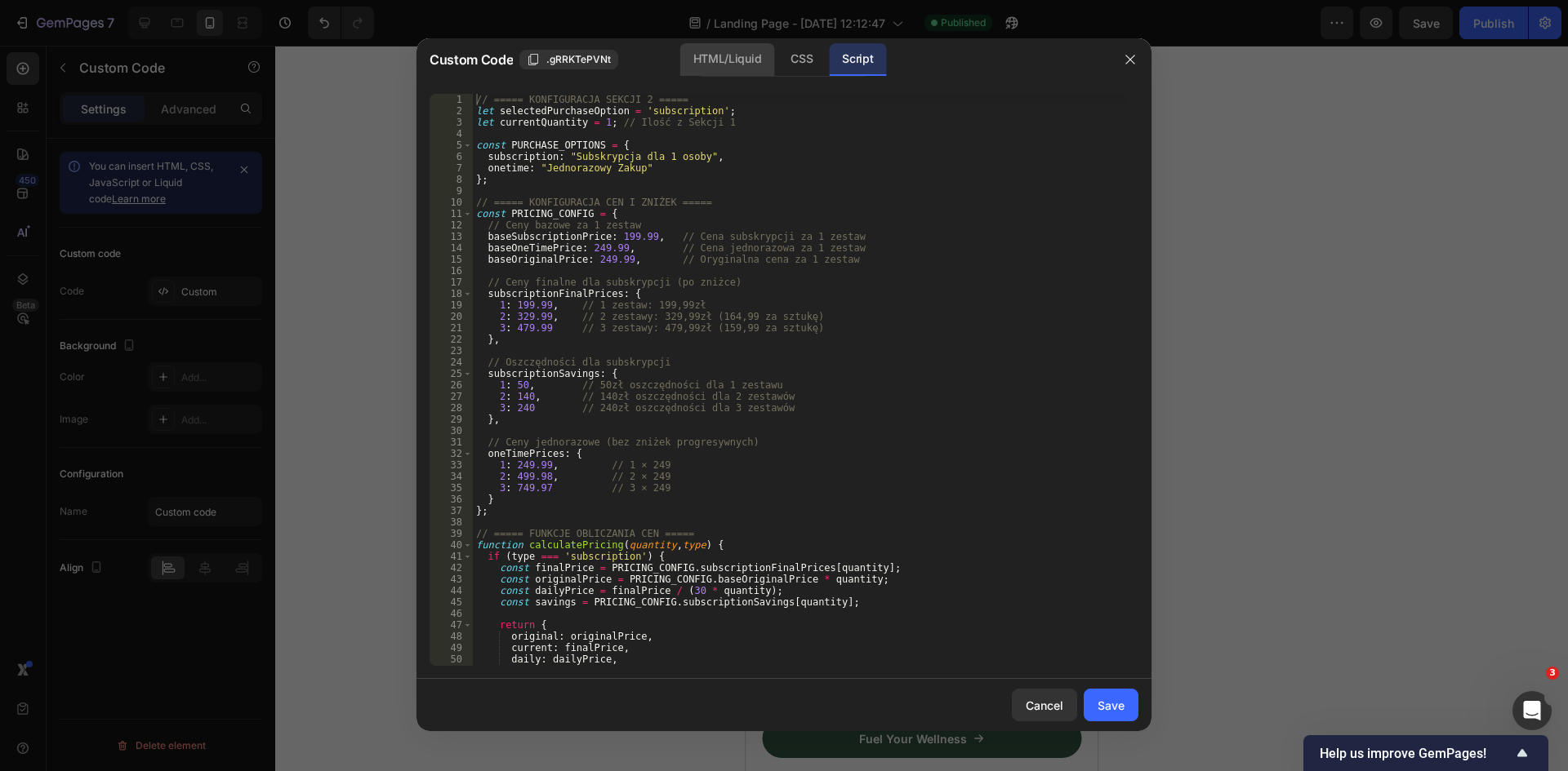
click at [739, 66] on div "HTML/Liquid" at bounding box center [727, 59] width 94 height 33
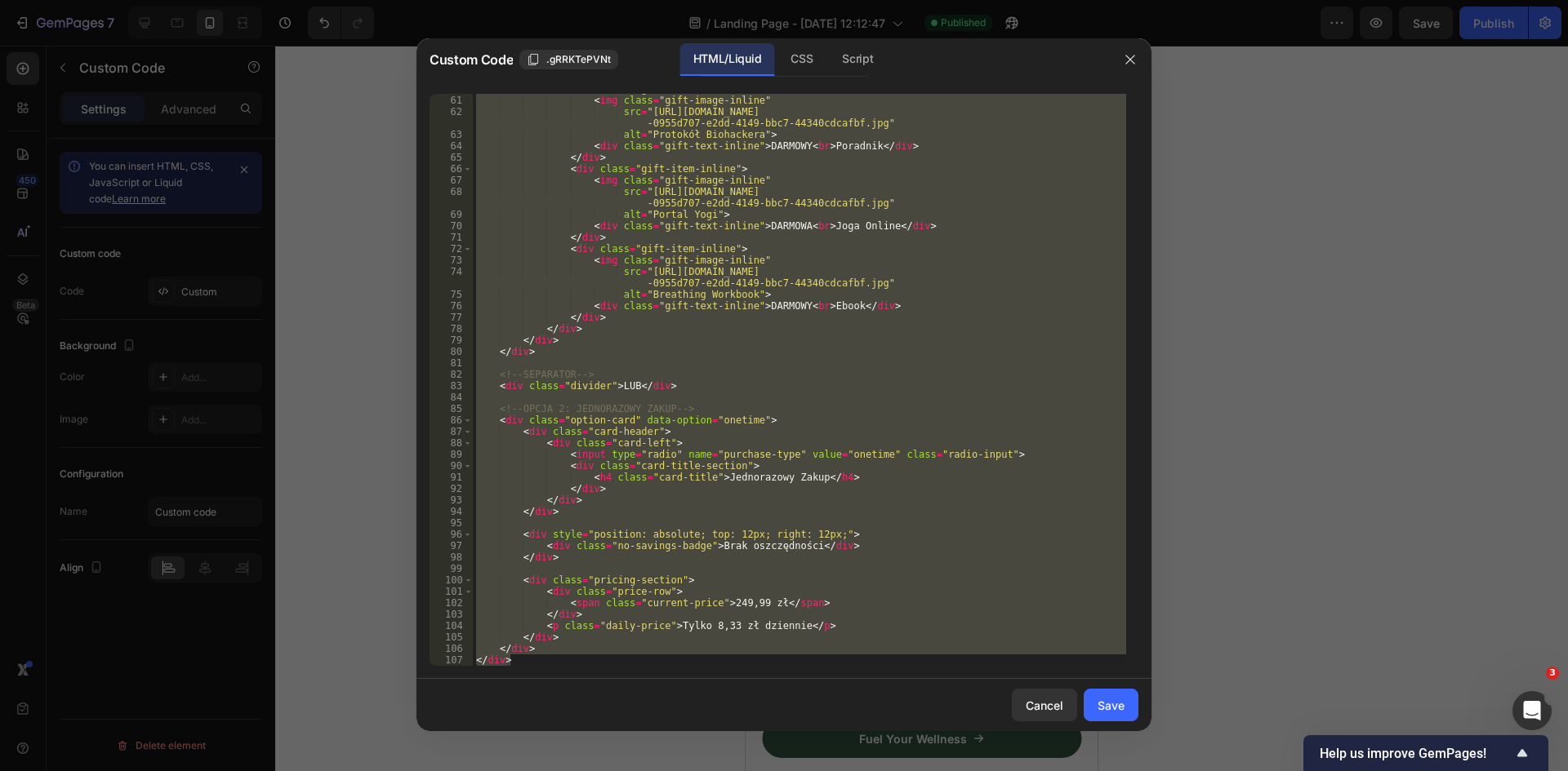
scroll to position [685, 0]
click at [662, 656] on div "< div class = "gift-item-inline" > < img class = "gift-image-inline" src = "htt…" at bounding box center [800, 380] width 654 height 573
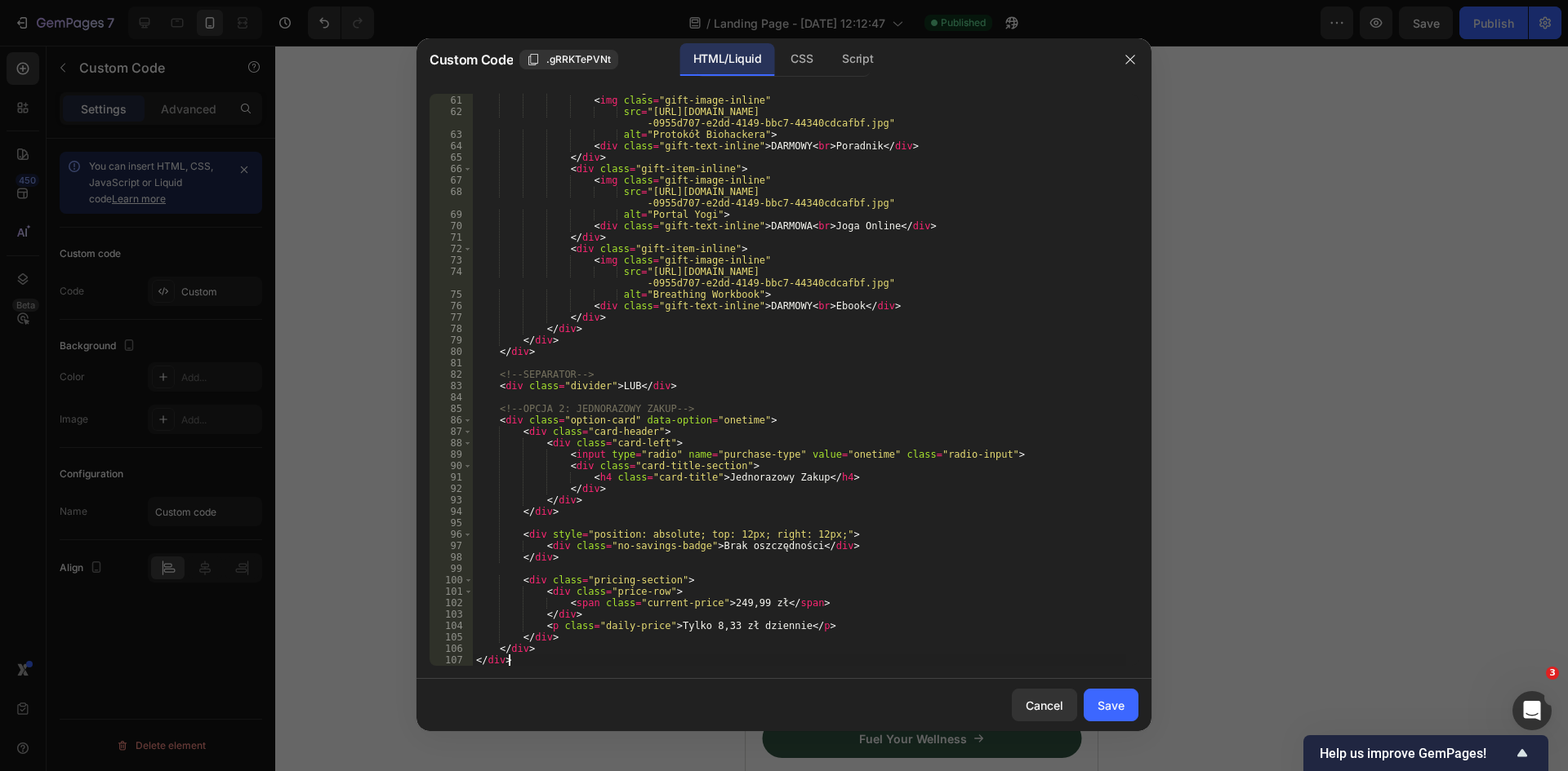
click at [841, 632] on div "< div class = "gift-item-inline" > < img class = "gift-image-inline" src = "htt…" at bounding box center [800, 380] width 654 height 595
type textarea "<p class="daily-price">Tylko 8,33 zł dziennie</p>"
paste textarea "<div class="option-card" data-option="onetime" onclick="handleOneTimeClick()">"
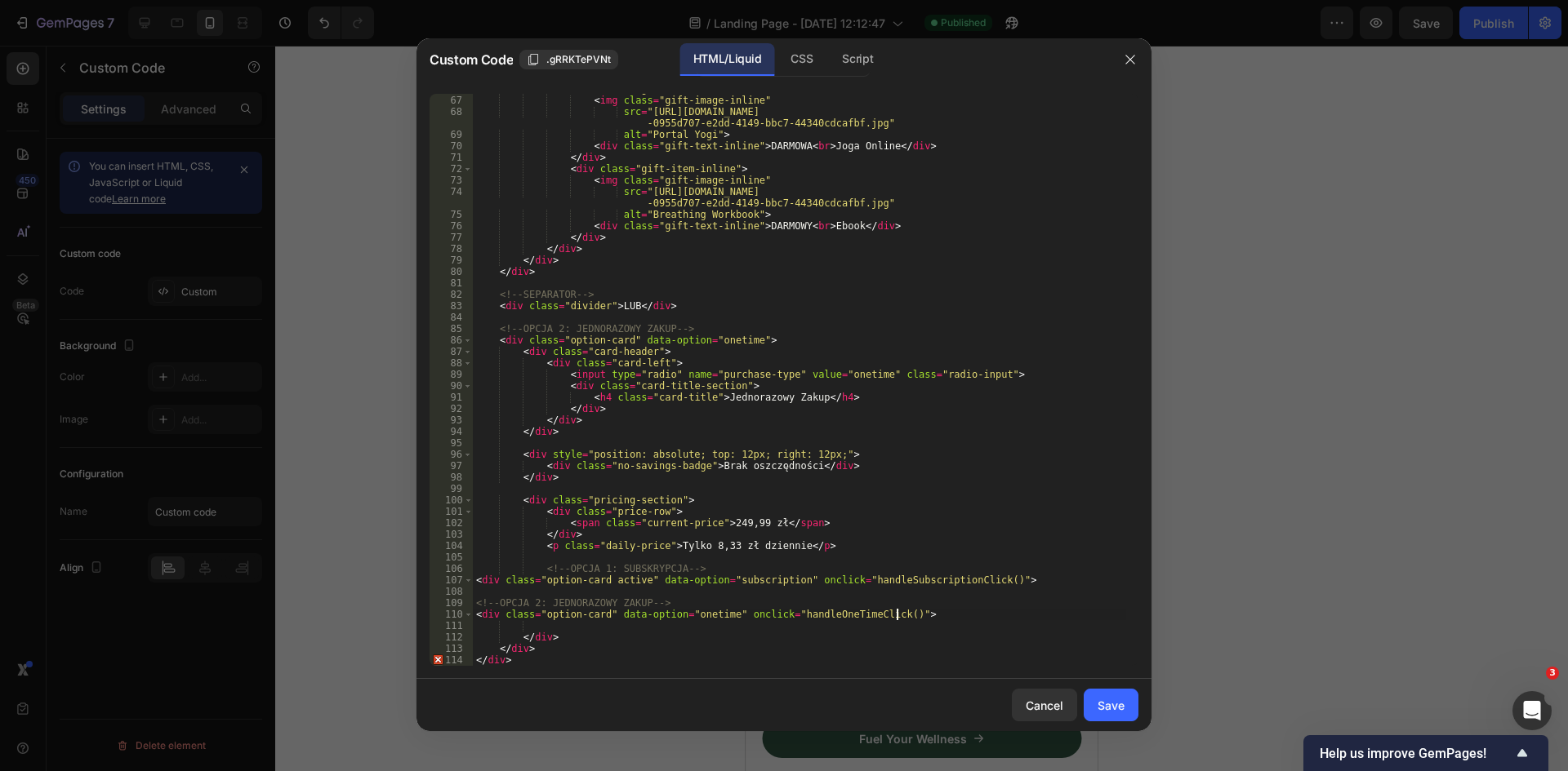
scroll to position [765, 0]
drag, startPoint x: 527, startPoint y: 659, endPoint x: 450, endPoint y: 659, distance: 77.0
click at [450, 659] on div "<div class="option-card" data-option="onetime" onclick="handleOneTimeClick()"> …" at bounding box center [784, 380] width 709 height 573
type textarea "</div>"
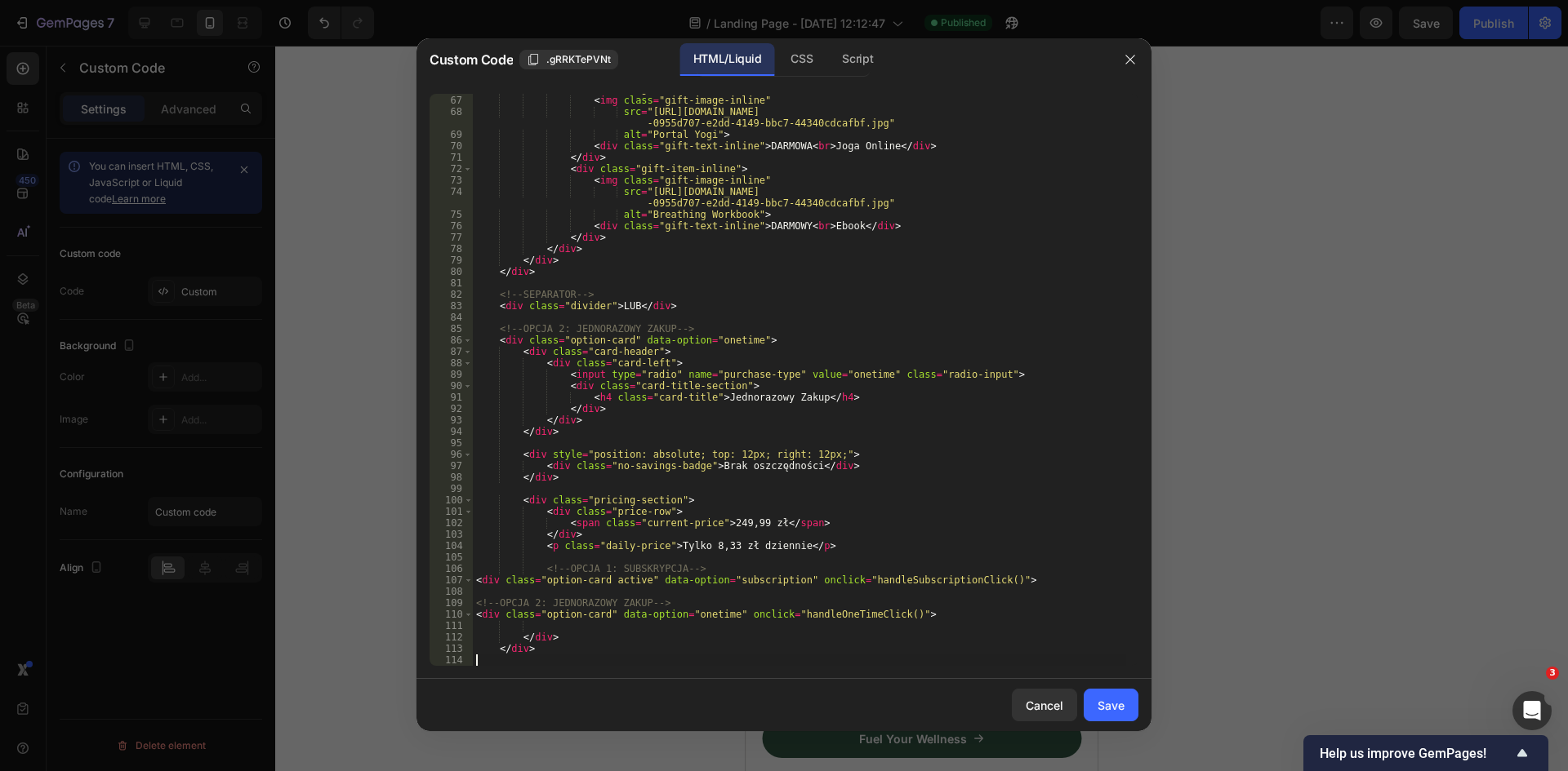
click at [640, 626] on div "< div class = "gift-item-inline" > < img class = "gift-image-inline" src = "htt…" at bounding box center [800, 380] width 654 height 595
click at [537, 662] on div "< div class = "gift-item-inline" > < img class = "gift-image-inline" src = "htt…" at bounding box center [800, 380] width 654 height 595
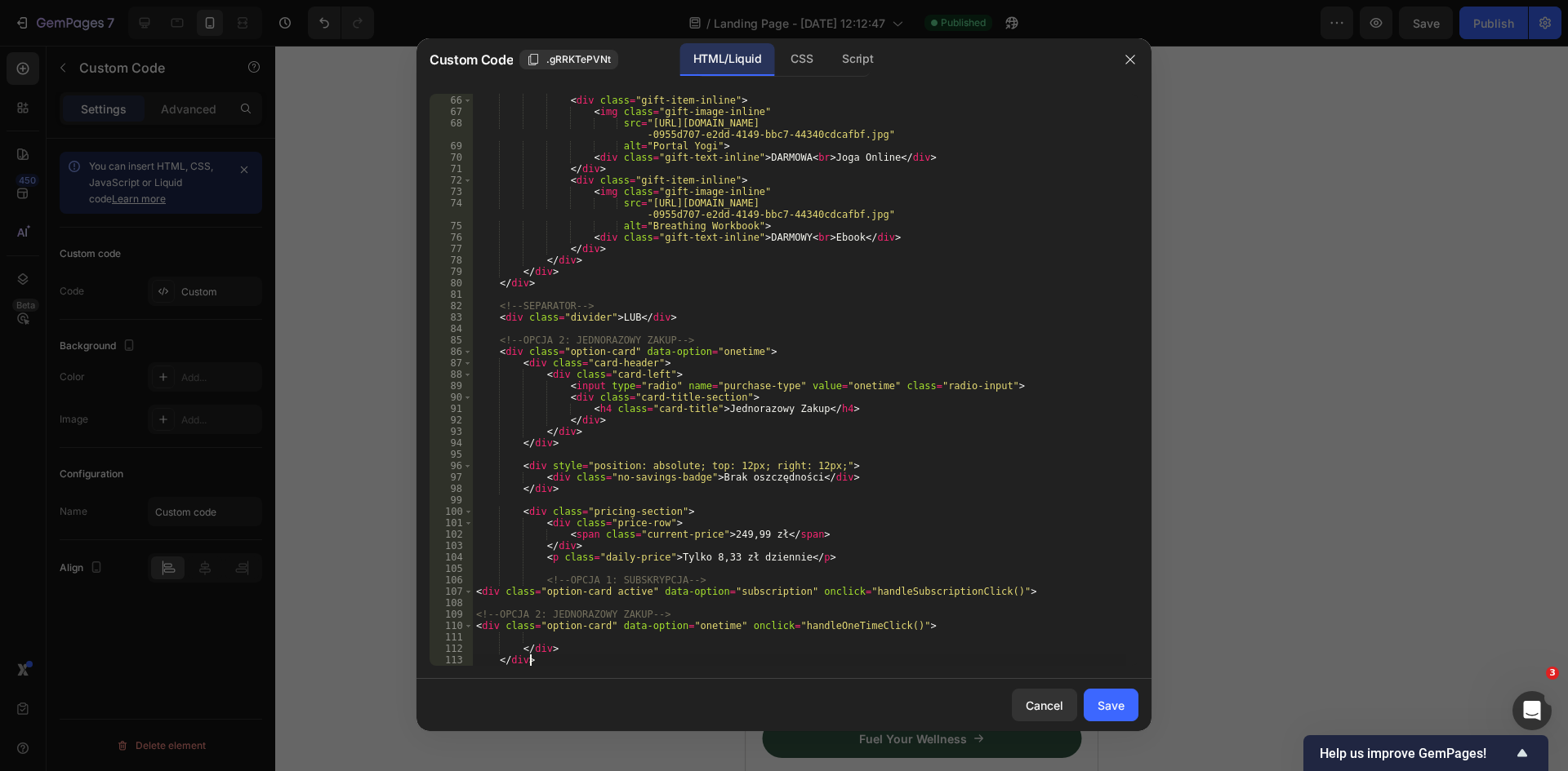
click at [641, 629] on div "</ div > < div class = "gift-item-inline" > < img class = "gift-image-inline" s…" at bounding box center [800, 380] width 654 height 595
drag, startPoint x: 543, startPoint y: 662, endPoint x: 471, endPoint y: 658, distance: 72.1
click at [471, 658] on div "<div class="option-card" data-option="onetime" onclick="handleOneTimeClick()"> …" at bounding box center [784, 380] width 709 height 573
type textarea "</div>"
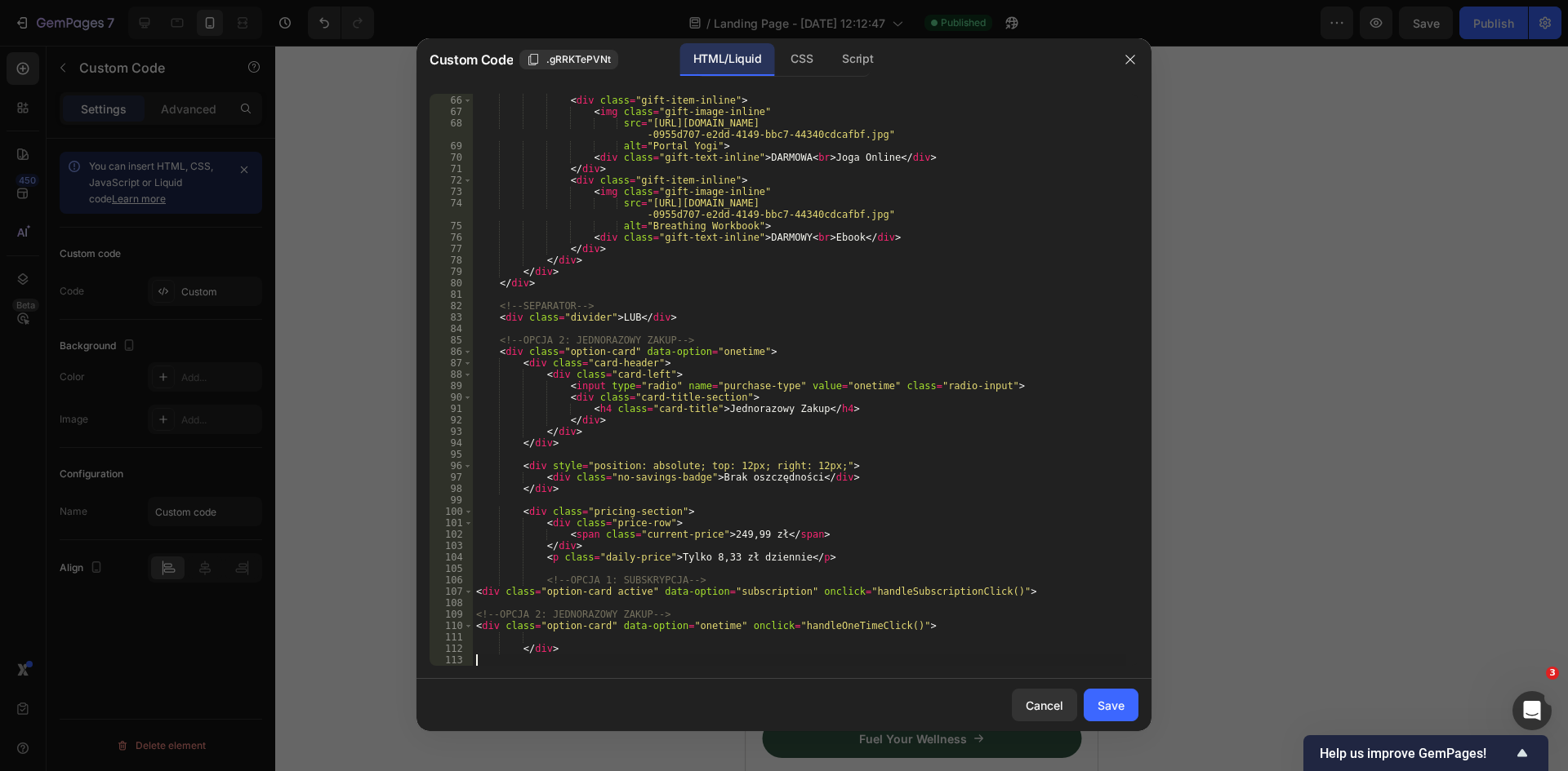
scroll to position [742, 0]
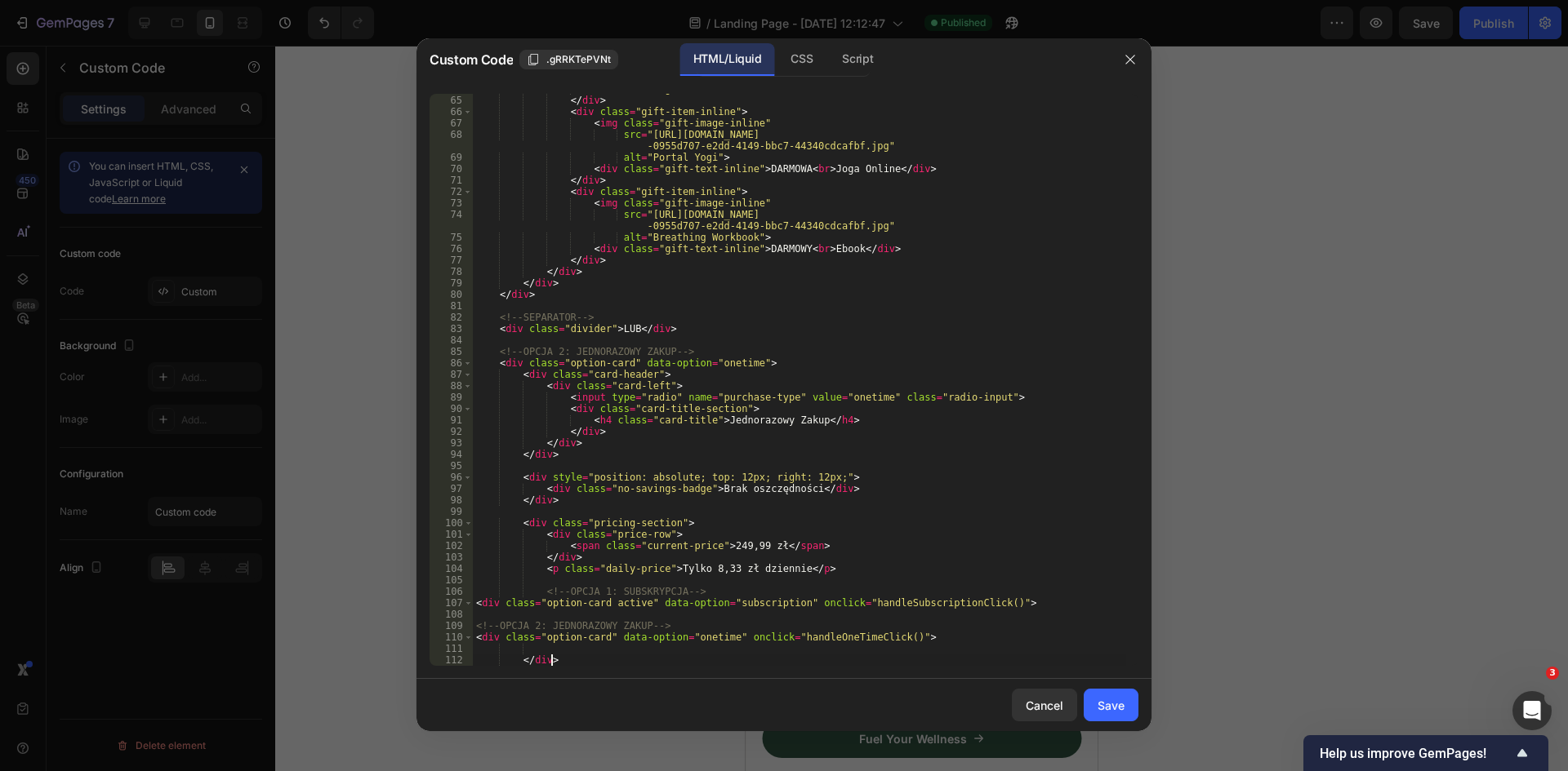
click at [723, 578] on div "< div class = "gift-text-inline" > DARMOWY < br > Poradnik </ div > </ div > < …" at bounding box center [800, 380] width 654 height 595
click at [795, 194] on div "< div class = "gift-text-inline" > DARMOWY < br > Poradnik </ div > </ div > < …" at bounding box center [800, 380] width 654 height 595
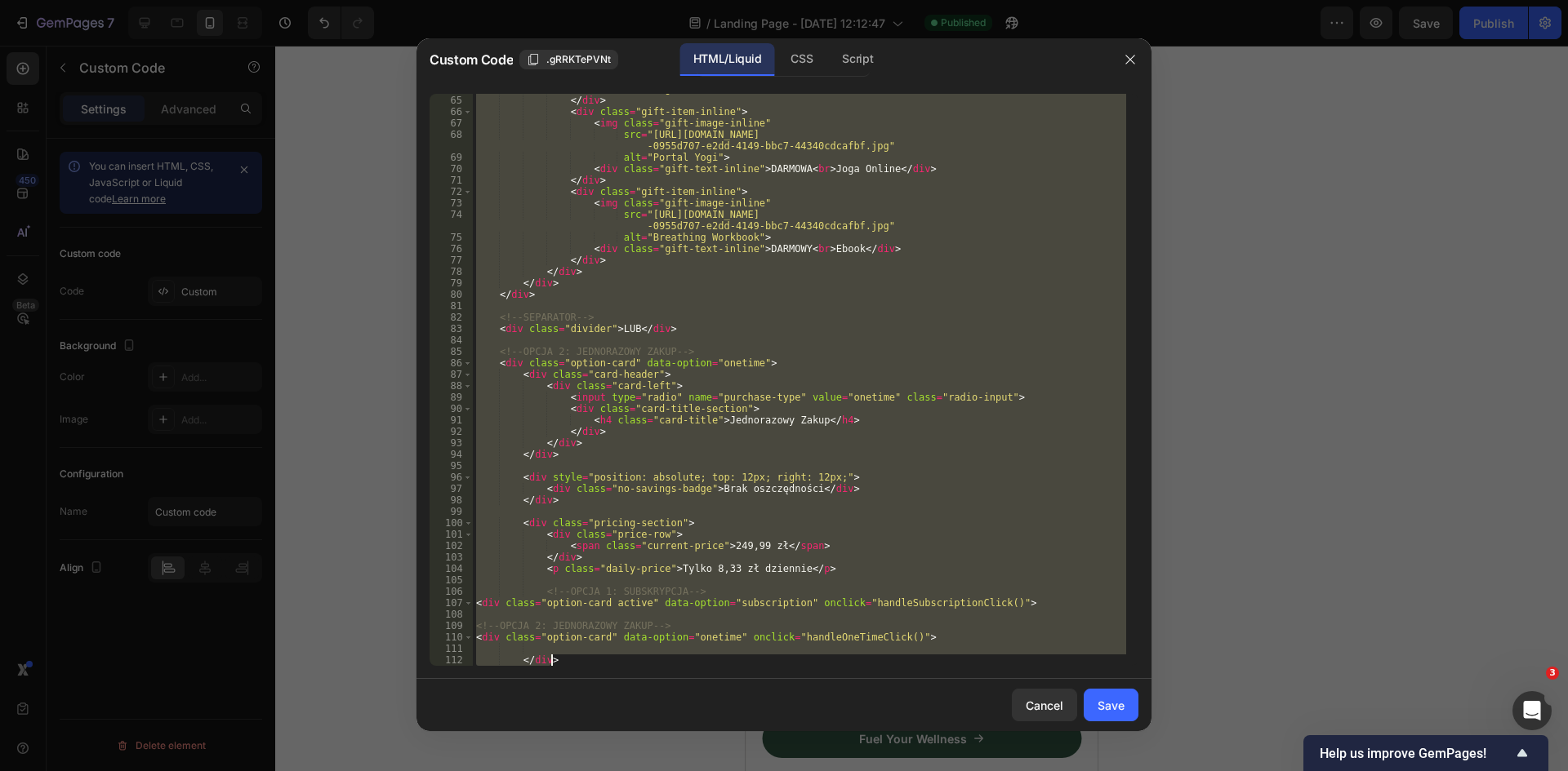
paste textarea
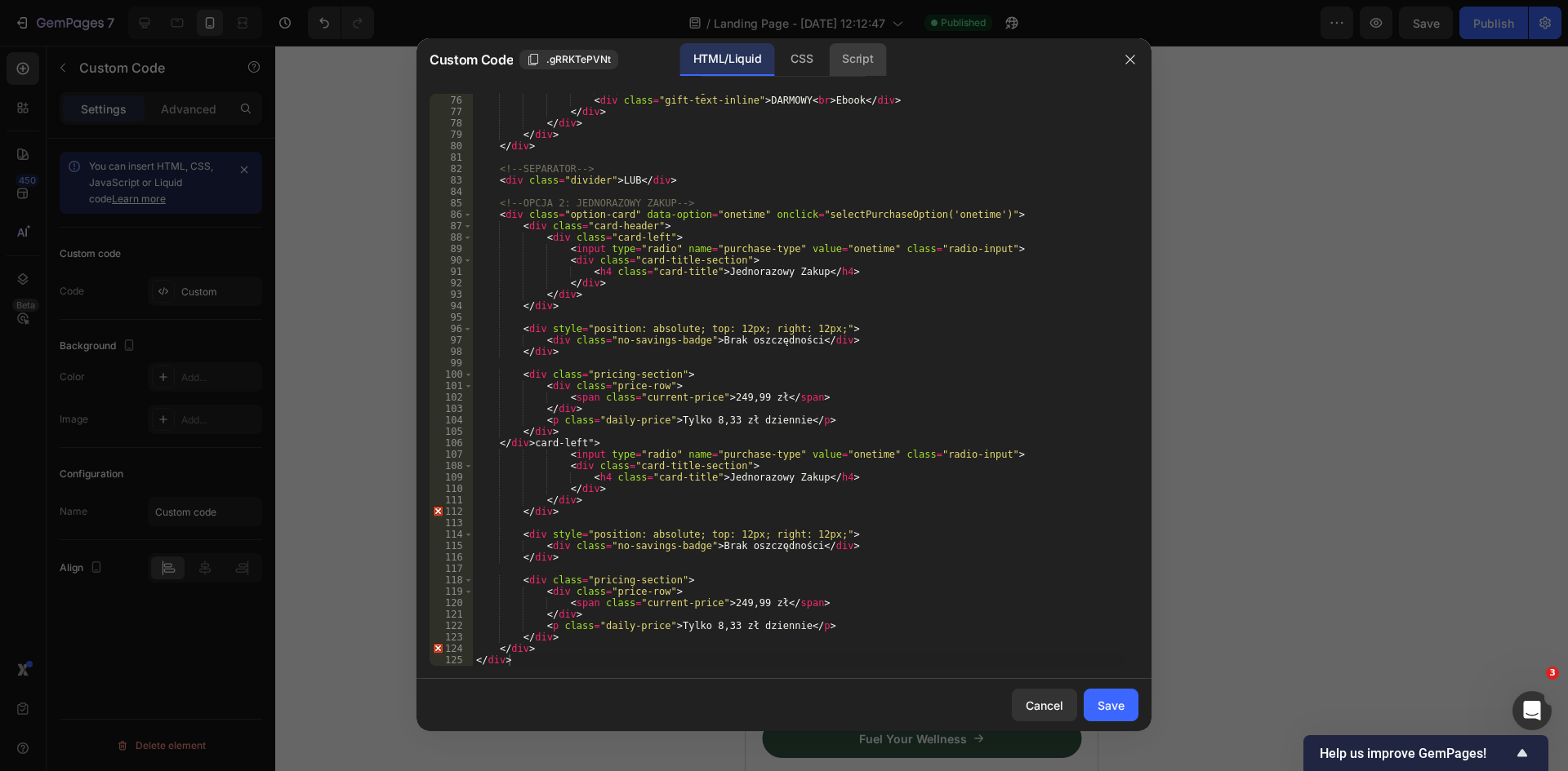
click at [851, 60] on div "Script" at bounding box center [857, 59] width 57 height 33
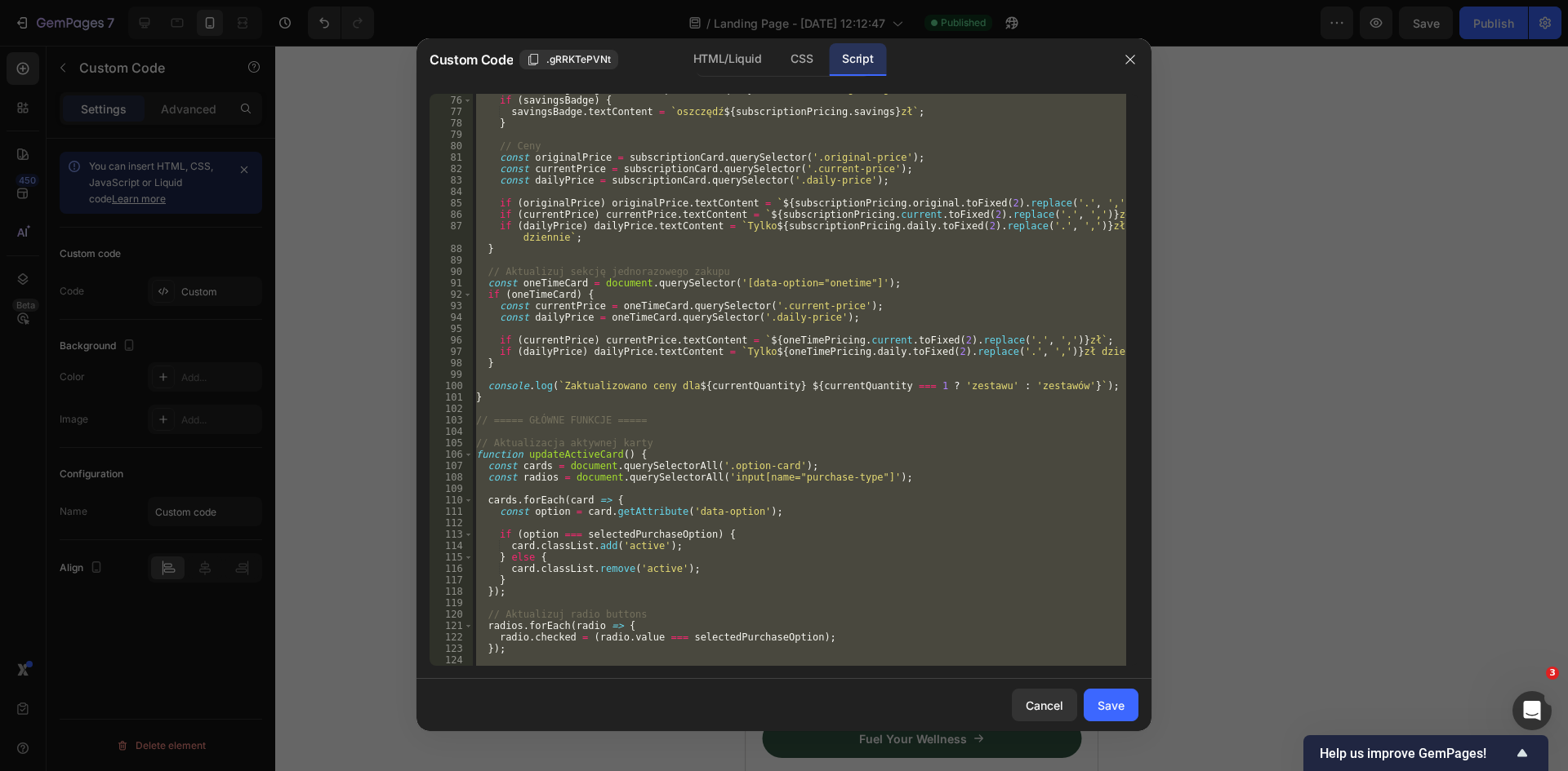
click at [897, 286] on div "const savingsBadge = subscriptionCard . querySelector ( '.savings-badge' ) ; if…" at bounding box center [800, 380] width 654 height 573
paste textarea "}"
type textarea "}"
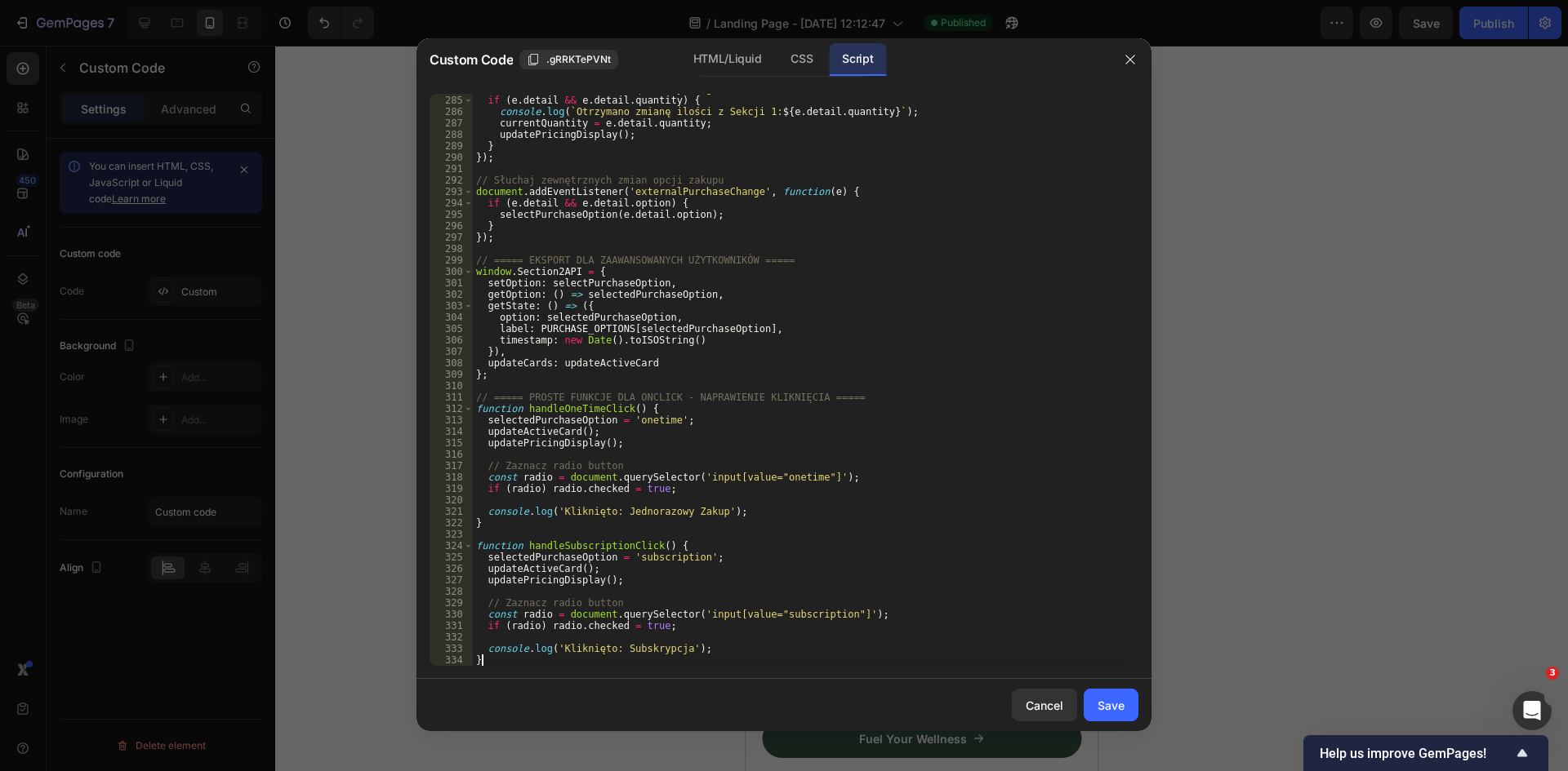
scroll to position [3257, 0]
click at [1116, 705] on div "Save" at bounding box center [1110, 705] width 27 height 17
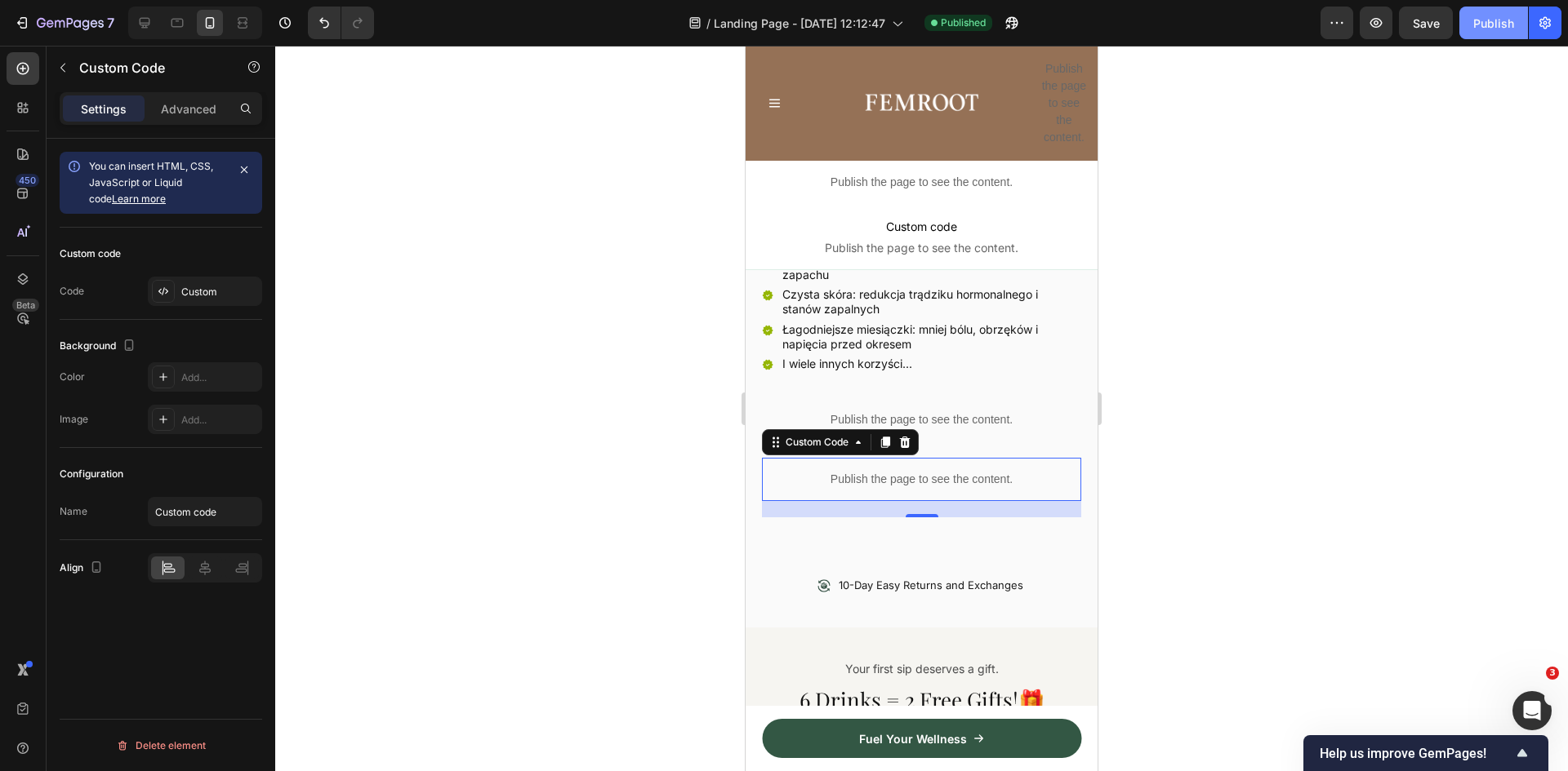
click at [1502, 22] on div "Publish" at bounding box center [1493, 23] width 40 height 17
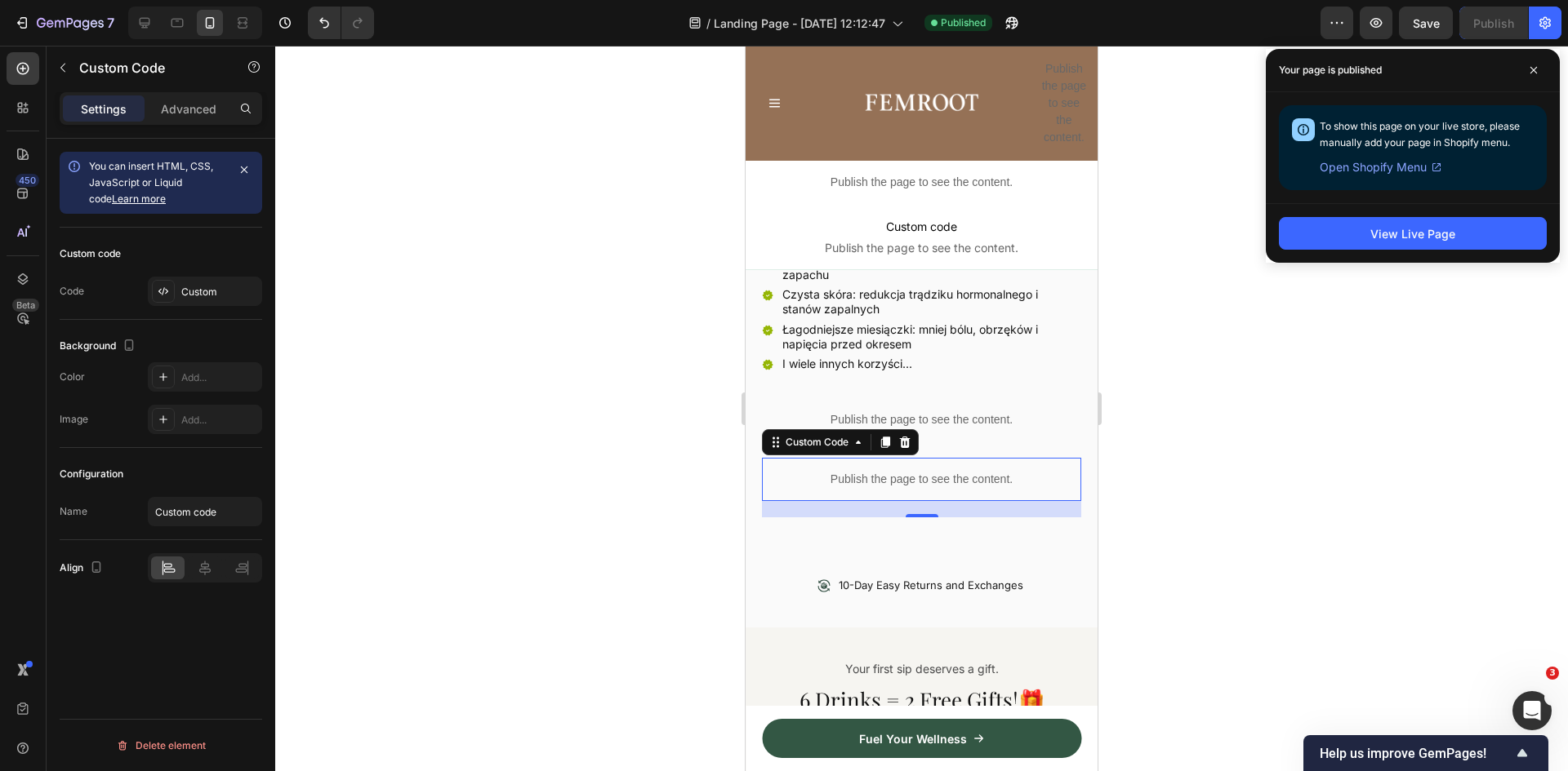
click at [941, 471] on p "Publish the page to see the content." at bounding box center [921, 479] width 319 height 17
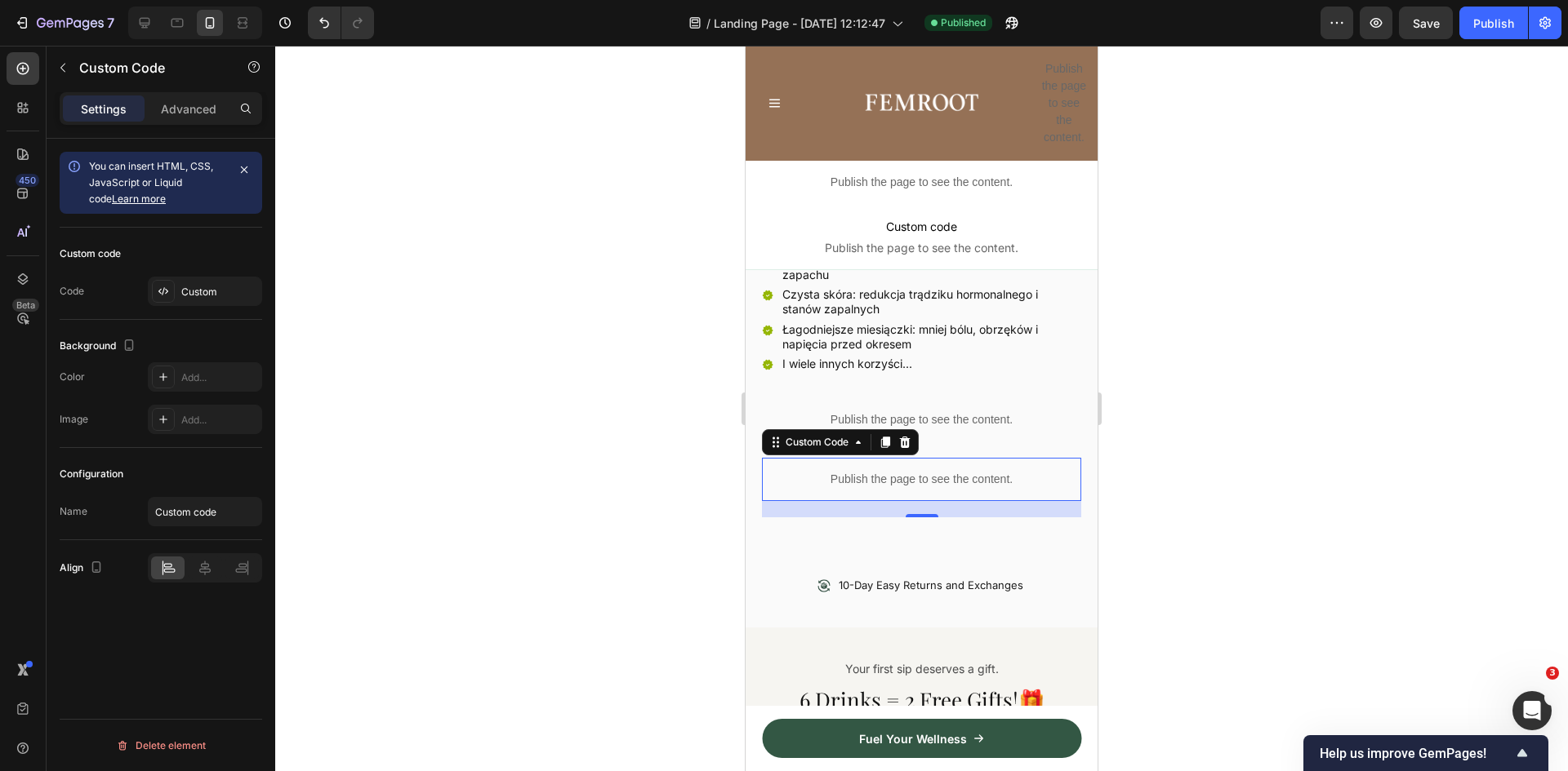
click at [941, 471] on p "Publish the page to see the content." at bounding box center [921, 479] width 319 height 17
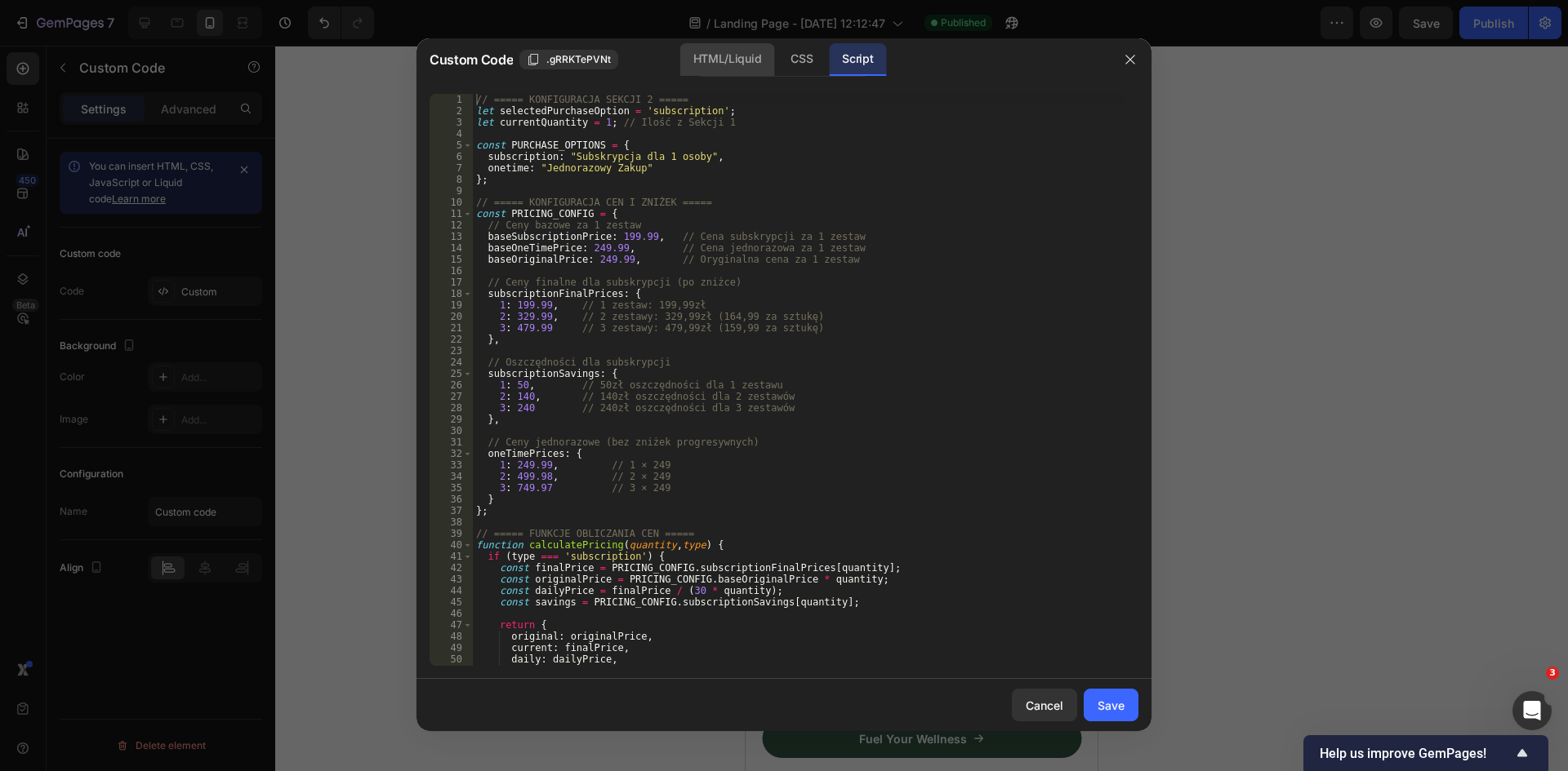
click at [713, 64] on div "HTML/Liquid" at bounding box center [727, 59] width 94 height 33
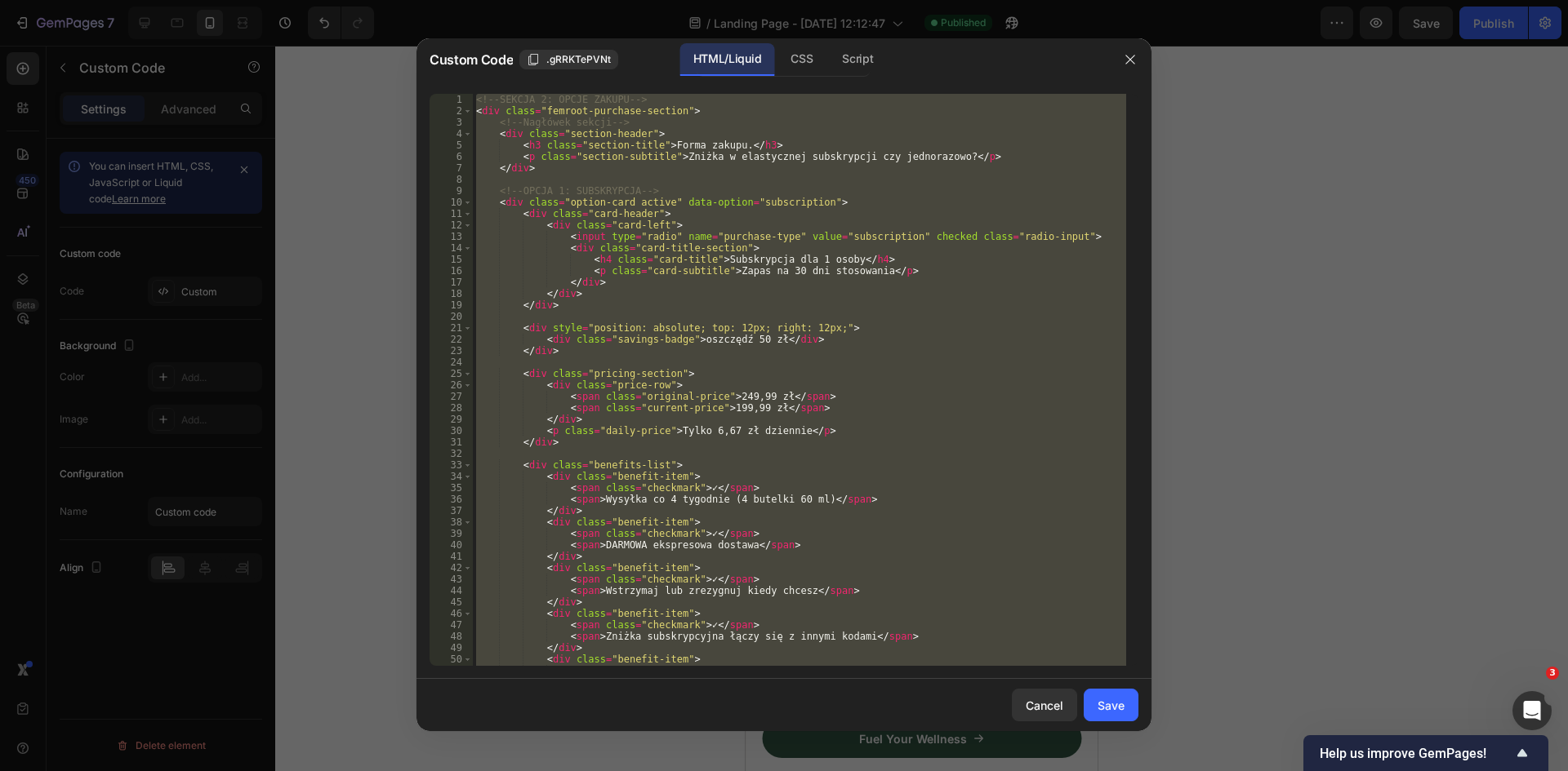
click at [701, 246] on div "<!-- SEKCJA 2: OPCJE ZAKUPU --> < div class = "femroot-purchase-section" > <!--…" at bounding box center [800, 380] width 654 height 573
click at [796, 66] on div "CSS" at bounding box center [801, 59] width 48 height 33
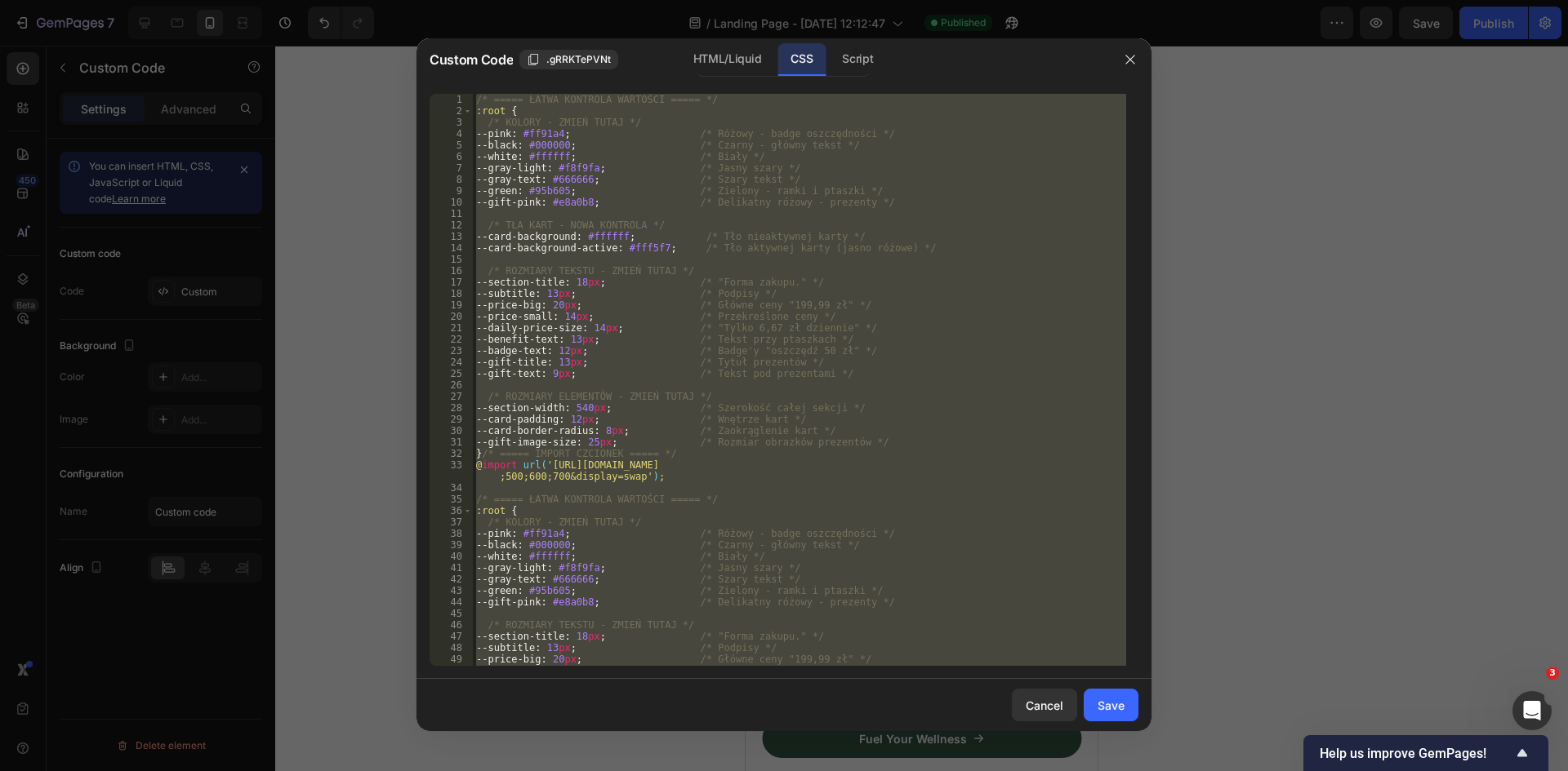
click at [803, 199] on div "/* ===== ŁATWA KONTROLA WARTOŚCI ===== */ :root { /* KOLORY - ZMIEŃ TUTAJ */ --…" at bounding box center [800, 380] width 654 height 573
click at [856, 57] on div "Script" at bounding box center [857, 59] width 57 height 33
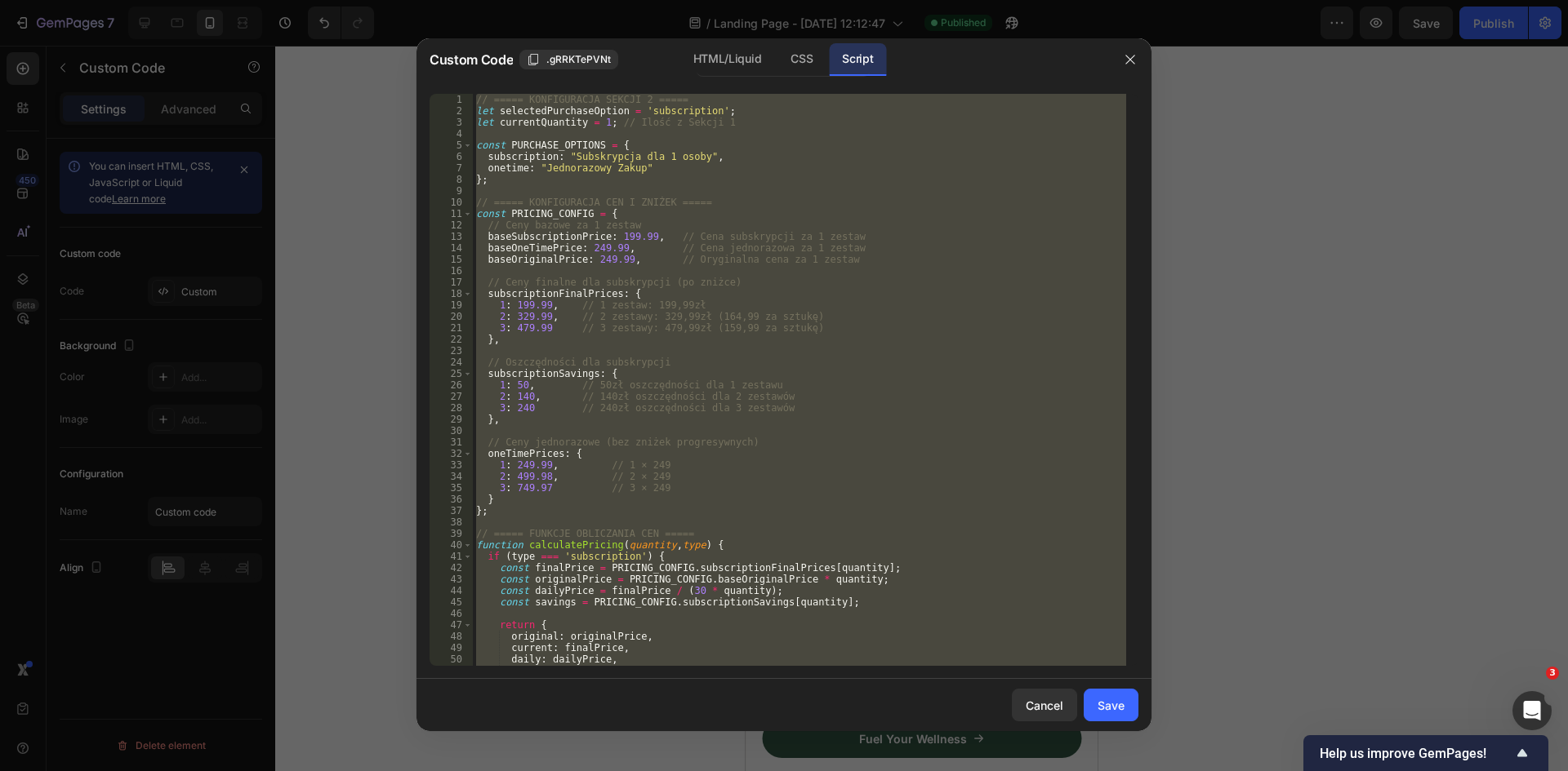
type textarea "console.log('Kliknięto: Subskrypcja'); }"
click at [780, 192] on div "// ===== KONFIGURACJA SEKCJI 2 ===== let selectedPurchaseOption = 'subscription…" at bounding box center [800, 380] width 654 height 573
click at [709, 65] on div "HTML/Liquid" at bounding box center [727, 59] width 94 height 33
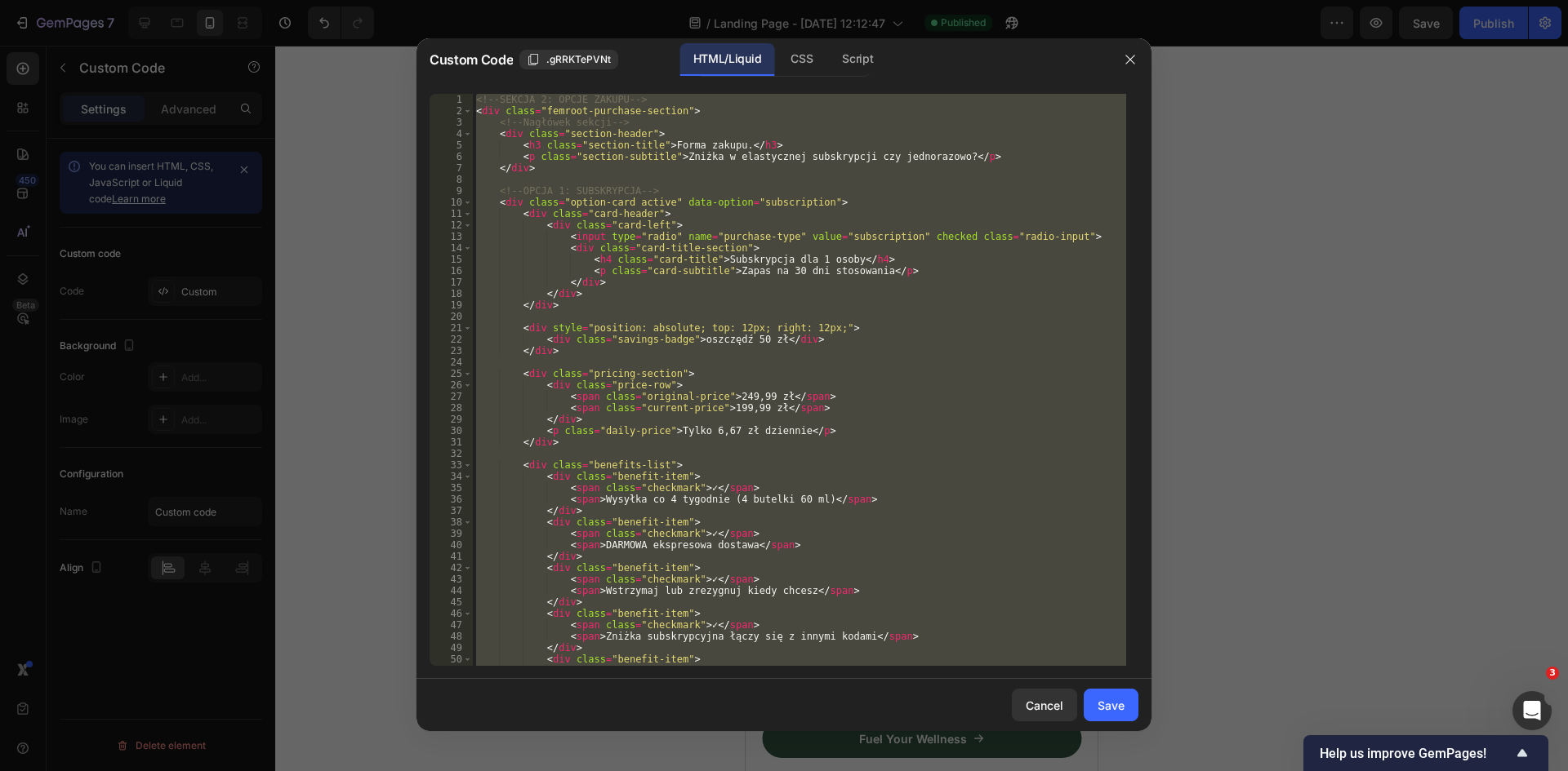
click at [752, 205] on div "<!-- SEKCJA 2: OPCJE ZAKUPU --> < div class = "femroot-purchase-section" > <!--…" at bounding box center [800, 380] width 654 height 573
click at [819, 296] on div "<!-- SEKCJA 2: OPCJE ZAKUPU --> < div class = "femroot-purchase-section" > <!--…" at bounding box center [800, 380] width 654 height 573
type textarea "</div>"
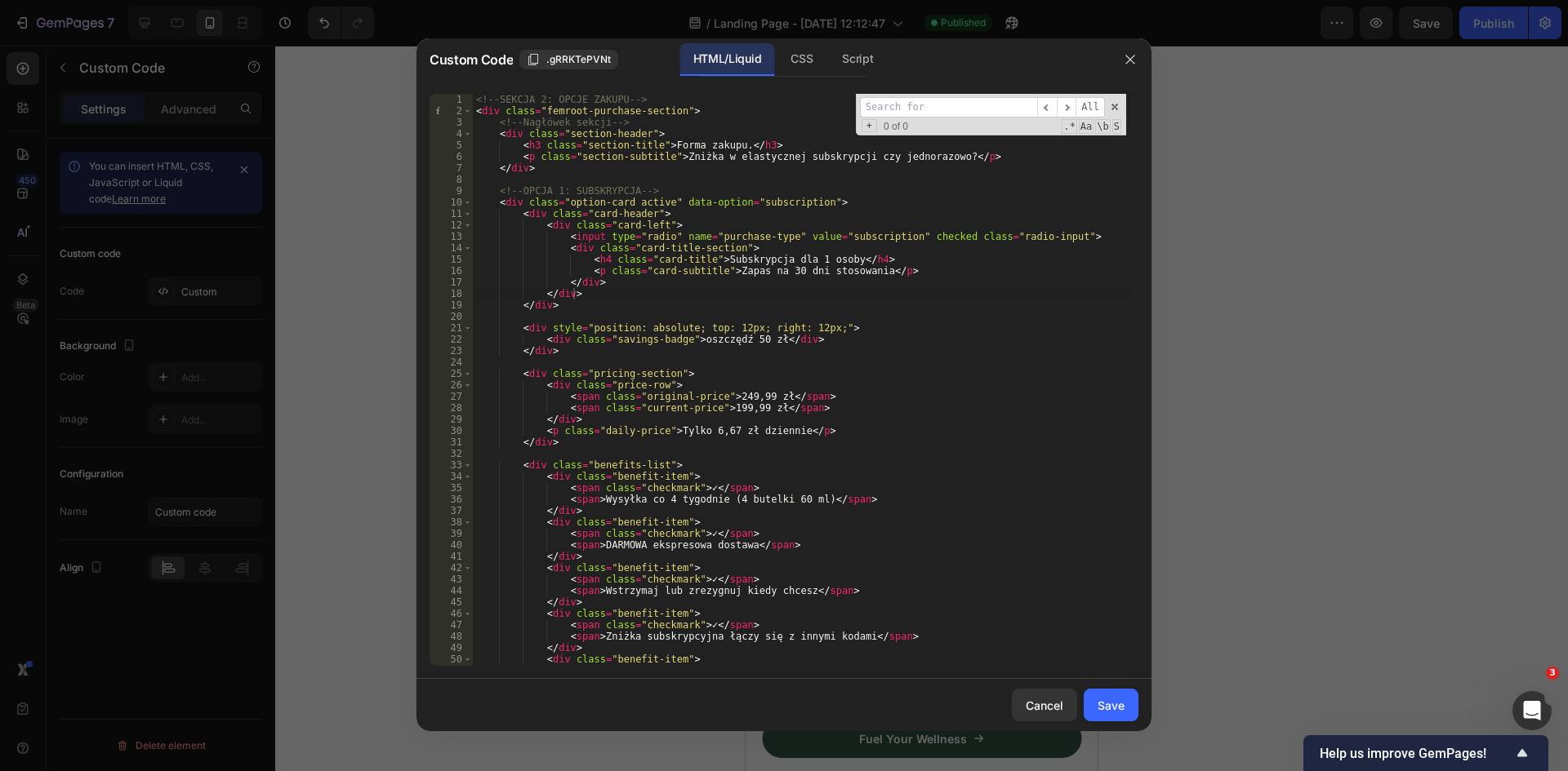
type input "<div class="pricing-section"> <div class="price-row"> <span class="current-pric…"
click at [909, 97] on input at bounding box center [948, 107] width 177 height 21
paste input "<span class="current-price">249,99 zł</span>"
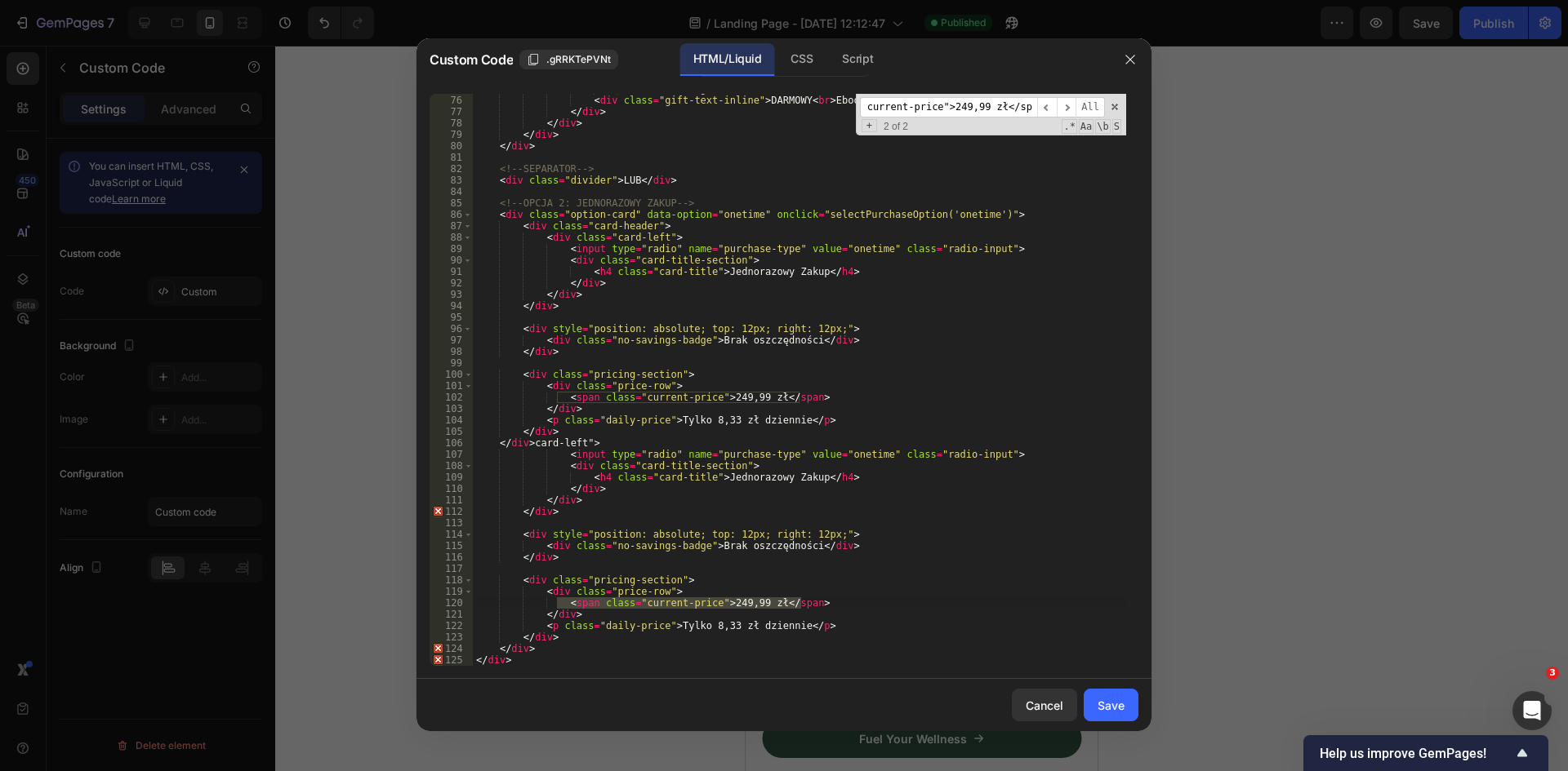
type input "<span class="current-price">249,99 zł</span>"
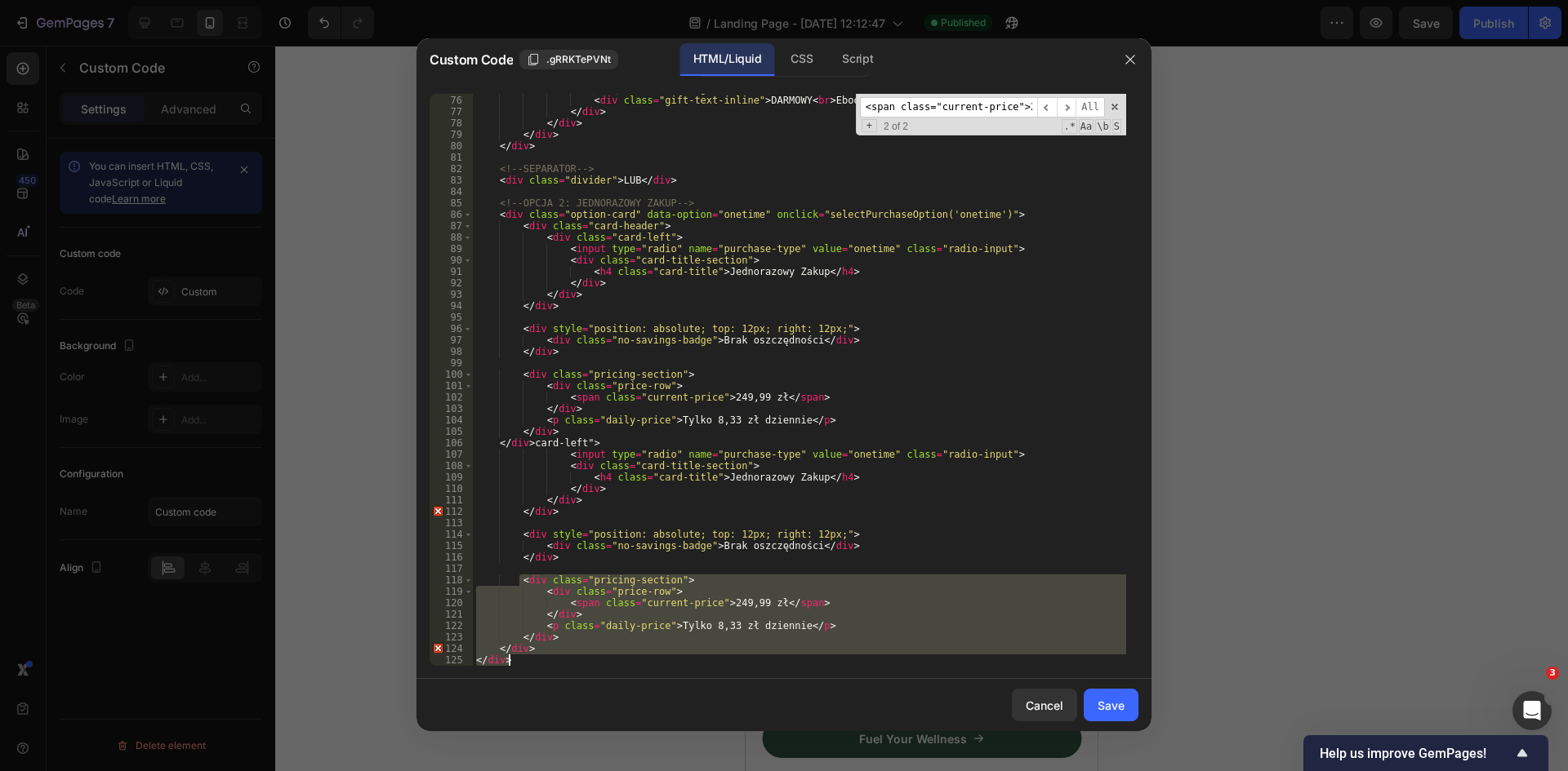
drag, startPoint x: 520, startPoint y: 581, endPoint x: 710, endPoint y: 659, distance: 205.4
click at [710, 659] on div "alt = "Breathing Workbook" > < div class = "gift-text-inline" > DARMOWY < br > …" at bounding box center [800, 380] width 654 height 595
click at [642, 639] on div "alt = "Breathing Workbook" > < div class = "gift-text-inline" > DARMOWY < br > …" at bounding box center [800, 380] width 654 height 573
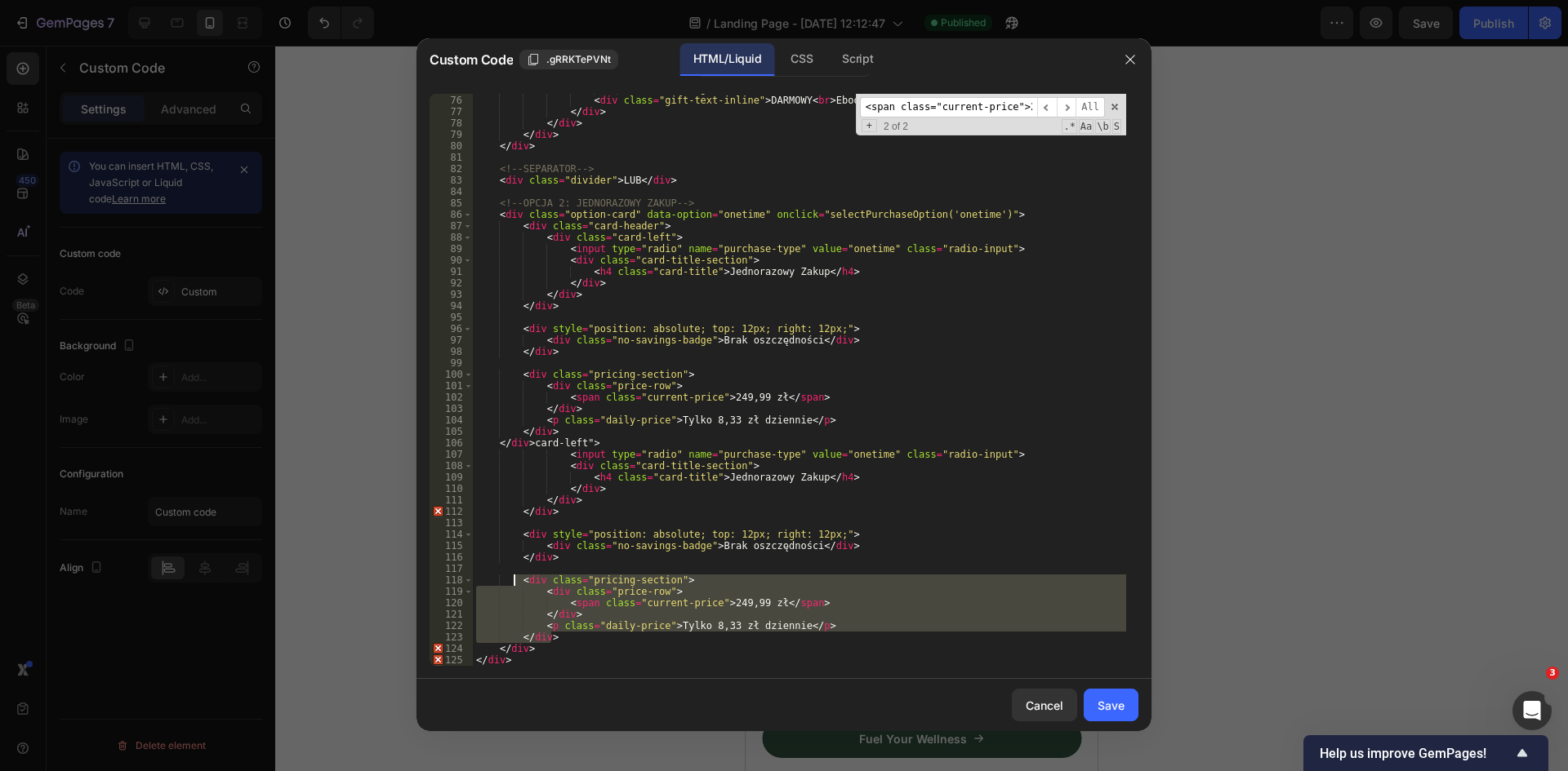
drag, startPoint x: 581, startPoint y: 640, endPoint x: 512, endPoint y: 578, distance: 92.8
click at [512, 578] on div "alt = "Breathing Workbook" > < div class = "gift-text-inline" > DARMOWY < br > …" at bounding box center [800, 380] width 654 height 595
type textarea "<div class="pricing-section"> <div class="price-row">"
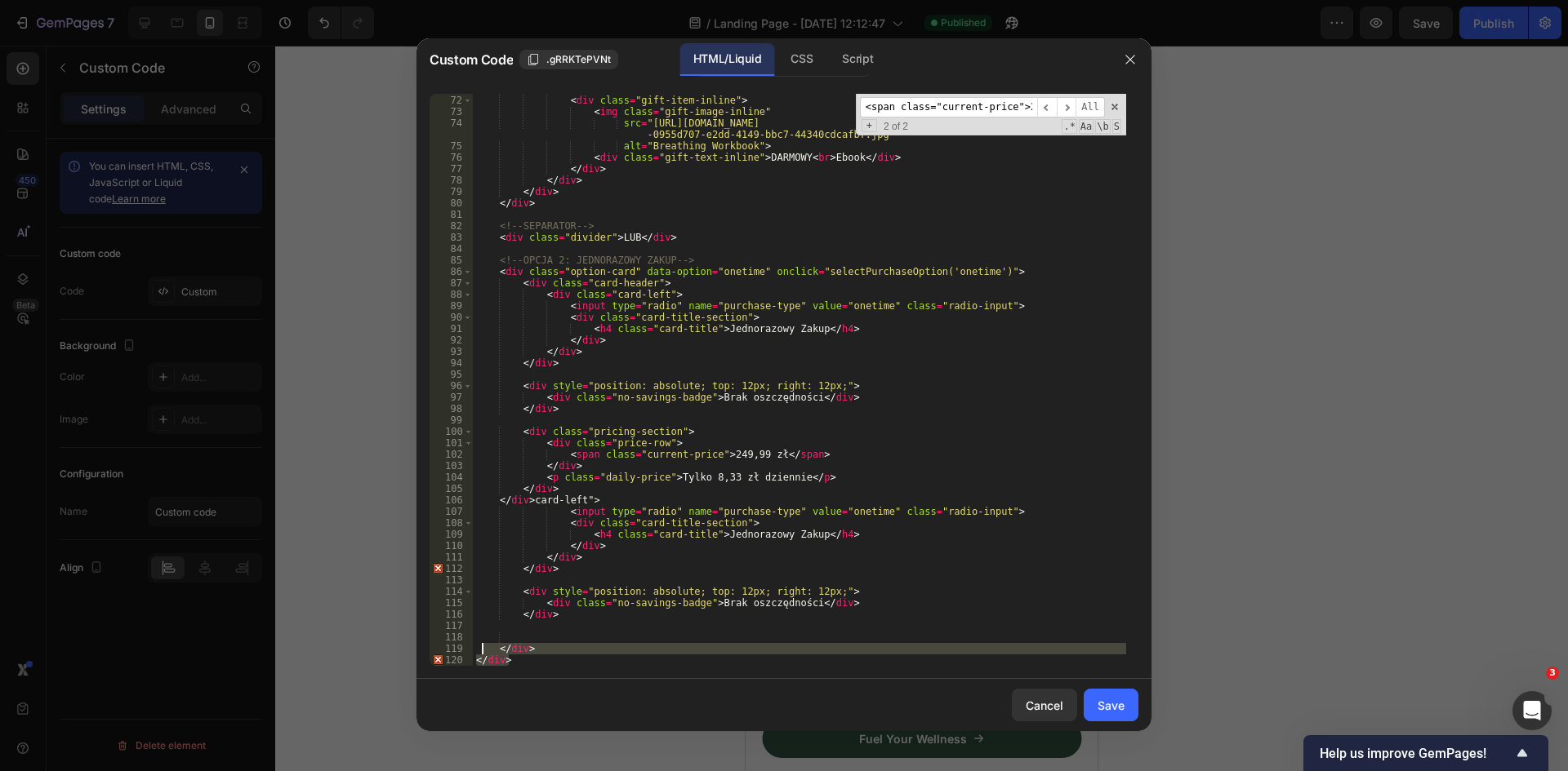
drag, startPoint x: 512, startPoint y: 659, endPoint x: 479, endPoint y: 653, distance: 33.5
click at [479, 653] on div "</ div > < div class = "gift-item-inline" > < img class = "gift-image-inline" s…" at bounding box center [800, 380] width 654 height 595
type textarea "</div> </div>"
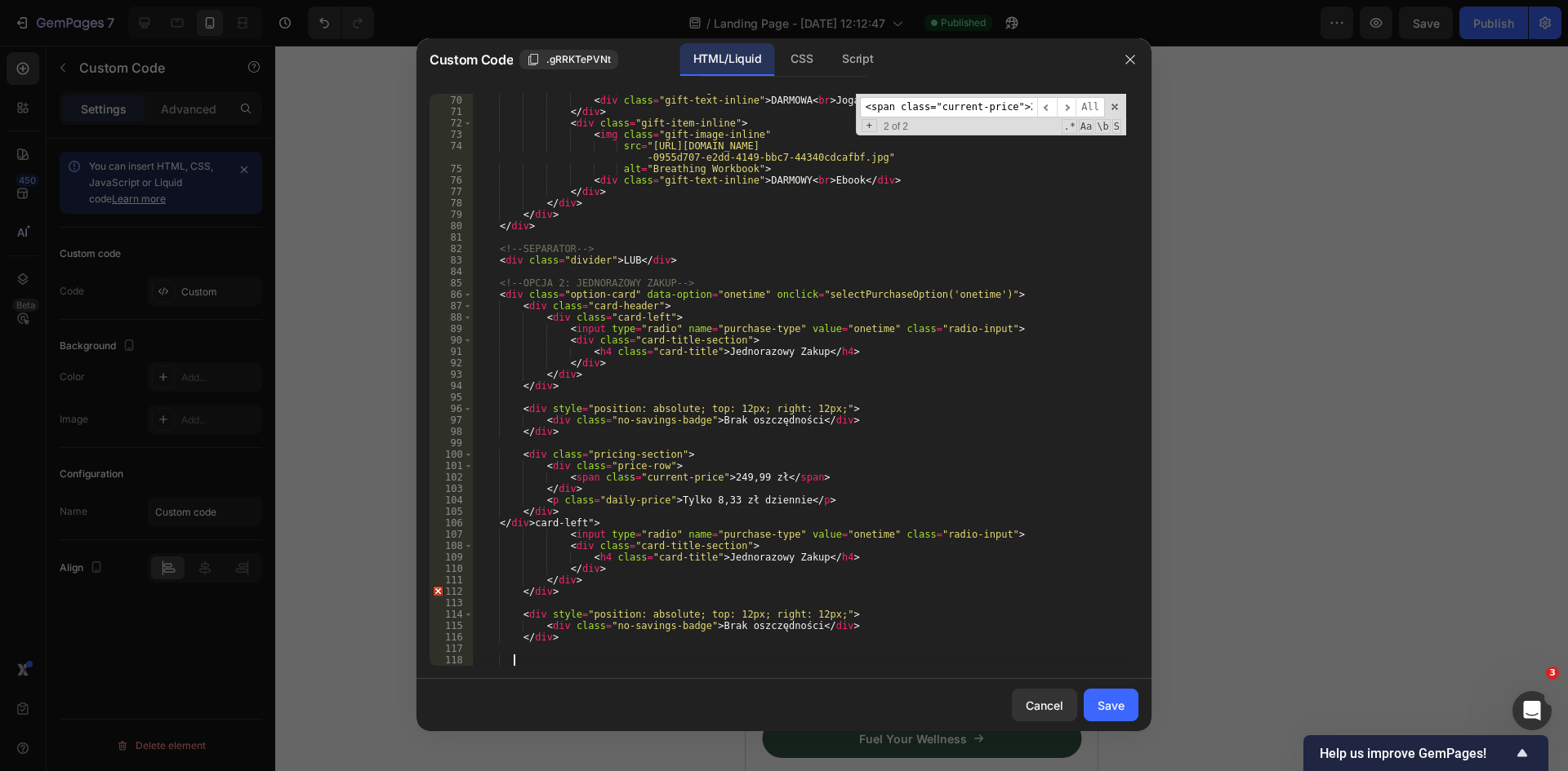
scroll to position [810, 0]
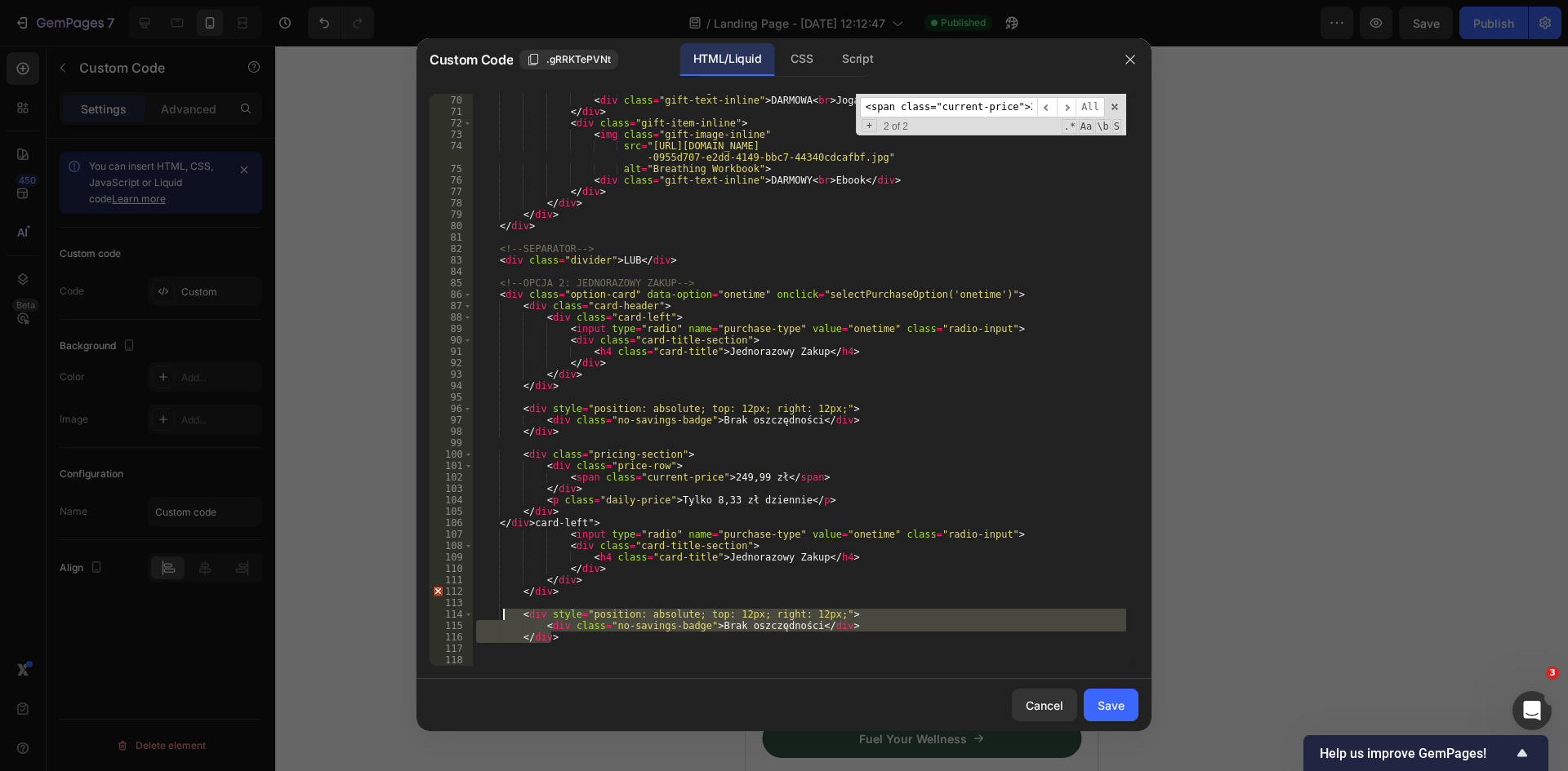
drag, startPoint x: 578, startPoint y: 638, endPoint x: 503, endPoint y: 611, distance: 79.7
click at [503, 611] on div "alt = "Portal Yogi" > < div class = "gift-text-inline" > DARMOWA < br > Joga On…" at bounding box center [800, 380] width 654 height 595
type textarea "<div style="position: absolute; top: 12px; right: 12px;"> <div class="no-saving…"
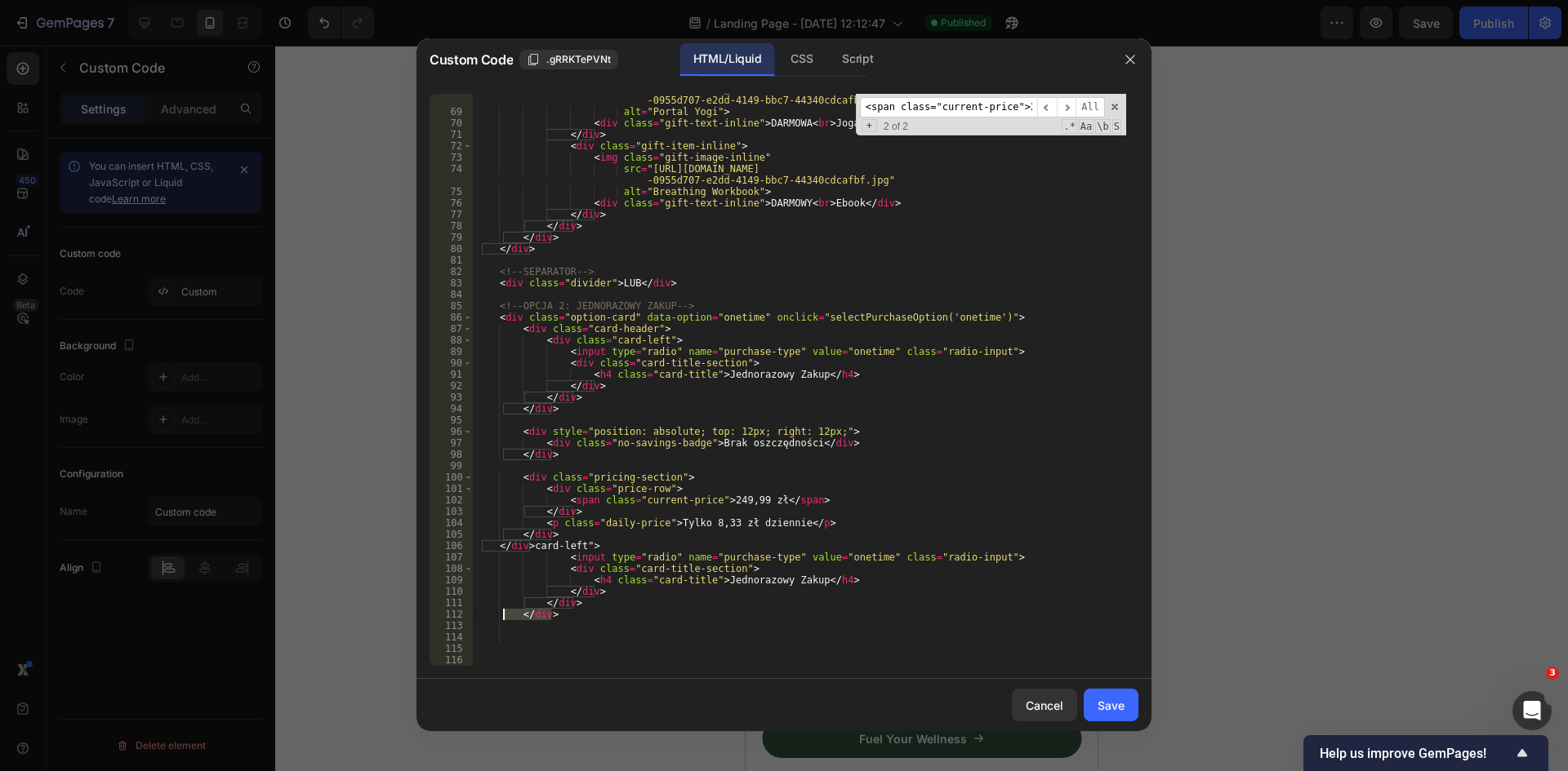
drag, startPoint x: 567, startPoint y: 620, endPoint x: 501, endPoint y: 619, distance: 66.0
click at [501, 619] on div "src = "https://cdn.shopify.com/s/files/1/0924/8247/0268/files/gempages_57801750…" at bounding box center [800, 386] width 654 height 606
type textarea "</div>"
click at [545, 623] on div "src = "https://cdn.shopify.com/s/files/1/0924/8247/0268/files/gempages_57801750…" at bounding box center [800, 386] width 654 height 606
drag, startPoint x: 568, startPoint y: 614, endPoint x: 521, endPoint y: 617, distance: 47.1
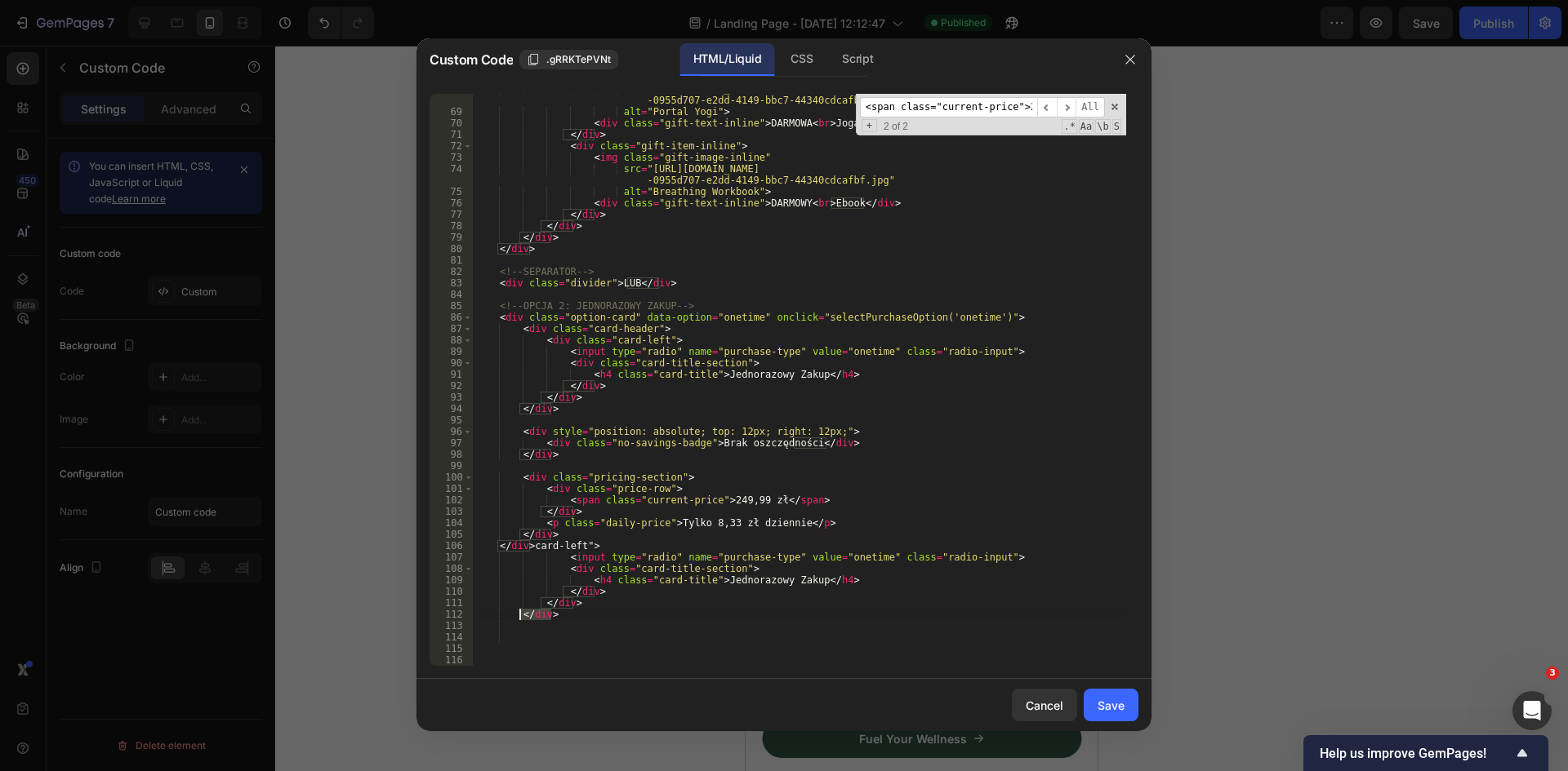
click at [521, 617] on div "src = "https://cdn.shopify.com/s/files/1/0924/8247/0268/files/gempages_57801750…" at bounding box center [800, 386] width 654 height 606
type textarea "</div>"
click at [687, 622] on div "src = "https://cdn.shopify.com/s/files/1/0924/8247/0268/files/gempages_57801750…" at bounding box center [800, 386] width 654 height 606
drag, startPoint x: 601, startPoint y: 620, endPoint x: 518, endPoint y: 618, distance: 83.0
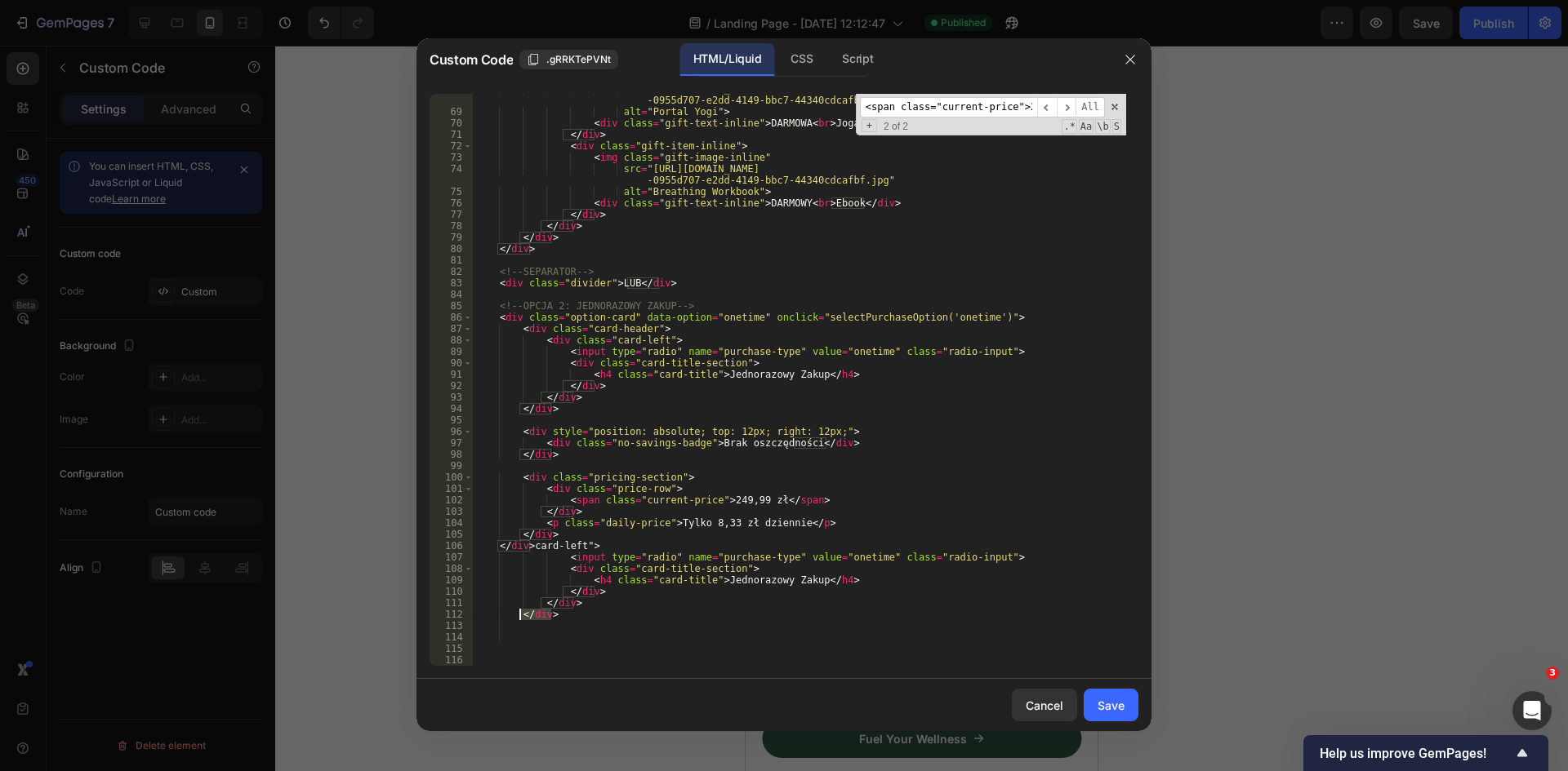
click at [518, 618] on div "src = "https://cdn.shopify.com/s/files/1/0924/8247/0268/files/gempages_57801750…" at bounding box center [800, 386] width 654 height 606
type textarea "</div>"
click at [721, 597] on div "src = "https://cdn.shopify.com/s/files/1/0924/8247/0268/files/gempages_57801750…" at bounding box center [800, 386] width 654 height 606
type textarea "</div>"
click at [1111, 697] on div "Save" at bounding box center [1110, 705] width 27 height 17
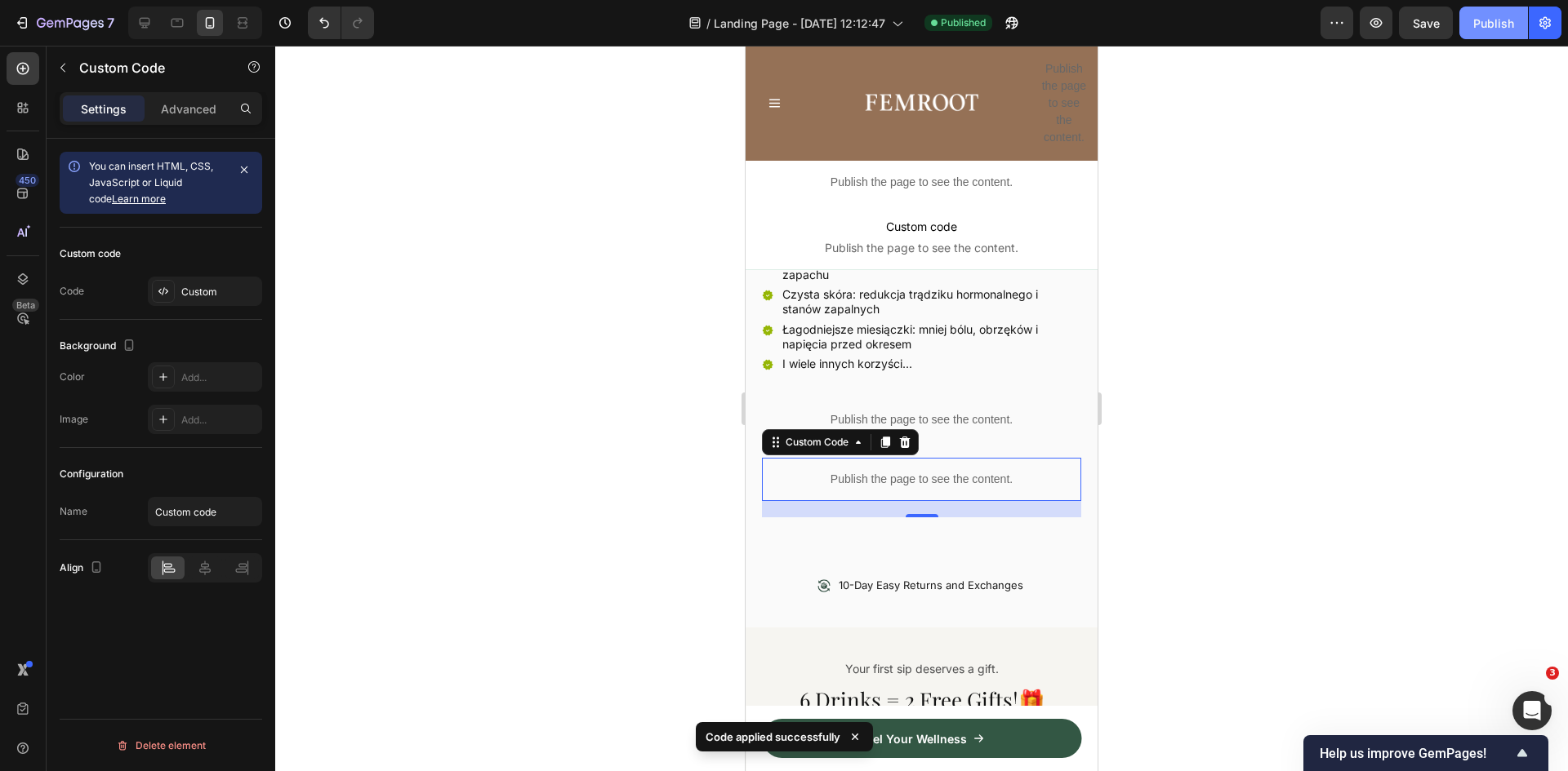
click at [1492, 26] on div "Publish" at bounding box center [1493, 23] width 40 height 17
click at [912, 471] on p "Publish the page to see the content." at bounding box center [921, 479] width 319 height 17
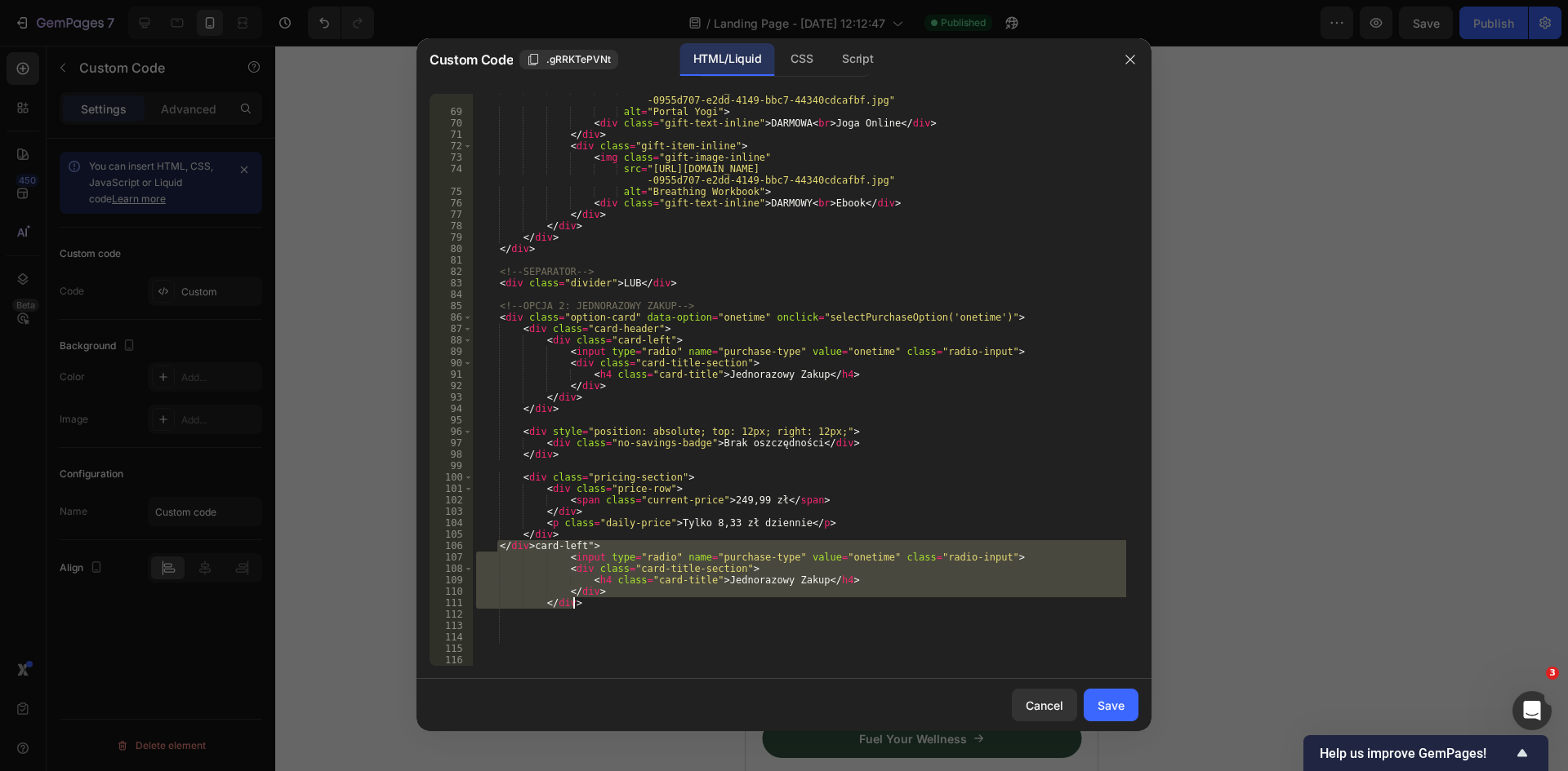
drag, startPoint x: 496, startPoint y: 545, endPoint x: 660, endPoint y: 605, distance: 174.6
click at [660, 605] on div "src = "https://cdn.shopify.com/s/files/1/0924/8247/0268/files/gempages_57801750…" at bounding box center [800, 386] width 654 height 606
type textarea "</div> </div>"
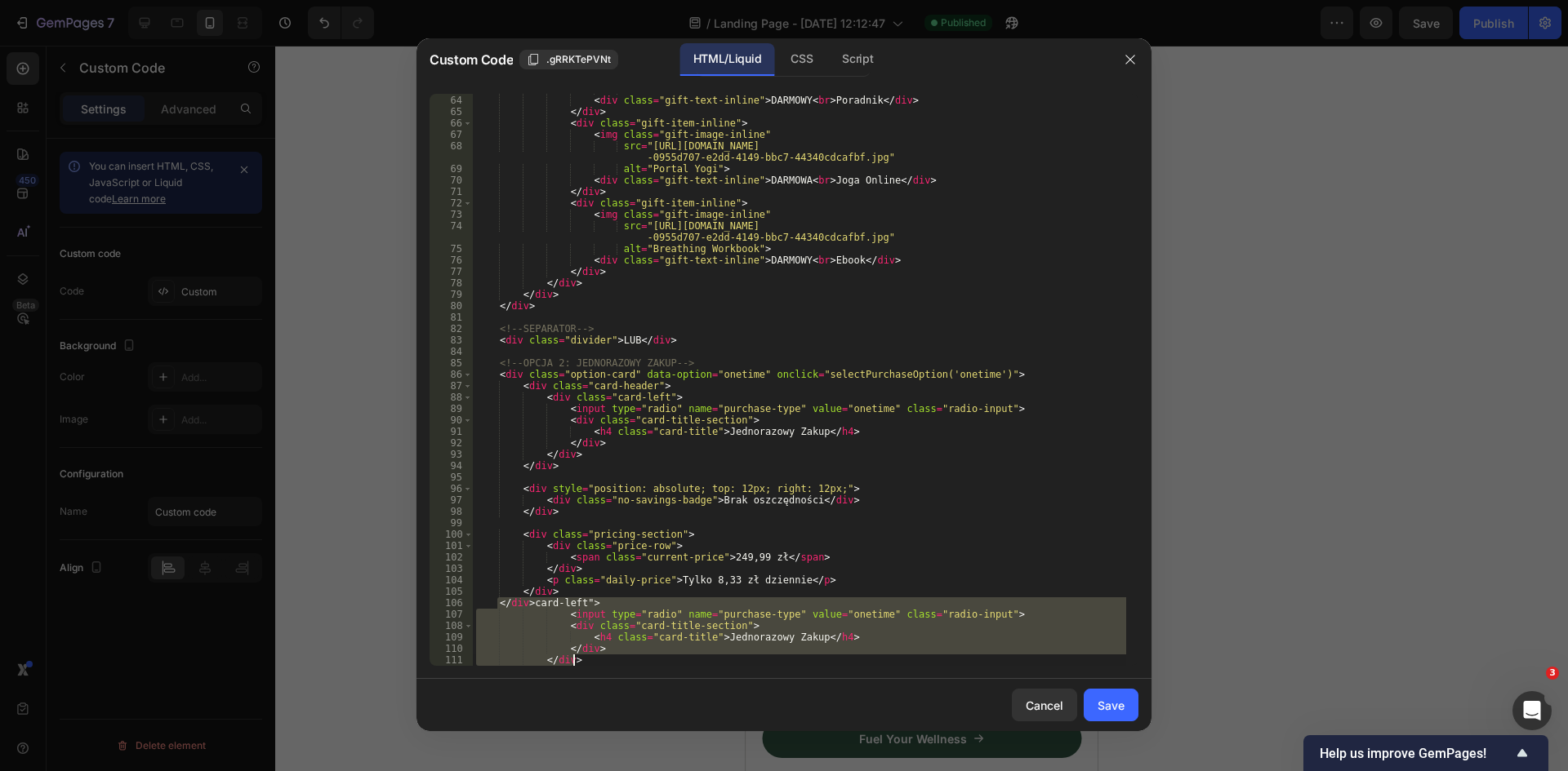
scroll to position [780, 0]
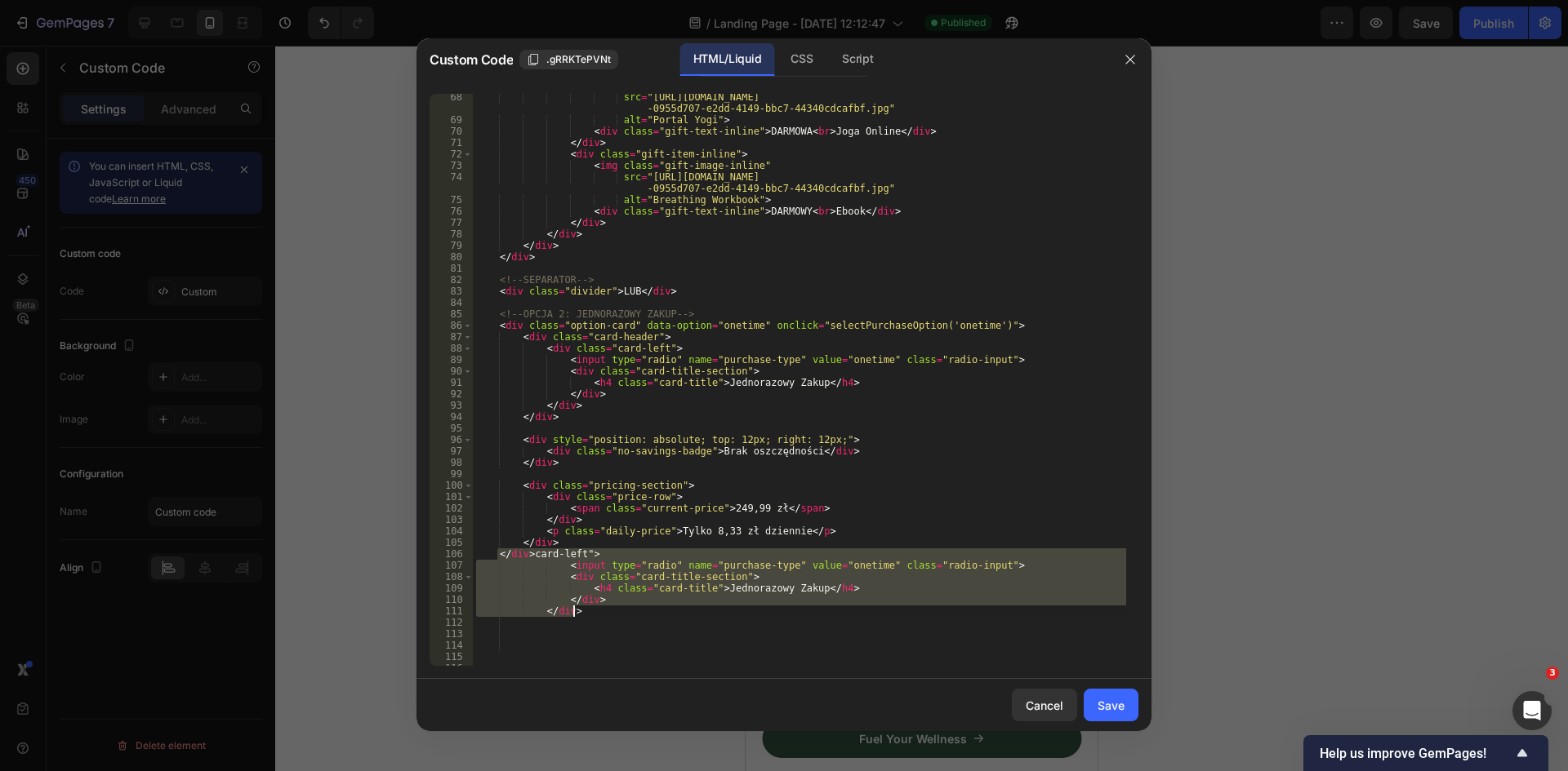
click at [619, 598] on div "src = "https://cdn.shopify.com/s/files/1/0924/8247/0268/files/gempages_57801750…" at bounding box center [800, 380] width 654 height 573
drag, startPoint x: 617, startPoint y: 599, endPoint x: 481, endPoint y: 556, distance: 142.6
click at [481, 556] on div "src = "https://cdn.shopify.com/s/files/1/0924/8247/0268/files/gempages_57801750…" at bounding box center [800, 395] width 654 height 606
type textarea "</div>card-left"> <input type="radio" name="purchase-type" value="onetime" clas…"
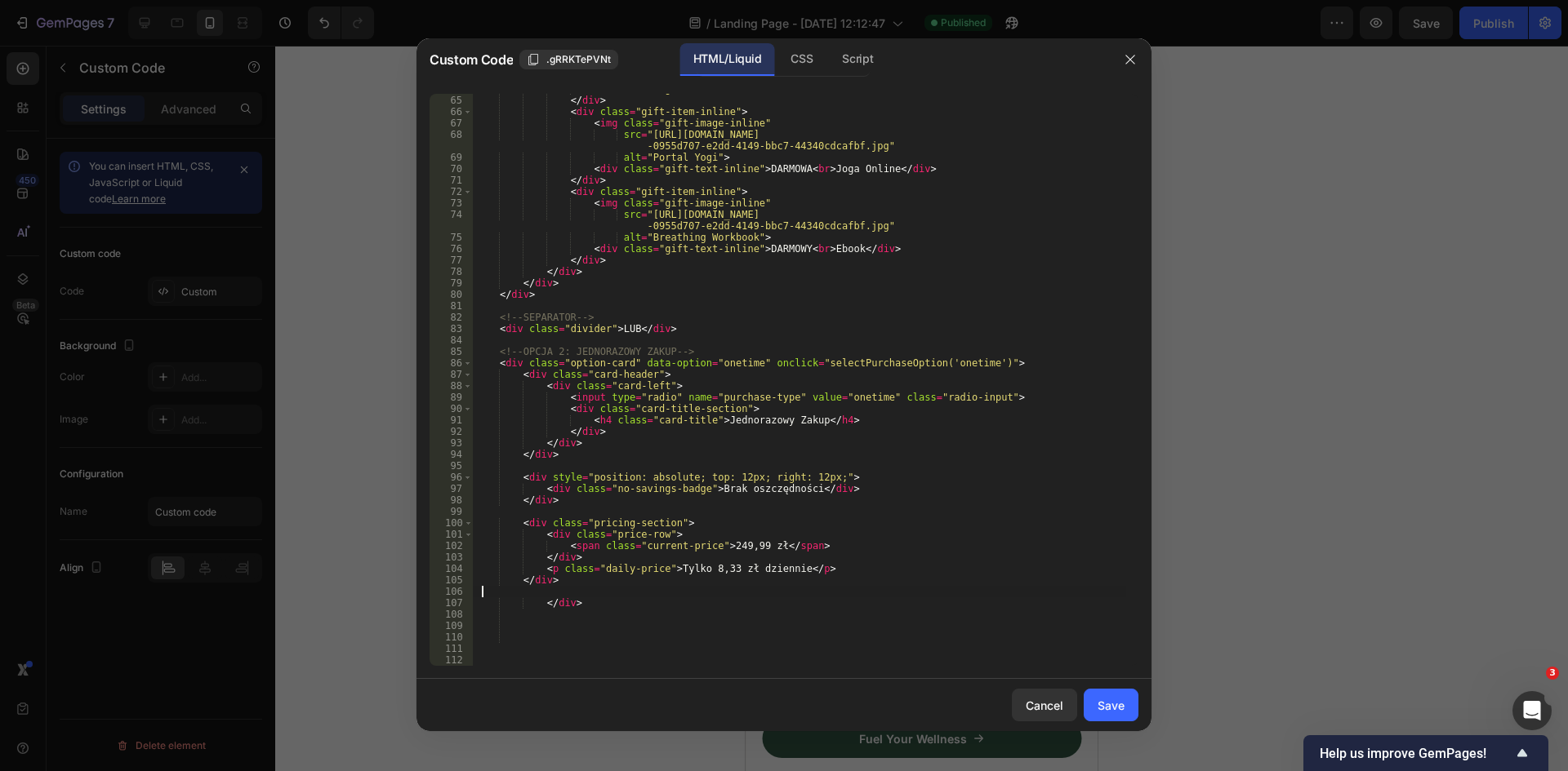
scroll to position [742, 0]
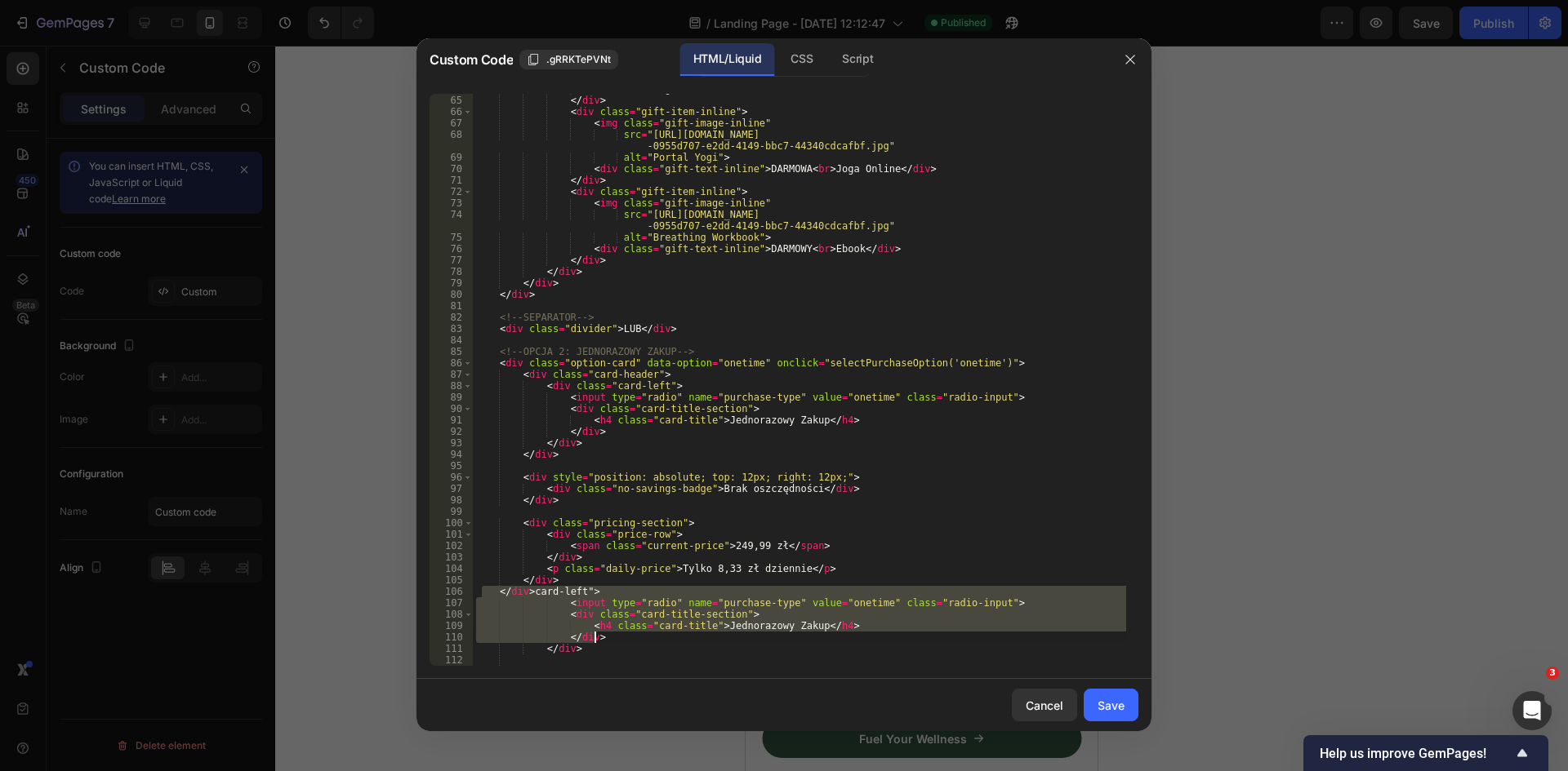
click at [663, 609] on div "< div class = "gift-text-inline" > DARMOWY < br > Poradnik </ div > </ div > < …" at bounding box center [800, 380] width 654 height 573
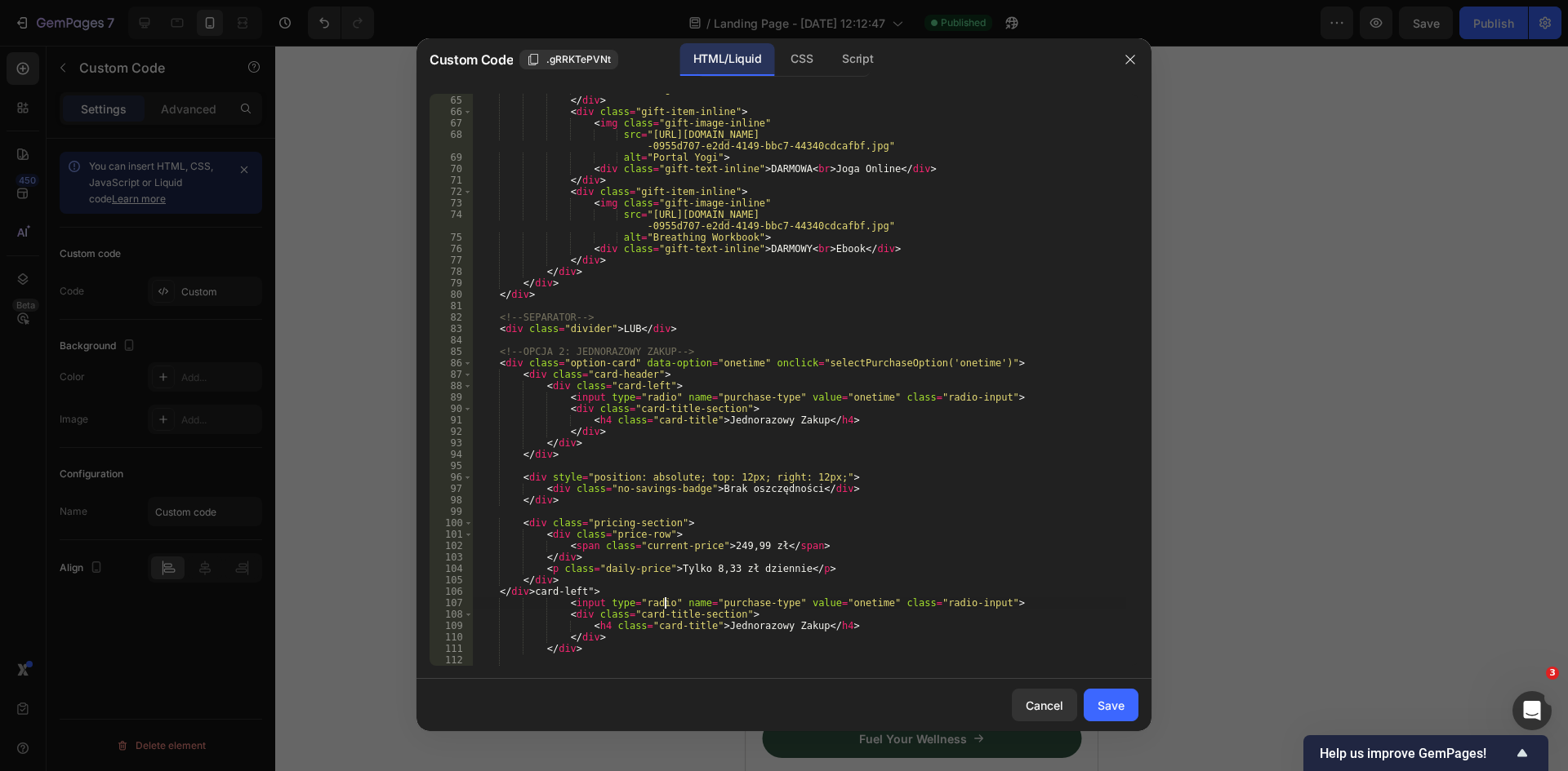
scroll to position [788, 0]
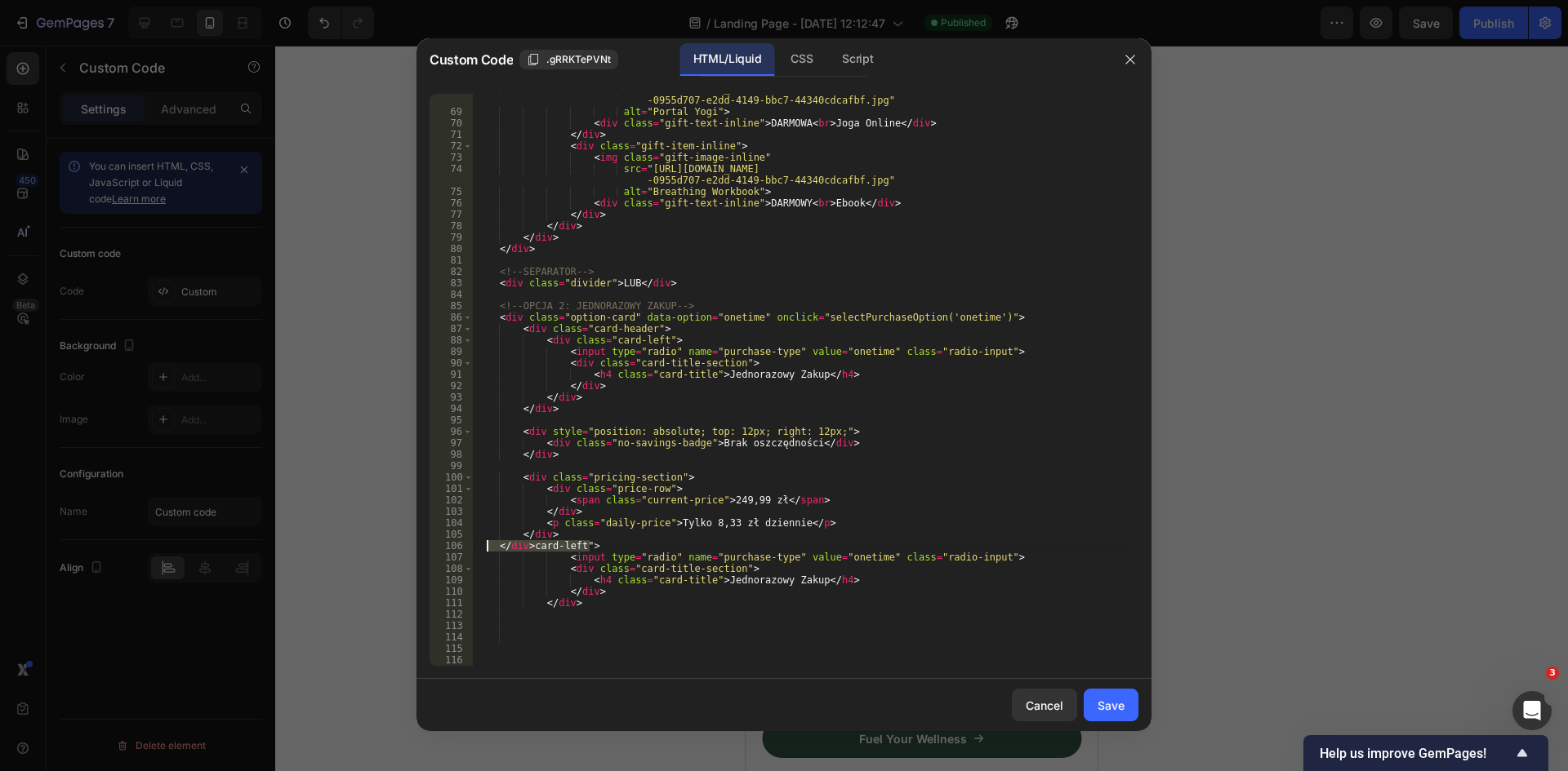
drag, startPoint x: 608, startPoint y: 545, endPoint x: 488, endPoint y: 546, distance: 120.0
click at [488, 546] on div "src = "https://cdn.shopify.com/s/files/1/0924/8247/0268/files/gempages_57801750…" at bounding box center [800, 386] width 654 height 606
type textarea "</div>card-left">"
click at [641, 573] on div "src = "https://cdn.shopify.com/s/files/1/0924/8247/0268/files/gempages_57801750…" at bounding box center [800, 386] width 654 height 606
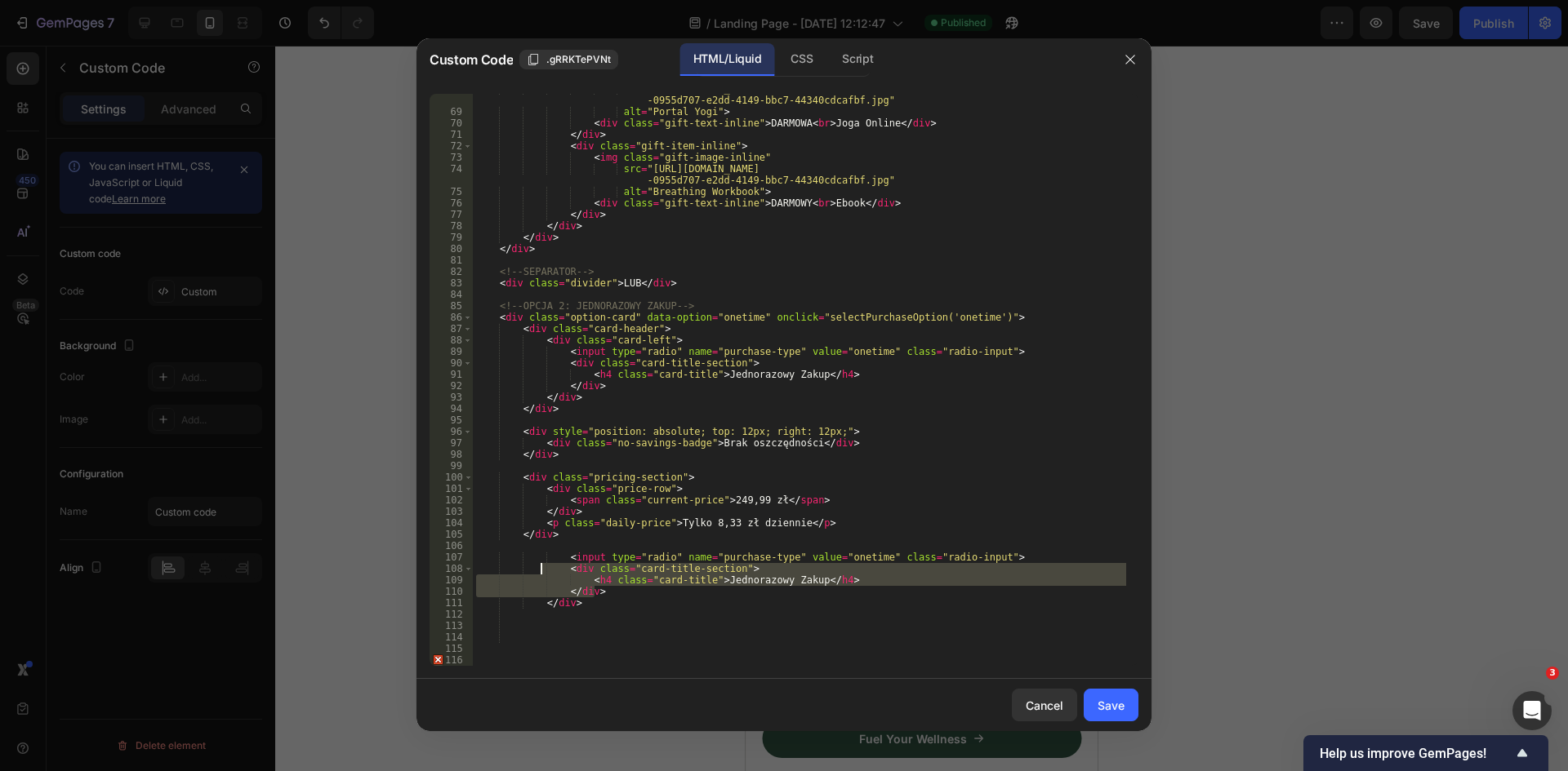
drag, startPoint x: 624, startPoint y: 592, endPoint x: 542, endPoint y: 569, distance: 85.2
click at [542, 569] on div "src = "https://cdn.shopify.com/s/files/1/0924/8247/0268/files/gempages_57801750…" at bounding box center [800, 386] width 654 height 606
click at [608, 596] on div "src = "https://cdn.shopify.com/s/files/1/0924/8247/0268/files/gempages_57801750…" at bounding box center [800, 380] width 654 height 573
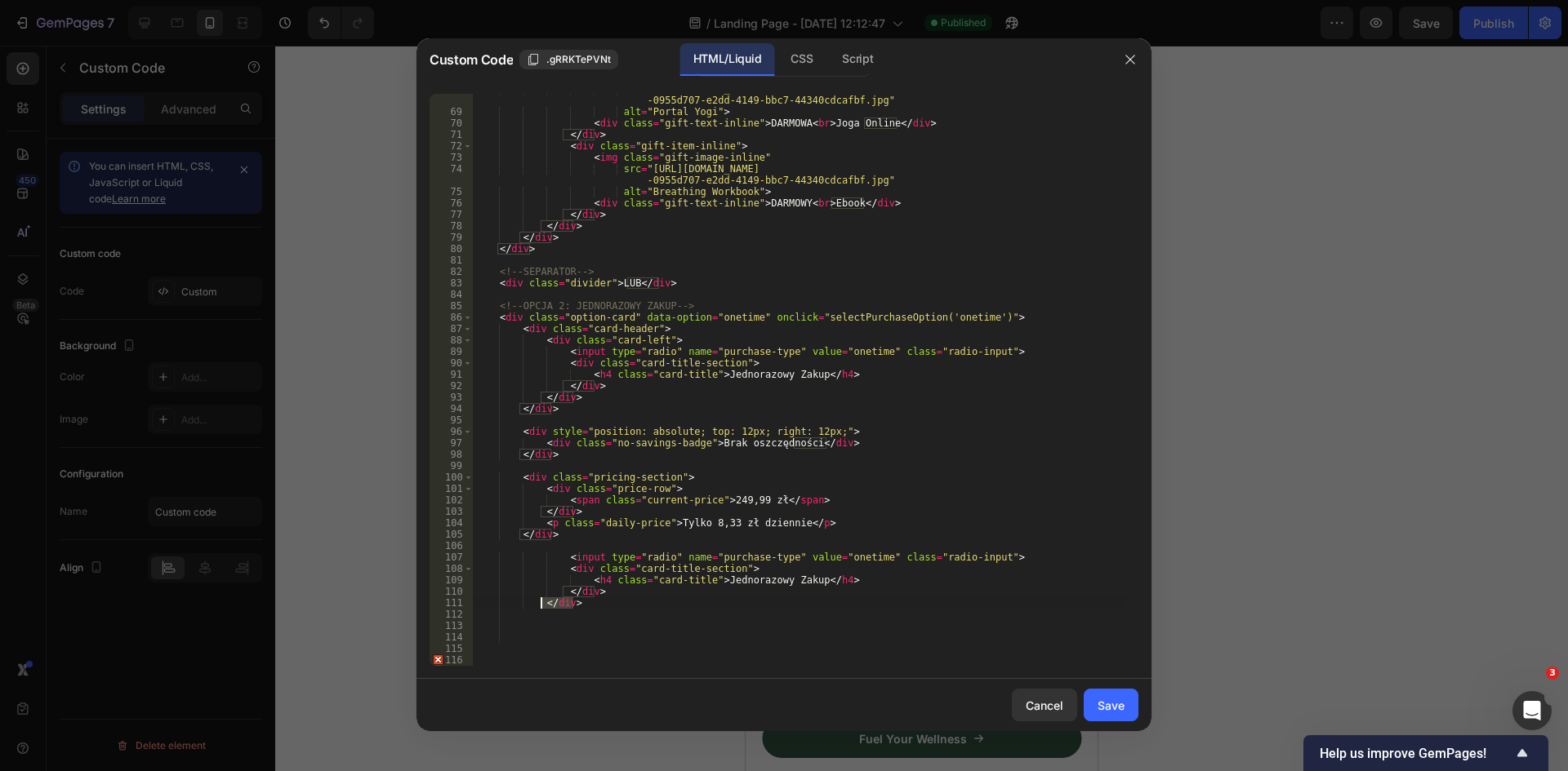
drag, startPoint x: 592, startPoint y: 601, endPoint x: 541, endPoint y: 606, distance: 51.2
click at [541, 606] on div "src = "https://cdn.shopify.com/s/files/1/0924/8247/0268/files/gempages_57801750…" at bounding box center [800, 386] width 654 height 606
type textarea "</div>"
click at [1111, 698] on div "Save" at bounding box center [1110, 705] width 27 height 17
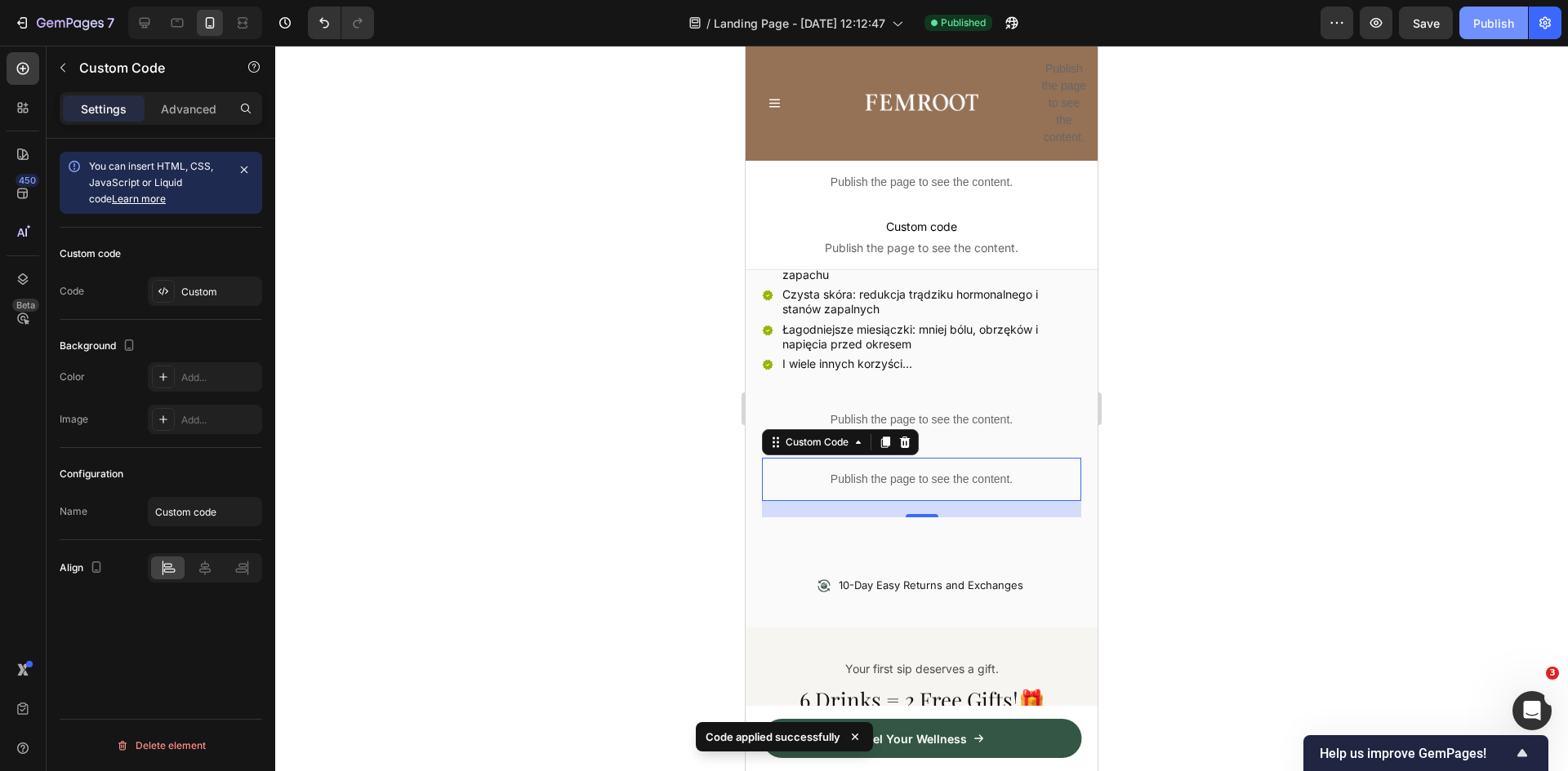
click at [1494, 29] on div "Publish" at bounding box center [1493, 23] width 40 height 17
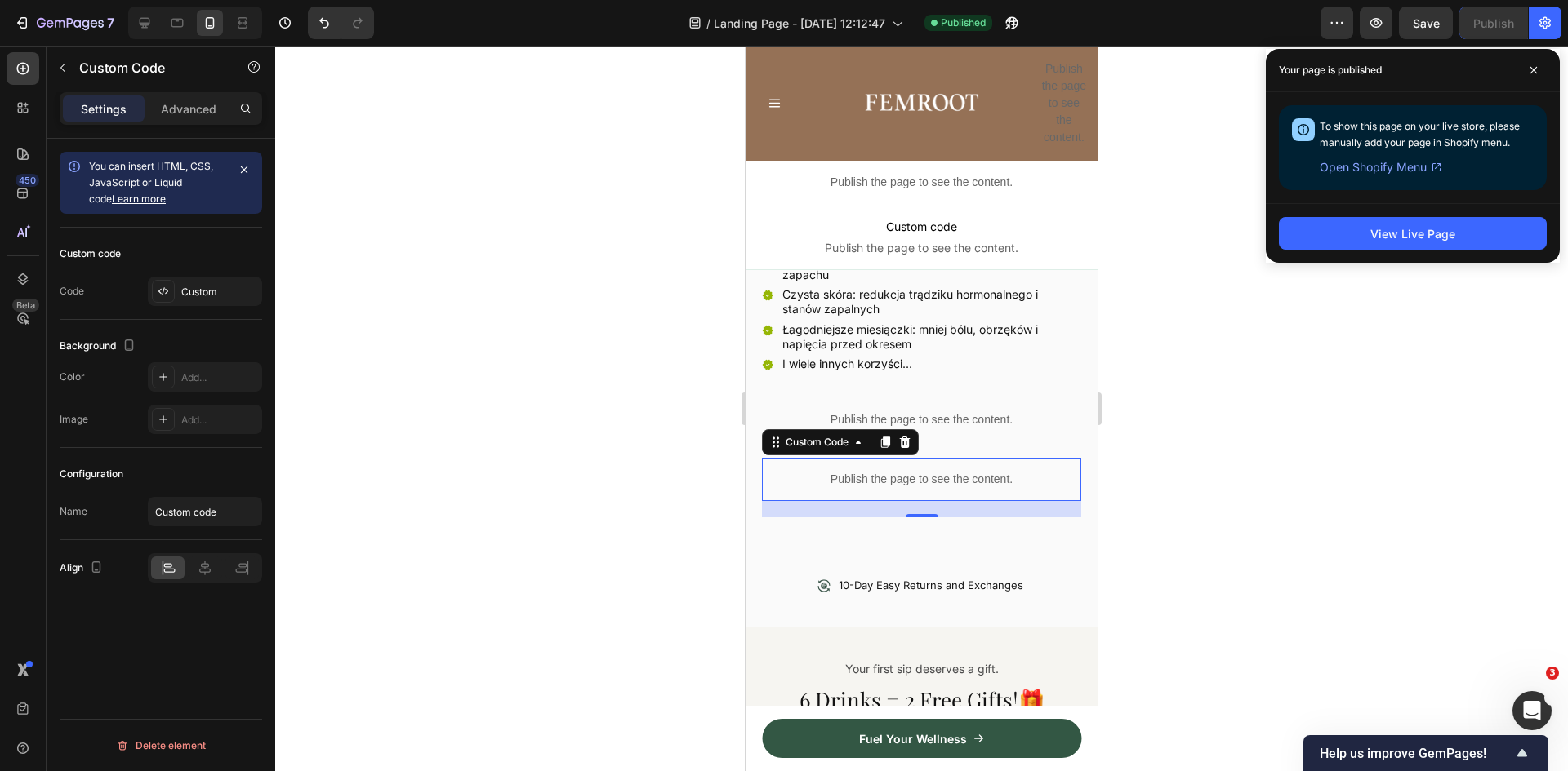
click at [924, 471] on p "Publish the page to see the content." at bounding box center [921, 479] width 319 height 17
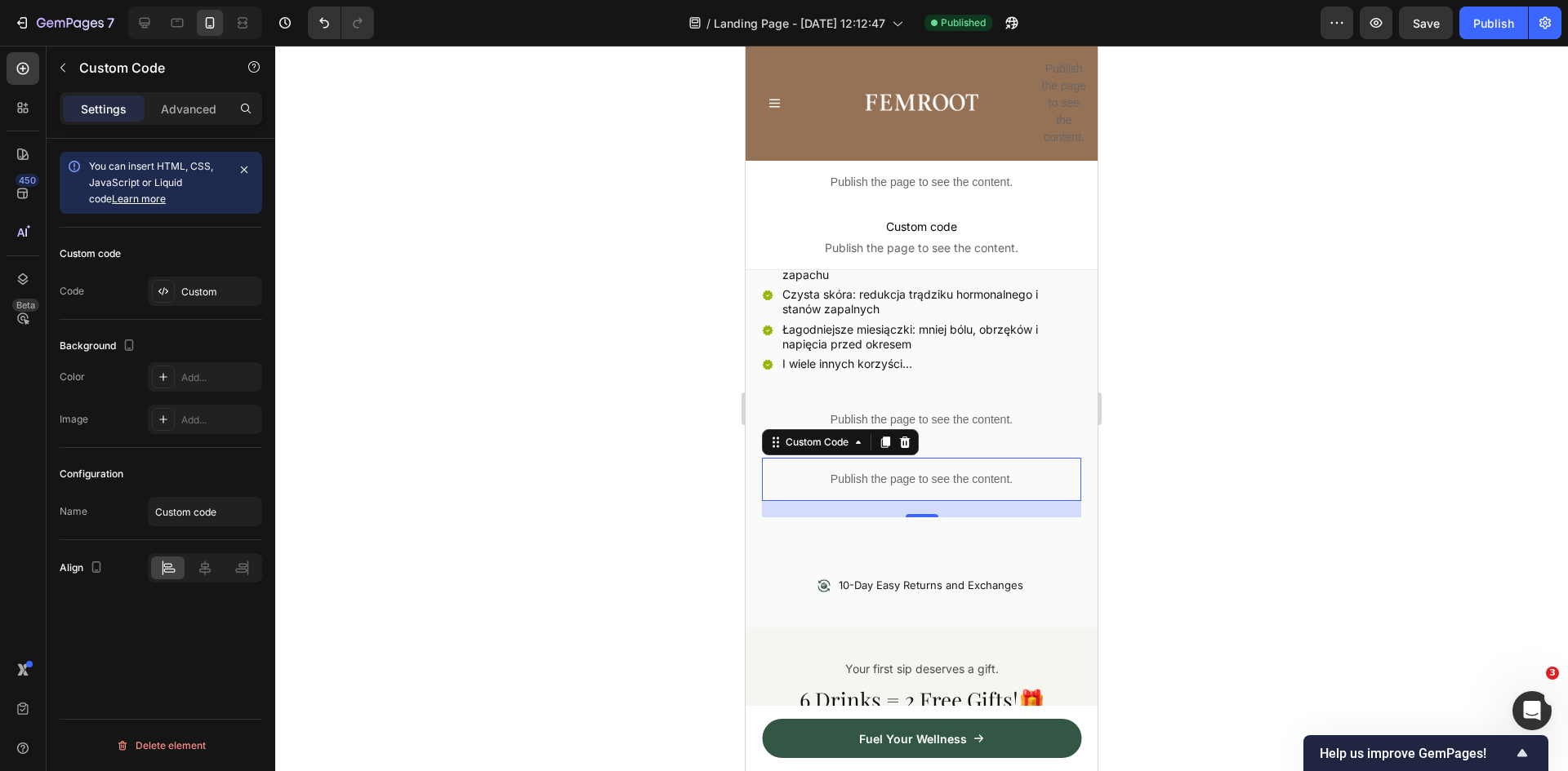
click at [924, 471] on p "Publish the page to see the content." at bounding box center [921, 479] width 319 height 17
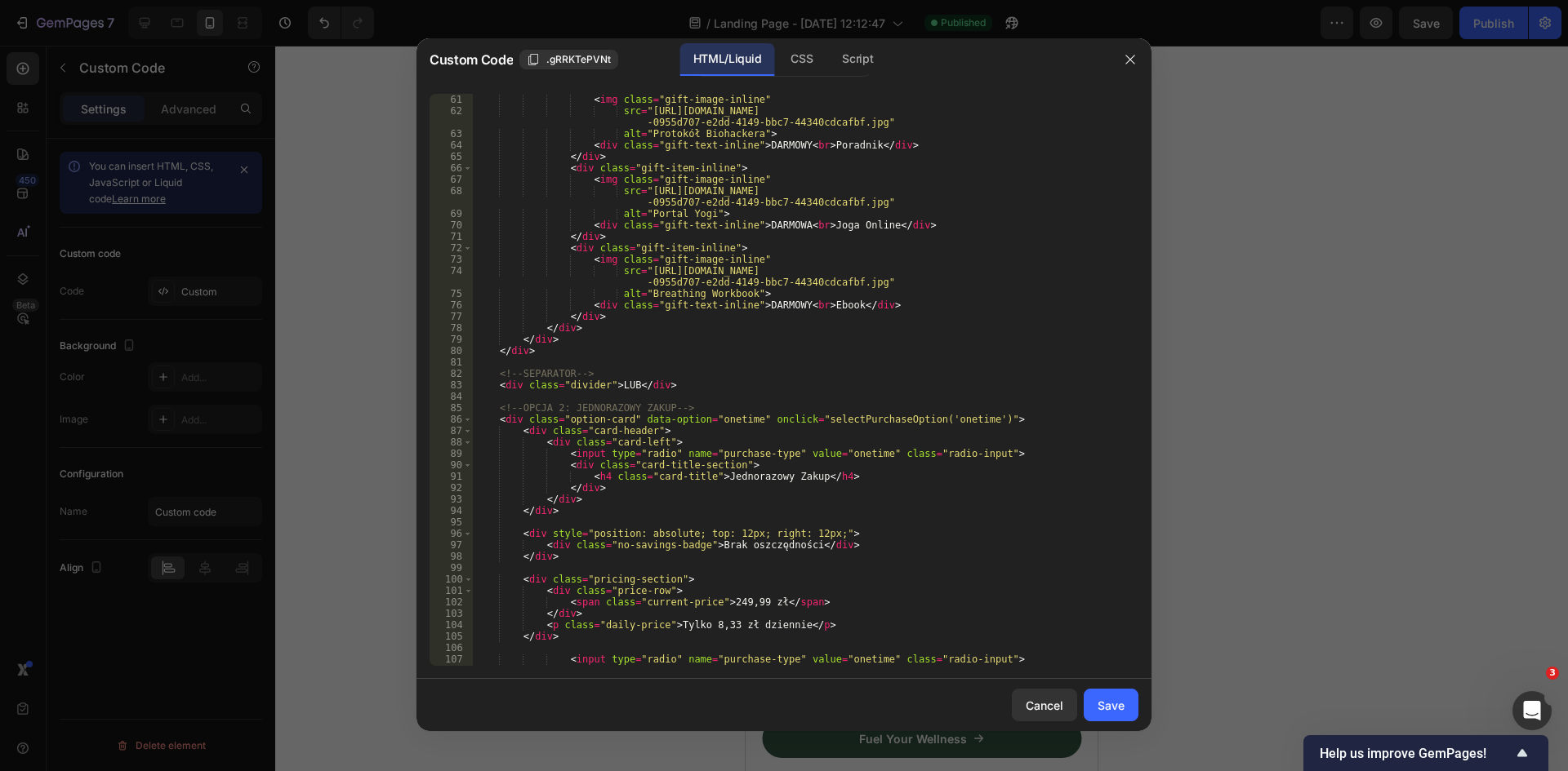
scroll to position [784, 0]
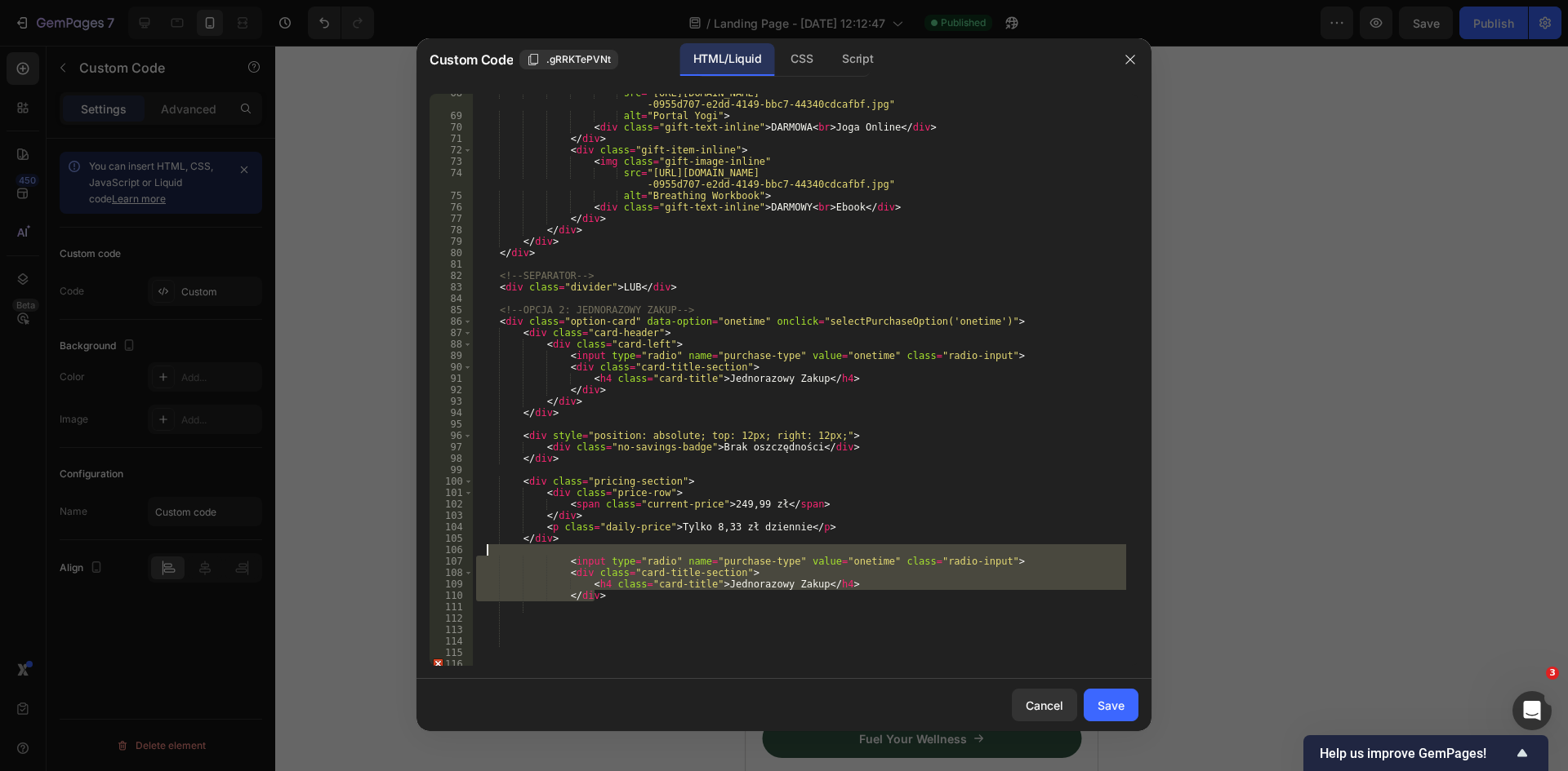
drag, startPoint x: 643, startPoint y: 593, endPoint x: 547, endPoint y: 553, distance: 104.0
click at [547, 553] on div "src = "https://cdn.shopify.com/s/files/1/0924/8247/0268/files/gempages_57801750…" at bounding box center [800, 390] width 654 height 606
type textarea "<input type="radio" name="purchase-type" value="onetime" class="radio-input">"
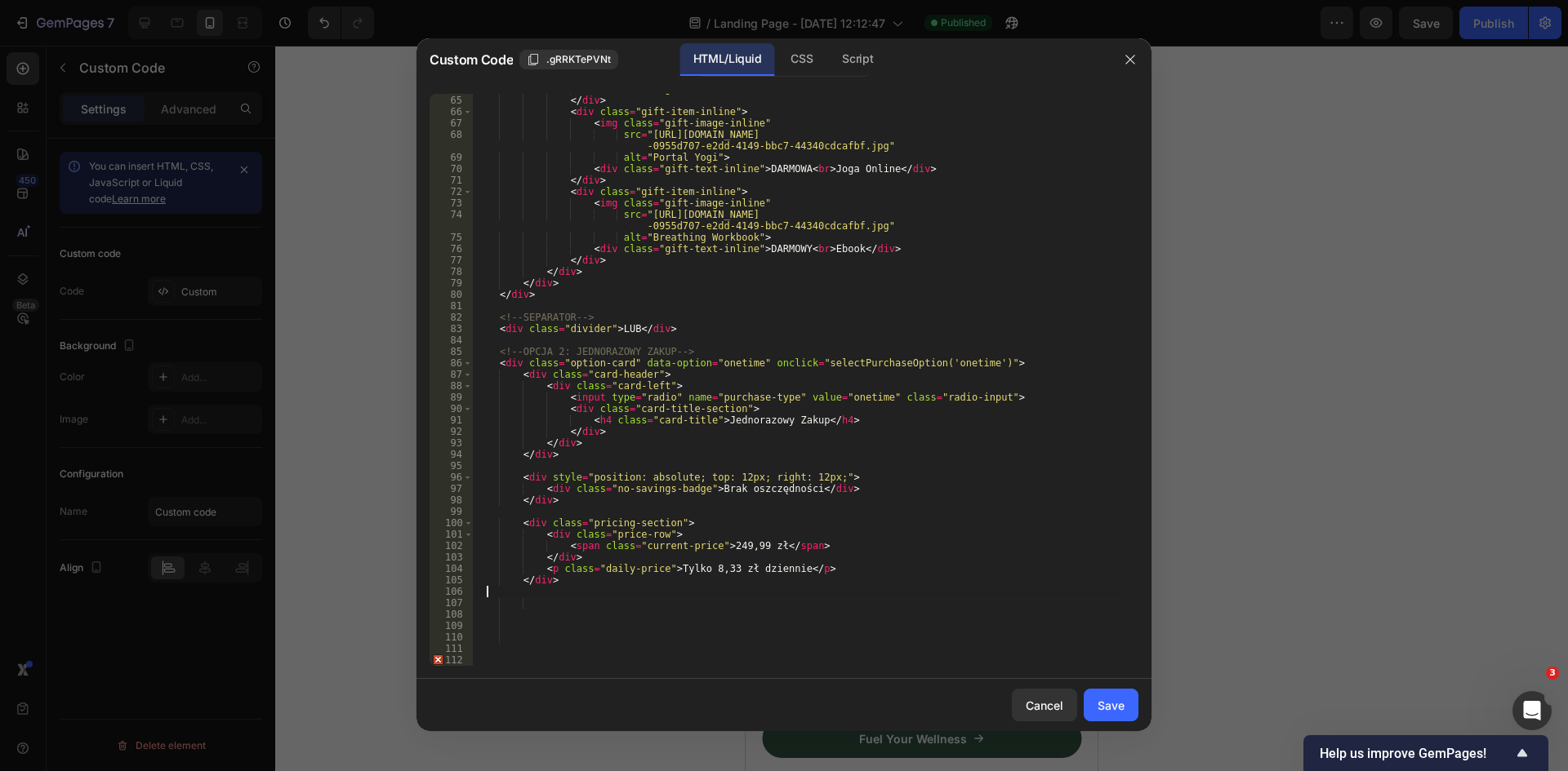
scroll to position [742, 0]
click at [1121, 701] on div "Save" at bounding box center [1110, 705] width 27 height 17
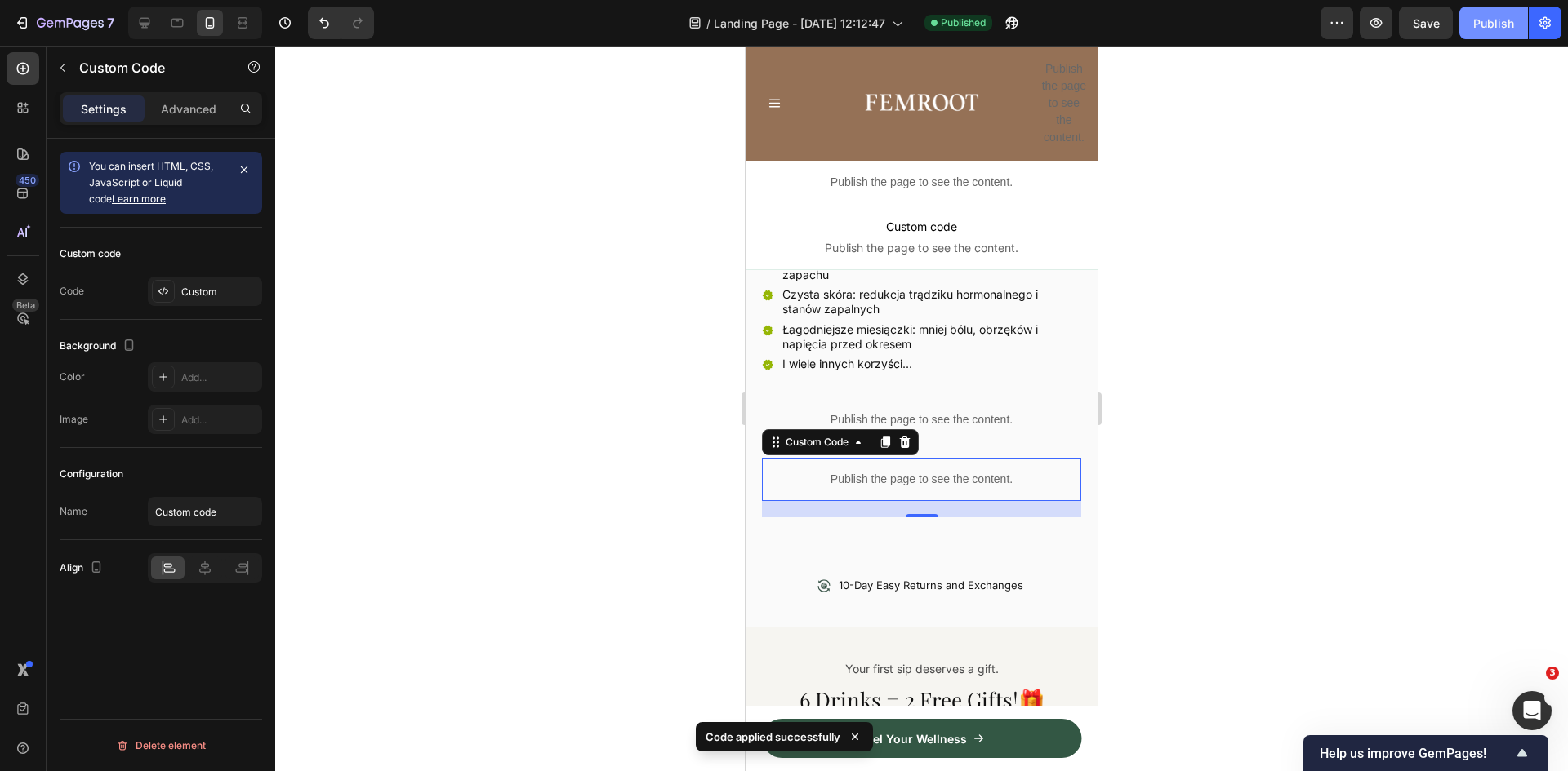
click at [1506, 19] on div "Publish" at bounding box center [1493, 23] width 40 height 17
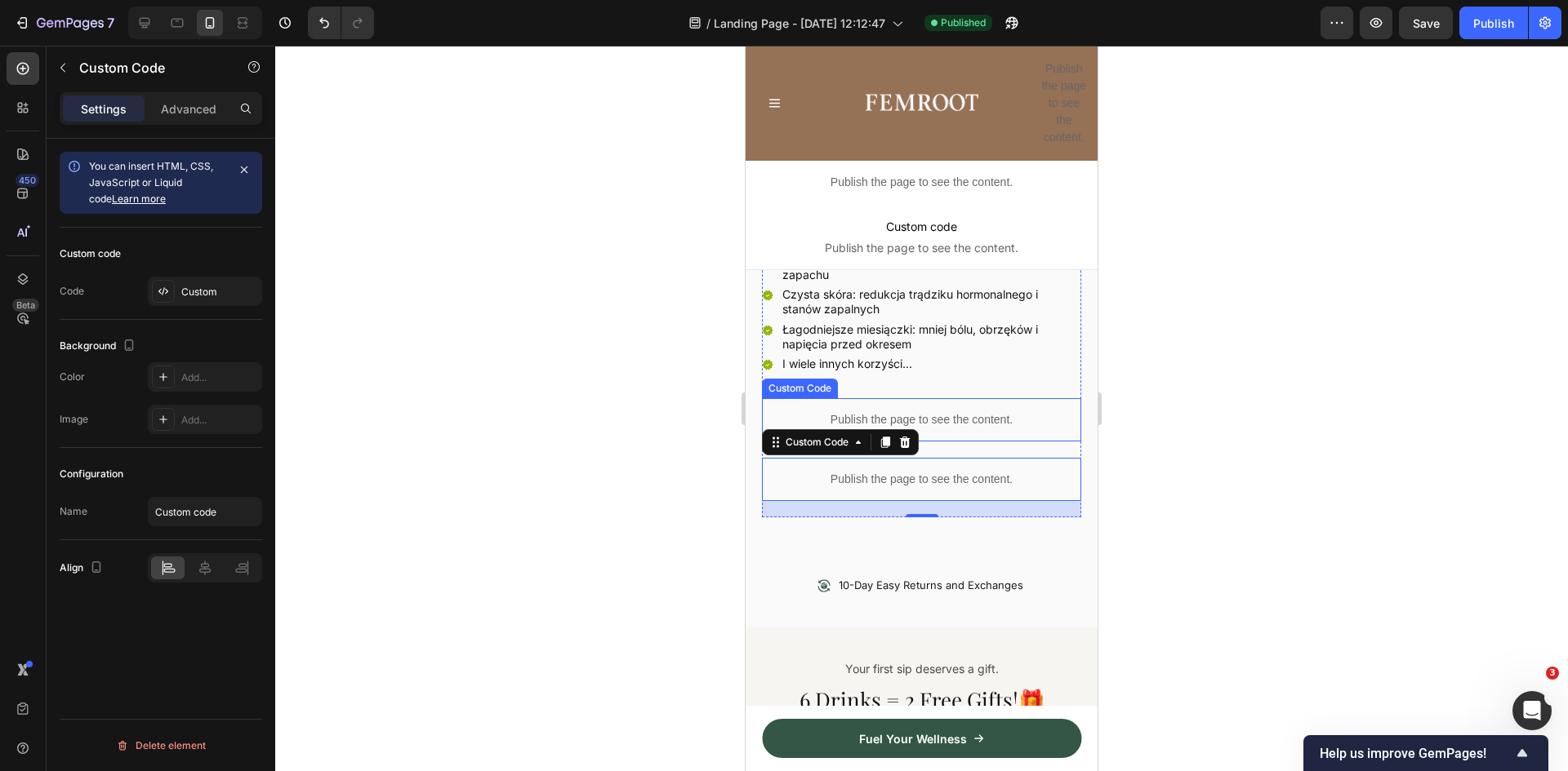
click at [941, 399] on div "Publish the page to see the content." at bounding box center [921, 421] width 319 height 43
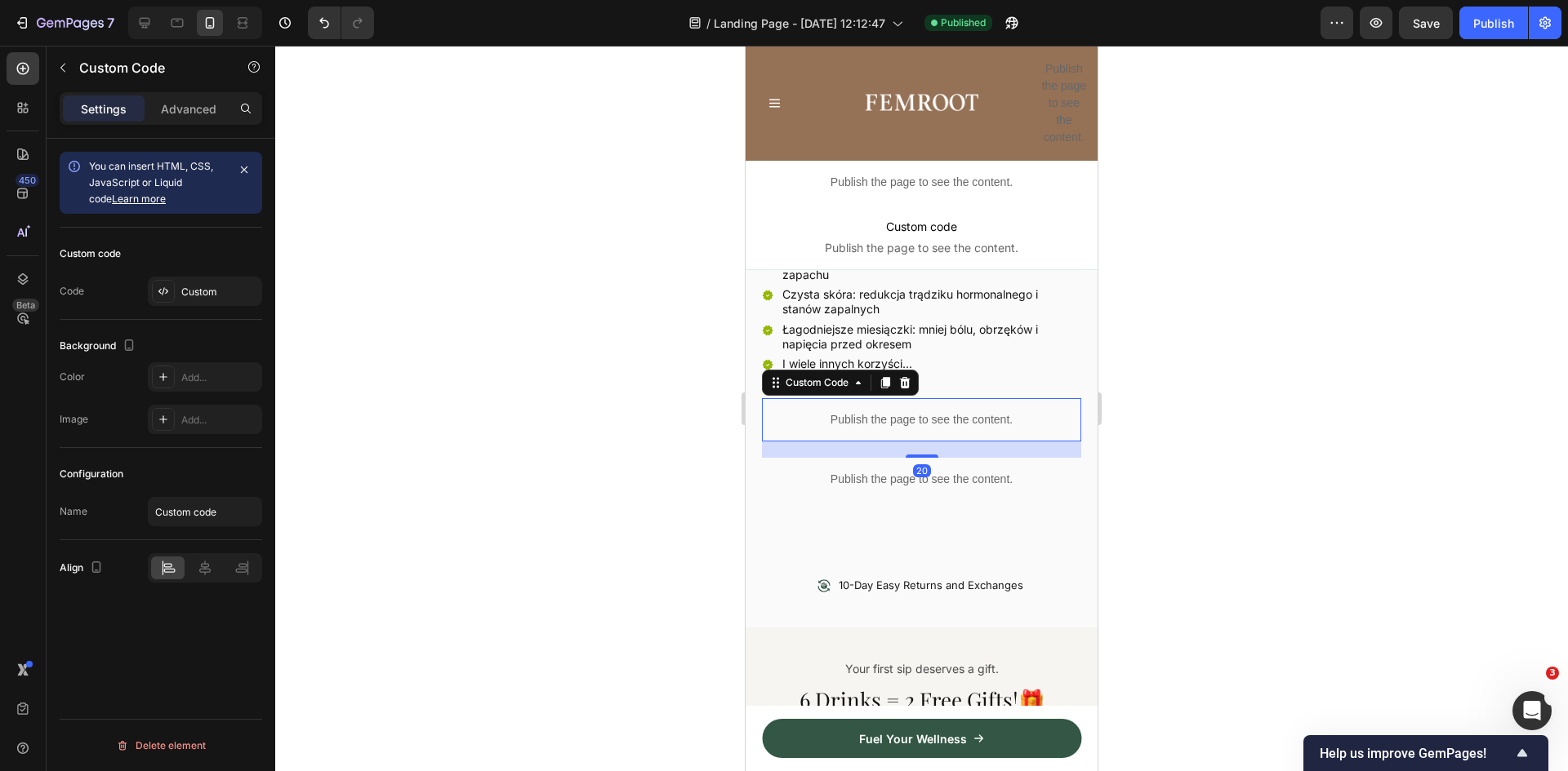
click at [941, 399] on div "Publish the page to see the content." at bounding box center [921, 421] width 319 height 43
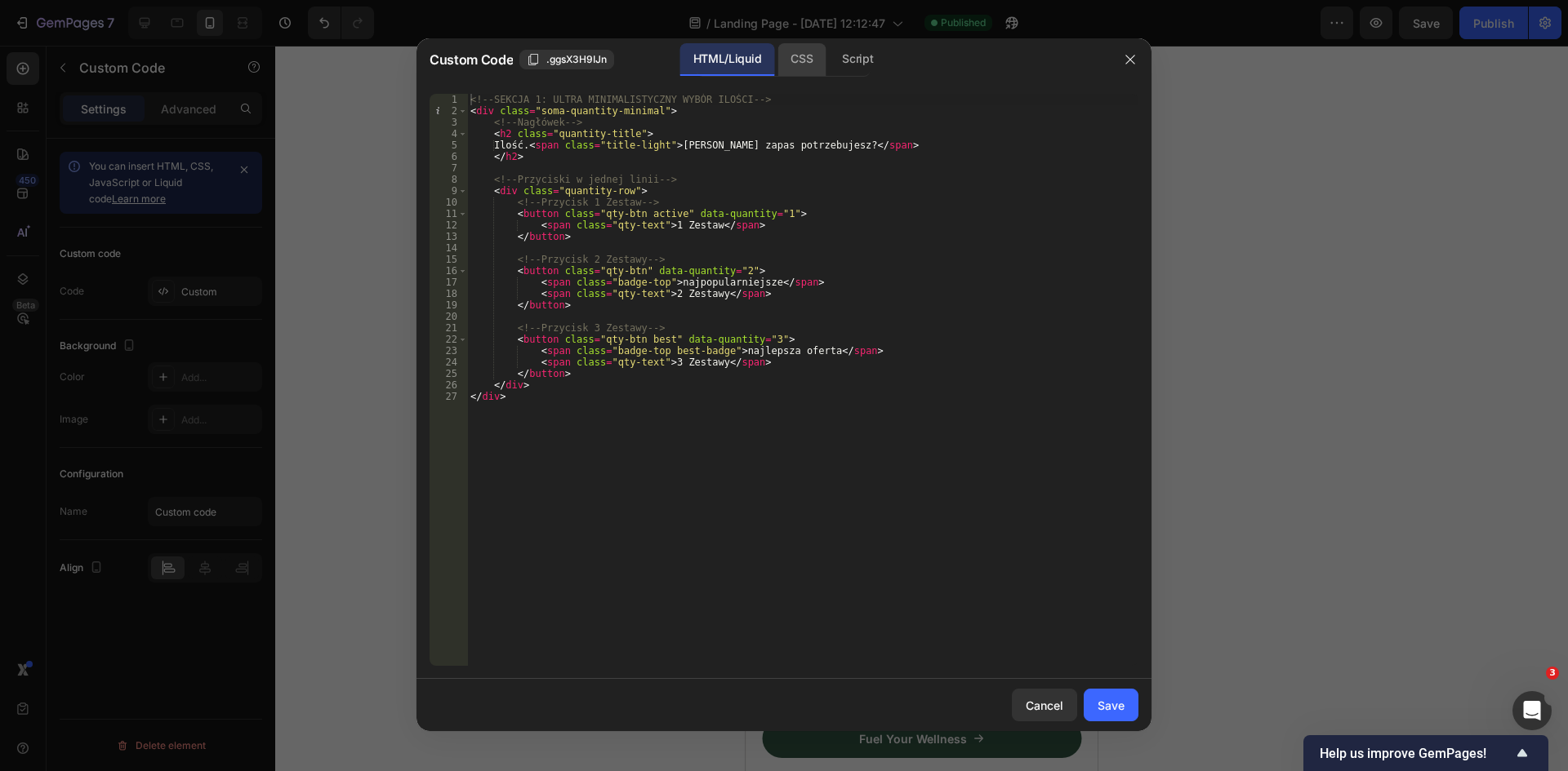
click at [797, 56] on div "CSS" at bounding box center [801, 59] width 48 height 33
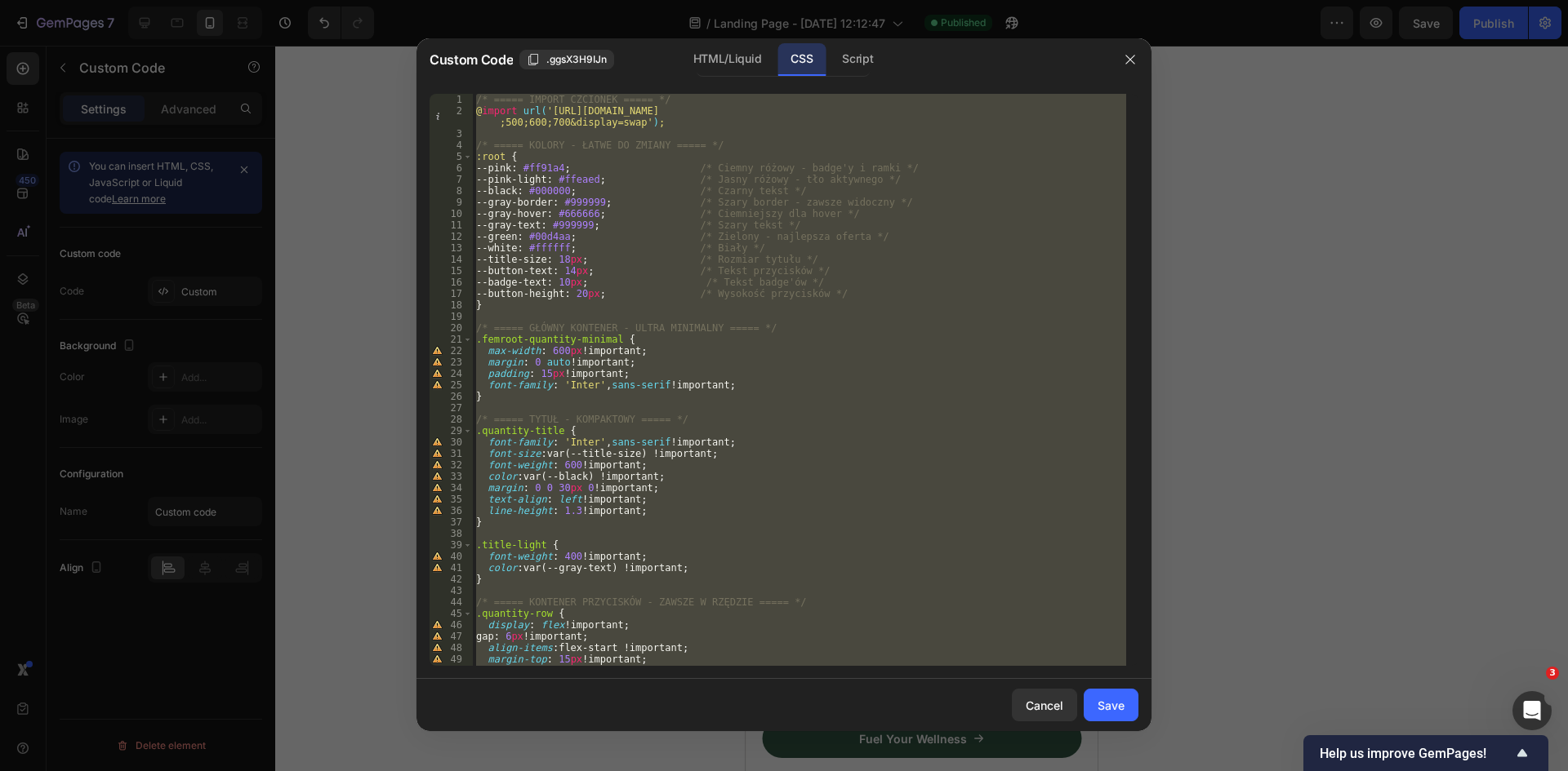
click at [574, 268] on div "/* ===== IMPORT CZCIONEK ===== */ @ import url( 'https://fonts.googleapis.com/c…" at bounding box center [800, 380] width 654 height 573
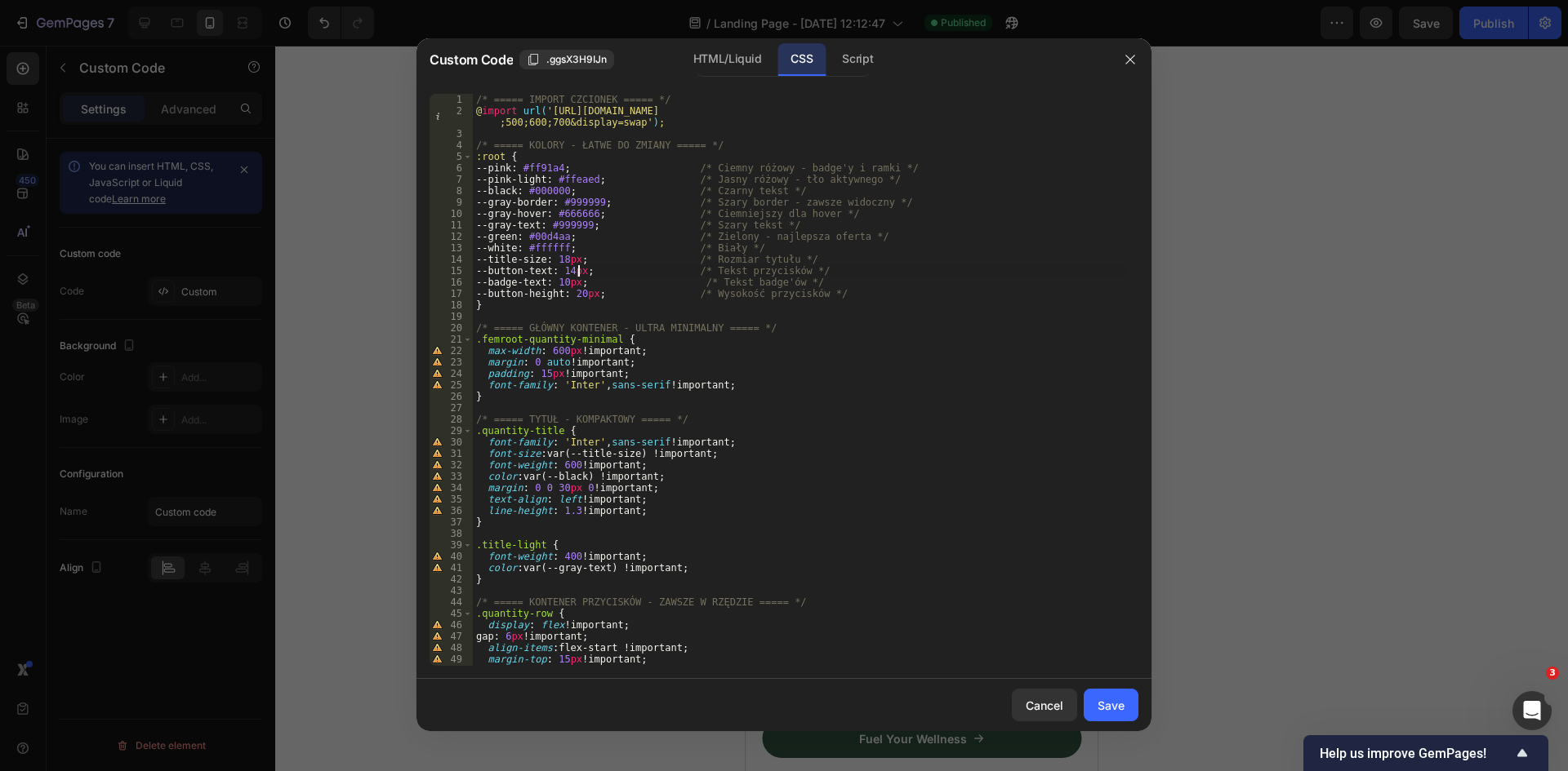
click at [578, 276] on div "/* ===== IMPORT CZCIONEK ===== */ @ import url( 'https://fonts.googleapis.com/c…" at bounding box center [800, 391] width 654 height 595
type textarea "--button-text: 13px; /* Tekst przycisków */"
click at [1118, 698] on div "Save" at bounding box center [1110, 705] width 27 height 17
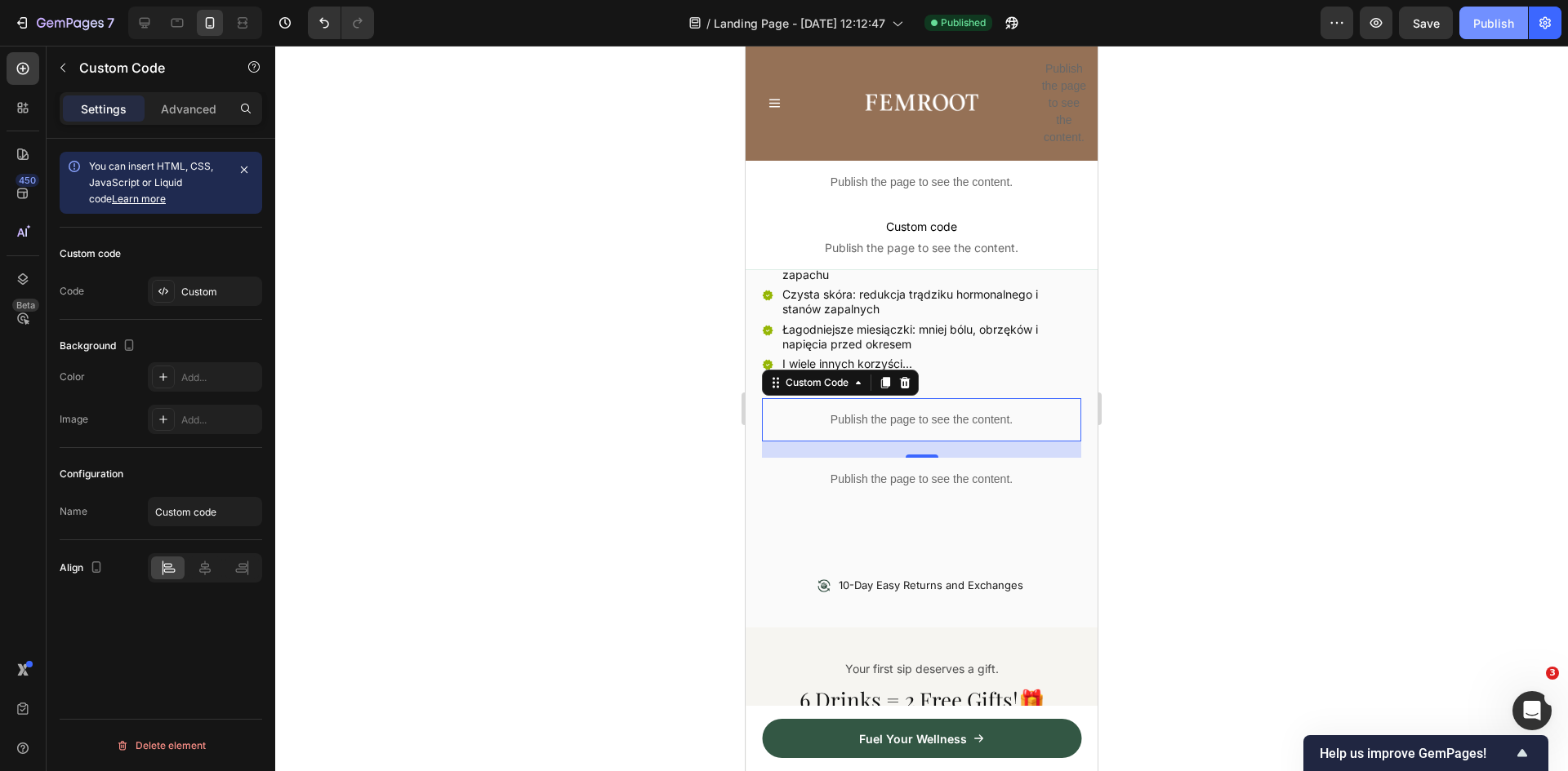
click at [1492, 17] on div "Publish" at bounding box center [1493, 23] width 40 height 17
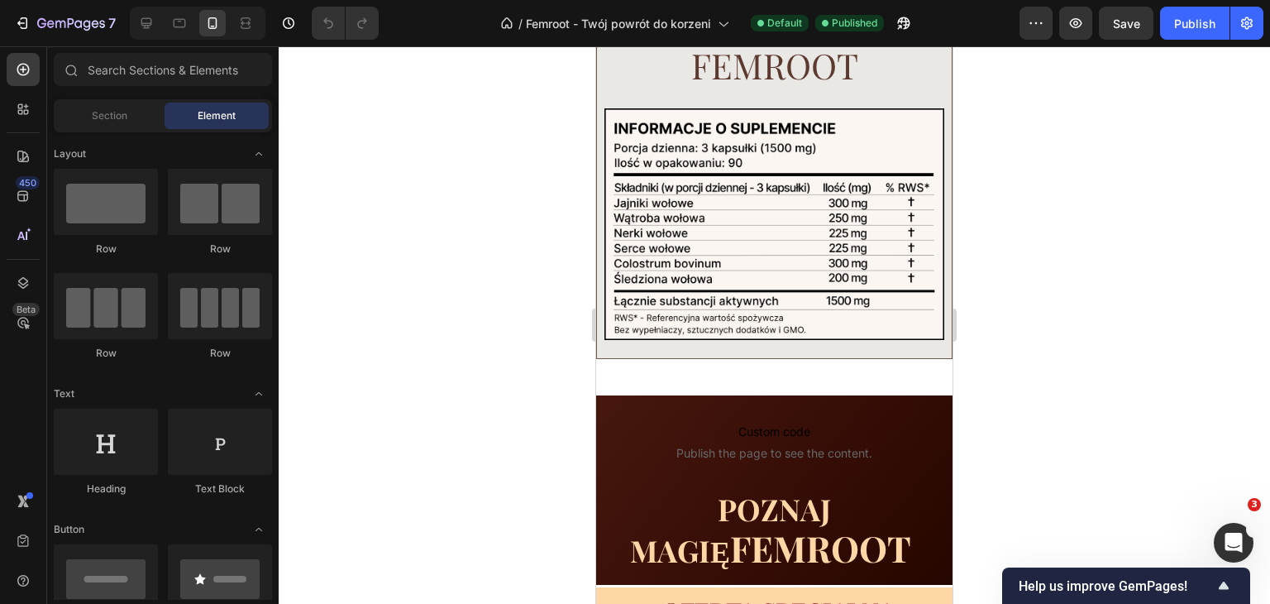
scroll to position [8634, 0]
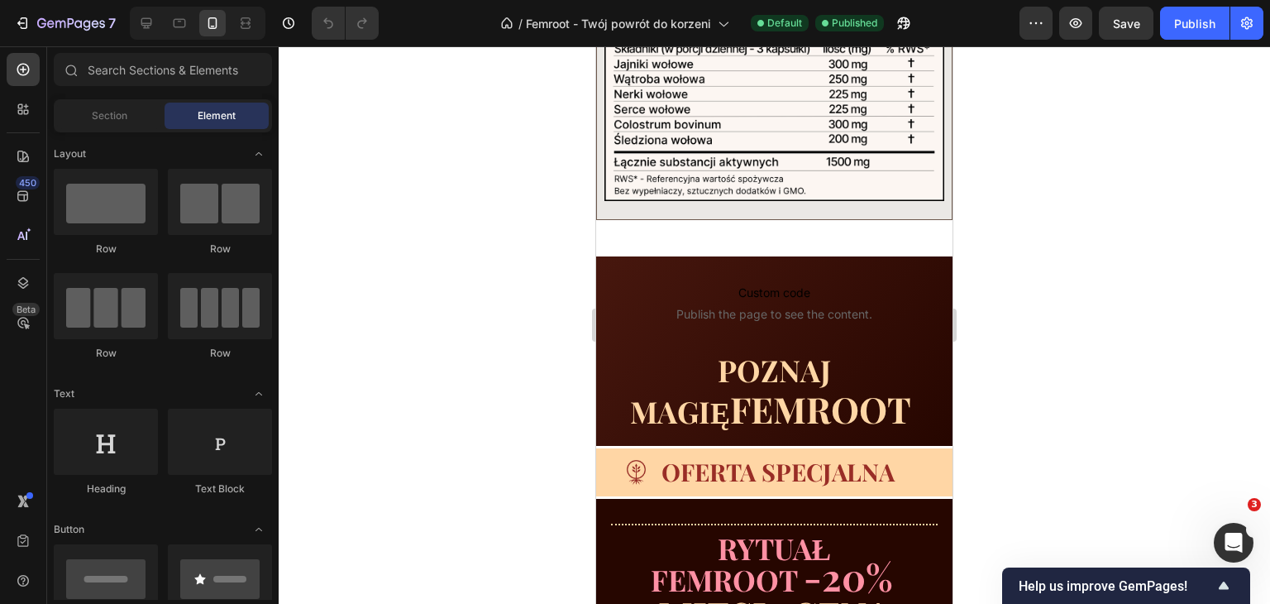
drag, startPoint x: 947, startPoint y: 146, endPoint x: 1549, endPoint y: 430, distance: 665.9
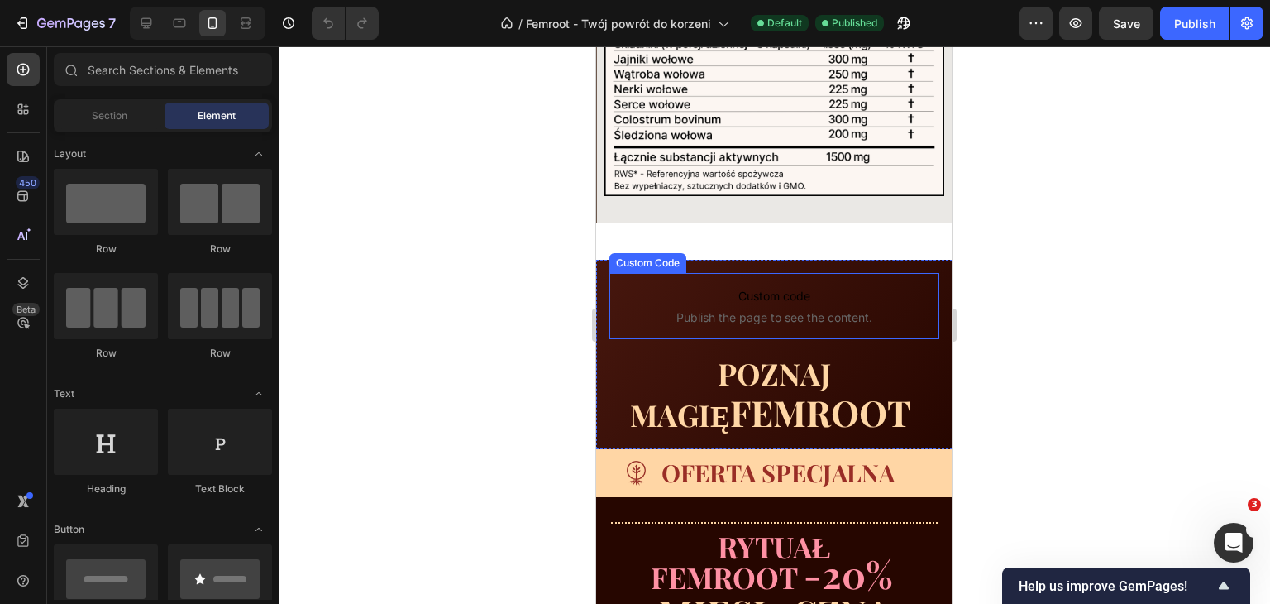
click at [803, 312] on span "Publish the page to see the content." at bounding box center [774, 317] width 330 height 17
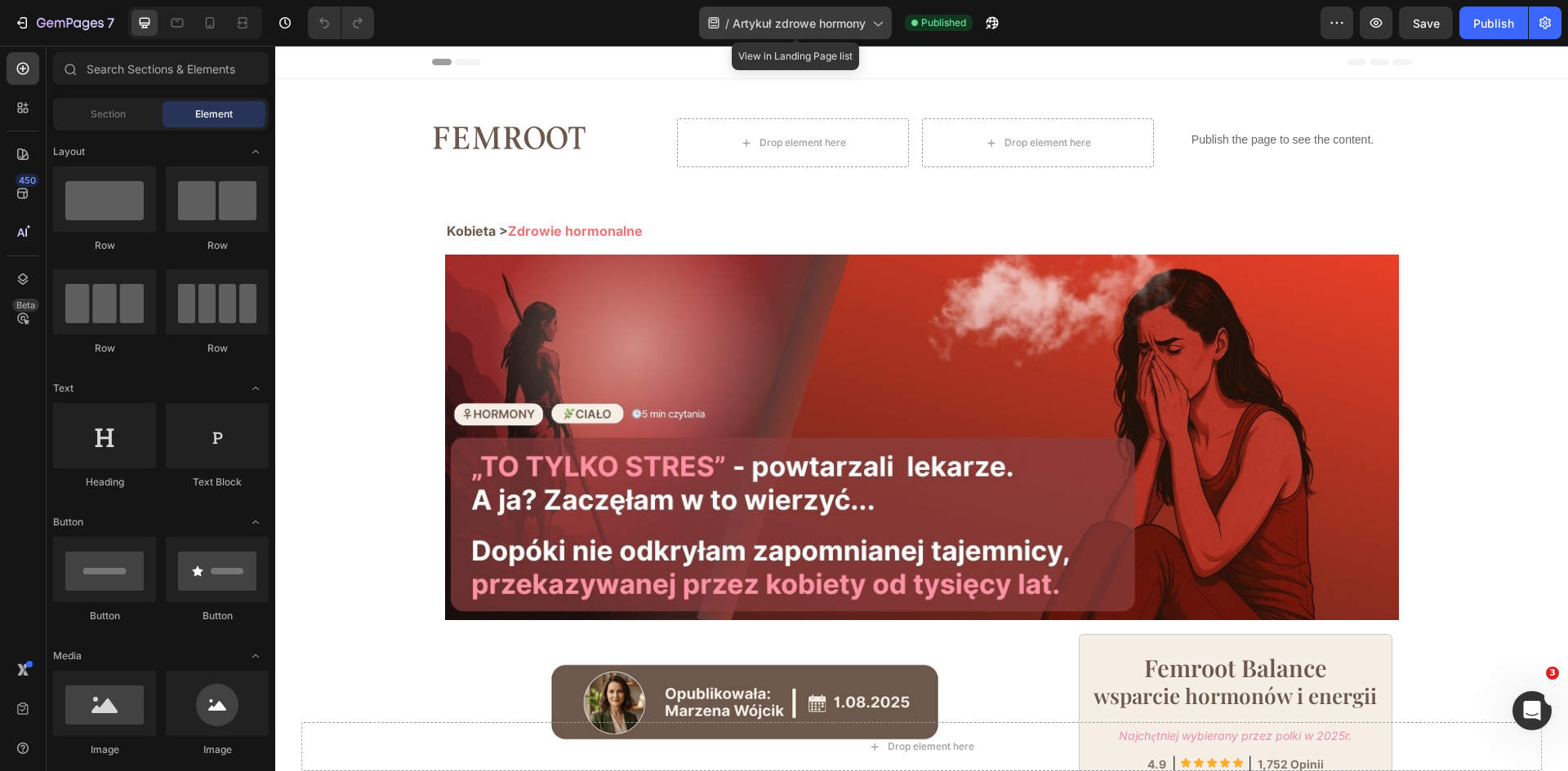
click at [833, 21] on span "Artykuł zdrowe hormony" at bounding box center [799, 23] width 133 height 17
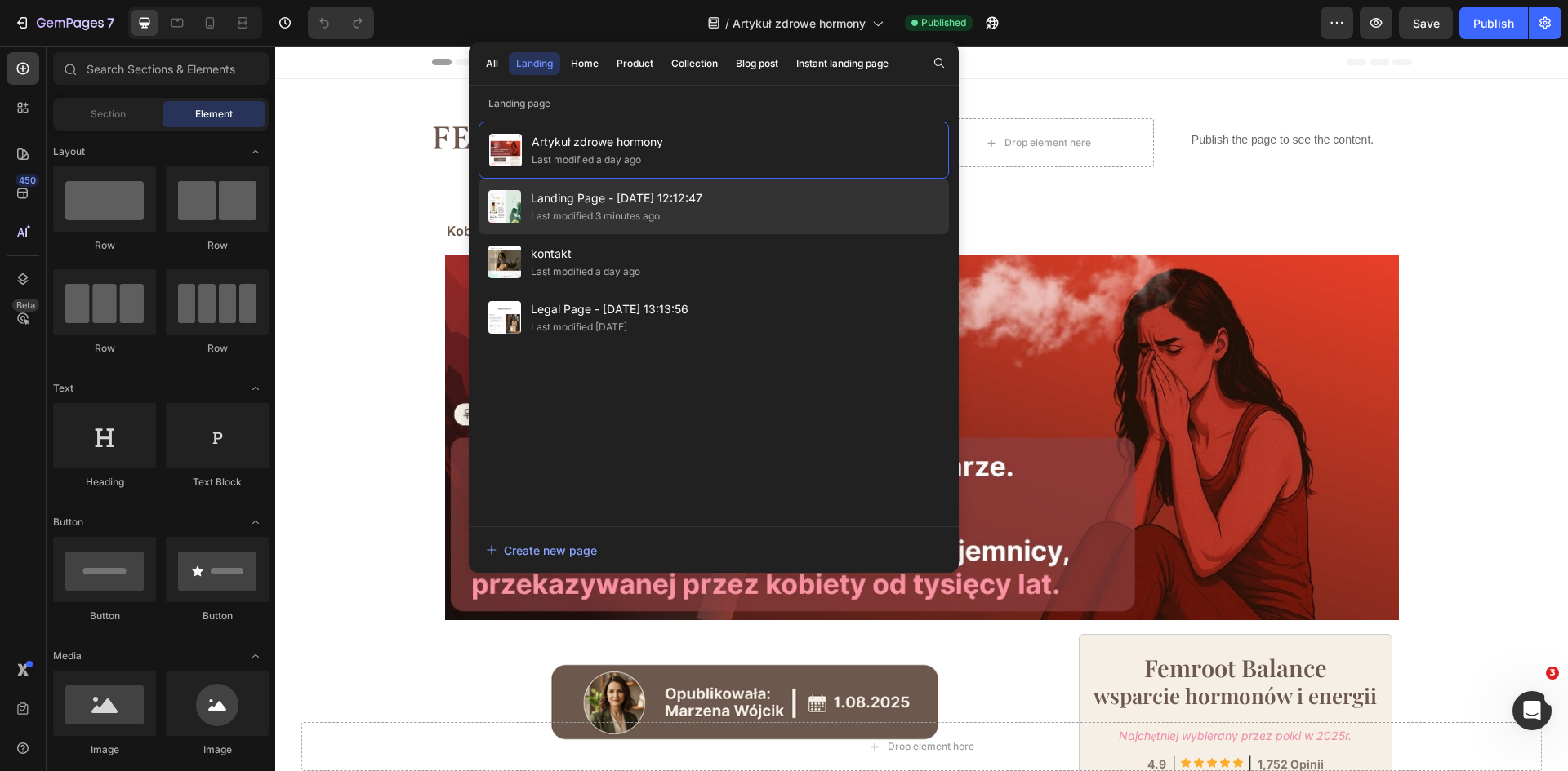
click at [628, 195] on span "Landing Page - [DATE] 12:12:47" at bounding box center [617, 198] width 172 height 20
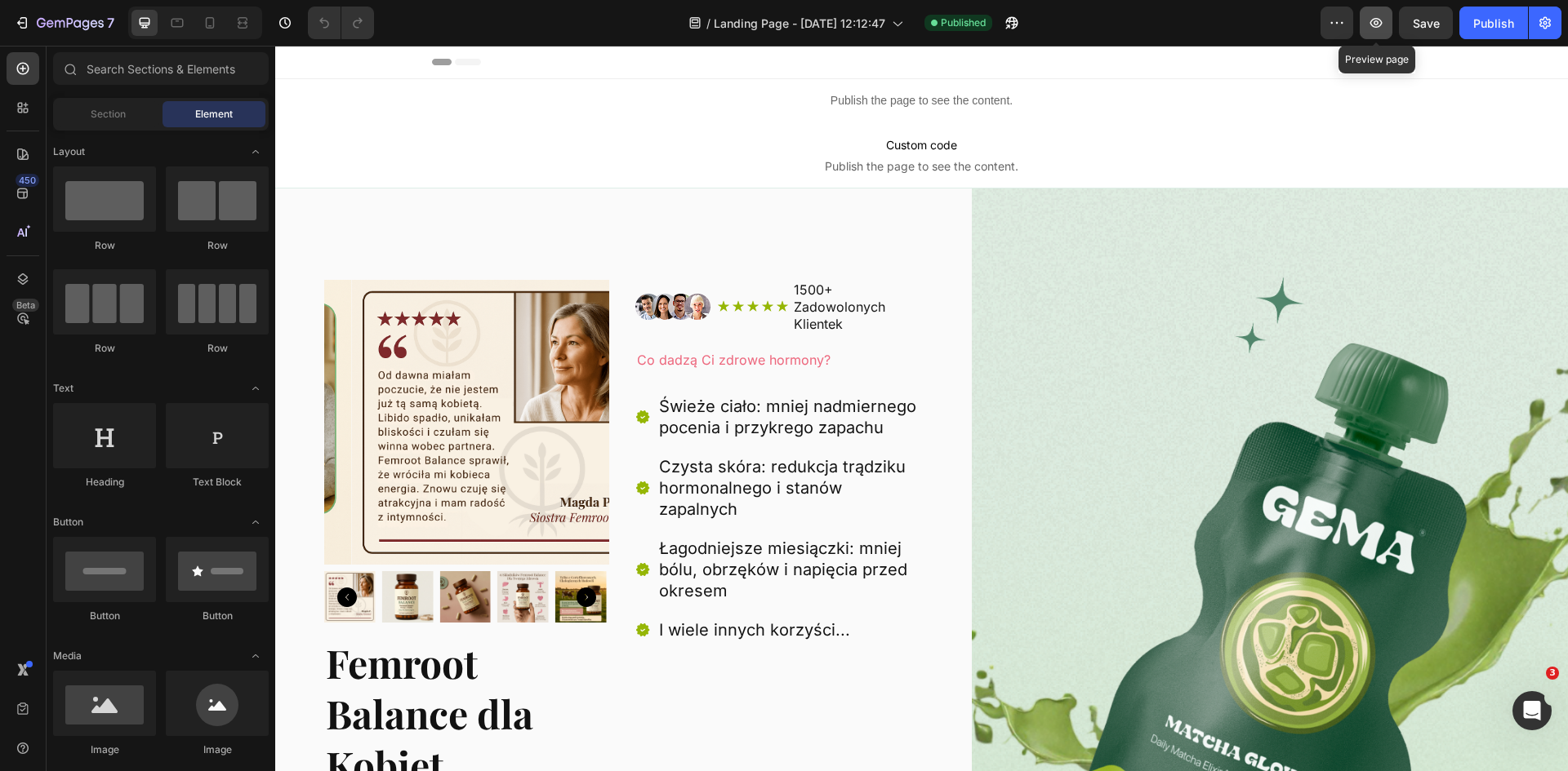
click at [1374, 22] on icon "button" at bounding box center [1375, 23] width 17 height 17
click at [1007, 23] on icon "button" at bounding box center [1011, 23] width 17 height 17
